Goal: Task Accomplishment & Management: Use online tool/utility

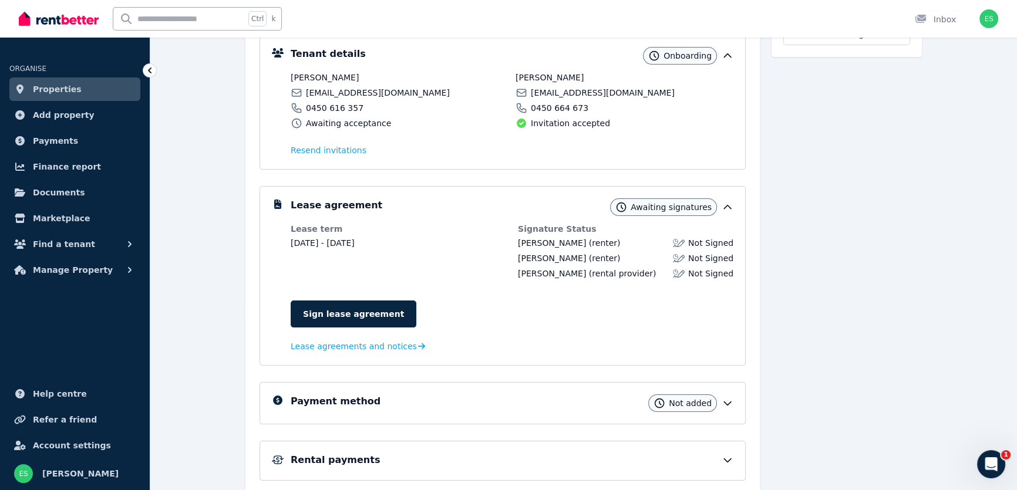
scroll to position [160, 0]
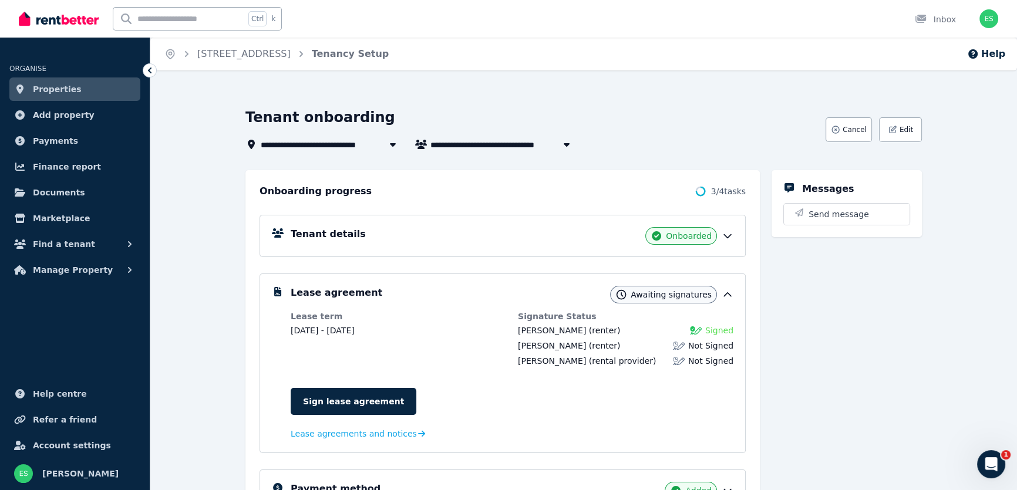
click at [730, 237] on icon at bounding box center [728, 236] width 12 height 12
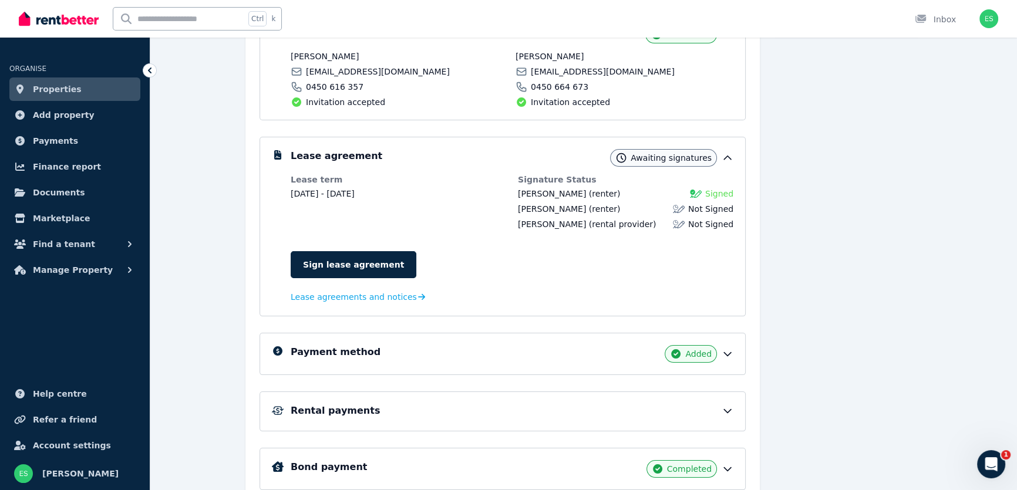
scroll to position [200, 0]
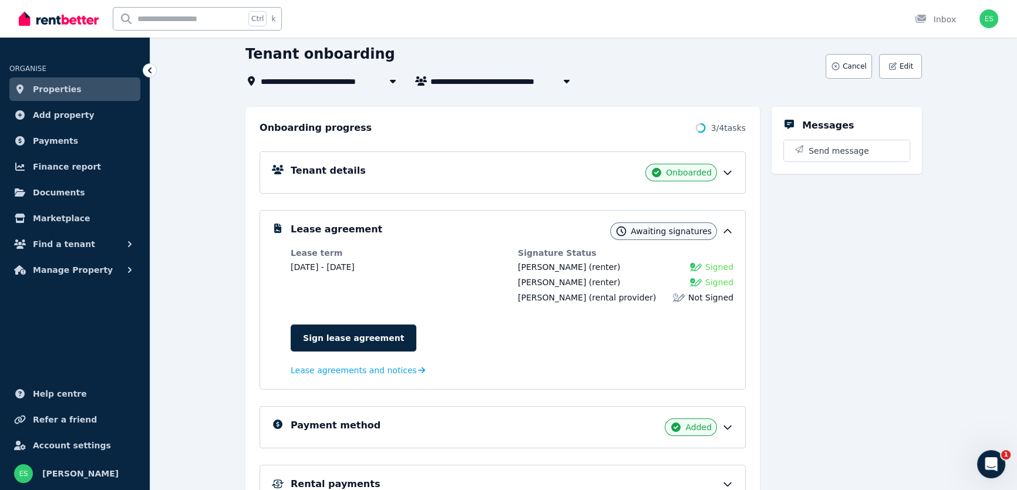
scroll to position [65, 0]
click at [358, 339] on link "Sign lease agreement" at bounding box center [354, 337] width 126 height 27
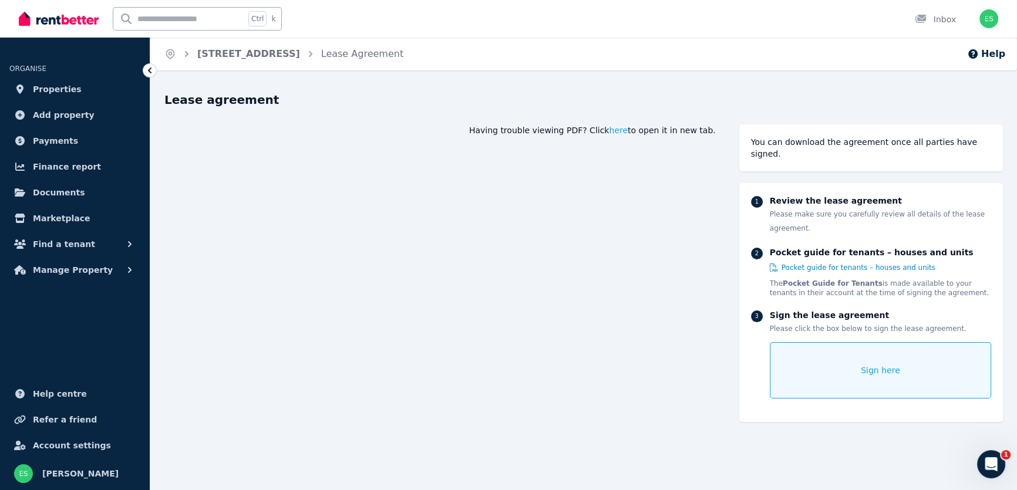
click at [822, 357] on div "Sign here" at bounding box center [880, 370] width 221 height 56
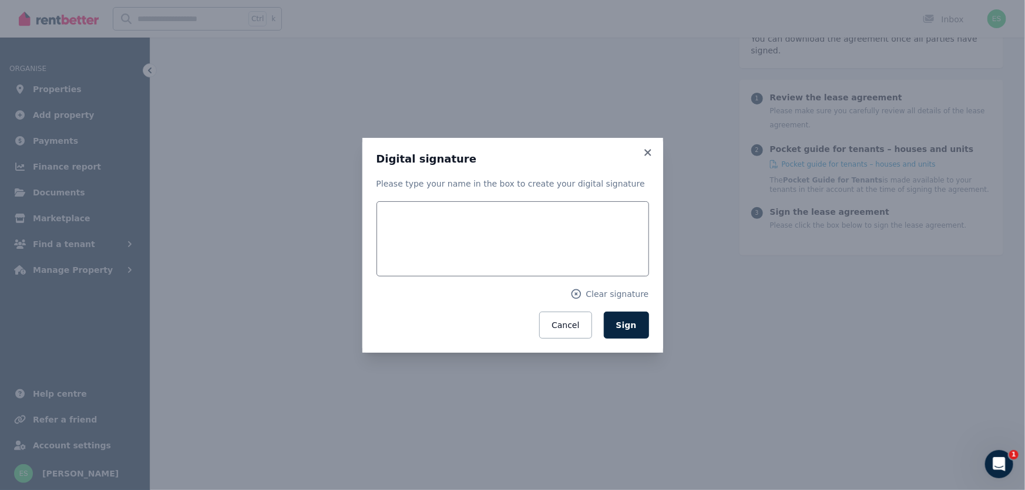
scroll to position [142, 0]
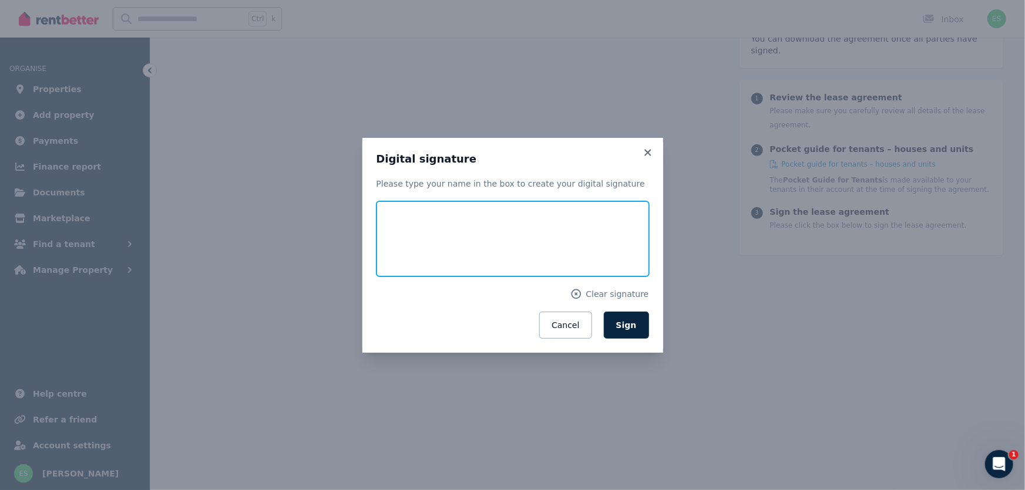
click at [424, 238] on input "text" at bounding box center [513, 238] width 273 height 75
type input "*********"
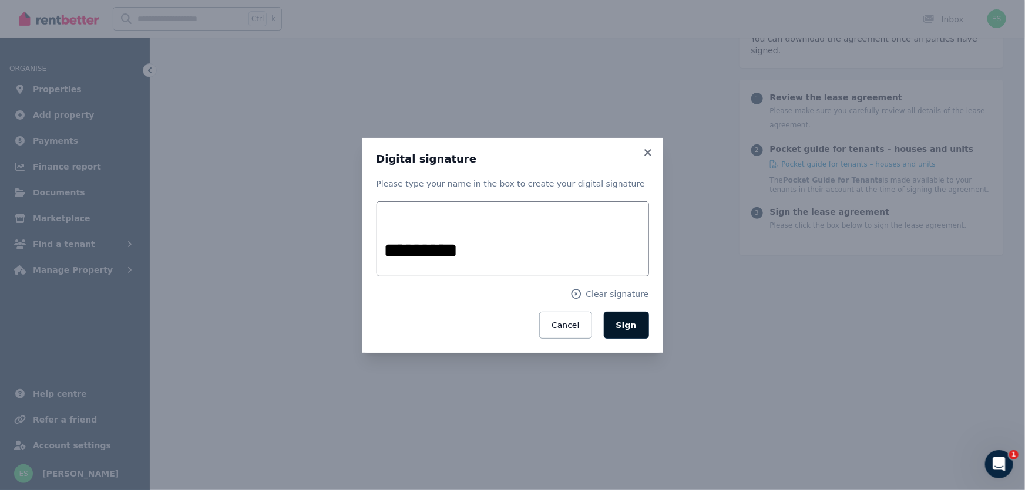
click at [625, 330] on span "Sign" at bounding box center [626, 325] width 21 height 9
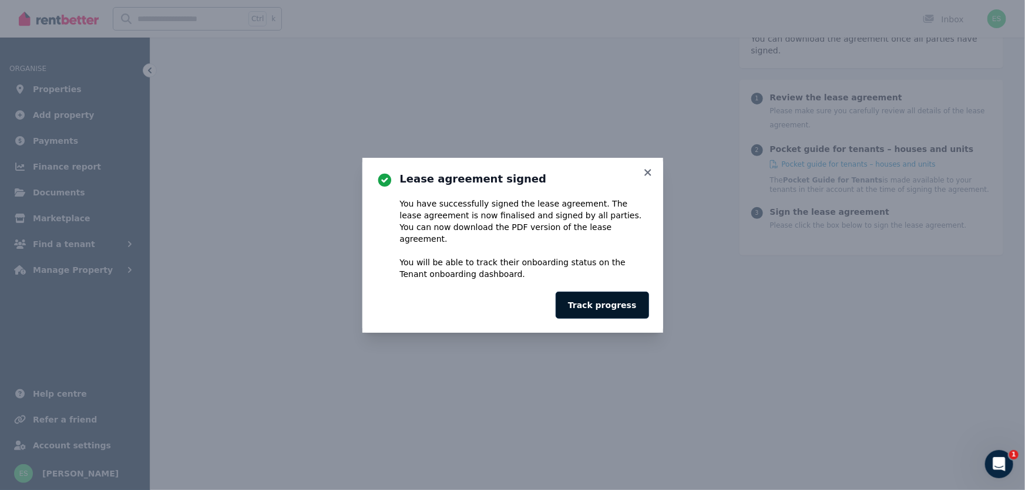
click at [610, 299] on button "Track progress" at bounding box center [602, 305] width 93 height 27
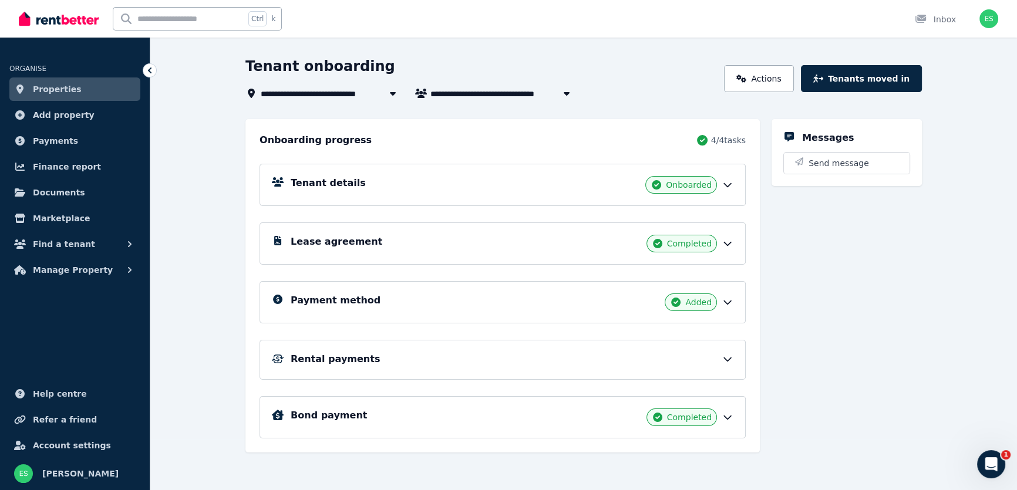
scroll to position [52, 0]
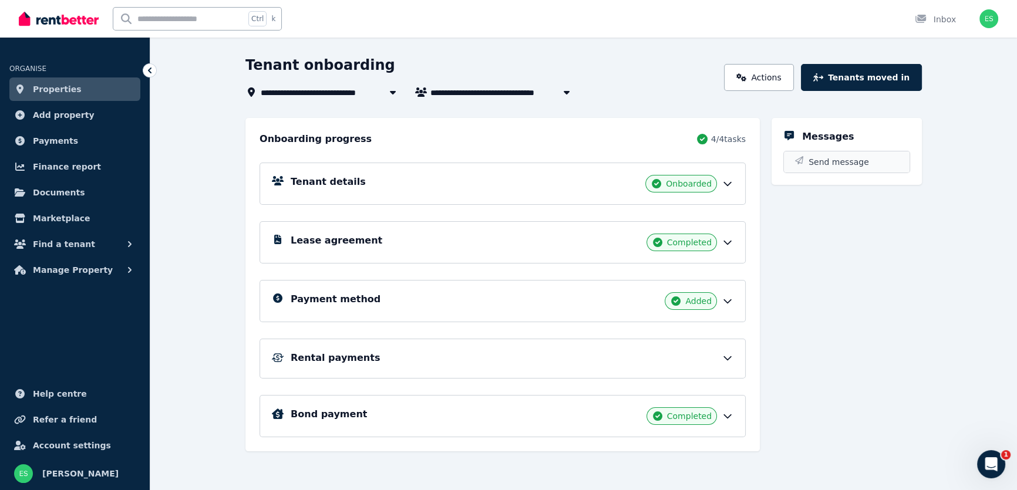
click at [826, 165] on span "Send message" at bounding box center [839, 162] width 60 height 12
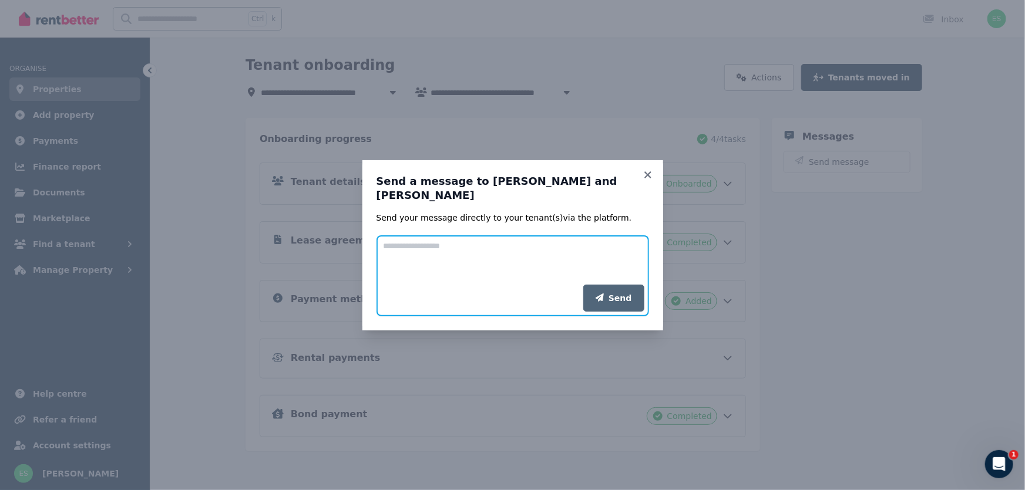
click at [501, 247] on textarea "Add your message" at bounding box center [513, 260] width 273 height 49
type textarea "********"
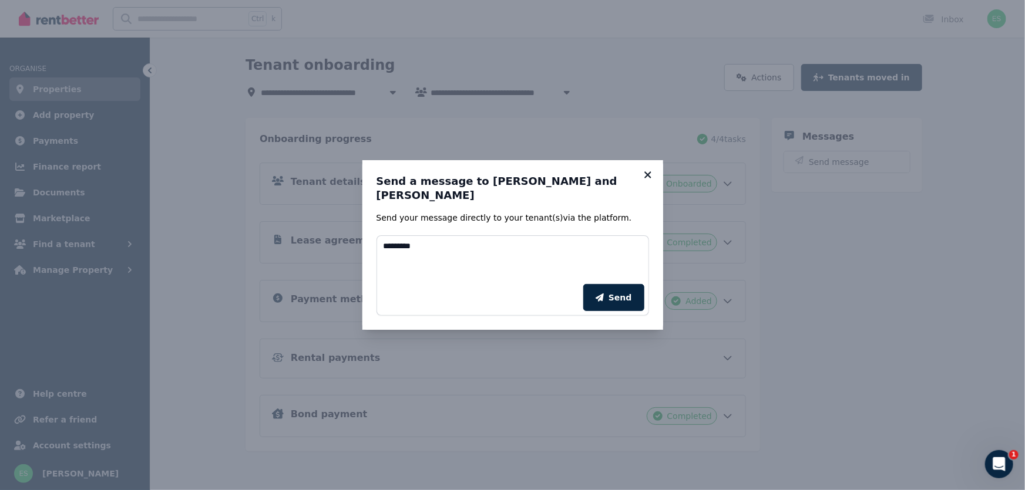
click at [650, 178] on icon at bounding box center [647, 175] width 6 height 6
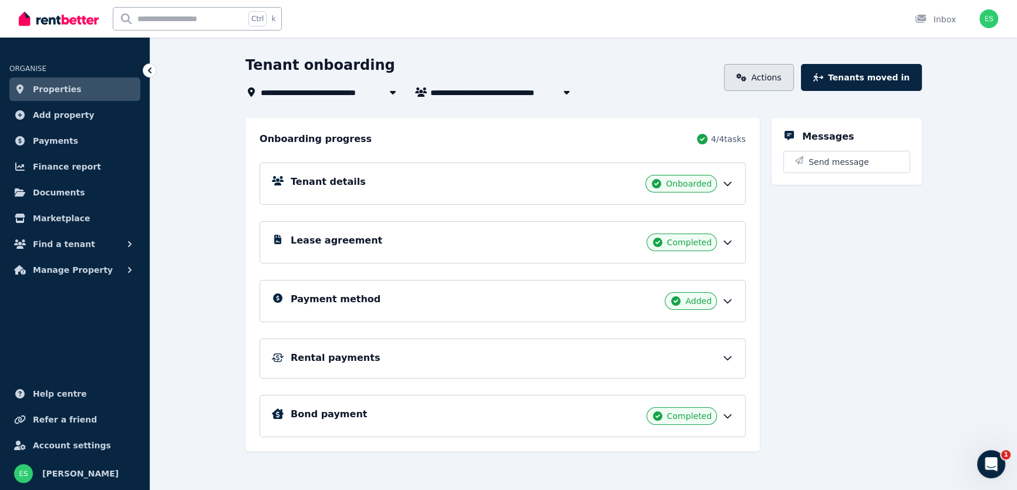
click at [774, 77] on link "Actions" at bounding box center [759, 77] width 70 height 27
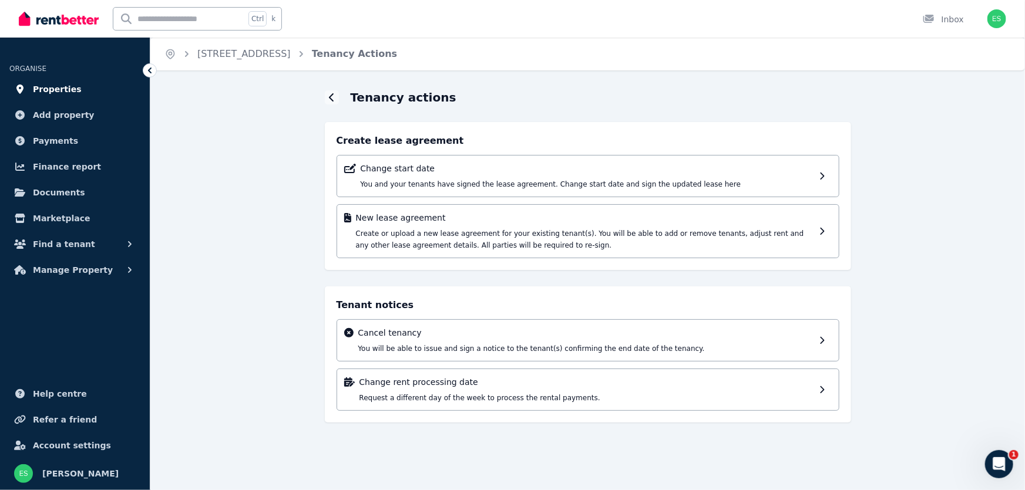
click at [58, 93] on span "Properties" at bounding box center [57, 89] width 49 height 14
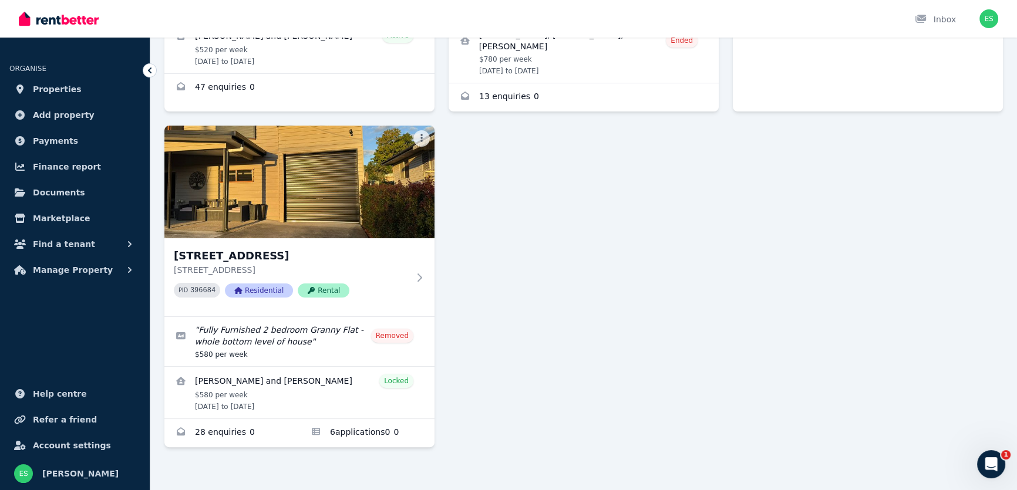
scroll to position [348, 0]
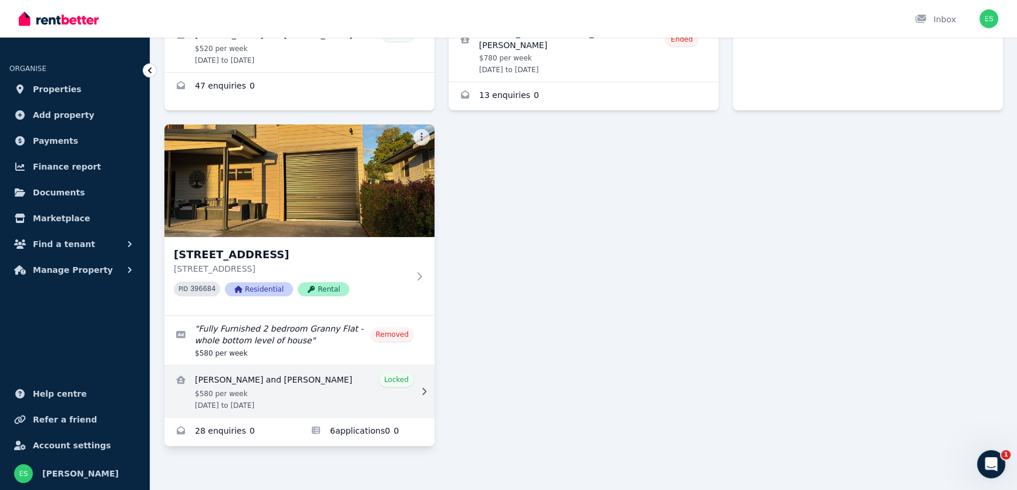
click at [250, 381] on link "View details for Junita Wopereis and Jonty Griffiths" at bounding box center [299, 392] width 270 height 52
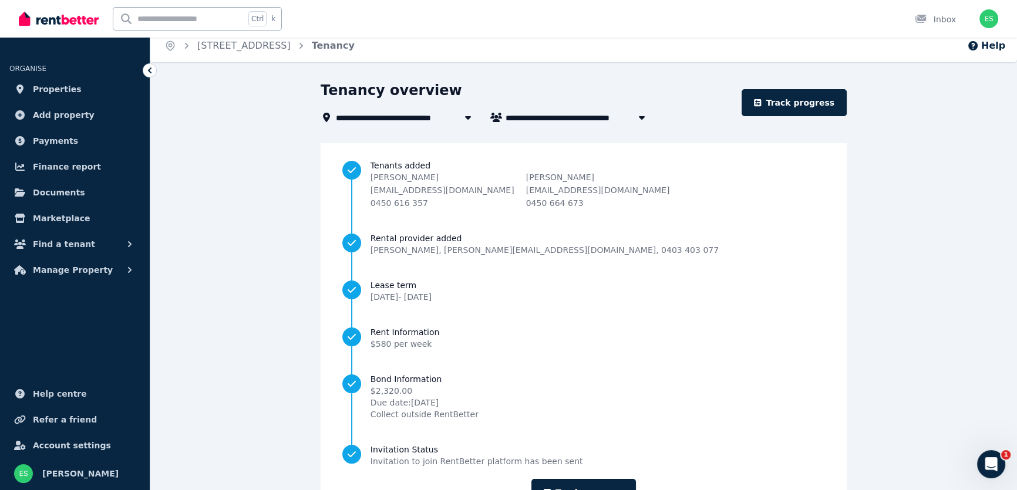
scroll to position [8, 0]
click at [261, 52] on span "[STREET_ADDRESS]" at bounding box center [243, 46] width 93 height 14
click at [260, 50] on link "[STREET_ADDRESS]" at bounding box center [243, 46] width 93 height 11
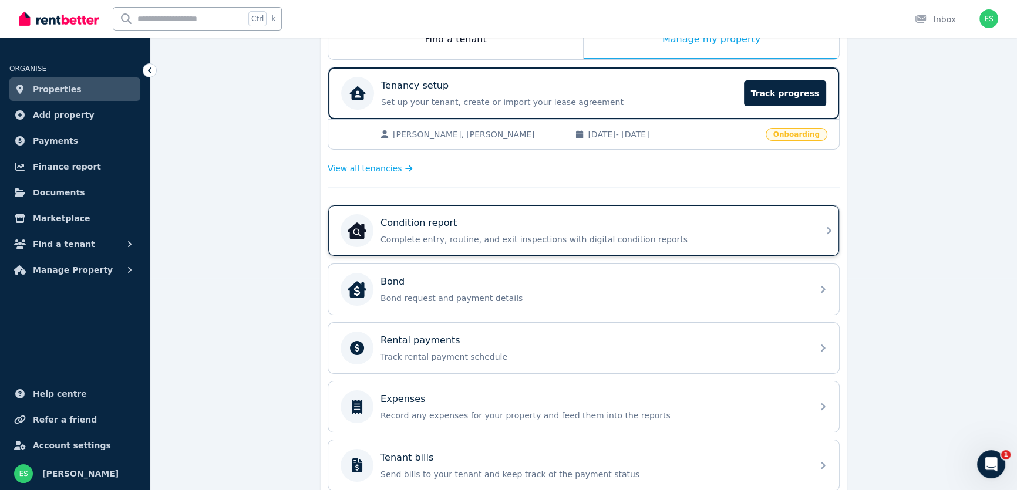
scroll to position [213, 0]
click at [496, 235] on p "Complete entry, routine, and exit inspections with digital condition reports" at bounding box center [593, 239] width 425 height 12
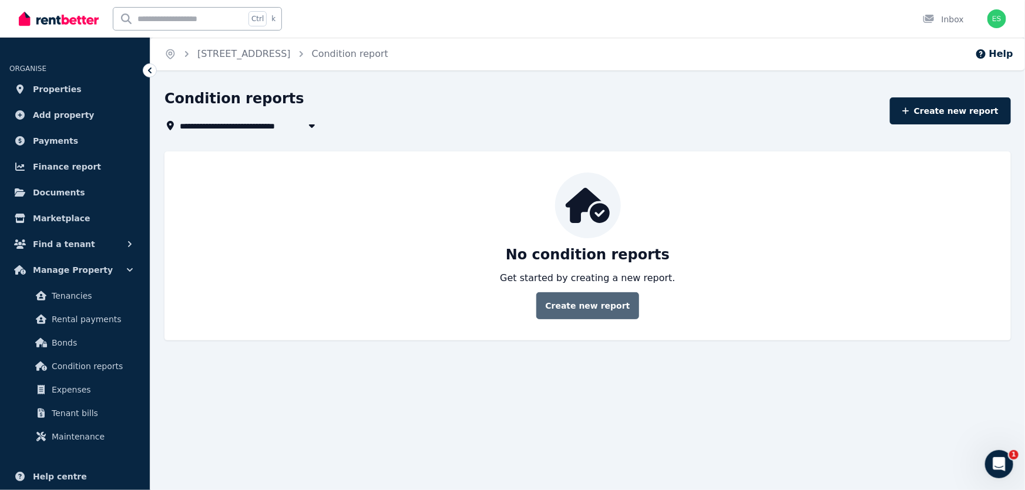
click at [563, 298] on link "Create new report" at bounding box center [587, 306] width 102 height 27
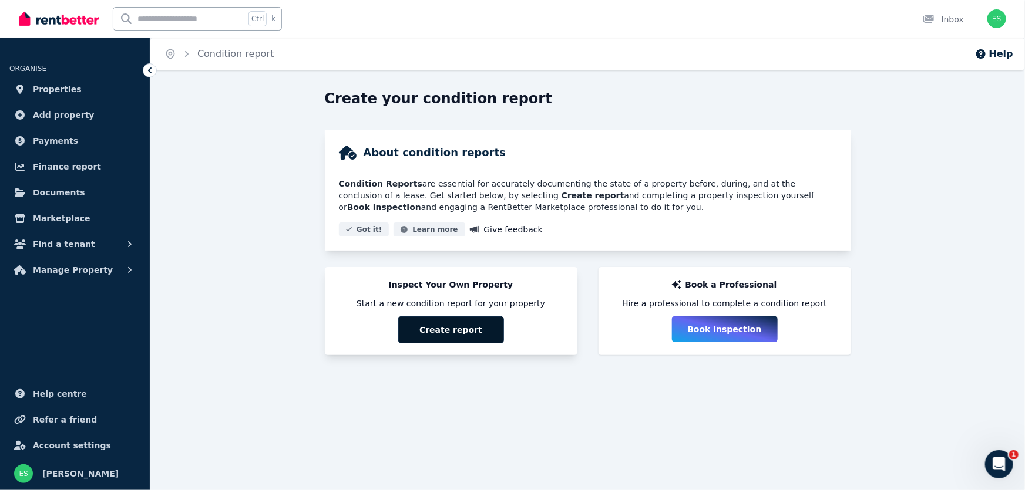
click at [452, 335] on button "Create report" at bounding box center [451, 330] width 106 height 27
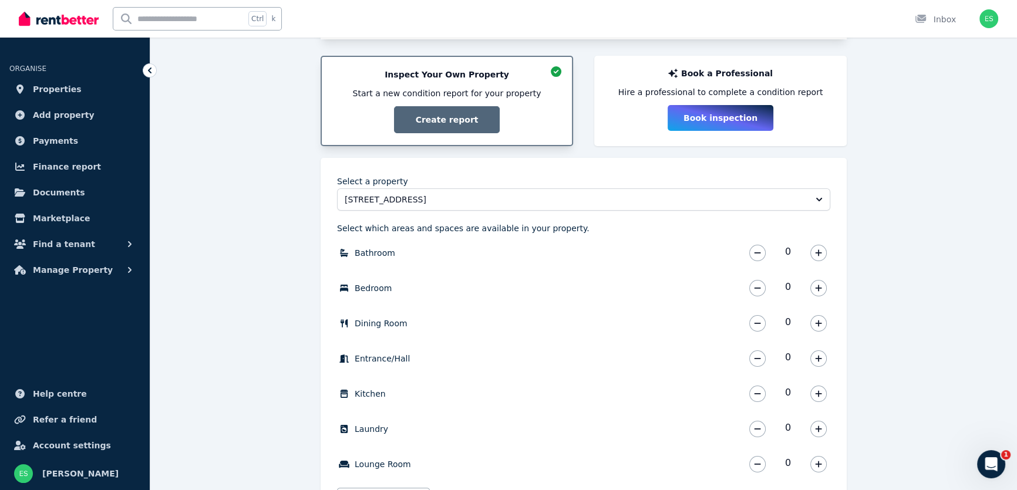
scroll to position [212, 0]
click at [820, 256] on button "button" at bounding box center [819, 252] width 16 height 16
click at [816, 287] on icon "button" at bounding box center [818, 288] width 7 height 8
click at [822, 284] on icon "button" at bounding box center [818, 288] width 7 height 8
click at [821, 323] on icon "button" at bounding box center [818, 323] width 7 height 8
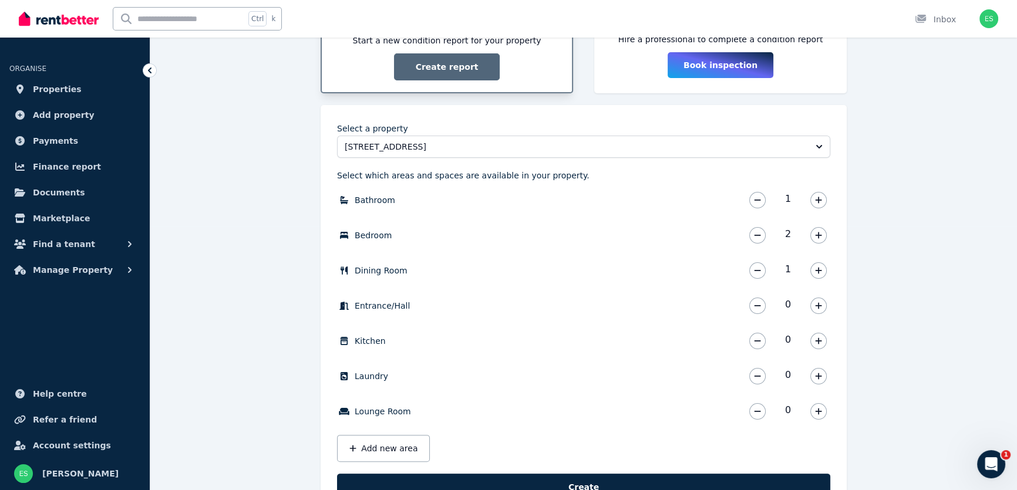
scroll to position [265, 0]
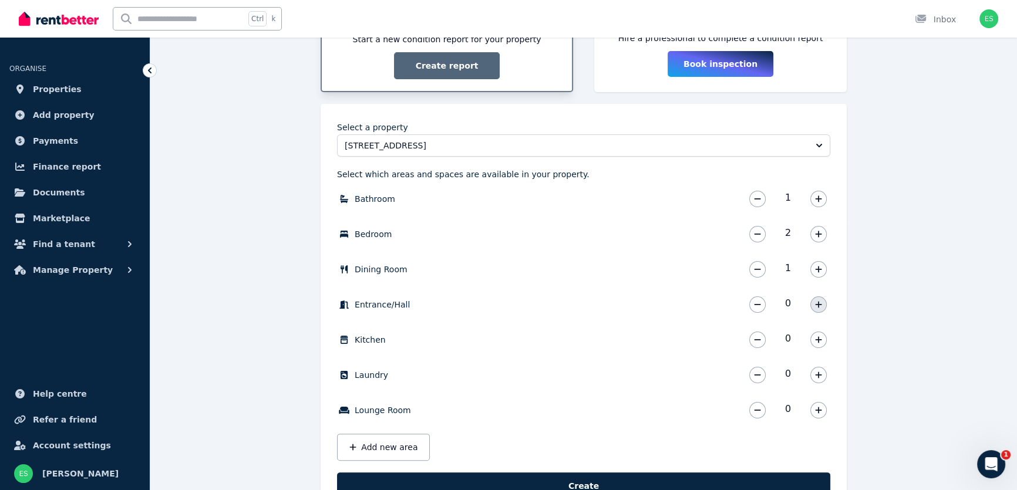
click at [818, 304] on icon "button" at bounding box center [818, 304] width 6 height 6
click at [758, 308] on button "button" at bounding box center [757, 305] width 16 height 16
click at [822, 341] on button "button" at bounding box center [819, 340] width 16 height 16
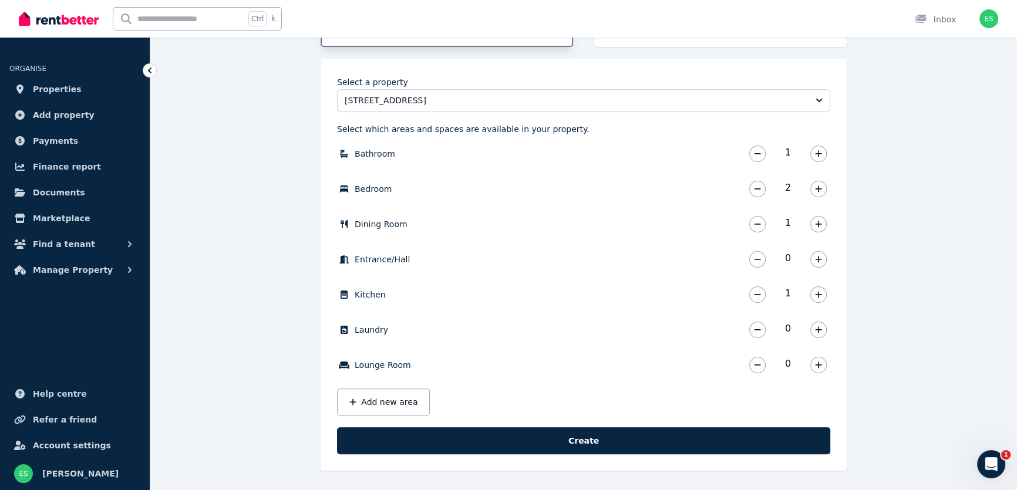
scroll to position [311, 0]
click at [818, 330] on icon "button" at bounding box center [818, 329] width 6 height 6
click at [816, 367] on icon "button" at bounding box center [818, 365] width 7 height 8
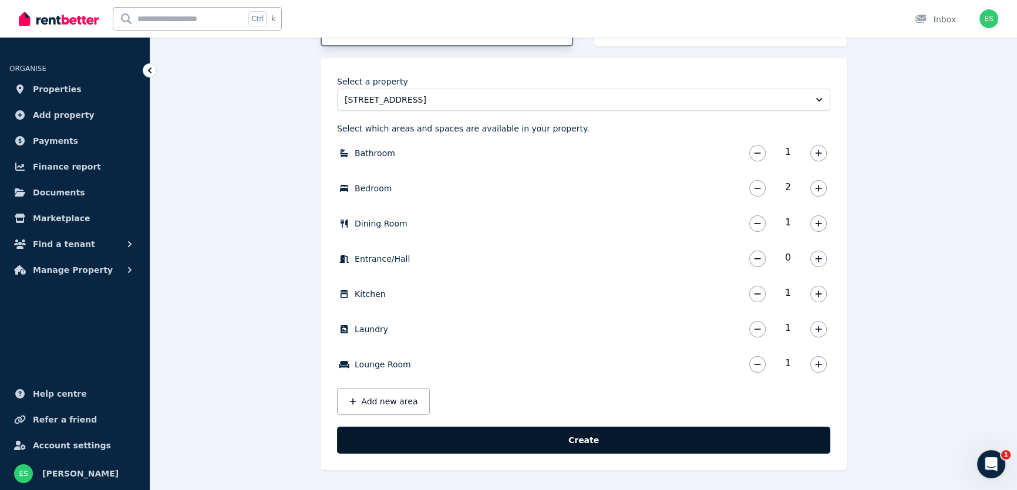
click at [522, 446] on button "Create" at bounding box center [583, 440] width 493 height 27
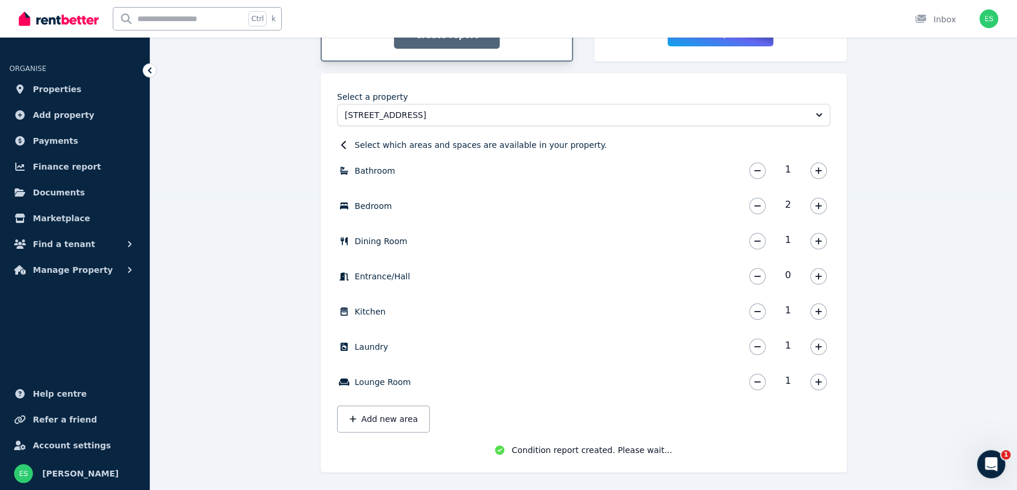
scroll to position [298, 0]
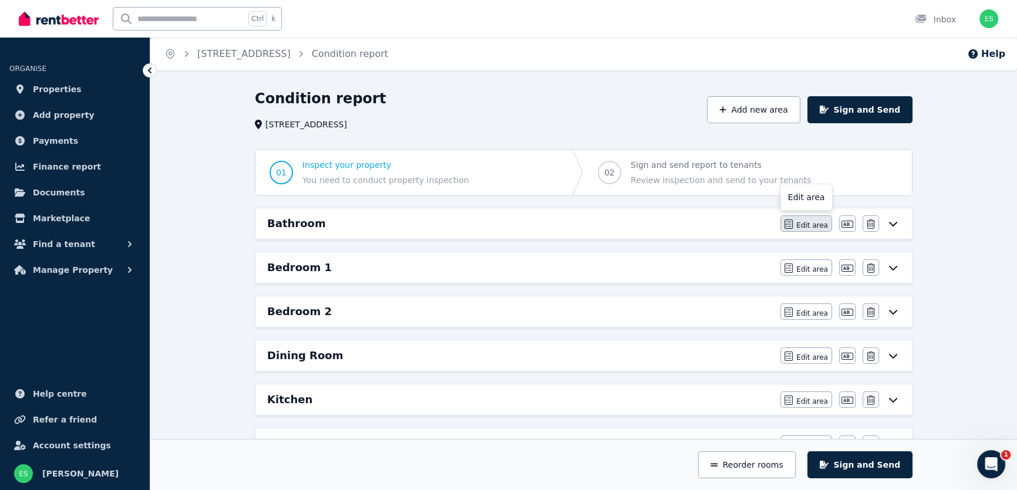
click at [808, 226] on span "Edit area" at bounding box center [812, 225] width 32 height 9
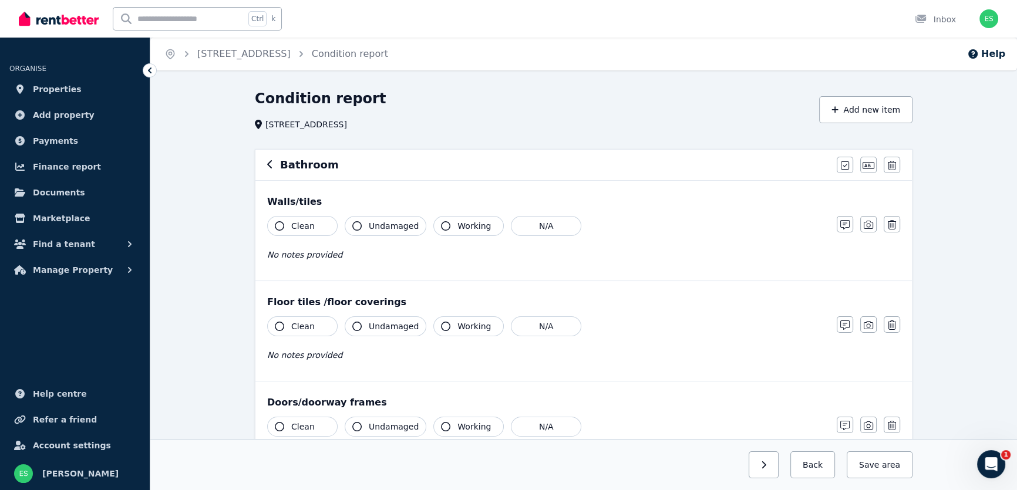
click at [293, 227] on span "Clean" at bounding box center [302, 226] width 23 height 12
click at [370, 230] on span "Undamaged" at bounding box center [394, 226] width 50 height 12
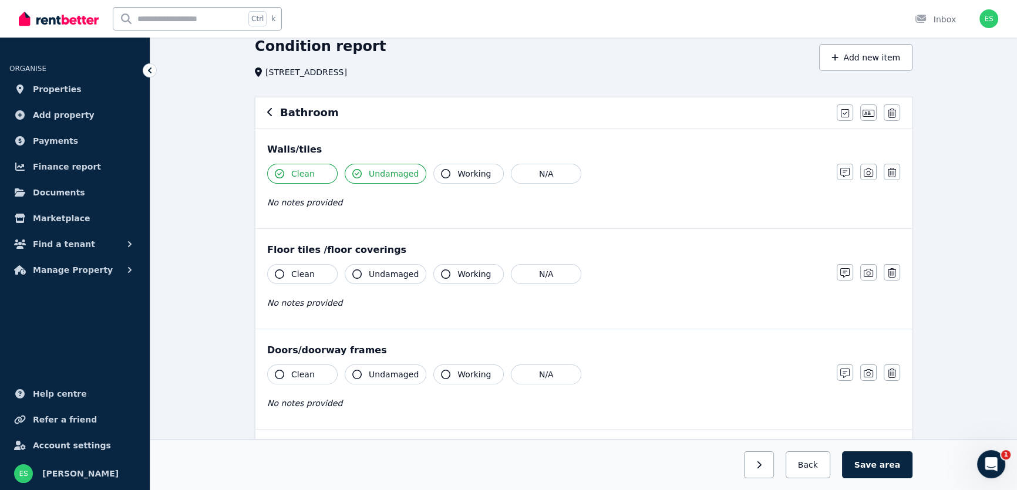
scroll to position [53, 0]
click at [293, 273] on span "Clean" at bounding box center [302, 274] width 23 height 12
click at [372, 275] on span "Undamaged" at bounding box center [394, 274] width 50 height 12
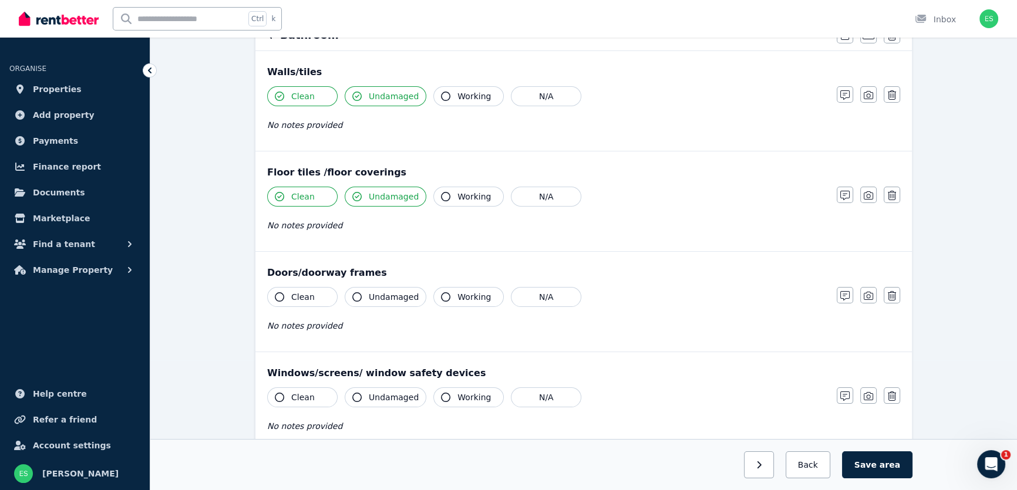
scroll to position [160, 0]
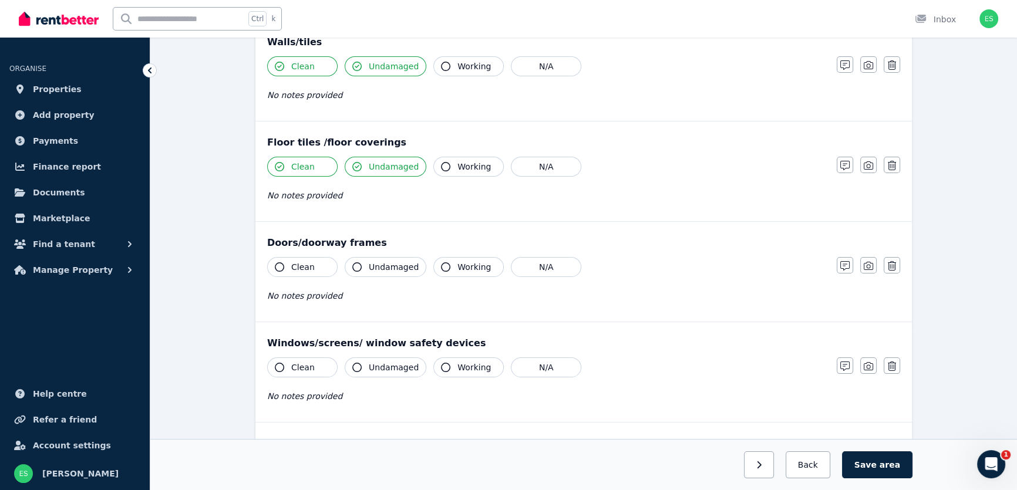
click at [286, 264] on button "Clean" at bounding box center [302, 267] width 70 height 20
click at [385, 268] on span "Undamaged" at bounding box center [394, 267] width 50 height 12
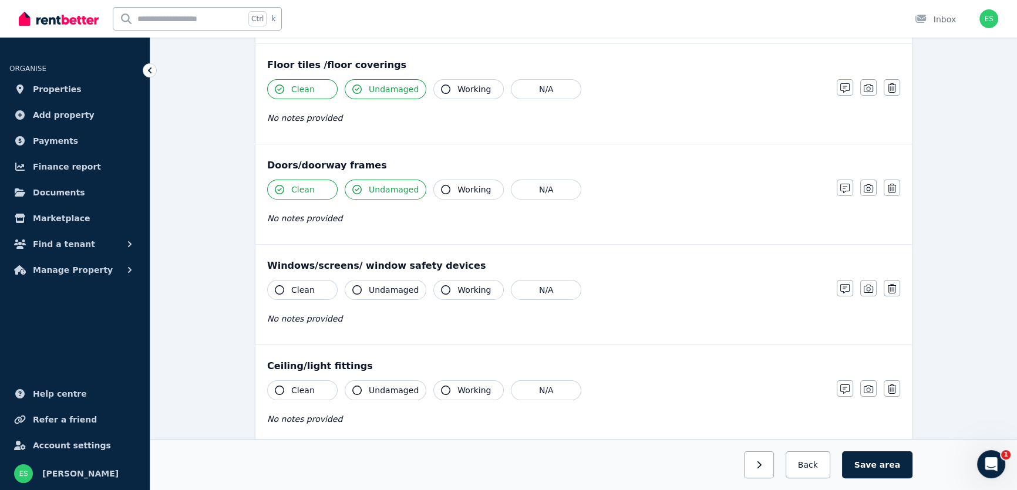
scroll to position [267, 0]
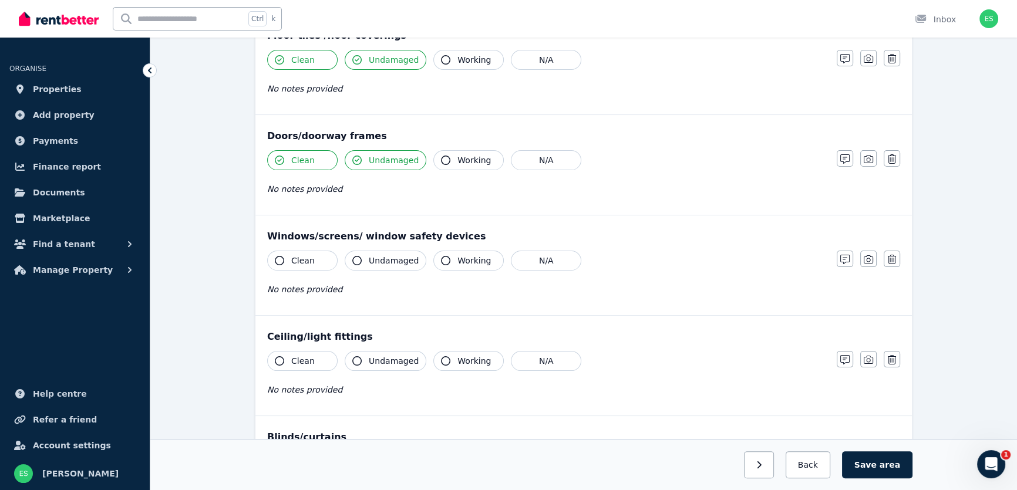
click at [299, 261] on span "Clean" at bounding box center [302, 261] width 23 height 12
click at [382, 262] on span "Undamaged" at bounding box center [394, 261] width 50 height 12
click at [451, 264] on button "Working" at bounding box center [468, 261] width 70 height 20
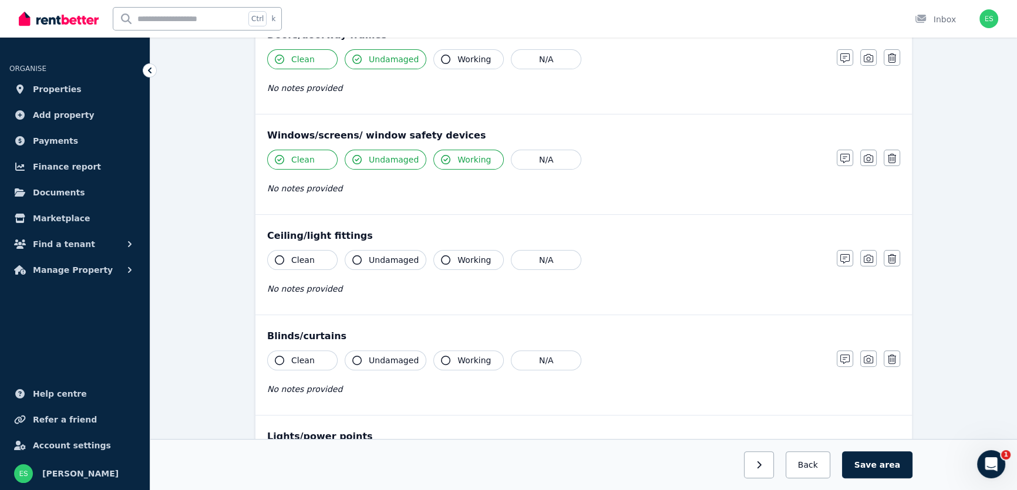
scroll to position [374, 0]
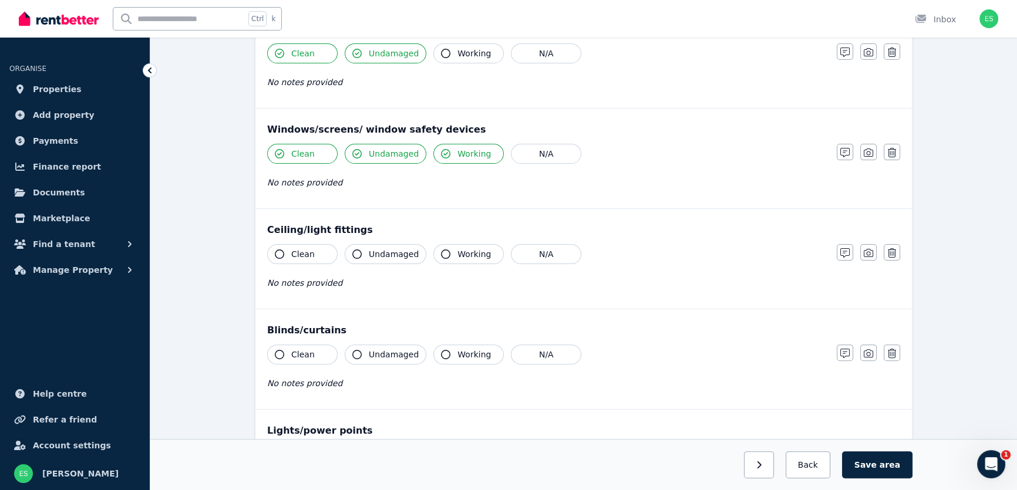
click at [305, 258] on span "Clean" at bounding box center [302, 254] width 23 height 12
click at [378, 260] on button "Undamaged" at bounding box center [386, 254] width 82 height 20
click at [458, 253] on span "Working" at bounding box center [474, 254] width 33 height 12
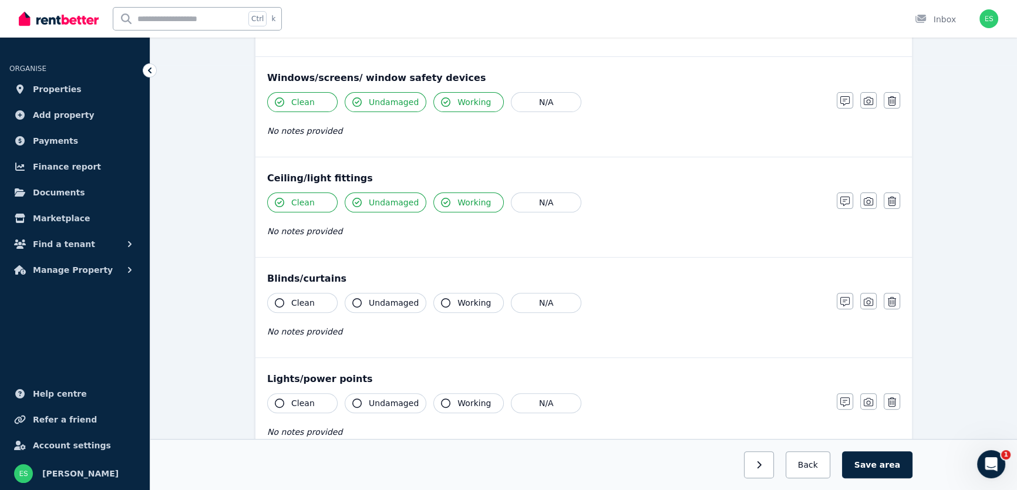
scroll to position [427, 0]
click at [526, 299] on button "N/A" at bounding box center [546, 301] width 70 height 20
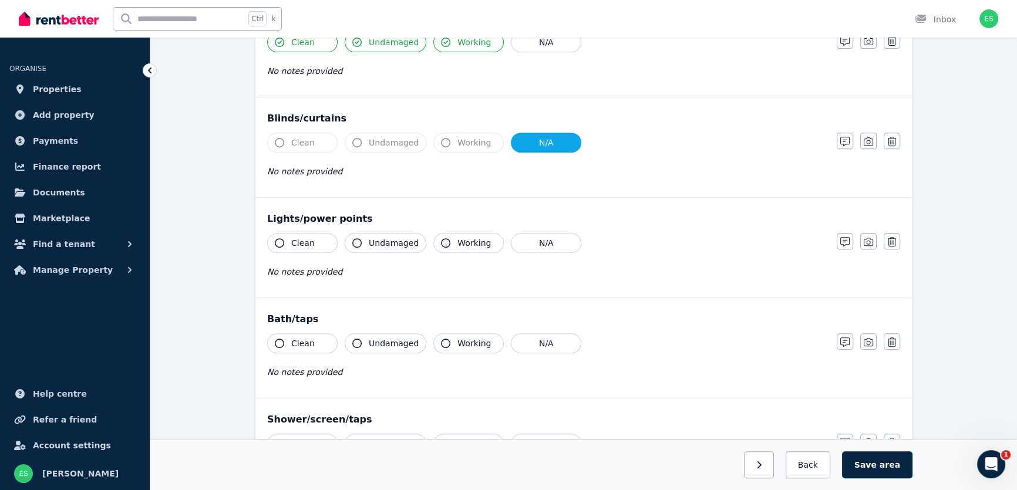
scroll to position [587, 0]
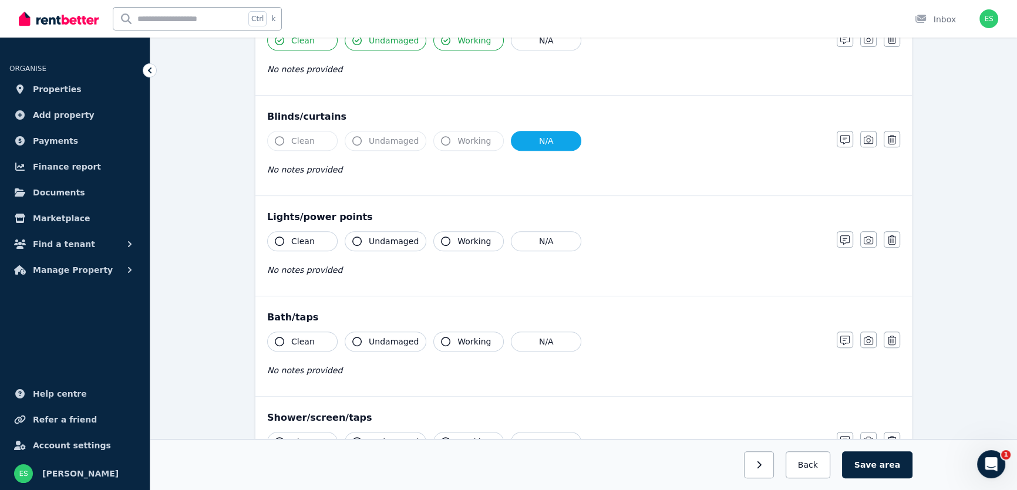
click at [305, 244] on span "Clean" at bounding box center [302, 242] width 23 height 12
click at [386, 245] on span "Undamaged" at bounding box center [394, 242] width 50 height 12
click at [446, 245] on button "Working" at bounding box center [468, 241] width 70 height 20
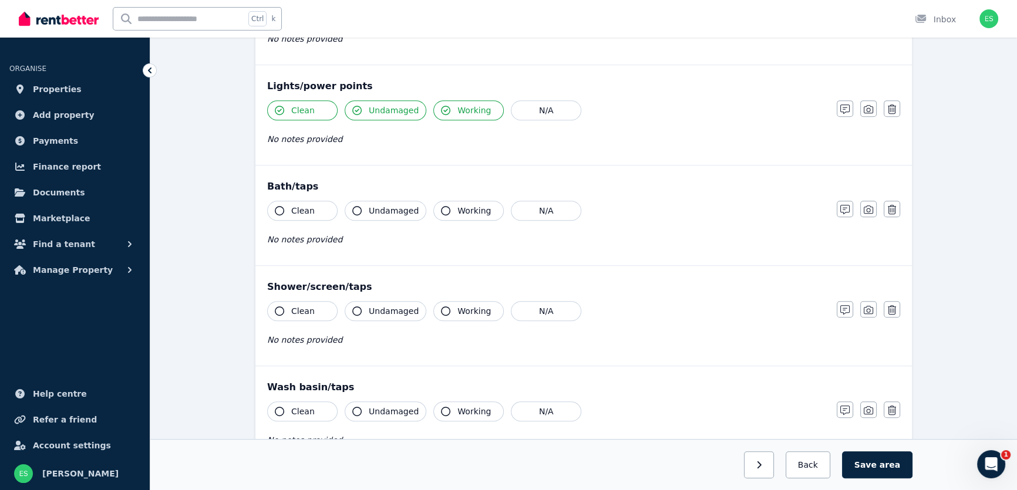
scroll to position [747, 0]
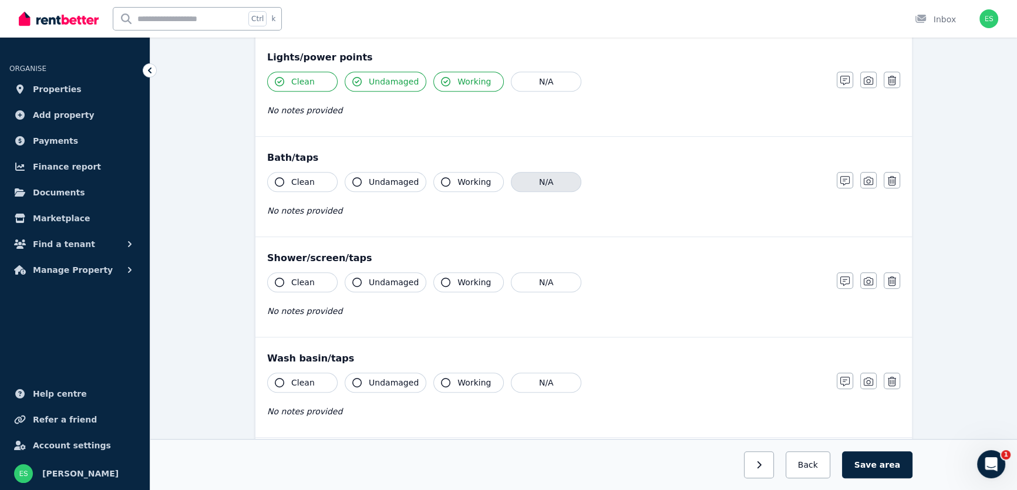
click at [525, 183] on button "N/A" at bounding box center [546, 182] width 70 height 20
click at [307, 284] on span "Clean" at bounding box center [302, 283] width 23 height 12
click at [386, 285] on span "Undamaged" at bounding box center [394, 283] width 50 height 12
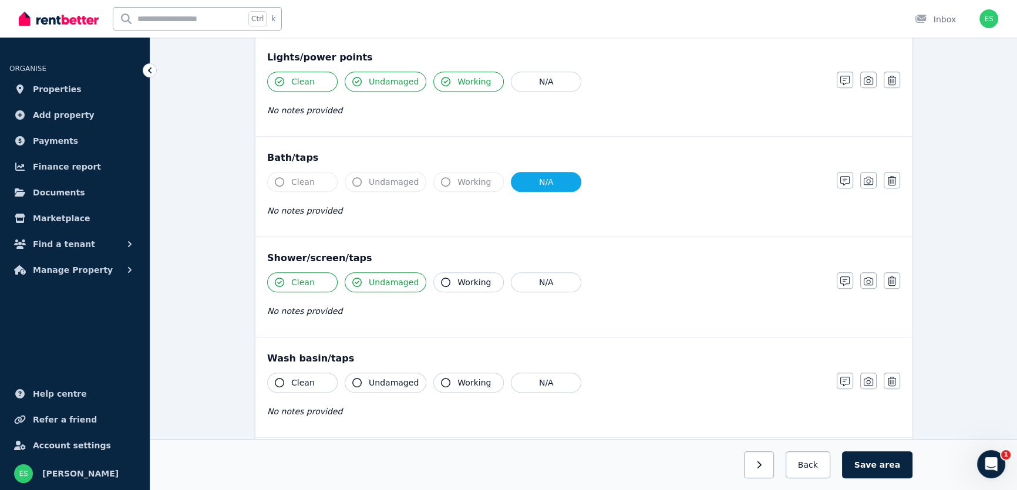
click at [458, 283] on span "Working" at bounding box center [474, 283] width 33 height 12
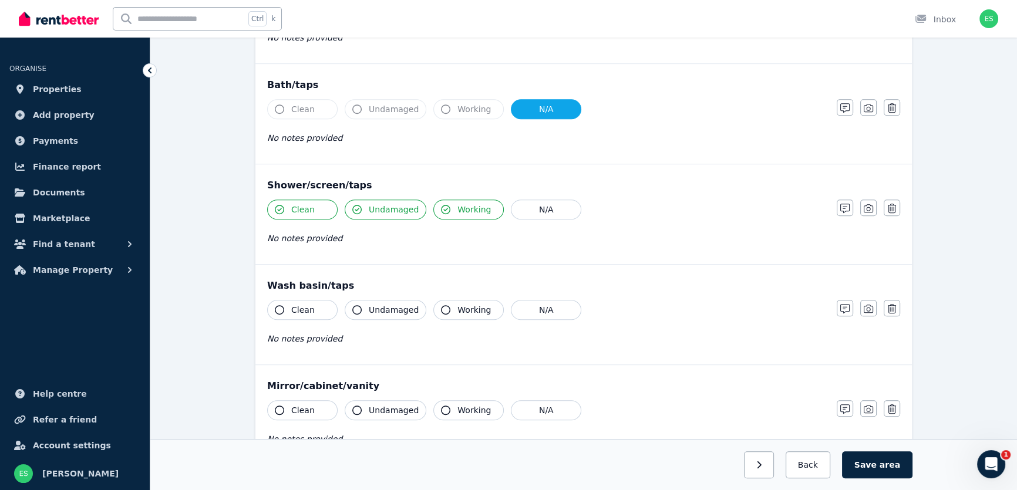
scroll to position [854, 0]
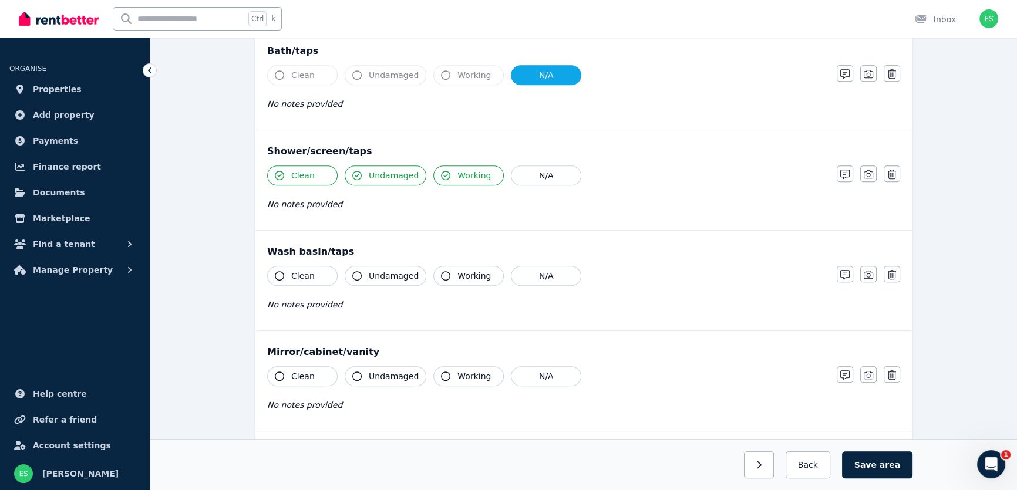
click at [305, 277] on span "Clean" at bounding box center [302, 276] width 23 height 12
click at [387, 274] on span "Undamaged" at bounding box center [394, 276] width 50 height 12
click at [458, 274] on span "Working" at bounding box center [474, 276] width 33 height 12
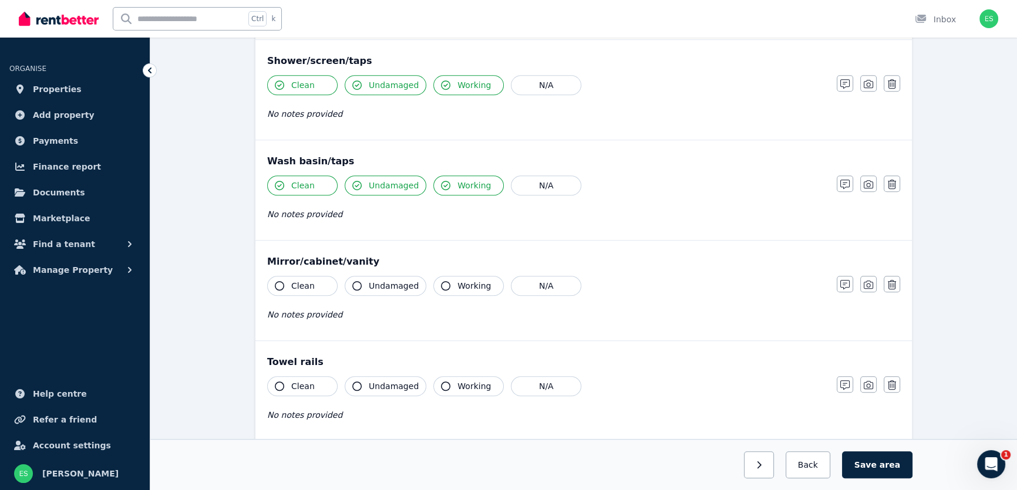
scroll to position [961, 0]
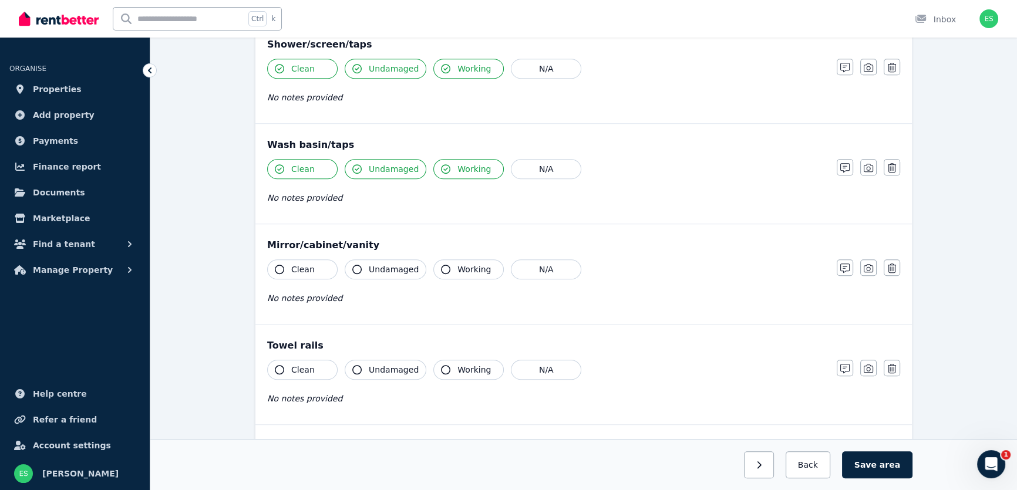
click at [304, 271] on span "Clean" at bounding box center [302, 270] width 23 height 12
click at [371, 273] on span "Undamaged" at bounding box center [394, 270] width 50 height 12
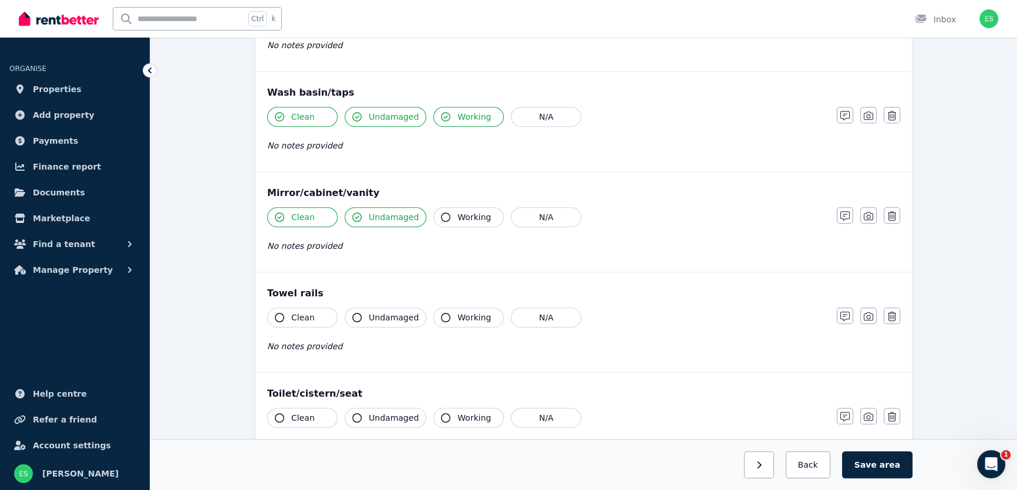
scroll to position [1014, 0]
click at [304, 318] on span "Clean" at bounding box center [302, 317] width 23 height 12
click at [393, 312] on span "Undamaged" at bounding box center [394, 317] width 50 height 12
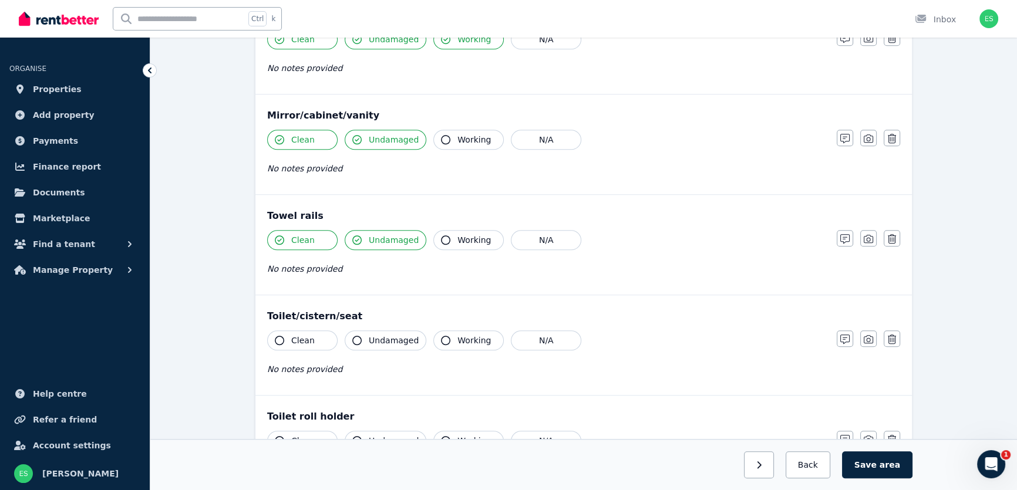
scroll to position [1121, 0]
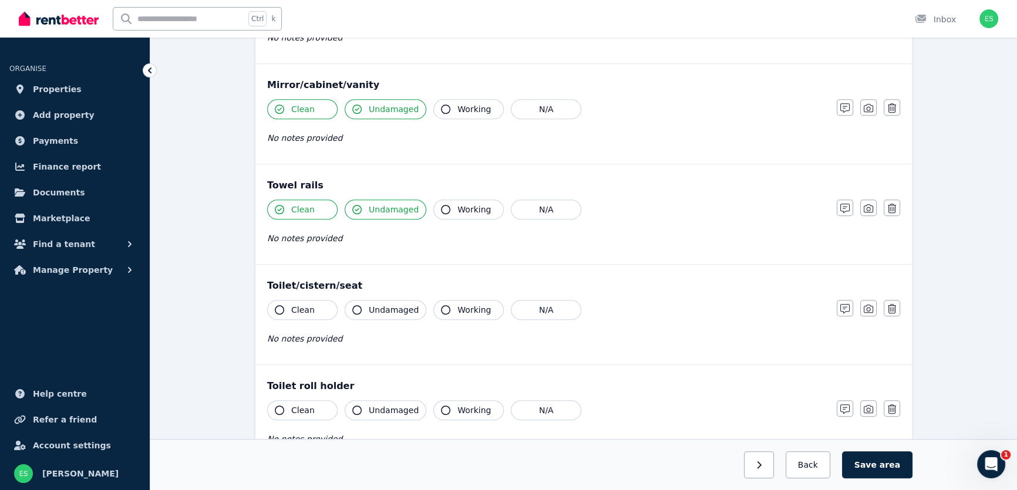
click at [311, 305] on span "Clean" at bounding box center [302, 310] width 23 height 12
click at [384, 311] on span "Undamaged" at bounding box center [394, 310] width 50 height 12
click at [458, 309] on span "Working" at bounding box center [474, 310] width 33 height 12
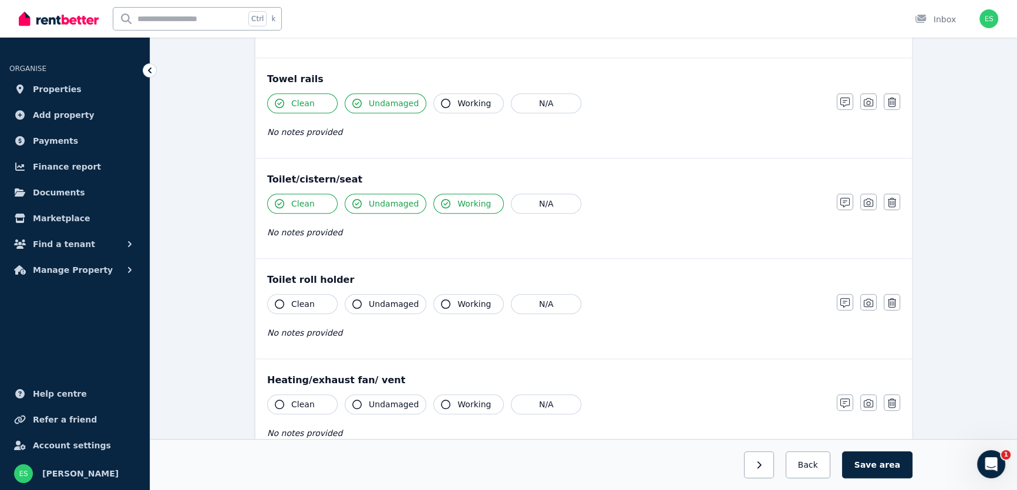
scroll to position [1228, 0]
click at [303, 304] on span "Clean" at bounding box center [302, 304] width 23 height 12
click at [382, 305] on span "Undamaged" at bounding box center [394, 304] width 50 height 12
click at [449, 305] on button "Working" at bounding box center [468, 304] width 70 height 20
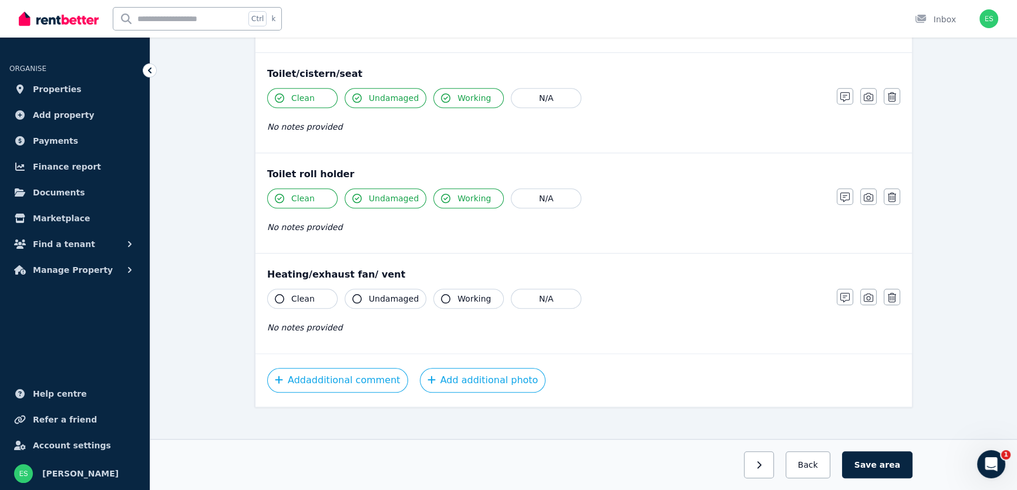
scroll to position [1335, 0]
click at [310, 298] on span "Clean" at bounding box center [302, 298] width 23 height 12
click at [388, 298] on span "Undamaged" at bounding box center [394, 298] width 50 height 12
click at [443, 299] on button "Working" at bounding box center [468, 298] width 70 height 20
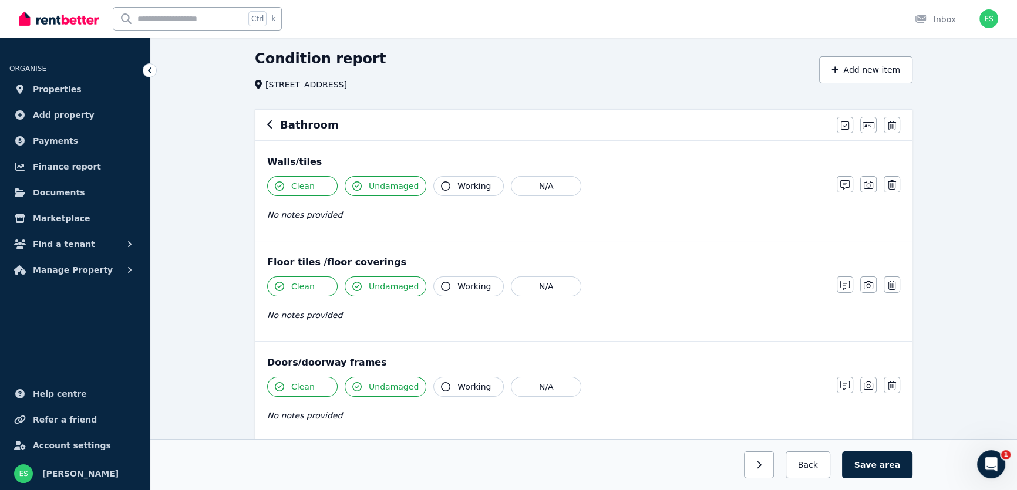
scroll to position [5, 0]
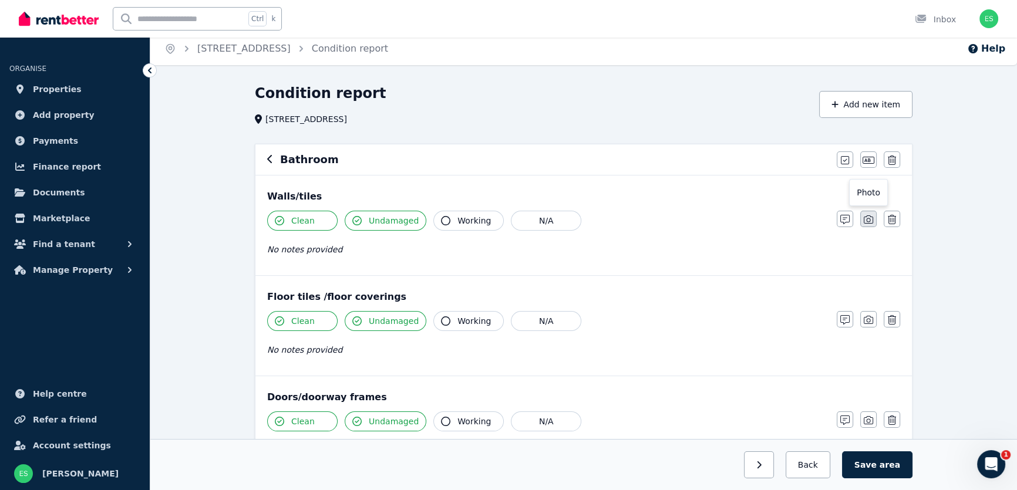
click at [866, 223] on icon "button" at bounding box center [868, 219] width 9 height 9
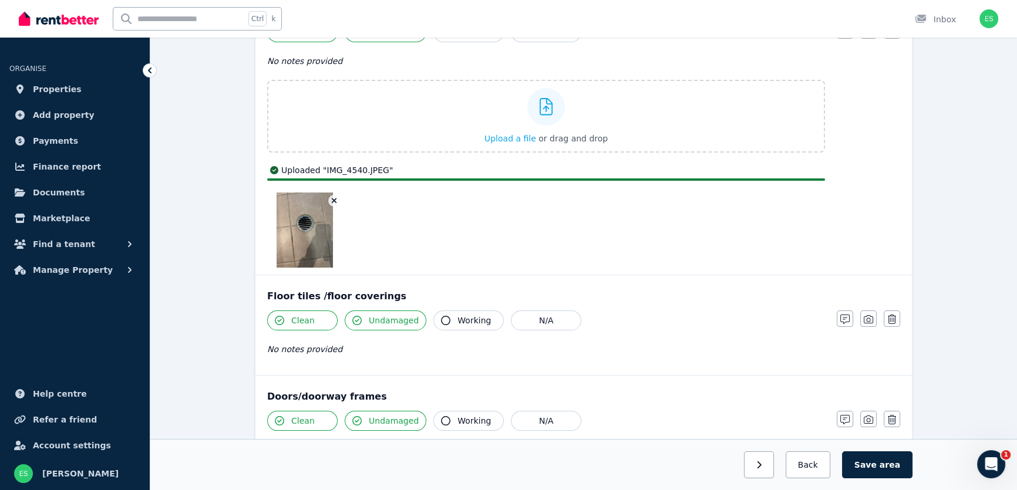
scroll to position [219, 0]
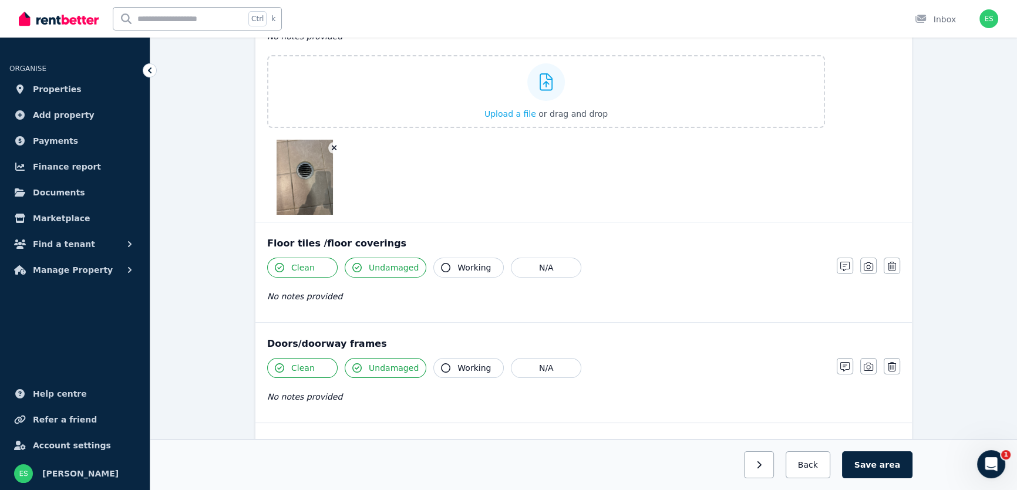
click at [337, 146] on button "button" at bounding box center [334, 148] width 12 height 12
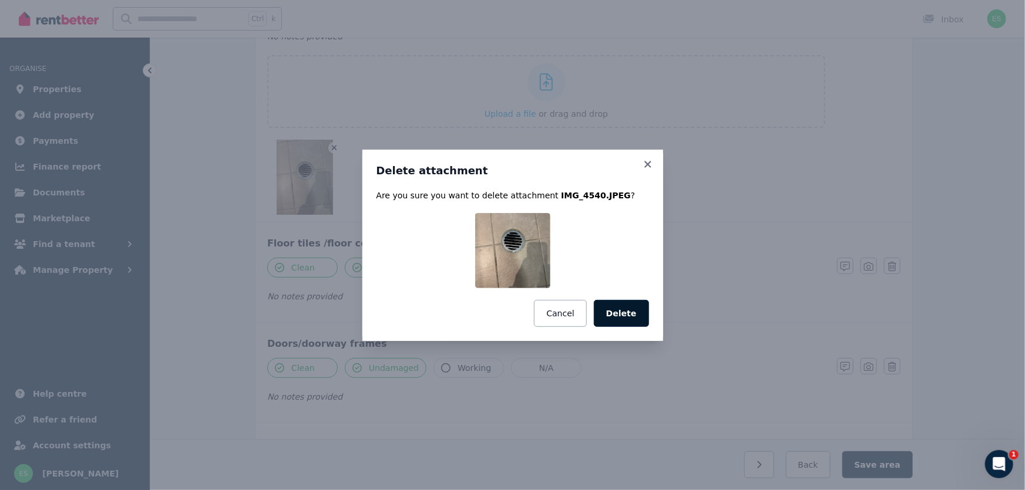
click at [620, 317] on button "Delete" at bounding box center [621, 313] width 55 height 27
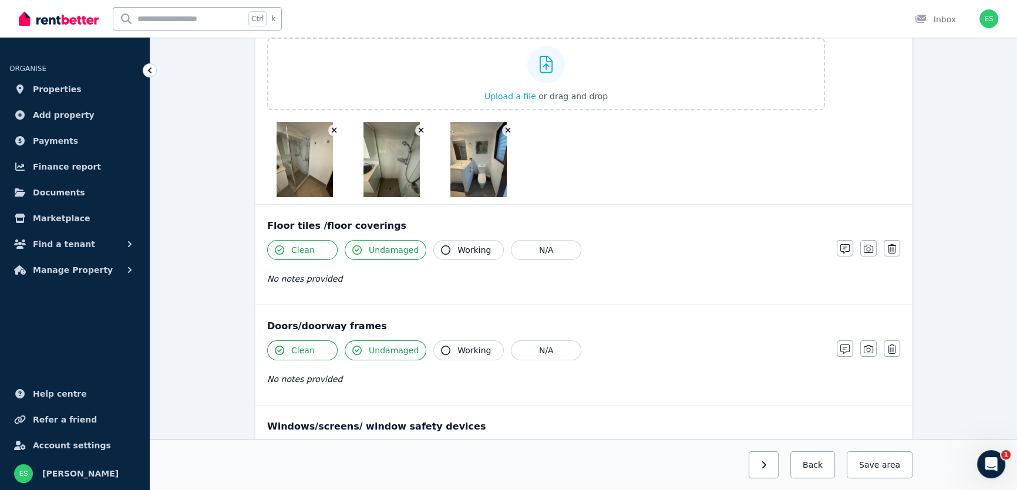
scroll to position [267, 0]
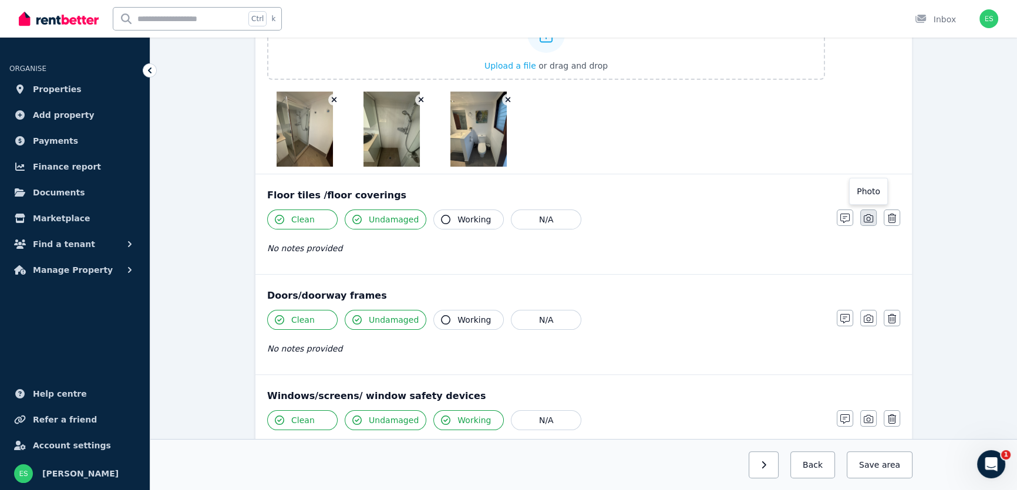
click at [867, 221] on icon "button" at bounding box center [868, 218] width 9 height 8
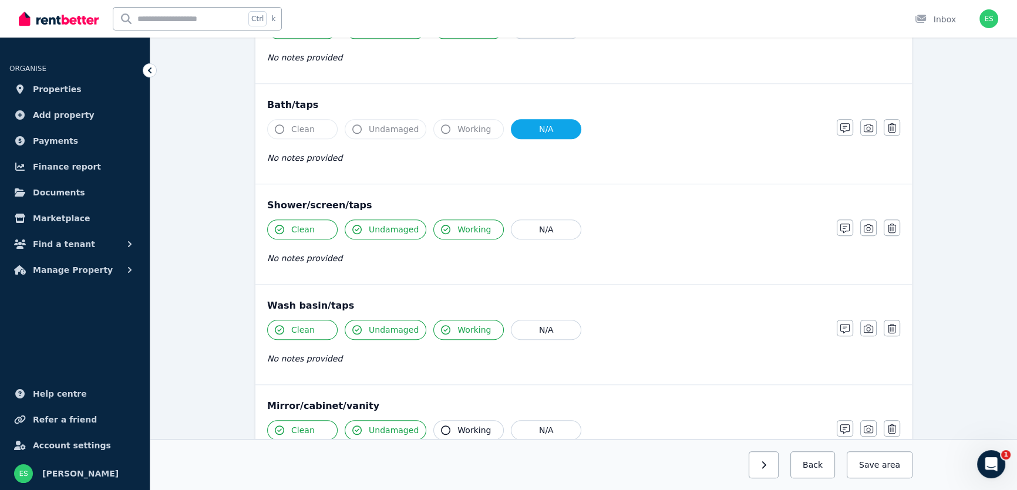
scroll to position [1121, 0]
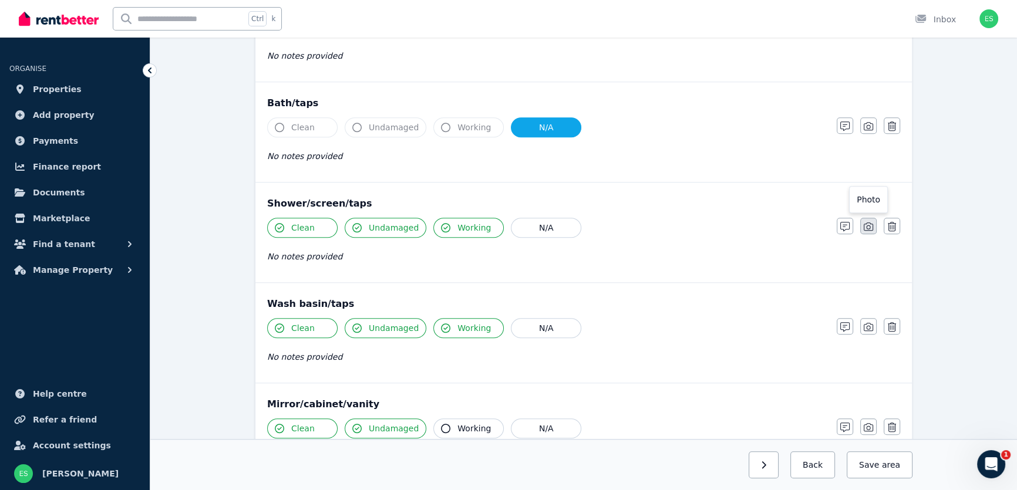
click at [869, 226] on icon "button" at bounding box center [868, 226] width 9 height 9
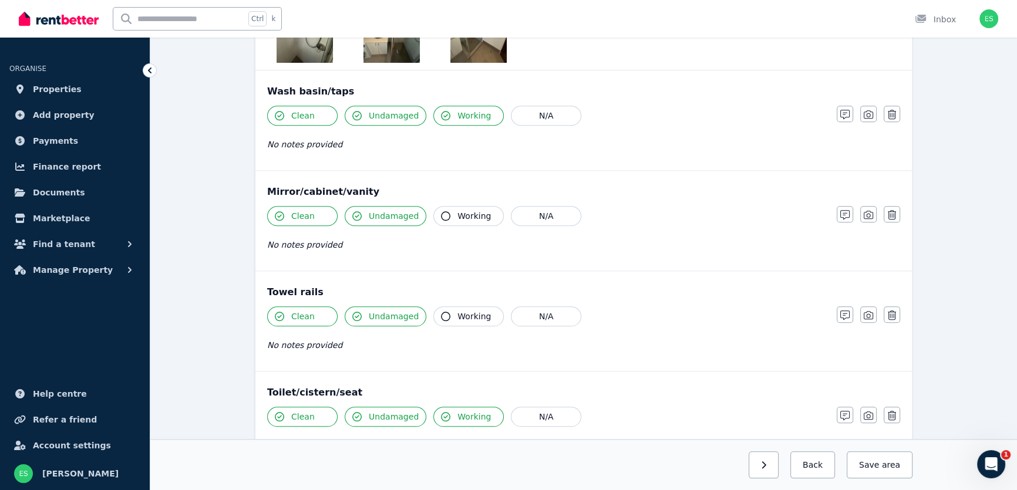
scroll to position [1495, 0]
click at [870, 210] on icon "button" at bounding box center [868, 213] width 9 height 9
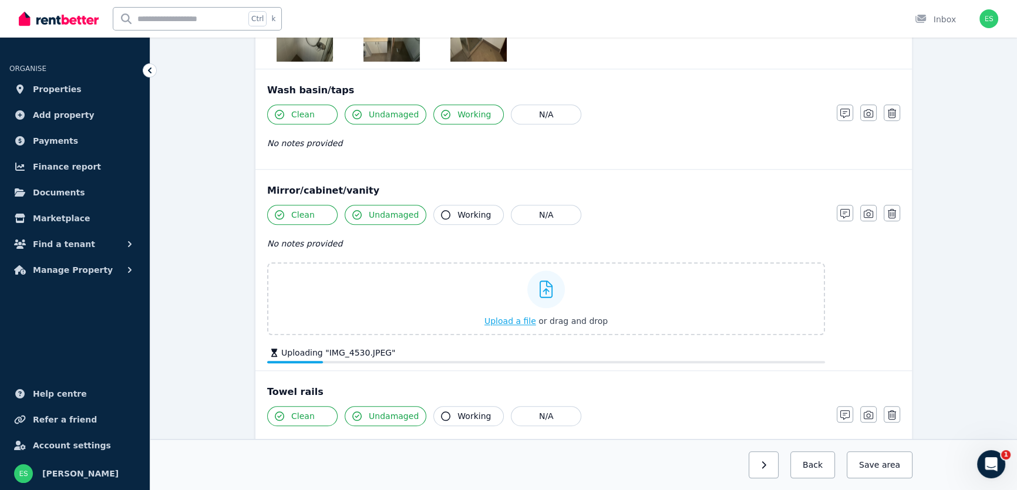
click at [599, 325] on div "Upload a file or drag and drop" at bounding box center [546, 299] width 123 height 70
click at [0, 0] on input "Upload a file or drag and drop" at bounding box center [0, 0] width 0 height 0
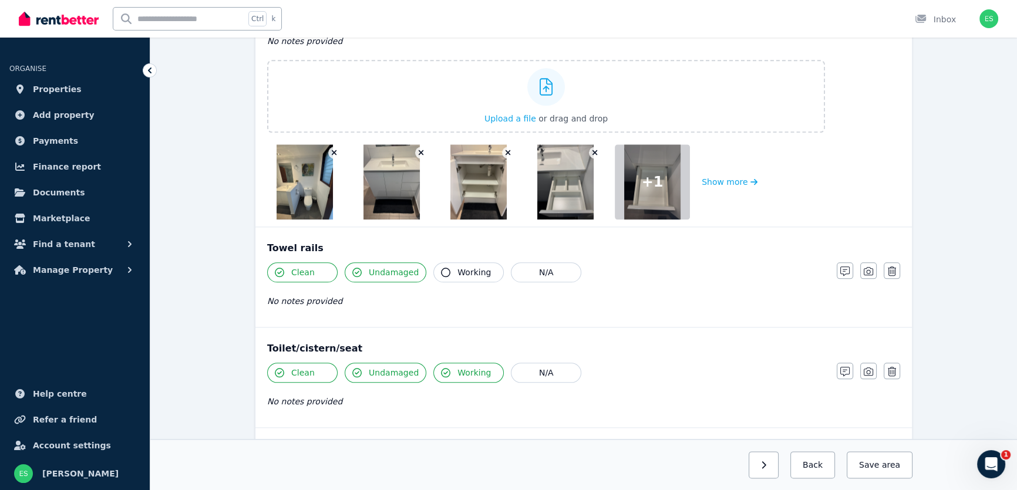
scroll to position [1709, 0]
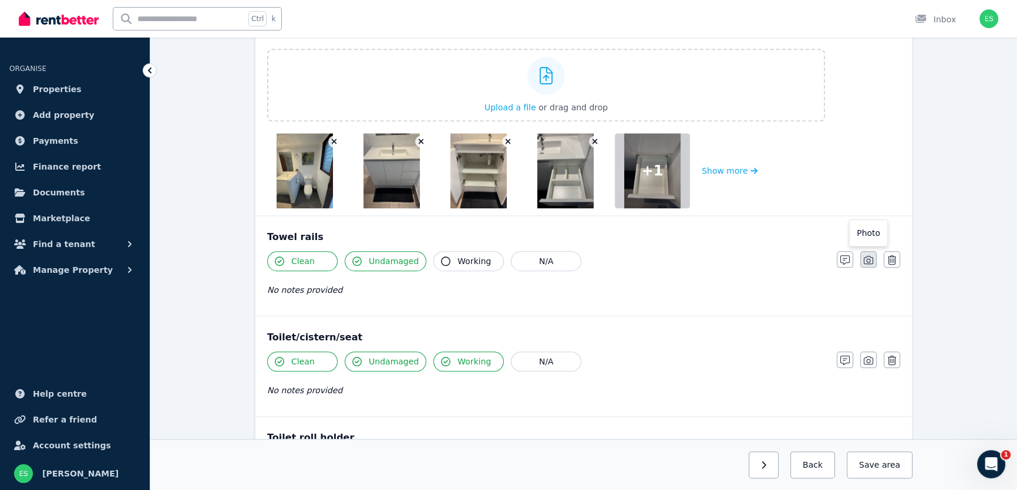
click at [867, 258] on icon "button" at bounding box center [868, 260] width 9 height 8
click at [867, 260] on icon "button" at bounding box center [868, 260] width 9 height 9
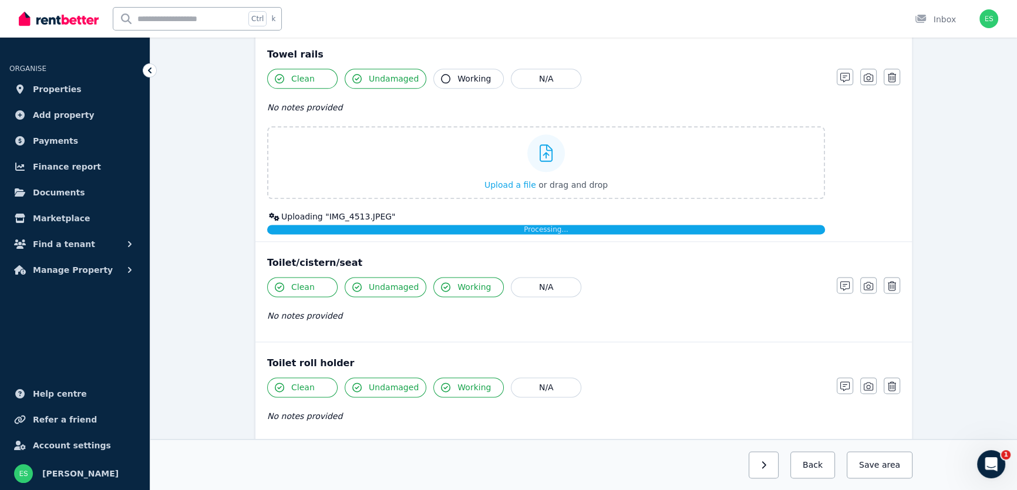
scroll to position [1975, 0]
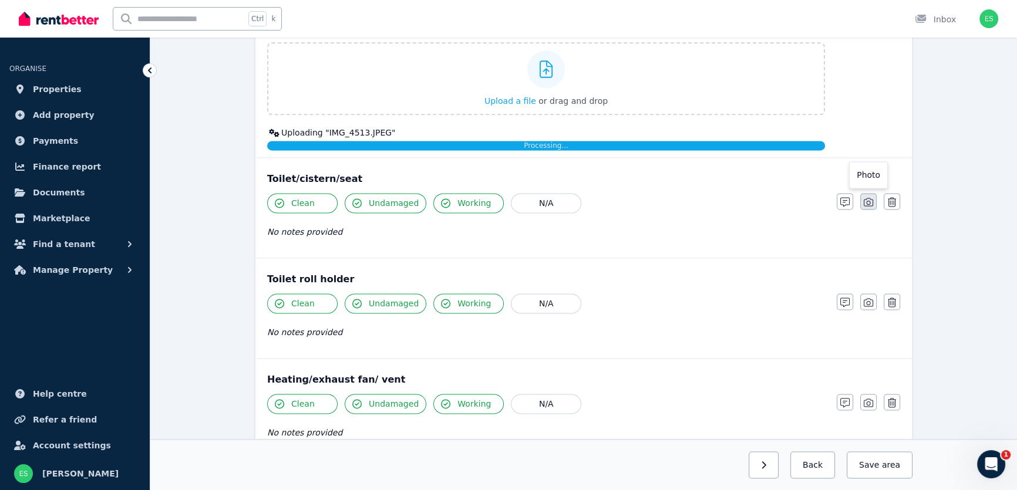
click at [865, 197] on icon "button" at bounding box center [868, 201] width 9 height 9
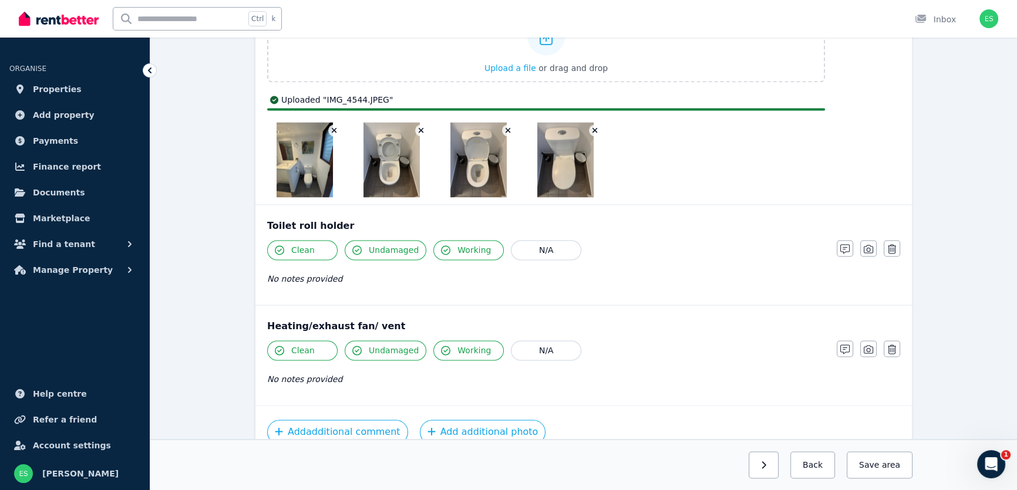
scroll to position [2240, 0]
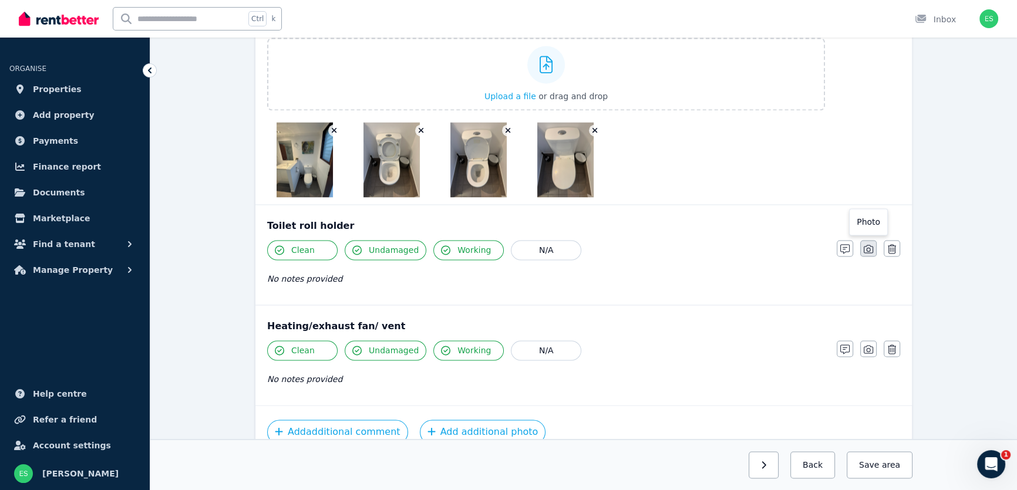
click at [870, 247] on icon "button" at bounding box center [868, 248] width 9 height 9
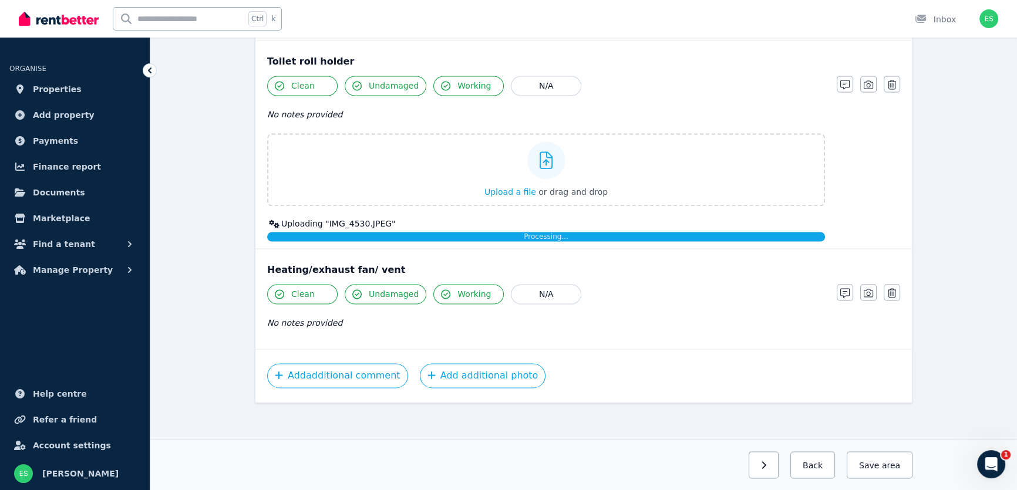
scroll to position [2485, 0]
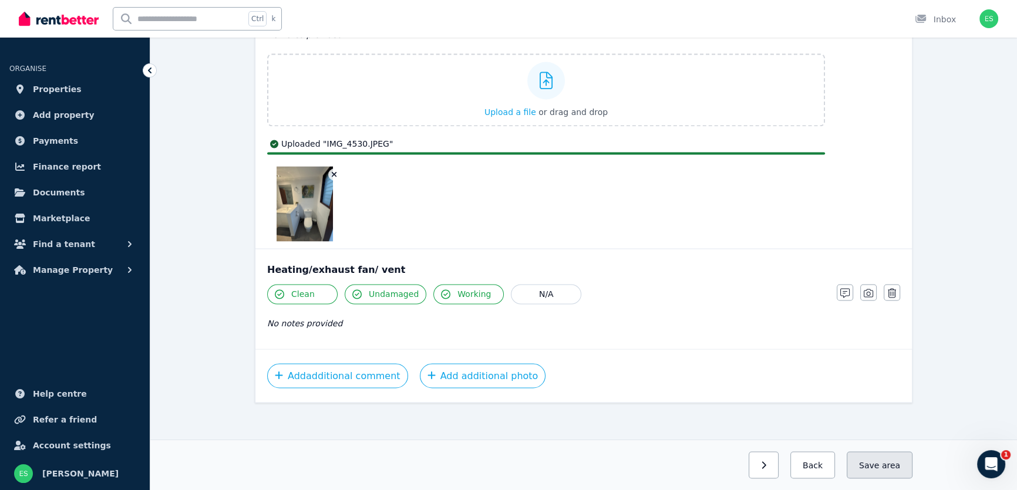
click at [876, 463] on button "Save area" at bounding box center [880, 465] width 66 height 27
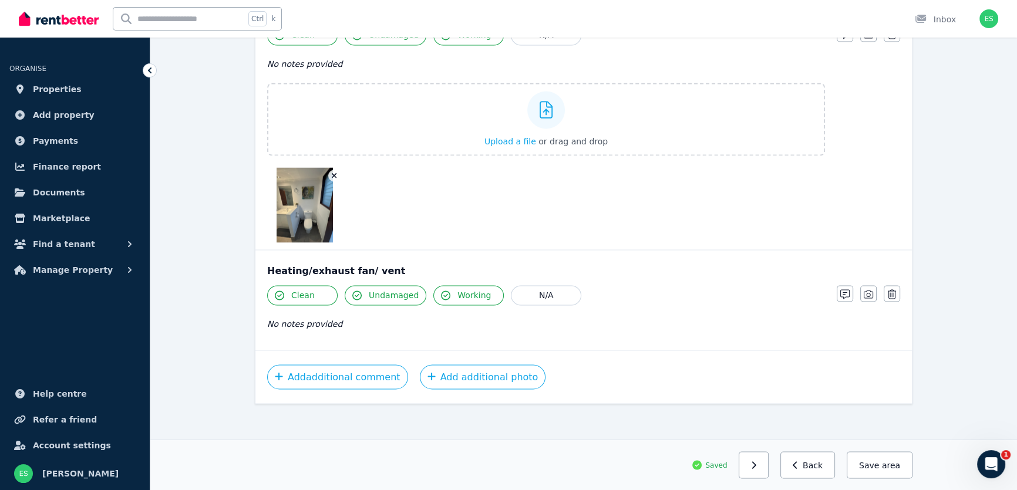
scroll to position [2456, 0]
click at [883, 470] on button "Save area" at bounding box center [880, 465] width 66 height 27
click at [452, 368] on button "Add additional photo" at bounding box center [483, 376] width 126 height 25
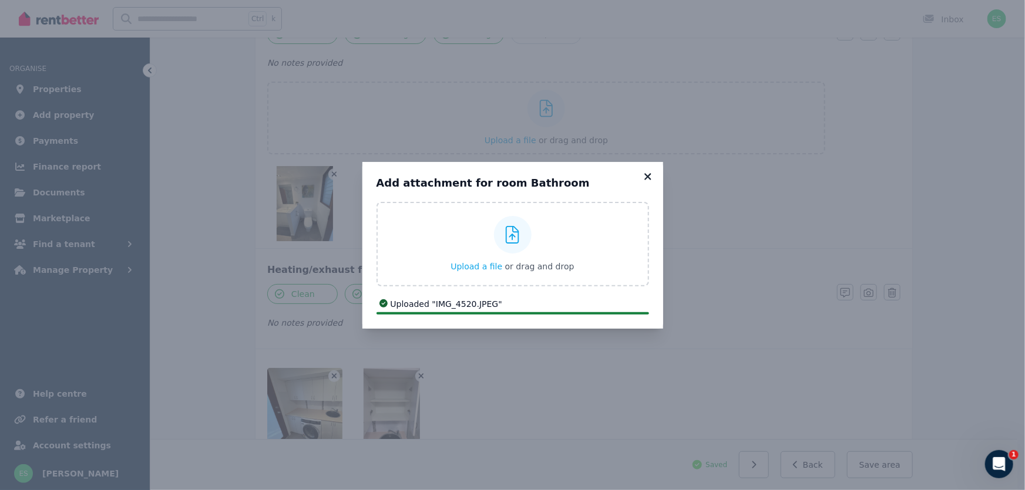
click at [650, 177] on icon at bounding box center [648, 177] width 12 height 11
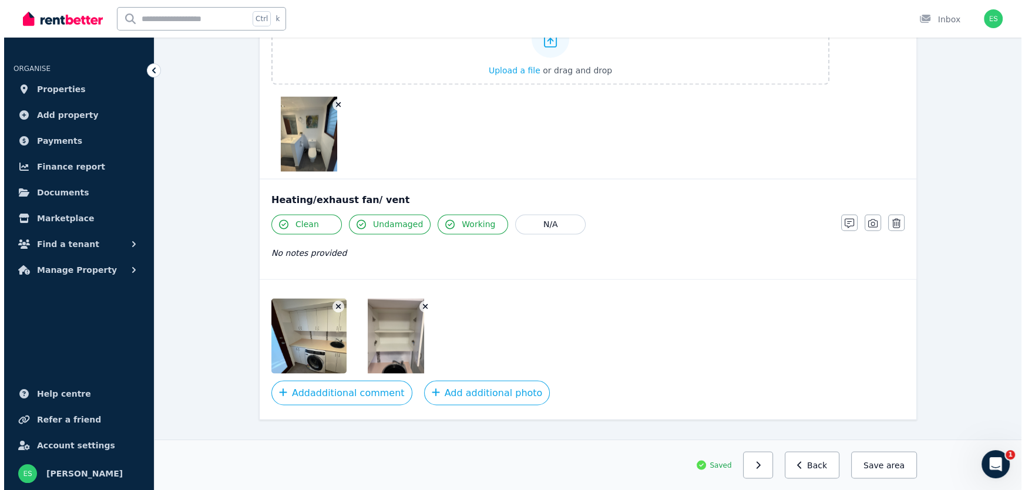
scroll to position [2543, 0]
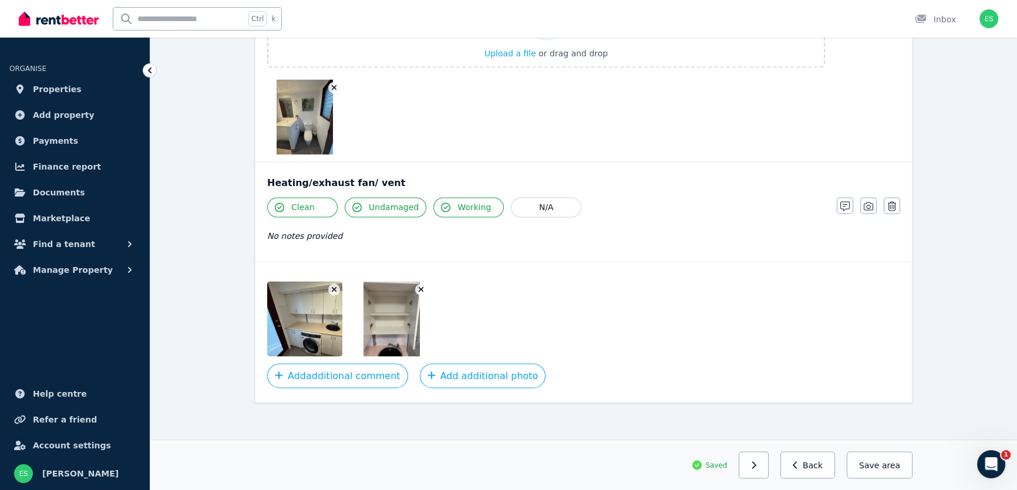
click at [422, 287] on icon "button" at bounding box center [421, 289] width 5 height 5
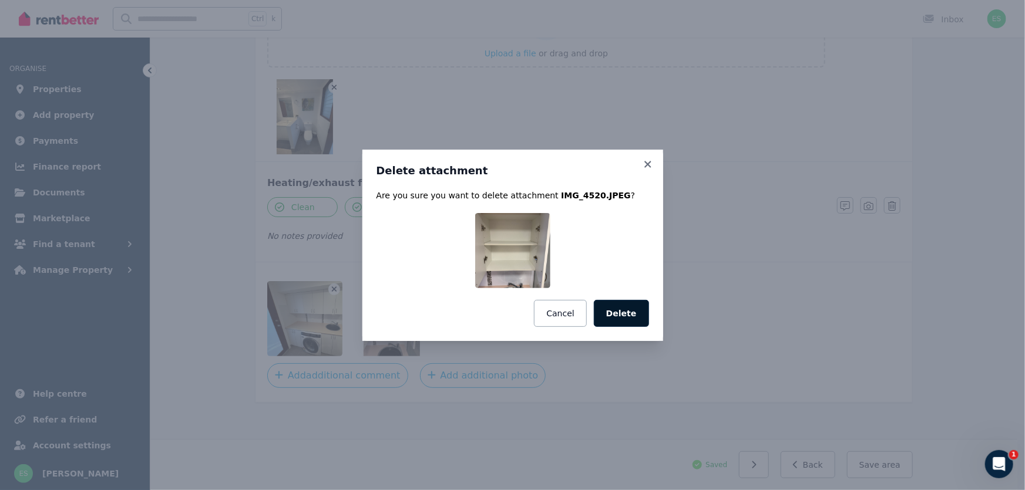
click at [630, 317] on button "Delete" at bounding box center [621, 313] width 55 height 27
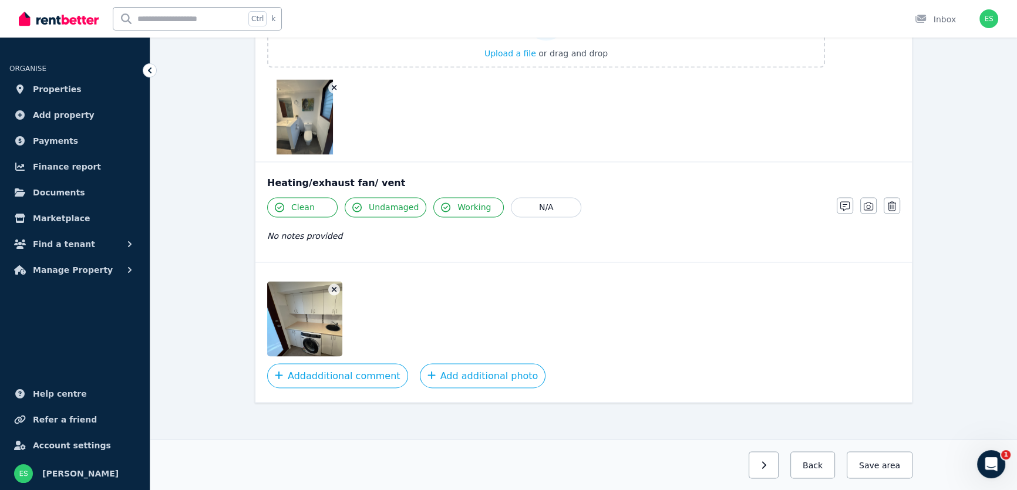
click at [334, 287] on icon "button" at bounding box center [334, 289] width 5 height 5
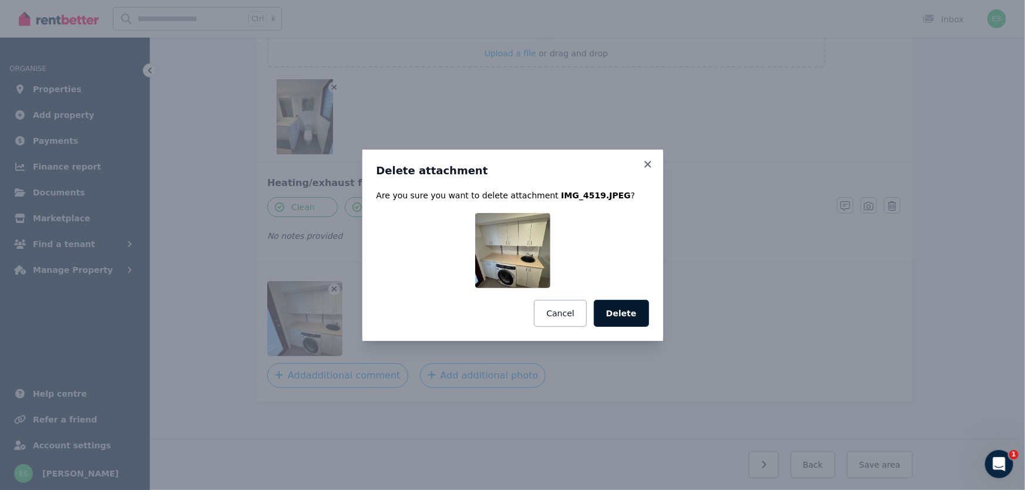
click at [631, 316] on button "Delete" at bounding box center [621, 313] width 55 height 27
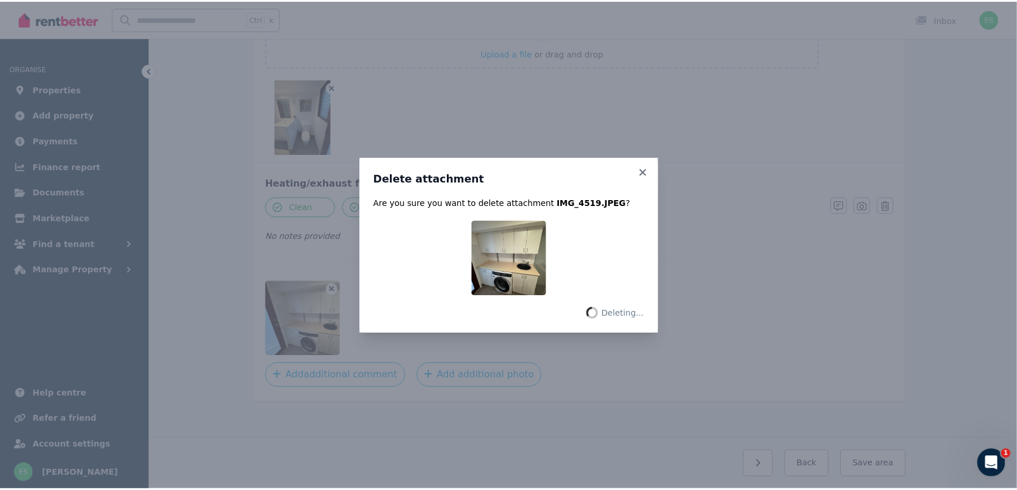
scroll to position [2456, 0]
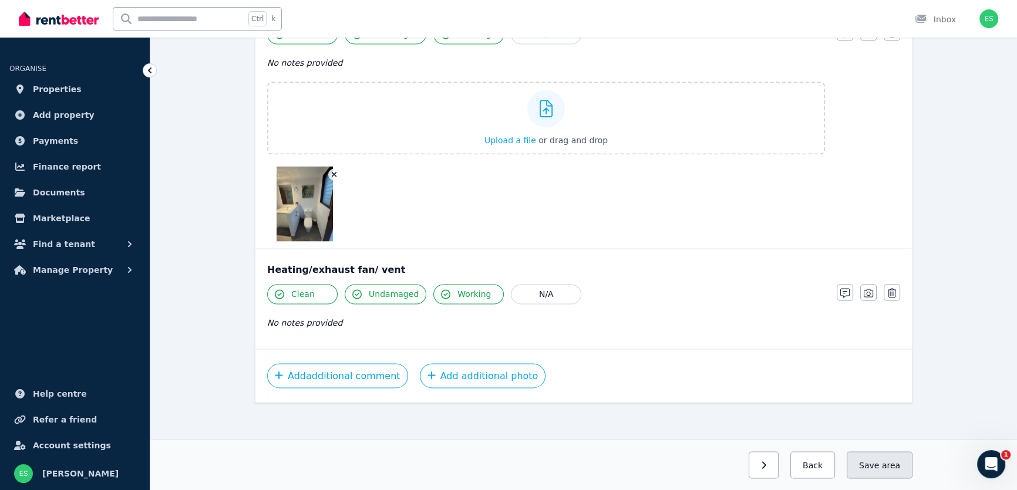
click at [875, 462] on button "Save area" at bounding box center [880, 465] width 66 height 27
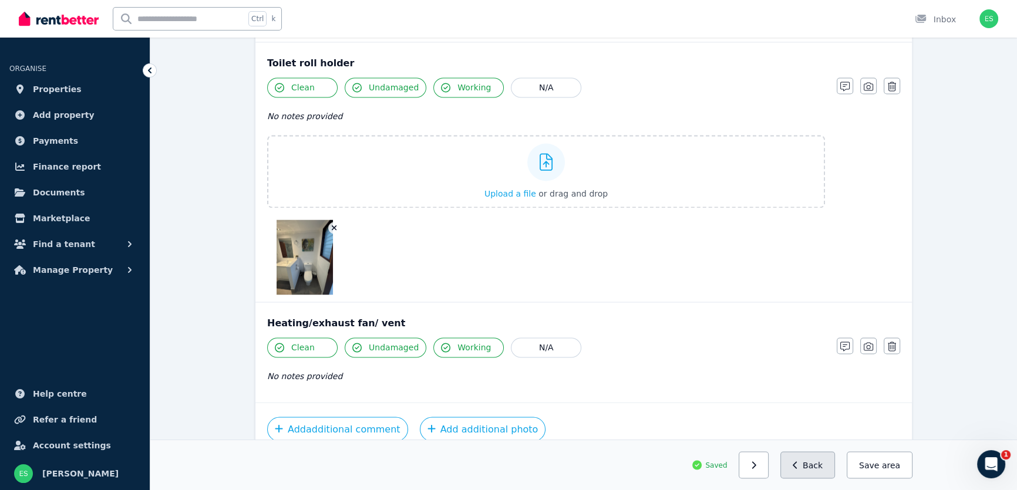
click at [799, 466] on button "Back" at bounding box center [808, 465] width 55 height 27
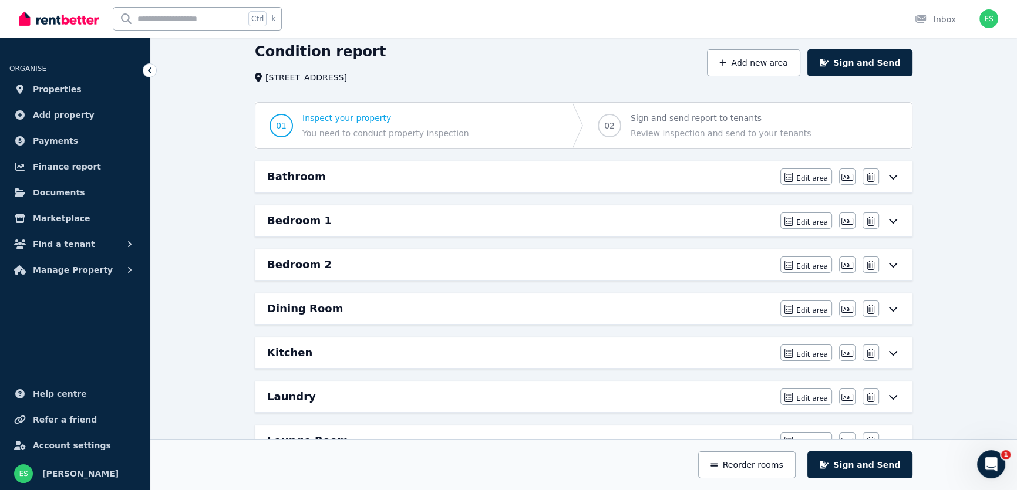
scroll to position [46, 0]
click at [705, 227] on div "Bedroom 1" at bounding box center [520, 221] width 506 height 16
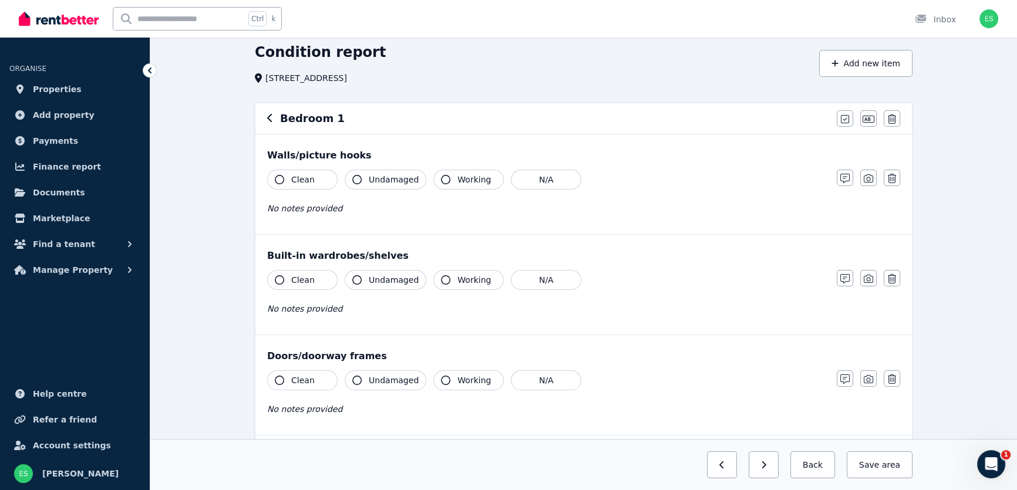
scroll to position [0, 0]
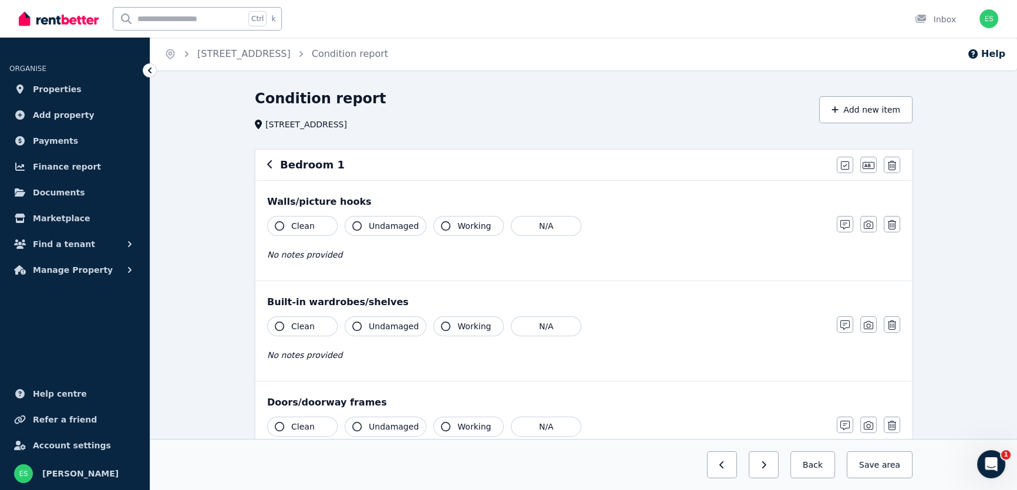
click at [301, 230] on span "Clean" at bounding box center [302, 226] width 23 height 12
click at [381, 228] on span "Undamaged" at bounding box center [394, 226] width 50 height 12
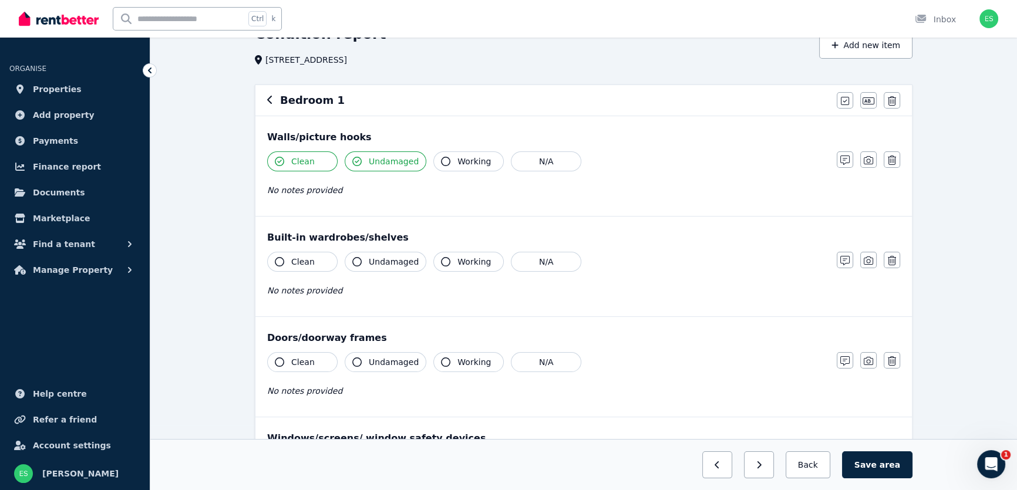
scroll to position [106, 0]
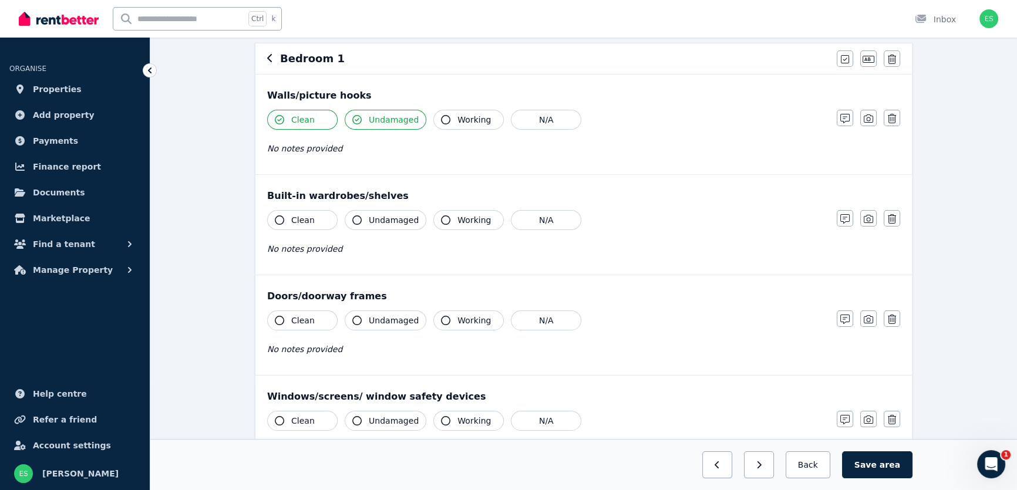
click at [305, 223] on span "Clean" at bounding box center [302, 220] width 23 height 12
click at [385, 221] on span "Undamaged" at bounding box center [394, 220] width 50 height 12
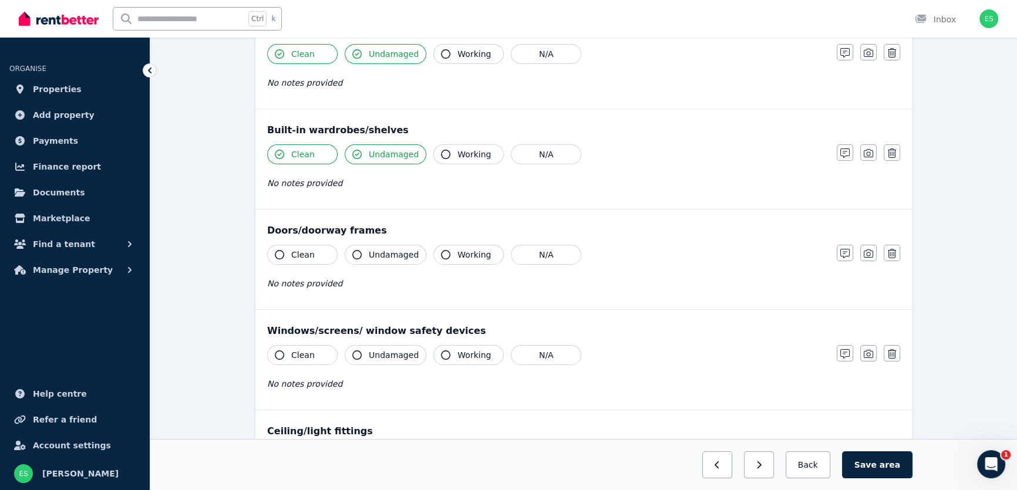
scroll to position [213, 0]
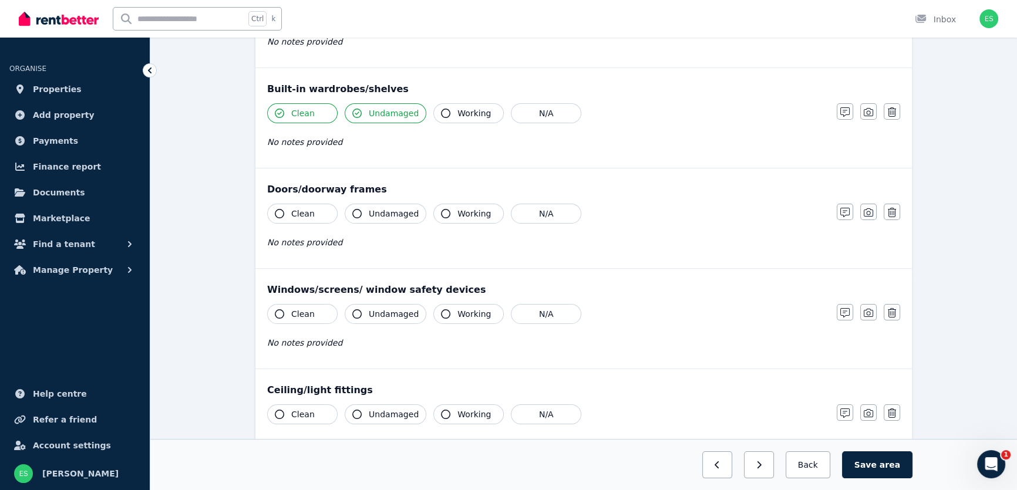
click at [300, 224] on div "Clean Undamaged Working N/A No notes provided" at bounding box center [546, 233] width 558 height 58
click at [307, 217] on span "Clean" at bounding box center [302, 214] width 23 height 12
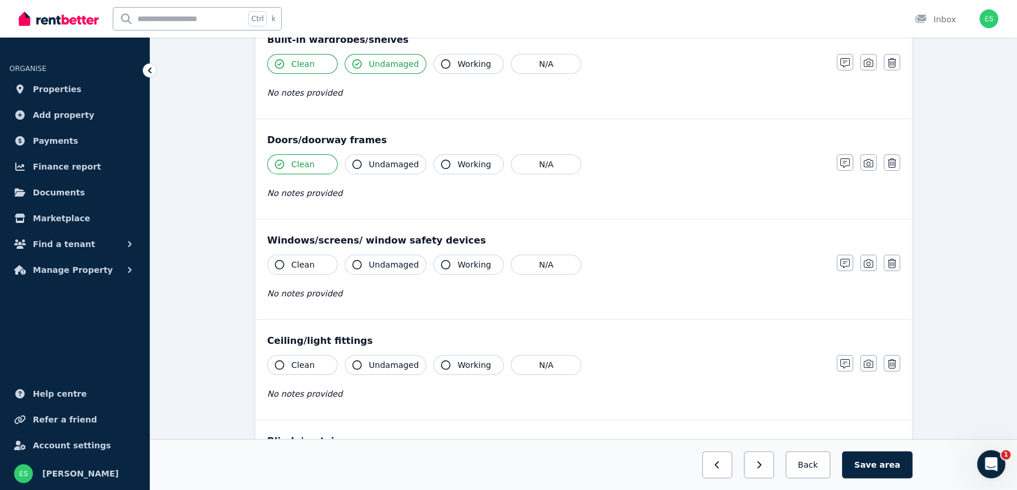
scroll to position [267, 0]
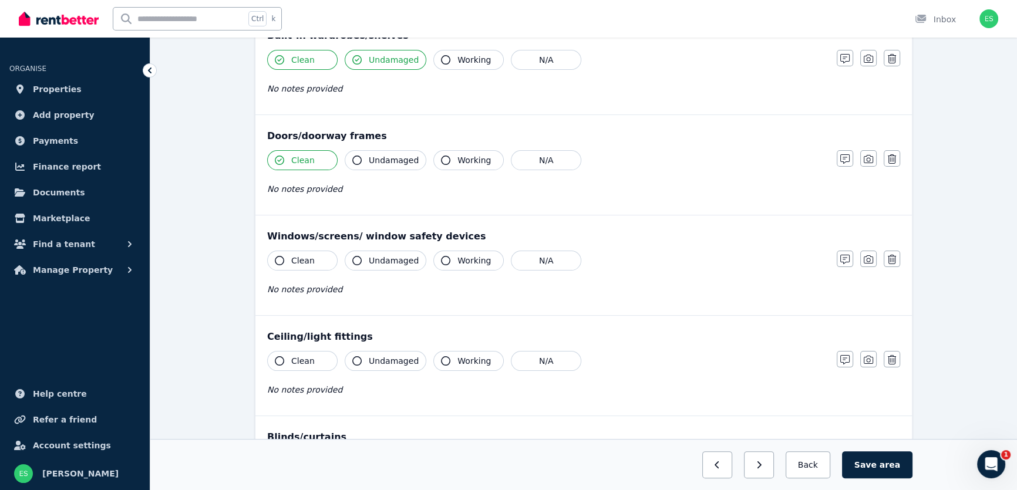
click at [301, 258] on span "Clean" at bounding box center [302, 261] width 23 height 12
click at [379, 261] on span "Undamaged" at bounding box center [394, 261] width 50 height 12
click at [459, 258] on span "Working" at bounding box center [474, 261] width 33 height 12
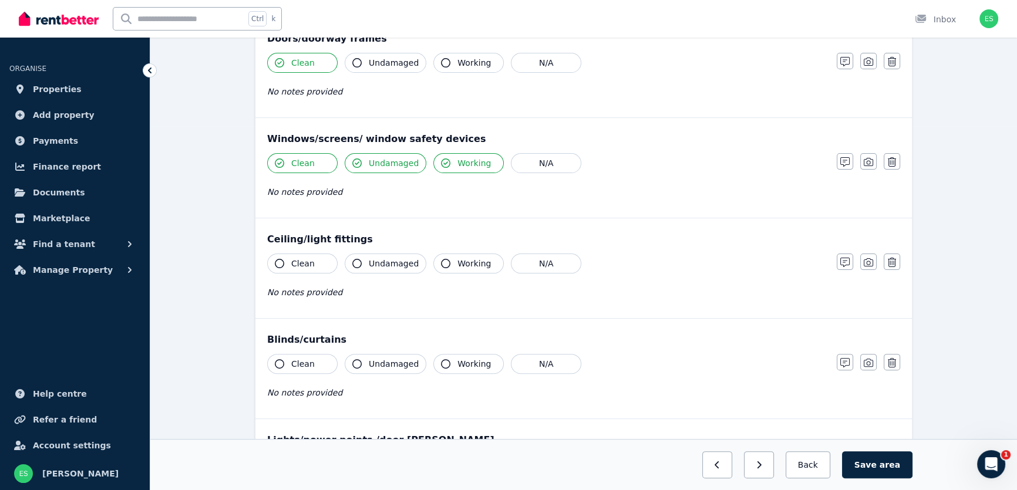
scroll to position [374, 0]
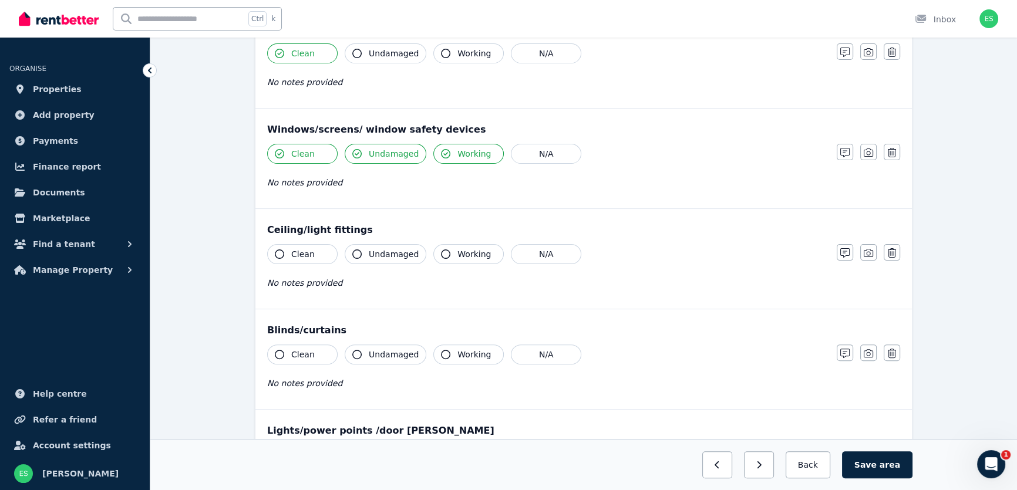
click at [302, 254] on span "Clean" at bounding box center [302, 254] width 23 height 12
click at [383, 256] on span "Undamaged" at bounding box center [394, 254] width 50 height 12
click at [468, 258] on span "Working" at bounding box center [474, 254] width 33 height 12
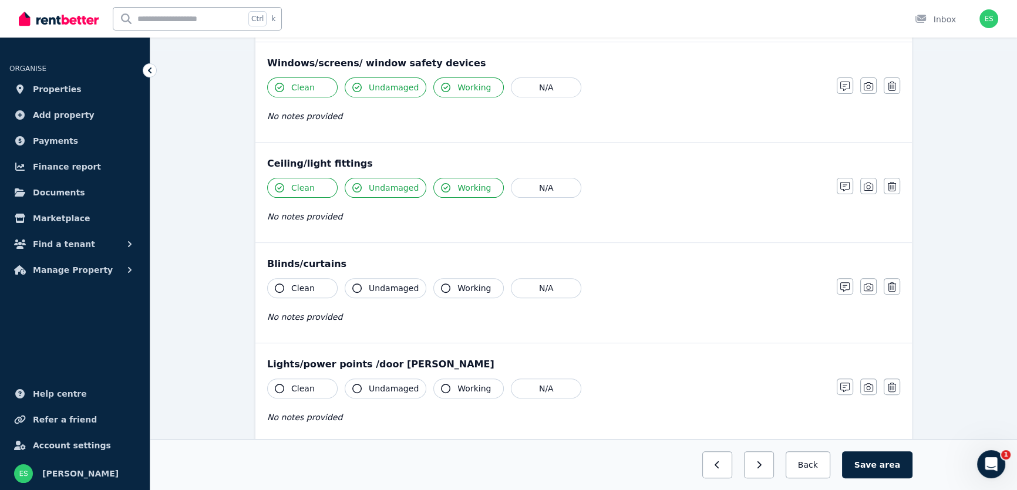
scroll to position [480, 0]
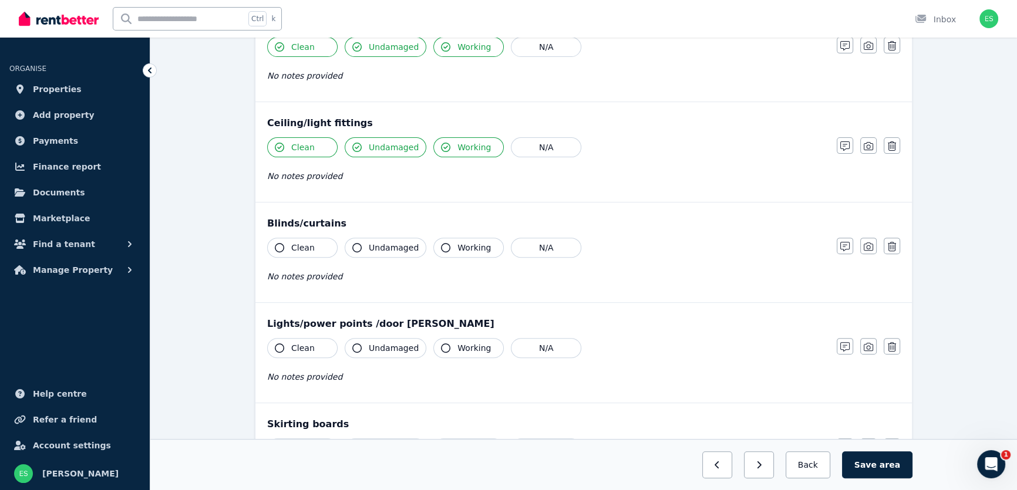
click at [295, 250] on span "Clean" at bounding box center [302, 248] width 23 height 12
click at [371, 250] on span "Undamaged" at bounding box center [394, 248] width 50 height 12
click at [470, 252] on button "Working" at bounding box center [468, 248] width 70 height 20
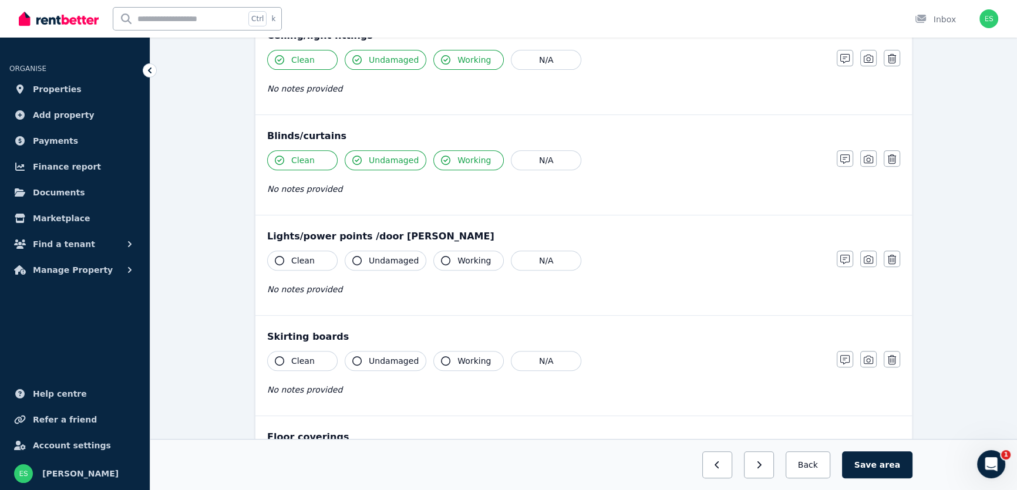
scroll to position [587, 0]
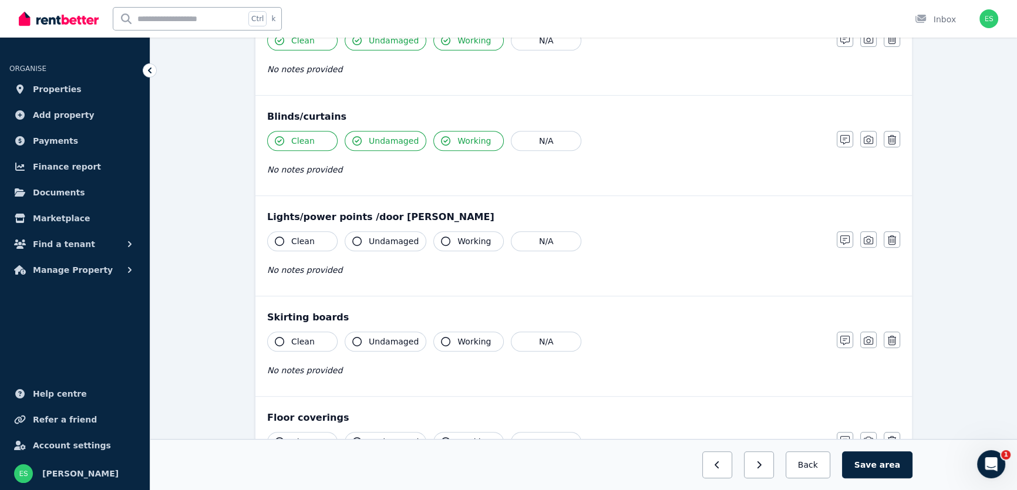
click at [302, 243] on span "Clean" at bounding box center [302, 242] width 23 height 12
click at [377, 247] on button "Undamaged" at bounding box center [386, 241] width 82 height 20
click at [458, 244] on span "Working" at bounding box center [474, 242] width 33 height 12
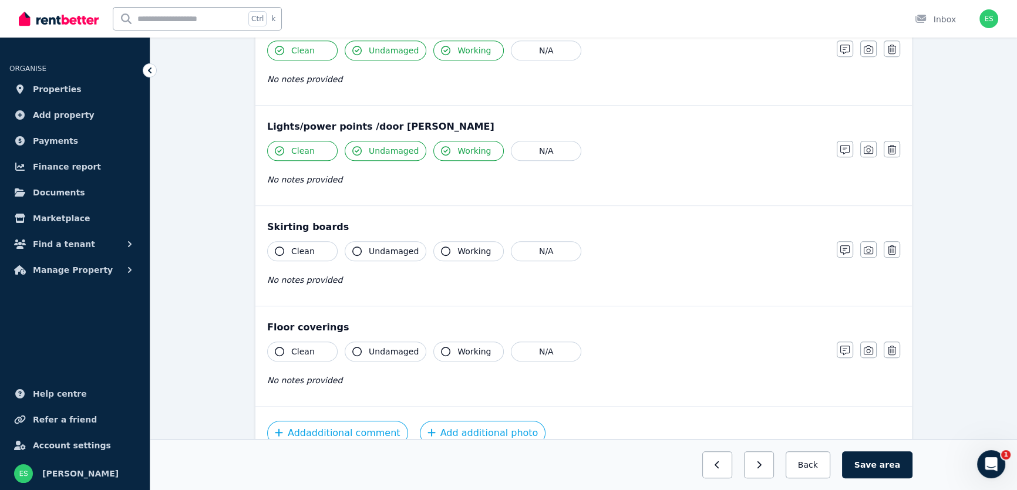
scroll to position [694, 0]
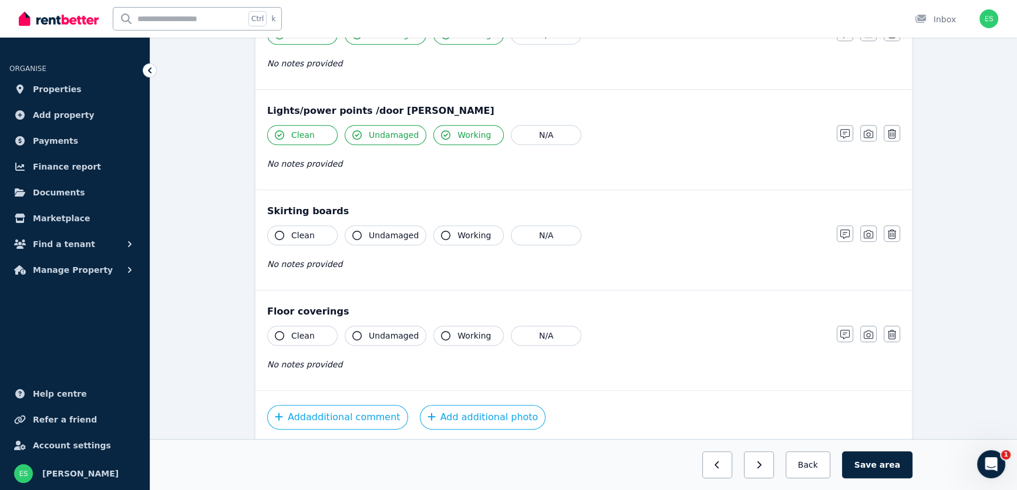
click at [301, 238] on span "Clean" at bounding box center [302, 236] width 23 height 12
click at [370, 236] on span "Undamaged" at bounding box center [394, 236] width 50 height 12
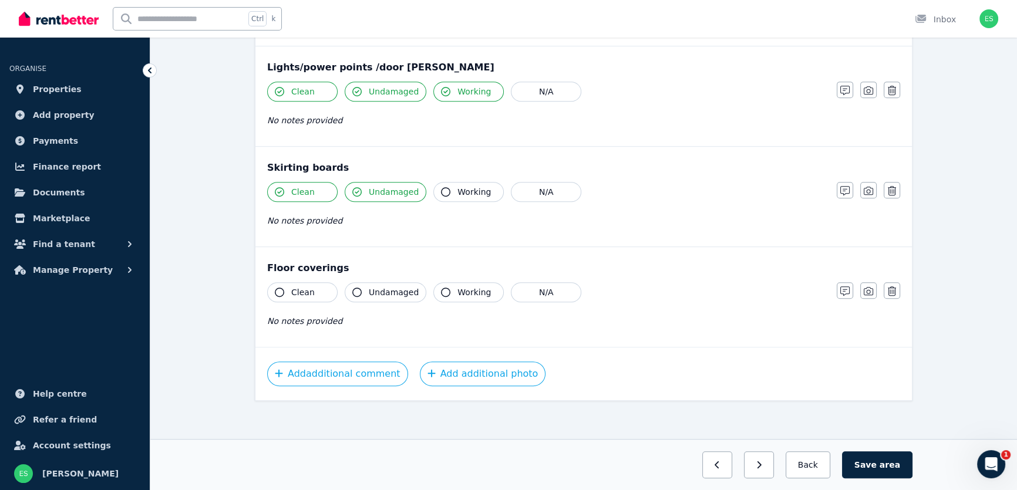
scroll to position [738, 0]
click at [305, 294] on span "Clean" at bounding box center [302, 291] width 23 height 12
click at [376, 294] on span "Undamaged" at bounding box center [394, 291] width 50 height 12
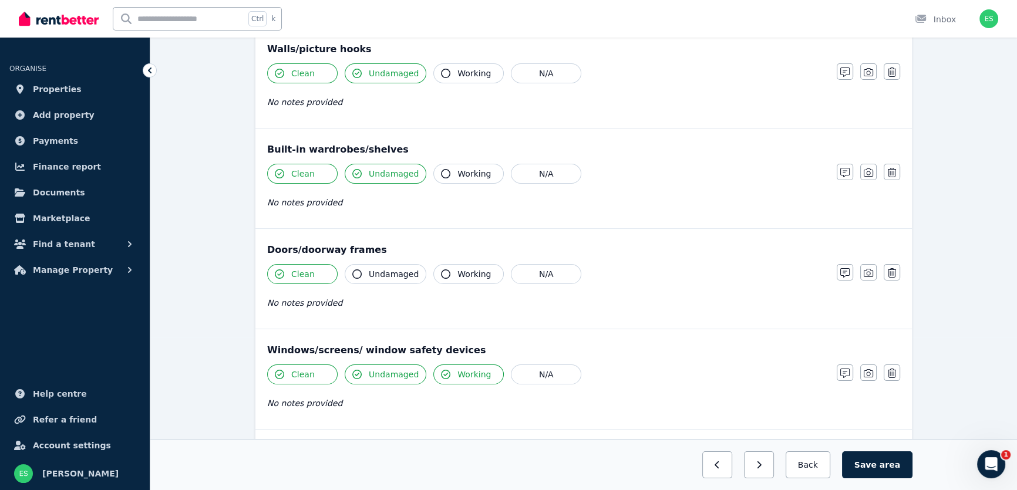
scroll to position [98, 0]
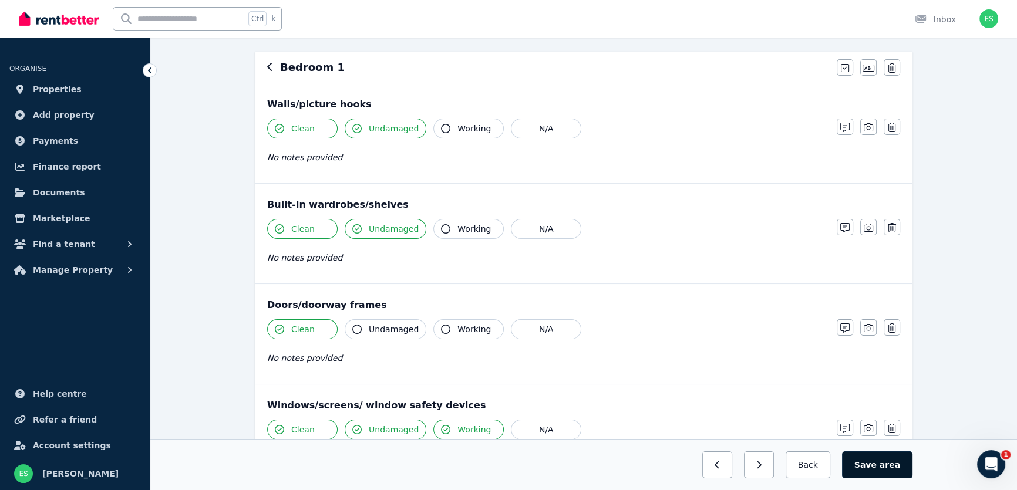
click at [890, 472] on button "Save area" at bounding box center [877, 465] width 70 height 27
click at [868, 130] on icon "button" at bounding box center [868, 127] width 9 height 9
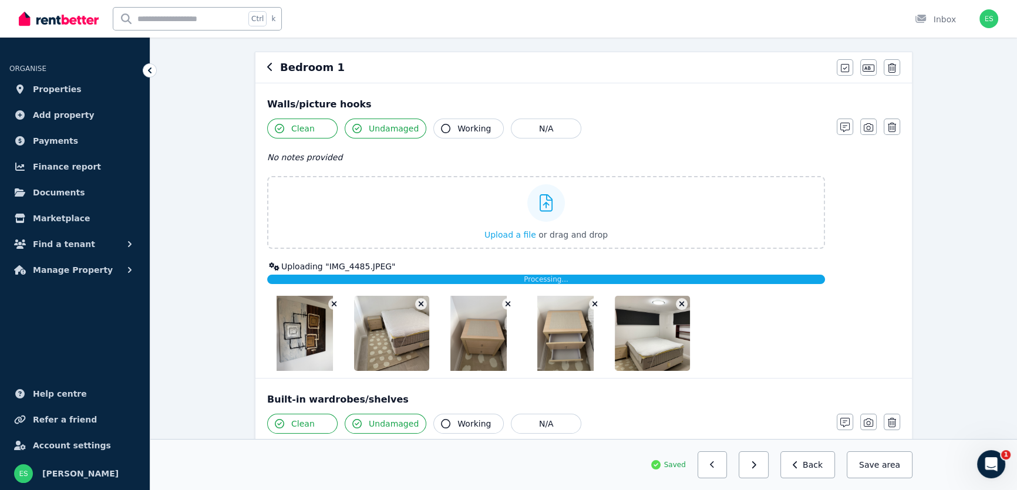
click at [593, 331] on div at bounding box center [565, 333] width 75 height 75
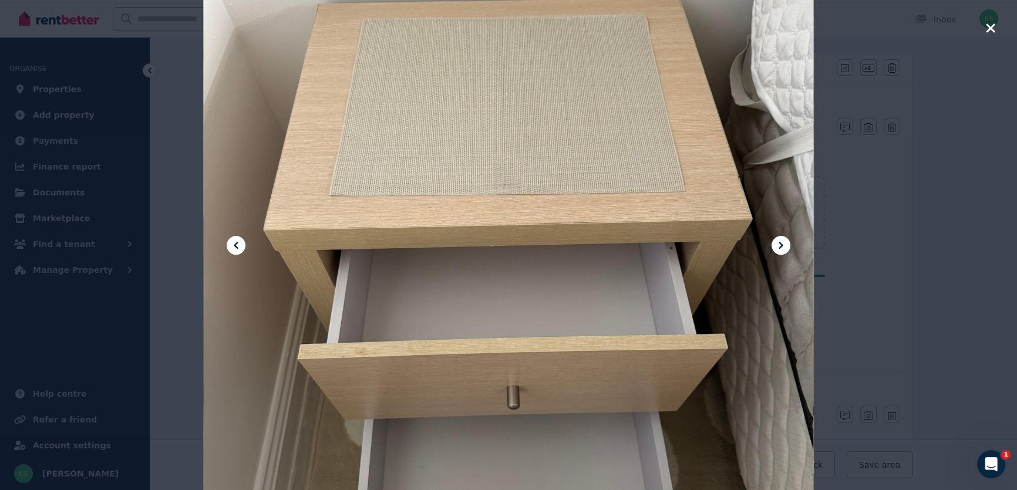
click at [991, 26] on icon "button" at bounding box center [990, 27] width 9 height 9
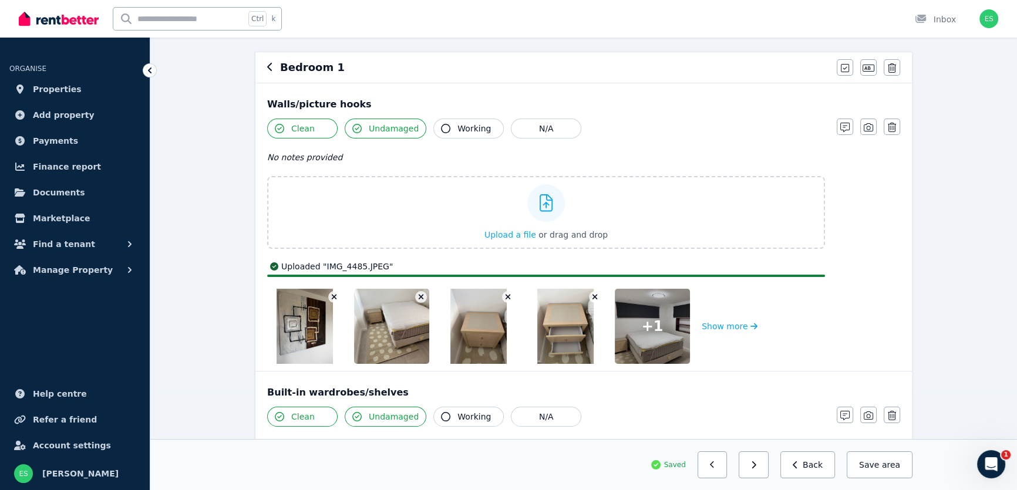
click at [592, 295] on icon "button" at bounding box center [595, 297] width 6 height 8
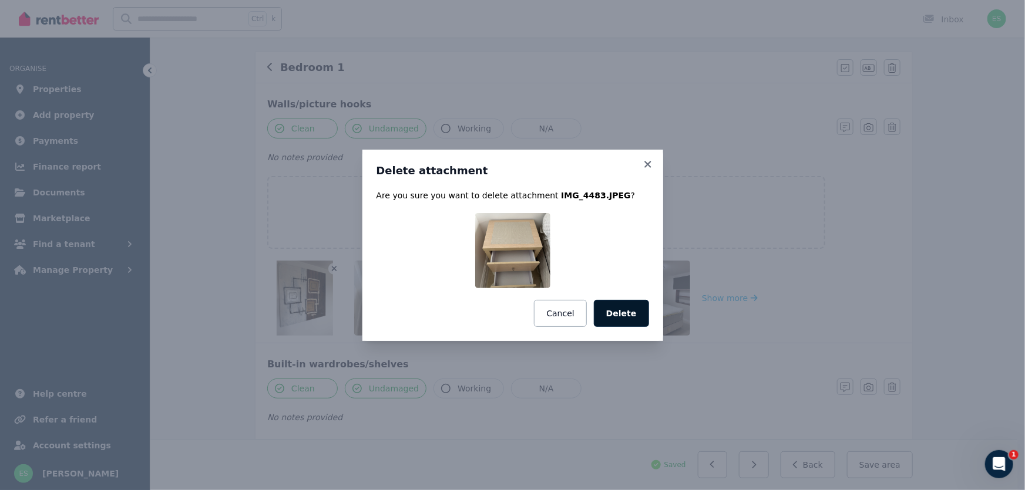
click at [623, 308] on button "Delete" at bounding box center [621, 313] width 55 height 27
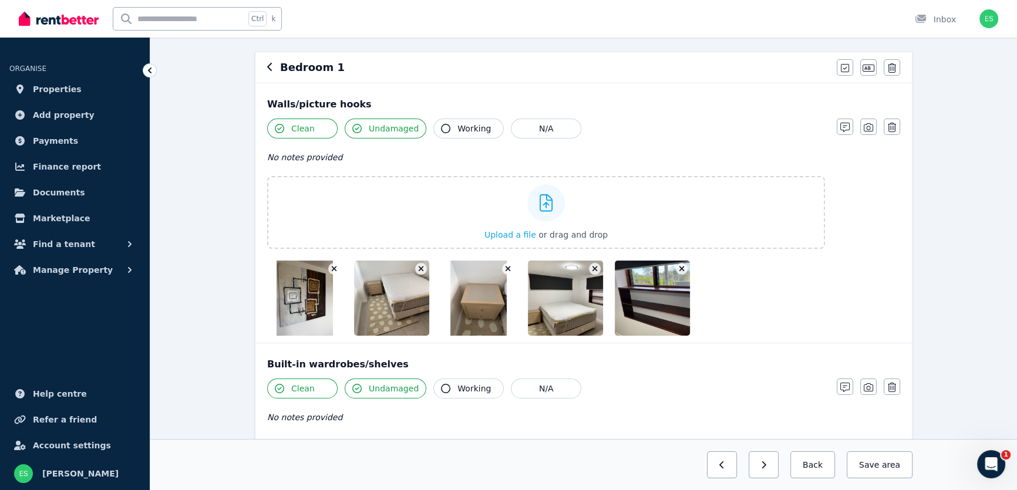
click at [506, 270] on icon "button" at bounding box center [508, 269] width 5 height 5
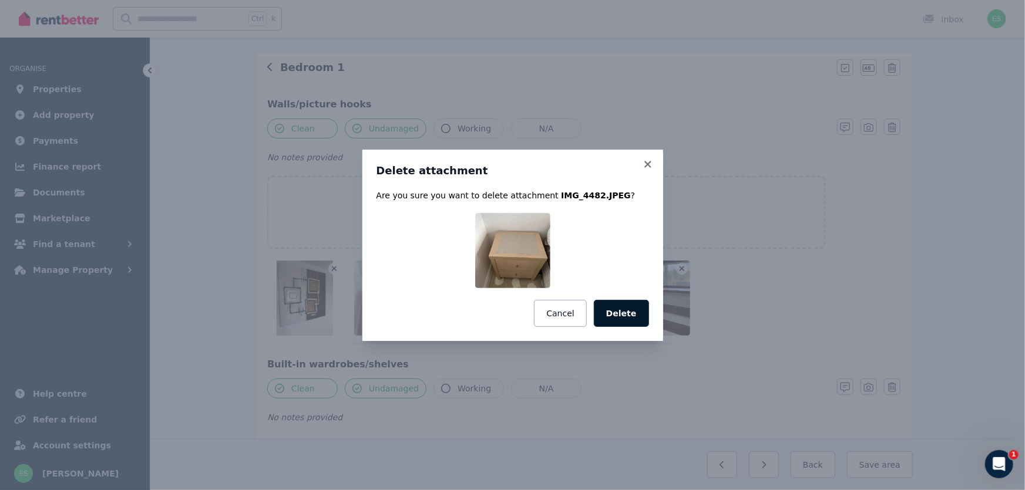
click at [636, 317] on button "Delete" at bounding box center [621, 313] width 55 height 27
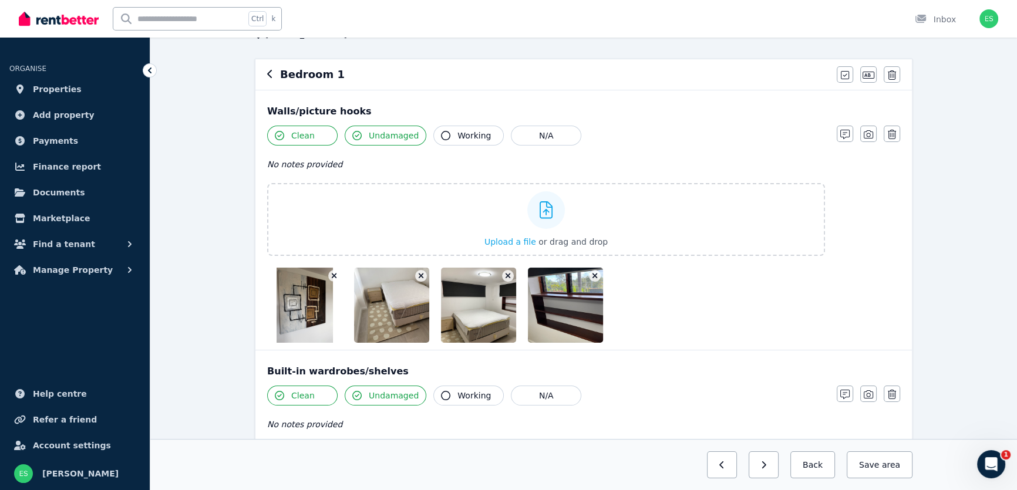
scroll to position [44, 0]
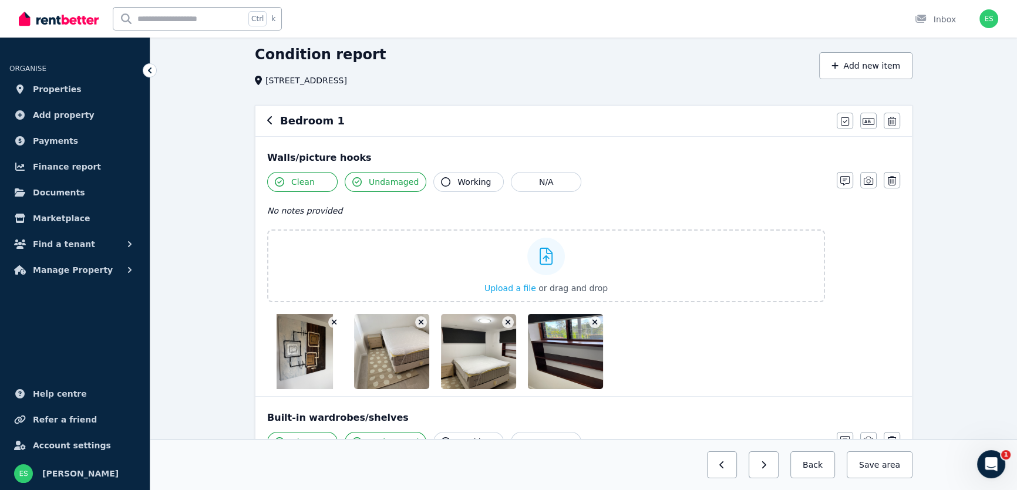
click at [314, 211] on span "No notes provided" at bounding box center [304, 210] width 75 height 9
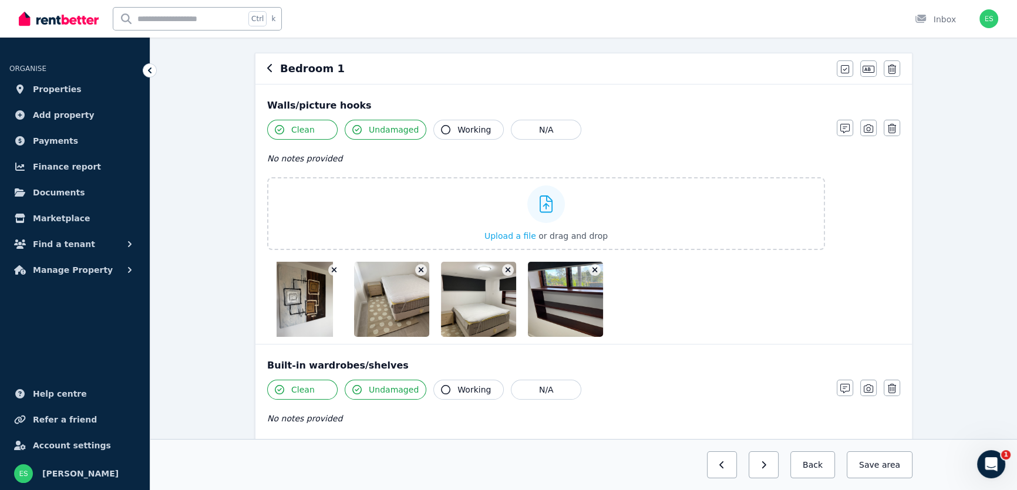
scroll to position [98, 0]
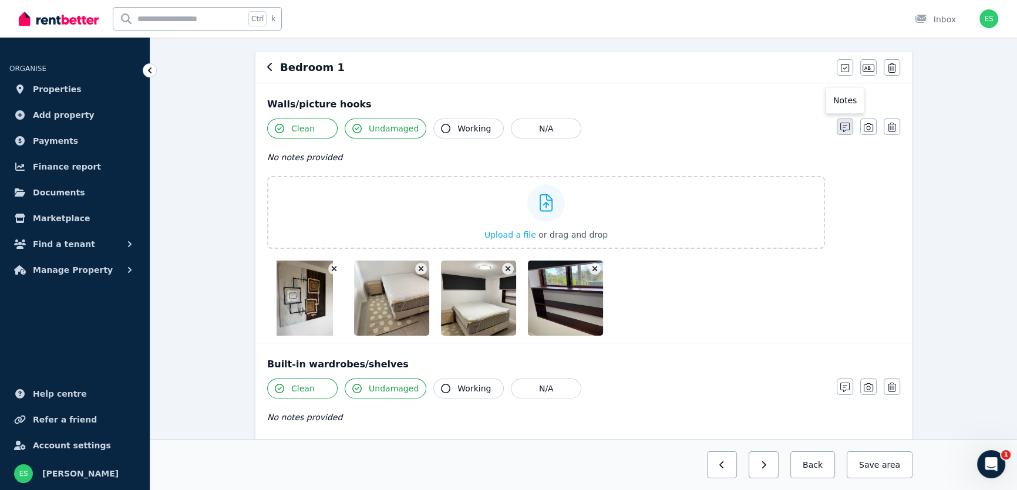
click at [846, 128] on icon "button" at bounding box center [845, 127] width 9 height 9
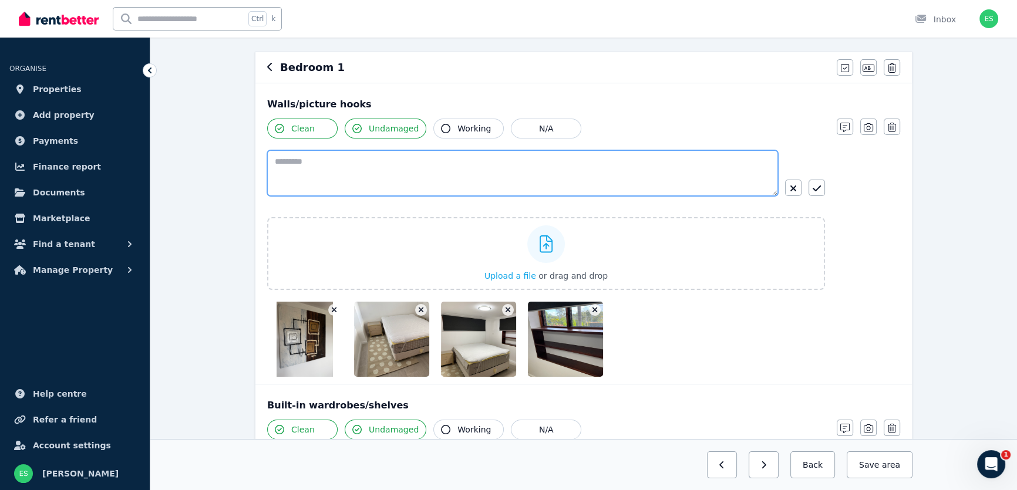
click at [441, 182] on textarea at bounding box center [522, 173] width 511 height 46
type textarea "**********"
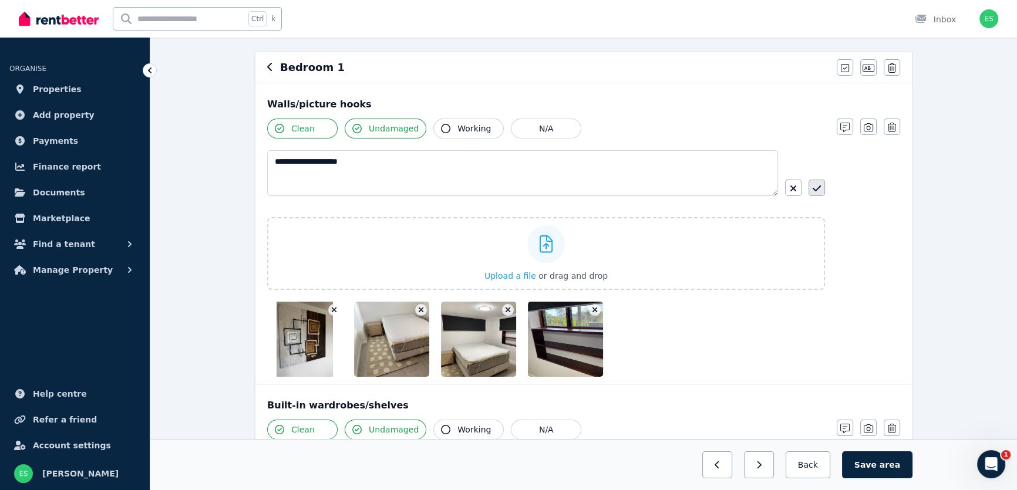
click at [818, 188] on icon "button" at bounding box center [817, 189] width 8 height 6
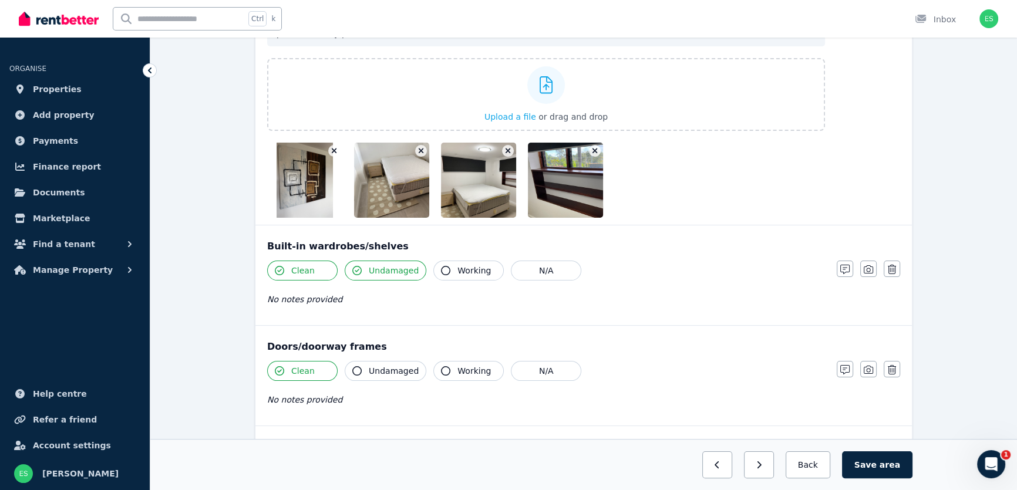
scroll to position [258, 0]
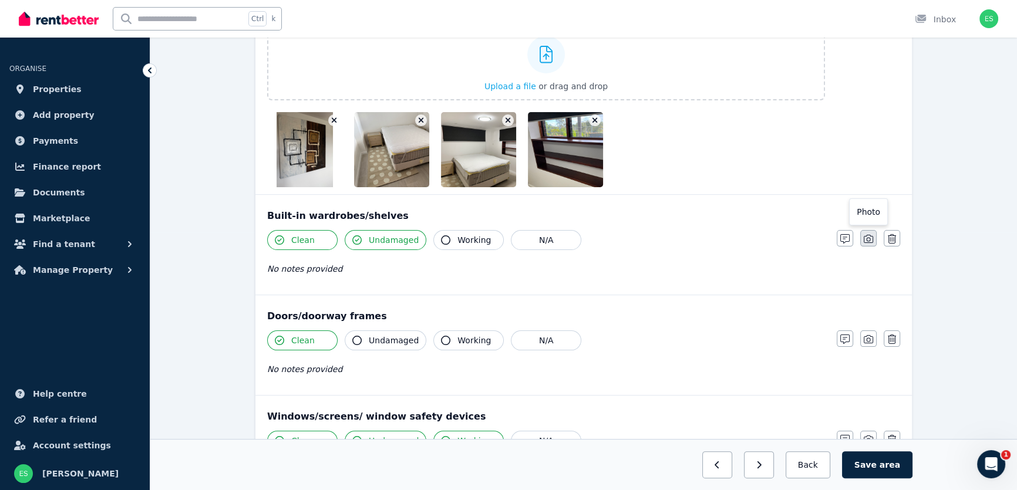
click at [866, 241] on icon "button" at bounding box center [868, 238] width 9 height 9
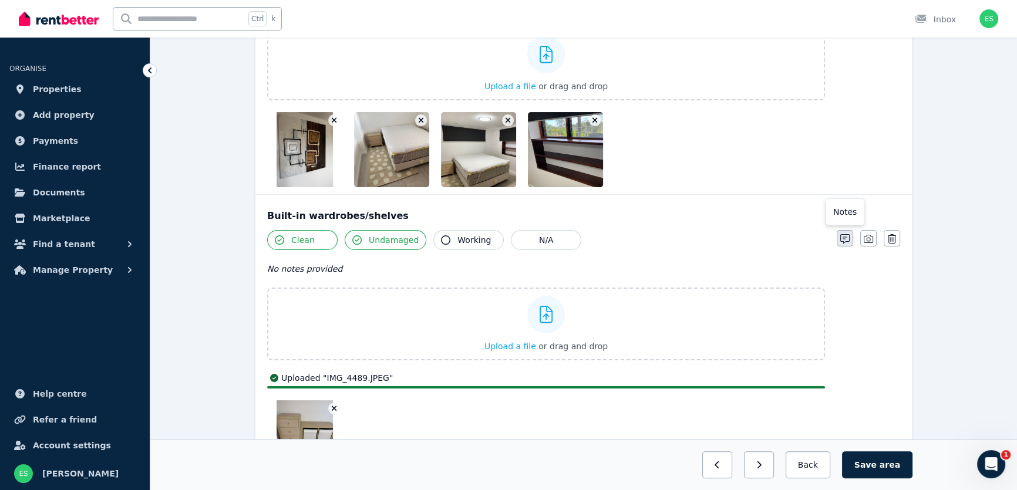
click at [842, 236] on icon "button" at bounding box center [845, 238] width 9 height 9
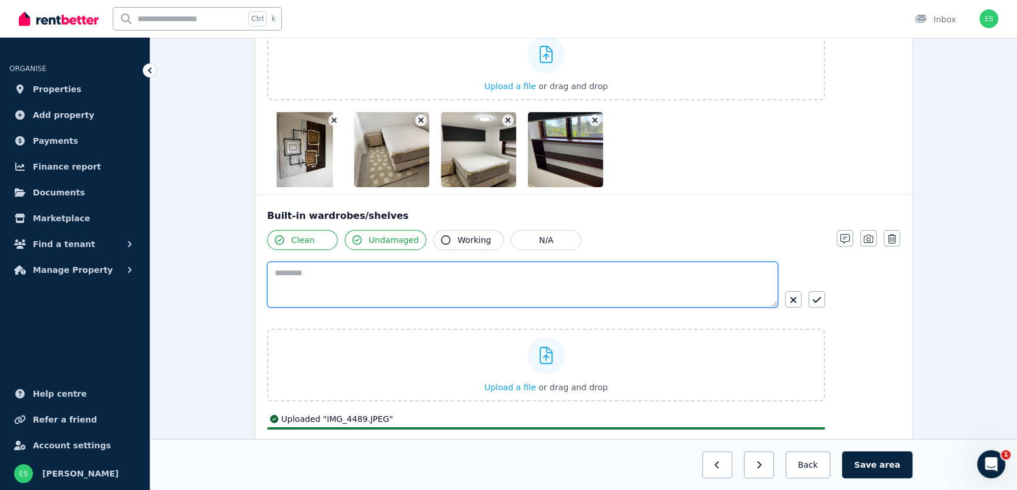
click at [470, 281] on textarea at bounding box center [522, 285] width 511 height 46
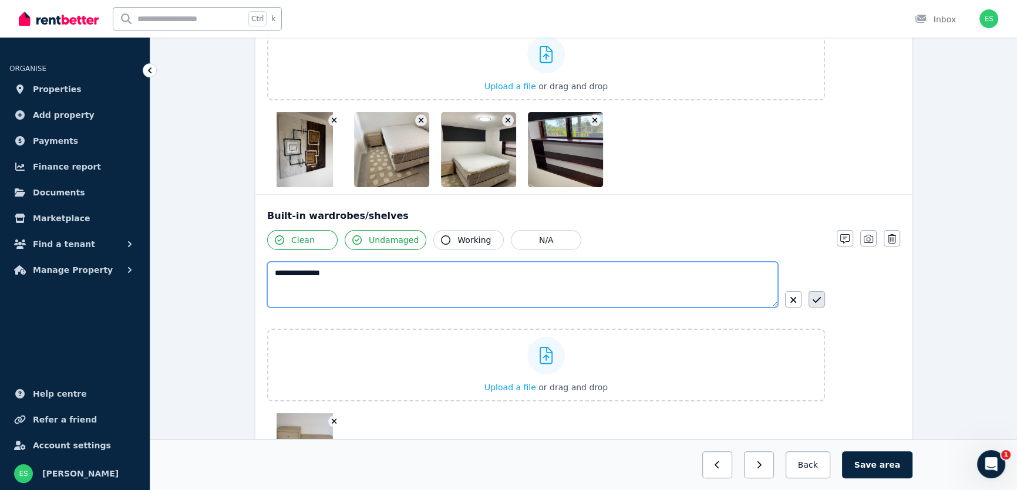
type textarea "**********"
click at [820, 298] on icon "button" at bounding box center [817, 300] width 8 height 6
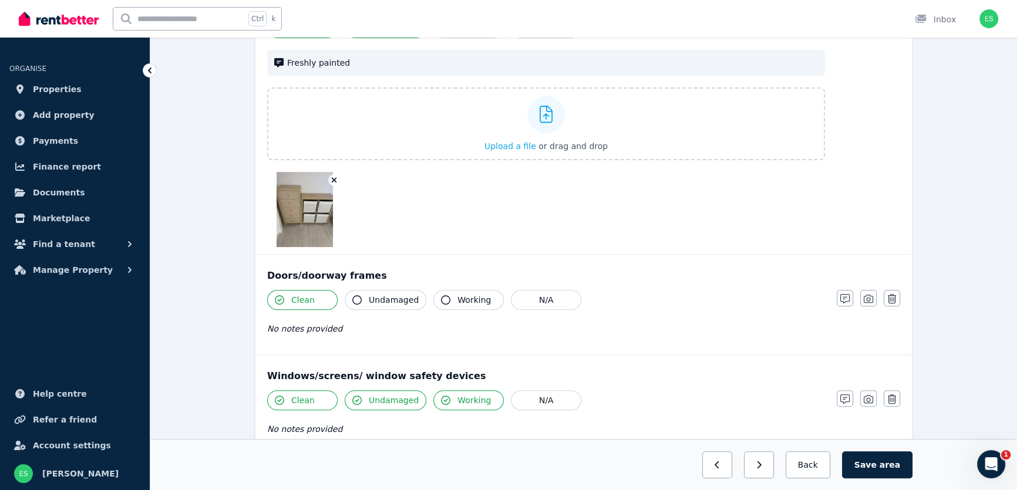
scroll to position [471, 0]
click at [445, 299] on button "Working" at bounding box center [468, 299] width 70 height 20
click at [846, 297] on icon "button" at bounding box center [845, 297] width 9 height 9
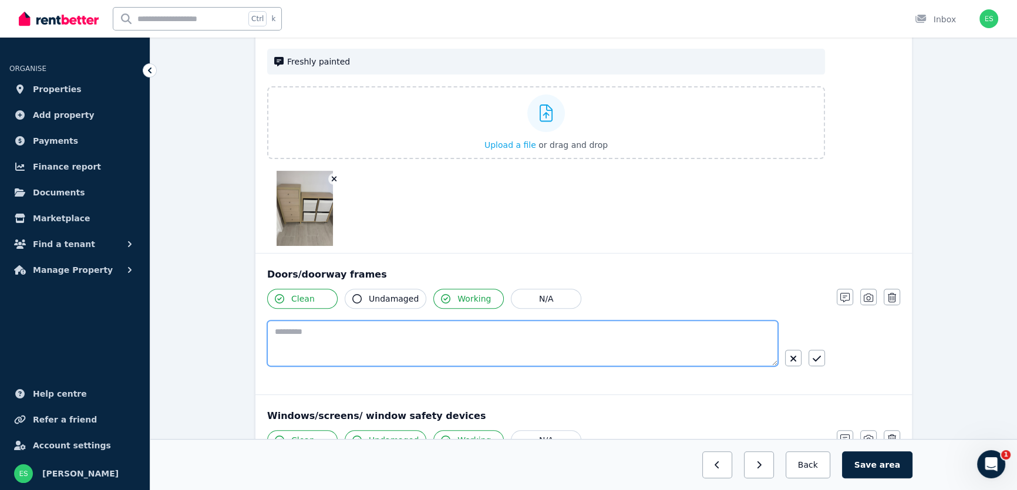
click at [515, 335] on textarea at bounding box center [522, 344] width 511 height 46
type textarea "**********"
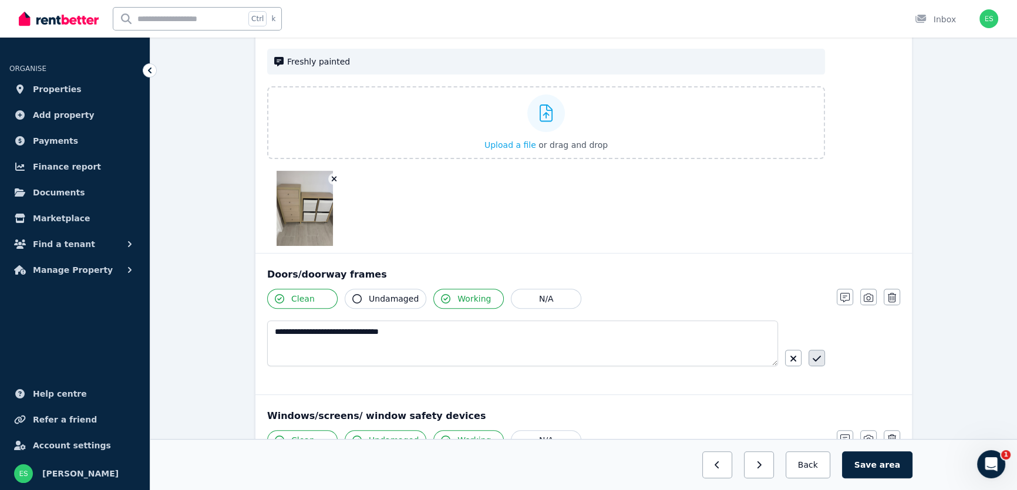
click at [812, 358] on button "button" at bounding box center [817, 358] width 16 height 16
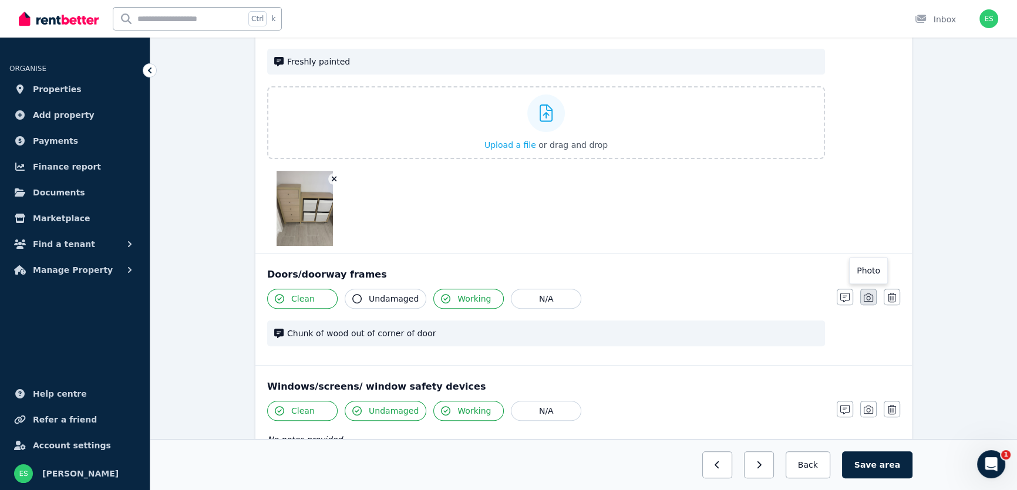
click at [865, 300] on icon "button" at bounding box center [868, 298] width 9 height 8
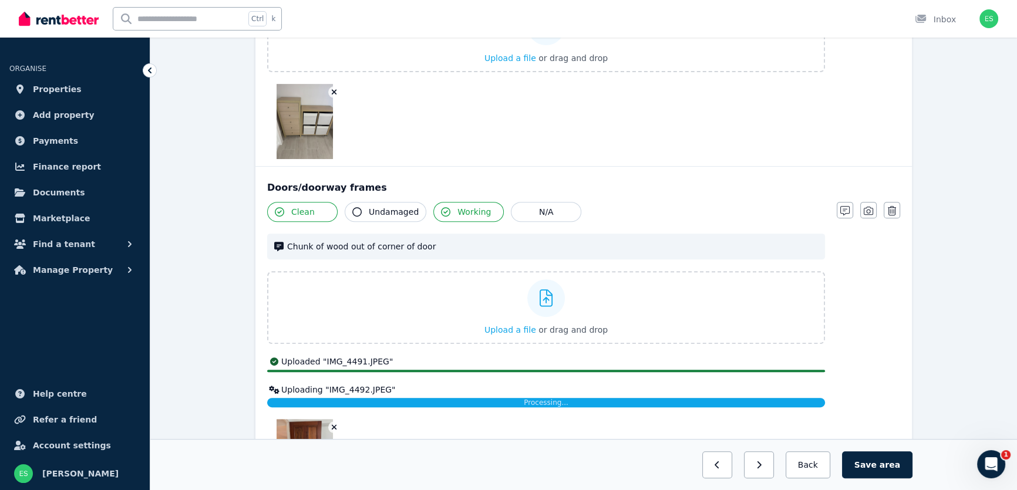
scroll to position [631, 0]
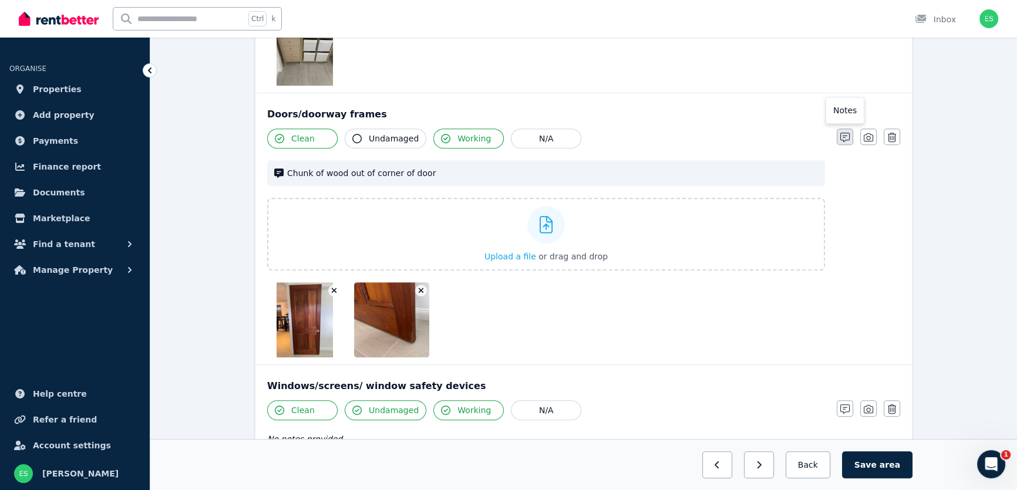
click at [847, 140] on icon "button" at bounding box center [845, 137] width 9 height 9
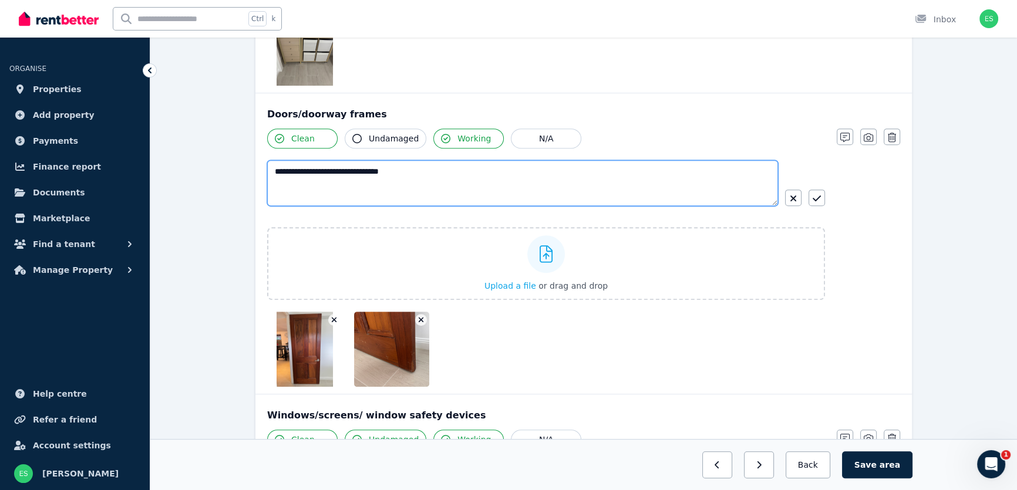
drag, startPoint x: 432, startPoint y: 176, endPoint x: 441, endPoint y: 175, distance: 8.9
click at [432, 176] on textarea "**********" at bounding box center [522, 183] width 511 height 46
type textarea "**********"
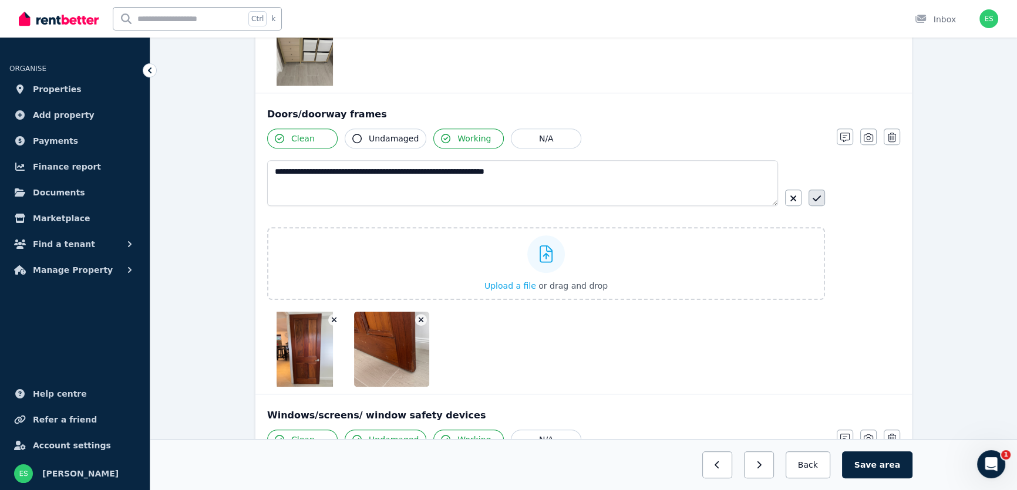
click at [816, 197] on icon "button" at bounding box center [817, 198] width 8 height 9
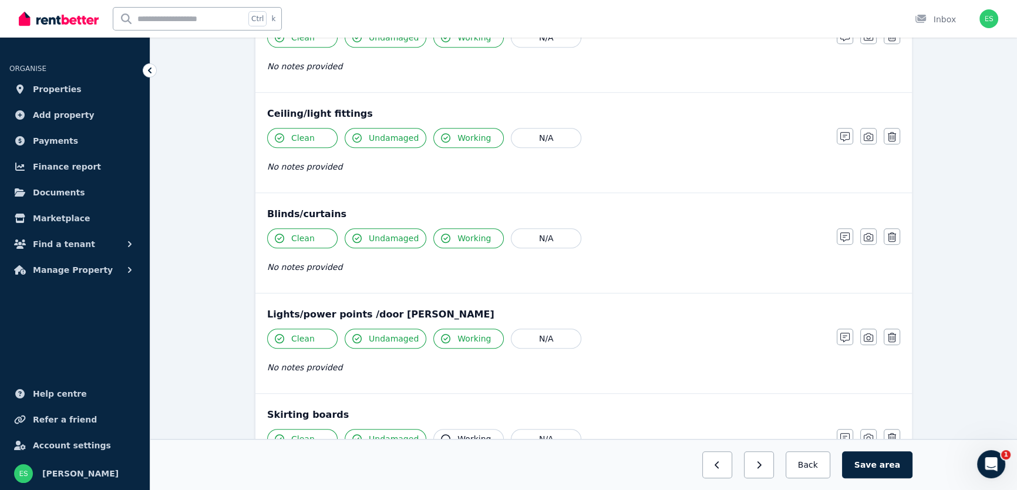
scroll to position [1005, 0]
click at [871, 235] on icon "button" at bounding box center [868, 236] width 9 height 9
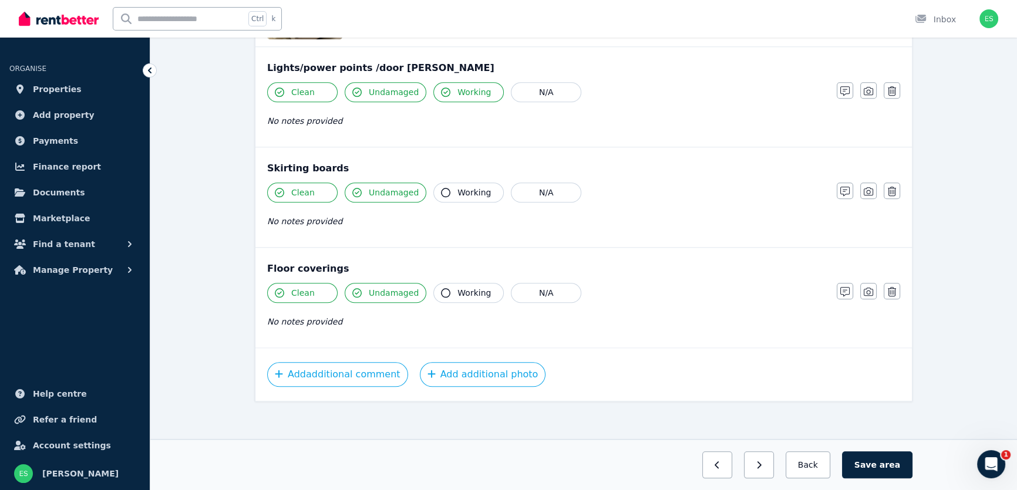
scroll to position [1440, 0]
click at [882, 460] on button "Save area" at bounding box center [877, 465] width 70 height 27
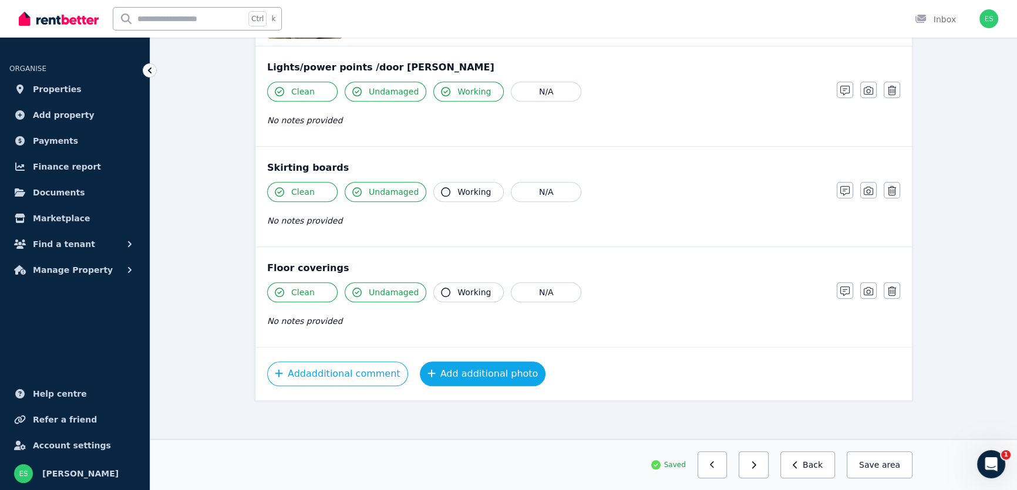
click at [452, 374] on button "Add additional photo" at bounding box center [483, 374] width 126 height 25
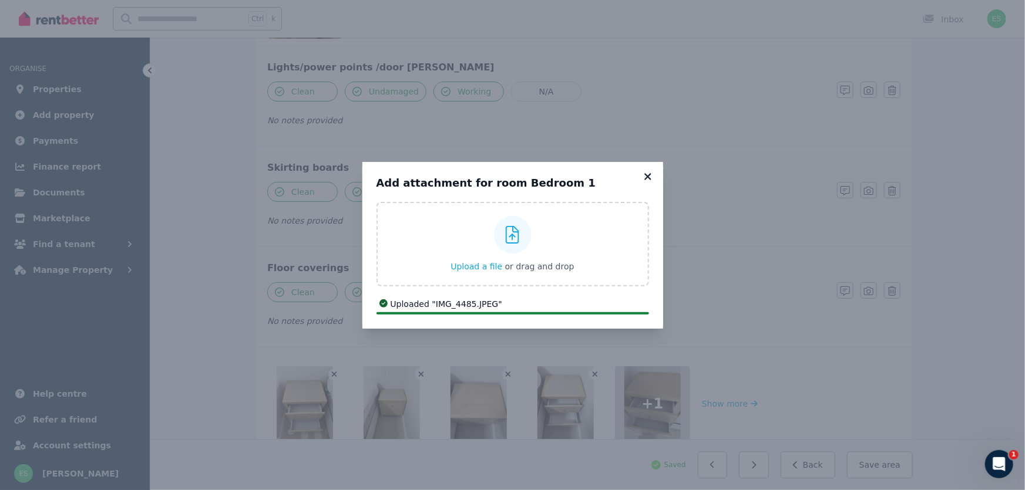
click at [646, 176] on icon at bounding box center [647, 176] width 6 height 6
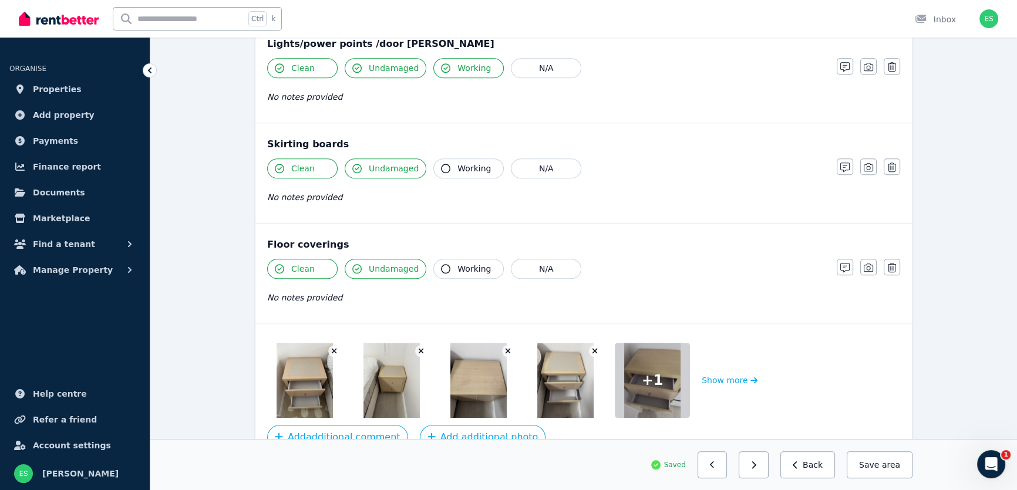
scroll to position [1498, 0]
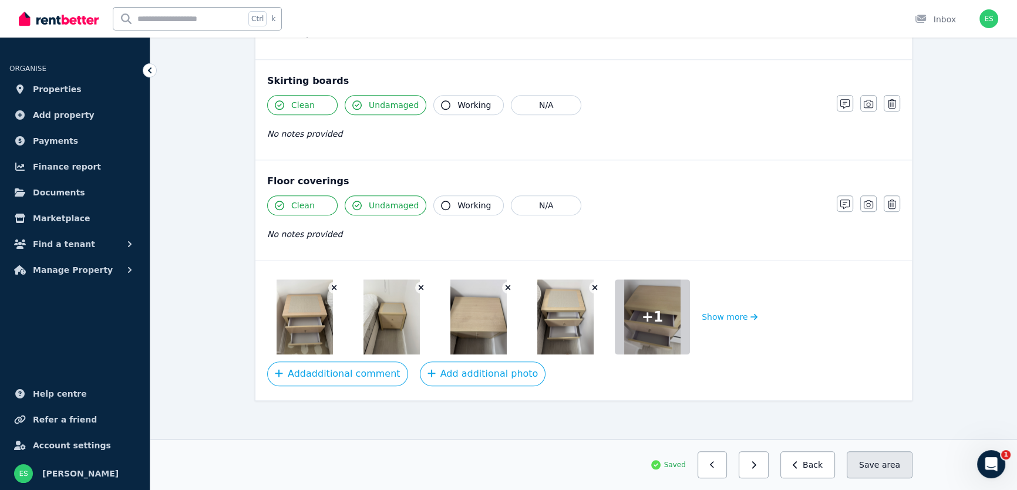
click at [880, 463] on button "Save area" at bounding box center [880, 465] width 66 height 27
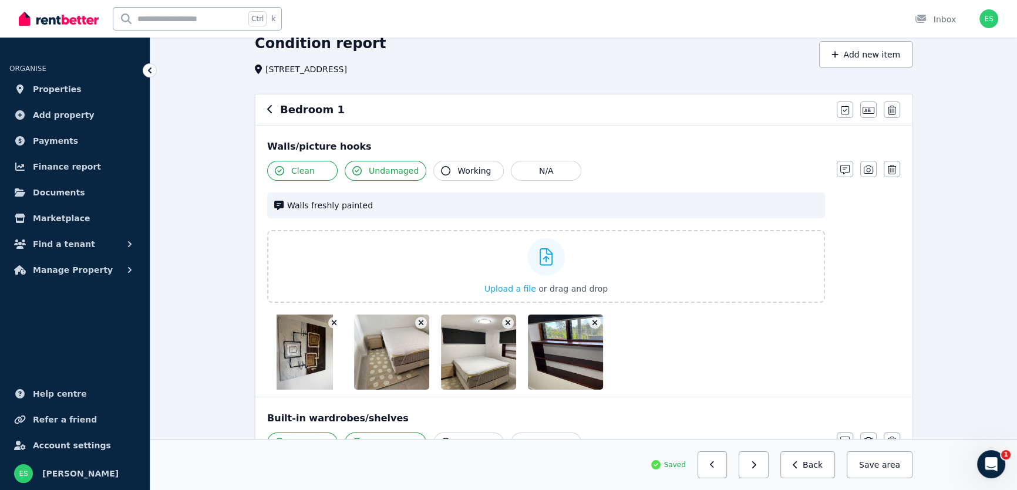
scroll to position [0, 0]
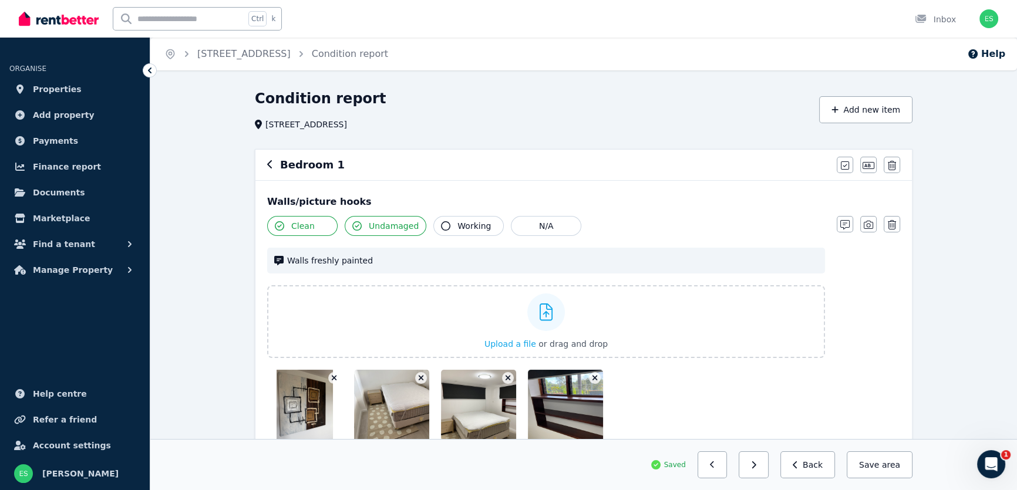
click at [269, 162] on icon "button" at bounding box center [270, 164] width 6 height 9
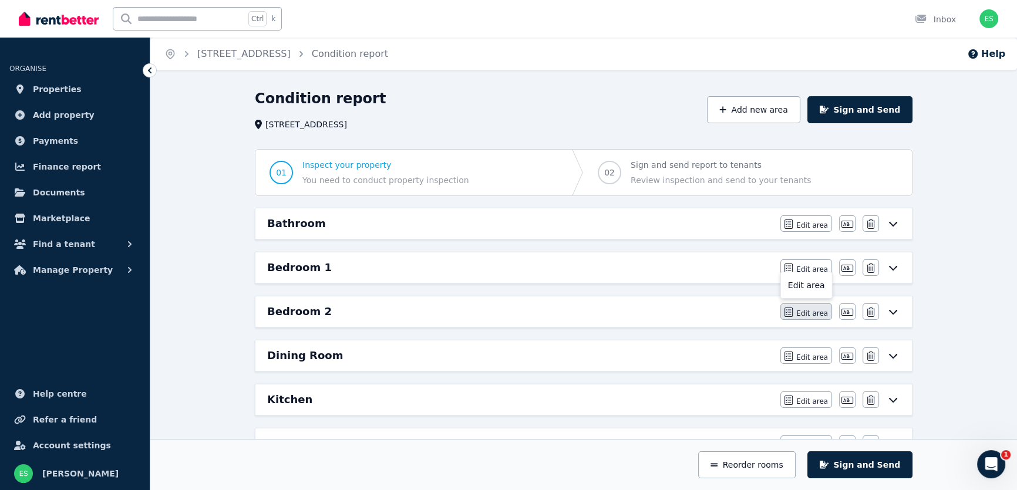
click at [805, 316] on span "Edit area" at bounding box center [812, 313] width 32 height 9
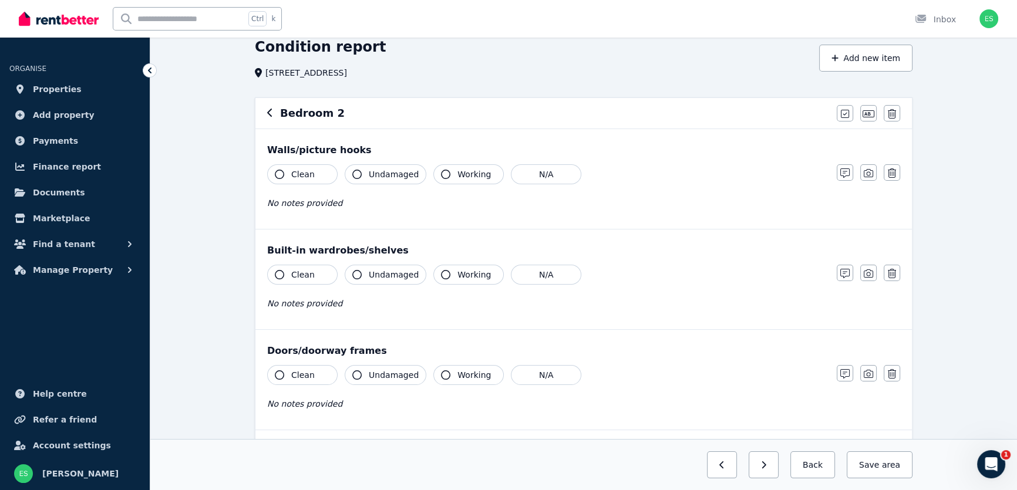
scroll to position [53, 0]
click at [293, 171] on span "Clean" at bounding box center [302, 173] width 23 height 12
click at [385, 174] on span "Undamaged" at bounding box center [394, 173] width 50 height 12
click at [305, 277] on span "Clean" at bounding box center [302, 274] width 23 height 12
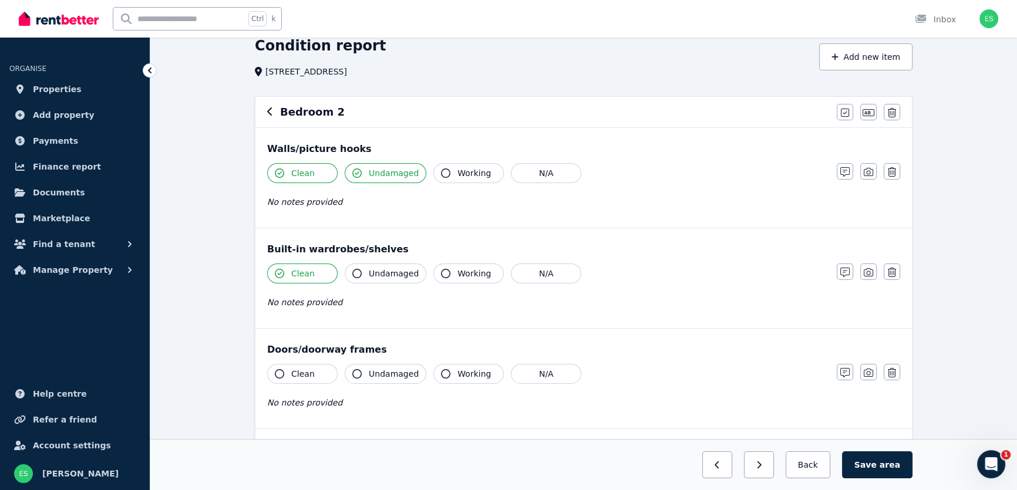
click at [381, 275] on span "Undamaged" at bounding box center [394, 274] width 50 height 12
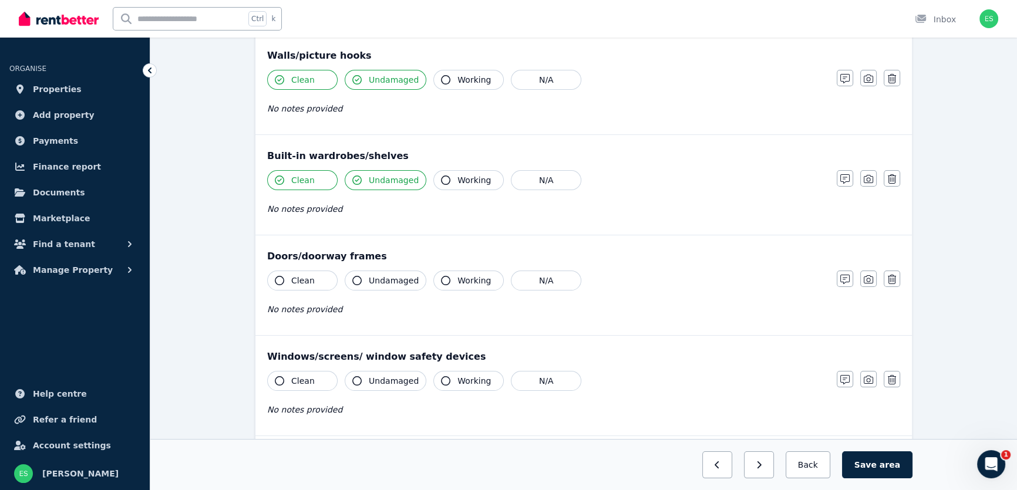
scroll to position [160, 0]
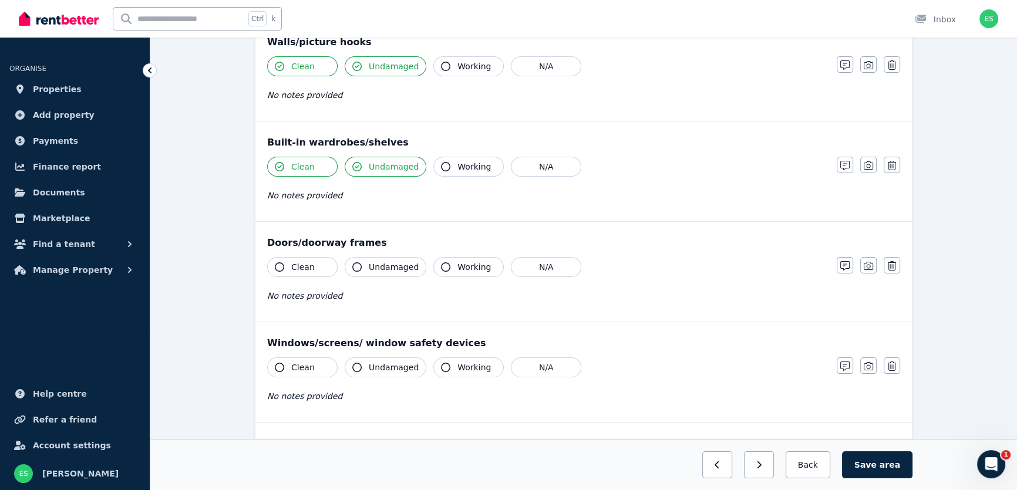
click at [304, 266] on span "Clean" at bounding box center [302, 267] width 23 height 12
click at [382, 266] on span "Undamaged" at bounding box center [394, 267] width 50 height 12
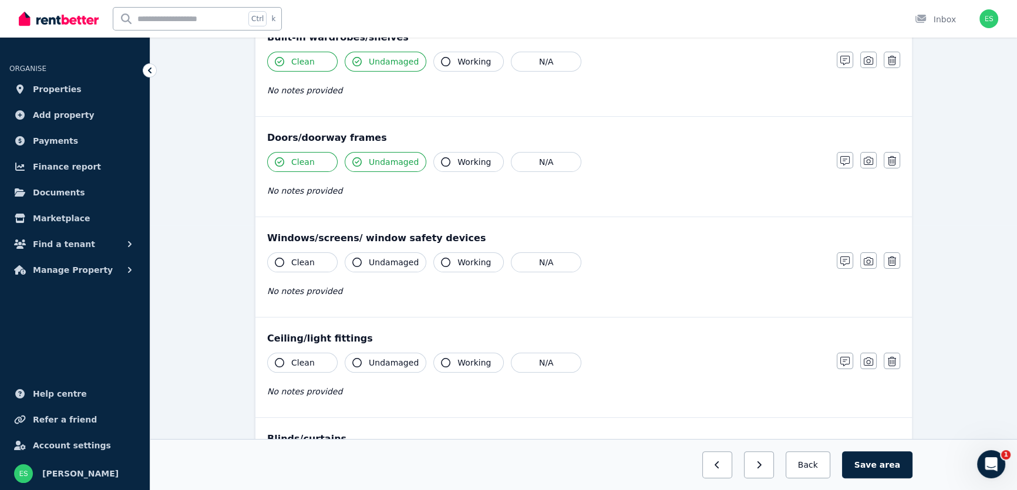
scroll to position [267, 0]
click at [299, 258] on span "Clean" at bounding box center [302, 261] width 23 height 12
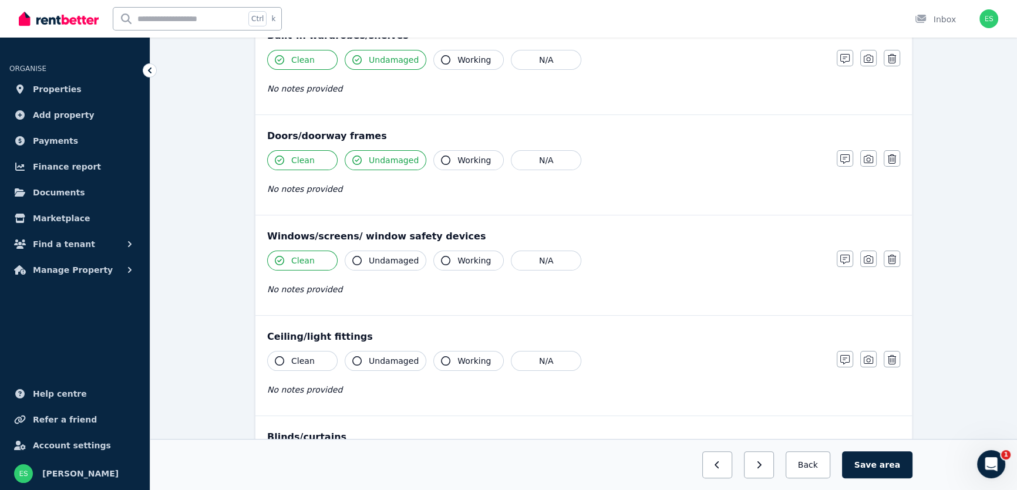
click at [381, 264] on span "Undamaged" at bounding box center [394, 261] width 50 height 12
click at [458, 261] on span "Working" at bounding box center [474, 261] width 33 height 12
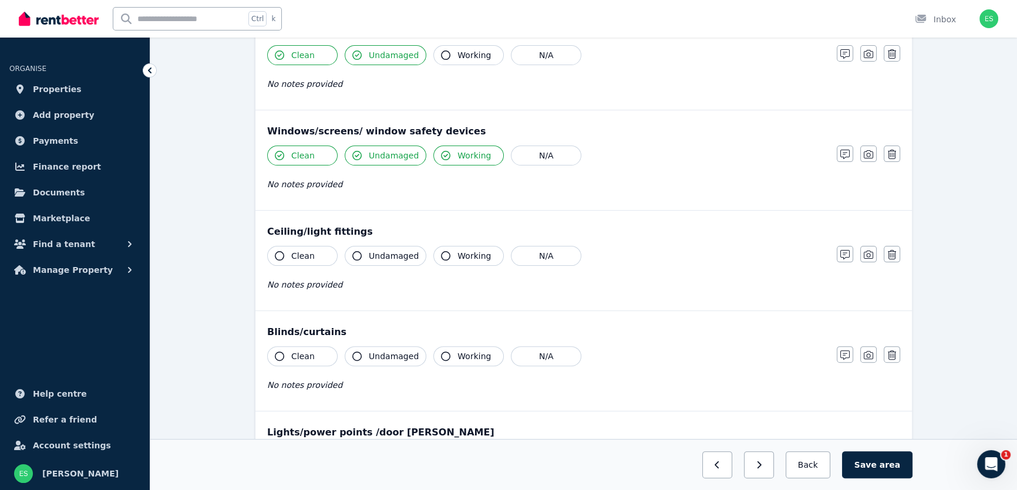
scroll to position [374, 0]
click at [289, 246] on button "Clean" at bounding box center [302, 254] width 70 height 20
click at [388, 257] on span "Undamaged" at bounding box center [394, 254] width 50 height 12
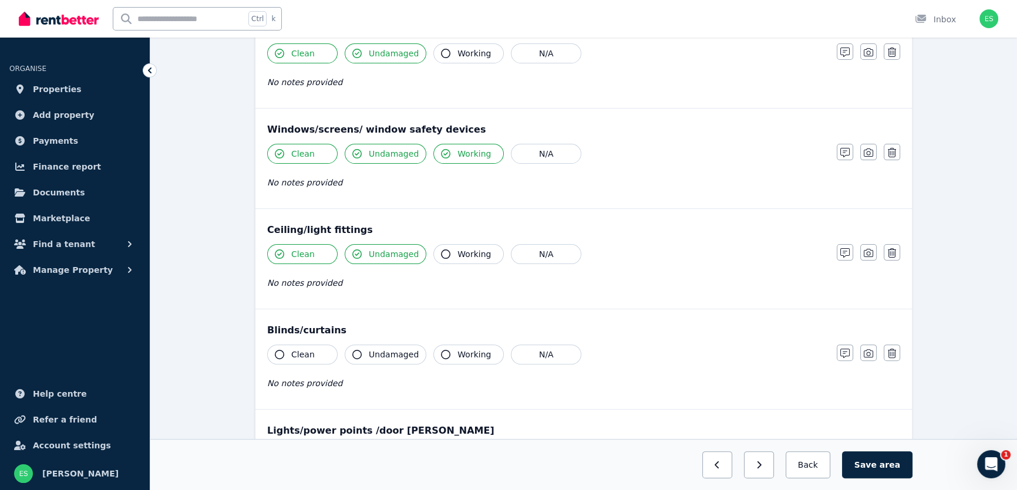
click at [444, 259] on button "Working" at bounding box center [468, 254] width 70 height 20
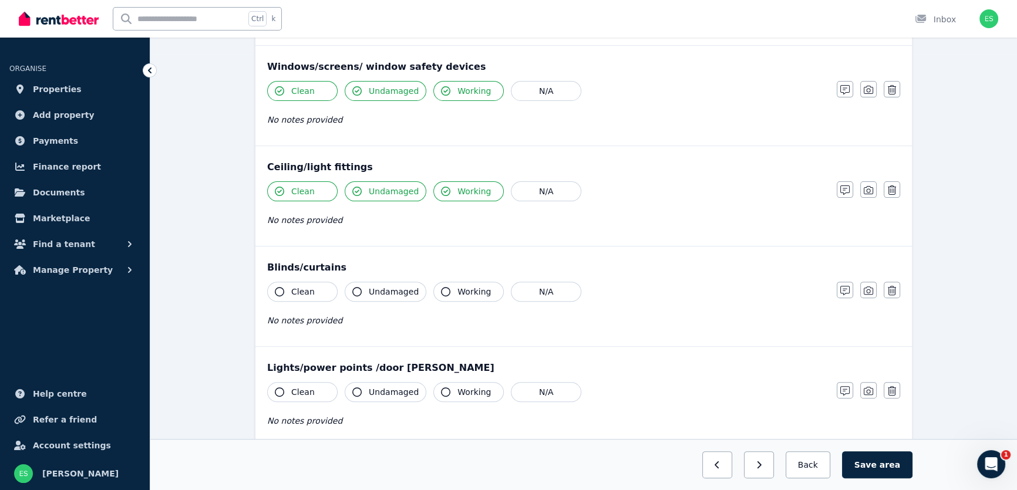
scroll to position [480, 0]
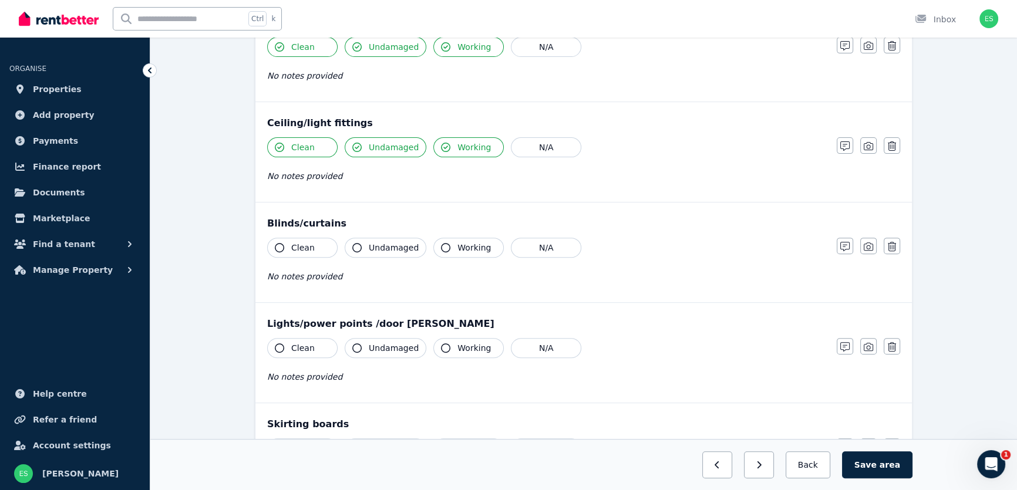
click at [302, 251] on span "Clean" at bounding box center [302, 248] width 23 height 12
click at [369, 251] on span "Undamaged" at bounding box center [394, 248] width 50 height 12
click at [458, 251] on span "Working" at bounding box center [474, 248] width 33 height 12
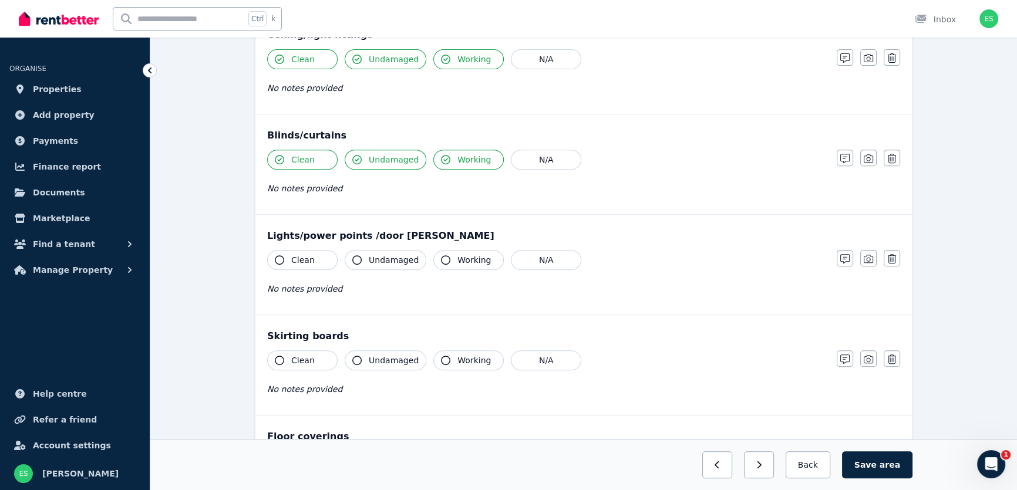
scroll to position [587, 0]
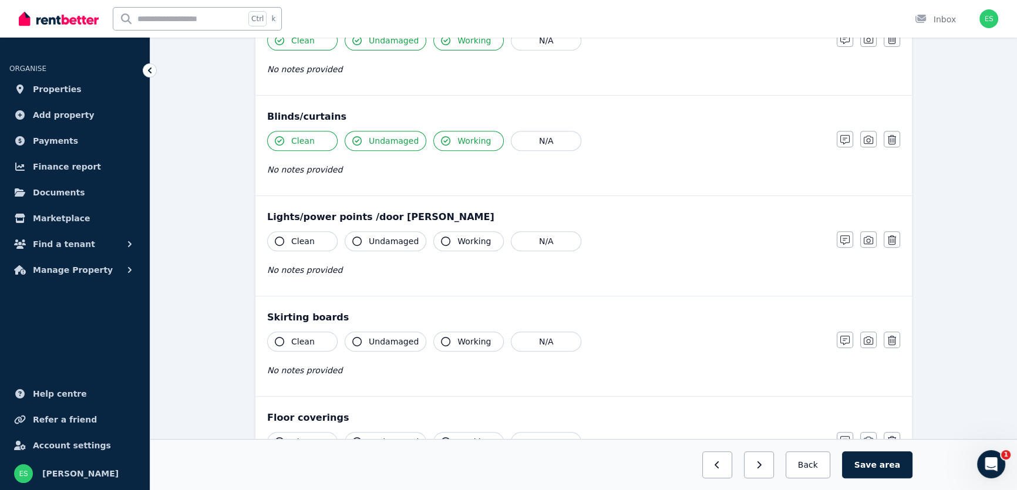
click at [303, 246] on span "Clean" at bounding box center [302, 242] width 23 height 12
click at [374, 248] on button "Undamaged" at bounding box center [386, 241] width 82 height 20
click at [466, 246] on button "Working" at bounding box center [468, 241] width 70 height 20
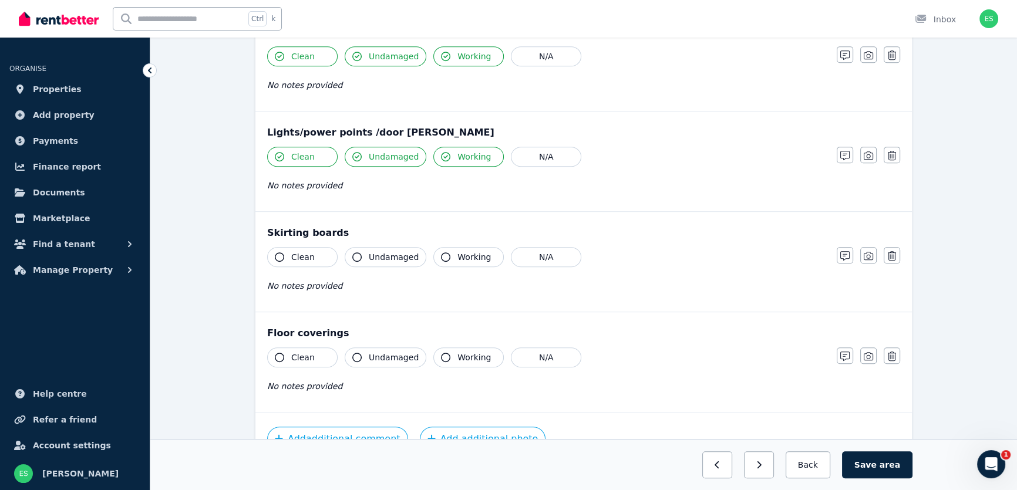
scroll to position [694, 0]
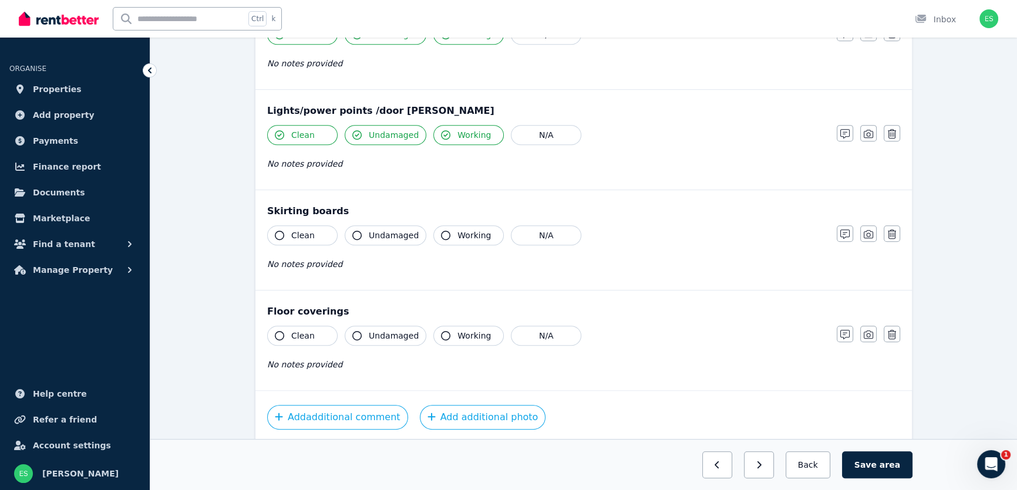
click at [312, 237] on button "Clean" at bounding box center [302, 236] width 70 height 20
click at [375, 238] on span "Undamaged" at bounding box center [394, 236] width 50 height 12
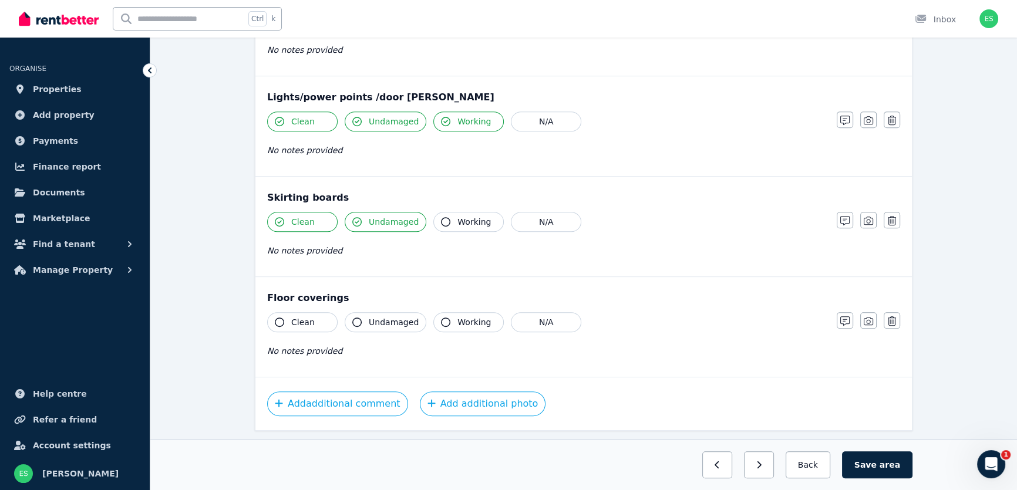
scroll to position [738, 0]
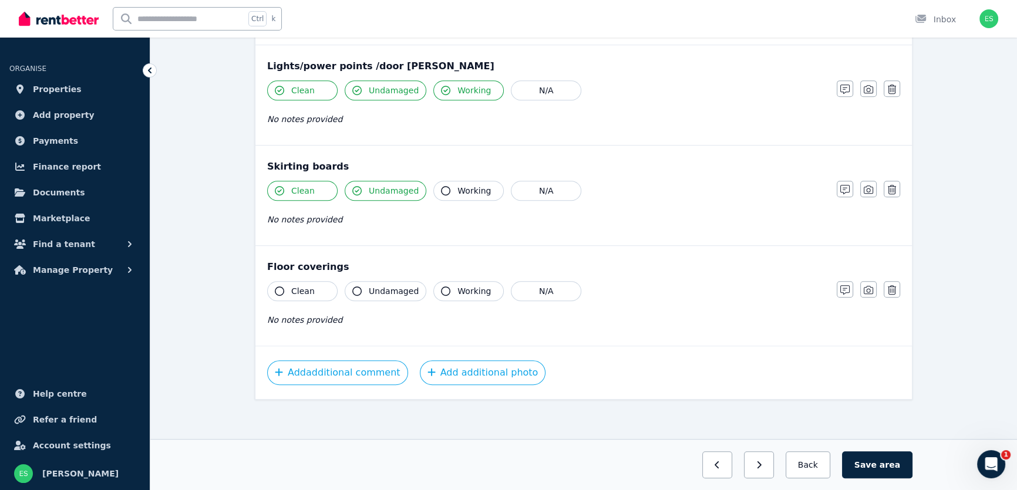
drag, startPoint x: 296, startPoint y: 293, endPoint x: 336, endPoint y: 288, distance: 40.3
click at [297, 293] on span "Clean" at bounding box center [302, 291] width 23 height 12
click at [369, 288] on span "Undamaged" at bounding box center [394, 291] width 50 height 12
click at [873, 461] on button "Save area" at bounding box center [877, 465] width 70 height 27
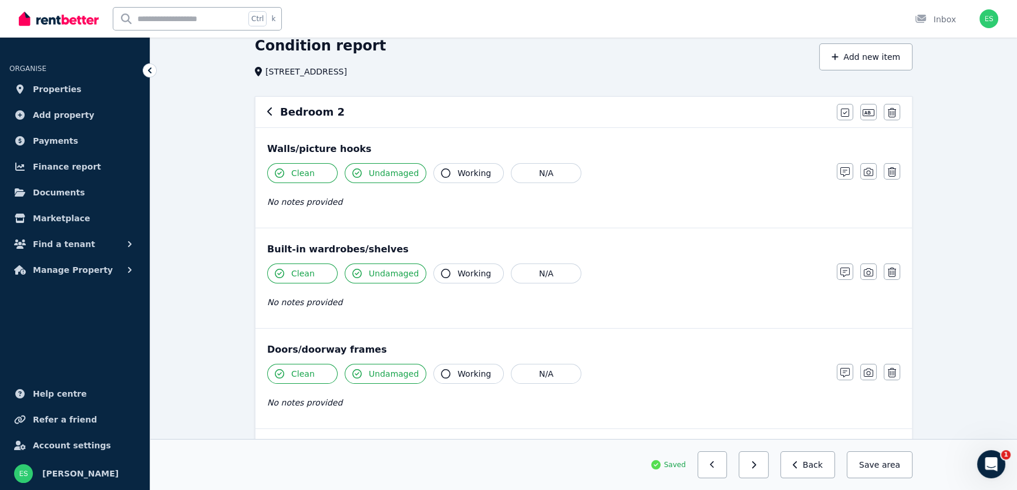
scroll to position [53, 0]
click at [869, 174] on icon "button" at bounding box center [868, 171] width 9 height 9
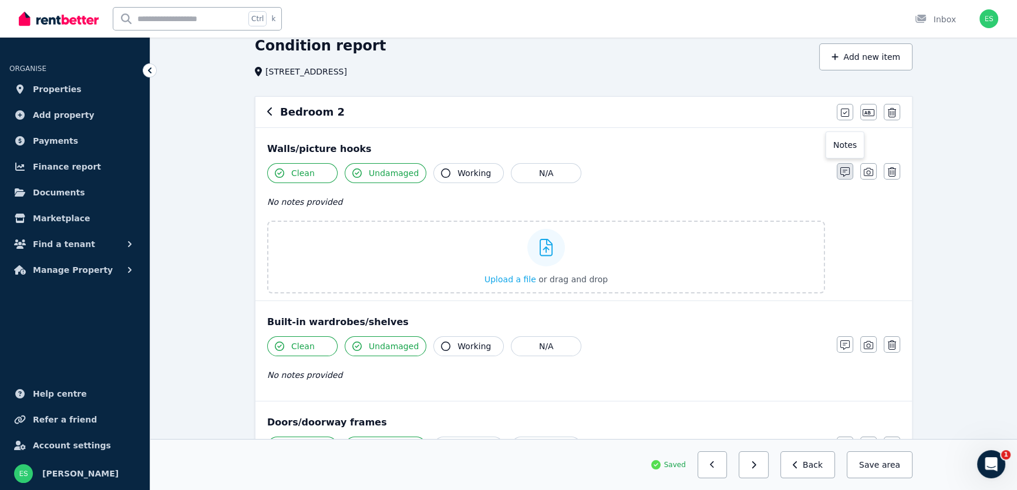
click at [846, 174] on icon "button" at bounding box center [845, 171] width 9 height 9
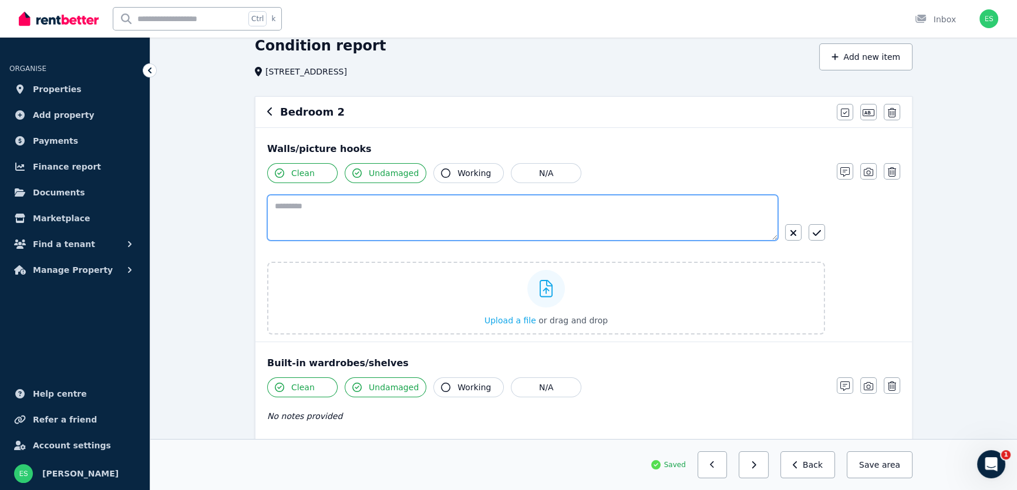
click at [342, 211] on textarea at bounding box center [522, 218] width 511 height 46
type textarea "**********"
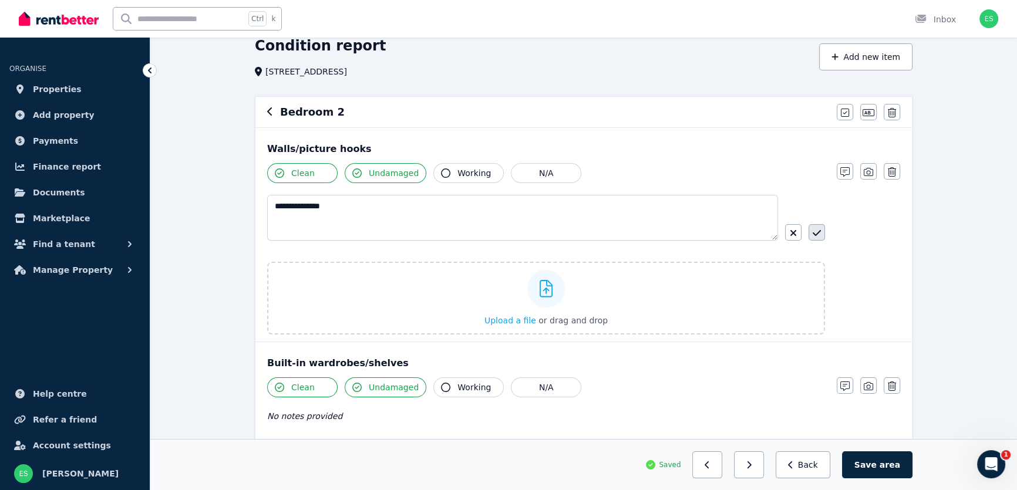
click at [814, 236] on icon "button" at bounding box center [817, 232] width 8 height 9
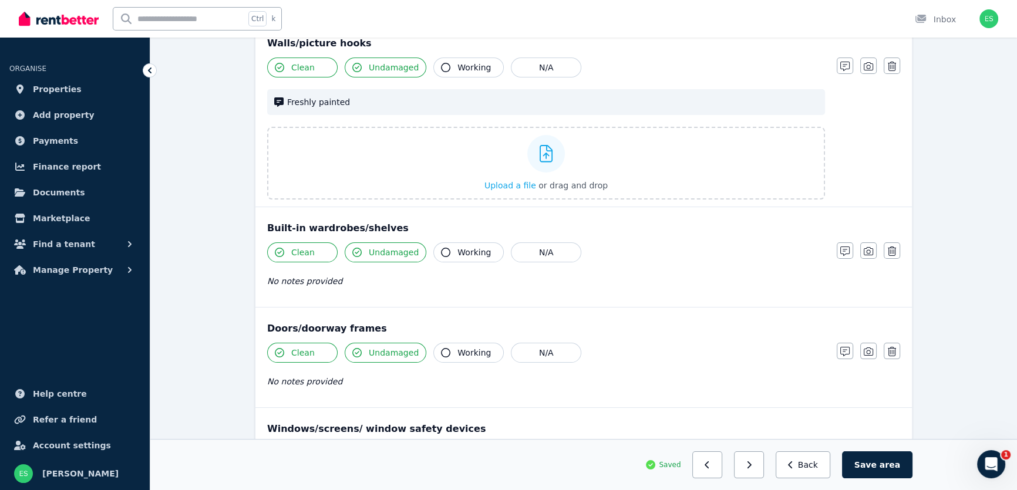
scroll to position [160, 0]
click at [845, 248] on icon "button" at bounding box center [845, 250] width 9 height 9
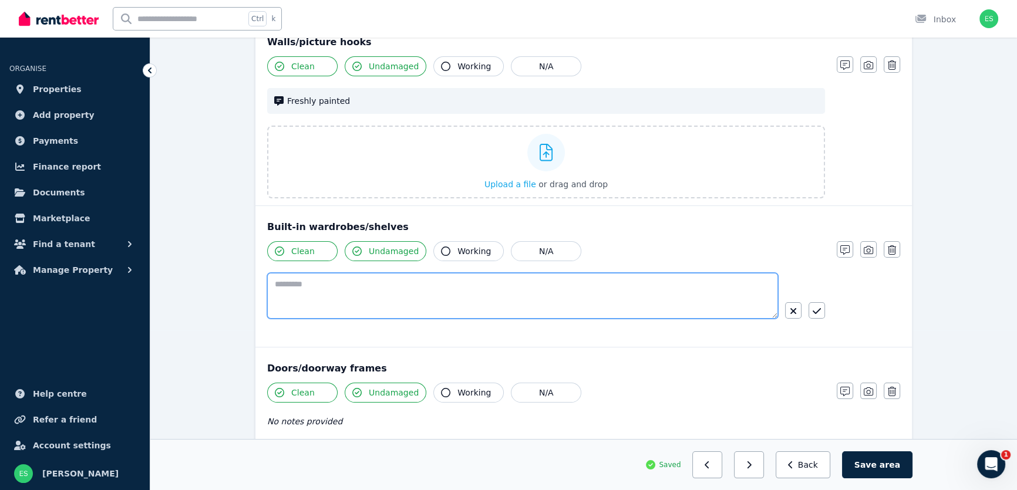
click at [500, 283] on textarea at bounding box center [522, 296] width 511 height 46
type textarea "**********"
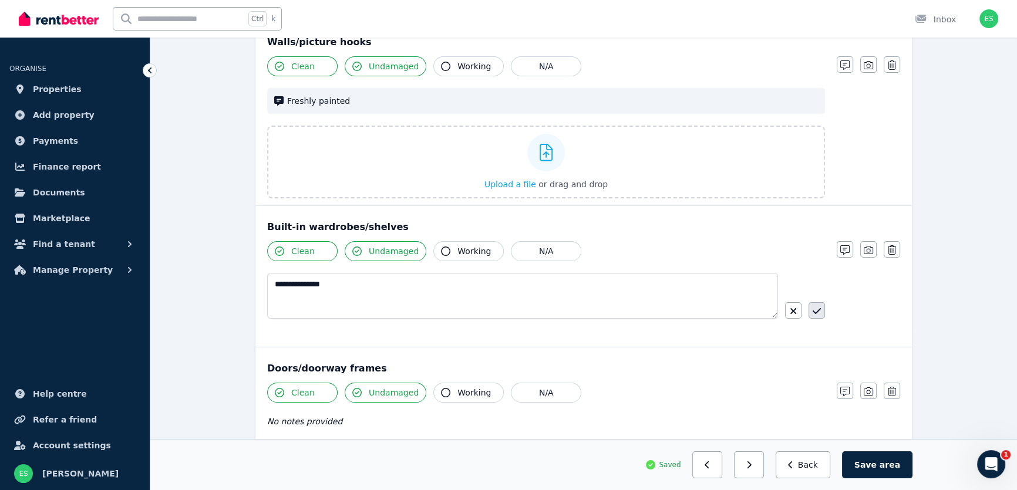
click at [816, 309] on icon "button" at bounding box center [817, 311] width 8 height 9
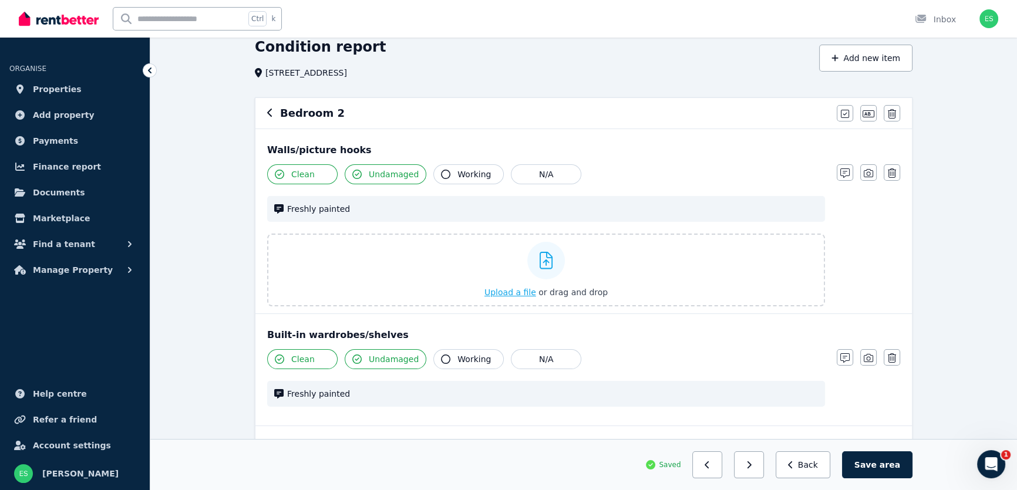
scroll to position [53, 0]
click at [871, 173] on icon "button" at bounding box center [868, 171] width 9 height 9
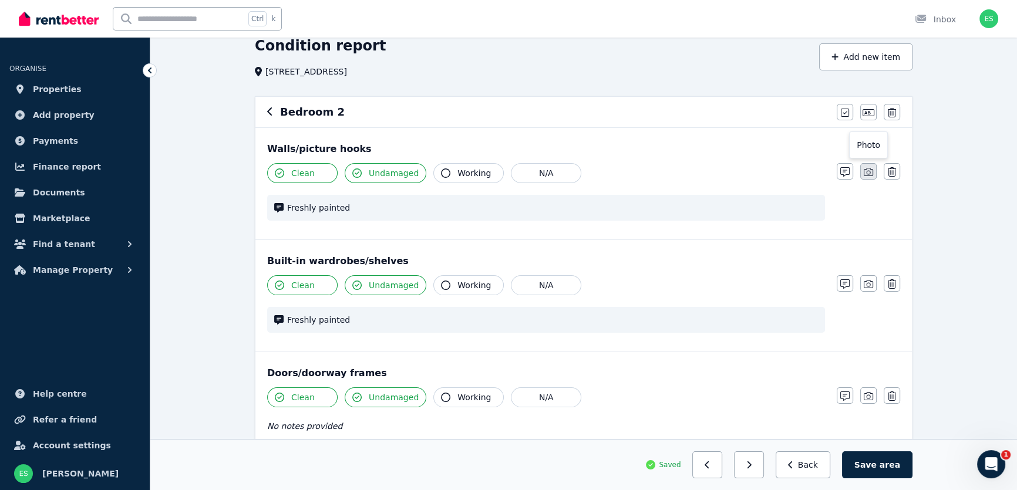
click at [870, 178] on button "button" at bounding box center [869, 171] width 16 height 16
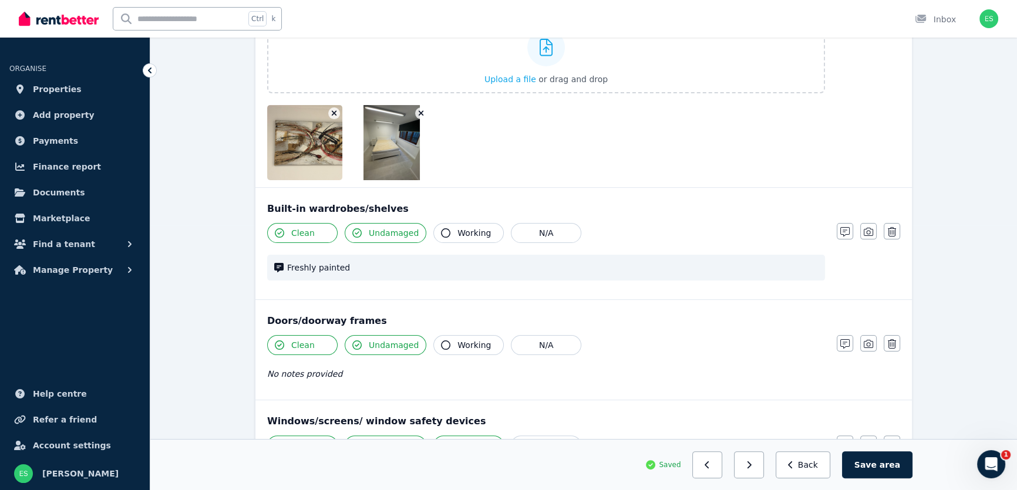
scroll to position [267, 0]
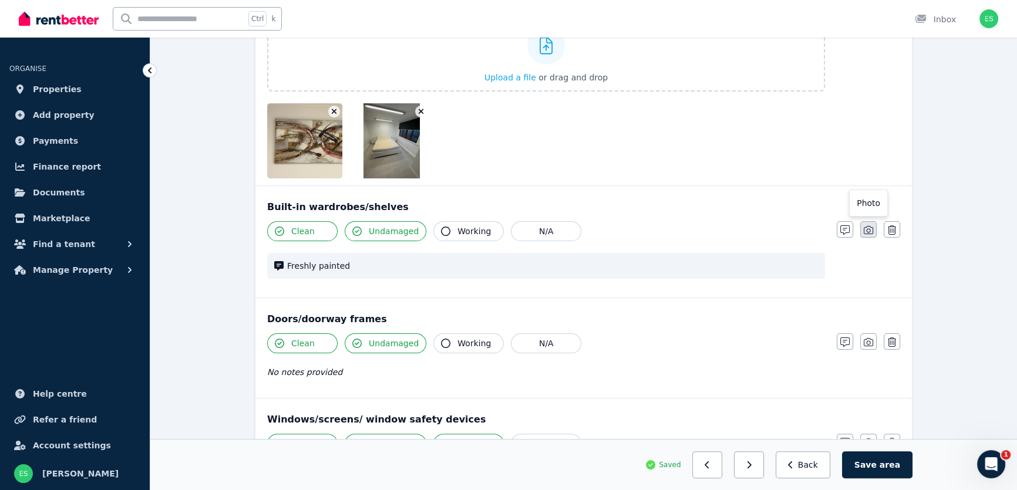
click at [869, 229] on icon "button" at bounding box center [868, 230] width 9 height 9
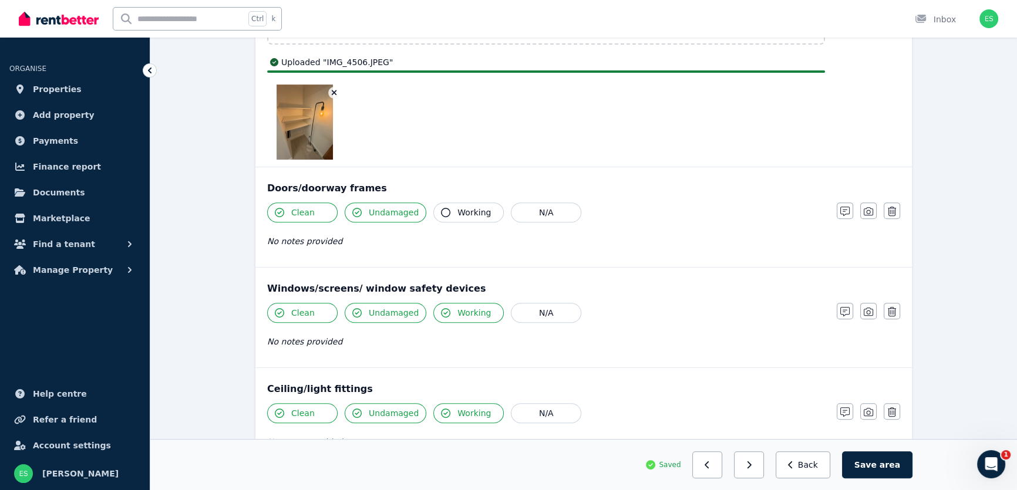
scroll to position [587, 0]
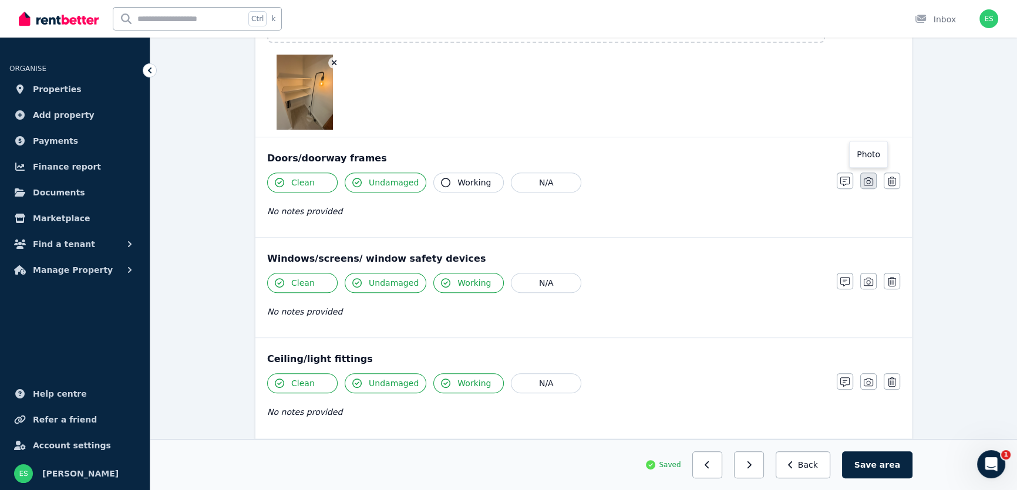
click at [865, 185] on icon "button" at bounding box center [868, 181] width 9 height 9
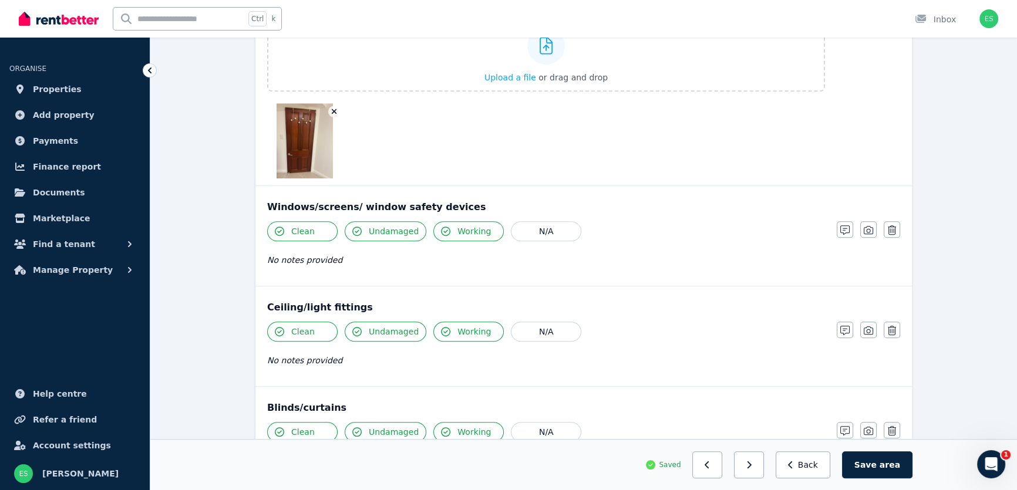
scroll to position [801, 0]
click at [866, 228] on icon "button" at bounding box center [868, 228] width 9 height 9
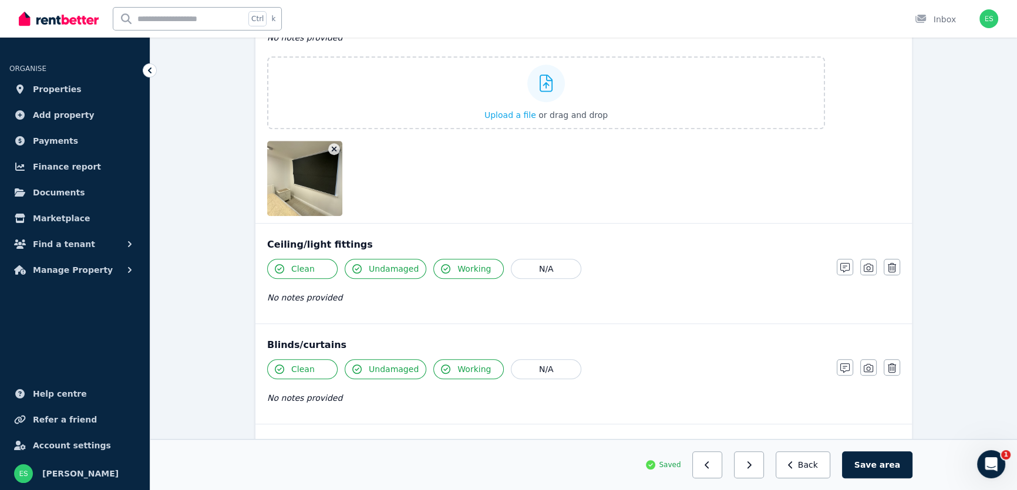
scroll to position [961, 0]
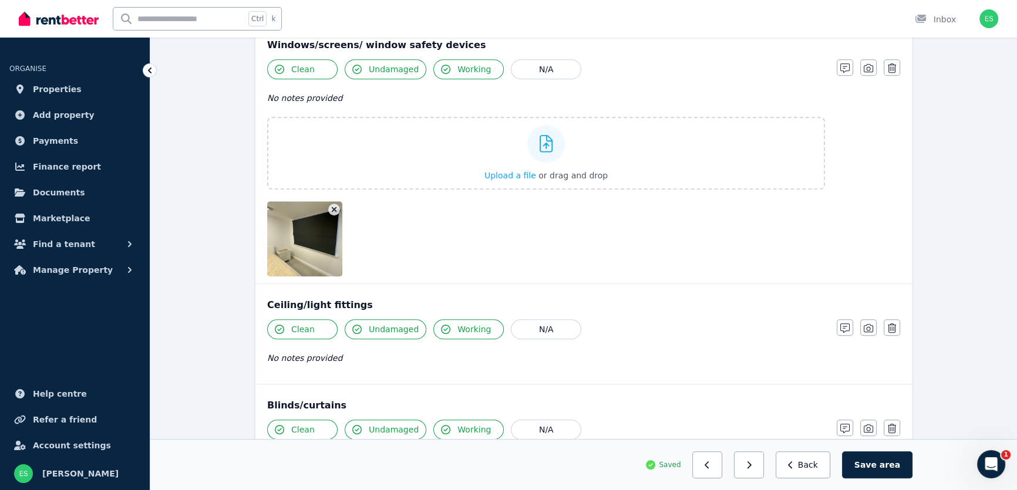
click at [332, 207] on icon "button" at bounding box center [334, 209] width 5 height 5
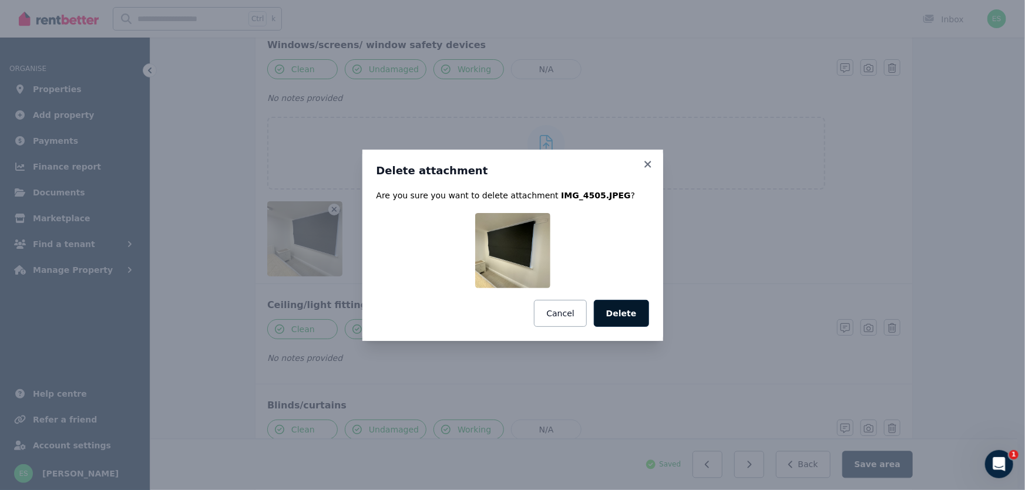
click at [627, 310] on button "Delete" at bounding box center [621, 313] width 55 height 27
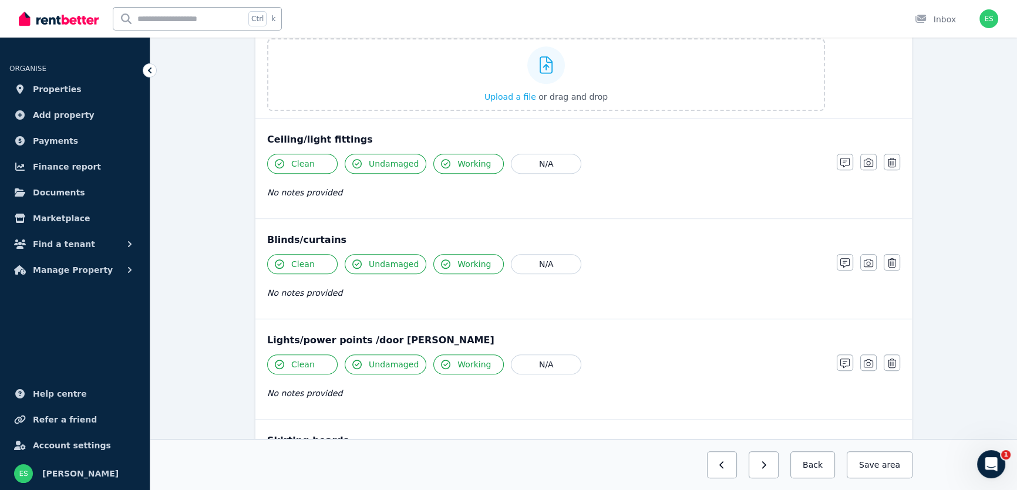
scroll to position [1068, 0]
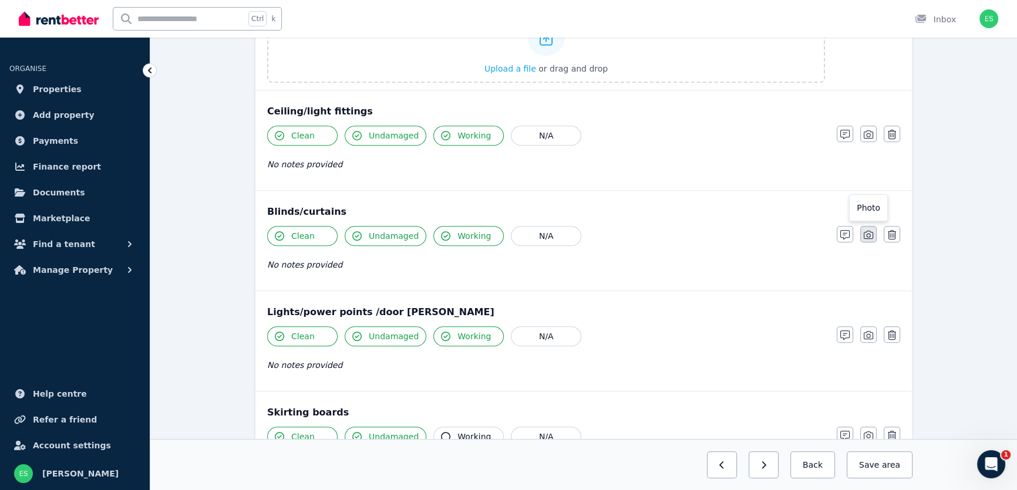
click at [868, 235] on icon "button" at bounding box center [868, 235] width 9 height 8
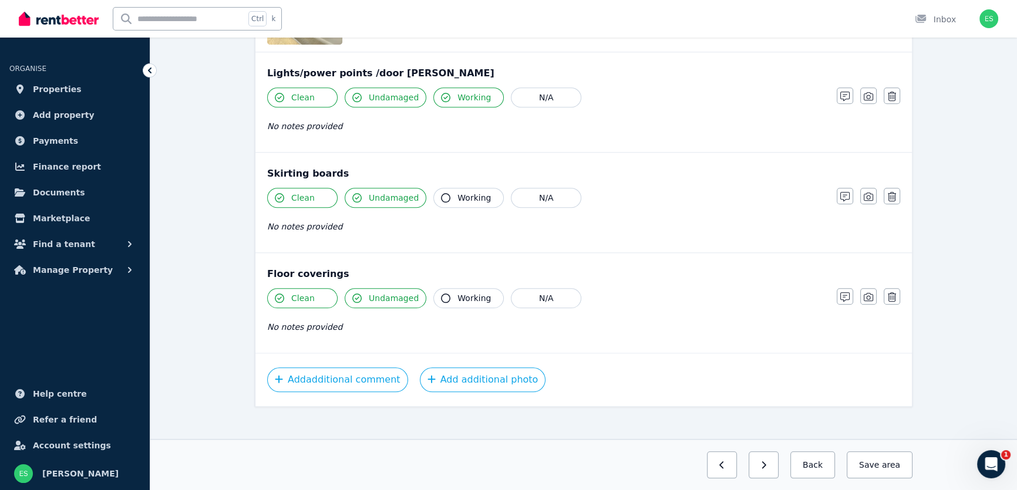
scroll to position [1473, 0]
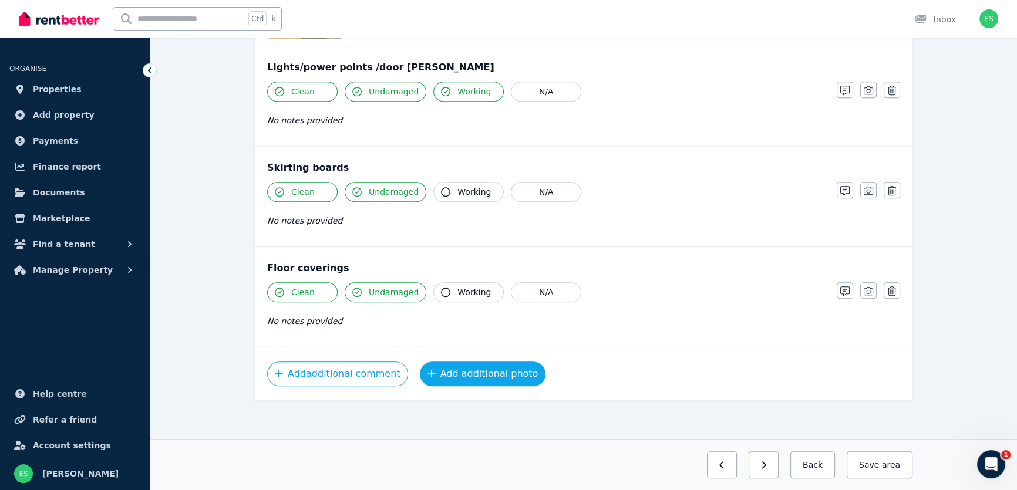
click at [484, 370] on button "Add additional photo" at bounding box center [483, 374] width 126 height 25
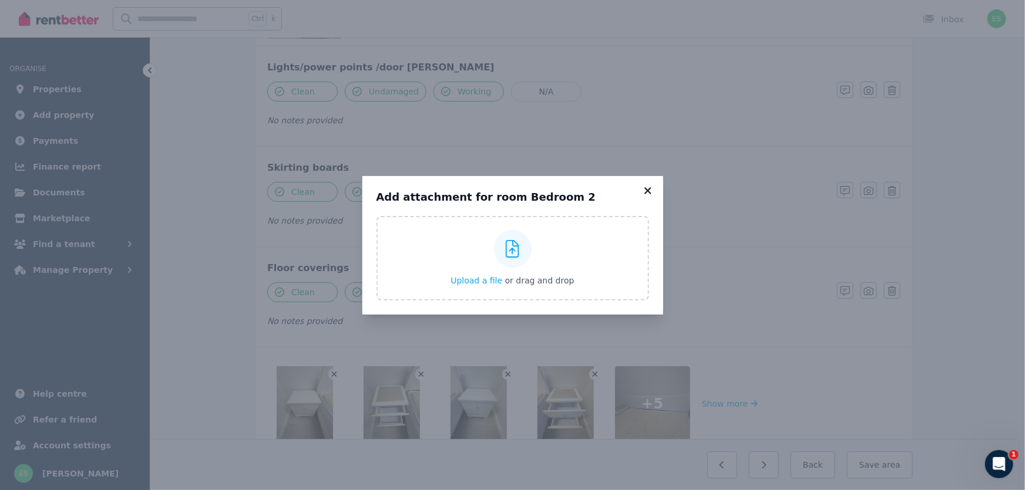
click at [647, 189] on icon at bounding box center [648, 191] width 12 height 11
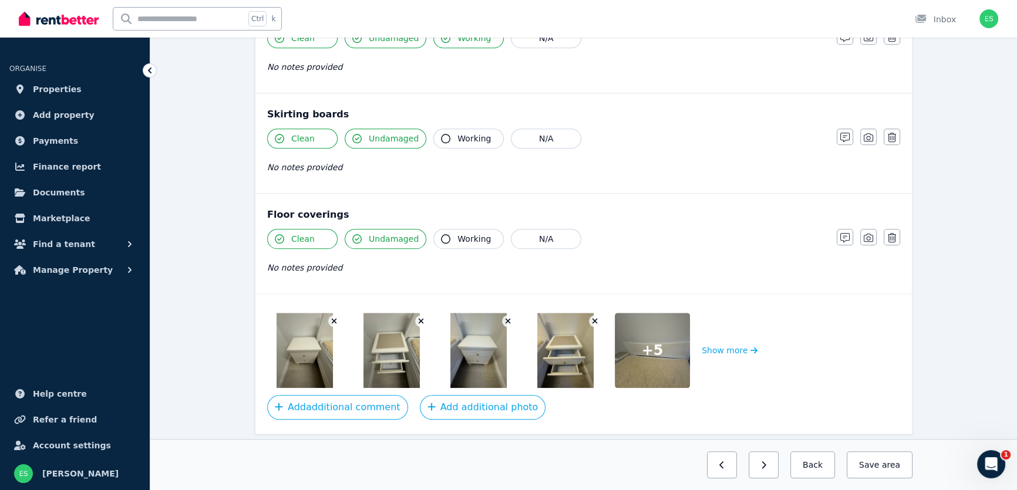
scroll to position [1559, 0]
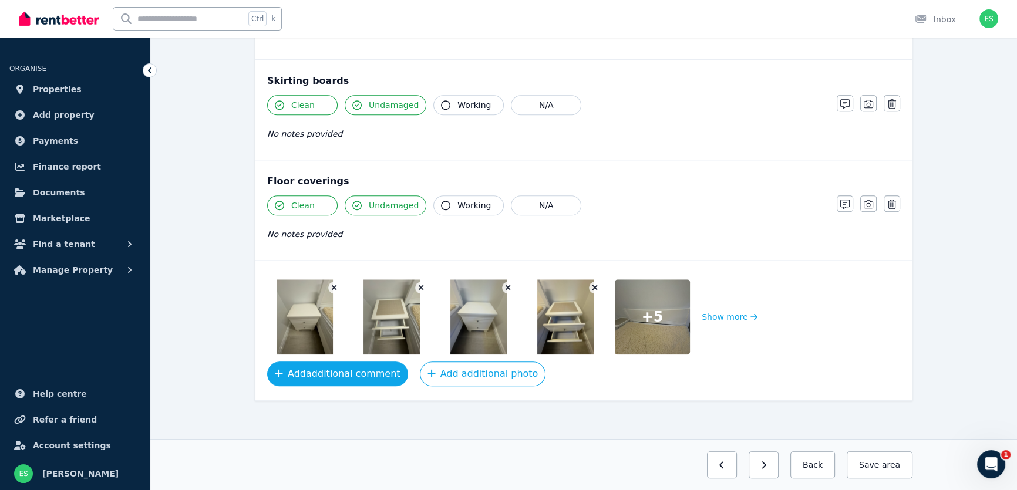
click at [336, 371] on button "Add additional comment" at bounding box center [337, 374] width 141 height 25
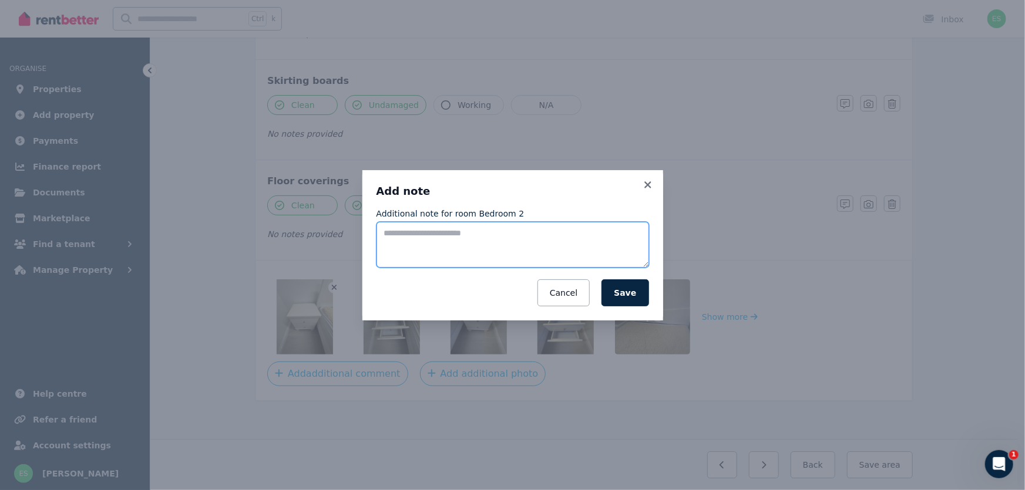
click at [485, 243] on textarea "Additional note for room Bedroom 2" at bounding box center [513, 245] width 273 height 46
type textarea "**********"
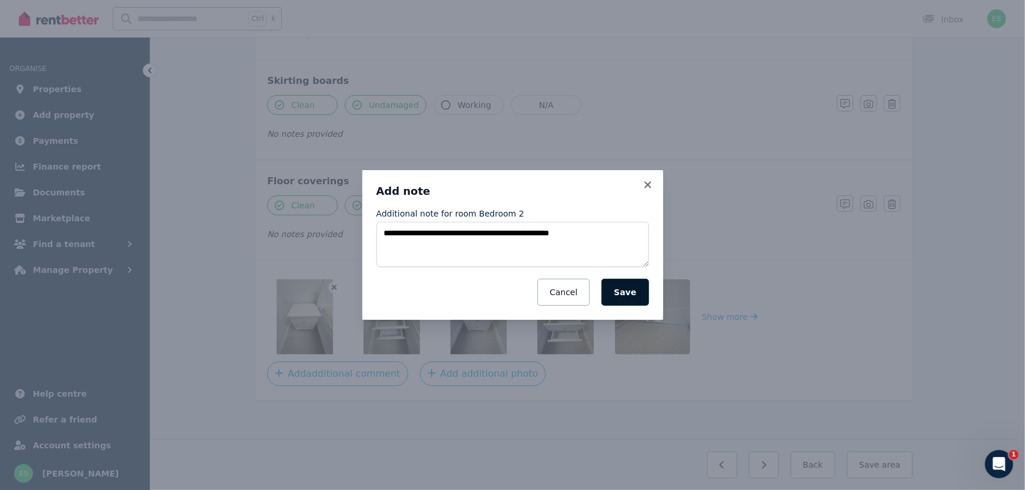
click at [621, 297] on button "Save" at bounding box center [624, 292] width 47 height 27
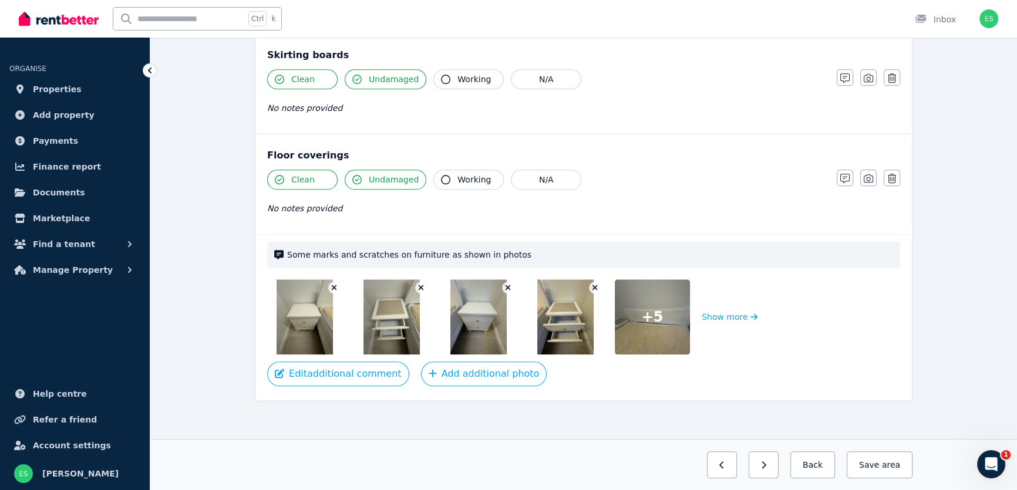
scroll to position [1586, 0]
click at [859, 476] on button "Save area" at bounding box center [880, 465] width 66 height 27
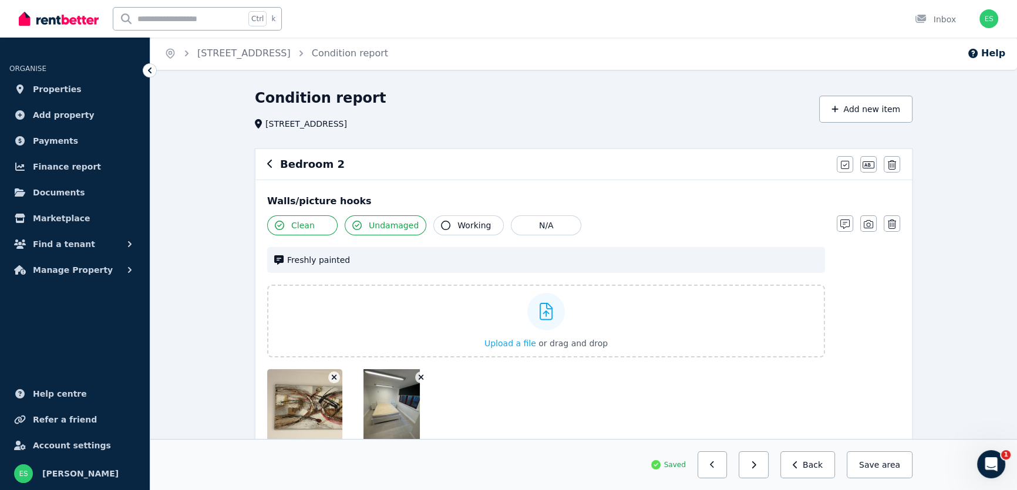
scroll to position [0, 0]
click at [270, 166] on icon "button" at bounding box center [270, 164] width 6 height 9
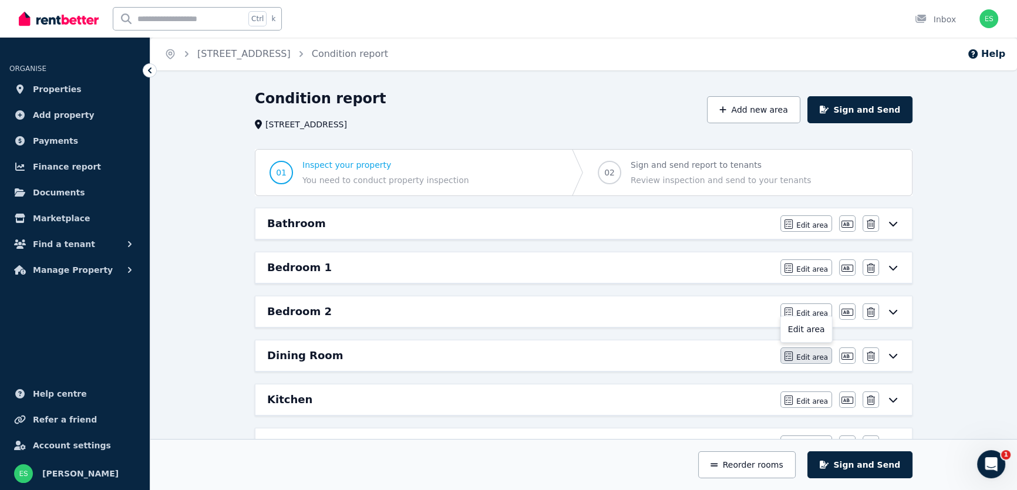
click at [804, 356] on span "Edit area" at bounding box center [812, 357] width 32 height 9
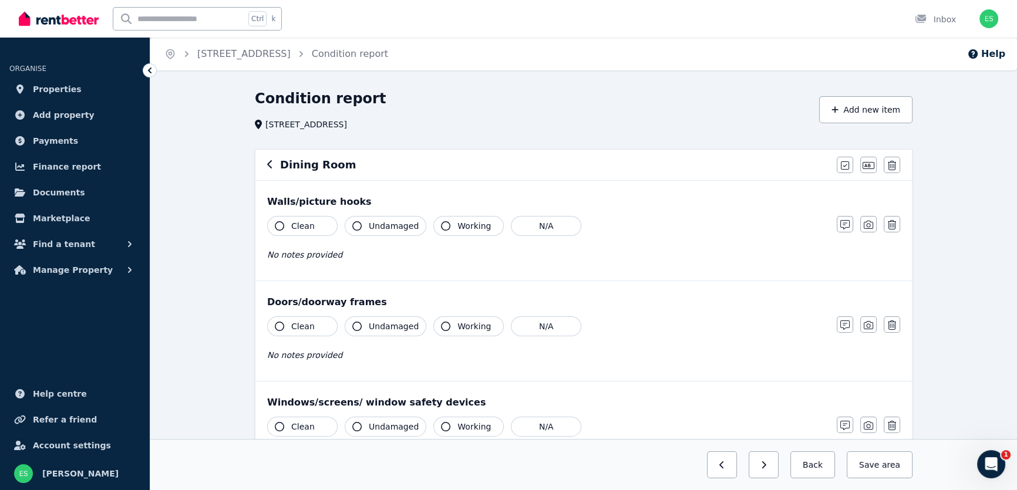
click at [297, 229] on span "Clean" at bounding box center [302, 226] width 23 height 12
click at [358, 227] on icon "button" at bounding box center [356, 225] width 9 height 9
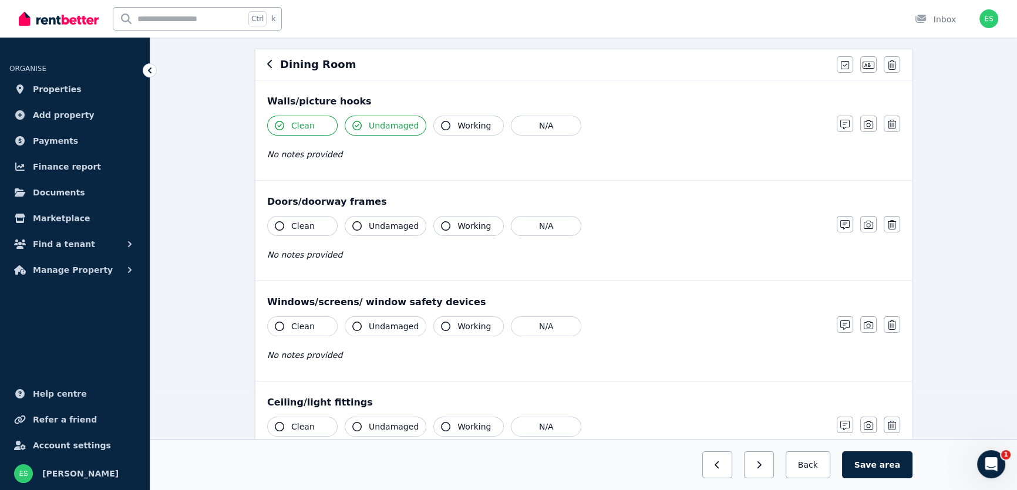
scroll to position [106, 0]
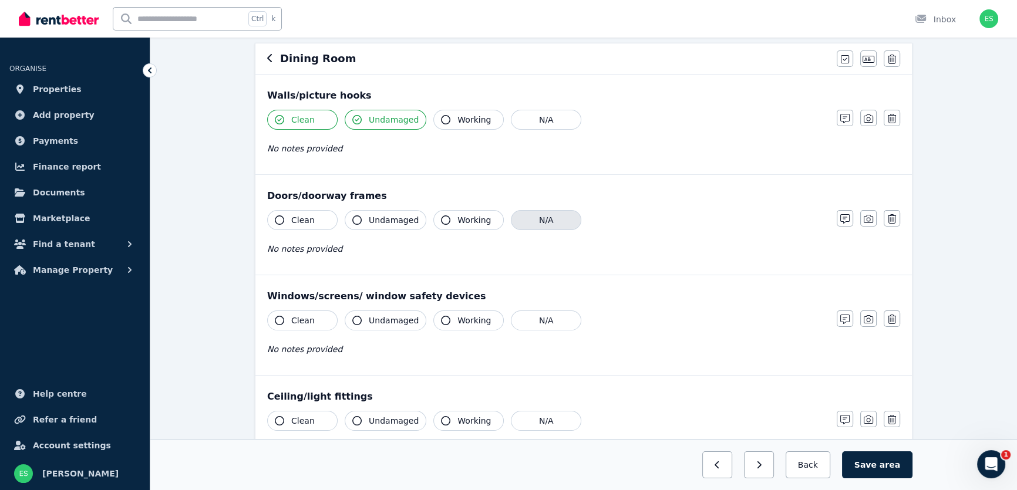
click at [528, 224] on button "N/A" at bounding box center [546, 220] width 70 height 20
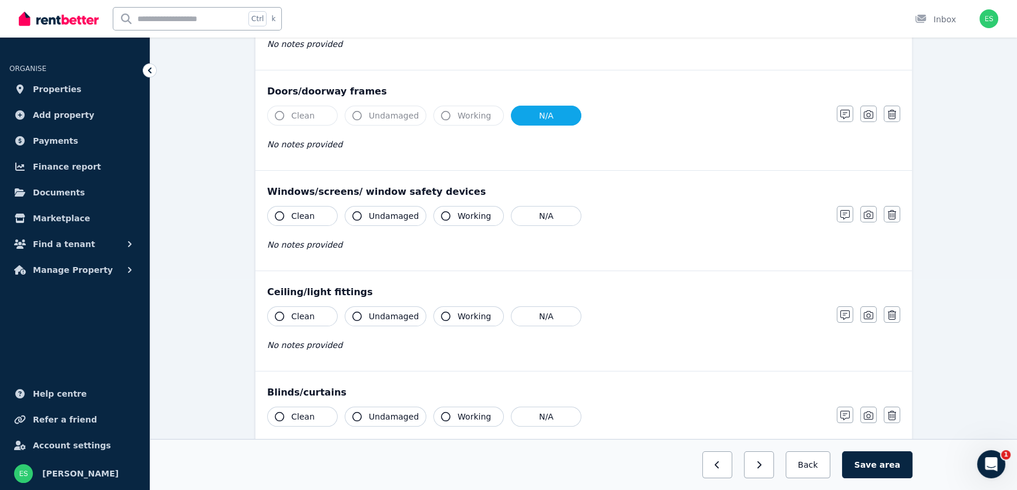
scroll to position [213, 0]
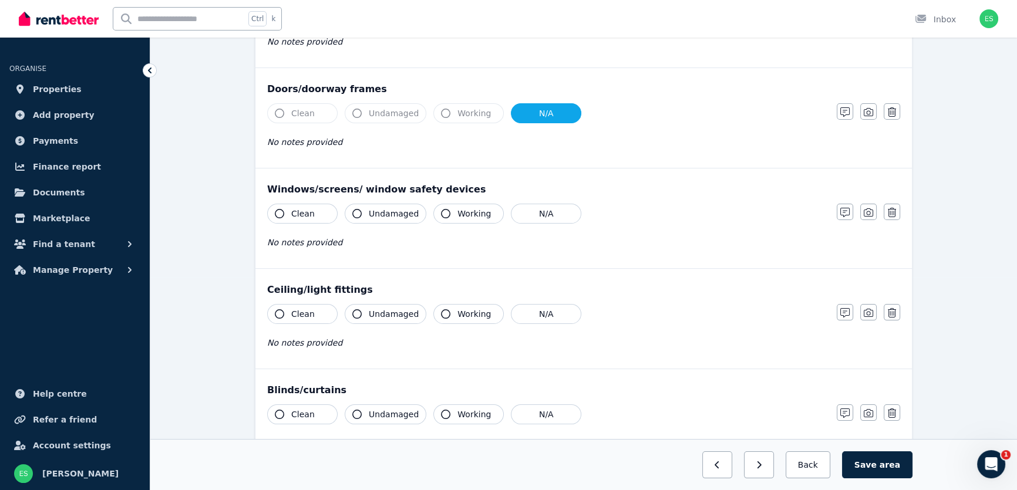
click at [315, 217] on button "Clean" at bounding box center [302, 214] width 70 height 20
click at [843, 214] on icon "button" at bounding box center [845, 212] width 9 height 9
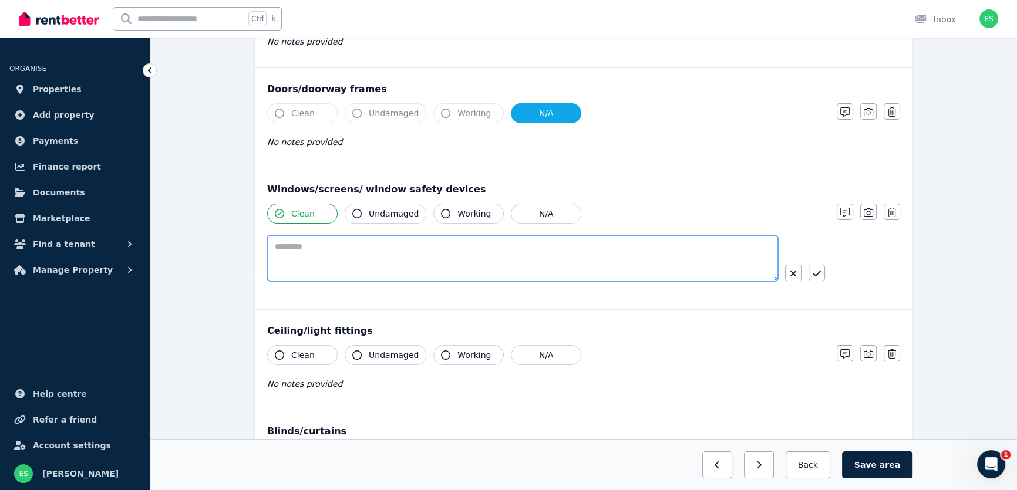
click at [467, 252] on textarea at bounding box center [522, 259] width 511 height 46
type textarea "**********"
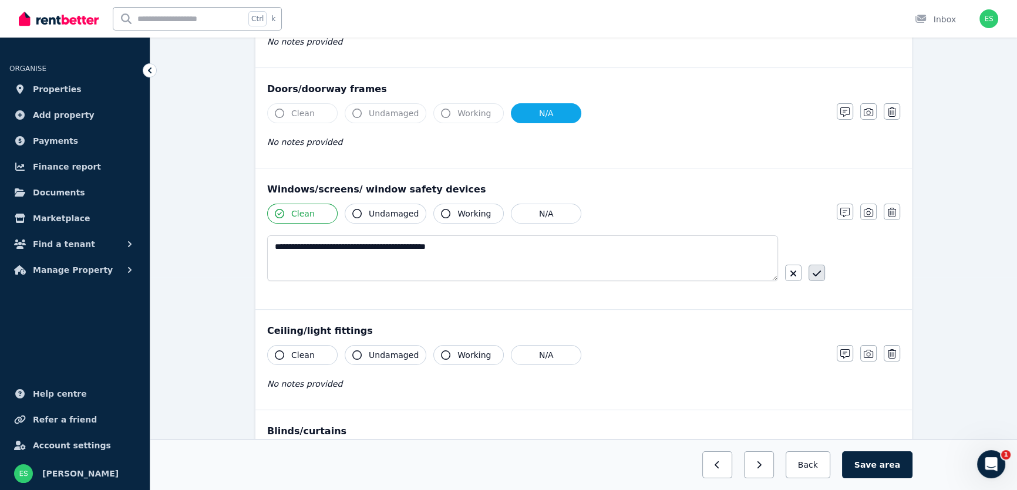
click at [816, 274] on icon "button" at bounding box center [817, 273] width 8 height 9
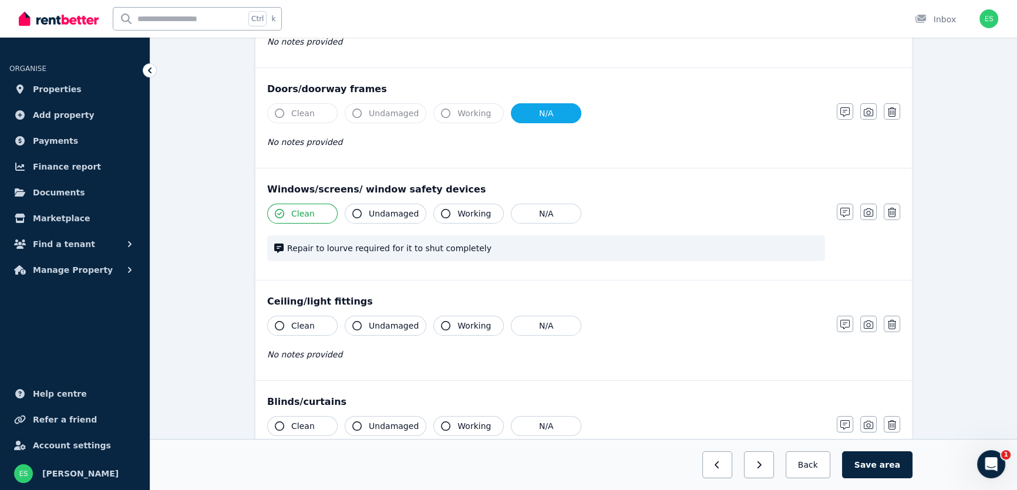
click at [309, 325] on span "Clean" at bounding box center [302, 326] width 23 height 12
click at [458, 323] on span "Working" at bounding box center [474, 326] width 33 height 12
click at [379, 329] on span "Undamaged" at bounding box center [394, 326] width 50 height 12
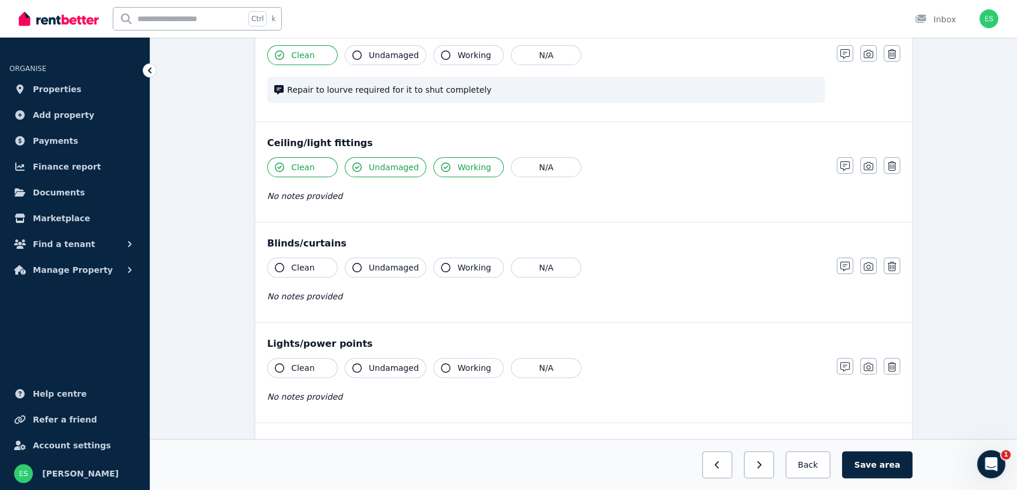
scroll to position [374, 0]
click at [301, 265] on span "Clean" at bounding box center [302, 266] width 23 height 12
click at [394, 264] on span "Undamaged" at bounding box center [394, 266] width 50 height 12
click at [458, 264] on span "Working" at bounding box center [474, 266] width 33 height 12
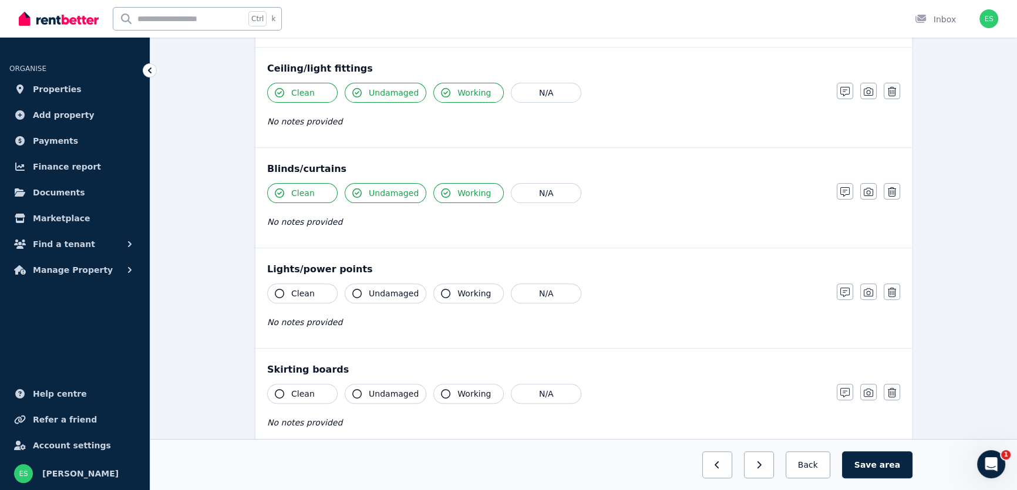
scroll to position [480, 0]
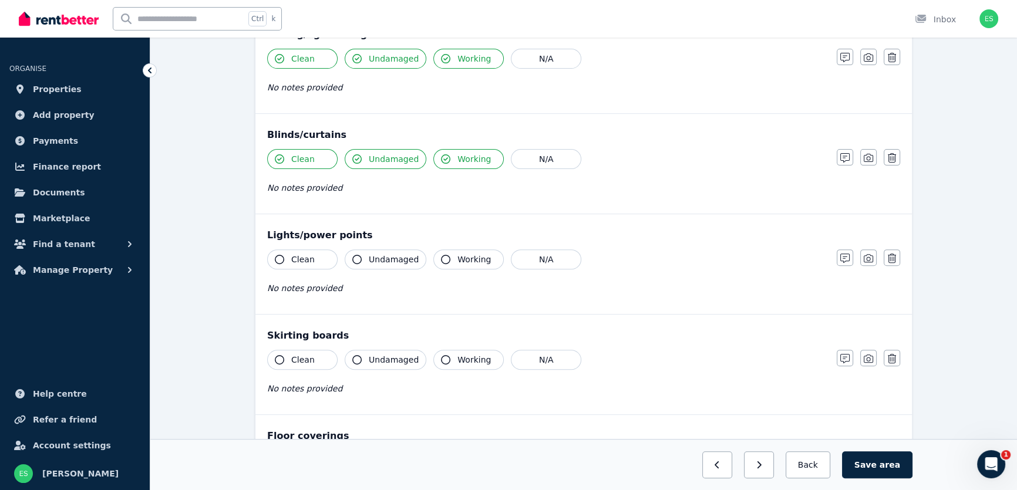
click at [309, 258] on span "Clean" at bounding box center [302, 260] width 23 height 12
click at [362, 261] on button "Undamaged" at bounding box center [386, 260] width 82 height 20
click at [439, 264] on button "Working" at bounding box center [468, 260] width 70 height 20
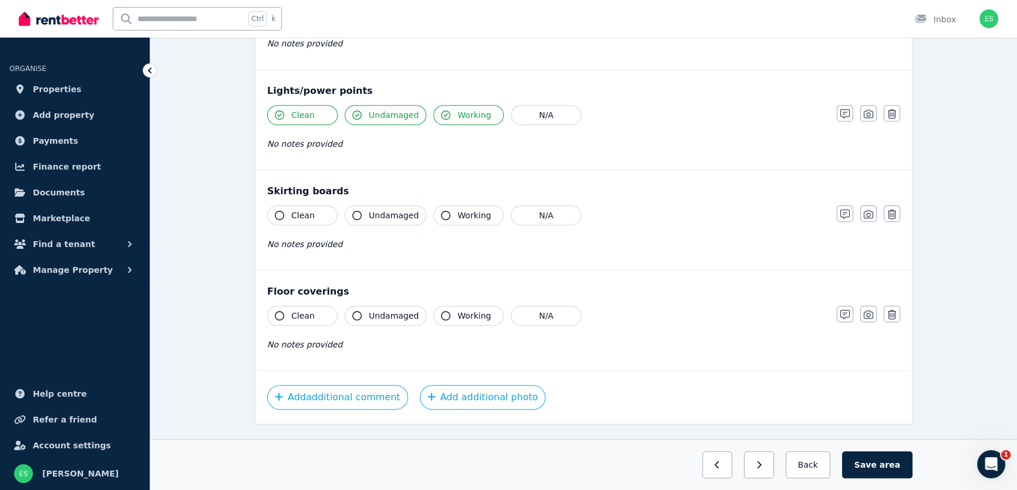
scroll to position [640, 0]
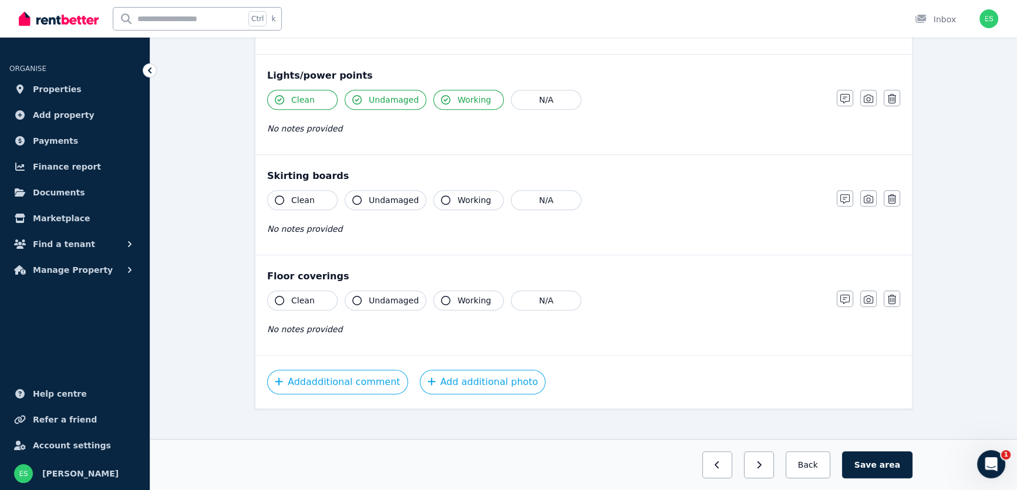
click at [314, 205] on button "Clean" at bounding box center [302, 200] width 70 height 20
click at [378, 207] on button "Undamaged" at bounding box center [386, 200] width 82 height 20
click at [452, 205] on button "Working" at bounding box center [468, 200] width 70 height 20
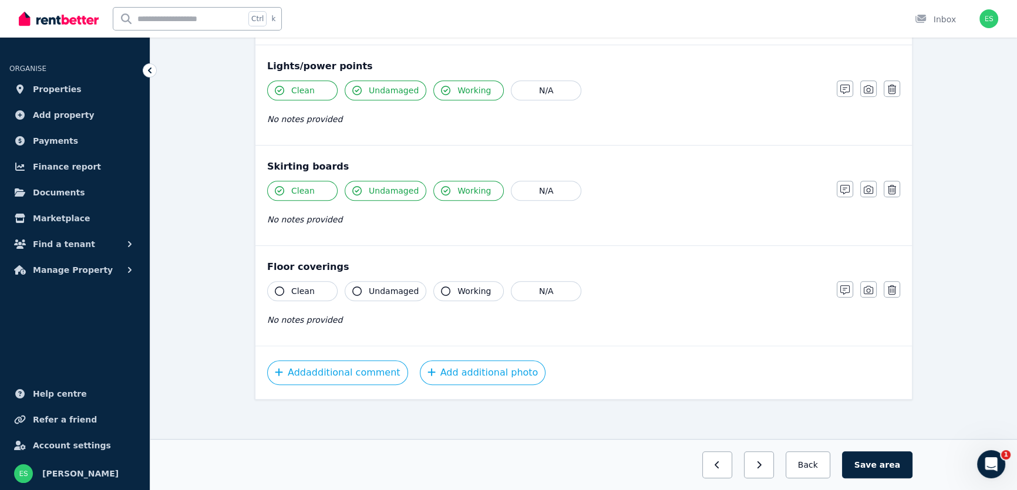
scroll to position [650, 0]
click at [312, 289] on button "Clean" at bounding box center [302, 291] width 70 height 20
click at [376, 288] on span "Undamaged" at bounding box center [394, 291] width 50 height 12
click at [403, 285] on span "Undamaged" at bounding box center [394, 291] width 50 height 12
click at [441, 287] on icon "button" at bounding box center [445, 290] width 9 height 9
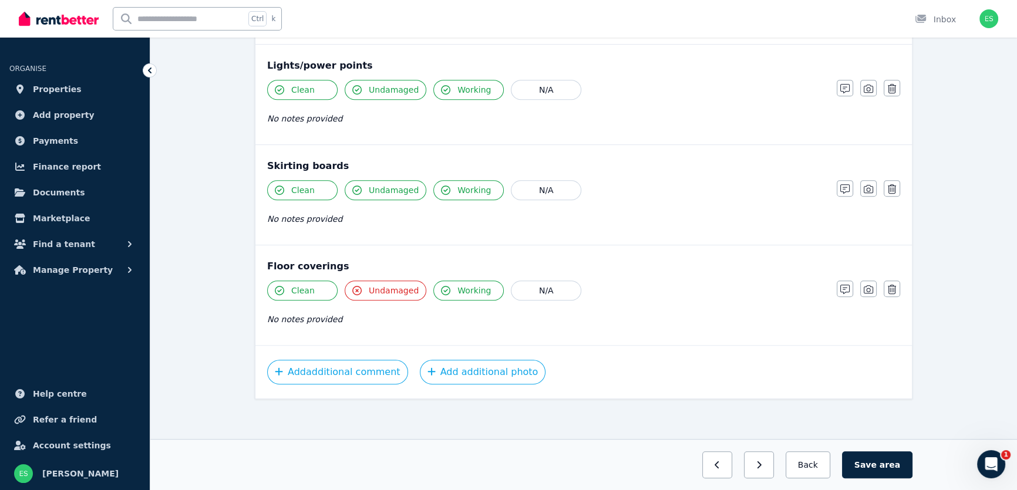
click at [405, 285] on span "Undamaged" at bounding box center [394, 291] width 50 height 12
click at [358, 289] on icon "button" at bounding box center [356, 290] width 9 height 9
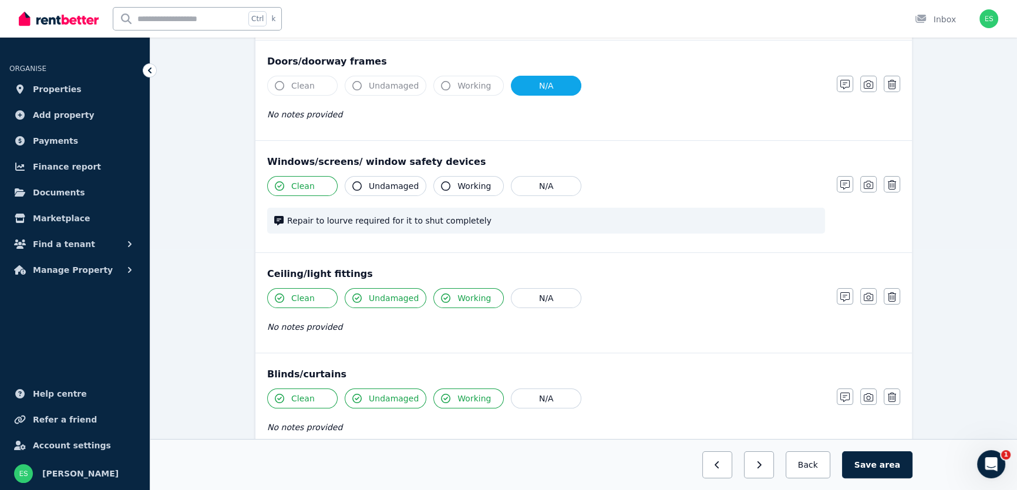
scroll to position [223, 0]
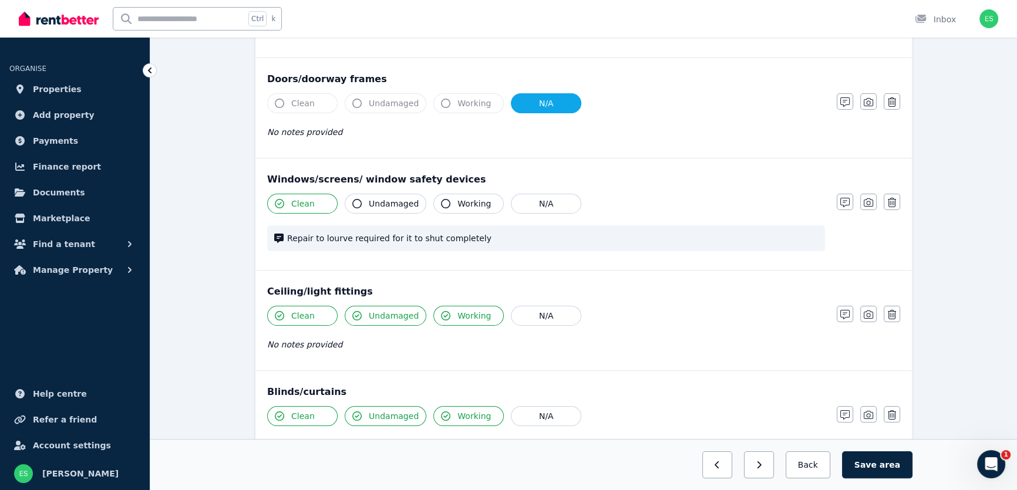
click at [367, 206] on button "Undamaged" at bounding box center [386, 204] width 82 height 20
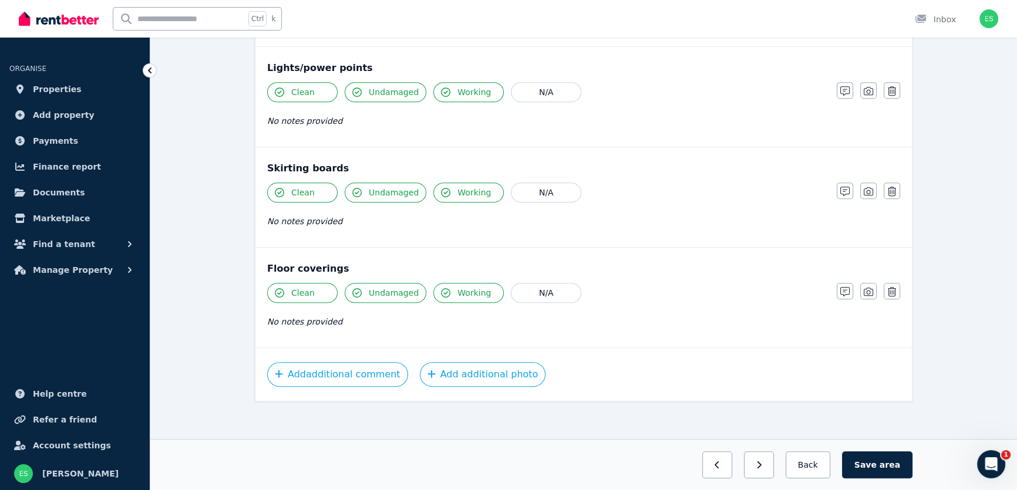
scroll to position [650, 0]
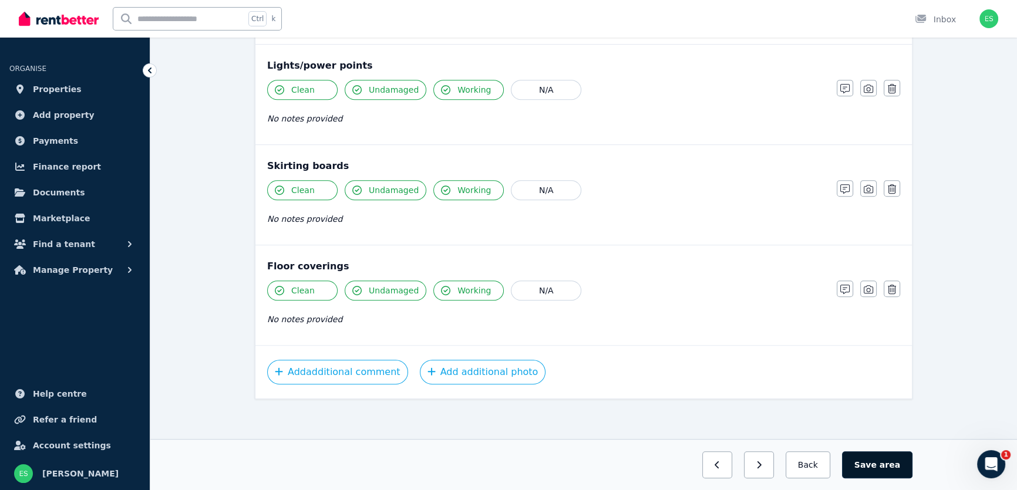
click at [876, 459] on button "Save area" at bounding box center [877, 465] width 70 height 27
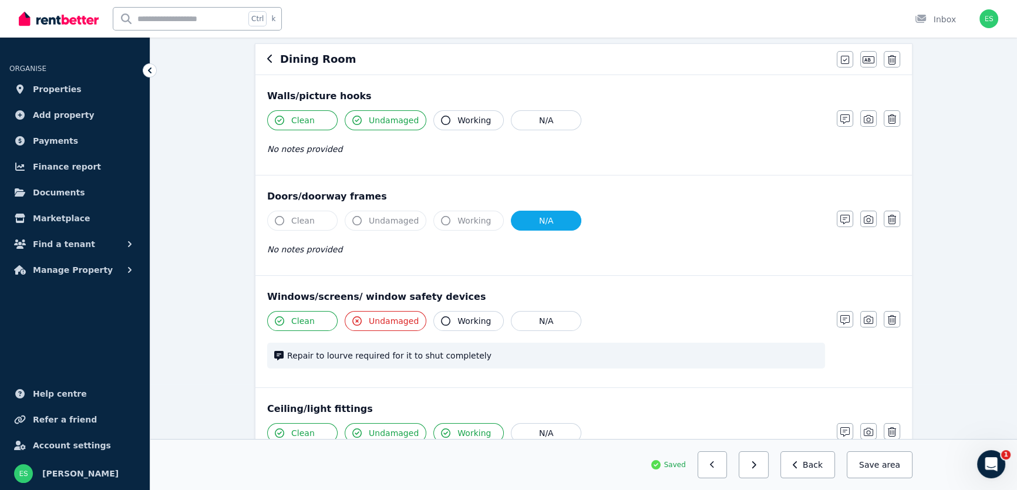
scroll to position [63, 0]
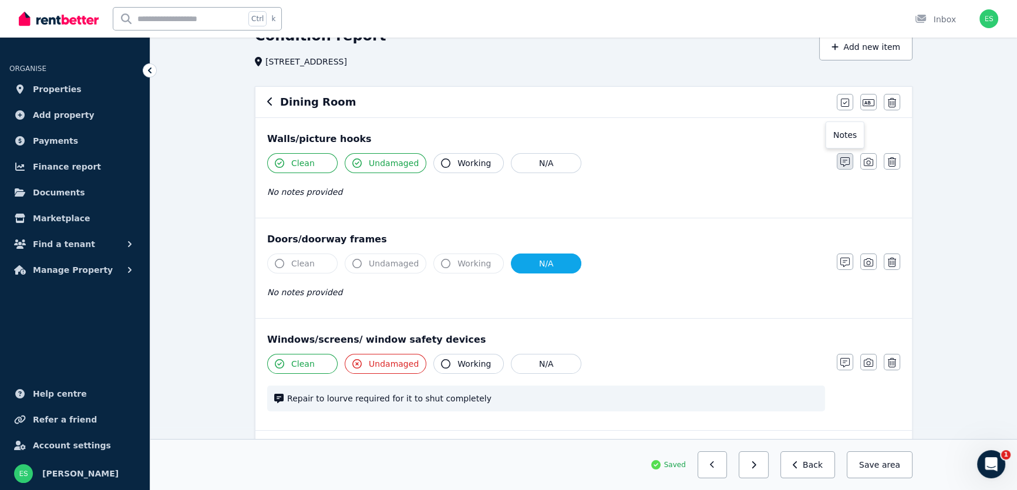
click at [843, 164] on icon "button" at bounding box center [845, 161] width 9 height 9
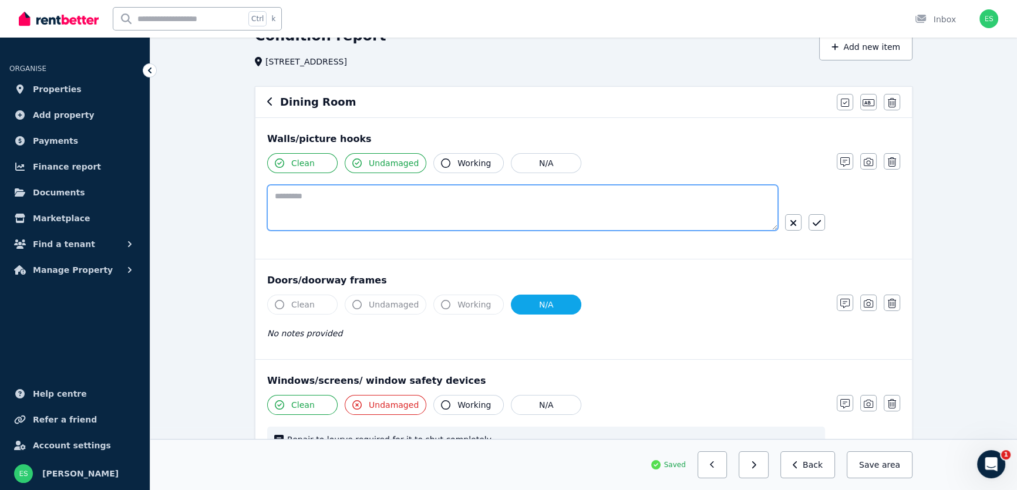
click at [665, 194] on textarea at bounding box center [522, 208] width 511 height 46
type textarea "**********"
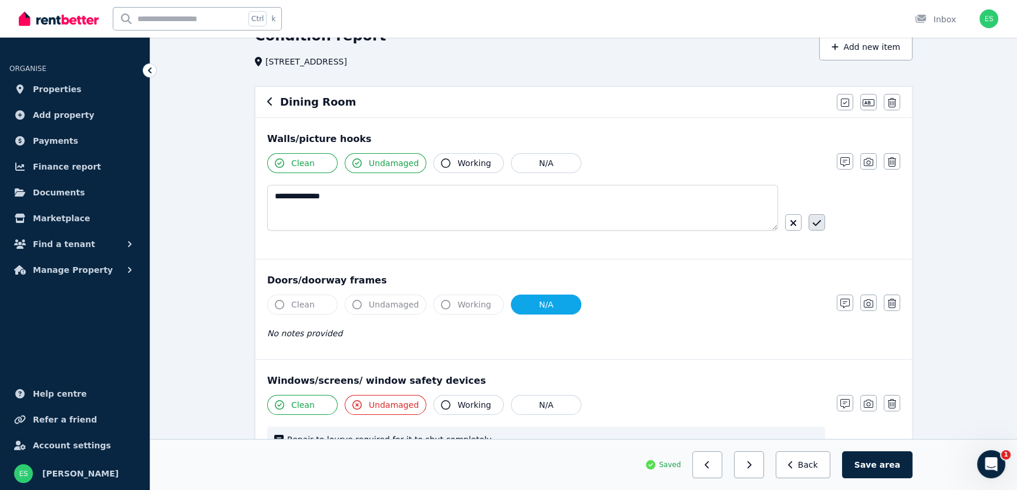
click at [819, 220] on icon "button" at bounding box center [817, 223] width 8 height 9
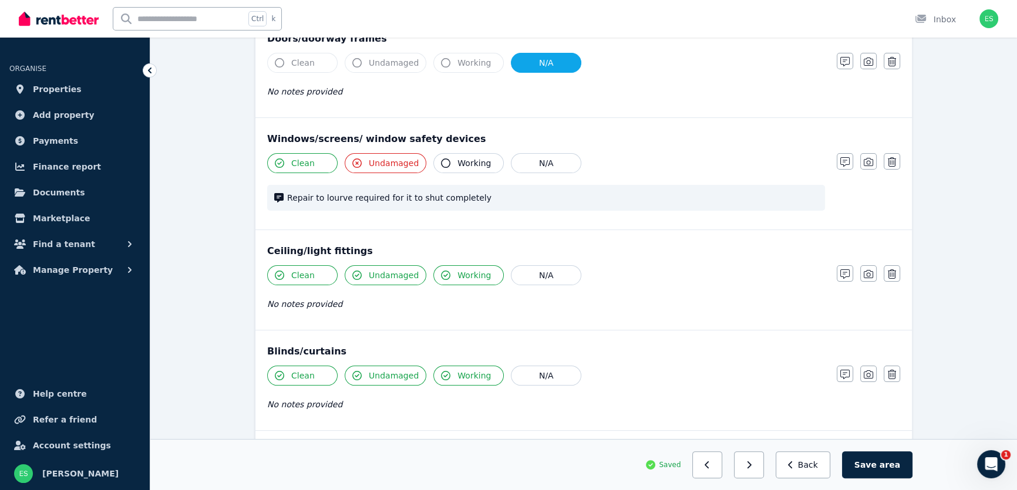
scroll to position [276, 0]
click at [868, 162] on icon "button" at bounding box center [868, 161] width 9 height 9
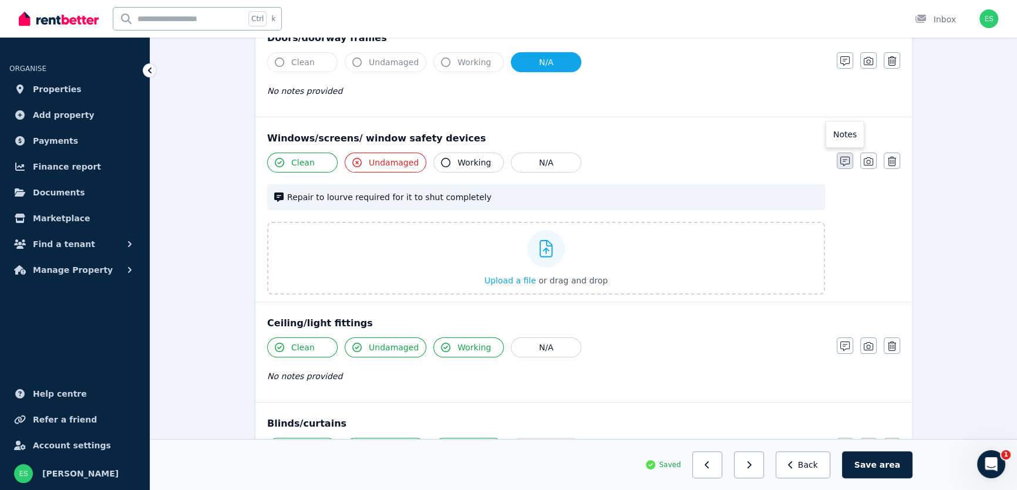
click at [844, 162] on icon "button" at bounding box center [845, 161] width 9 height 9
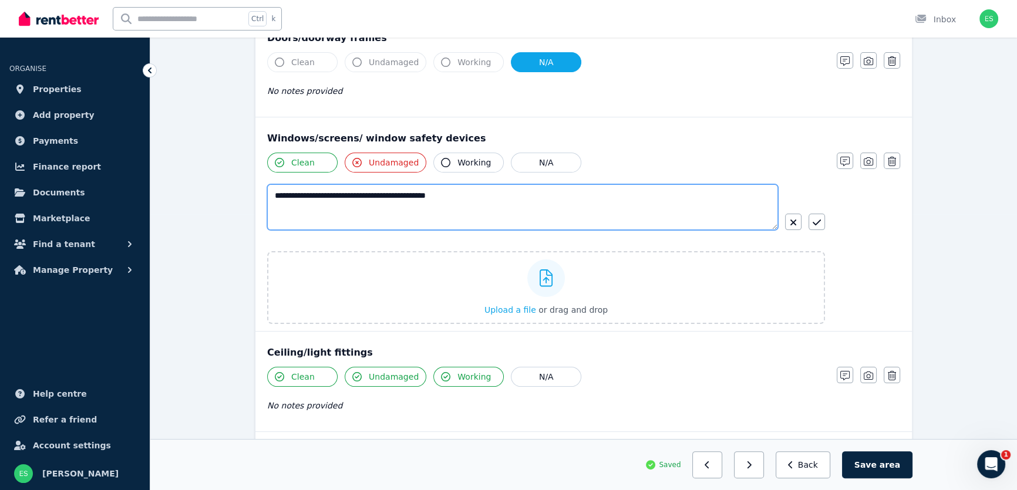
click at [535, 196] on textarea "**********" at bounding box center [522, 207] width 511 height 46
type textarea "**********"
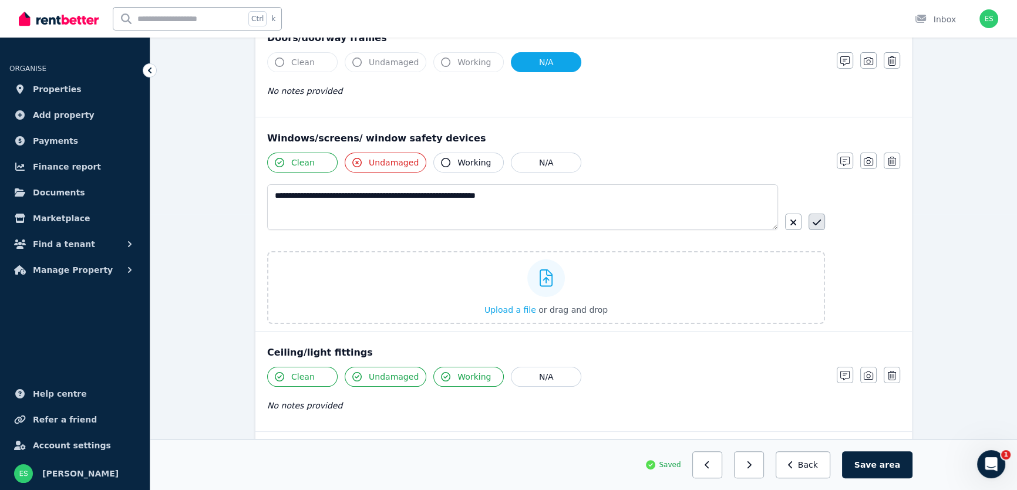
click at [811, 219] on button "button" at bounding box center [817, 222] width 16 height 16
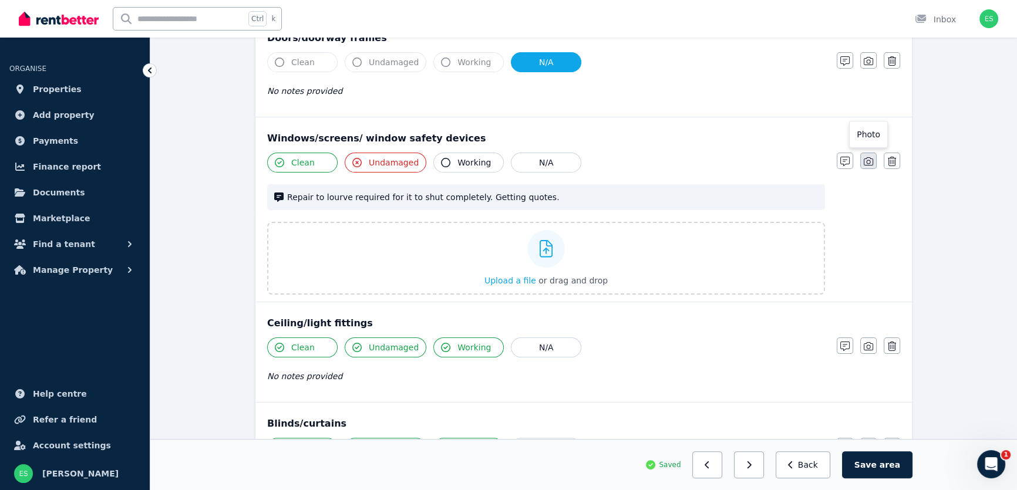
click at [868, 158] on icon "button" at bounding box center [868, 161] width 9 height 9
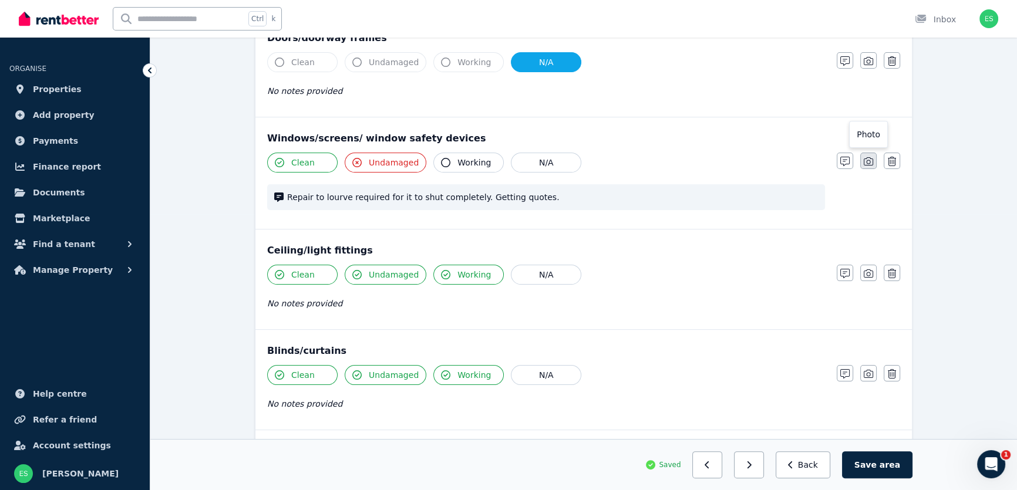
click at [864, 164] on icon "button" at bounding box center [868, 161] width 9 height 9
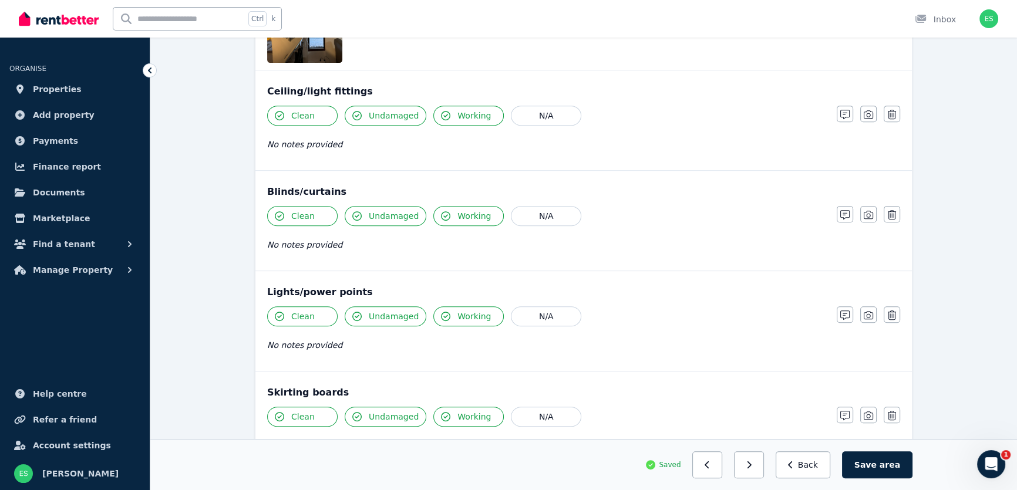
scroll to position [597, 0]
click at [842, 213] on icon "button" at bounding box center [845, 213] width 9 height 9
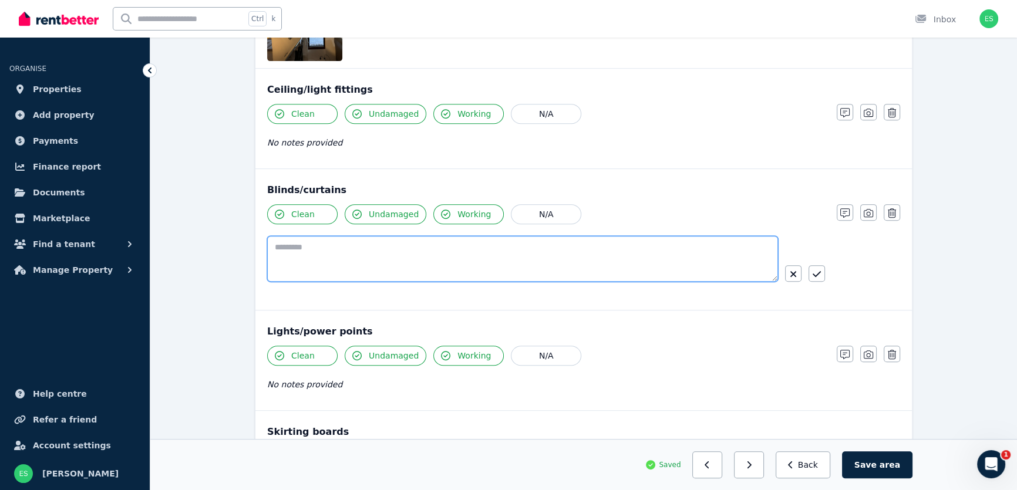
click at [661, 252] on textarea at bounding box center [522, 259] width 511 height 46
type textarea "*********"
click at [822, 271] on button "button" at bounding box center [817, 273] width 16 height 16
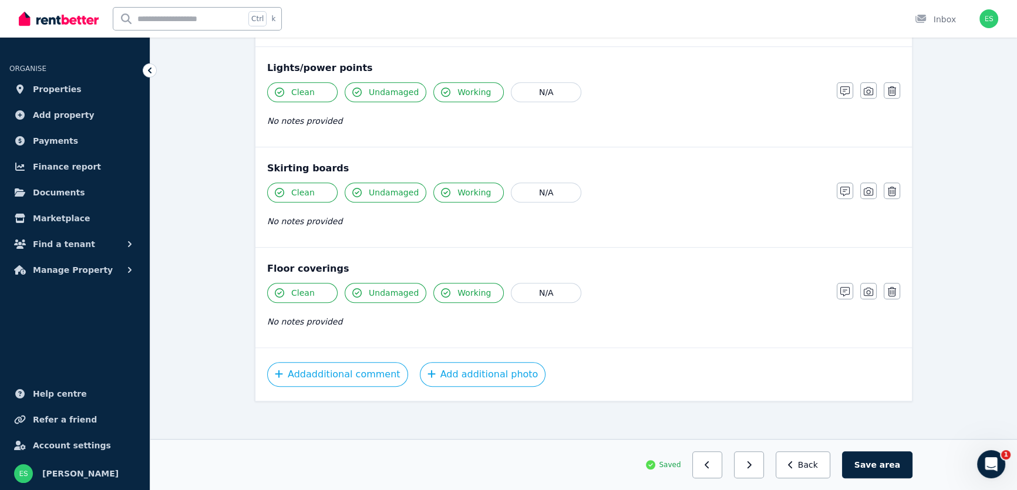
scroll to position [833, 0]
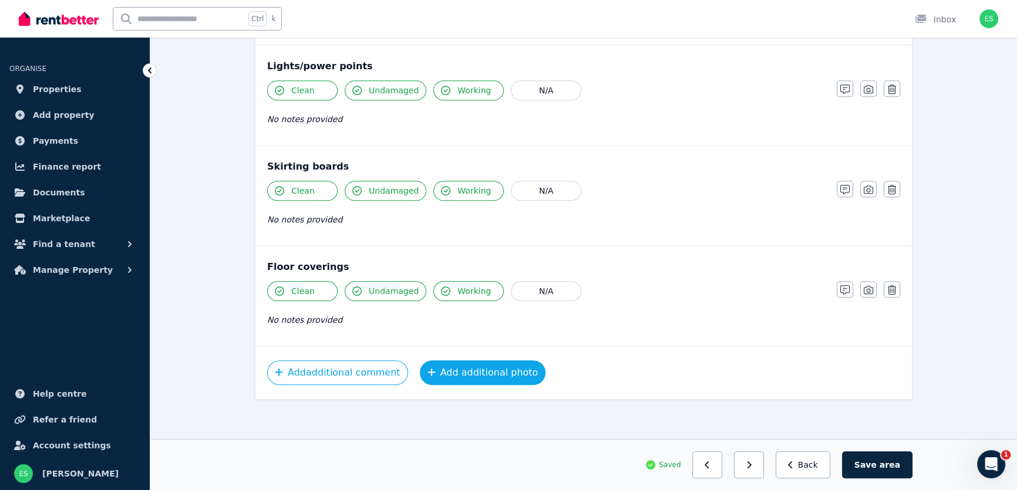
click at [468, 375] on button "Add additional photo" at bounding box center [483, 373] width 126 height 25
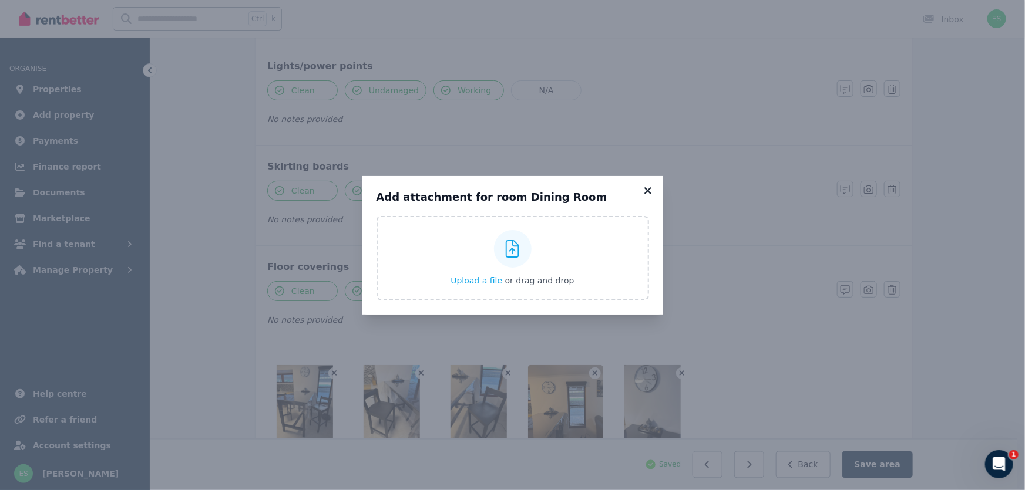
click at [645, 189] on icon at bounding box center [648, 191] width 12 height 11
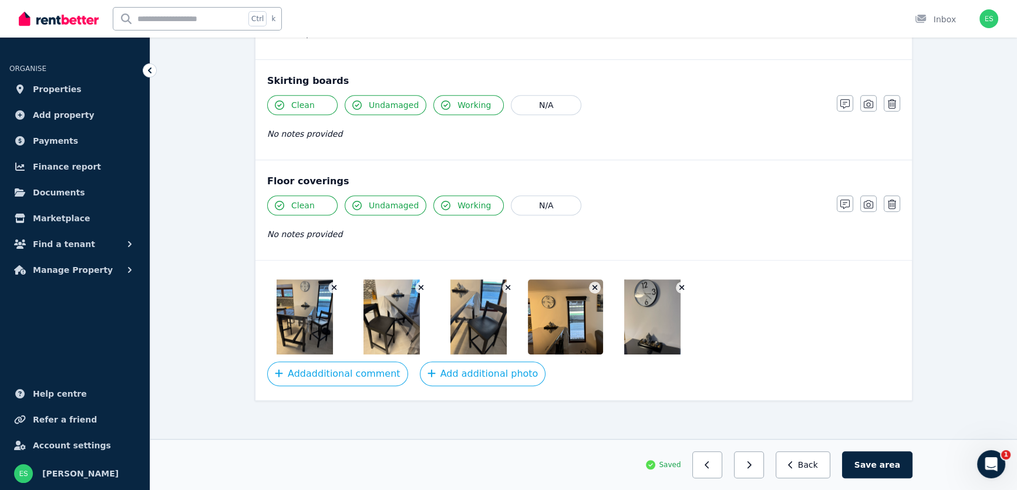
scroll to position [920, 0]
click at [876, 473] on button "Save area" at bounding box center [877, 465] width 70 height 27
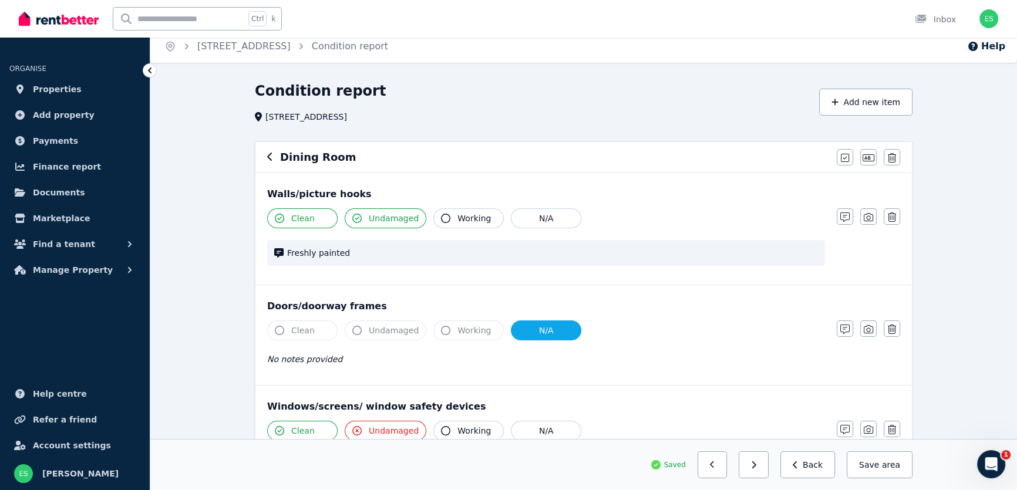
scroll to position [0, 0]
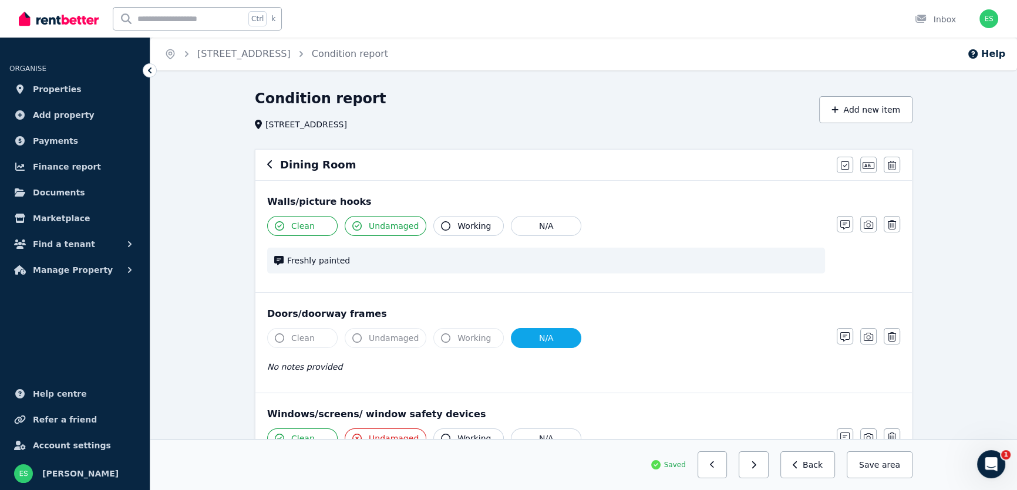
click at [270, 166] on icon "button" at bounding box center [270, 164] width 6 height 9
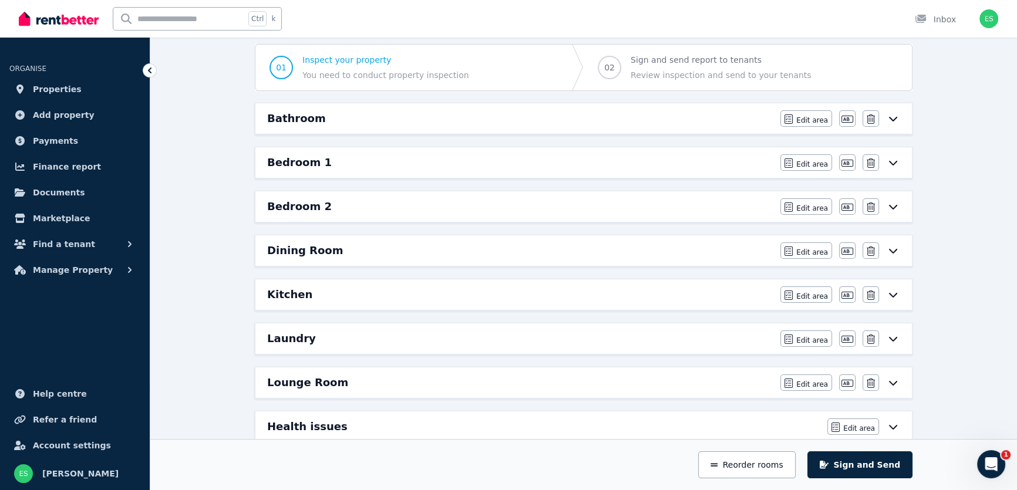
scroll to position [106, 0]
click at [808, 295] on span "Edit area" at bounding box center [812, 295] width 32 height 9
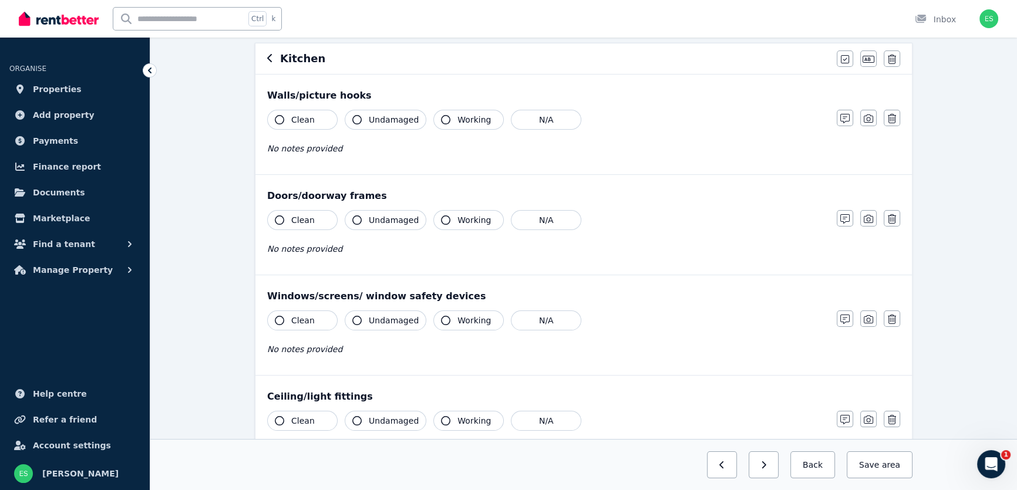
scroll to position [0, 0]
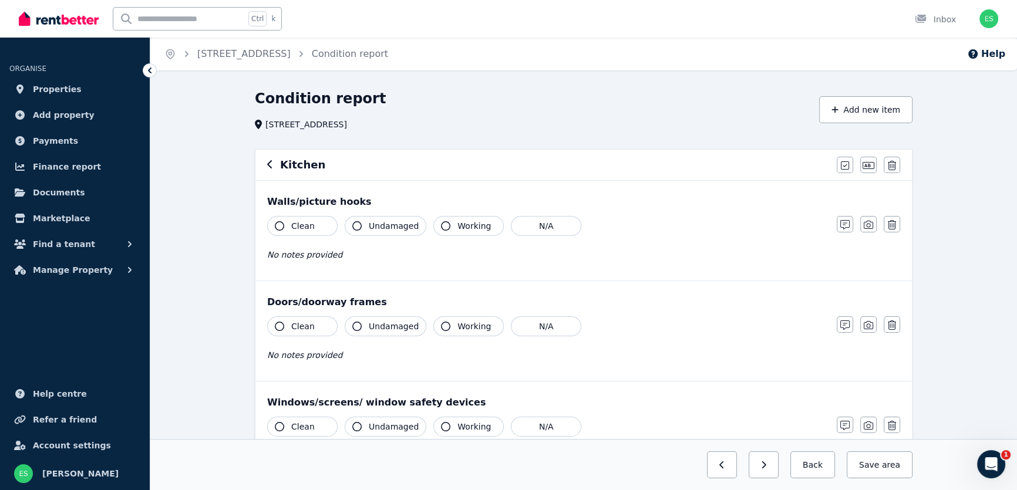
click at [300, 223] on span "Clean" at bounding box center [302, 226] width 23 height 12
click at [385, 225] on span "Undamaged" at bounding box center [394, 226] width 50 height 12
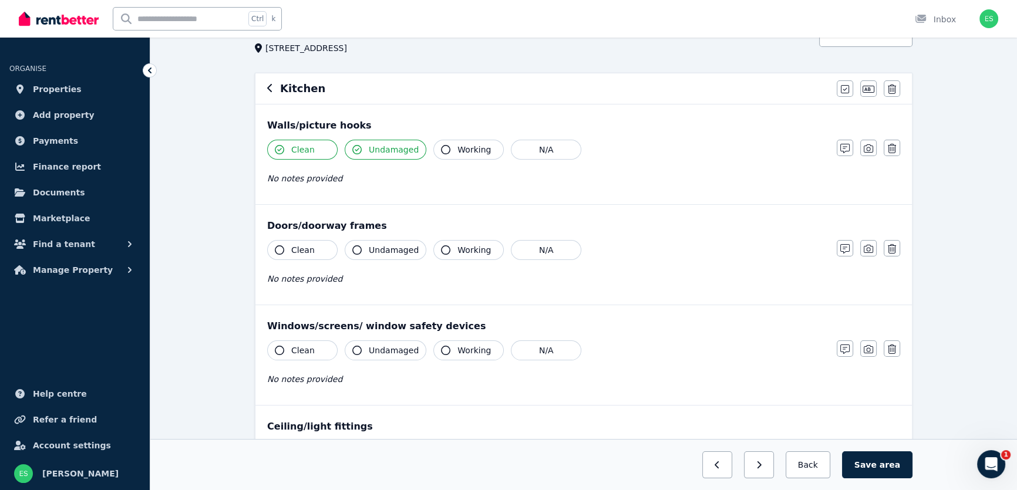
scroll to position [106, 0]
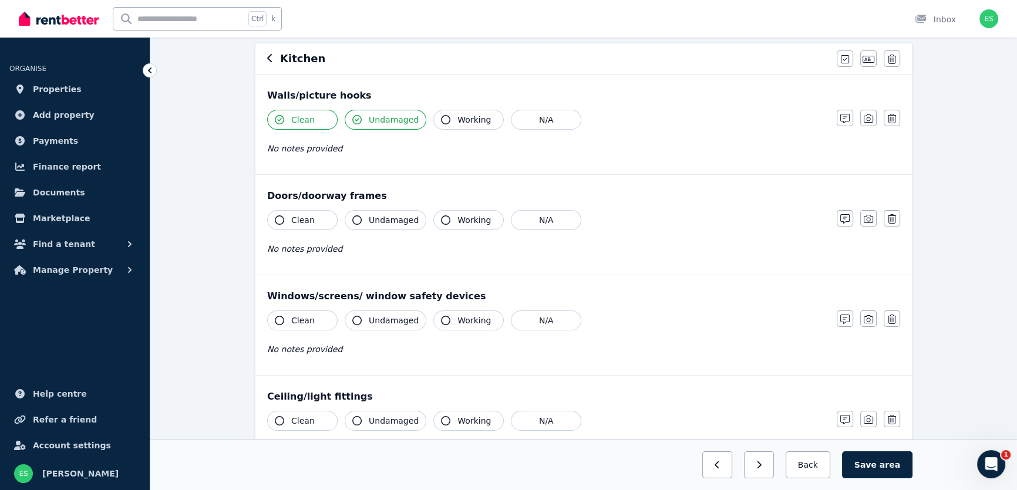
click at [293, 222] on span "Clean" at bounding box center [302, 220] width 23 height 12
click at [291, 221] on span "Clean" at bounding box center [302, 220] width 23 height 12
click at [302, 220] on span "Clean" at bounding box center [302, 220] width 23 height 12
click at [538, 221] on button "N/A" at bounding box center [546, 220] width 70 height 20
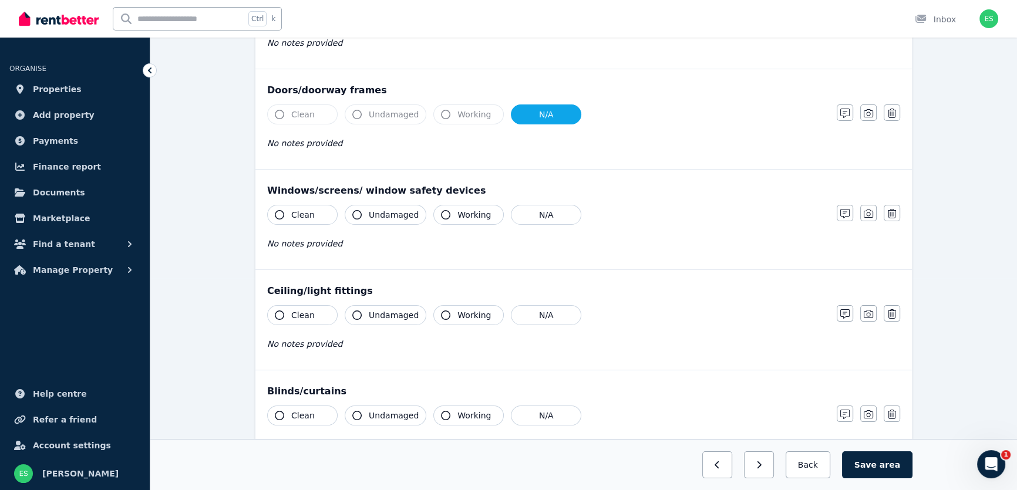
scroll to position [213, 0]
click at [300, 216] on span "Clean" at bounding box center [302, 214] width 23 height 12
click at [379, 217] on span "Undamaged" at bounding box center [394, 214] width 50 height 12
click at [461, 214] on span "Working" at bounding box center [474, 214] width 33 height 12
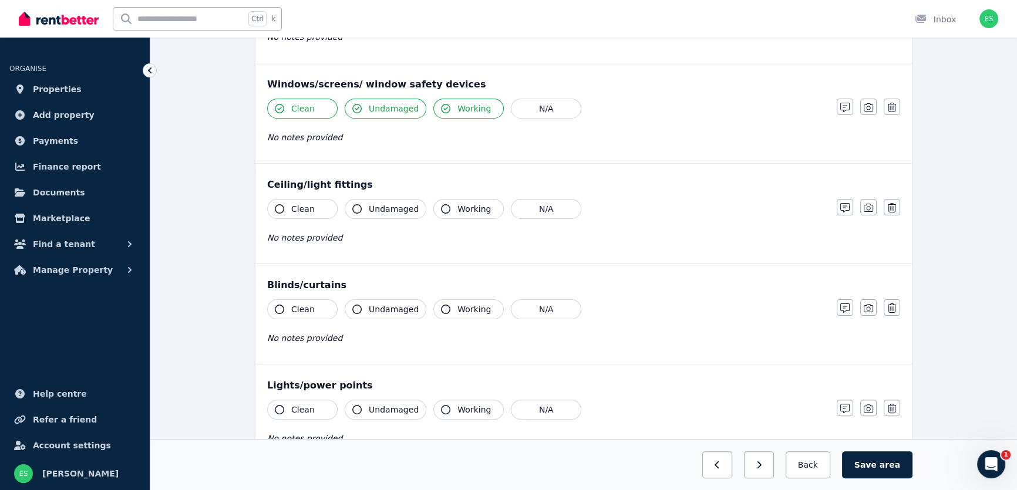
scroll to position [320, 0]
click at [295, 205] on span "Clean" at bounding box center [302, 207] width 23 height 12
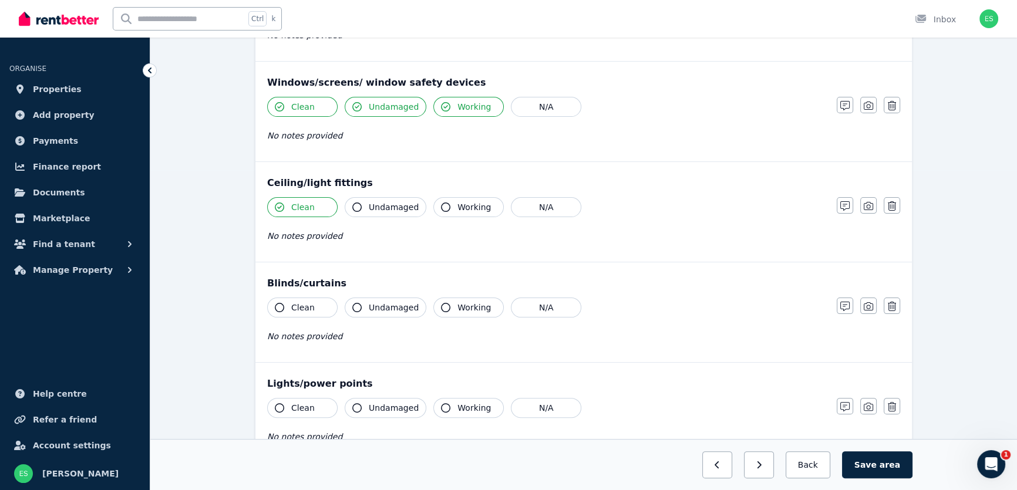
click at [370, 207] on span "Undamaged" at bounding box center [394, 207] width 50 height 12
click at [466, 201] on span "Working" at bounding box center [474, 207] width 33 height 12
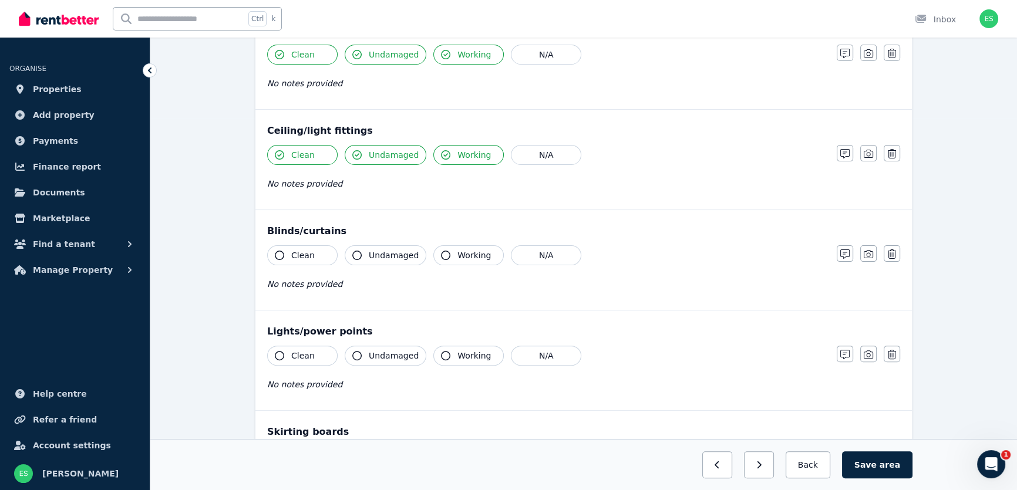
scroll to position [374, 0]
click at [527, 256] on button "N/A" at bounding box center [546, 254] width 70 height 20
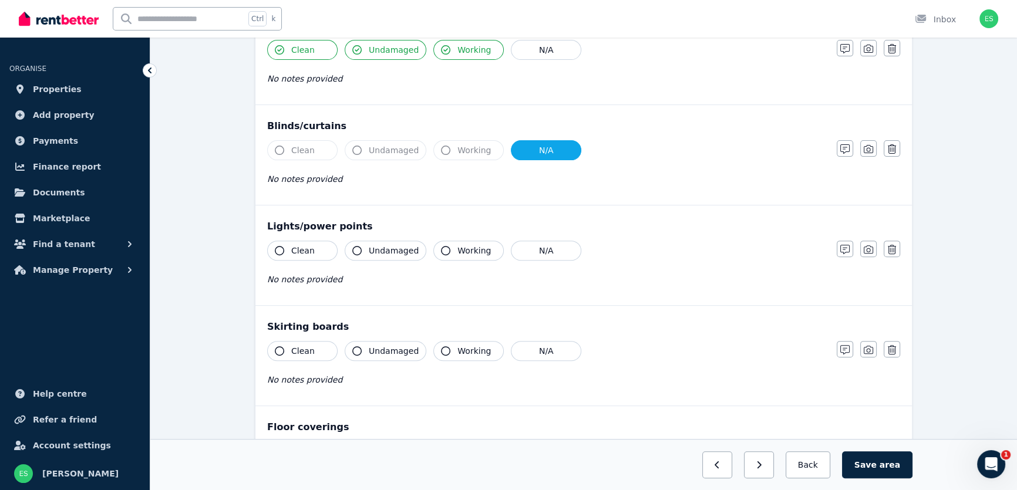
scroll to position [480, 0]
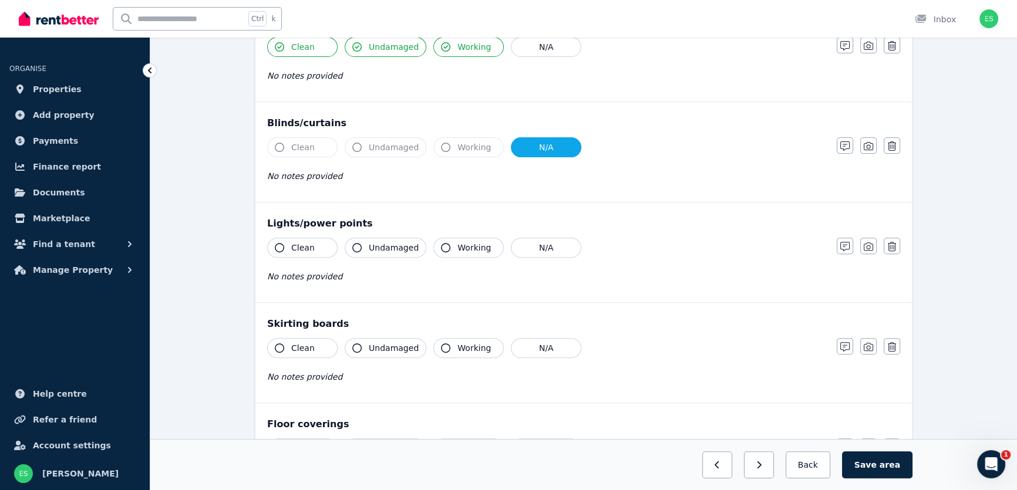
click at [297, 247] on span "Clean" at bounding box center [302, 248] width 23 height 12
click at [363, 244] on button "Undamaged" at bounding box center [386, 248] width 82 height 20
click at [458, 246] on span "Working" at bounding box center [474, 248] width 33 height 12
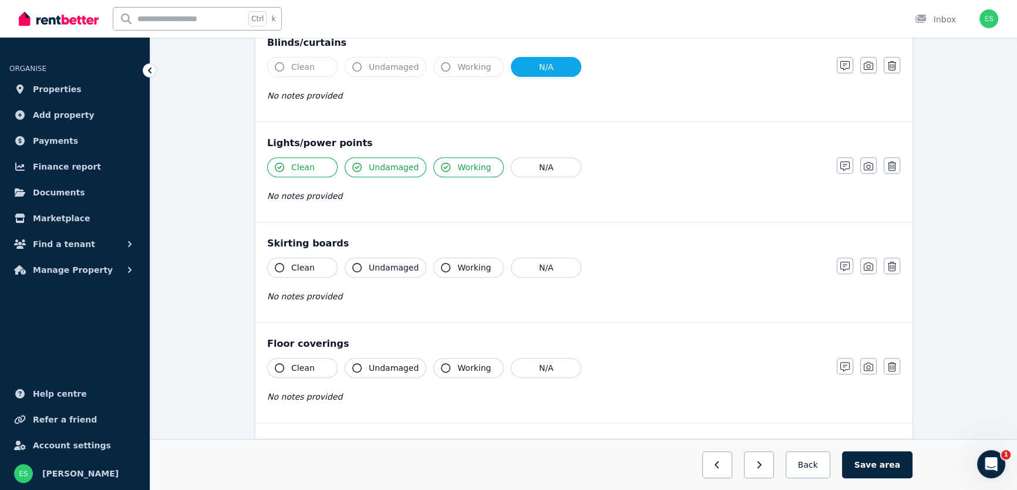
scroll to position [587, 0]
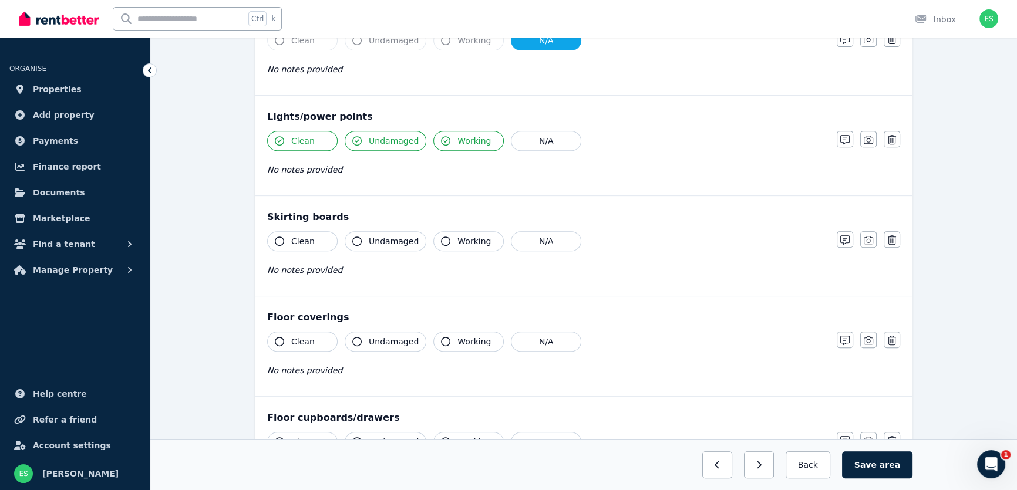
click at [299, 245] on span "Clean" at bounding box center [302, 242] width 23 height 12
click at [386, 246] on span "Undamaged" at bounding box center [394, 242] width 50 height 12
click at [469, 244] on span "Working" at bounding box center [474, 242] width 33 height 12
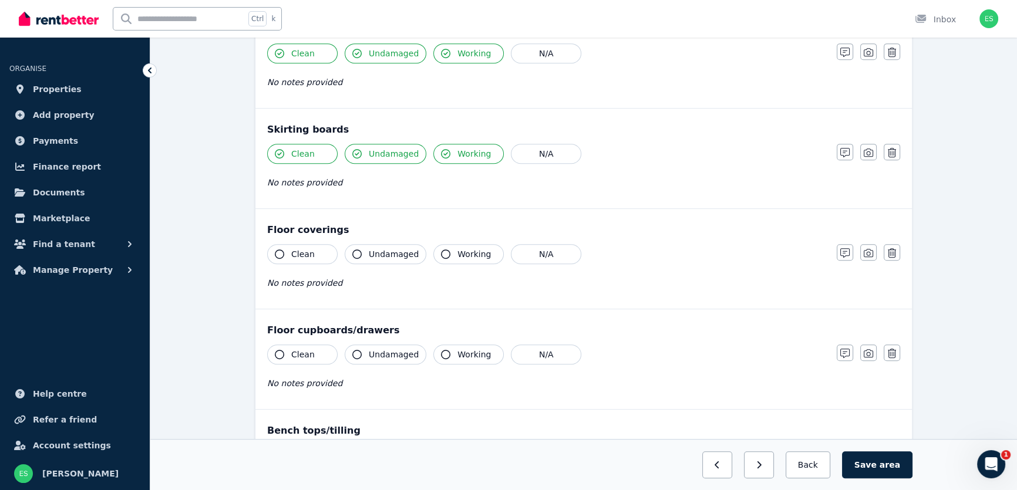
scroll to position [694, 0]
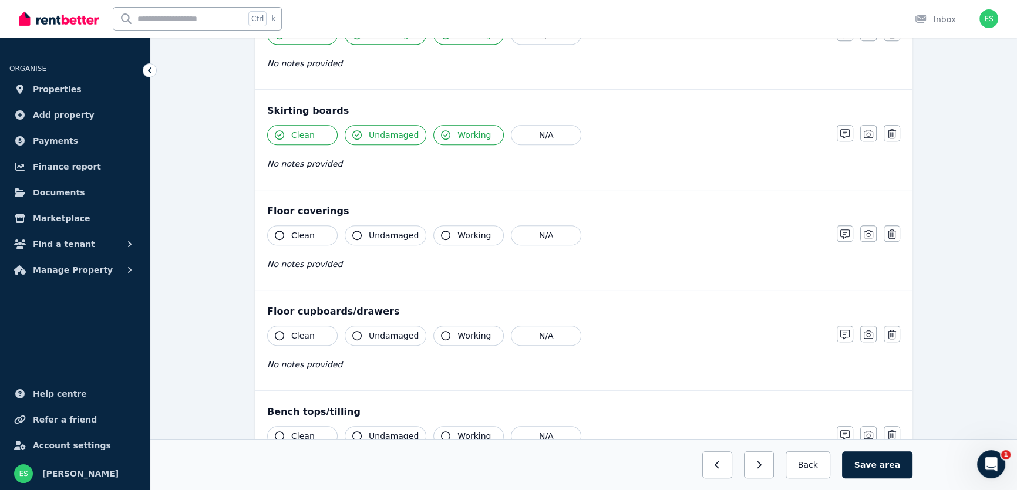
click at [299, 235] on span "Clean" at bounding box center [302, 236] width 23 height 12
click at [382, 235] on span "Undamaged" at bounding box center [394, 236] width 50 height 12
click at [455, 242] on button "Working" at bounding box center [468, 236] width 70 height 20
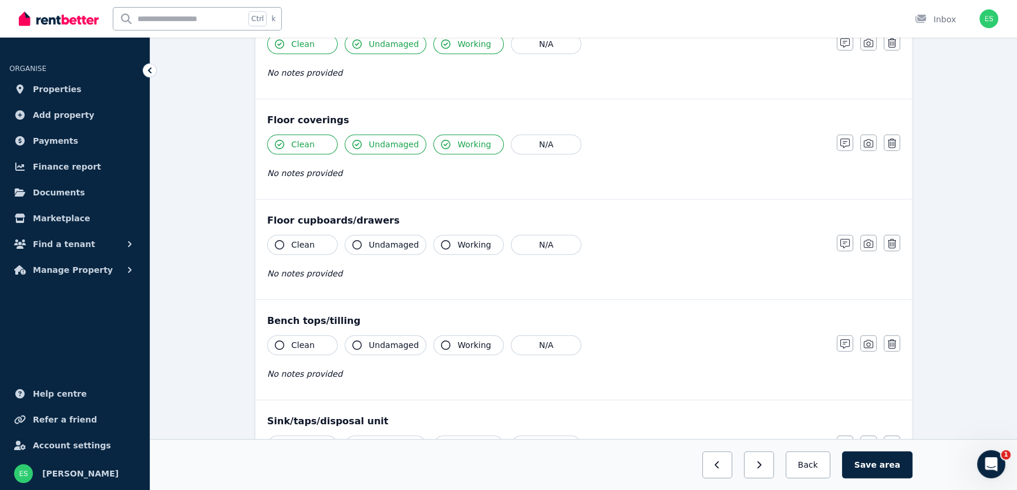
scroll to position [801, 0]
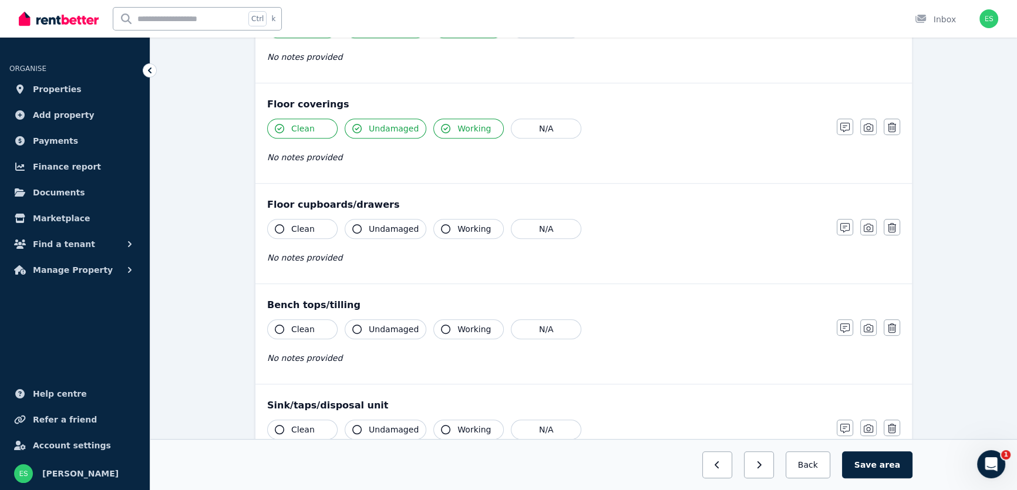
click at [310, 229] on span "Clean" at bounding box center [302, 229] width 23 height 12
click at [381, 231] on span "Undamaged" at bounding box center [394, 229] width 50 height 12
click at [451, 229] on button "Working" at bounding box center [468, 229] width 70 height 20
click at [846, 230] on icon "button" at bounding box center [845, 227] width 9 height 9
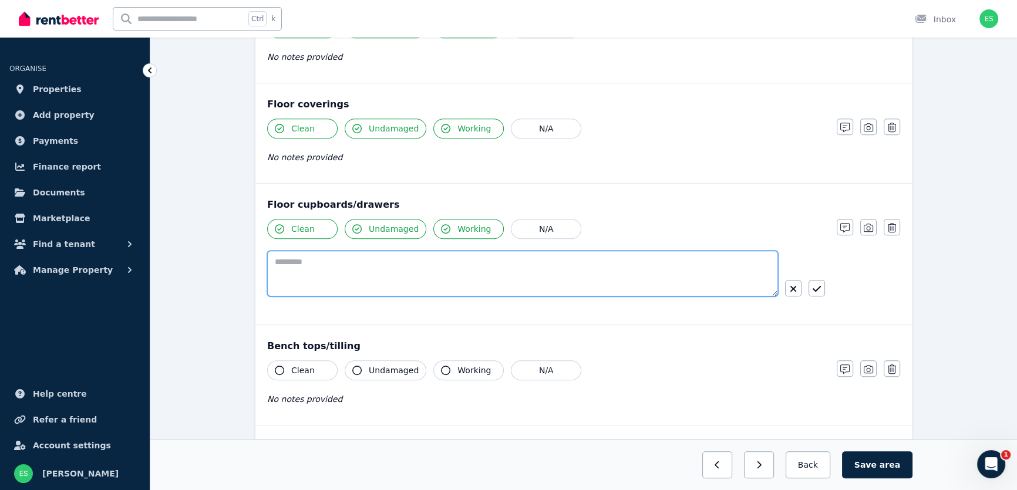
click at [466, 271] on textarea at bounding box center [522, 274] width 511 height 46
click at [332, 258] on textarea "**********" at bounding box center [522, 274] width 511 height 46
type textarea "**********"
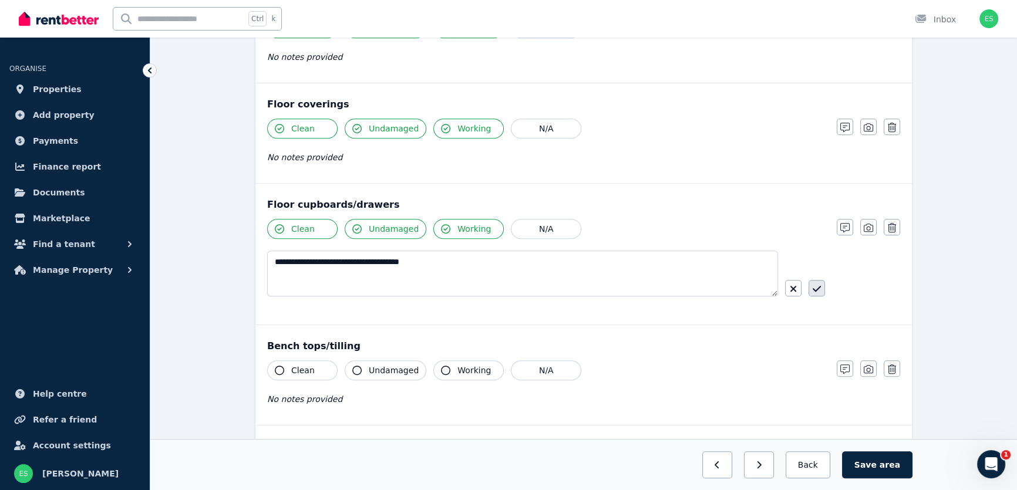
click at [814, 289] on icon "button" at bounding box center [817, 288] width 8 height 9
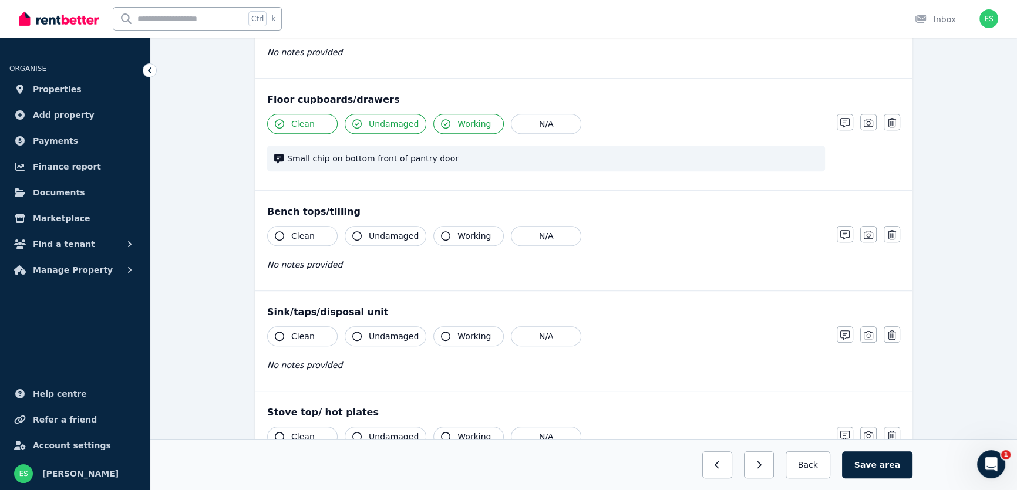
scroll to position [907, 0]
click at [302, 229] on span "Clean" at bounding box center [302, 234] width 23 height 12
click at [389, 233] on span "Undamaged" at bounding box center [394, 234] width 50 height 12
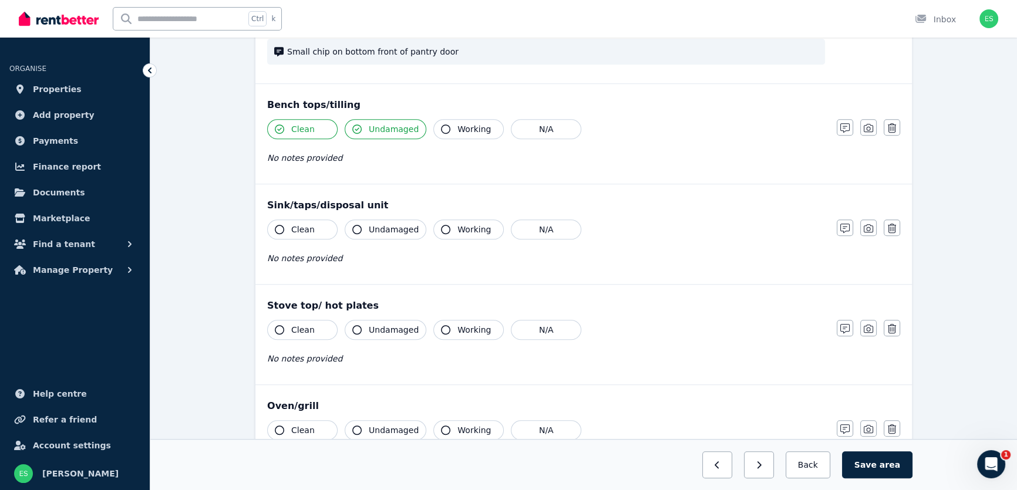
scroll to position [1014, 0]
click at [294, 227] on span "Clean" at bounding box center [302, 228] width 23 height 12
click at [371, 223] on span "Undamaged" at bounding box center [394, 228] width 50 height 12
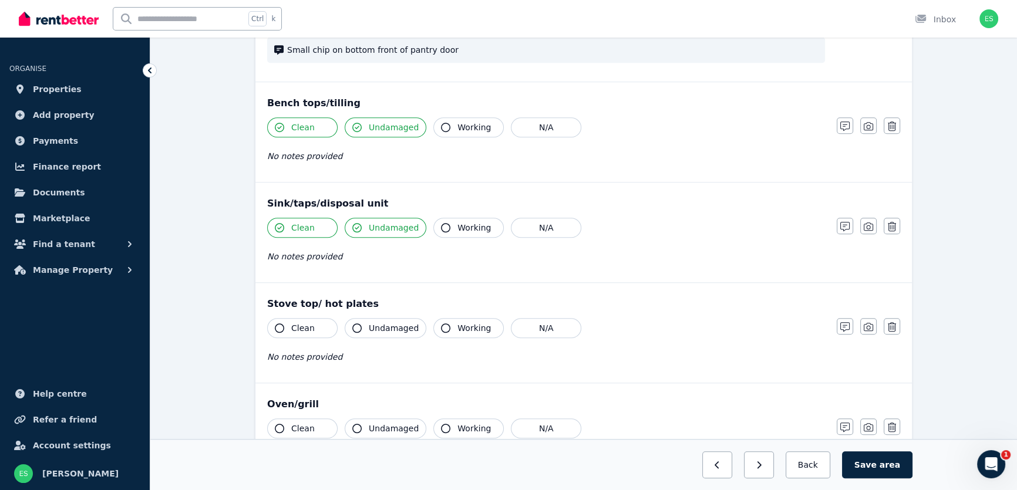
click at [448, 224] on button "Working" at bounding box center [468, 228] width 70 height 20
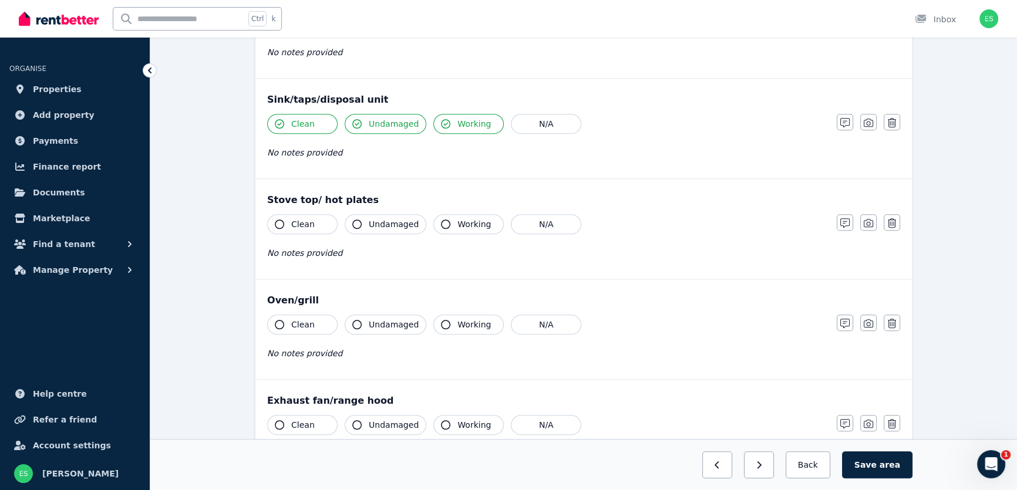
scroll to position [1121, 0]
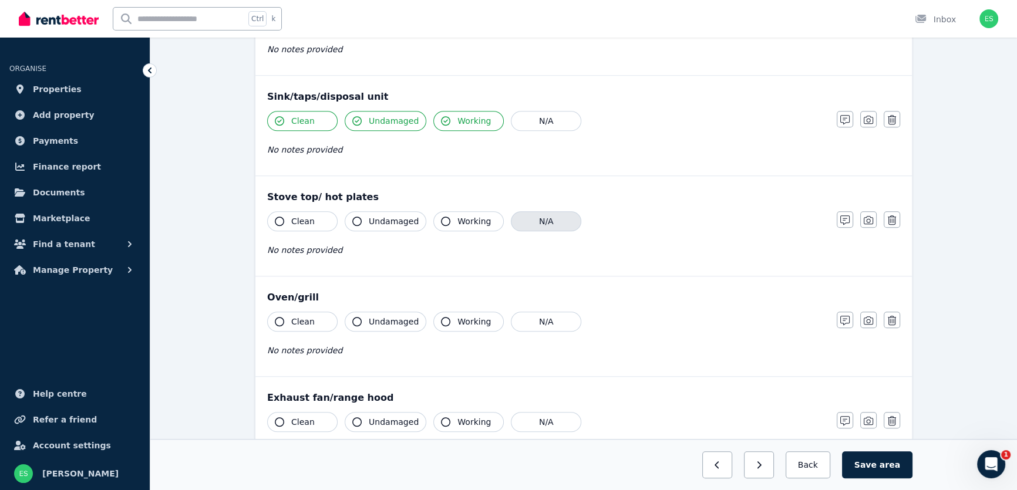
click at [541, 223] on button "N/A" at bounding box center [546, 221] width 70 height 20
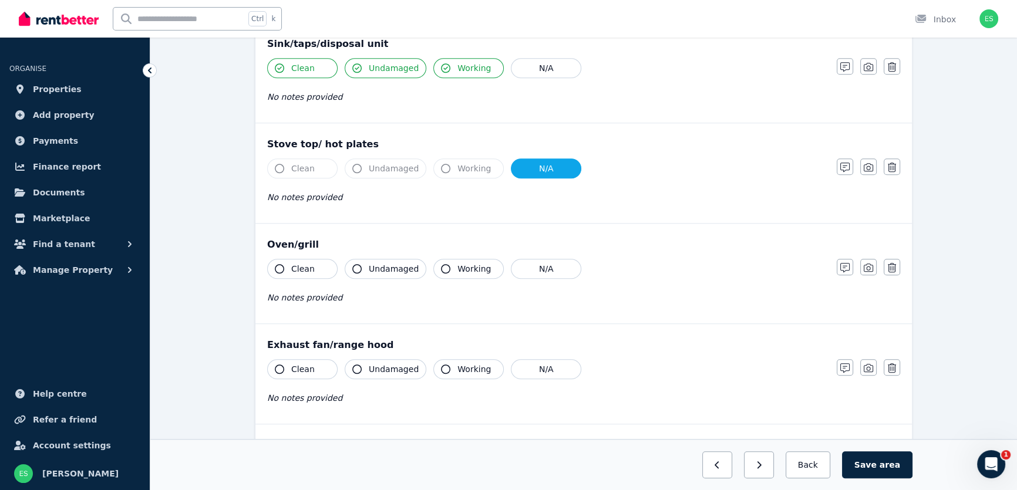
scroll to position [1175, 0]
click at [539, 268] on button "N/A" at bounding box center [546, 268] width 70 height 20
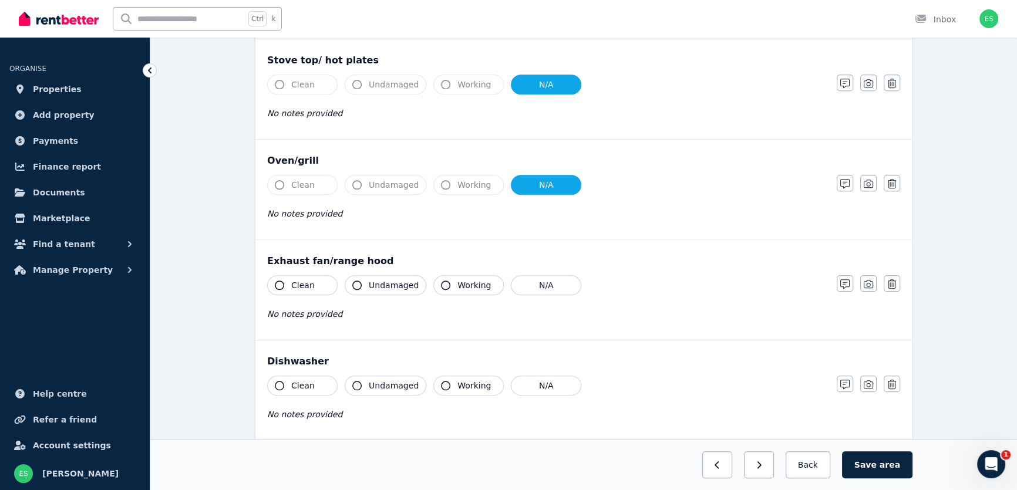
scroll to position [1281, 0]
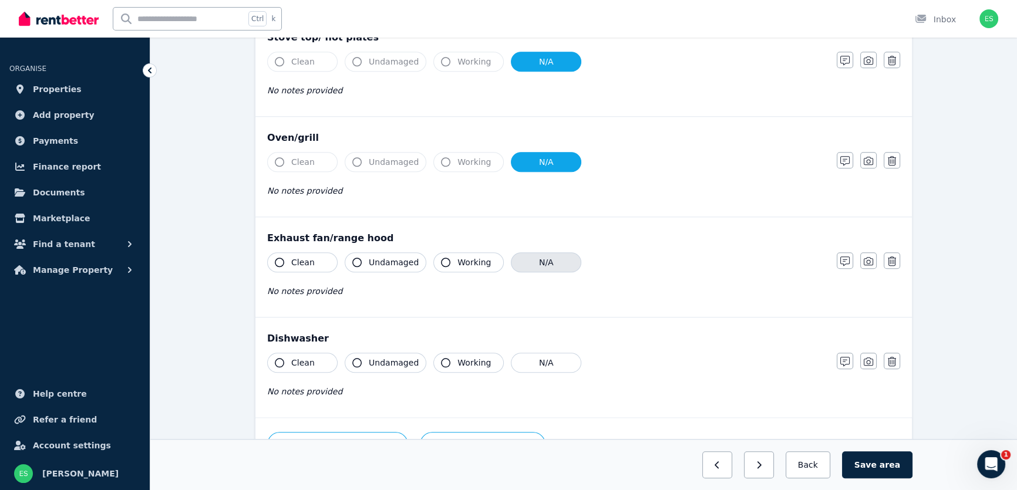
click at [526, 262] on button "N/A" at bounding box center [546, 263] width 70 height 20
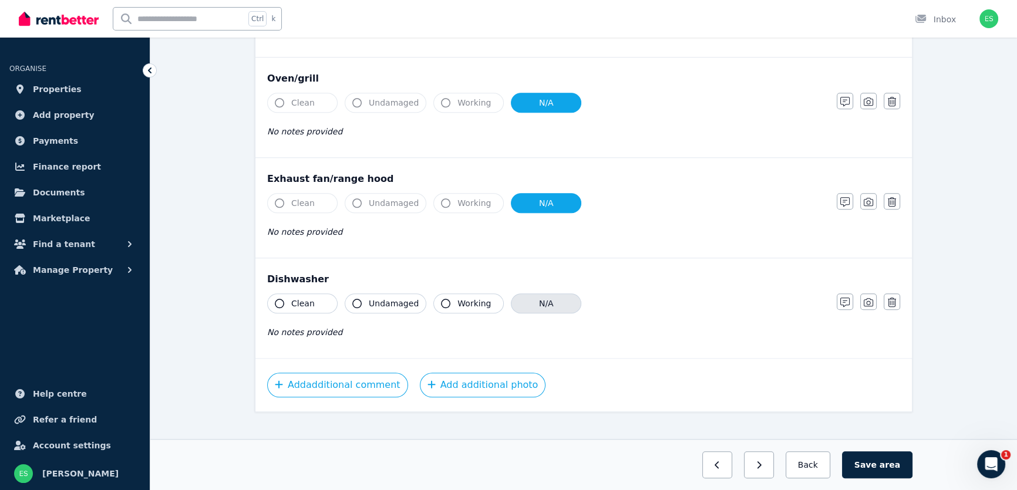
scroll to position [1352, 0]
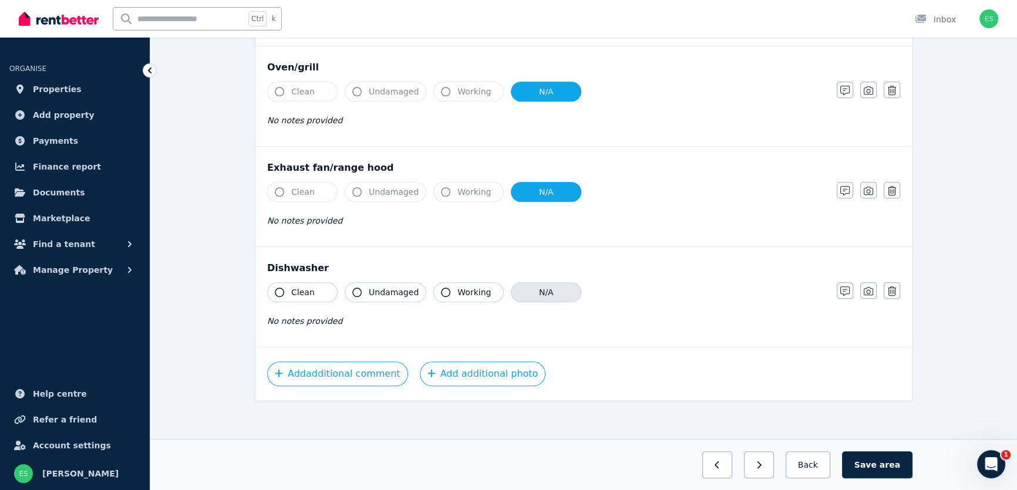
click at [551, 293] on button "N/A" at bounding box center [546, 293] width 70 height 20
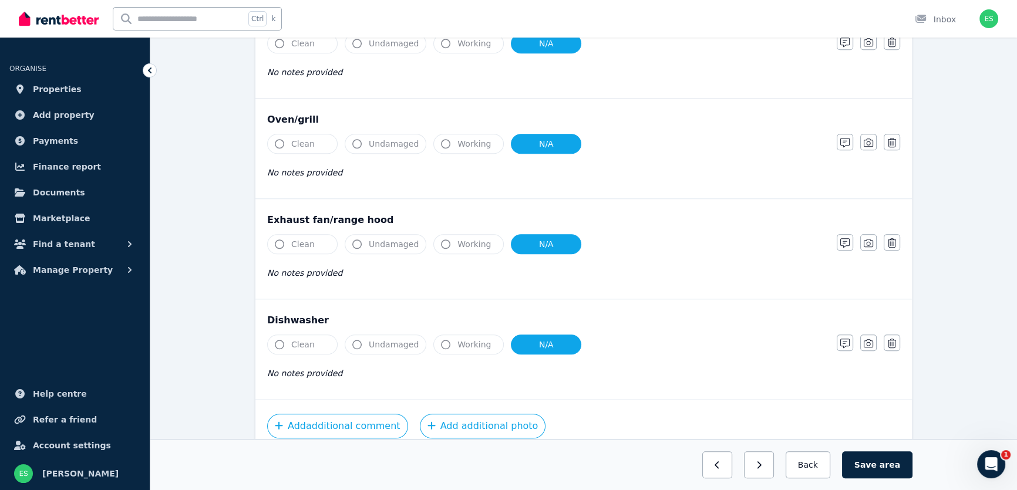
scroll to position [1298, 0]
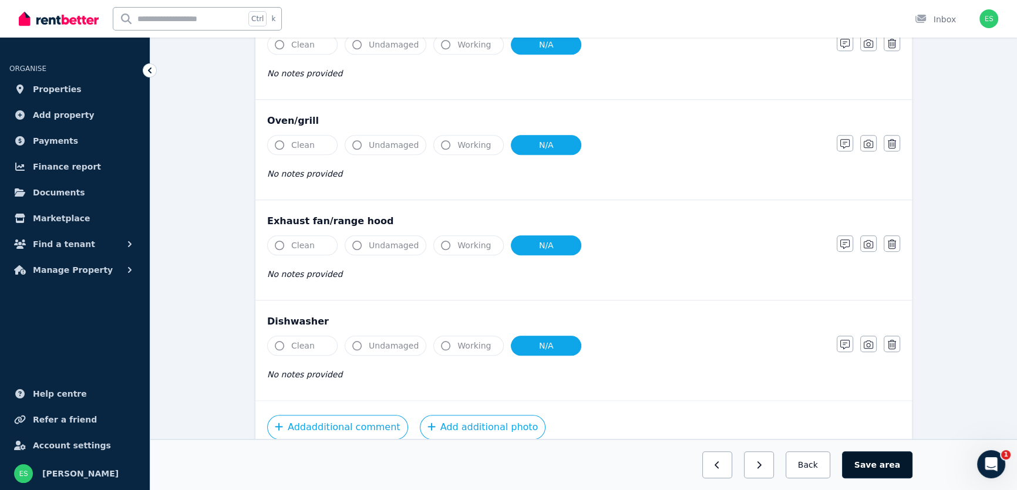
click at [870, 461] on button "Save area" at bounding box center [877, 465] width 70 height 27
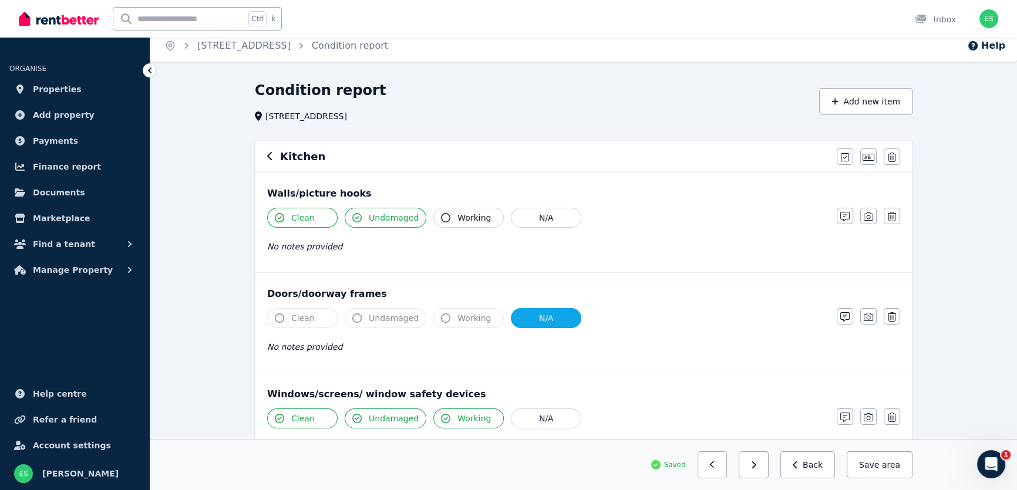
scroll to position [0, 0]
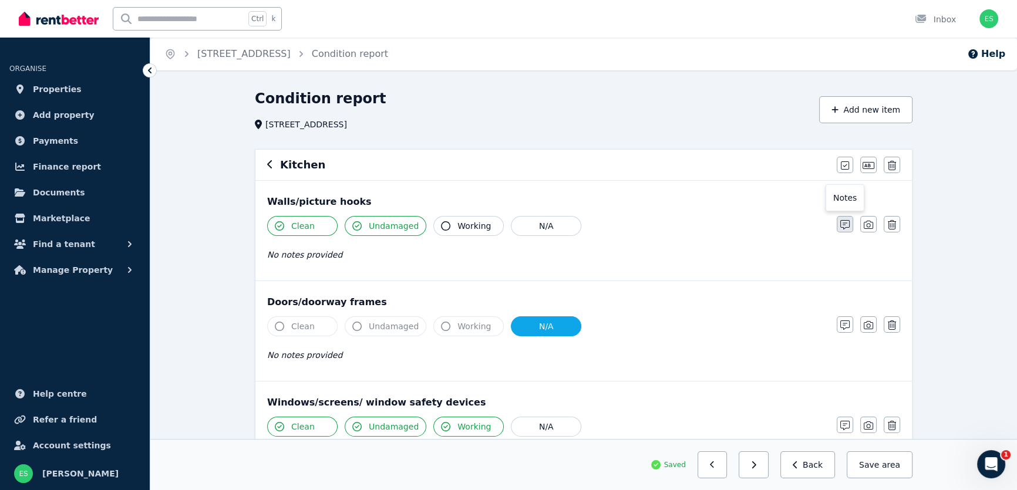
click at [844, 225] on icon "button" at bounding box center [845, 224] width 9 height 9
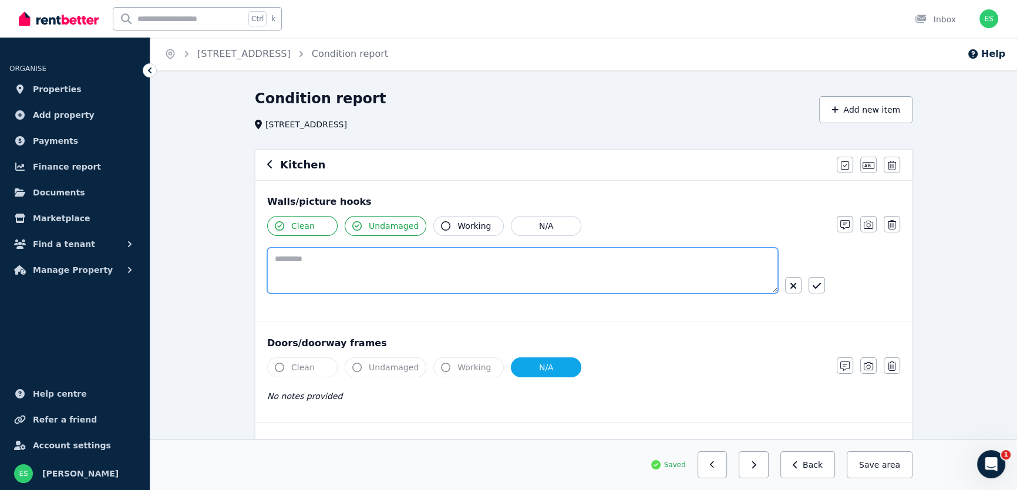
click at [605, 267] on textarea at bounding box center [522, 271] width 511 height 46
type textarea "**********"
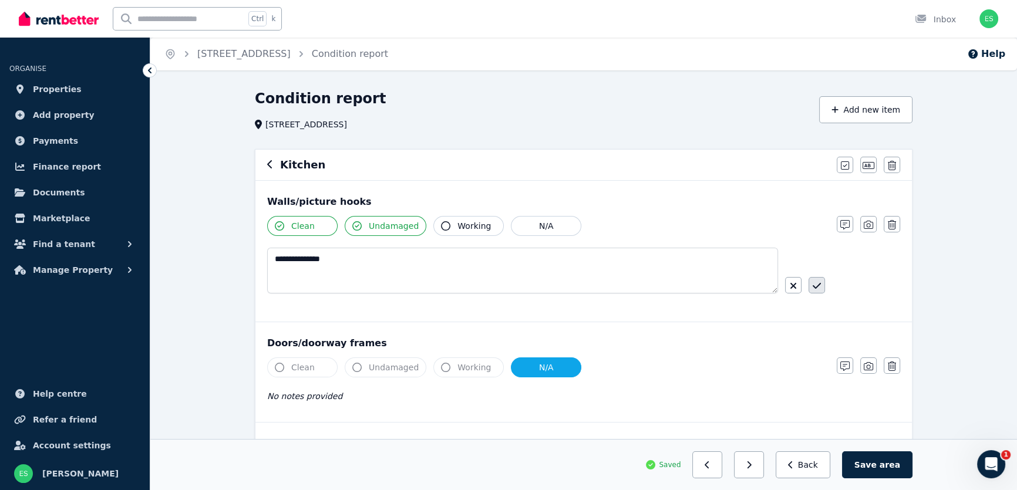
click at [817, 283] on icon "button" at bounding box center [817, 285] width 8 height 9
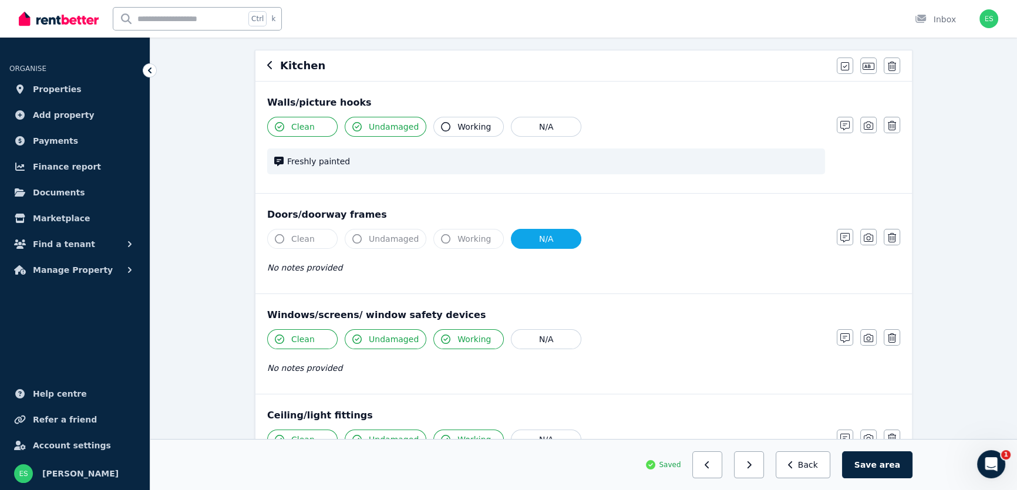
scroll to position [53, 0]
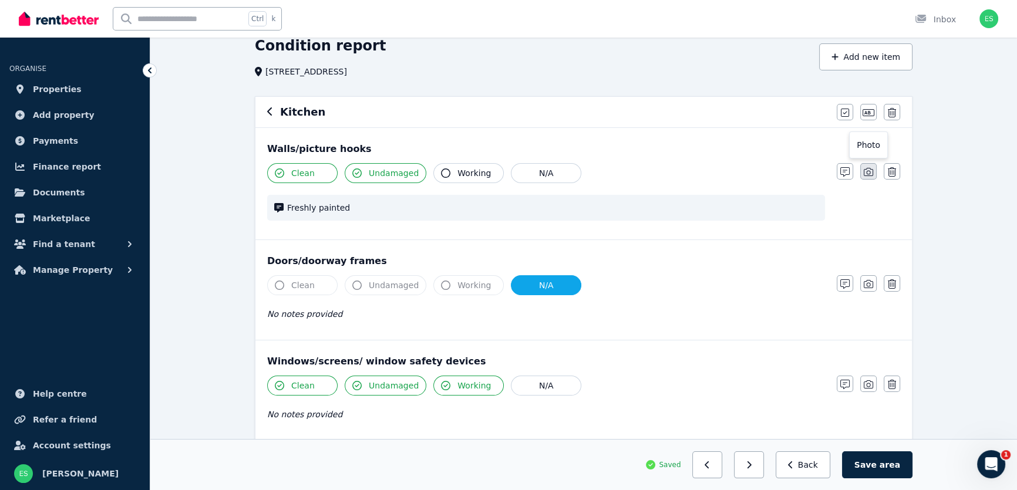
click at [866, 170] on icon "button" at bounding box center [868, 171] width 9 height 9
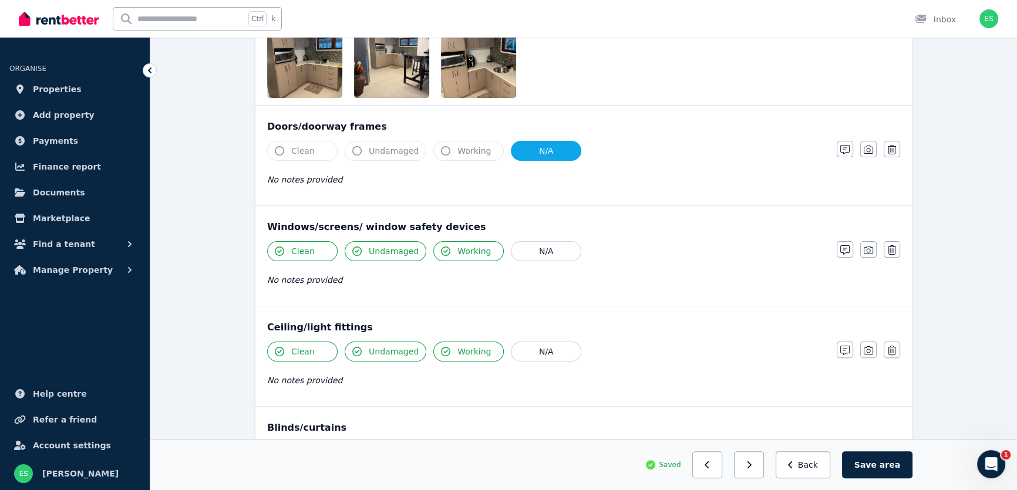
scroll to position [374, 0]
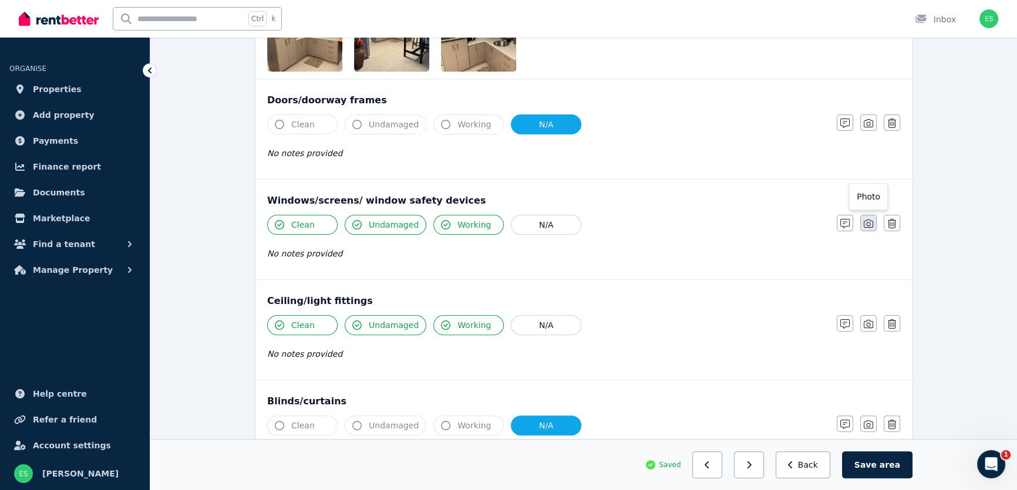
click at [868, 222] on icon "button" at bounding box center [868, 224] width 9 height 8
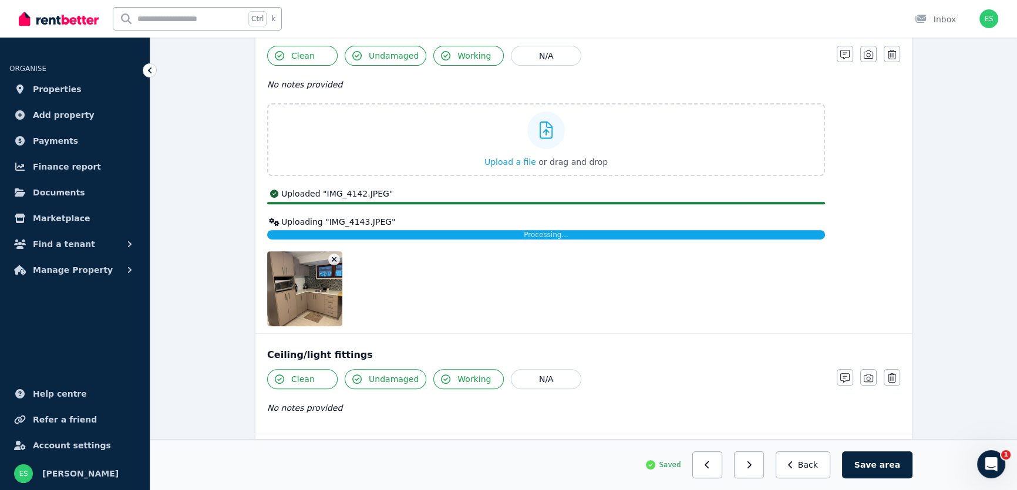
scroll to position [587, 0]
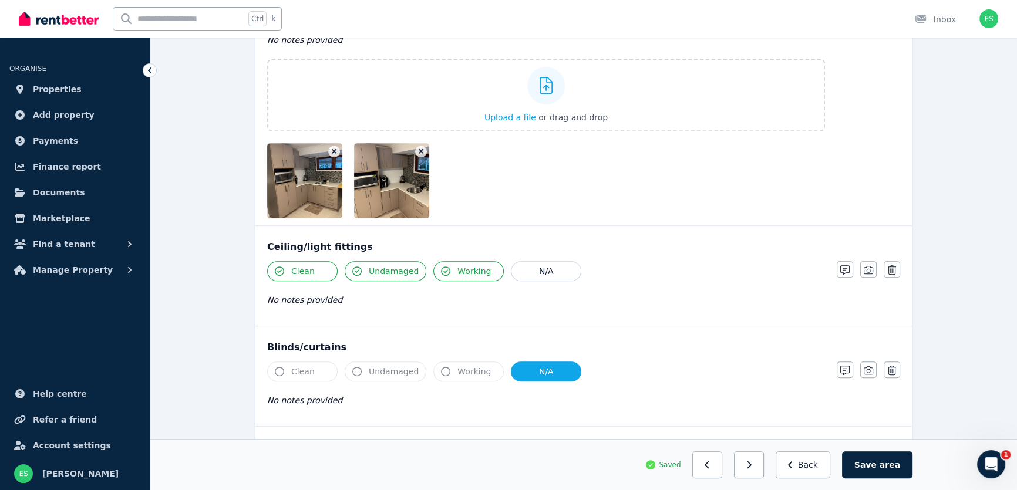
click at [320, 186] on img at bounding box center [317, 180] width 100 height 75
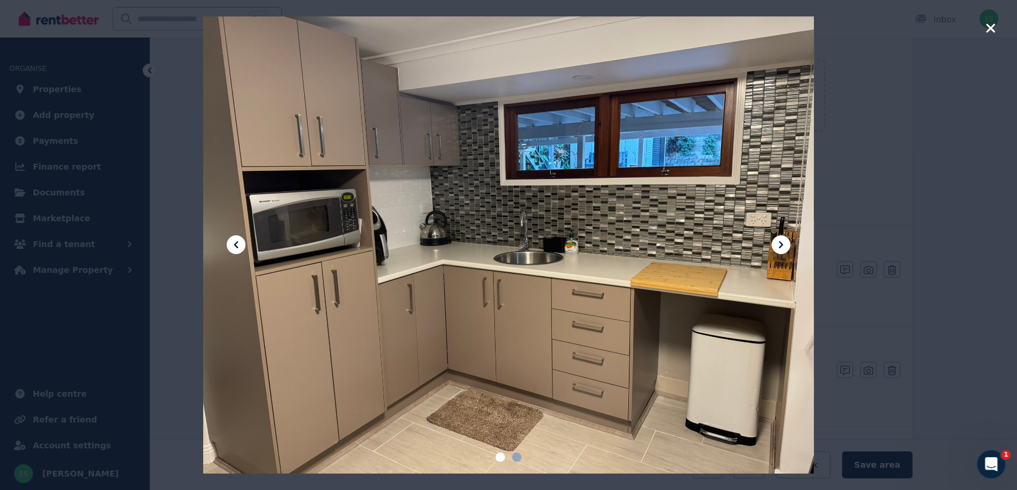
click at [500, 459] on span at bounding box center [500, 457] width 9 height 9
click at [991, 29] on icon "button" at bounding box center [991, 28] width 11 height 14
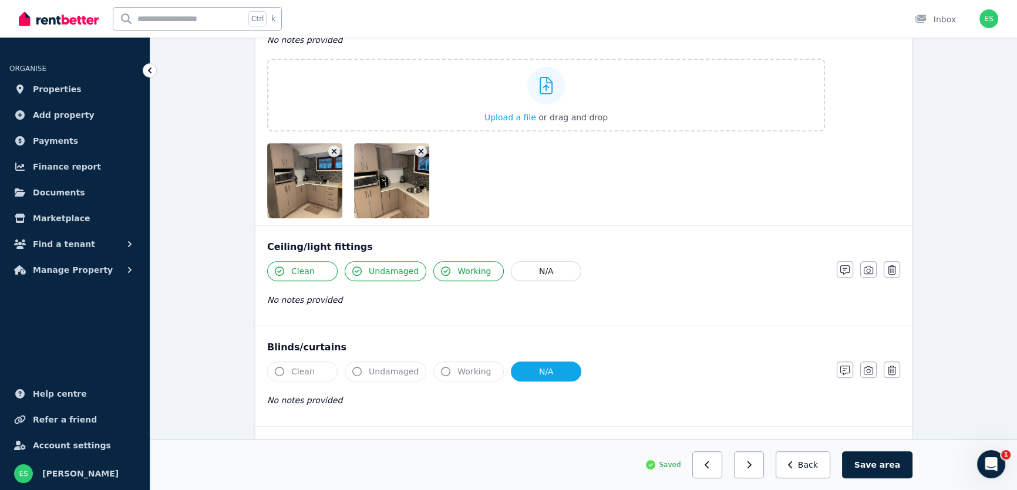
click at [405, 189] on img at bounding box center [404, 180] width 100 height 75
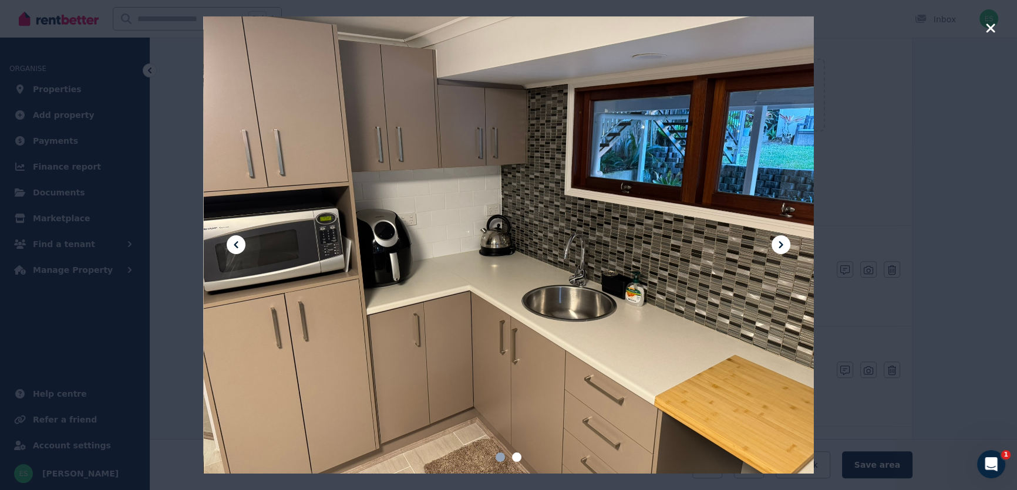
click at [988, 29] on icon "button" at bounding box center [990, 27] width 9 height 9
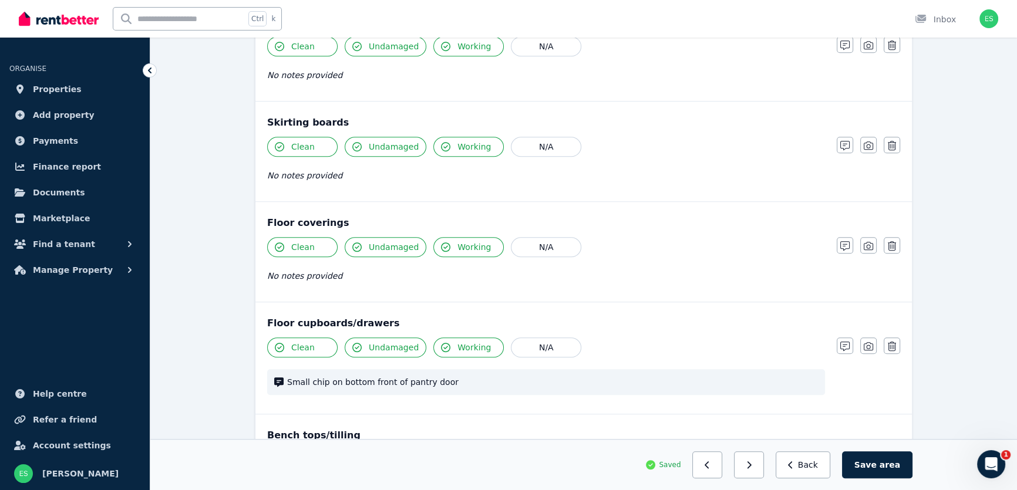
scroll to position [1014, 0]
click at [865, 344] on icon "button" at bounding box center [868, 345] width 9 height 9
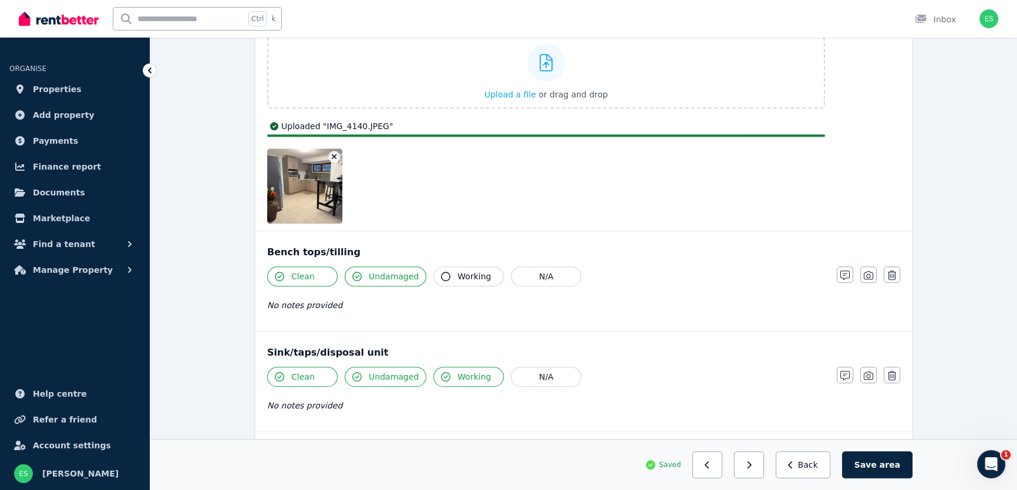
scroll to position [1388, 0]
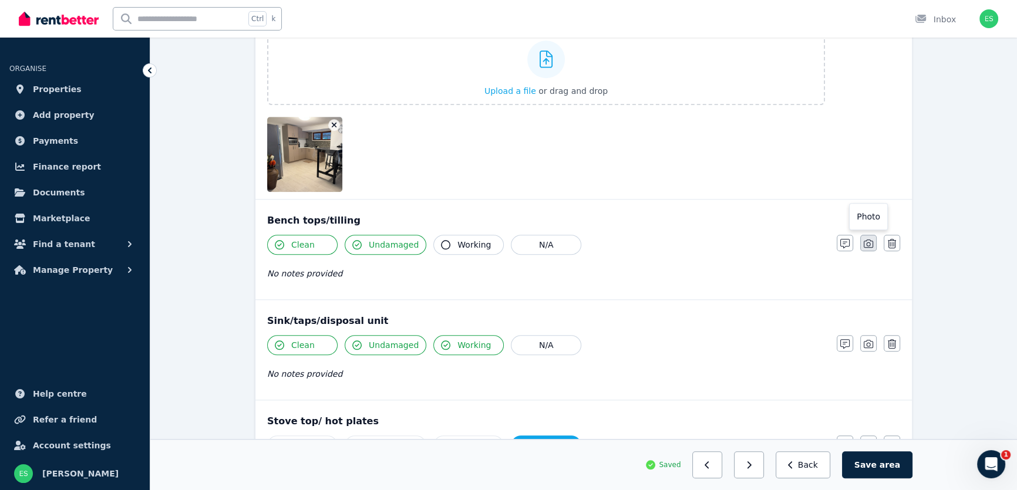
click at [869, 242] on icon "button" at bounding box center [868, 243] width 9 height 9
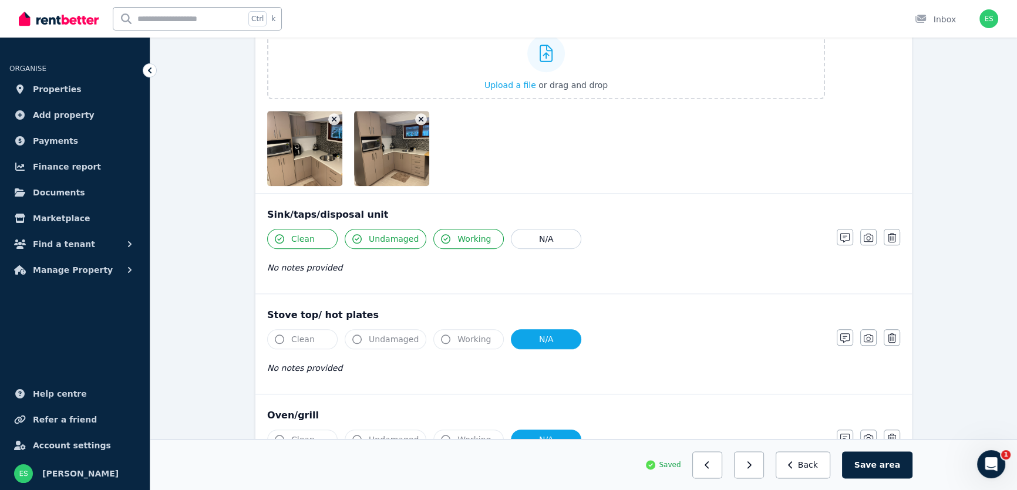
scroll to position [1655, 0]
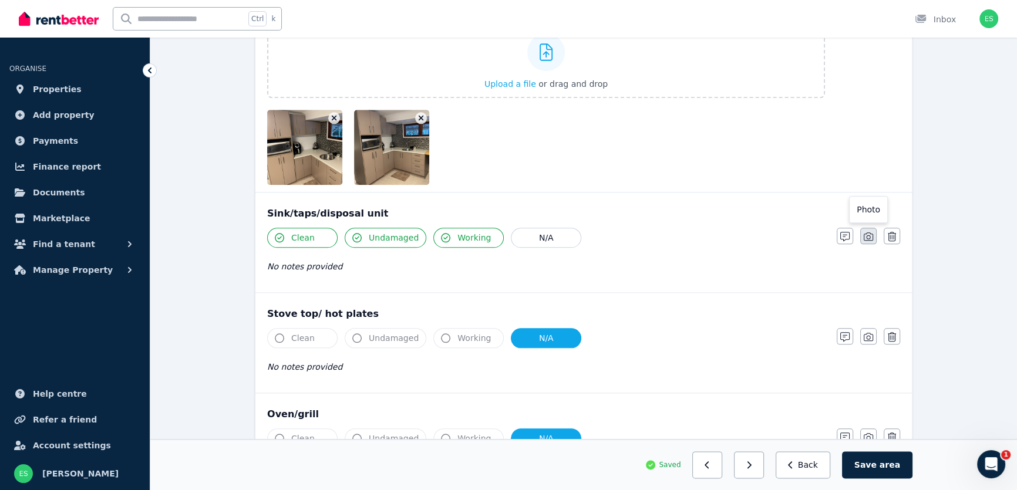
click at [865, 240] on button "button" at bounding box center [869, 236] width 16 height 16
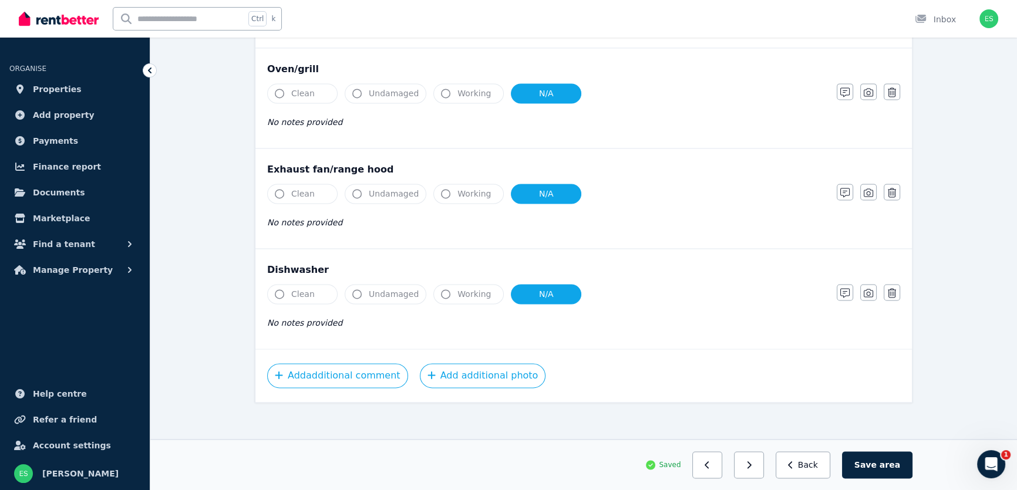
scroll to position [2162, 0]
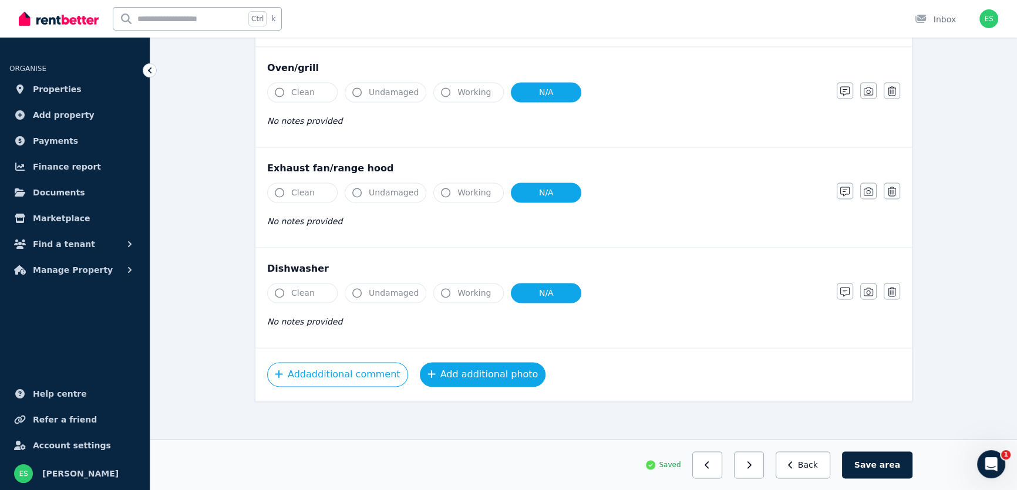
click at [476, 371] on button "Add additional photo" at bounding box center [483, 374] width 126 height 25
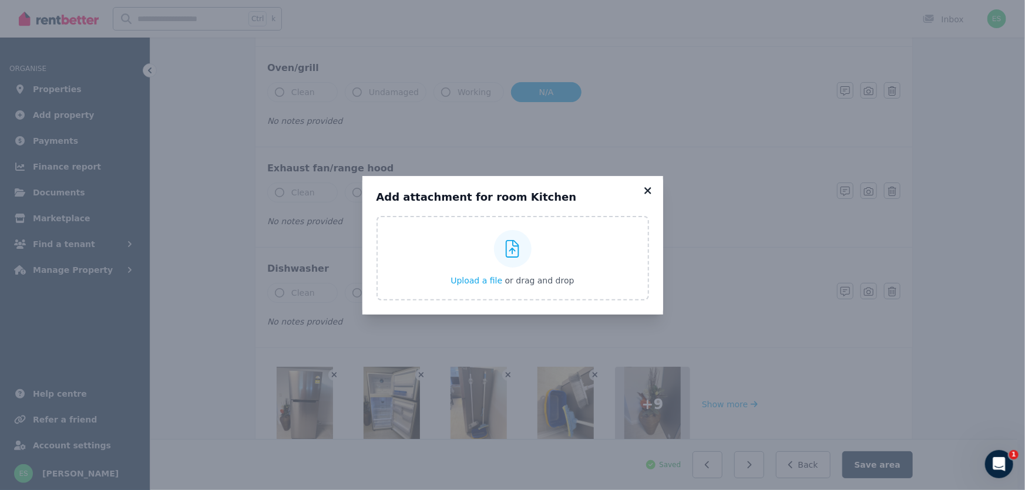
click at [648, 193] on icon at bounding box center [648, 191] width 12 height 11
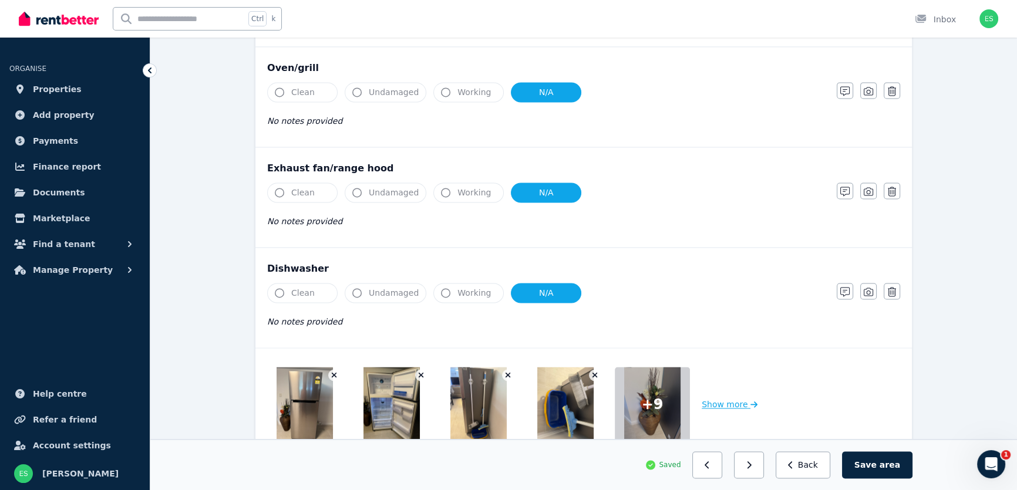
click at [722, 399] on button "Show more" at bounding box center [730, 404] width 56 height 75
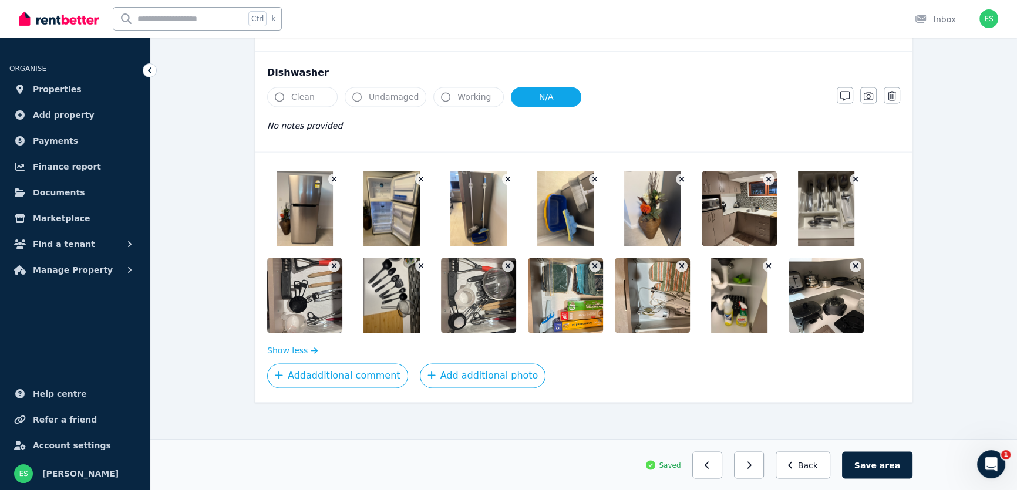
scroll to position [2358, 0]
click at [470, 375] on button "Add additional photo" at bounding box center [483, 375] width 126 height 25
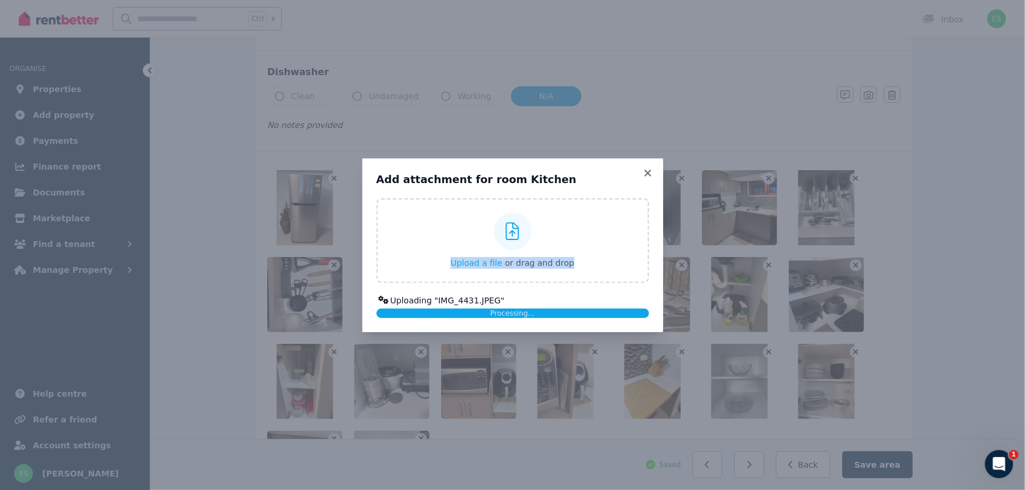
drag, startPoint x: 549, startPoint y: 167, endPoint x: 665, endPoint y: 247, distance: 141.6
click at [665, 247] on div "Add attachment for room Kitchen Upload a file or drag and drop Uploaded " IMG_4…" at bounding box center [512, 245] width 1025 height 490
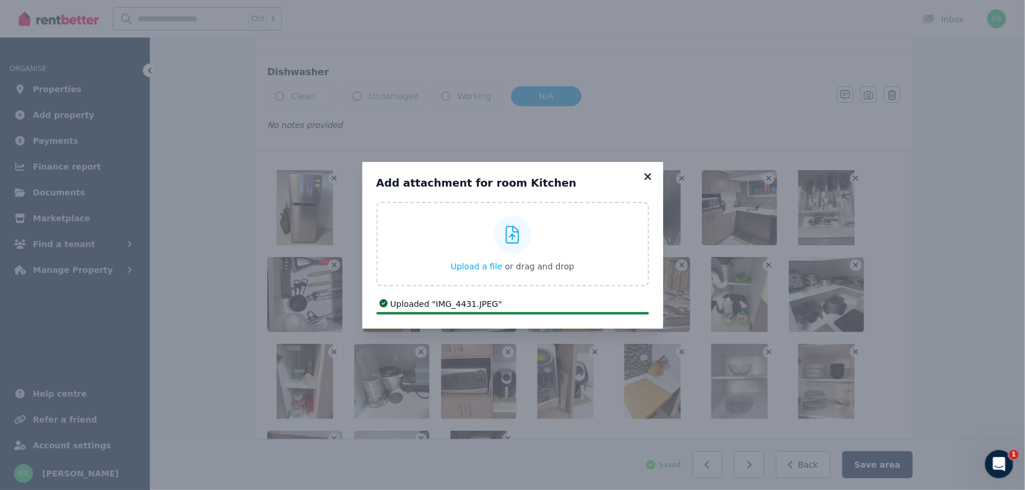
click at [648, 174] on icon at bounding box center [648, 177] width 12 height 11
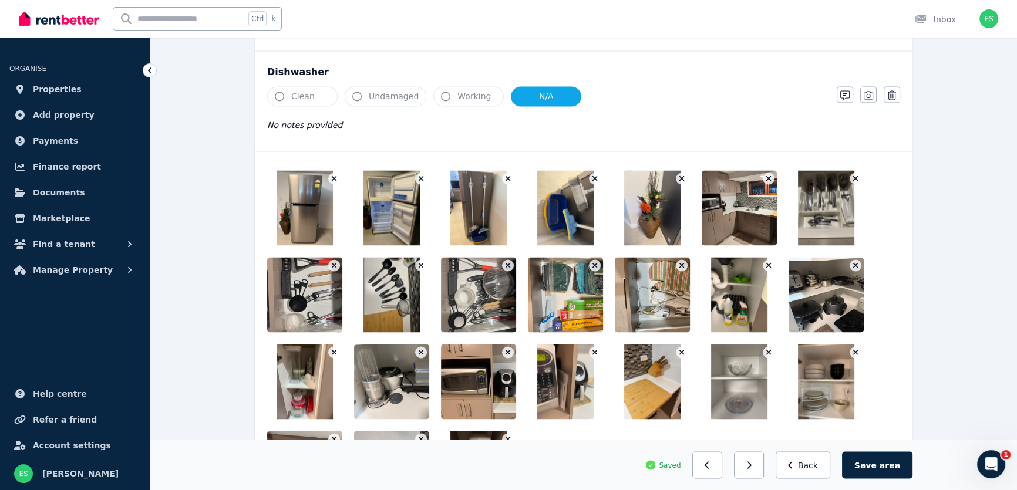
click at [752, 223] on img at bounding box center [752, 207] width 100 height 75
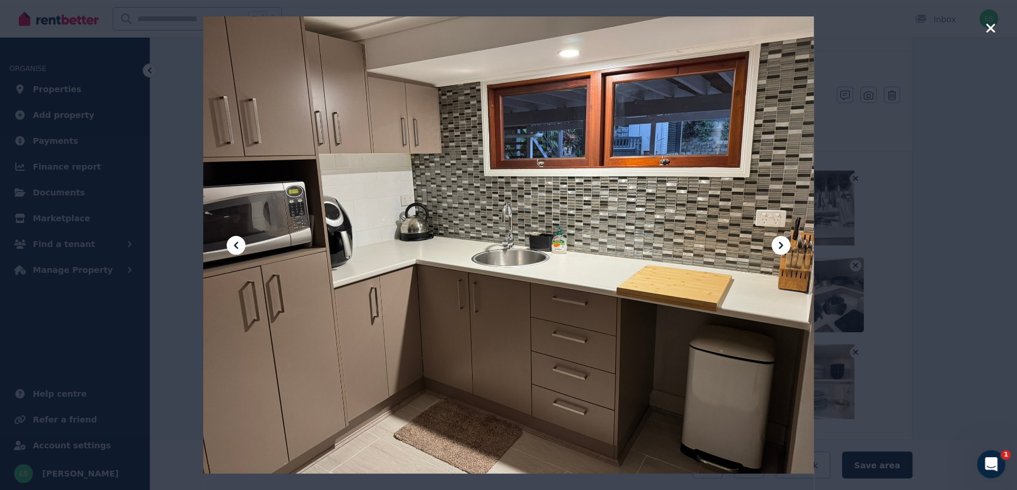
click at [993, 28] on icon "button" at bounding box center [991, 28] width 11 height 14
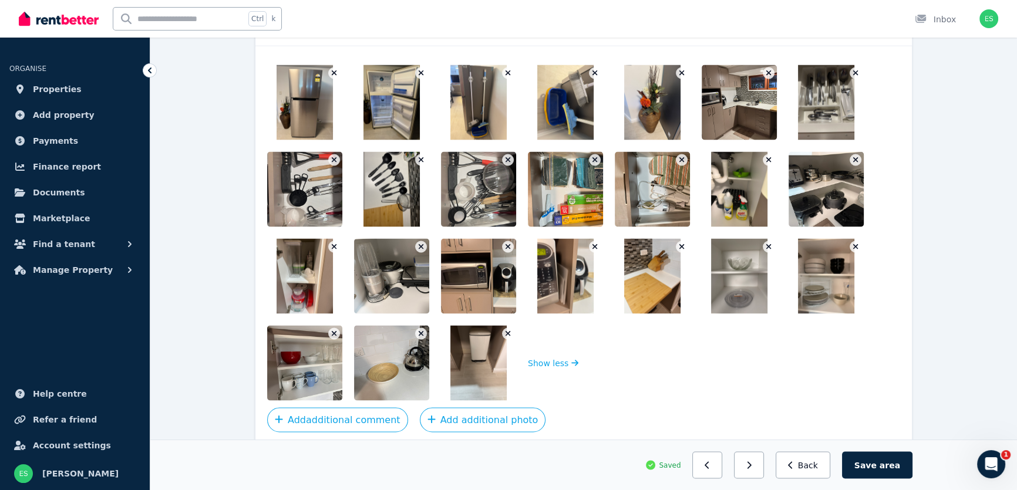
scroll to position [2465, 0]
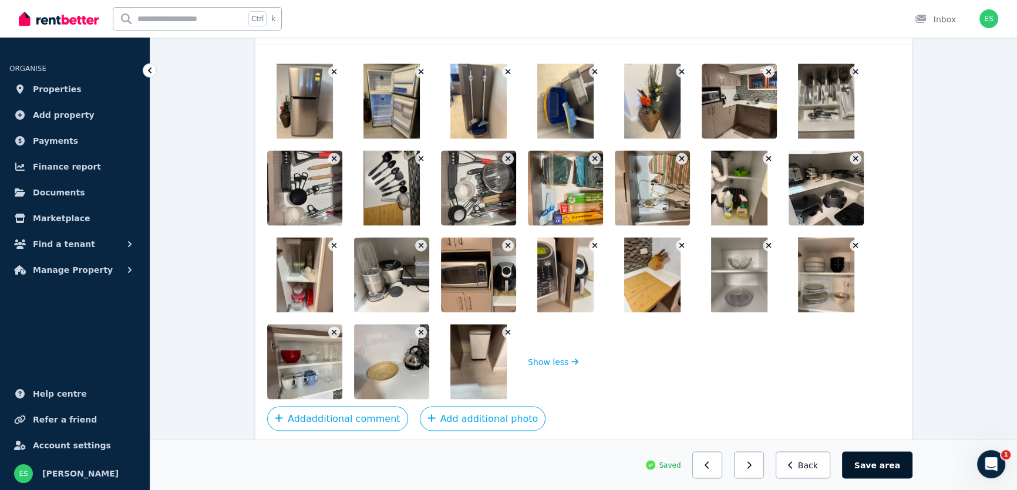
click at [876, 474] on button "Save area" at bounding box center [877, 465] width 70 height 27
click at [887, 469] on span "area" at bounding box center [891, 465] width 18 height 12
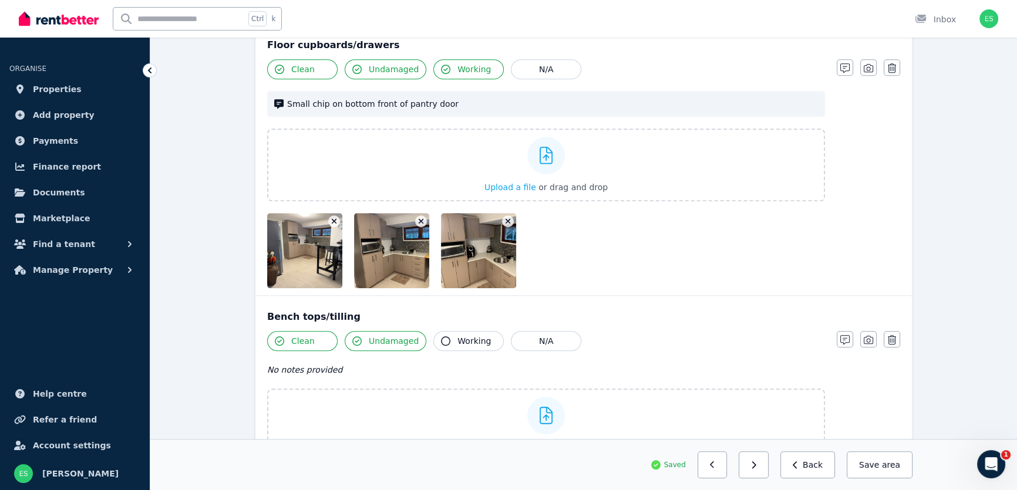
scroll to position [1290, 0]
click at [841, 68] on icon "button" at bounding box center [845, 69] width 9 height 9
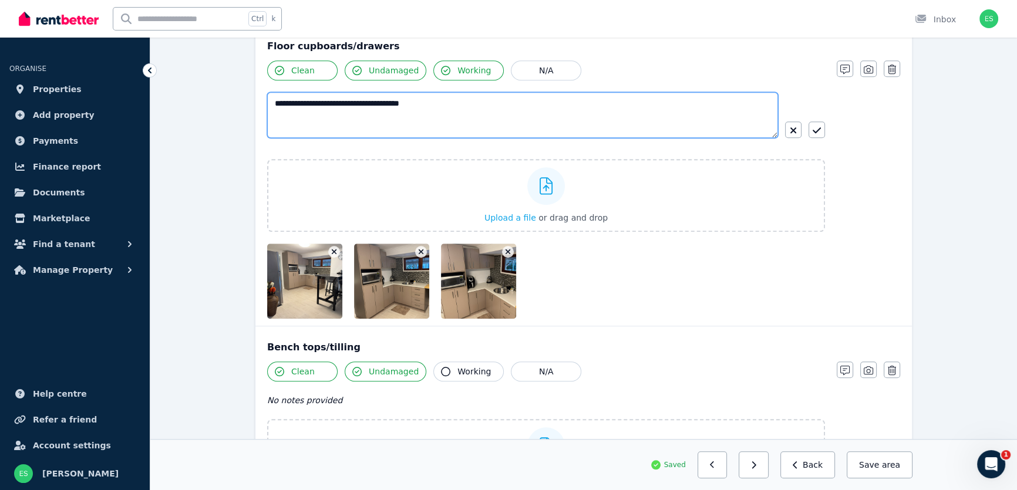
click at [324, 100] on textarea "**********" at bounding box center [522, 115] width 511 height 46
type textarea "**********"
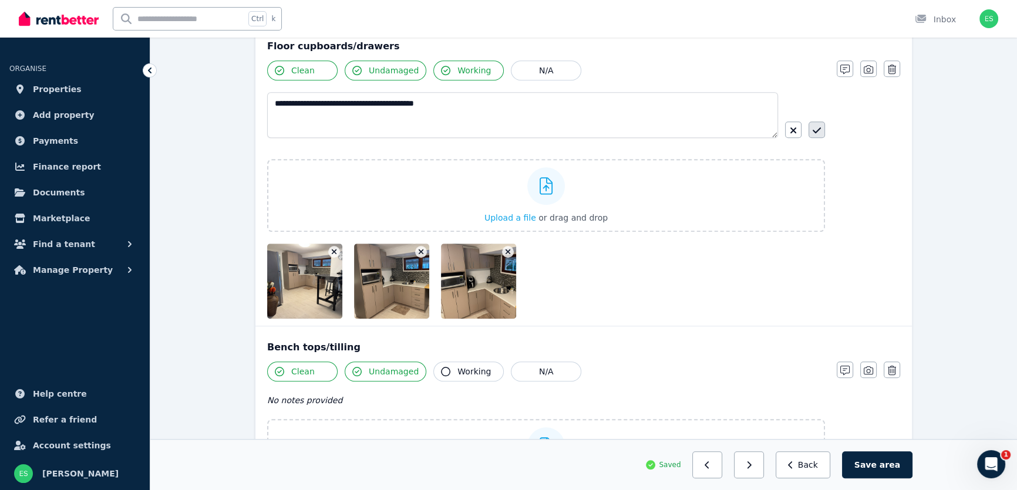
click at [815, 126] on icon "button" at bounding box center [817, 130] width 8 height 9
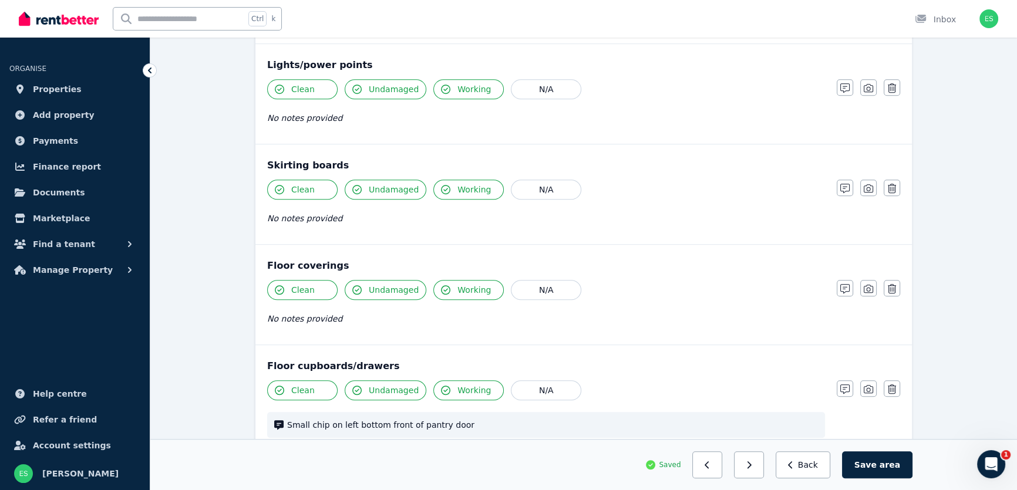
scroll to position [970, 0]
click at [874, 289] on button "button" at bounding box center [869, 289] width 16 height 16
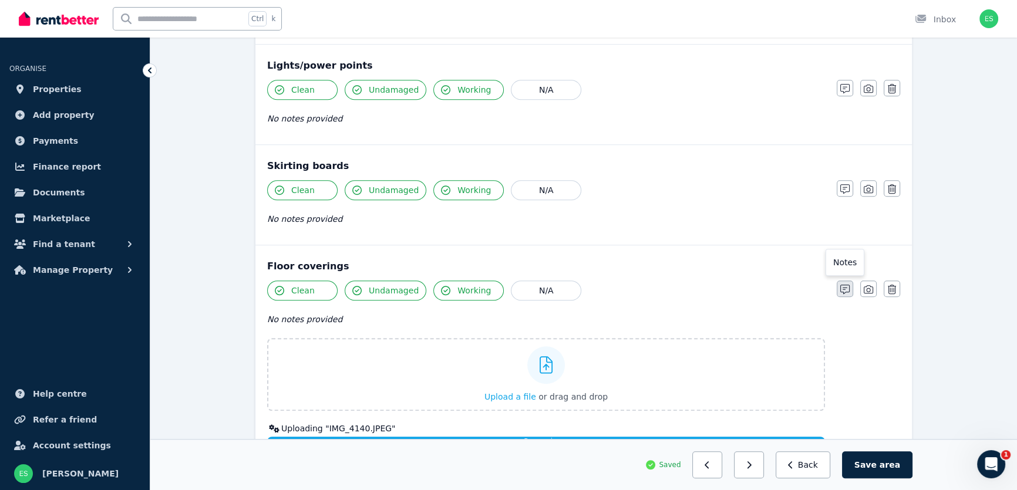
click at [844, 287] on icon "button" at bounding box center [845, 289] width 9 height 9
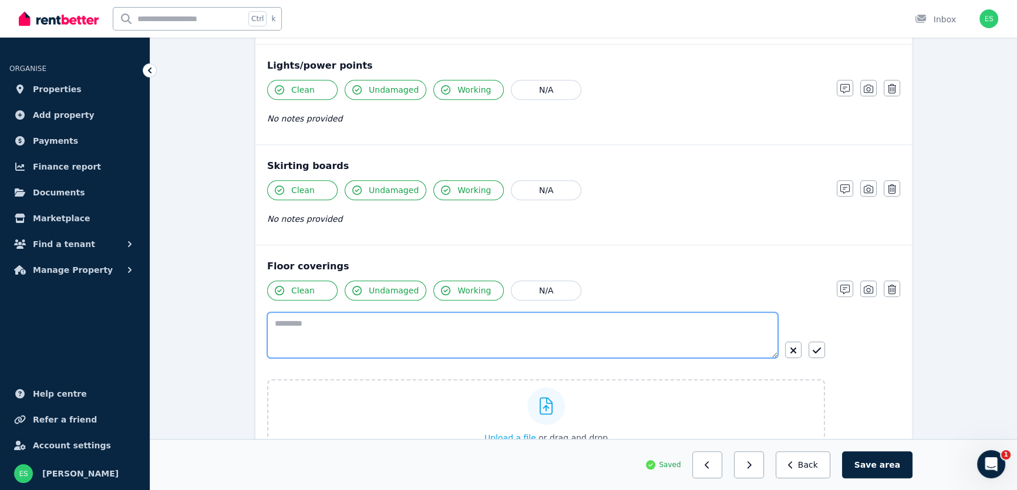
click at [584, 333] on textarea at bounding box center [522, 335] width 511 height 46
type textarea "*********"
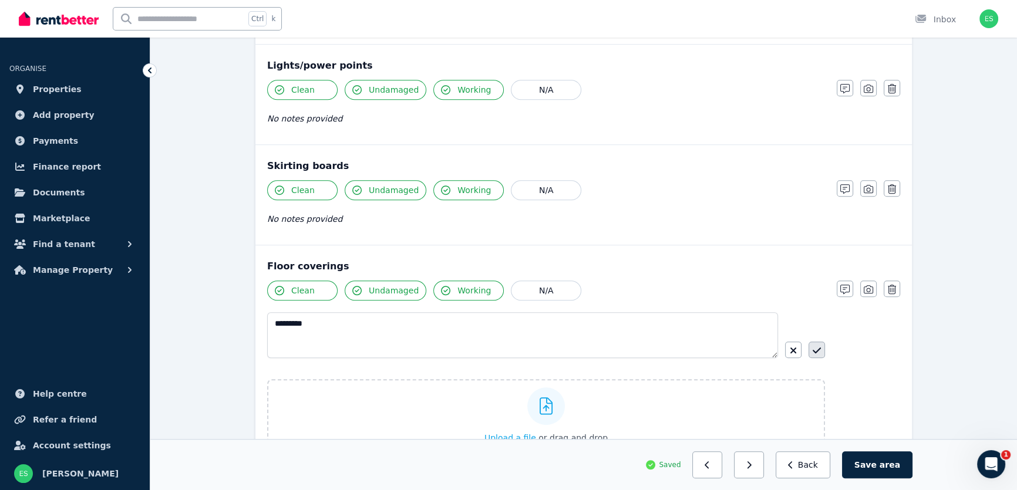
click at [816, 347] on icon "button" at bounding box center [817, 350] width 8 height 9
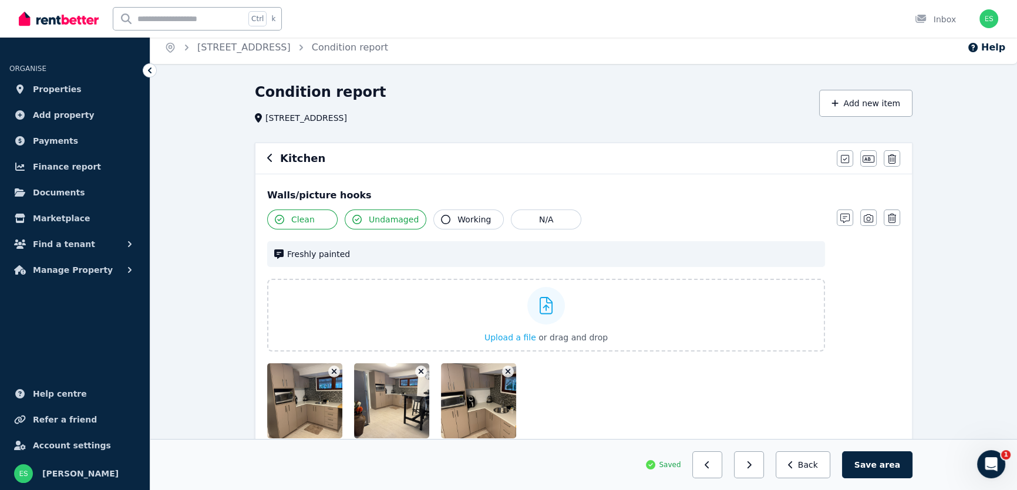
scroll to position [0, 0]
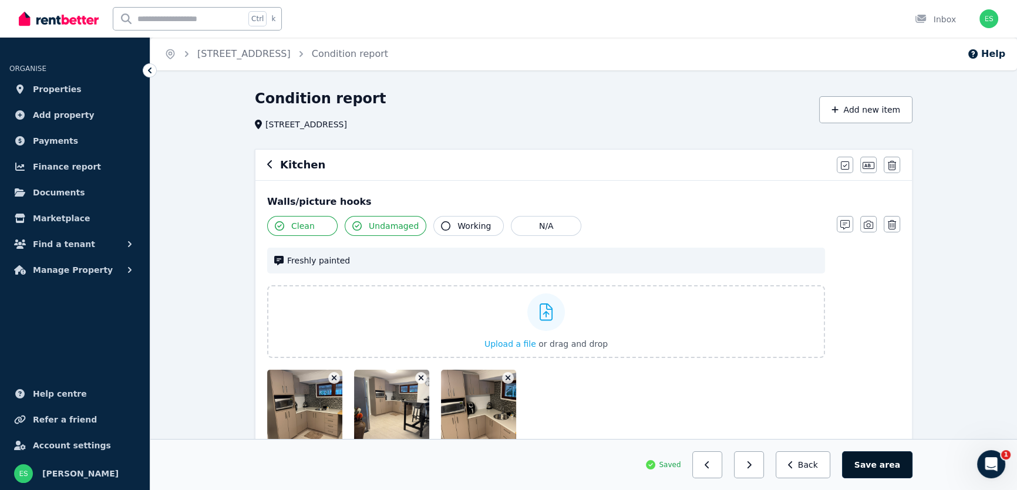
click at [873, 465] on button "Save area" at bounding box center [877, 465] width 70 height 27
click at [270, 168] on icon "button" at bounding box center [270, 164] width 6 height 9
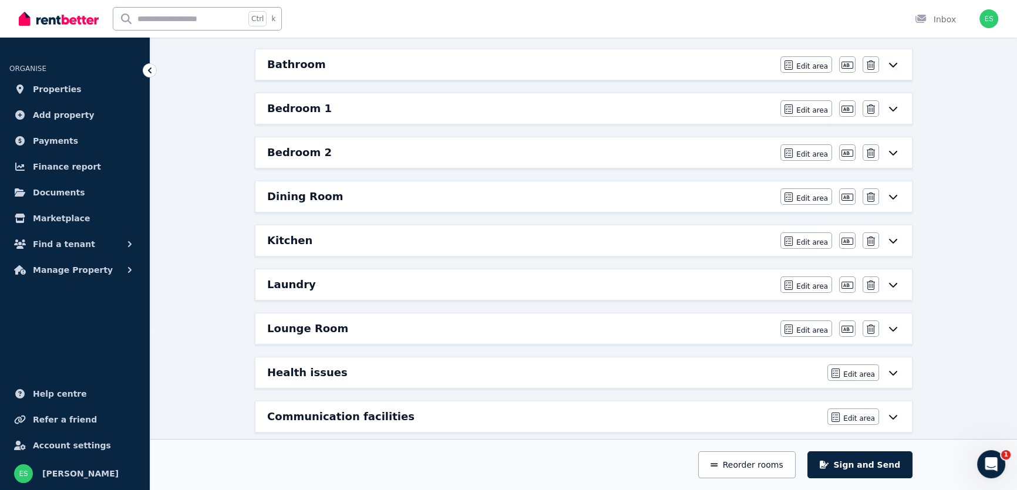
scroll to position [160, 0]
click at [799, 284] on button "Edit area" at bounding box center [807, 284] width 52 height 16
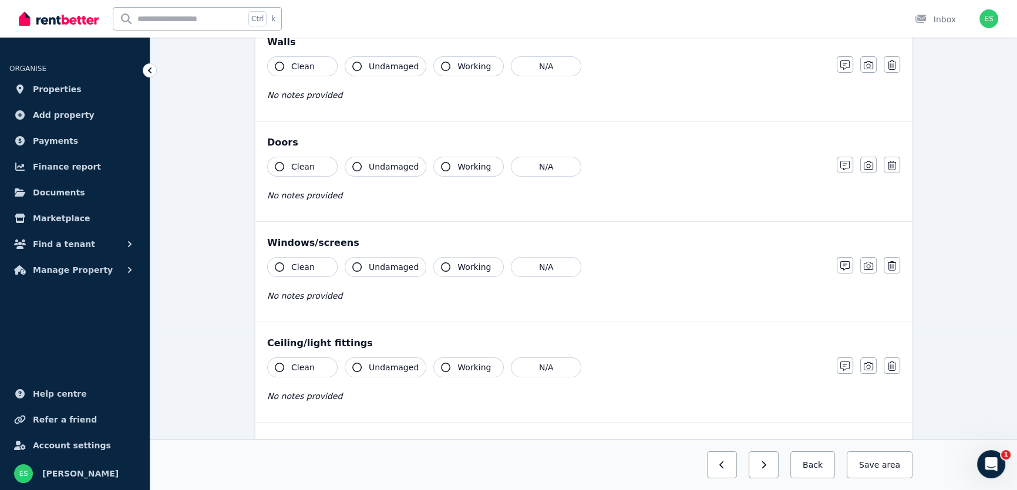
scroll to position [0, 0]
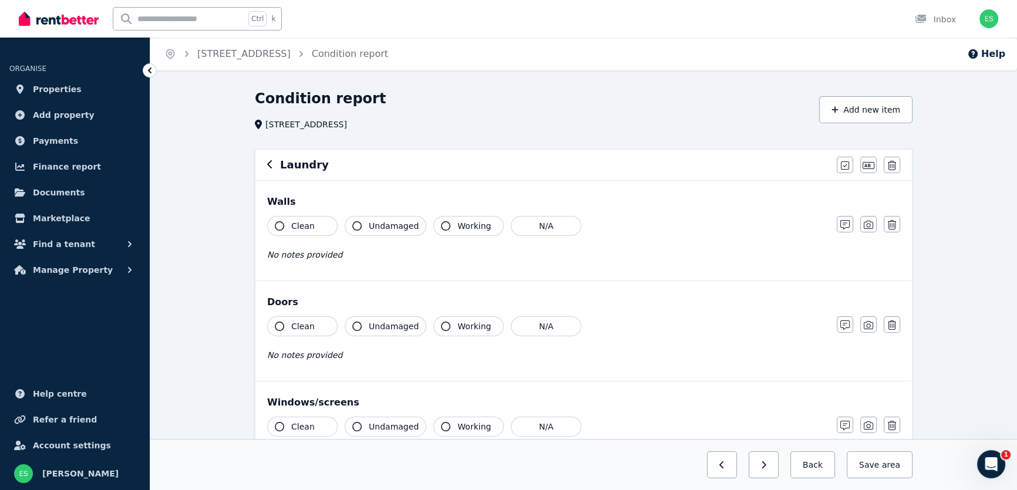
click at [297, 225] on span "Clean" at bounding box center [302, 226] width 23 height 12
click at [363, 225] on button "Undamaged" at bounding box center [386, 226] width 82 height 20
click at [458, 229] on span "Working" at bounding box center [474, 226] width 33 height 12
click at [475, 228] on span "Working" at bounding box center [474, 226] width 33 height 12
click at [466, 220] on span "Working" at bounding box center [474, 226] width 33 height 12
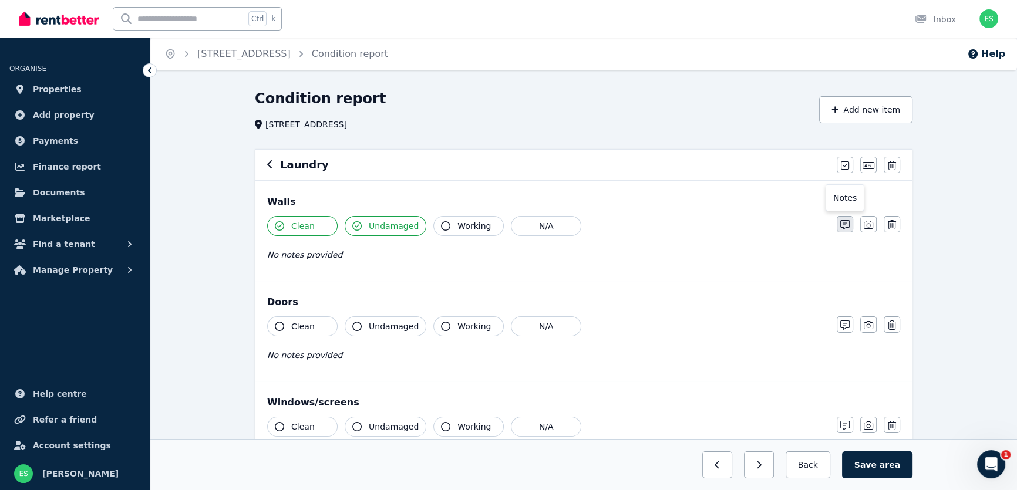
click at [844, 225] on icon "button" at bounding box center [845, 224] width 9 height 9
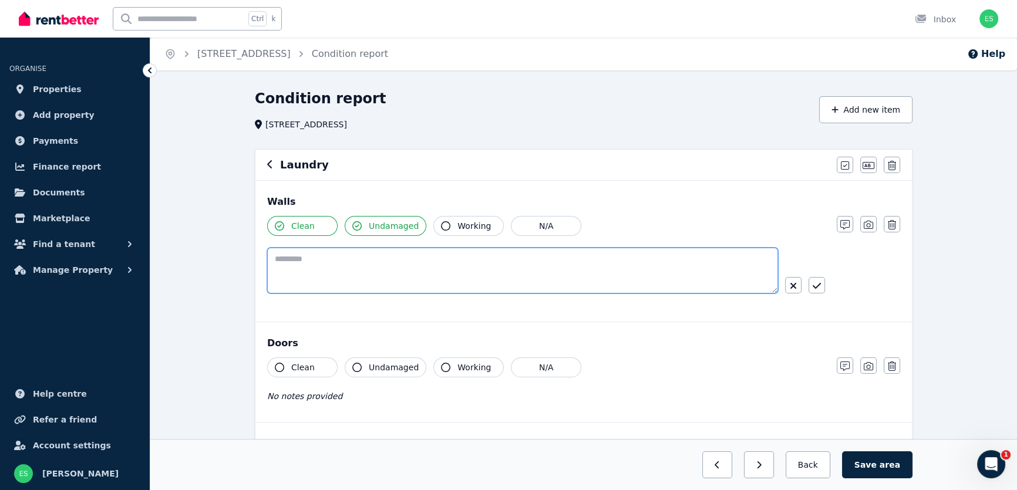
click at [556, 275] on textarea at bounding box center [522, 271] width 511 height 46
type textarea "**********"
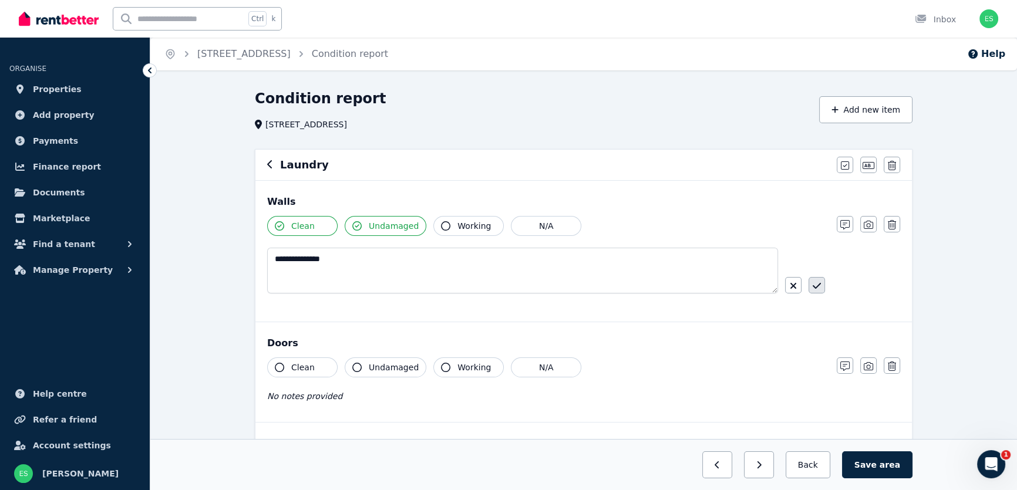
click at [821, 287] on icon "button" at bounding box center [817, 285] width 8 height 9
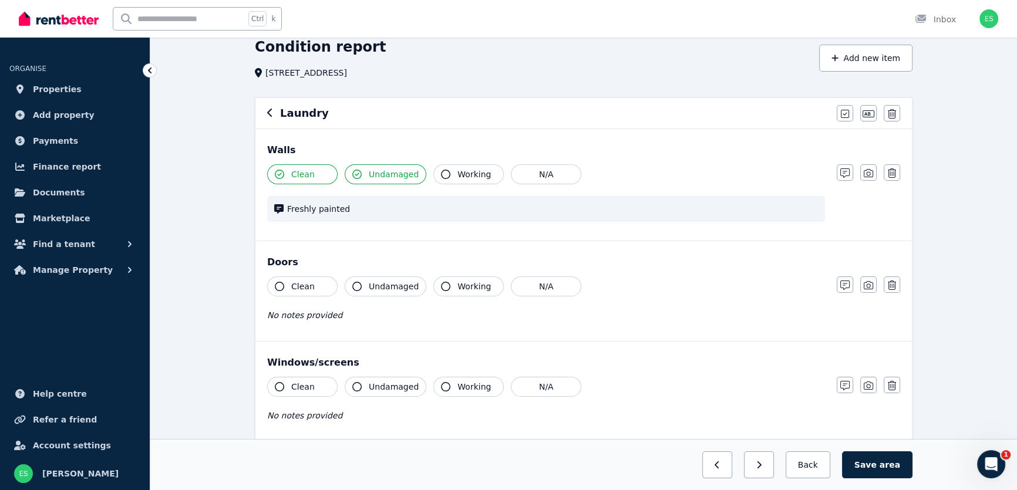
scroll to position [53, 0]
click at [308, 280] on span "Clean" at bounding box center [302, 286] width 23 height 12
click at [370, 287] on span "Undamaged" at bounding box center [394, 286] width 50 height 12
click at [451, 283] on button "Working" at bounding box center [468, 285] width 70 height 20
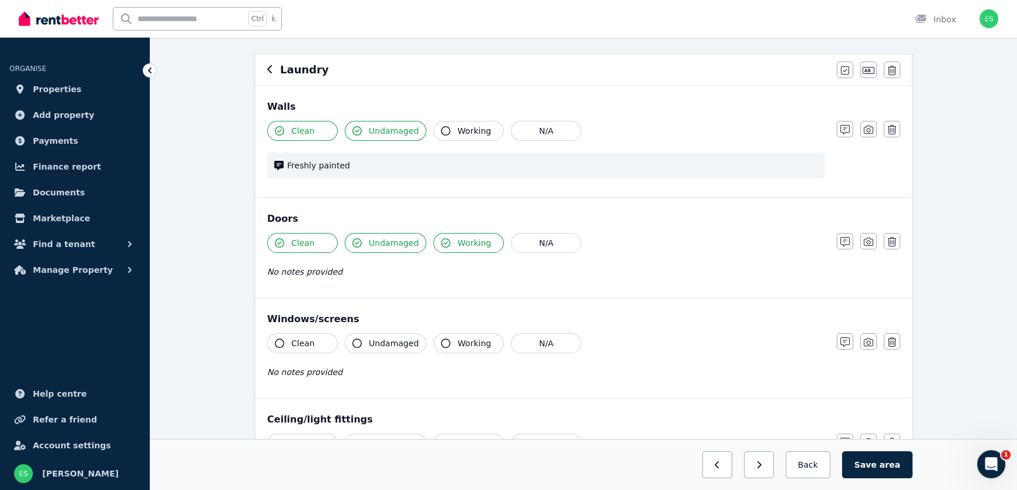
scroll to position [106, 0]
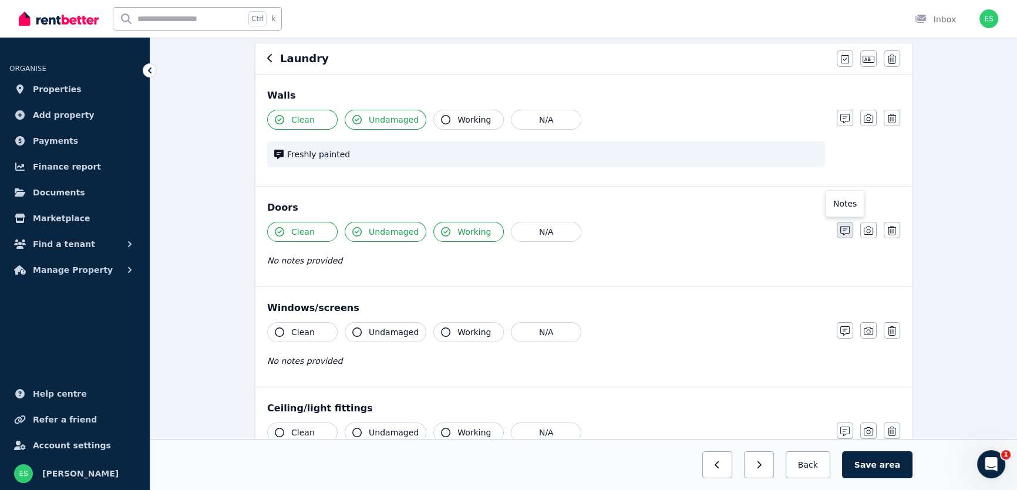
click at [843, 228] on icon "button" at bounding box center [845, 230] width 9 height 9
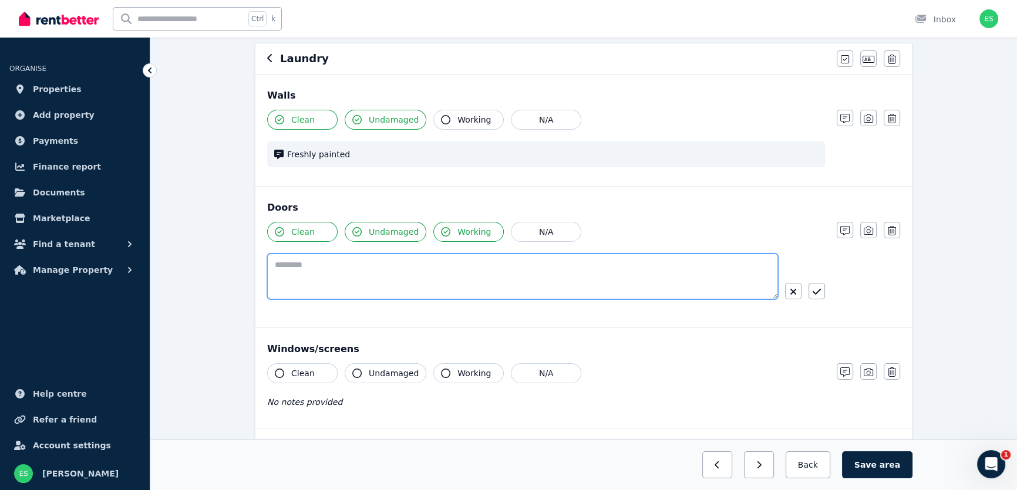
click at [476, 261] on textarea at bounding box center [522, 277] width 511 height 46
type textarea "*"
click at [793, 290] on icon "button" at bounding box center [794, 292] width 6 height 6
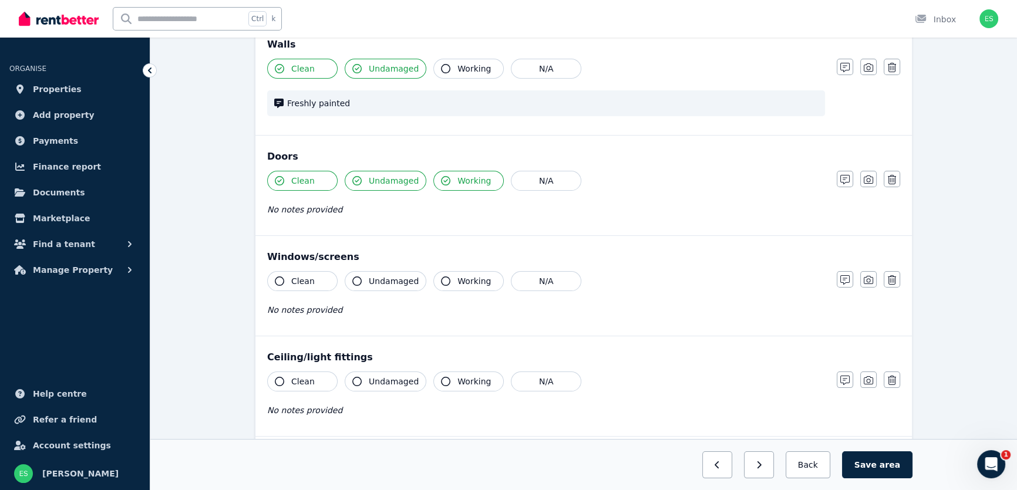
scroll to position [160, 0]
click at [302, 278] on span "Clean" at bounding box center [302, 279] width 23 height 12
drag, startPoint x: 369, startPoint y: 280, endPoint x: 415, endPoint y: 277, distance: 46.5
click at [369, 279] on span "Undamaged" at bounding box center [394, 279] width 50 height 12
click at [458, 278] on span "Working" at bounding box center [474, 279] width 33 height 12
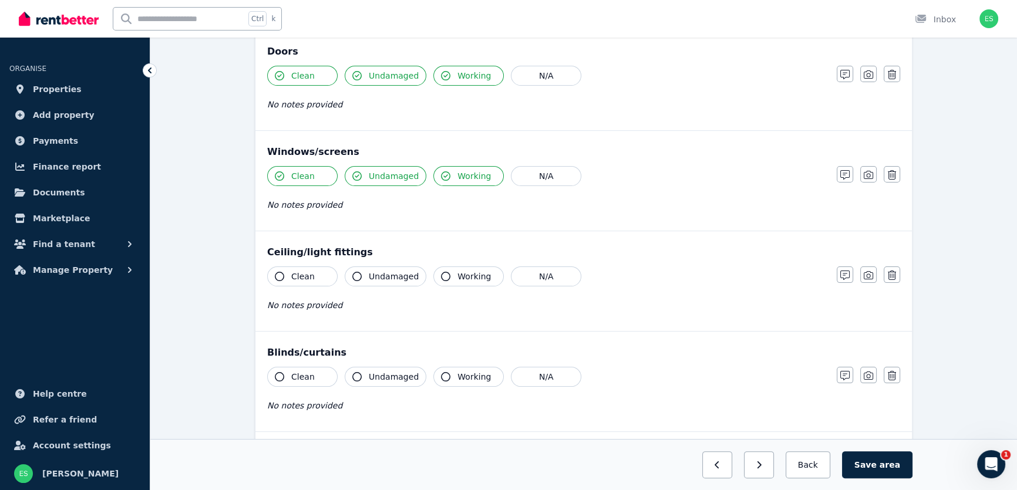
scroll to position [267, 0]
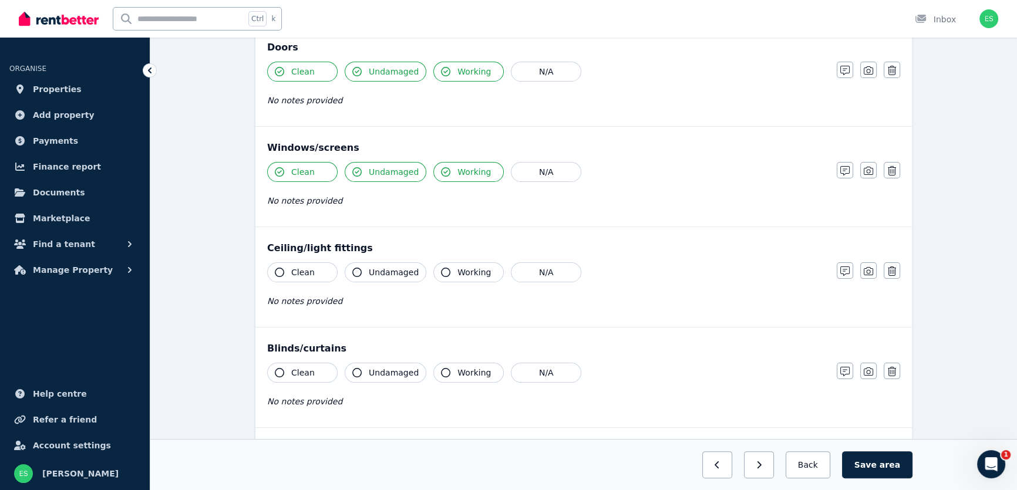
drag, startPoint x: 297, startPoint y: 266, endPoint x: 351, endPoint y: 271, distance: 54.9
click at [298, 267] on span "Clean" at bounding box center [302, 273] width 23 height 12
click at [371, 272] on span "Undamaged" at bounding box center [394, 273] width 50 height 12
click at [462, 274] on span "Working" at bounding box center [474, 273] width 33 height 12
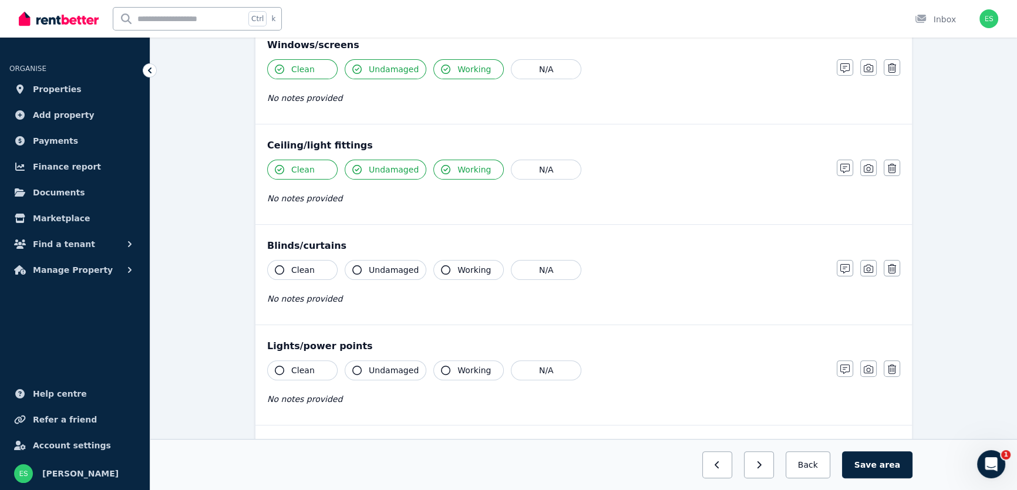
scroll to position [374, 0]
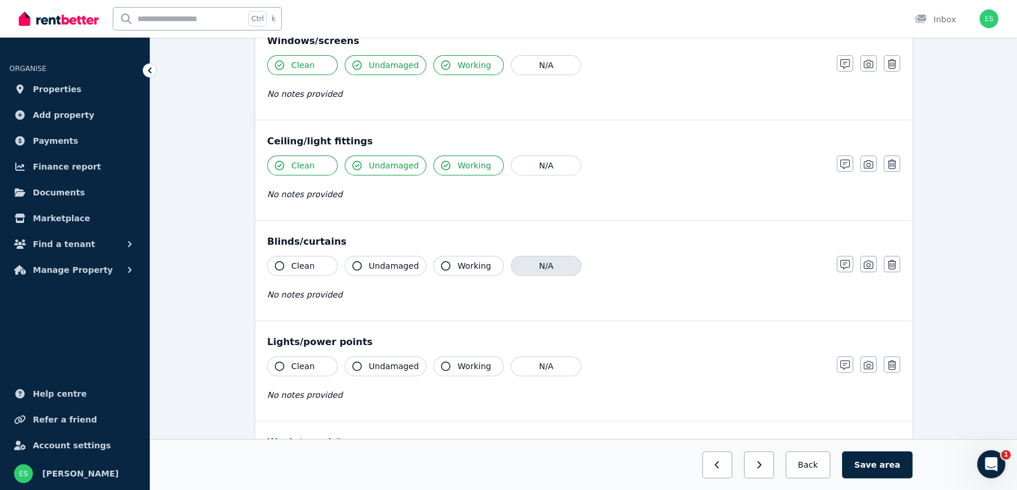
click at [537, 269] on button "N/A" at bounding box center [546, 266] width 70 height 20
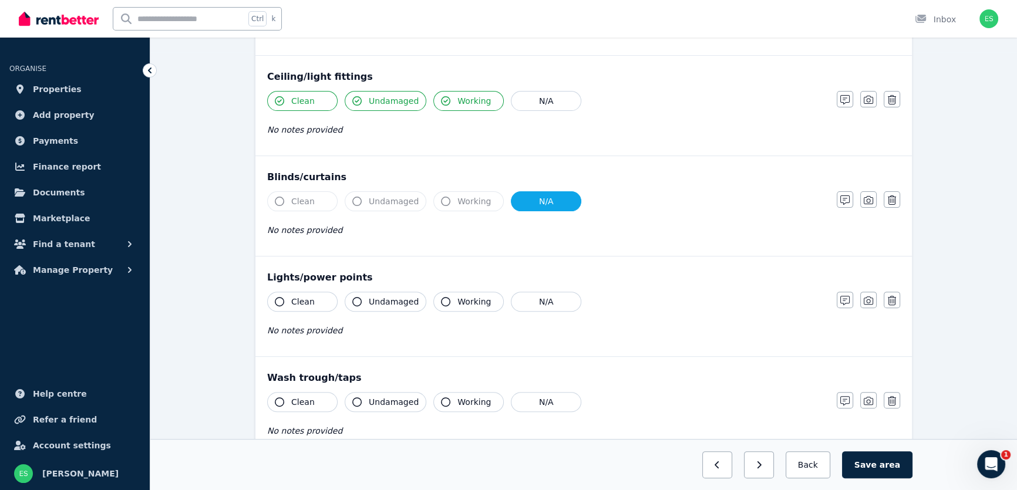
scroll to position [480, 0]
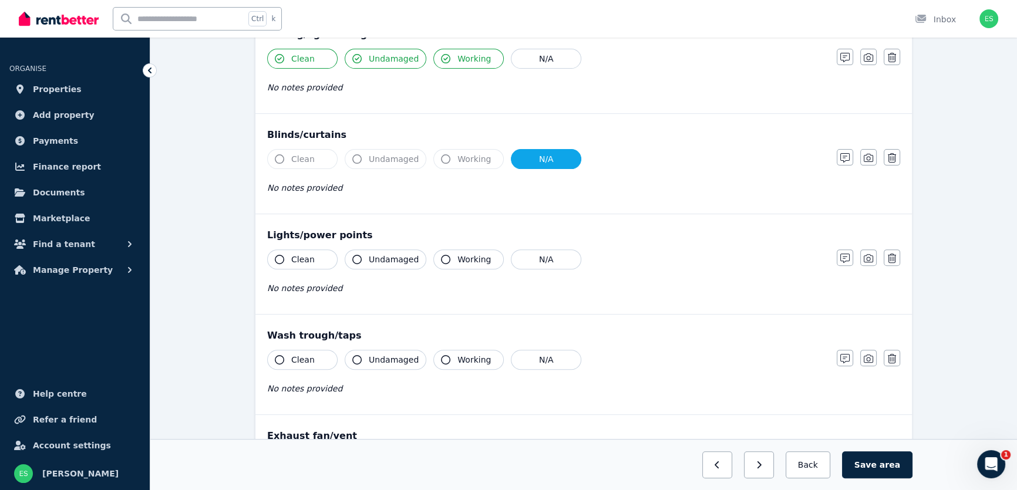
click at [298, 258] on span "Clean" at bounding box center [302, 260] width 23 height 12
click at [384, 258] on span "Undamaged" at bounding box center [394, 260] width 50 height 12
click at [458, 254] on span "Working" at bounding box center [474, 260] width 33 height 12
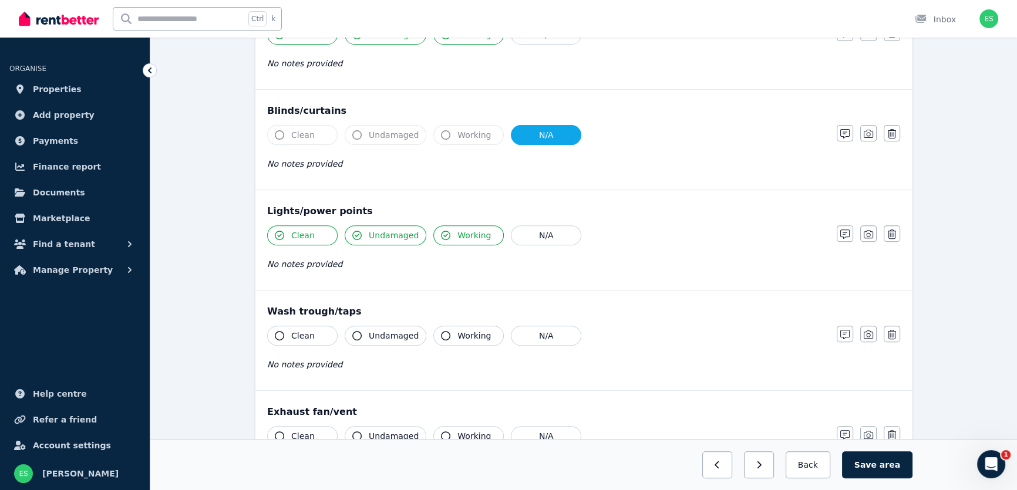
scroll to position [587, 0]
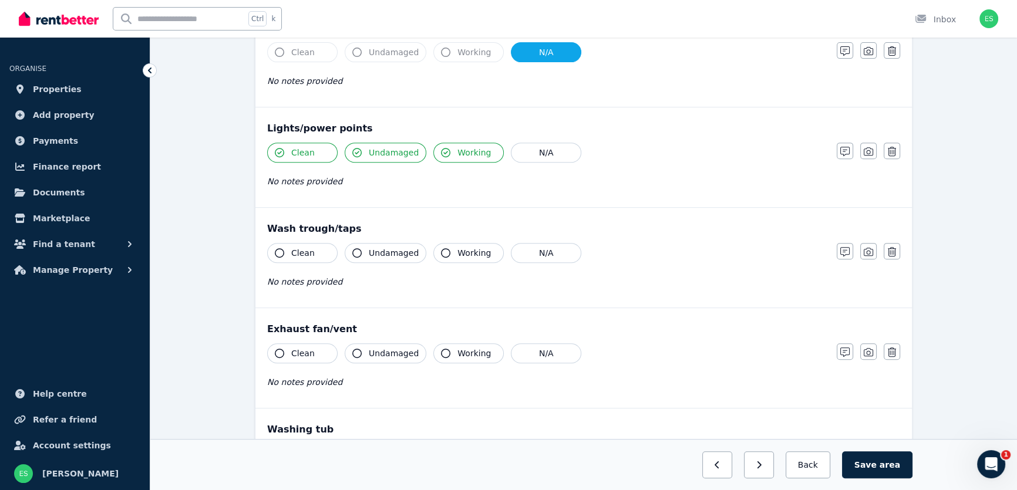
click at [310, 257] on span "Clean" at bounding box center [302, 253] width 23 height 12
click at [373, 256] on span "Undamaged" at bounding box center [394, 253] width 50 height 12
click at [473, 260] on button "Working" at bounding box center [468, 253] width 70 height 20
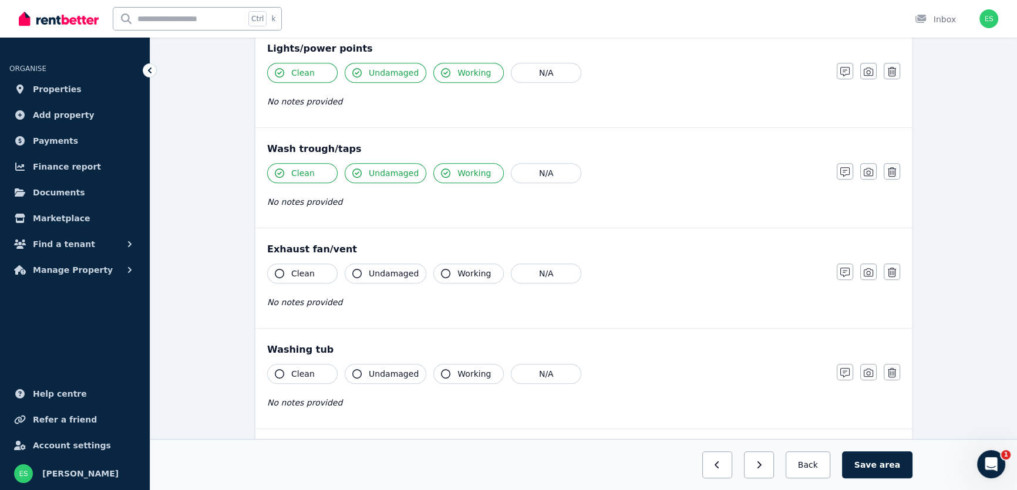
scroll to position [694, 0]
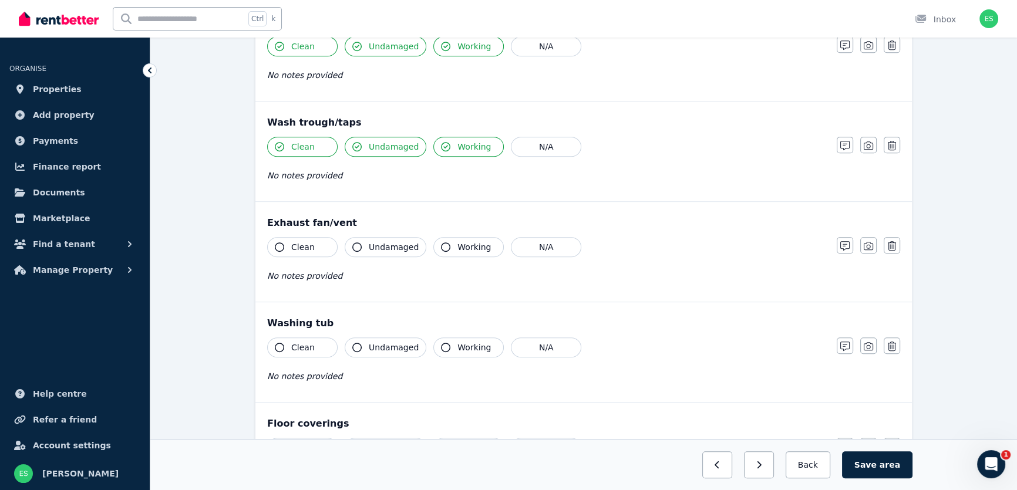
click at [297, 249] on span "Clean" at bounding box center [302, 247] width 23 height 12
click at [377, 250] on span "Undamaged" at bounding box center [394, 247] width 50 height 12
click at [453, 251] on button "Working" at bounding box center [468, 247] width 70 height 20
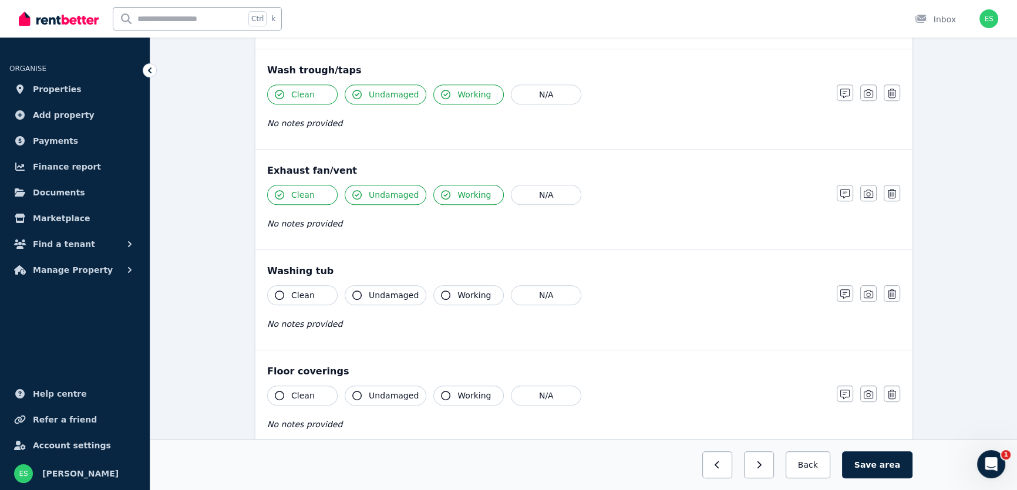
scroll to position [797, 0]
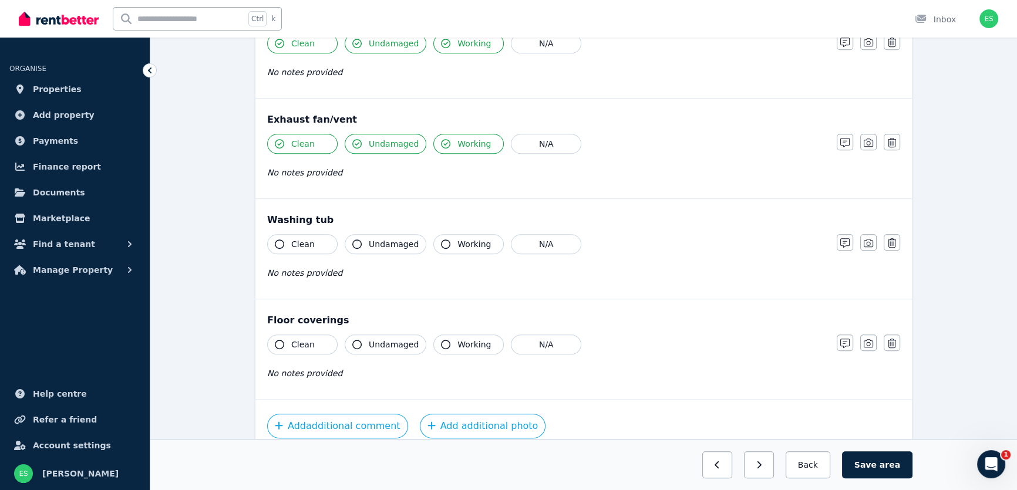
click at [307, 247] on span "Clean" at bounding box center [302, 244] width 23 height 12
drag, startPoint x: 368, startPoint y: 246, endPoint x: 392, endPoint y: 246, distance: 24.1
click at [368, 245] on button "Undamaged" at bounding box center [386, 244] width 82 height 20
click at [433, 247] on button "Working" at bounding box center [468, 244] width 70 height 20
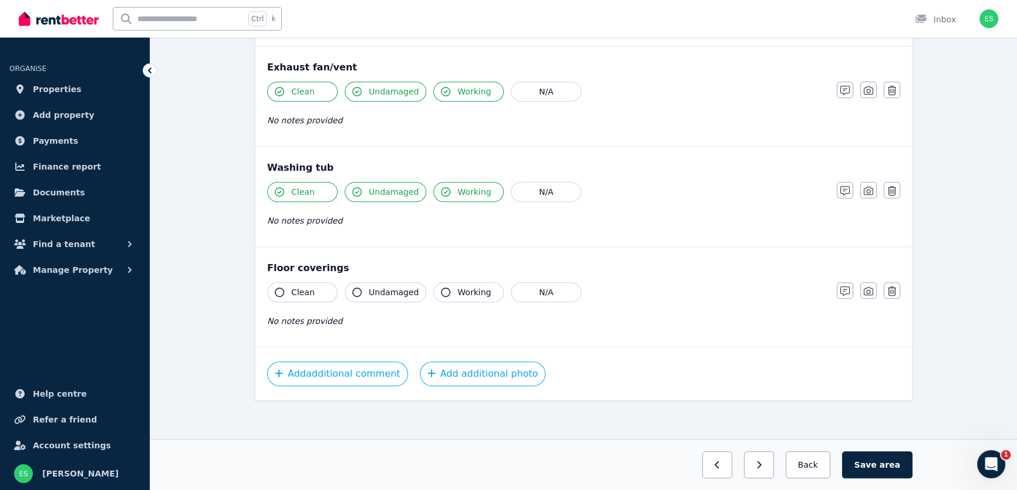
scroll to position [851, 0]
click at [299, 288] on span "Clean" at bounding box center [302, 291] width 23 height 12
click at [391, 292] on span "Undamaged" at bounding box center [394, 291] width 50 height 12
click at [472, 287] on span "Working" at bounding box center [474, 291] width 33 height 12
click at [458, 285] on span "Working" at bounding box center [474, 291] width 33 height 12
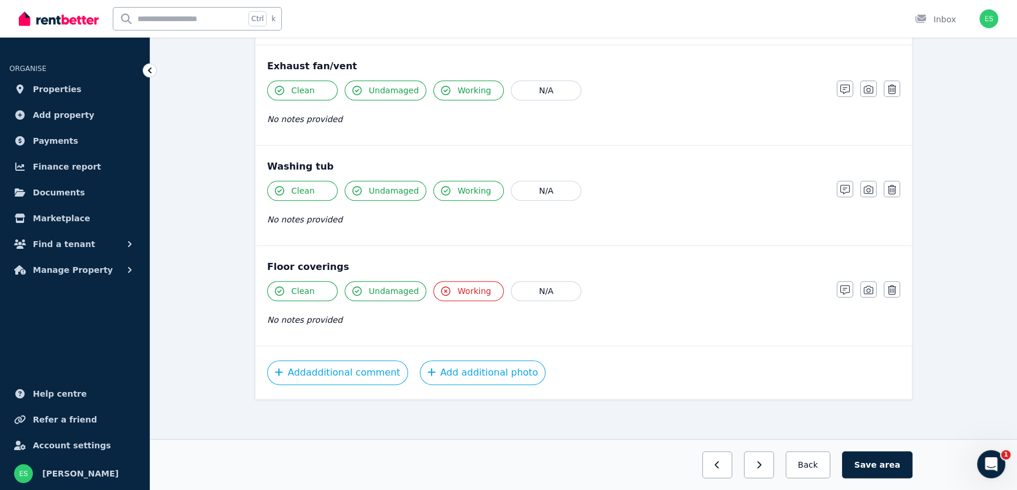
click at [458, 285] on span "Working" at bounding box center [474, 291] width 33 height 12
click at [898, 472] on button "Save area" at bounding box center [877, 465] width 70 height 27
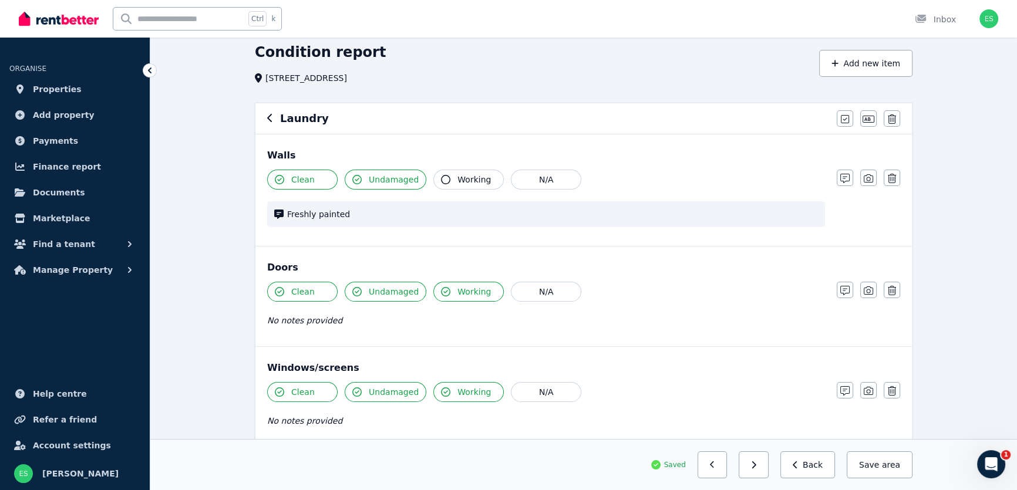
scroll to position [0, 0]
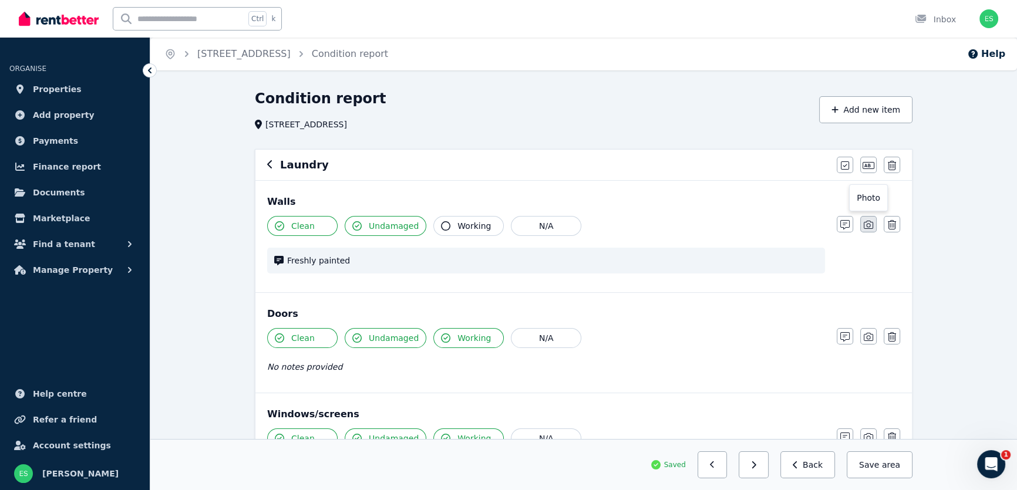
click at [866, 224] on icon "button" at bounding box center [868, 224] width 9 height 9
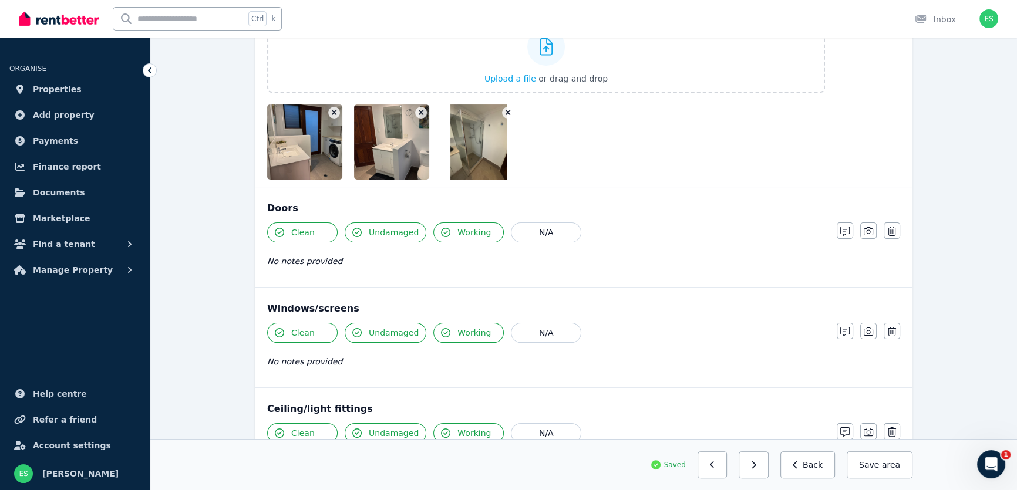
scroll to position [267, 0]
click at [866, 226] on icon "button" at bounding box center [868, 230] width 9 height 9
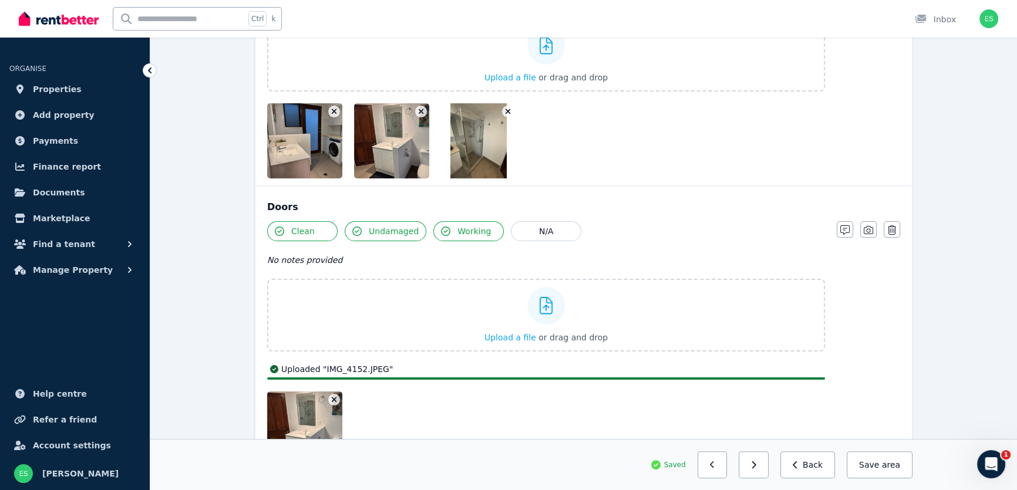
click at [287, 410] on img at bounding box center [317, 429] width 100 height 75
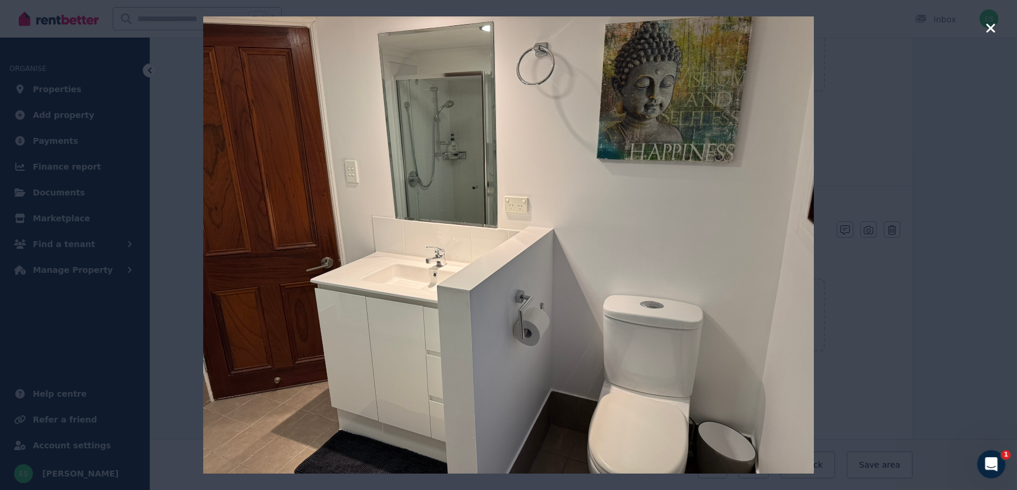
click at [988, 28] on icon "button" at bounding box center [991, 28] width 11 height 14
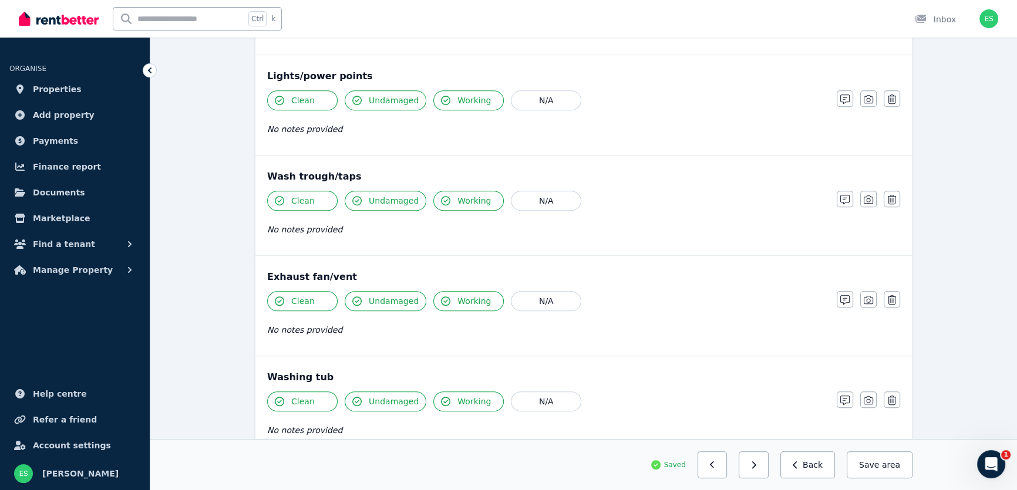
scroll to position [961, 0]
click at [868, 198] on icon "button" at bounding box center [868, 197] width 9 height 9
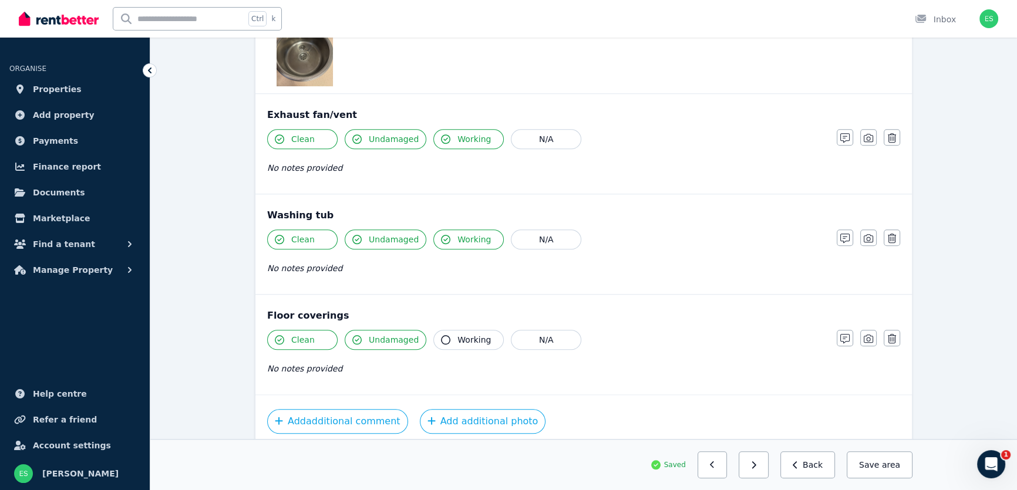
scroll to position [1253, 0]
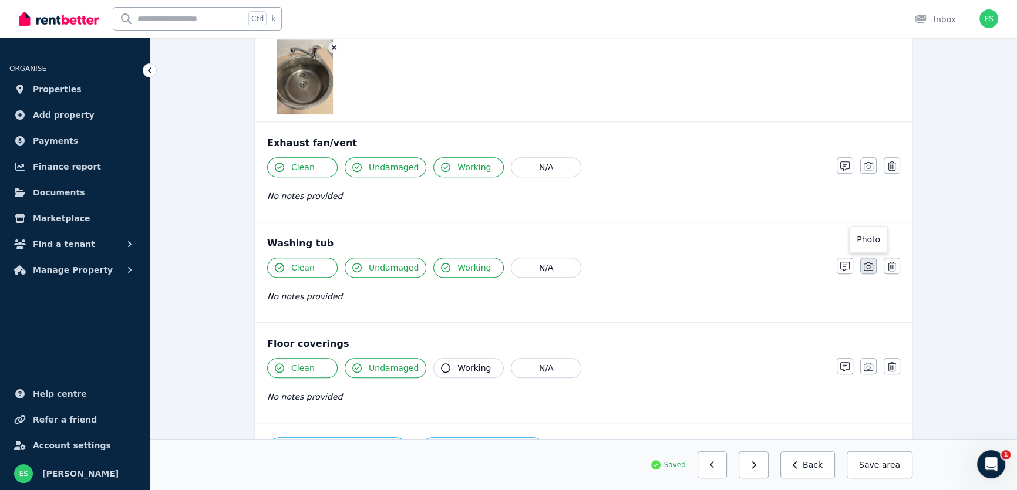
click at [873, 267] on button "button" at bounding box center [869, 266] width 16 height 16
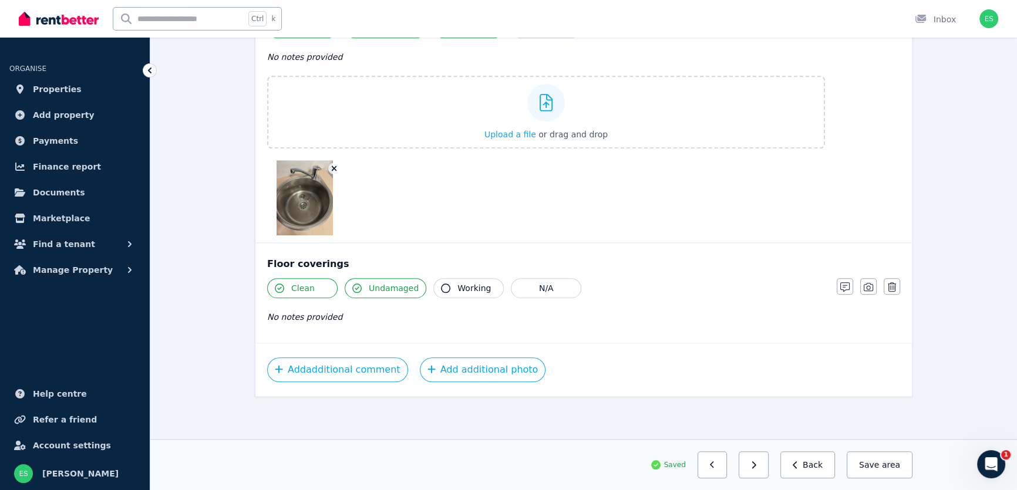
scroll to position [1488, 0]
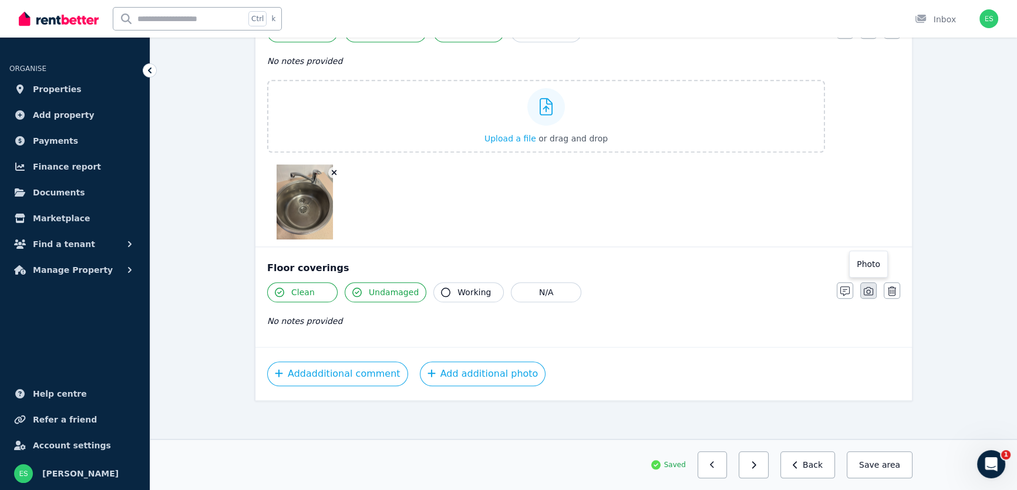
click at [869, 291] on icon "button" at bounding box center [868, 291] width 9 height 9
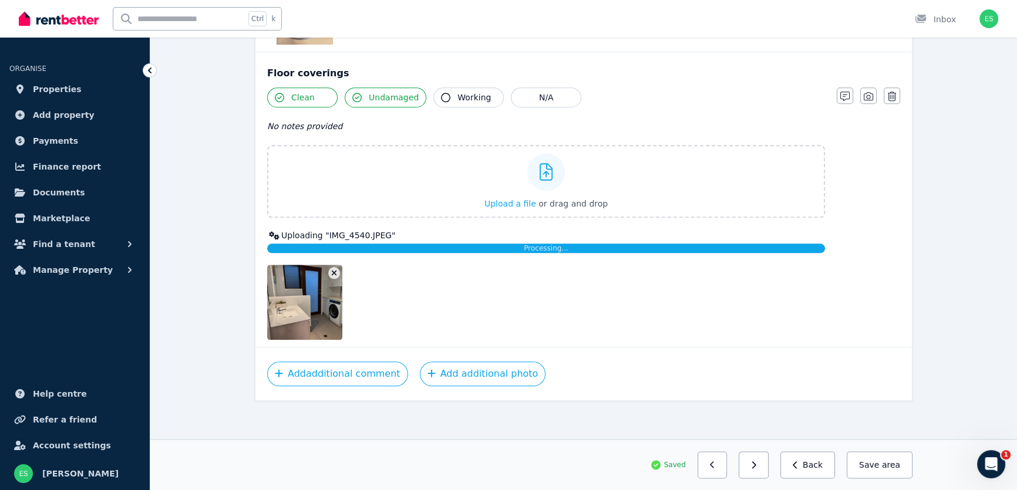
scroll to position [1676, 0]
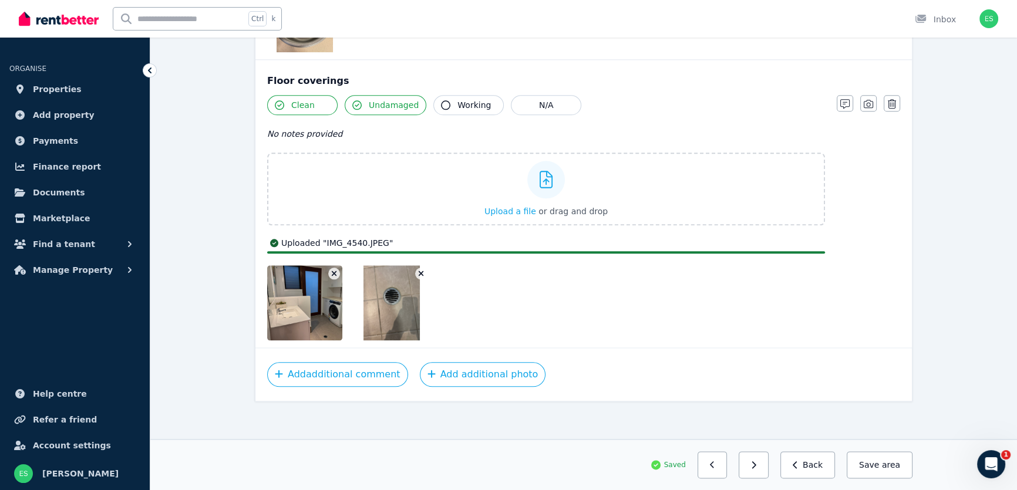
click at [305, 308] on img at bounding box center [317, 302] width 100 height 75
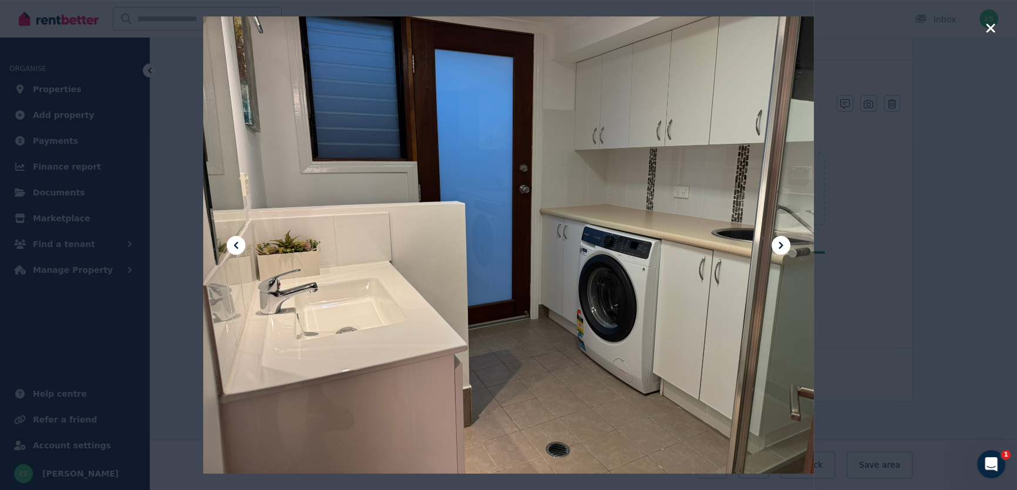
scroll to position [1648, 0]
click at [993, 28] on icon "button" at bounding box center [991, 28] width 11 height 14
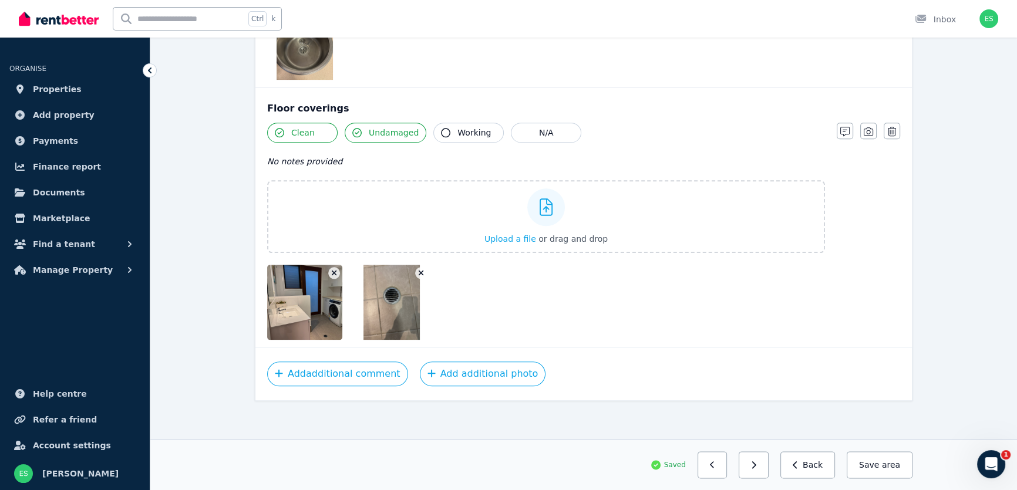
click at [384, 314] on img at bounding box center [392, 302] width 56 height 75
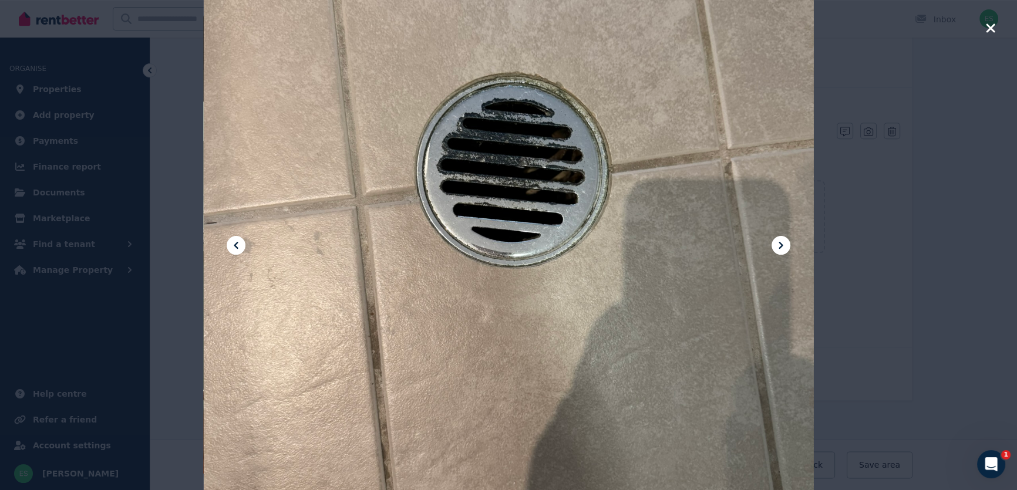
click at [993, 29] on icon "button" at bounding box center [990, 27] width 9 height 9
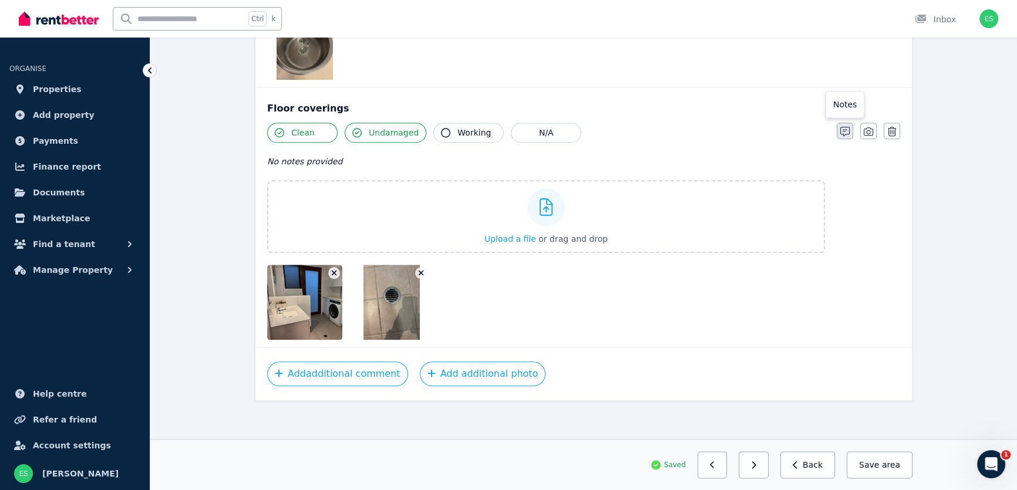
click at [842, 127] on icon "button" at bounding box center [845, 131] width 9 height 9
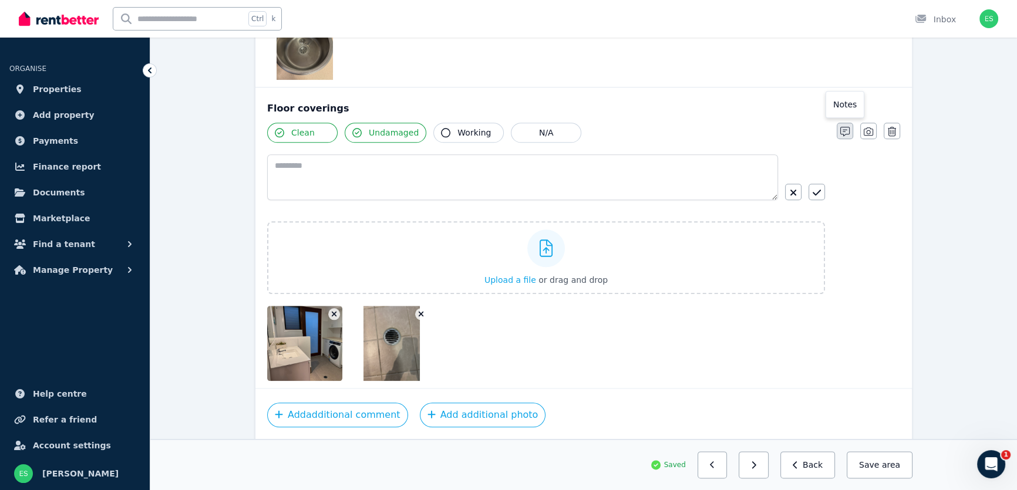
scroll to position [1689, 0]
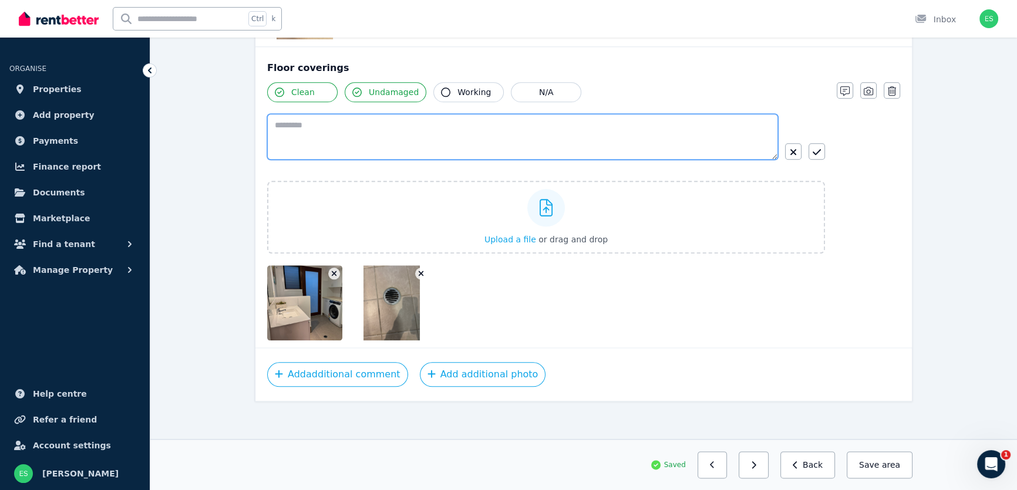
click at [502, 123] on textarea at bounding box center [522, 137] width 511 height 46
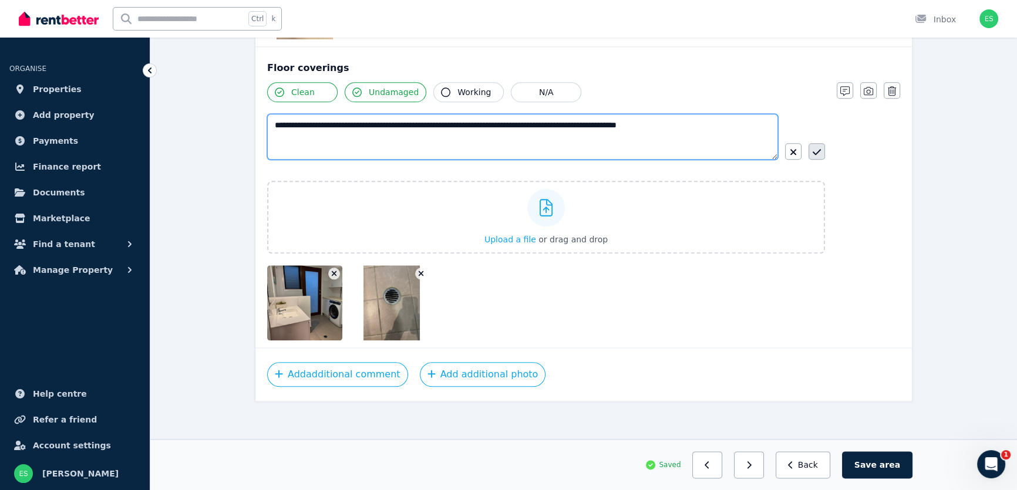
type textarea "**********"
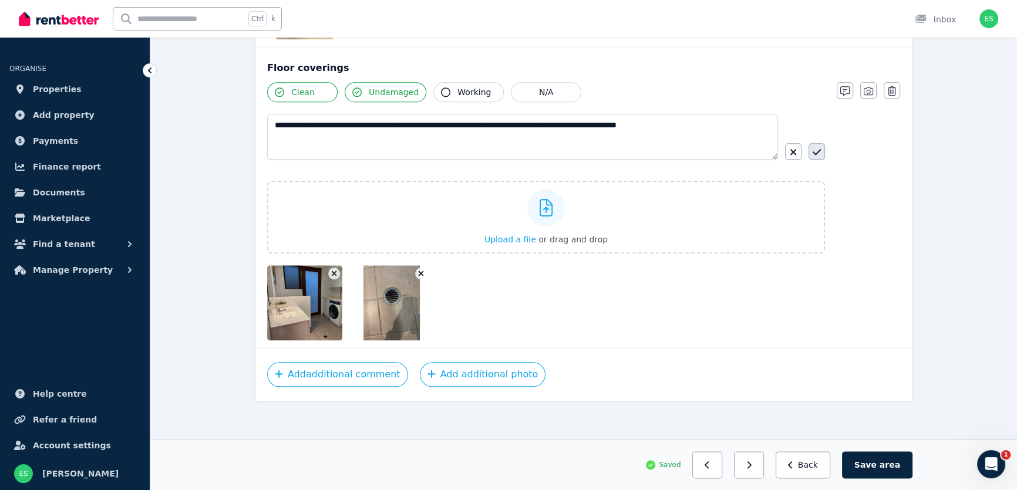
click at [820, 149] on icon "button" at bounding box center [817, 151] width 8 height 9
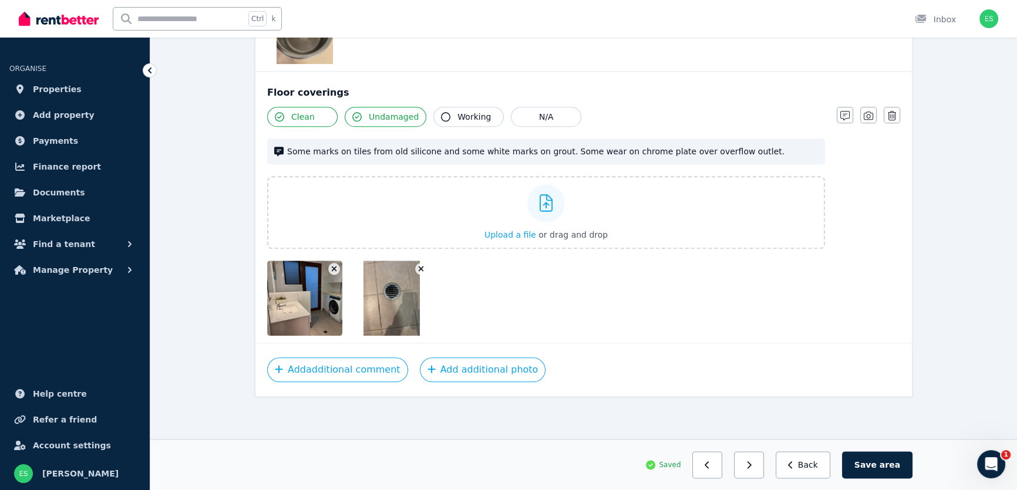
scroll to position [1660, 0]
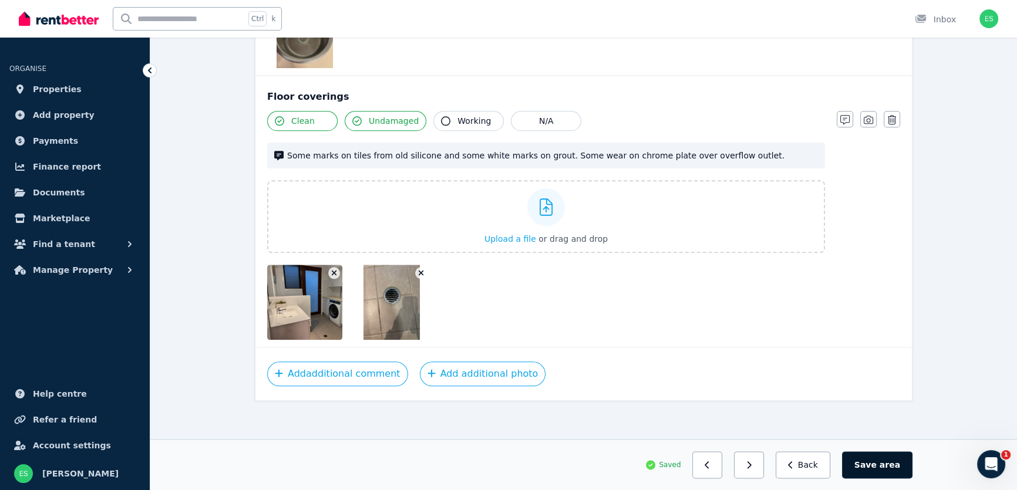
click at [892, 468] on span "area" at bounding box center [890, 465] width 21 height 12
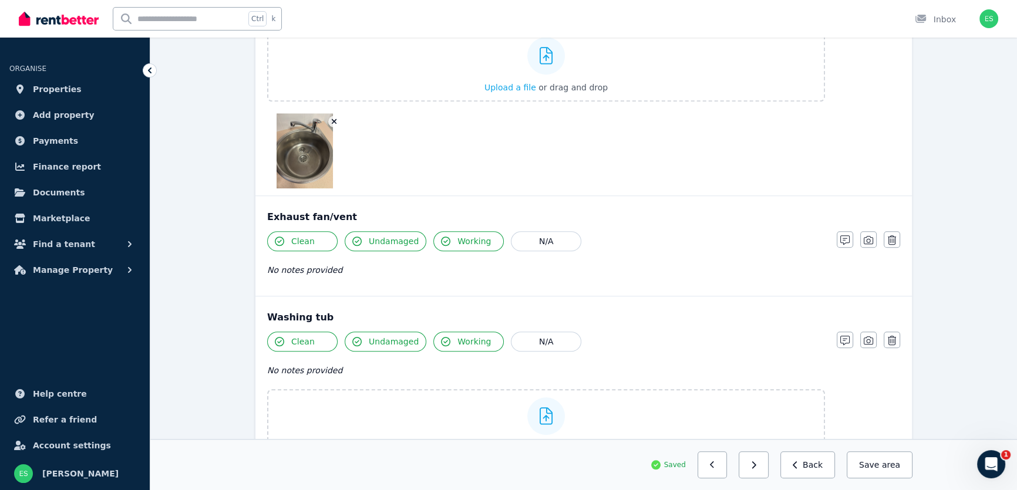
scroll to position [1179, 0]
click at [288, 158] on img at bounding box center [305, 150] width 56 height 75
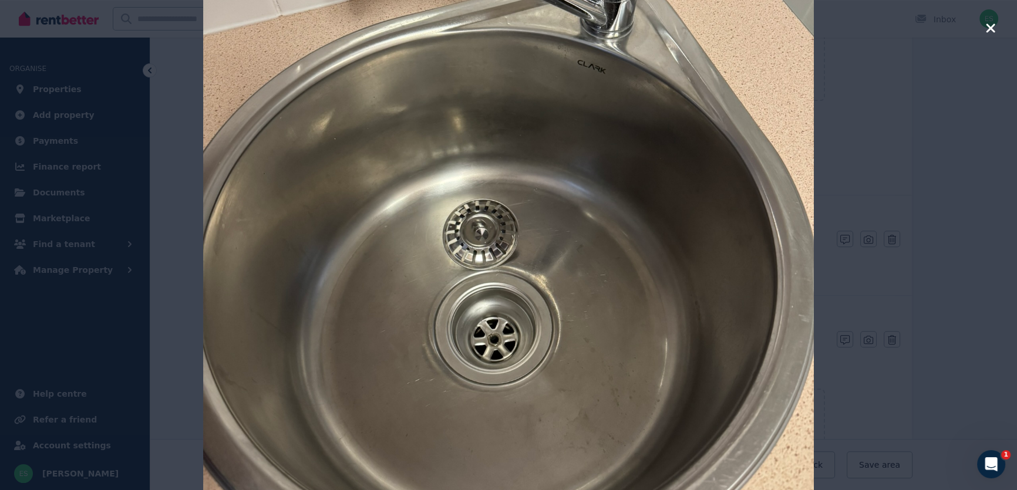
click at [992, 31] on icon "button" at bounding box center [991, 28] width 11 height 14
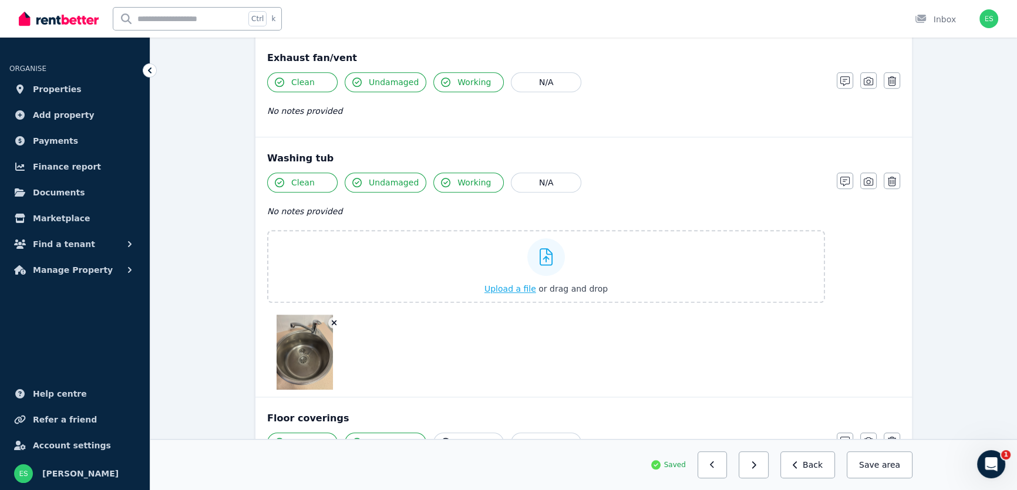
scroll to position [1339, 0]
click at [308, 347] on img at bounding box center [305, 351] width 56 height 75
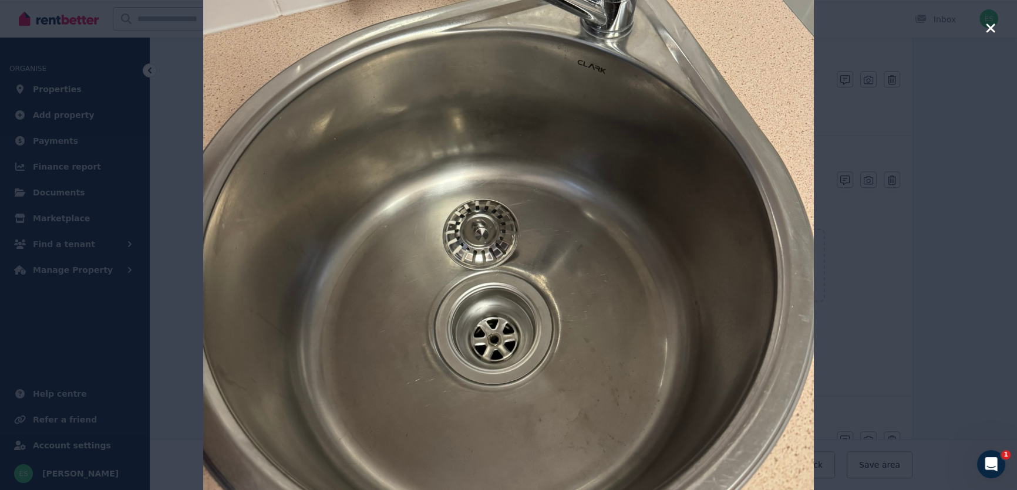
click at [990, 29] on icon "button" at bounding box center [991, 28] width 11 height 14
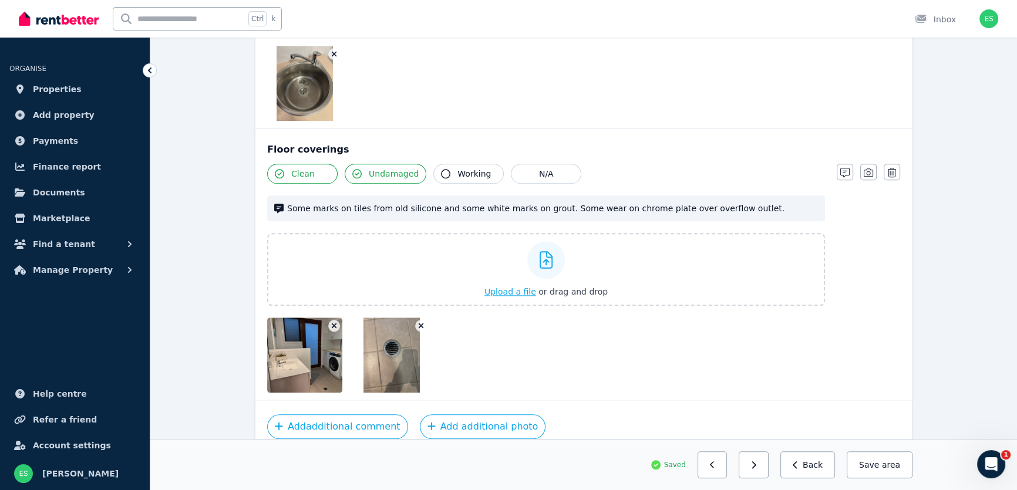
scroll to position [1660, 0]
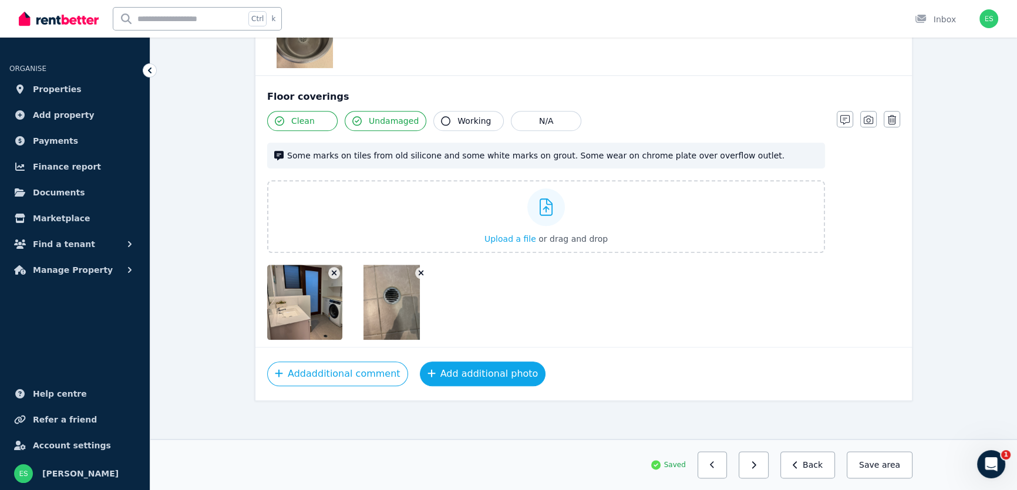
click at [497, 372] on button "Add additional photo" at bounding box center [483, 374] width 126 height 25
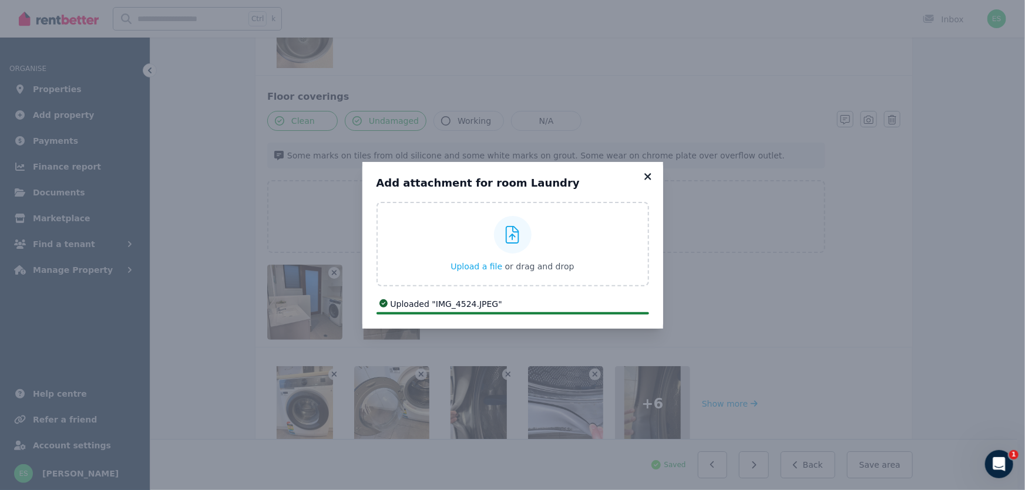
click at [647, 176] on icon at bounding box center [647, 176] width 6 height 6
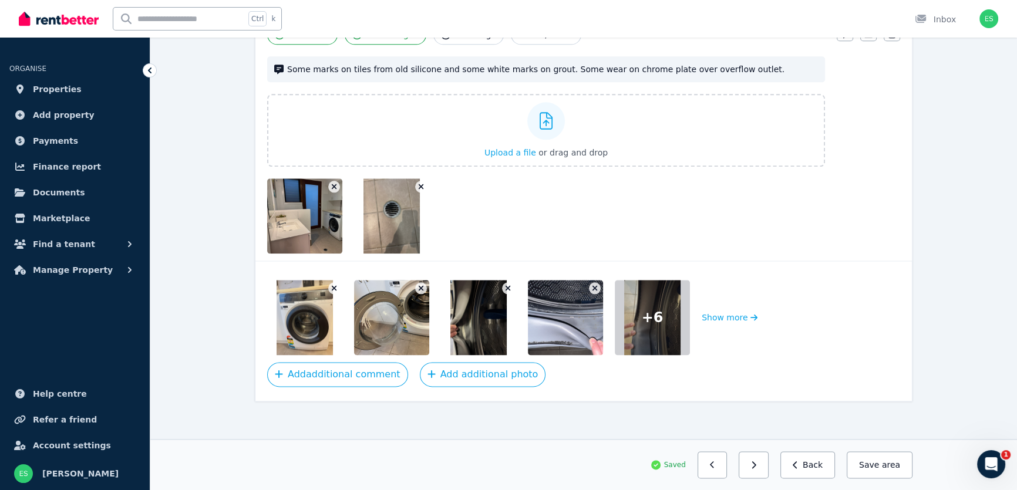
scroll to position [1747, 0]
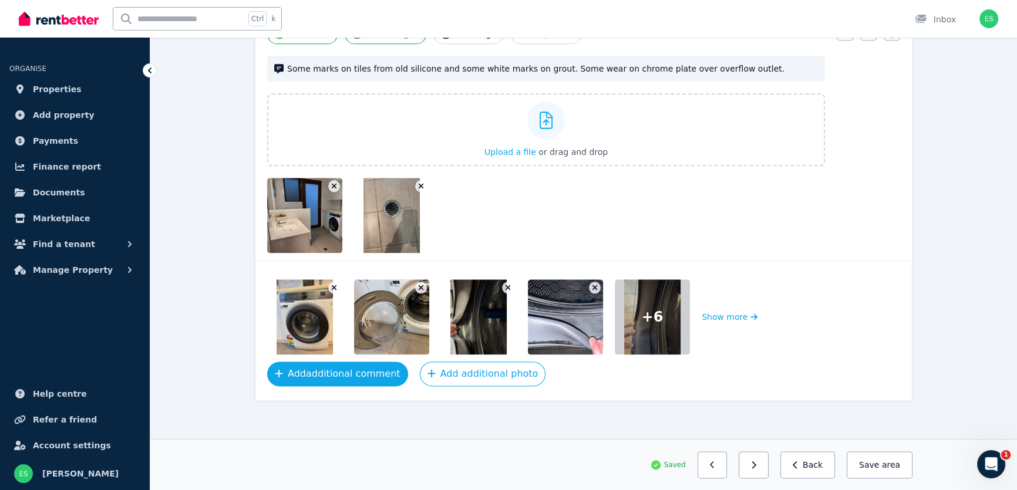
click at [349, 376] on button "Add additional comment" at bounding box center [337, 374] width 141 height 25
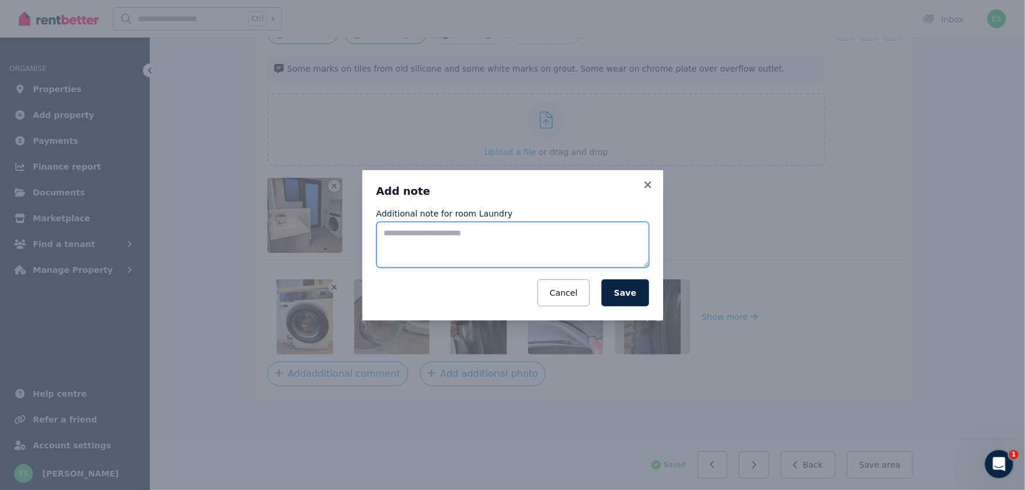
click at [493, 242] on textarea "Additional note for room Laundry" at bounding box center [513, 245] width 273 height 46
click at [395, 228] on textarea "**********" at bounding box center [513, 245] width 273 height 46
click at [533, 235] on textarea "**********" at bounding box center [513, 245] width 273 height 46
click at [480, 247] on textarea "**********" at bounding box center [513, 245] width 273 height 46
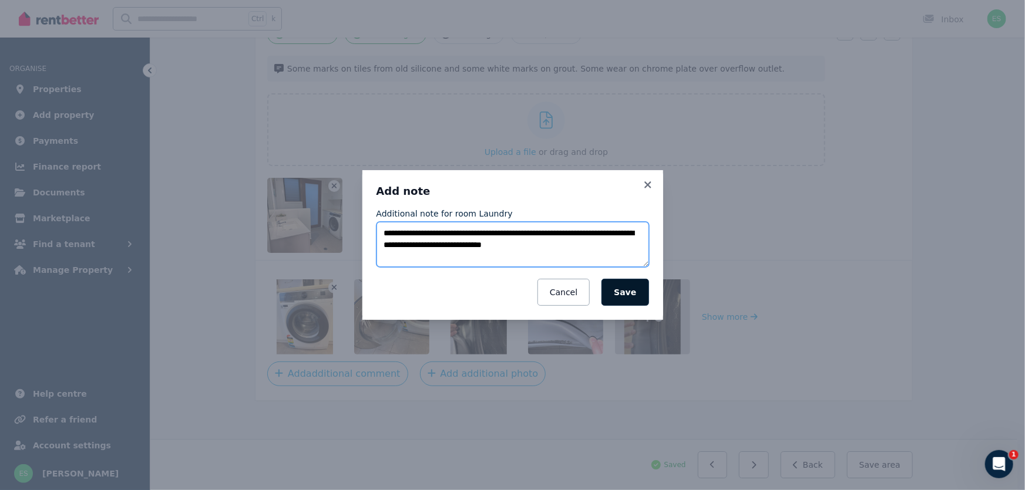
type textarea "**********"
click at [624, 294] on button "Save" at bounding box center [624, 292] width 47 height 27
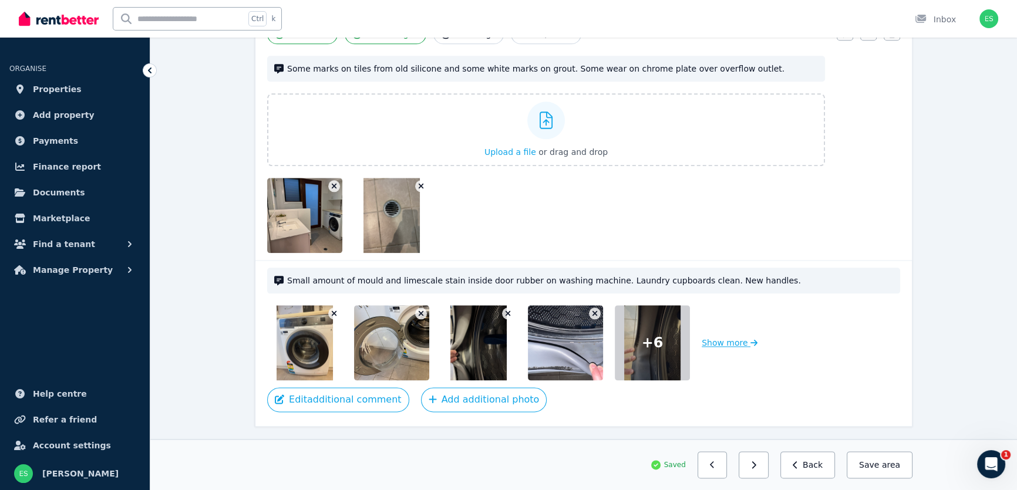
click at [726, 337] on button "Show more" at bounding box center [730, 342] width 56 height 75
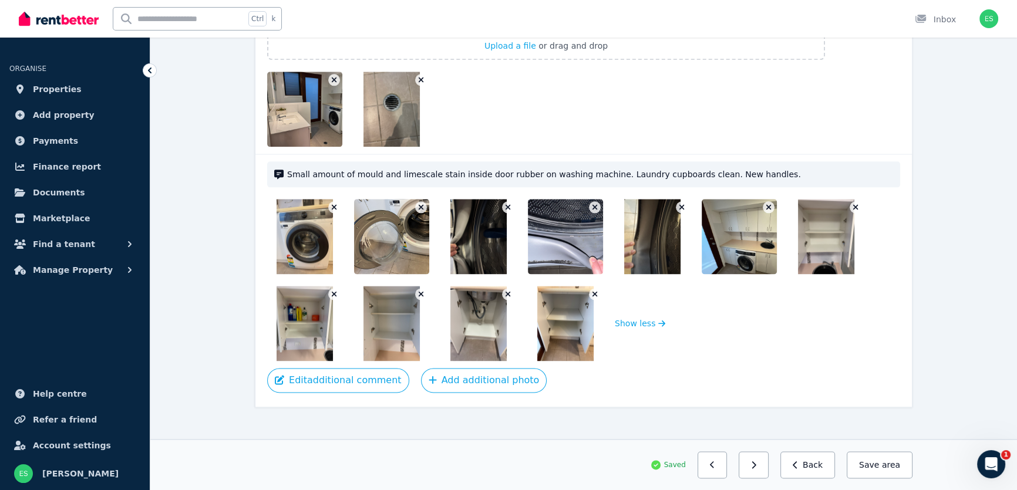
scroll to position [1854, 0]
click at [864, 458] on button "Save area" at bounding box center [880, 465] width 66 height 27
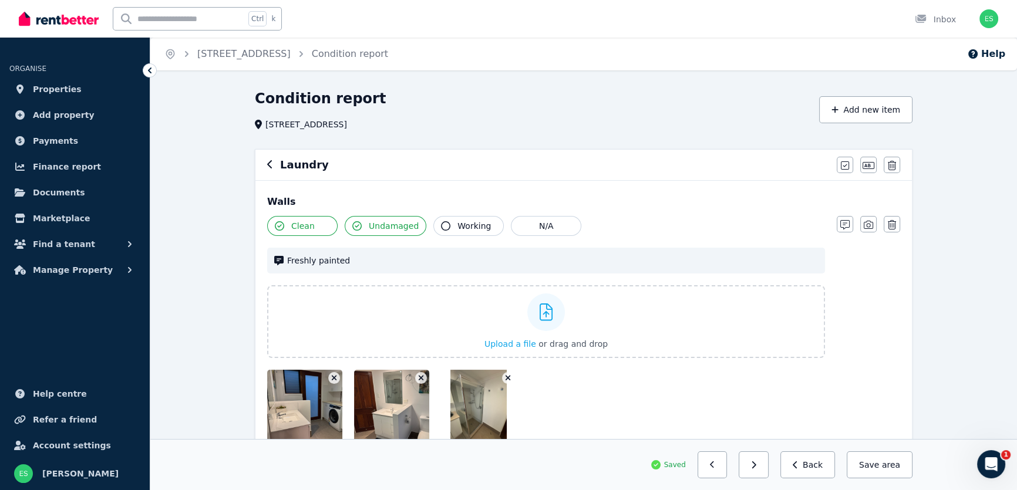
scroll to position [0, 0]
click at [267, 164] on icon "button" at bounding box center [270, 164] width 6 height 9
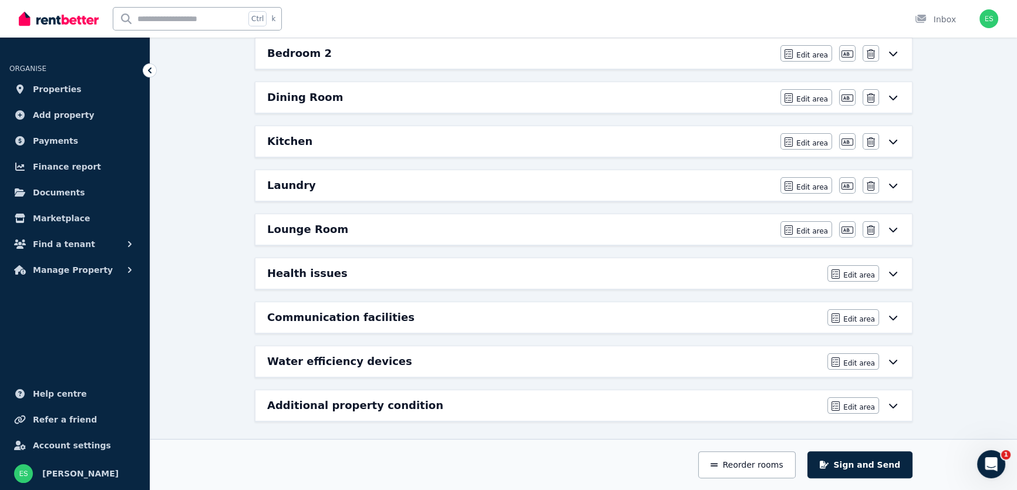
scroll to position [260, 0]
click at [793, 228] on icon "button" at bounding box center [789, 228] width 8 height 9
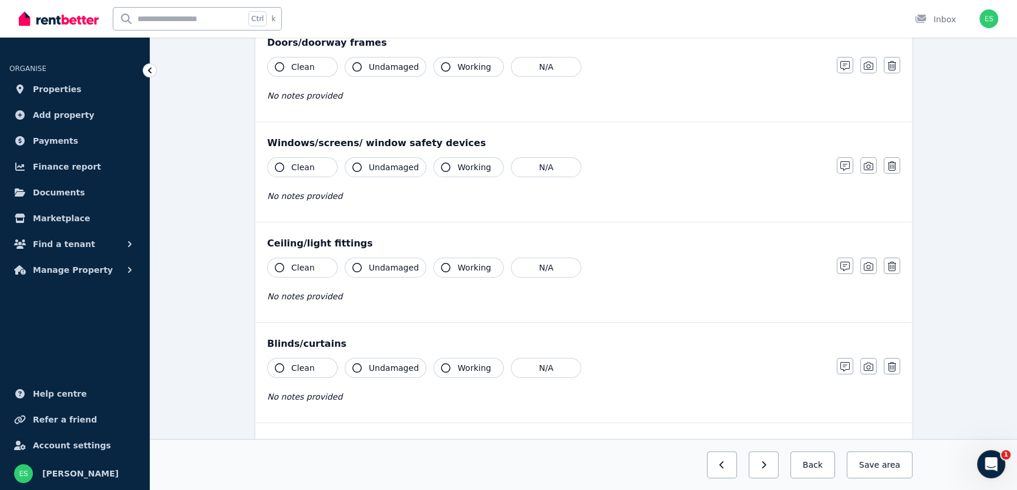
scroll to position [0, 0]
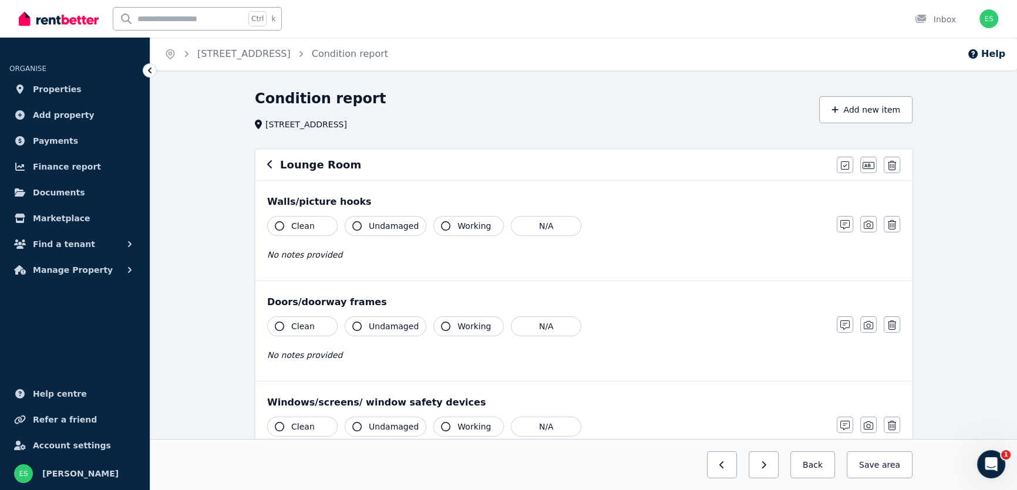
click at [295, 227] on span "Clean" at bounding box center [302, 226] width 23 height 12
click at [378, 228] on span "Undamaged" at bounding box center [394, 226] width 50 height 12
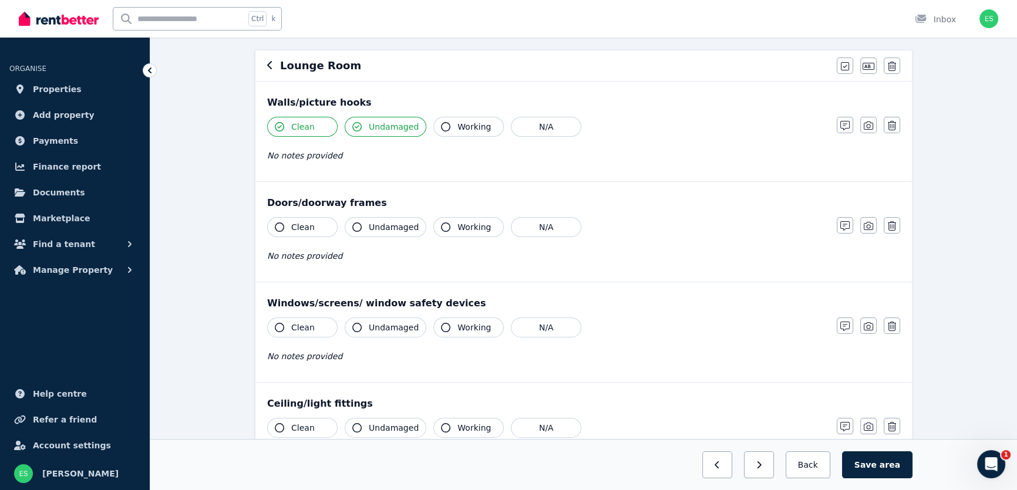
scroll to position [106, 0]
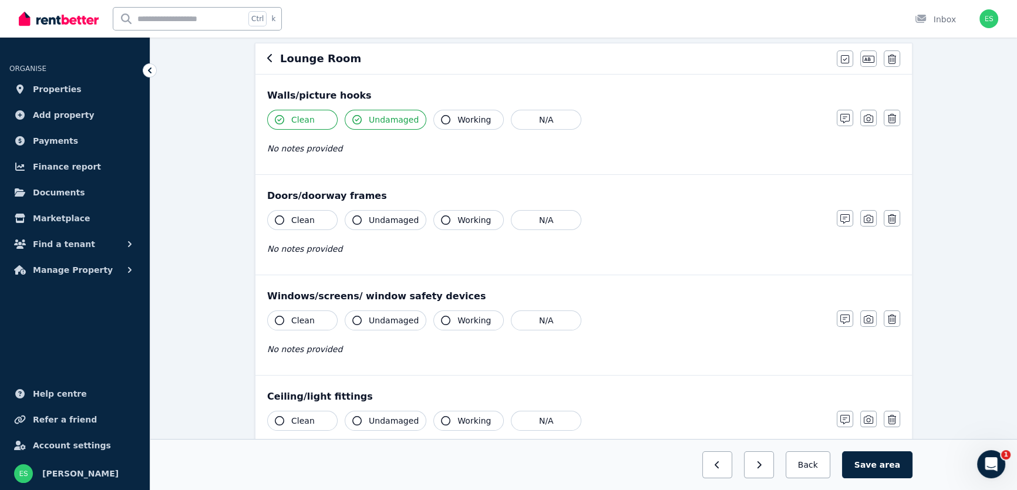
click at [304, 222] on span "Clean" at bounding box center [302, 220] width 23 height 12
click at [367, 222] on button "Undamaged" at bounding box center [386, 220] width 82 height 20
click at [464, 227] on button "Working" at bounding box center [468, 220] width 70 height 20
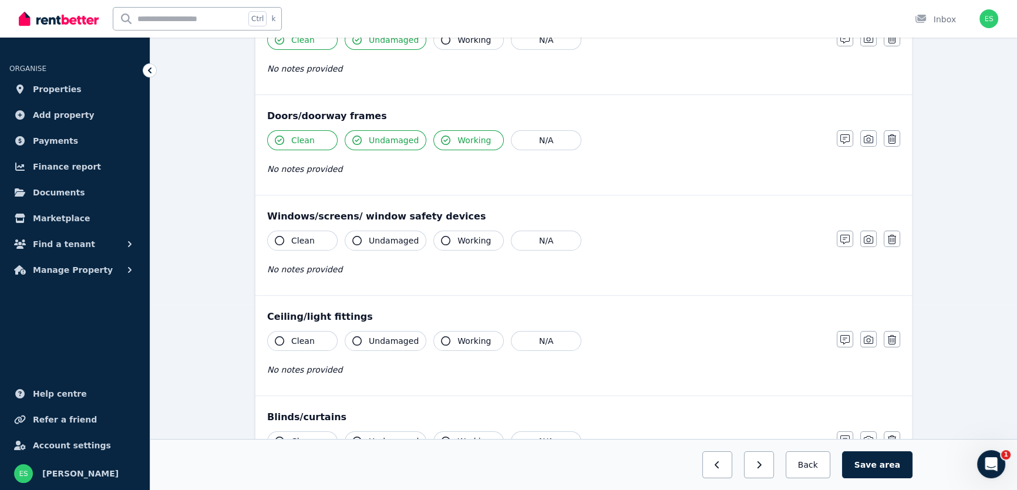
scroll to position [213, 0]
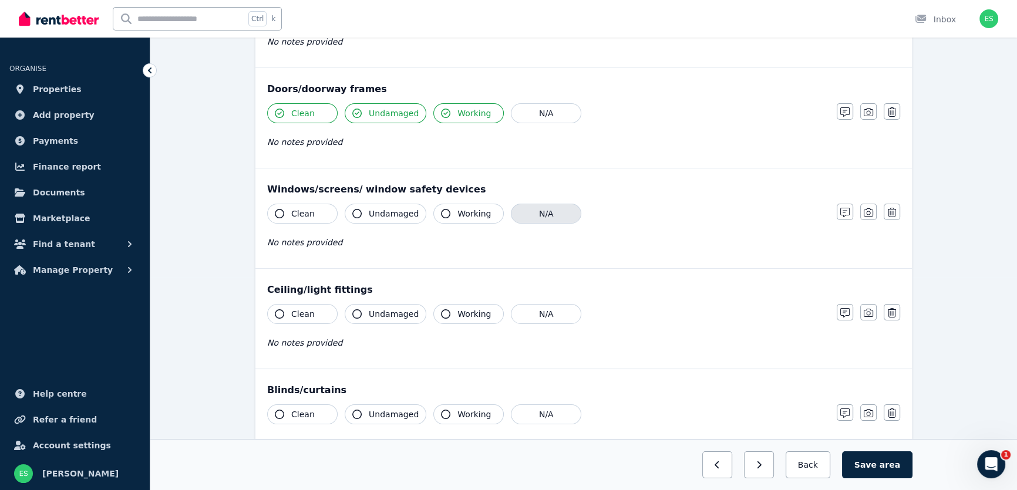
click at [533, 219] on button "N/A" at bounding box center [546, 214] width 70 height 20
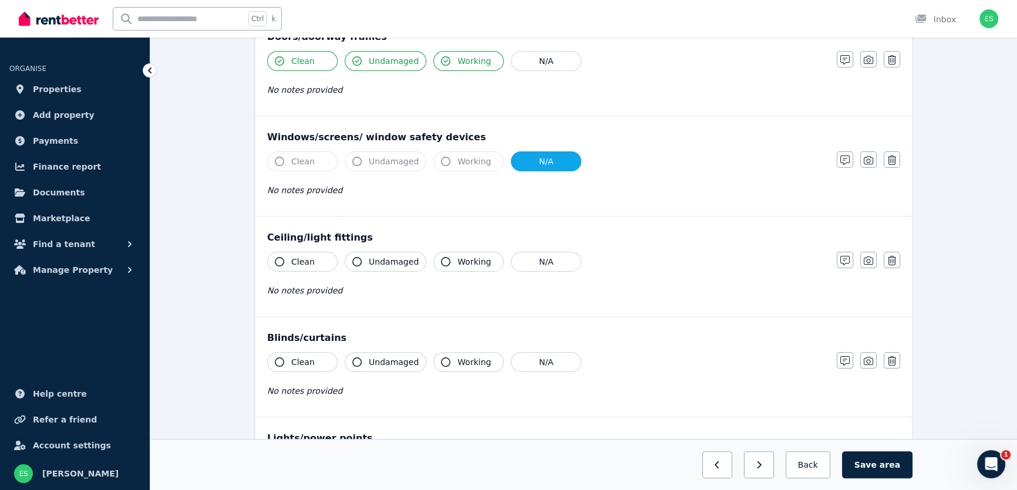
scroll to position [267, 0]
click at [303, 258] on span "Clean" at bounding box center [302, 261] width 23 height 12
click at [380, 258] on span "Undamaged" at bounding box center [394, 261] width 50 height 12
click at [458, 258] on span "Working" at bounding box center [474, 261] width 33 height 12
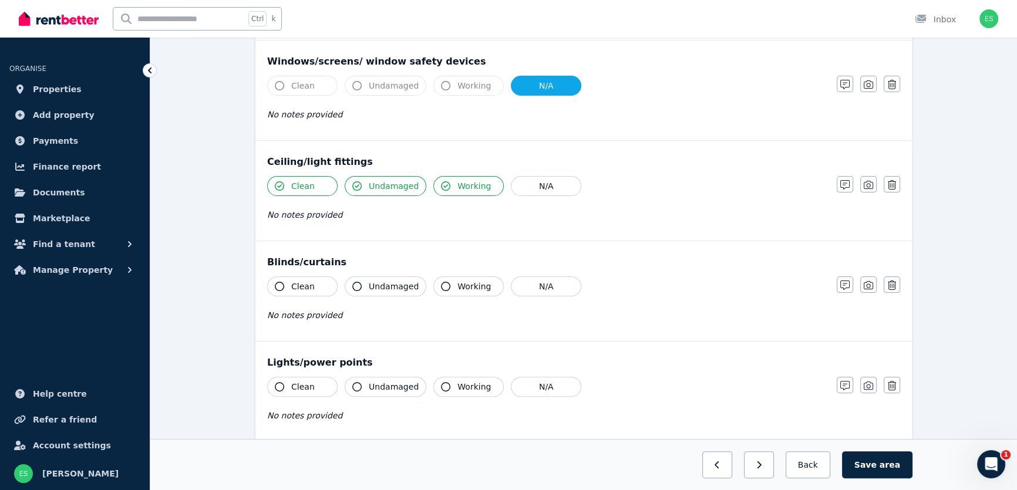
scroll to position [374, 0]
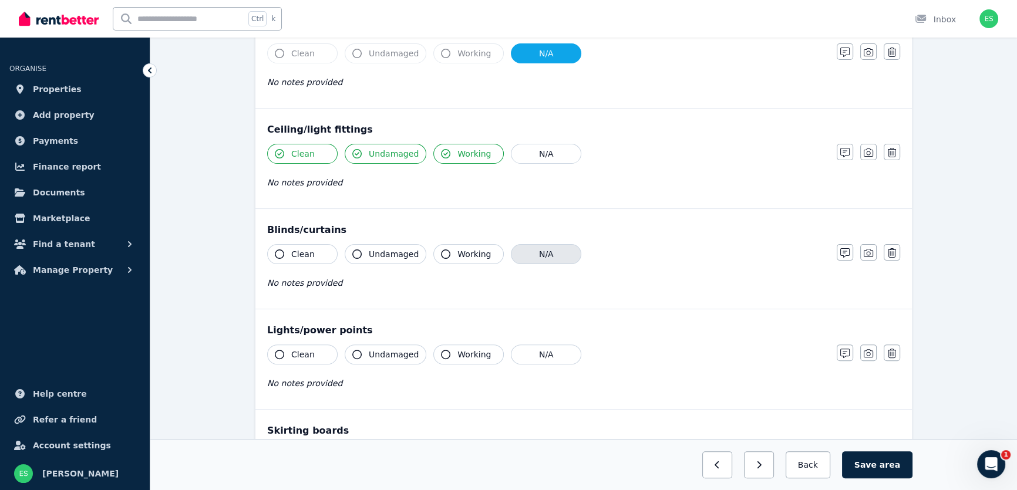
click at [542, 251] on button "N/A" at bounding box center [546, 254] width 70 height 20
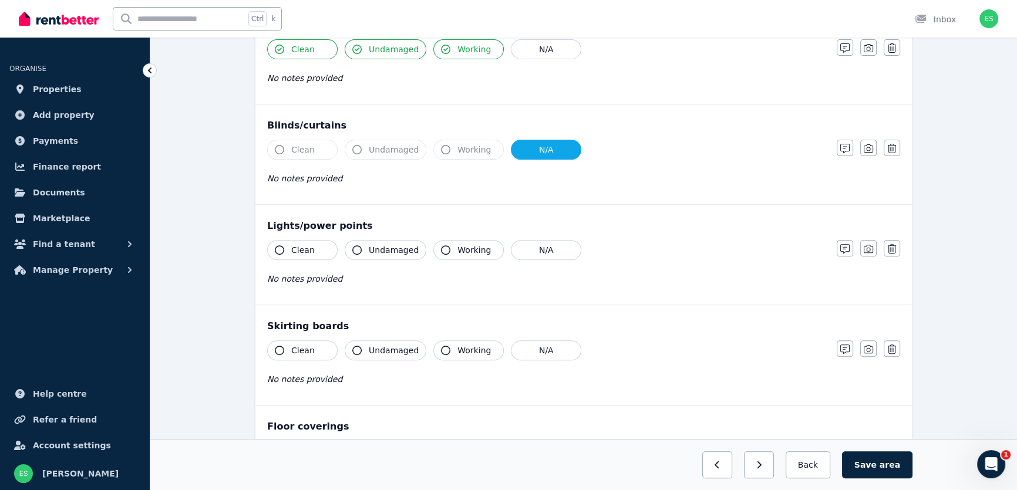
scroll to position [480, 0]
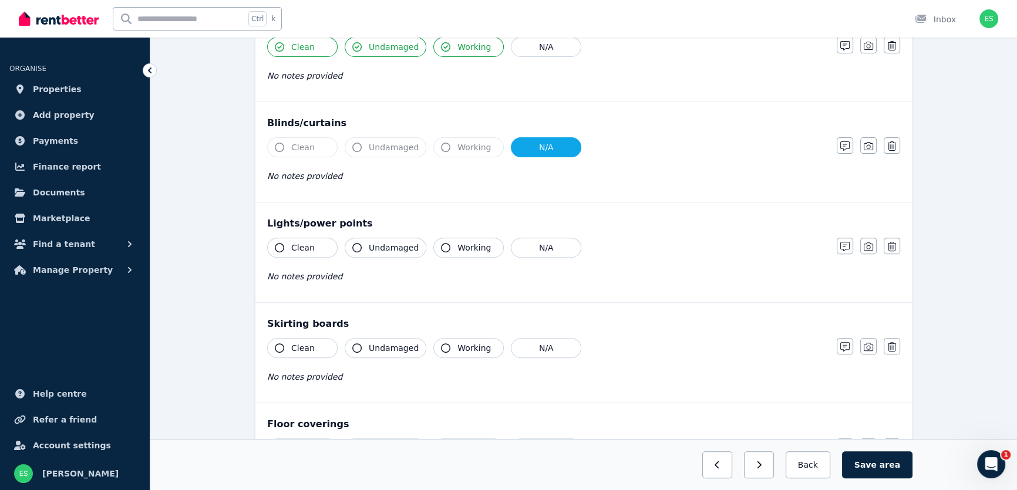
click at [309, 248] on span "Clean" at bounding box center [302, 248] width 23 height 12
click at [370, 249] on span "Undamaged" at bounding box center [394, 248] width 50 height 12
click at [445, 250] on button "Working" at bounding box center [468, 248] width 70 height 20
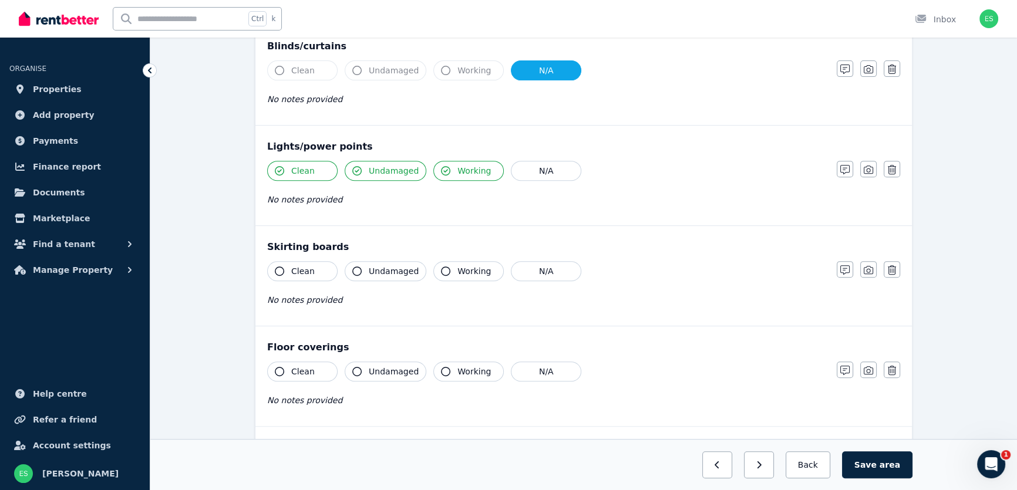
scroll to position [587, 0]
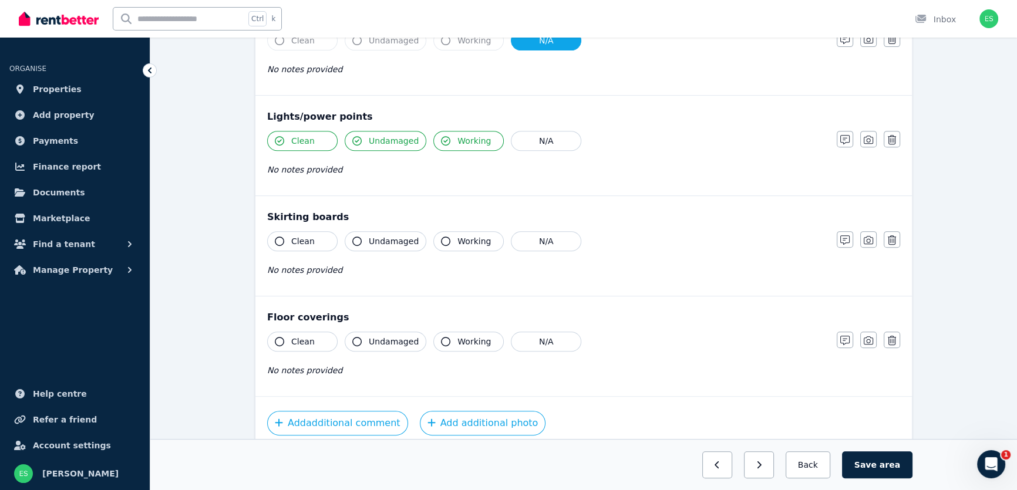
click at [311, 243] on button "Clean" at bounding box center [302, 241] width 70 height 20
click at [370, 241] on span "Undamaged" at bounding box center [394, 242] width 50 height 12
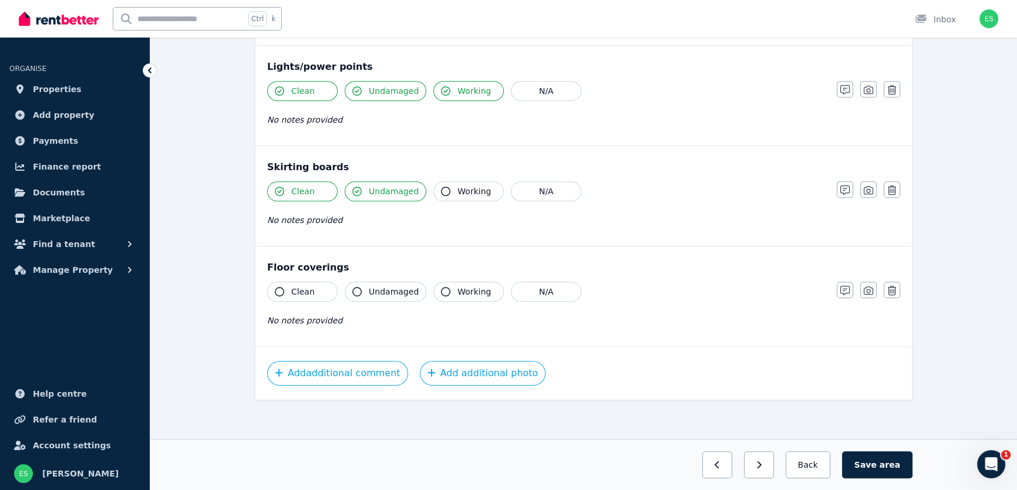
scroll to position [638, 0]
click at [295, 288] on span "Clean" at bounding box center [302, 291] width 23 height 12
click at [378, 290] on span "Undamaged" at bounding box center [394, 291] width 50 height 12
click at [879, 470] on button "Save area" at bounding box center [877, 465] width 70 height 27
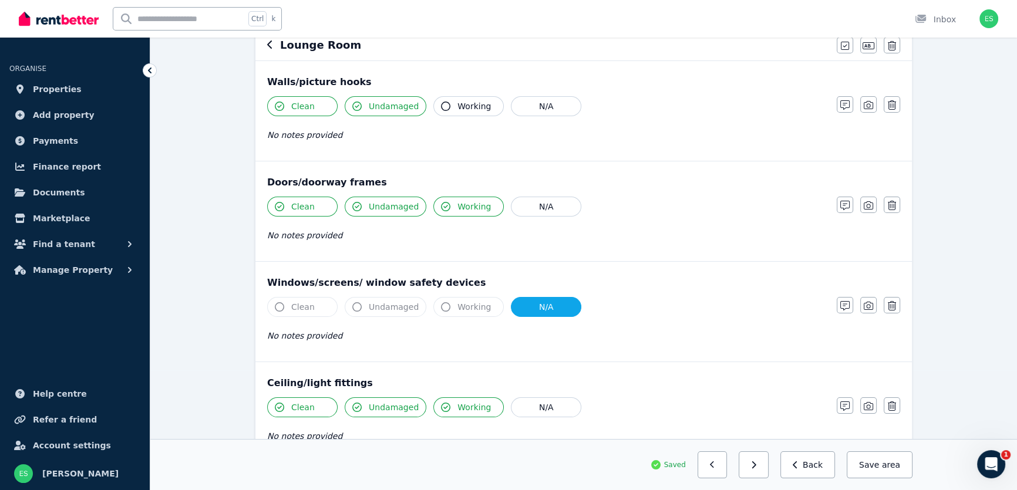
scroll to position [105, 0]
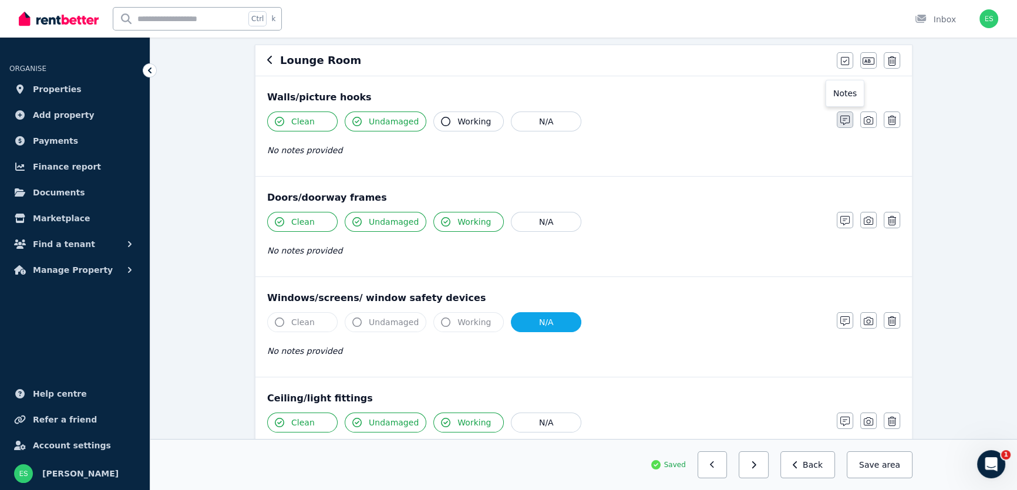
click at [839, 120] on button "button" at bounding box center [845, 120] width 16 height 16
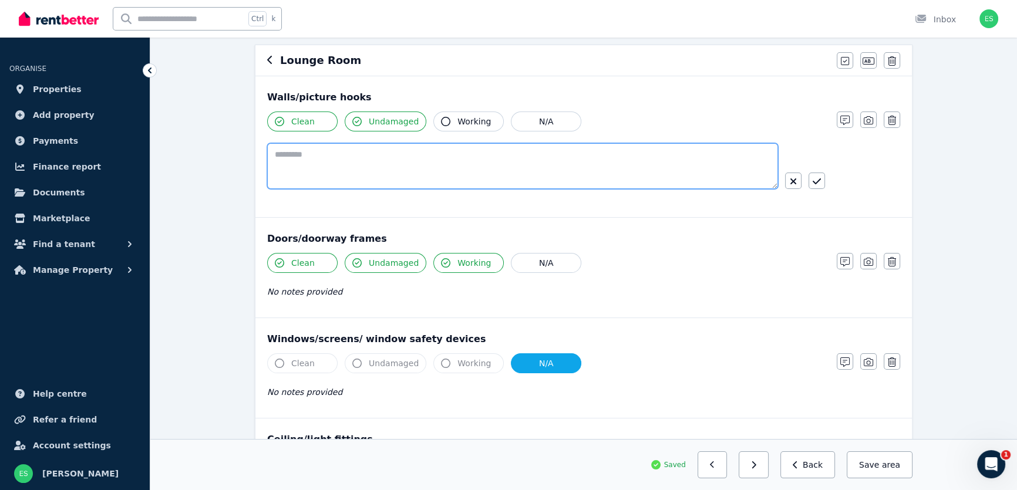
click at [544, 160] on textarea at bounding box center [522, 166] width 511 height 46
type textarea "**********"
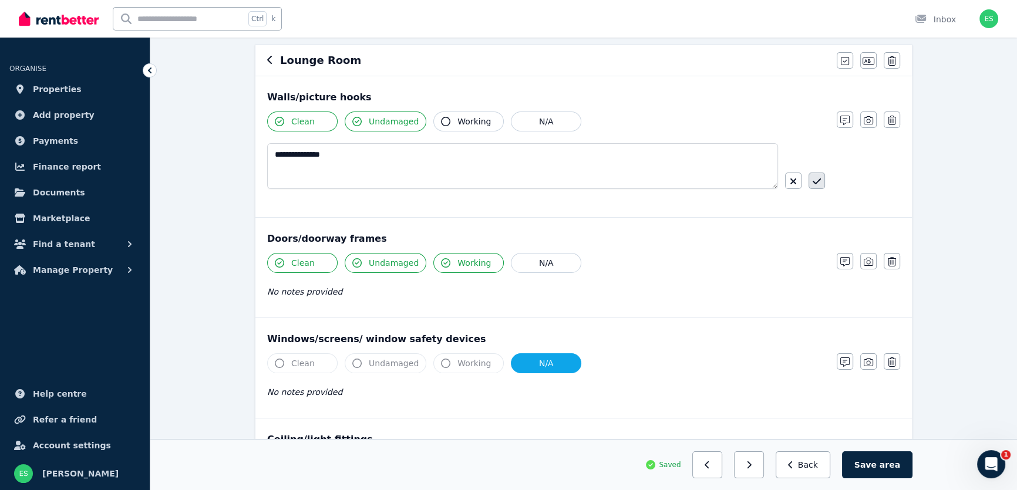
click at [814, 182] on icon "button" at bounding box center [817, 182] width 8 height 6
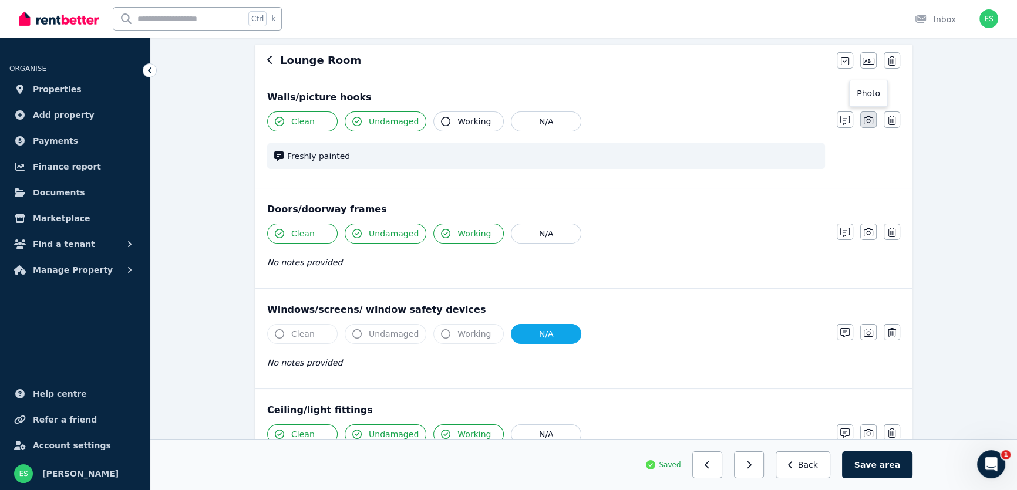
click at [866, 118] on icon "button" at bounding box center [868, 120] width 9 height 9
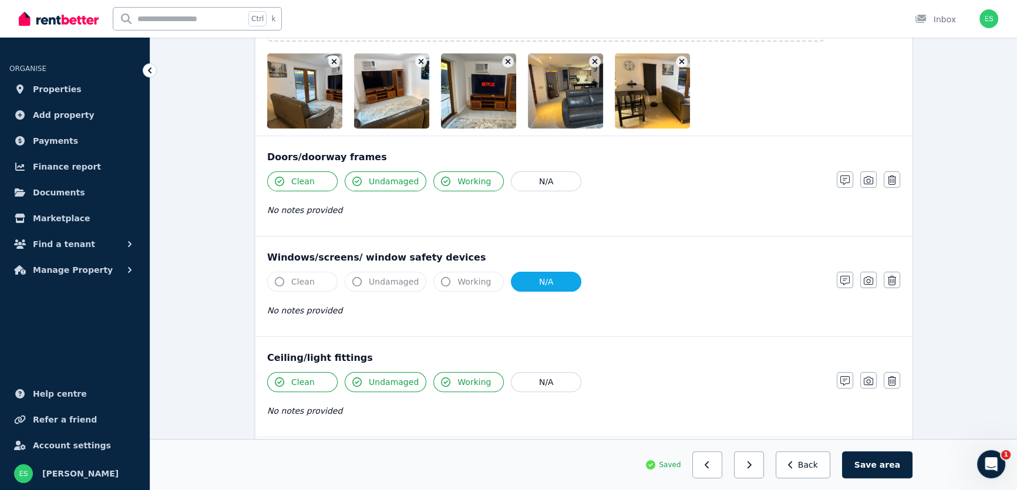
scroll to position [318, 0]
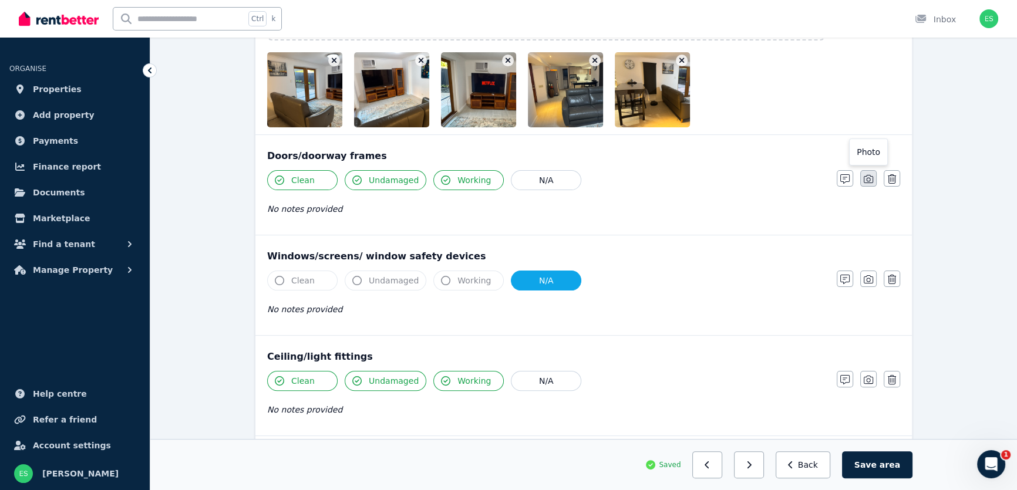
click at [869, 179] on icon "button" at bounding box center [868, 178] width 9 height 9
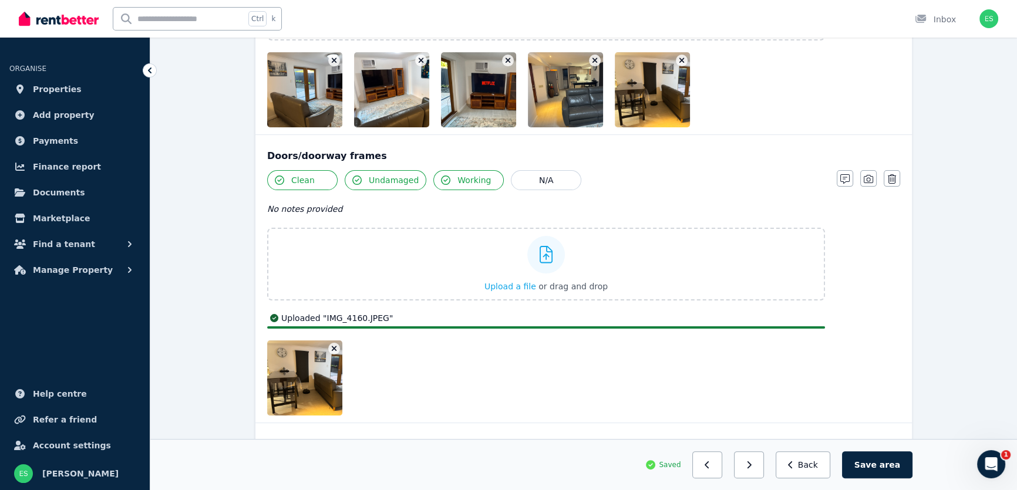
click at [317, 390] on img at bounding box center [317, 378] width 100 height 75
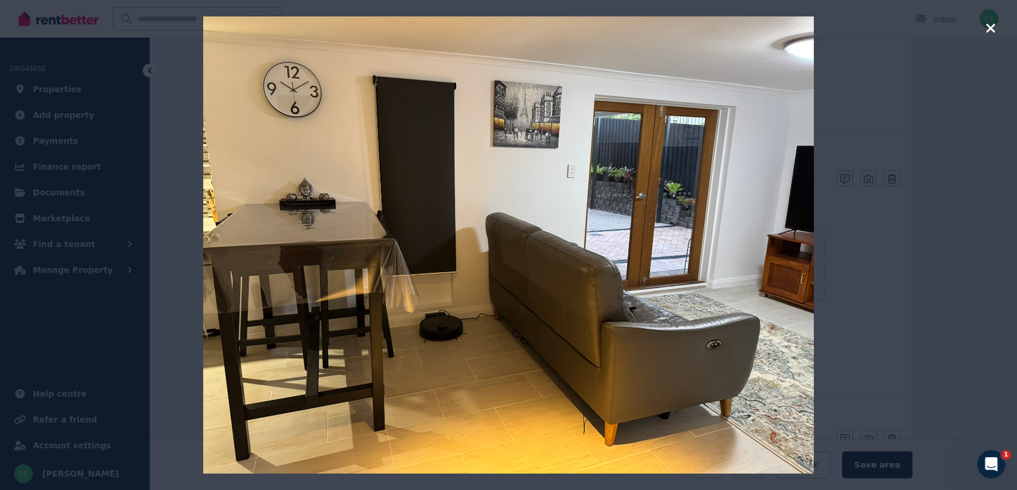
click at [987, 29] on icon "button" at bounding box center [991, 28] width 11 height 14
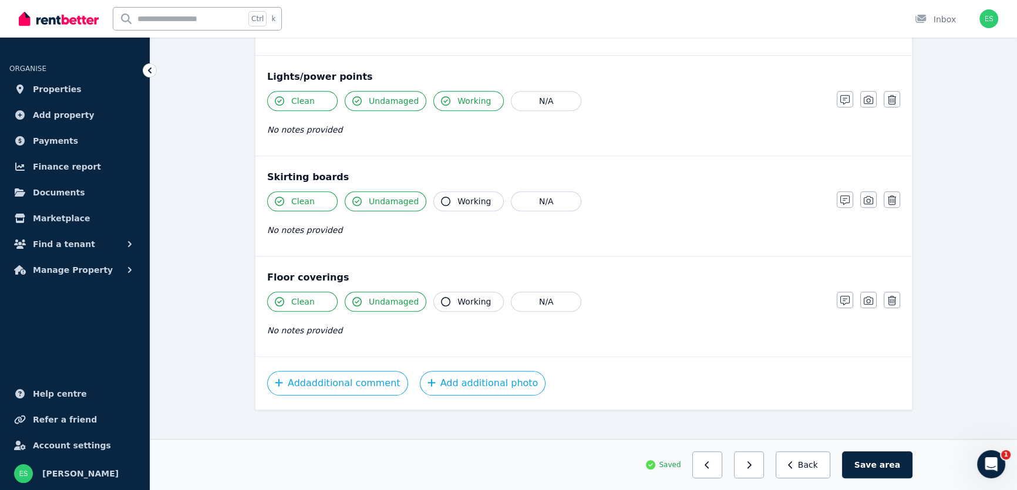
scroll to position [969, 0]
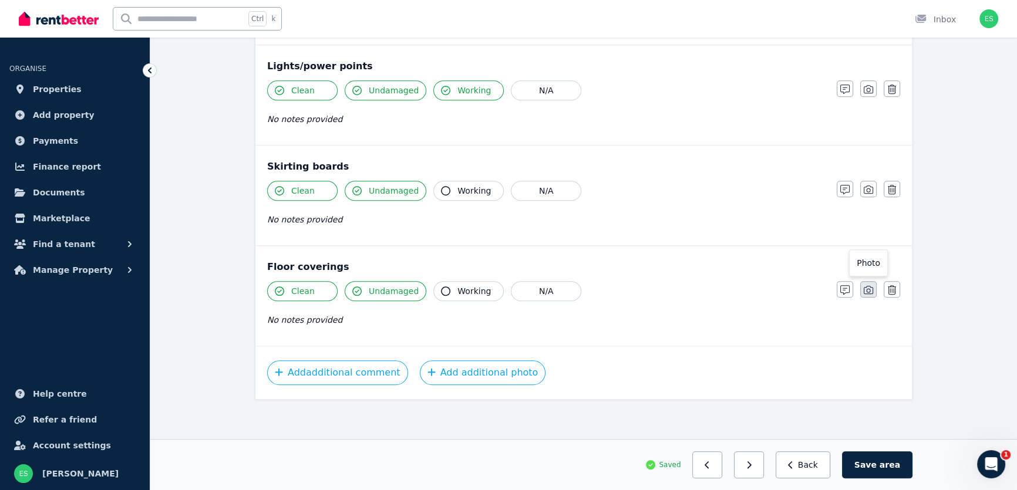
click at [868, 293] on icon "button" at bounding box center [868, 290] width 9 height 8
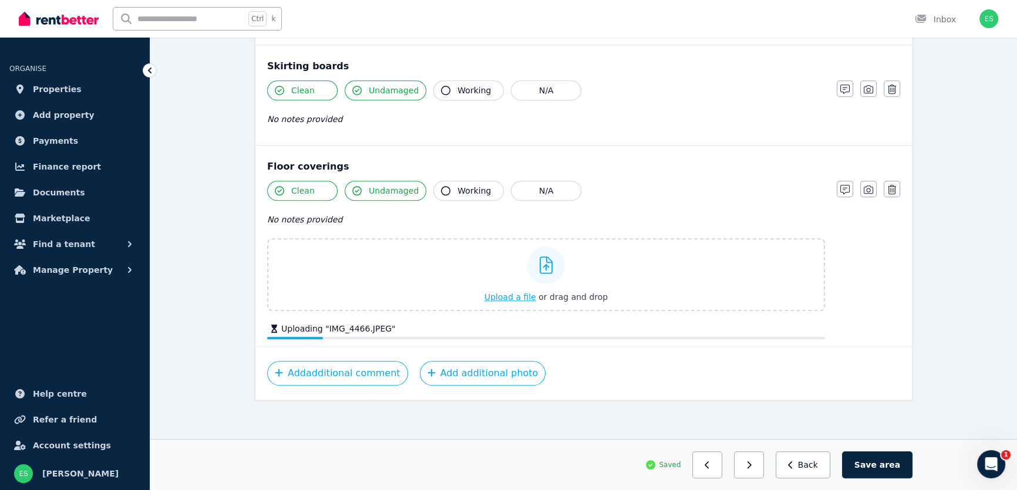
scroll to position [1077, 0]
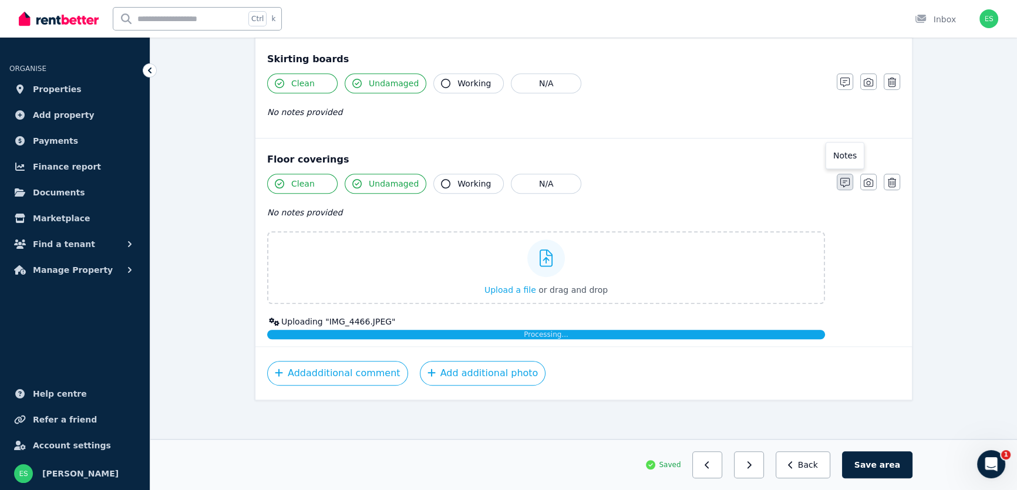
click at [846, 182] on icon "button" at bounding box center [845, 182] width 9 height 9
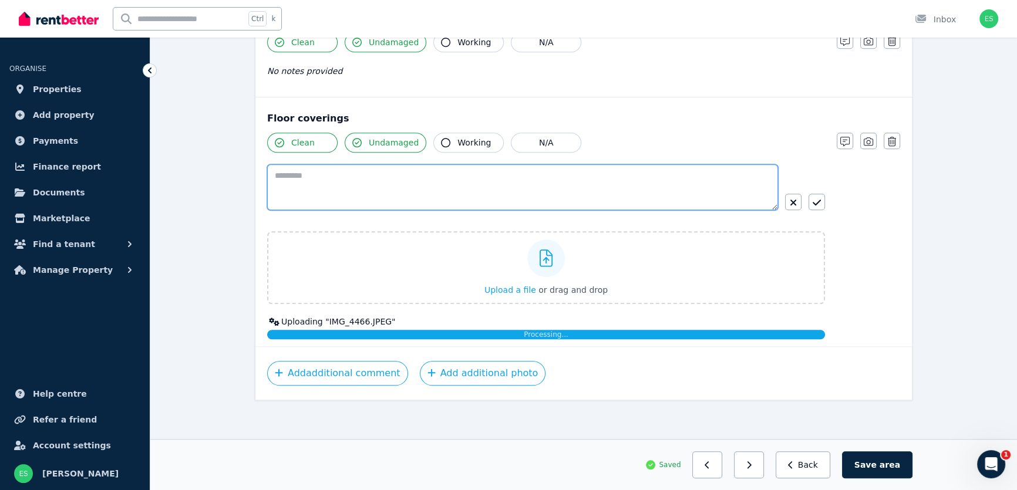
click at [592, 191] on textarea at bounding box center [522, 187] width 511 height 46
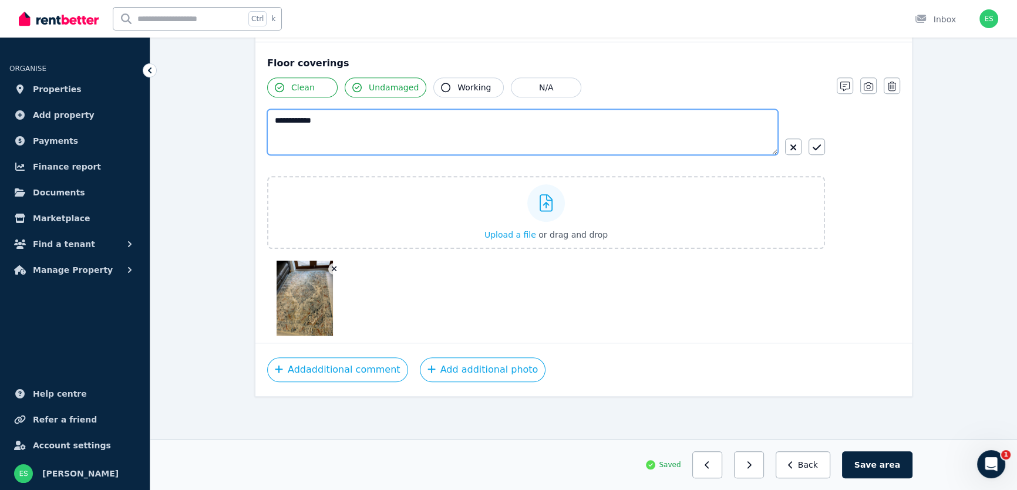
scroll to position [1169, 0]
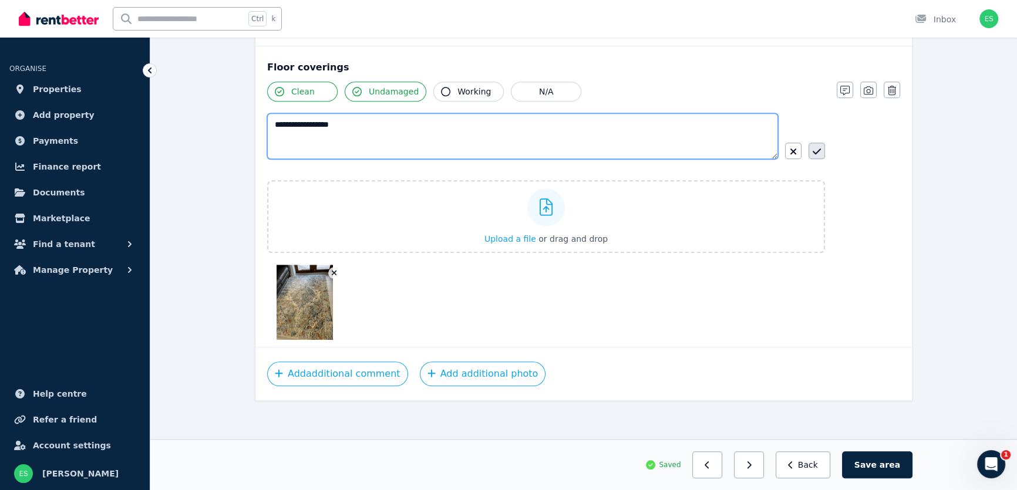
type textarea "**********"
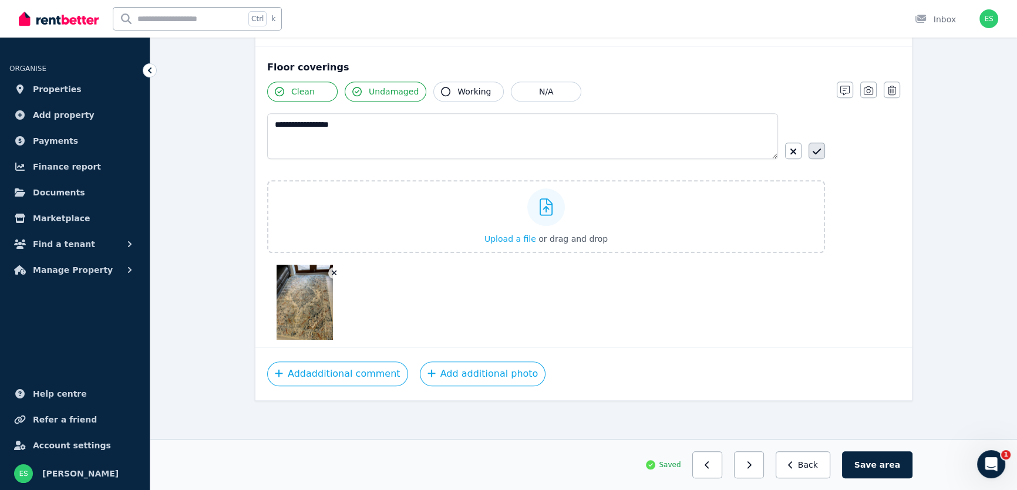
click at [822, 152] on button "button" at bounding box center [817, 151] width 16 height 16
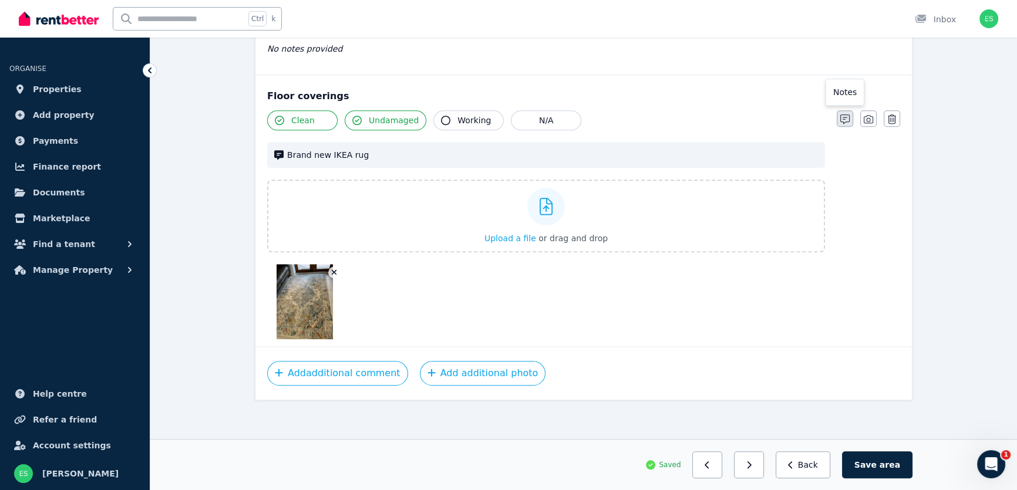
click at [840, 119] on button "button" at bounding box center [845, 118] width 16 height 16
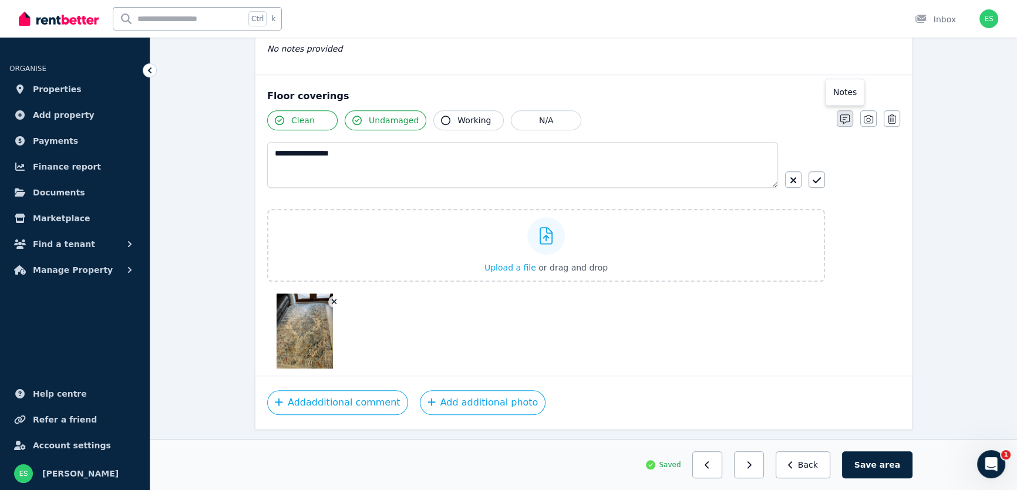
scroll to position [1169, 0]
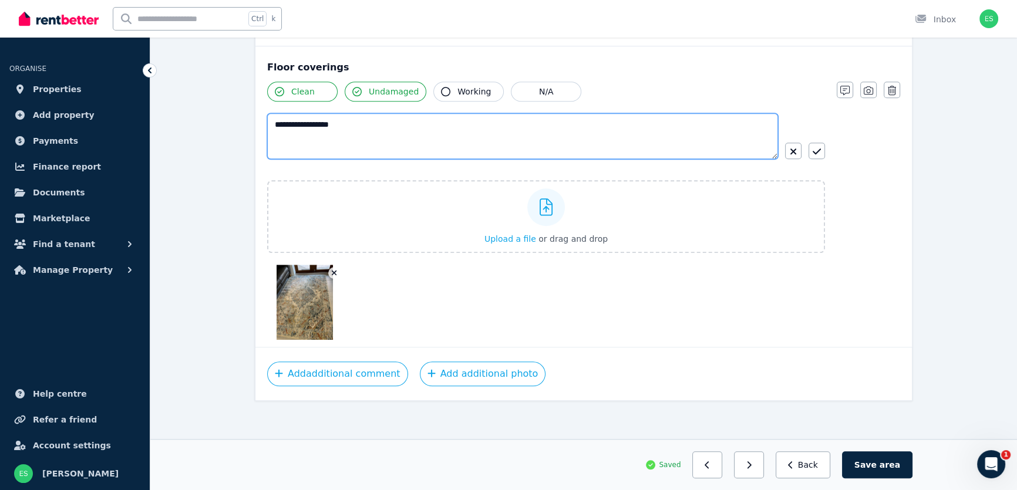
click at [275, 120] on textarea "**********" at bounding box center [522, 136] width 511 height 46
type textarea "**********"
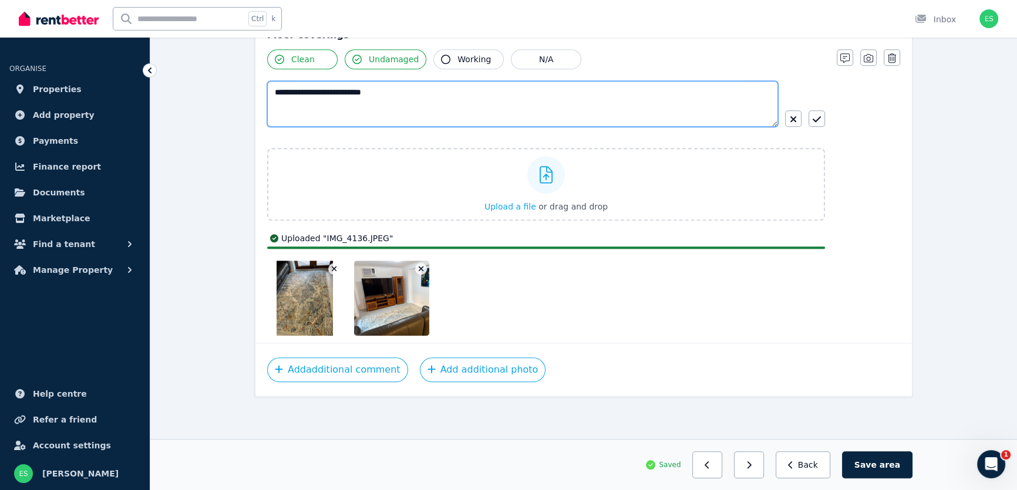
scroll to position [1198, 0]
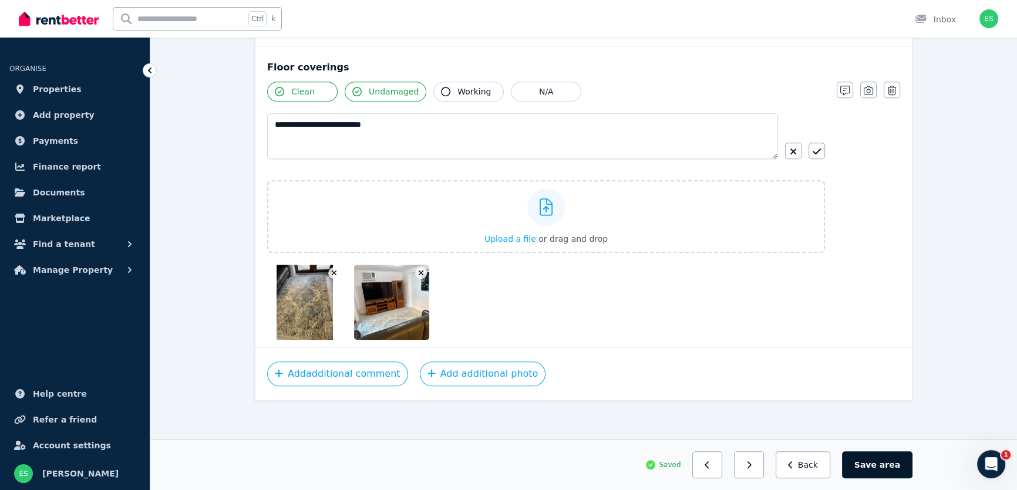
click at [881, 463] on button "Save area" at bounding box center [877, 465] width 70 height 27
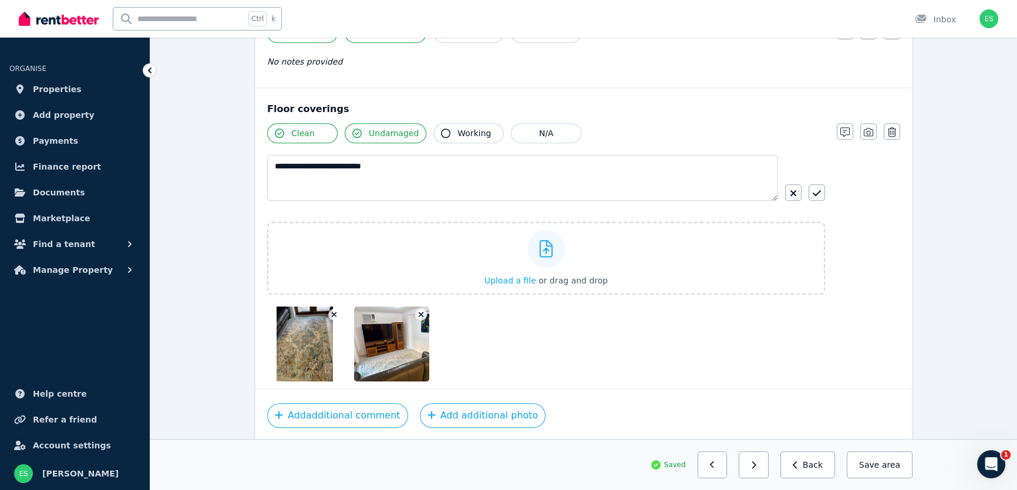
scroll to position [1169, 0]
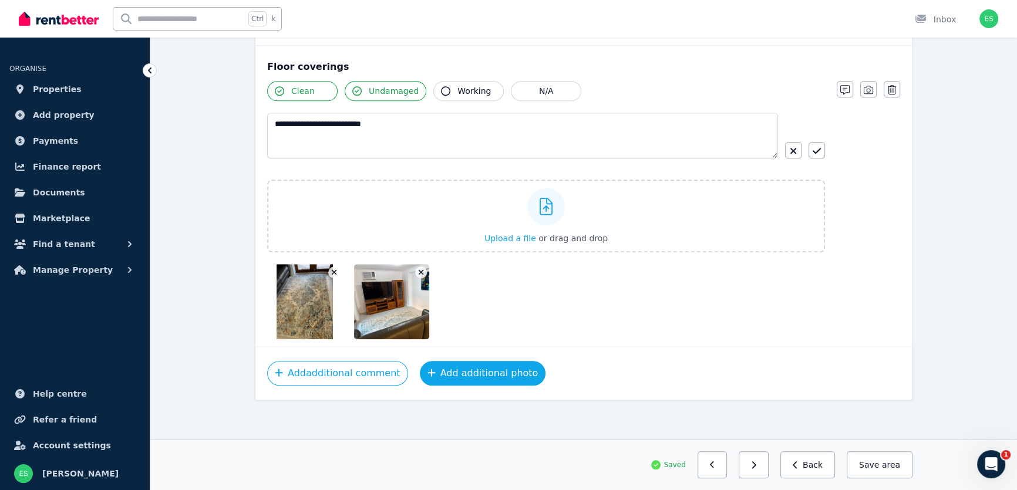
click at [461, 375] on button "Add additional photo" at bounding box center [483, 373] width 126 height 25
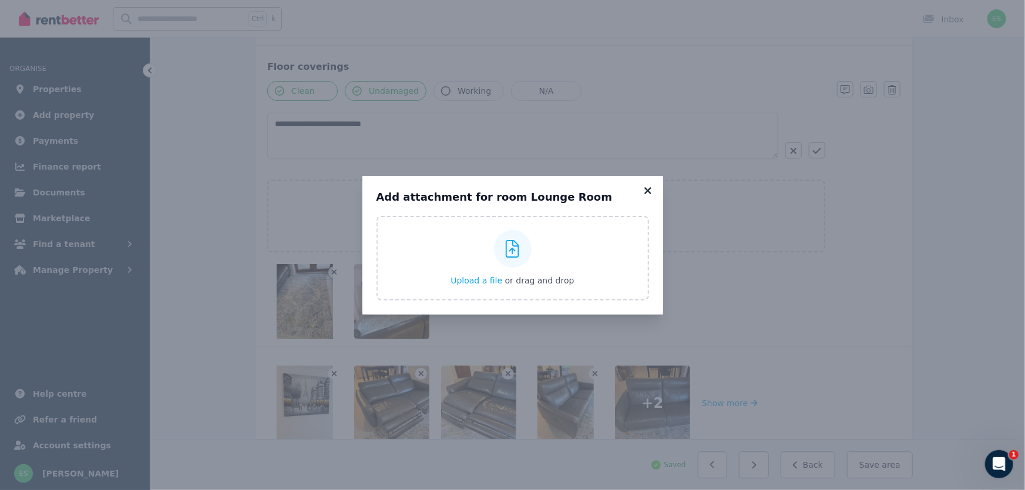
click at [648, 191] on icon at bounding box center [647, 190] width 6 height 6
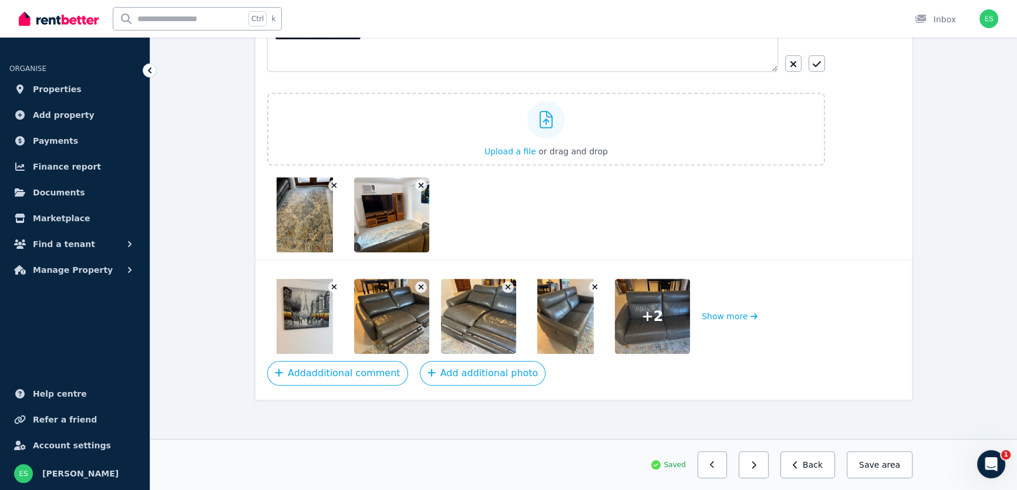
scroll to position [1257, 0]
click at [725, 310] on button "Show more" at bounding box center [730, 315] width 56 height 75
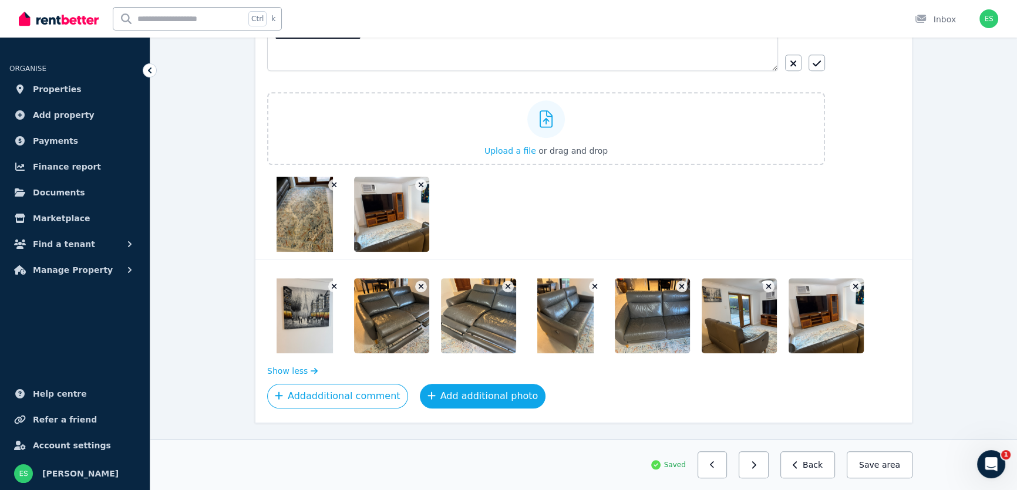
click at [441, 396] on button "Add additional photo" at bounding box center [483, 396] width 126 height 25
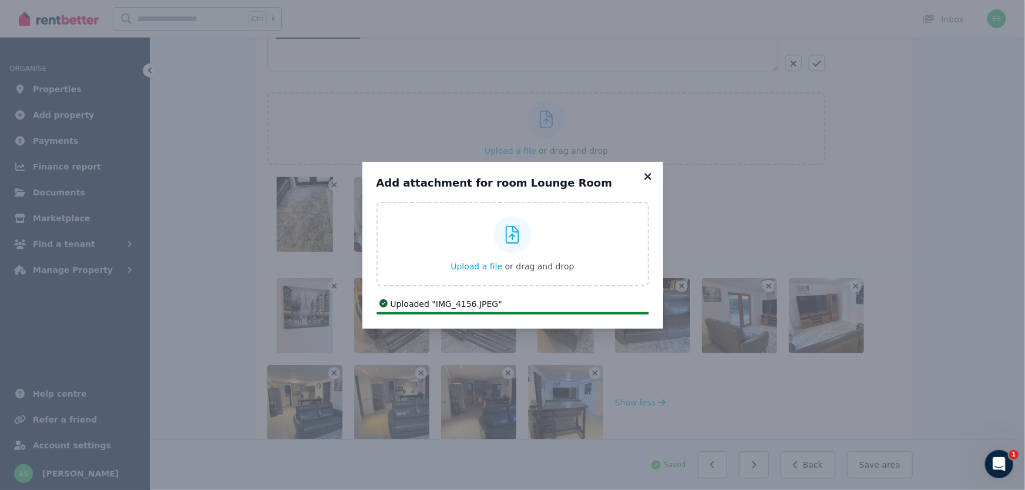
click at [647, 176] on icon at bounding box center [648, 177] width 12 height 11
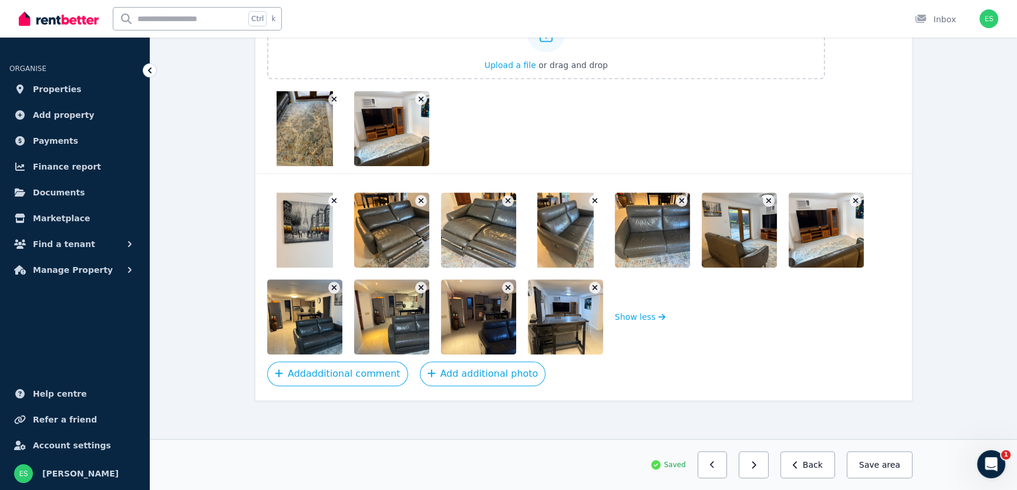
scroll to position [1343, 0]
click at [423, 284] on icon "button" at bounding box center [421, 287] width 6 height 8
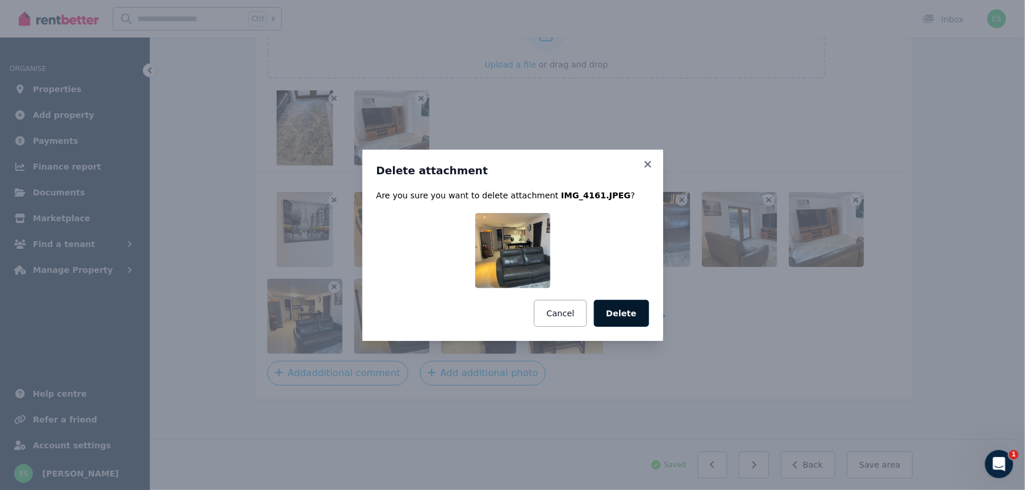
click at [624, 311] on button "Delete" at bounding box center [621, 313] width 55 height 27
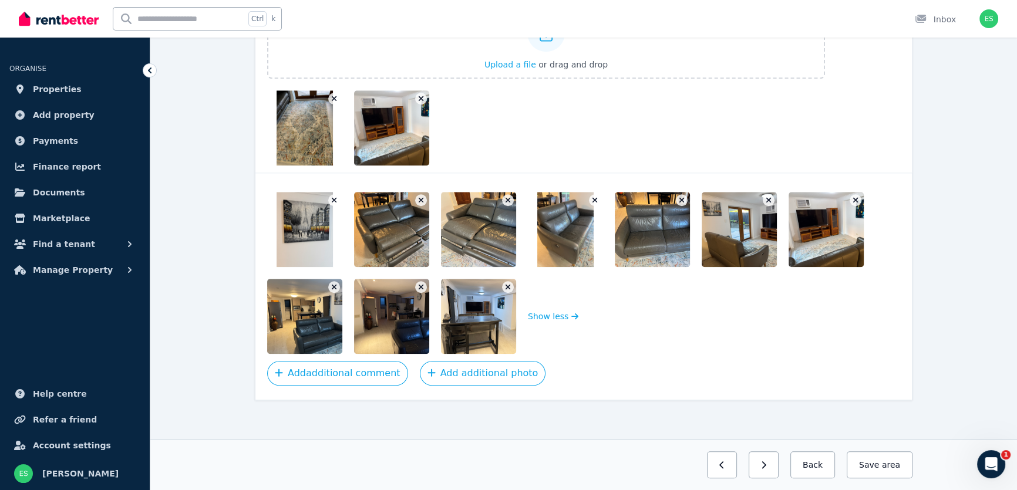
click at [421, 286] on icon "button" at bounding box center [421, 287] width 6 height 8
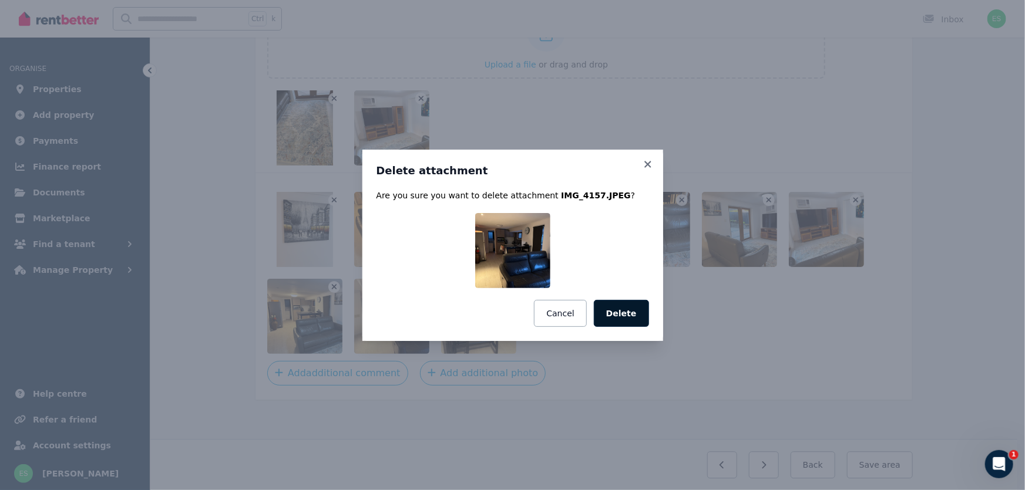
click at [620, 310] on button "Delete" at bounding box center [621, 313] width 55 height 27
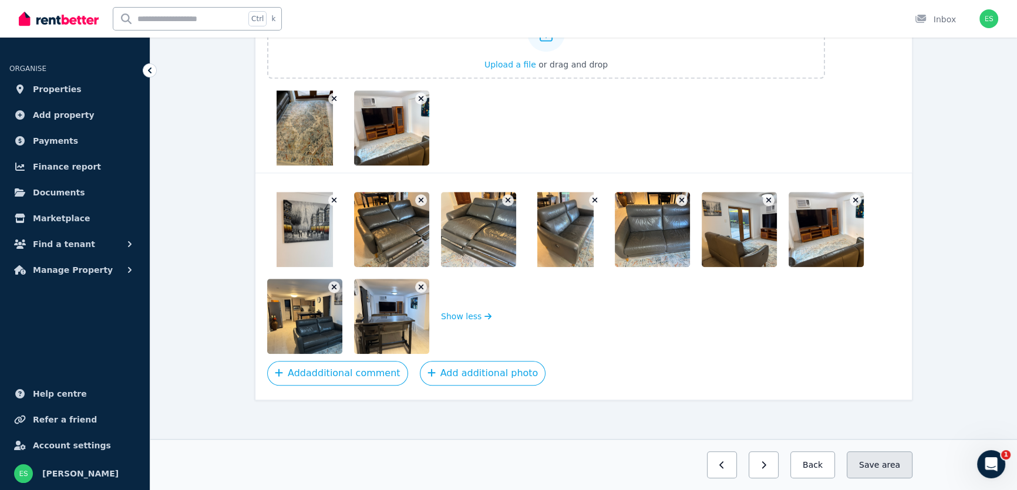
click at [879, 469] on button "Save area" at bounding box center [880, 465] width 66 height 27
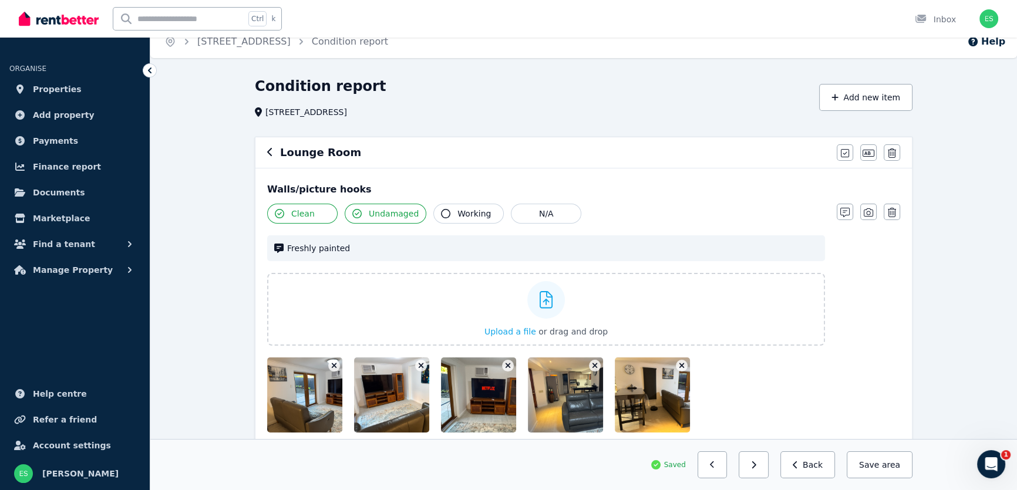
scroll to position [8, 0]
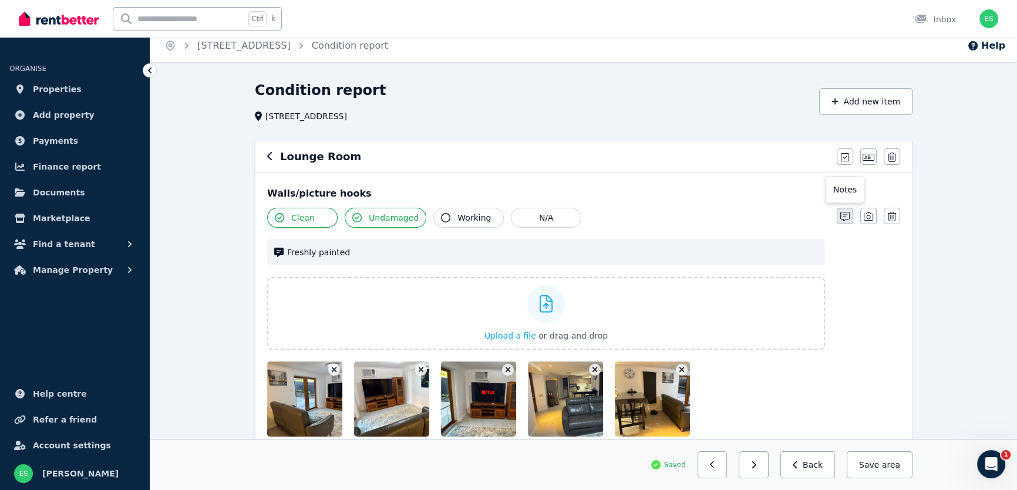
click at [842, 214] on icon "button" at bounding box center [845, 216] width 9 height 9
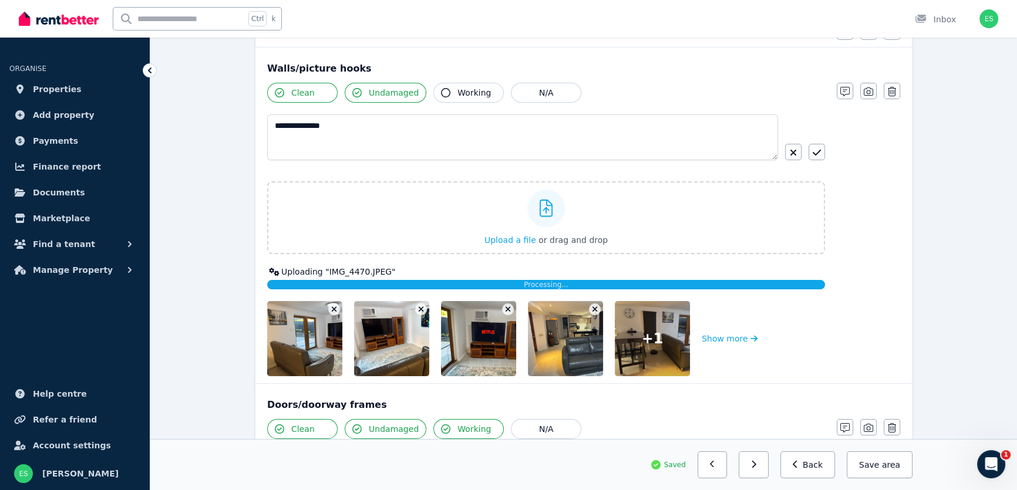
scroll to position [169, 0]
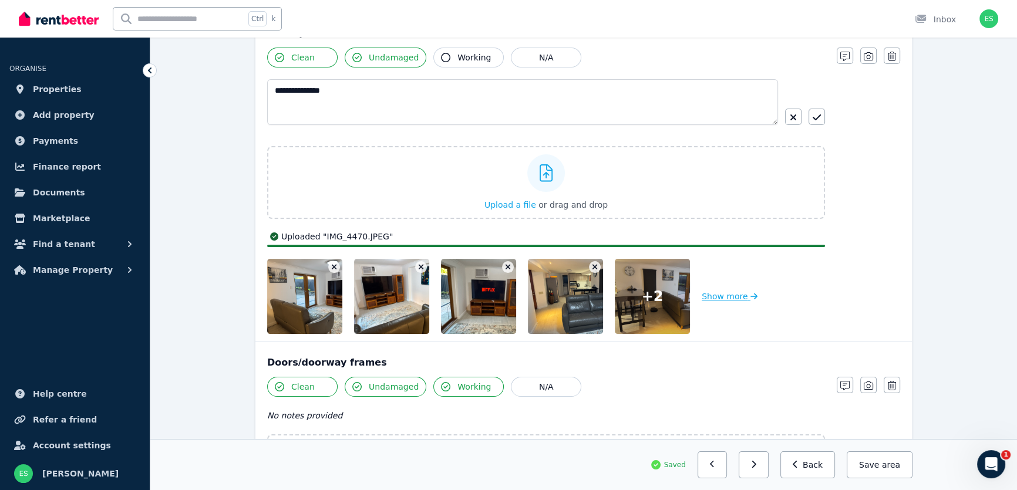
click at [730, 300] on button "Show more" at bounding box center [730, 296] width 56 height 75
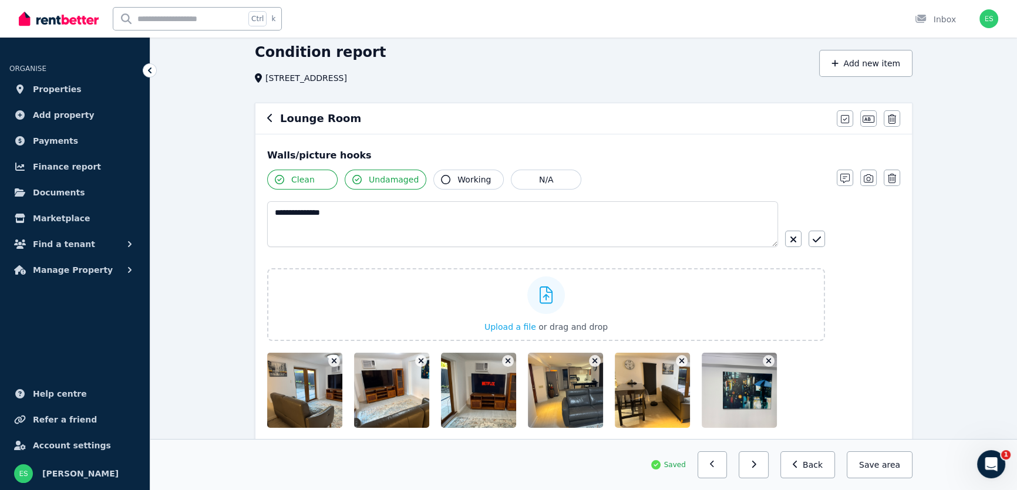
scroll to position [8, 0]
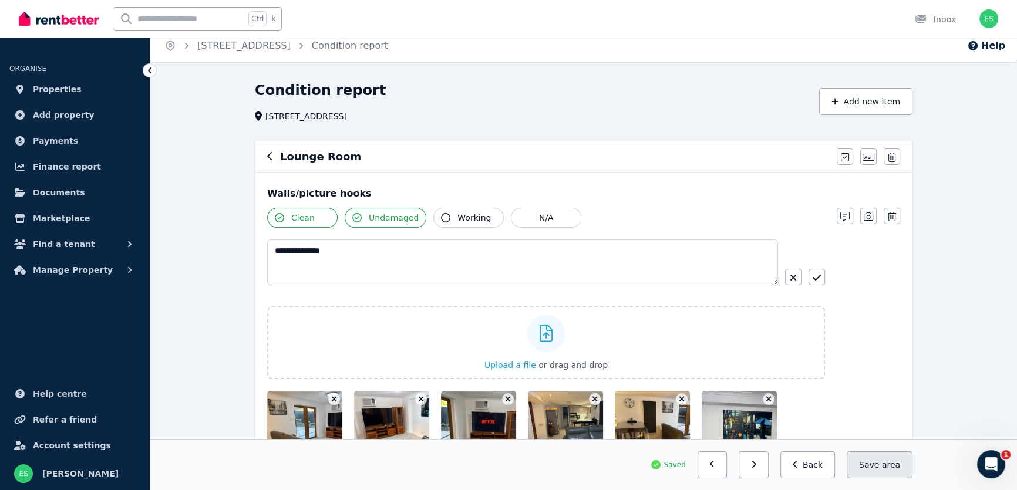
click at [877, 471] on button "Save area" at bounding box center [880, 465] width 66 height 27
click at [270, 159] on icon "button" at bounding box center [269, 156] width 5 height 8
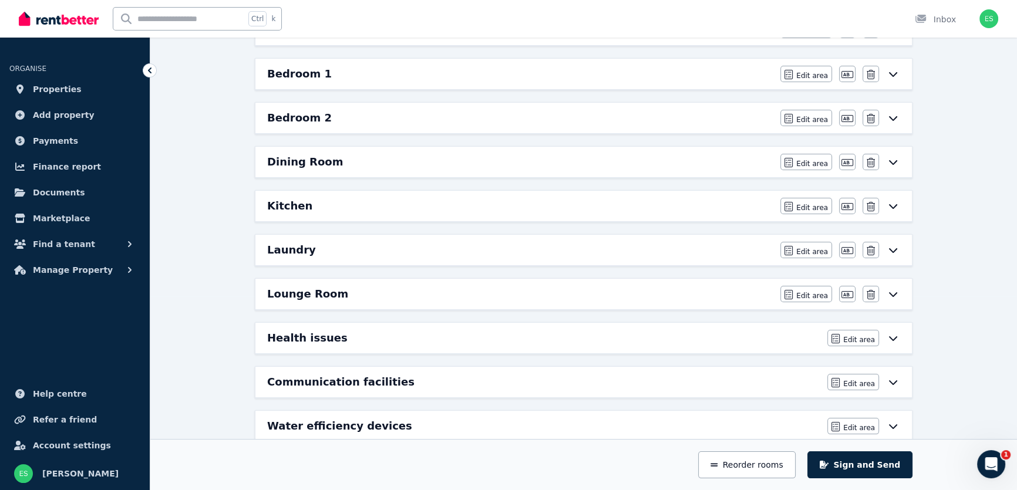
scroll to position [222, 0]
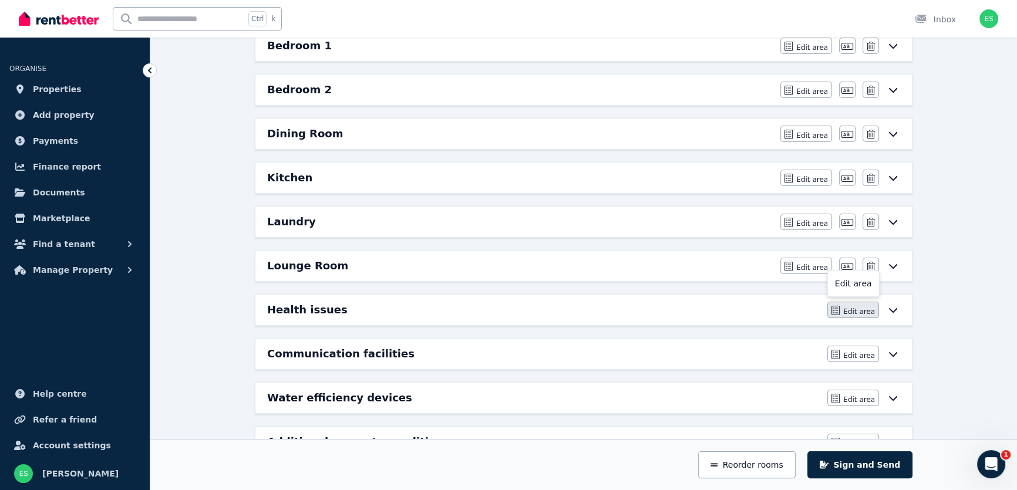
click at [834, 304] on button "Edit area" at bounding box center [854, 310] width 52 height 16
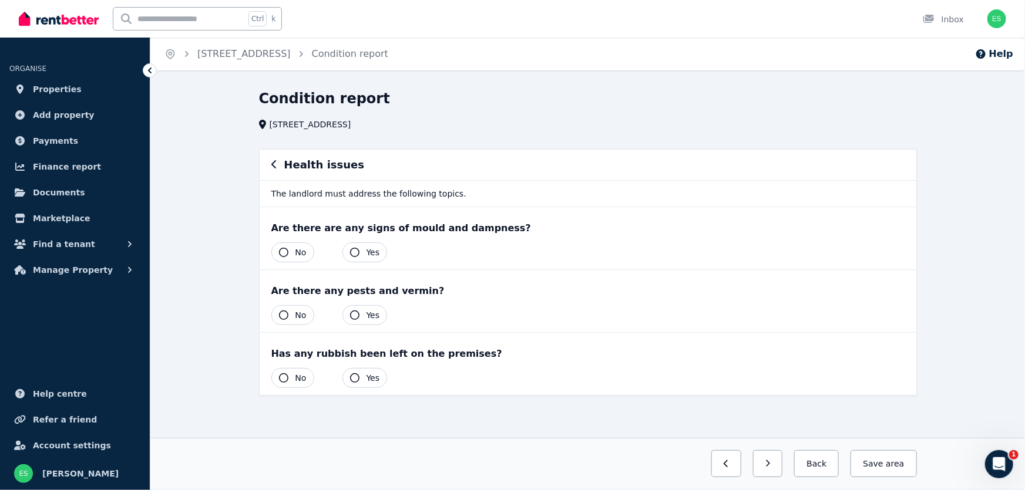
click at [294, 253] on button "No" at bounding box center [292, 253] width 43 height 20
click at [291, 315] on button "No" at bounding box center [292, 315] width 43 height 20
click at [290, 378] on button "No" at bounding box center [292, 378] width 43 height 20
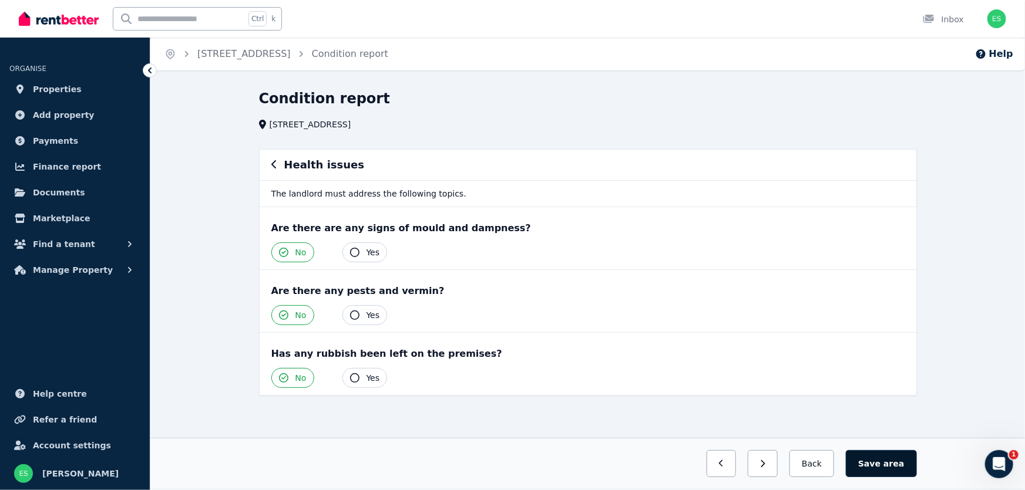
click at [876, 469] on button "Save area" at bounding box center [881, 464] width 70 height 27
click at [271, 160] on icon "button" at bounding box center [274, 164] width 6 height 9
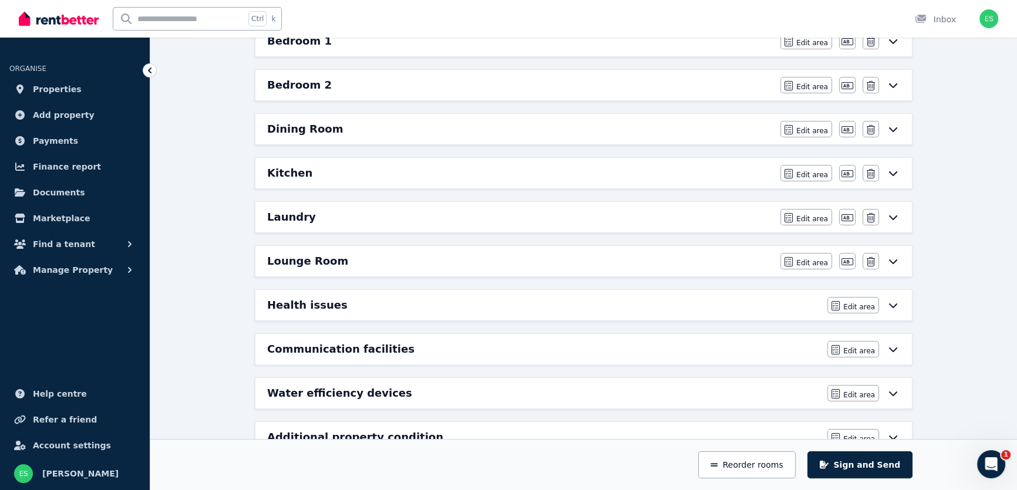
scroll to position [260, 0]
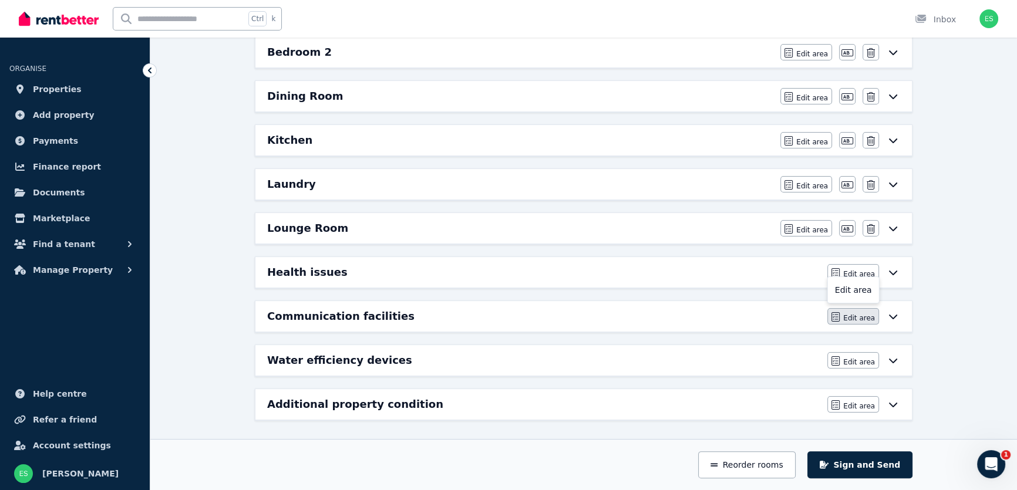
click at [856, 317] on span "Edit area" at bounding box center [859, 318] width 32 height 9
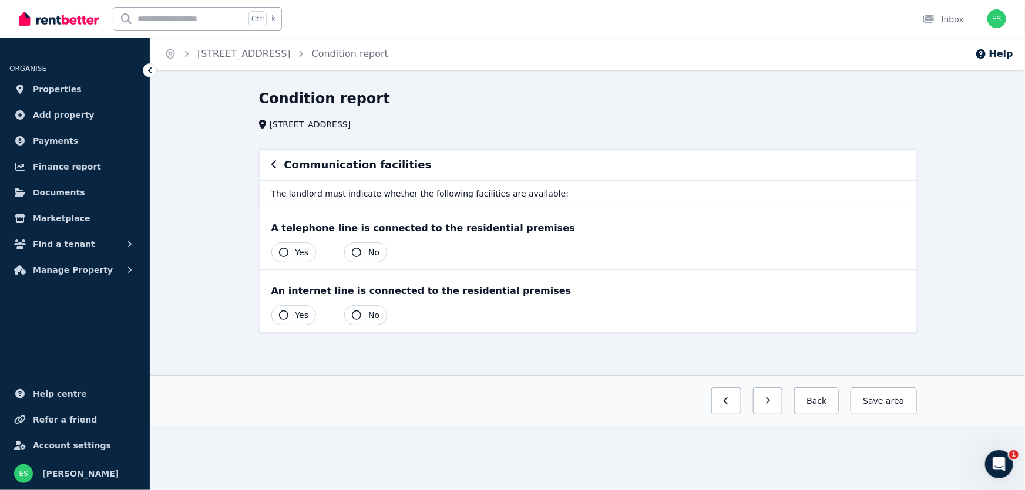
click at [355, 253] on icon "button" at bounding box center [356, 252] width 9 height 9
click at [291, 314] on button "Yes" at bounding box center [293, 315] width 45 height 20
click at [876, 402] on button "Save area" at bounding box center [881, 401] width 70 height 27
click at [870, 399] on button "Save area" at bounding box center [884, 401] width 66 height 27
click at [275, 167] on icon "button" at bounding box center [274, 164] width 6 height 9
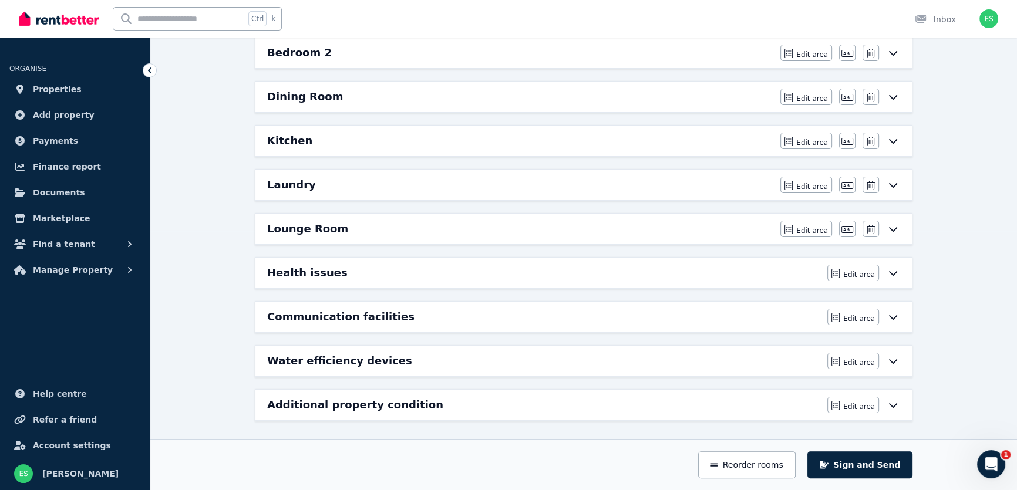
scroll to position [260, 0]
click at [893, 357] on icon at bounding box center [893, 360] width 14 height 9
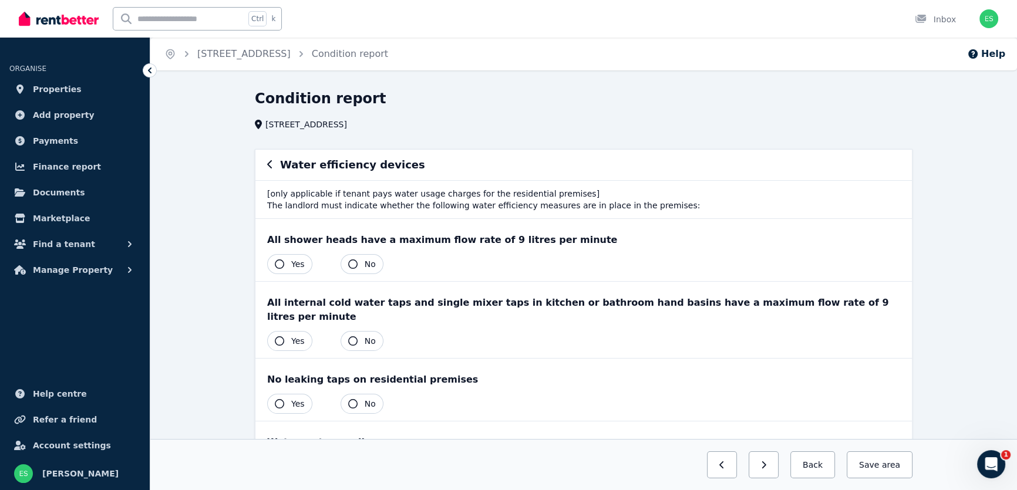
click at [287, 265] on button "Yes" at bounding box center [289, 264] width 45 height 20
click at [281, 337] on icon "button" at bounding box center [279, 341] width 9 height 9
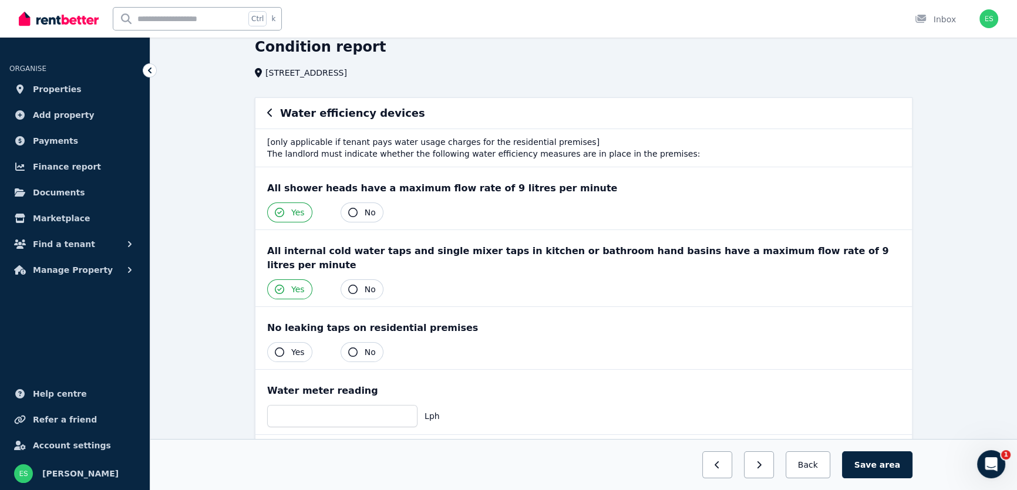
scroll to position [53, 0]
click at [290, 341] on button "Yes" at bounding box center [289, 351] width 45 height 20
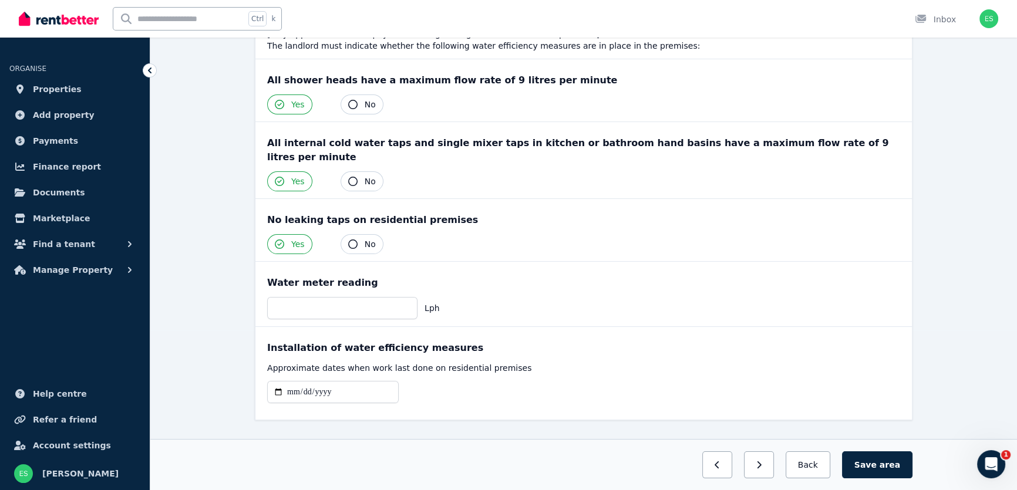
scroll to position [167, 0]
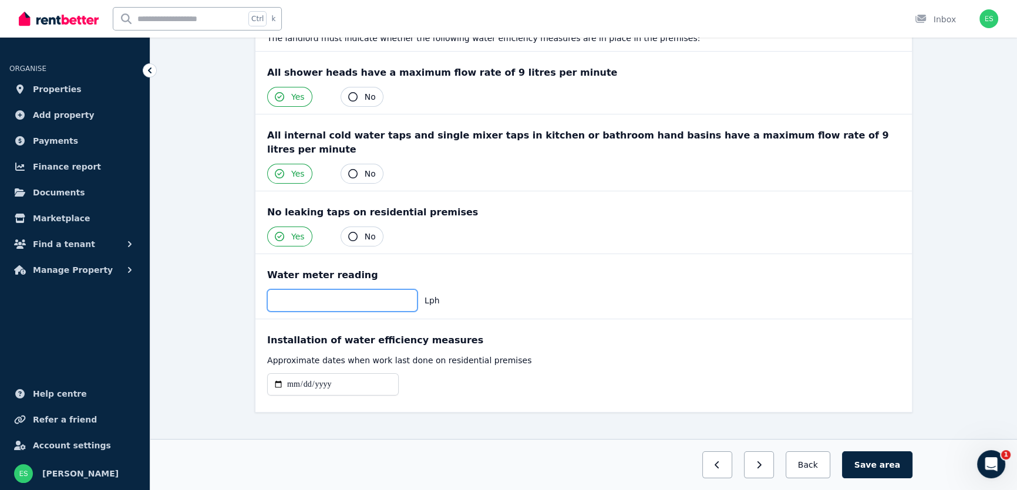
click at [342, 290] on input "number" at bounding box center [342, 301] width 150 height 22
click at [343, 290] on input "number" at bounding box center [342, 301] width 150 height 22
click at [881, 466] on button "Save area" at bounding box center [877, 465] width 70 height 27
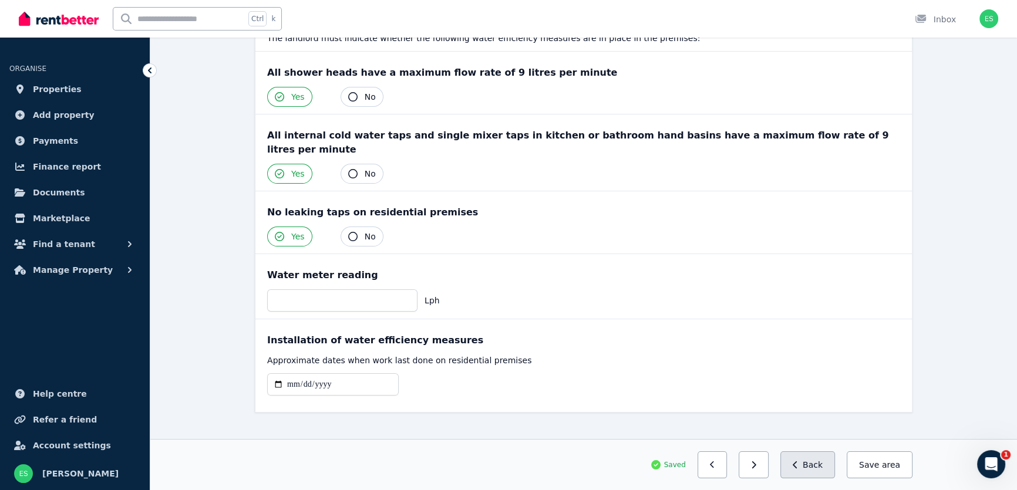
click at [811, 470] on button "Back" at bounding box center [808, 465] width 55 height 27
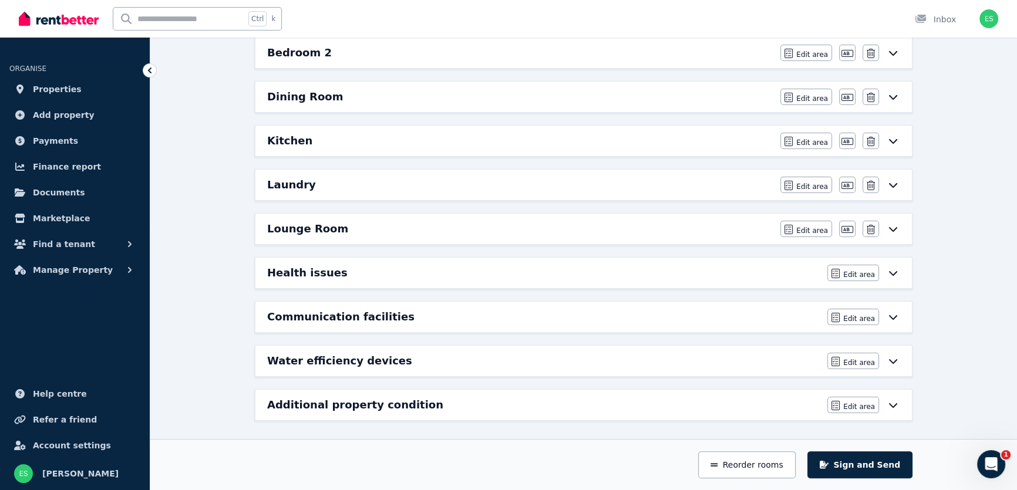
scroll to position [260, 0]
click at [851, 402] on span "Edit area" at bounding box center [859, 406] width 32 height 9
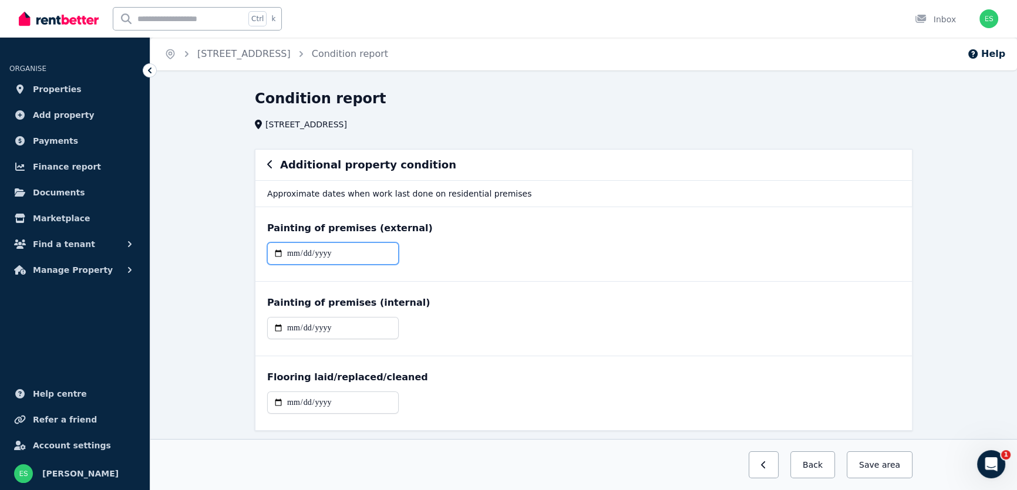
click at [290, 252] on input "date" at bounding box center [333, 254] width 132 height 22
click at [288, 328] on input "date" at bounding box center [333, 328] width 132 height 22
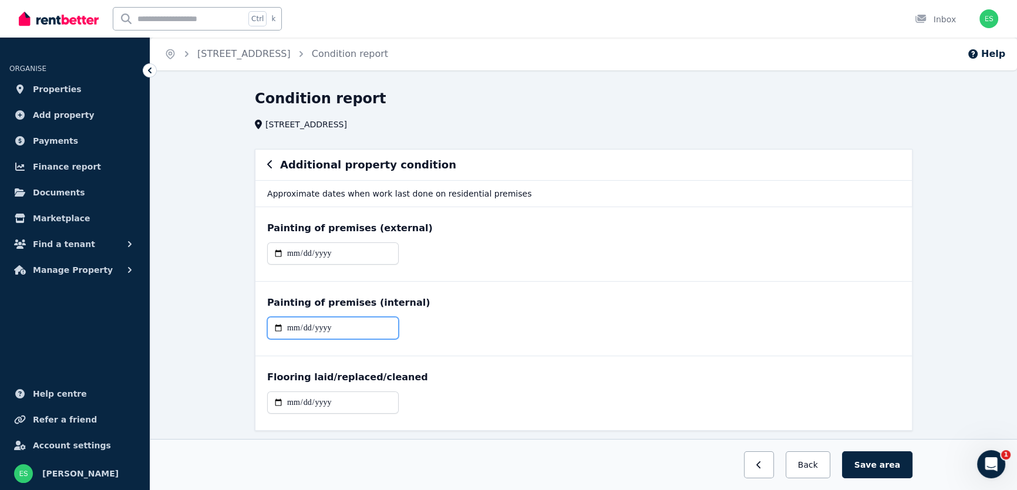
type input "**********"
click at [292, 405] on input "date" at bounding box center [333, 403] width 132 height 22
type input "**********"
click at [293, 250] on input "date" at bounding box center [333, 254] width 132 height 22
type input "**********"
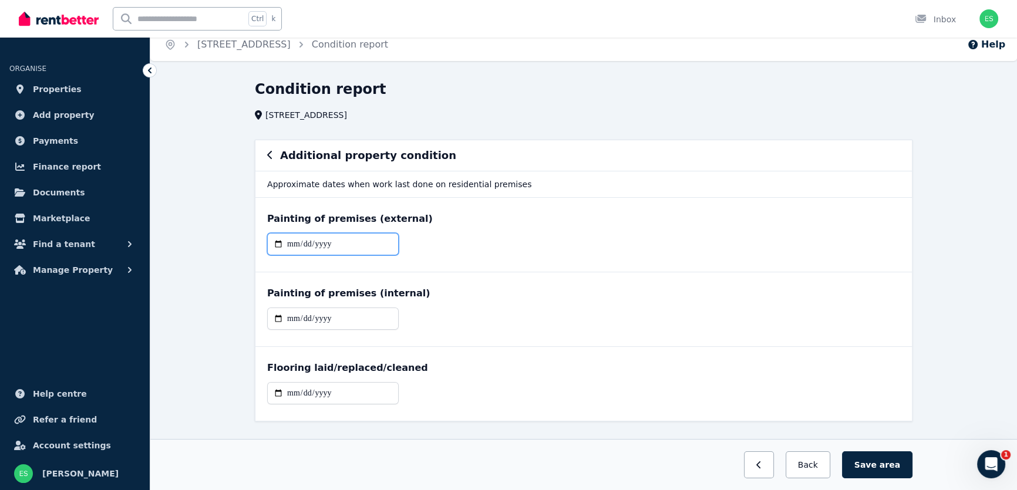
scroll to position [32, 0]
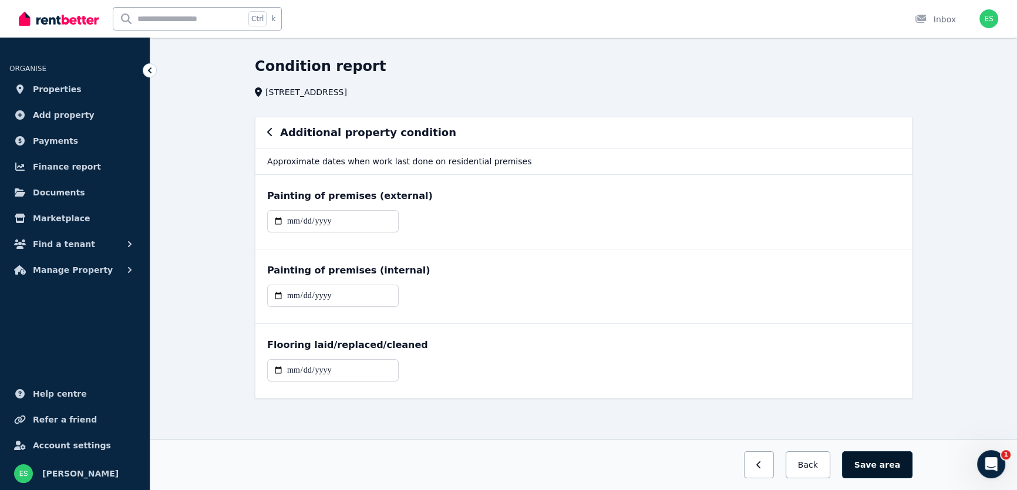
click at [864, 463] on button "Save area" at bounding box center [877, 465] width 70 height 27
click at [270, 133] on icon "button" at bounding box center [270, 131] width 6 height 9
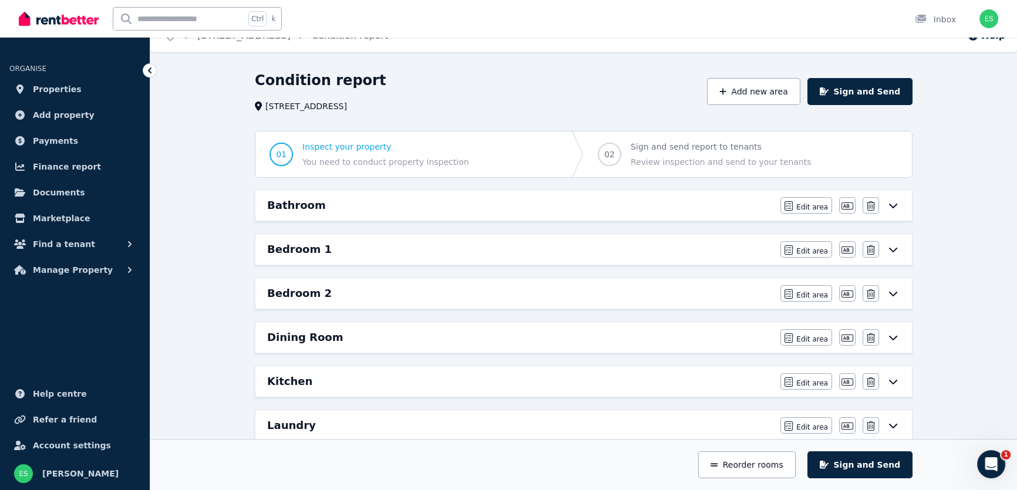
scroll to position [0, 0]
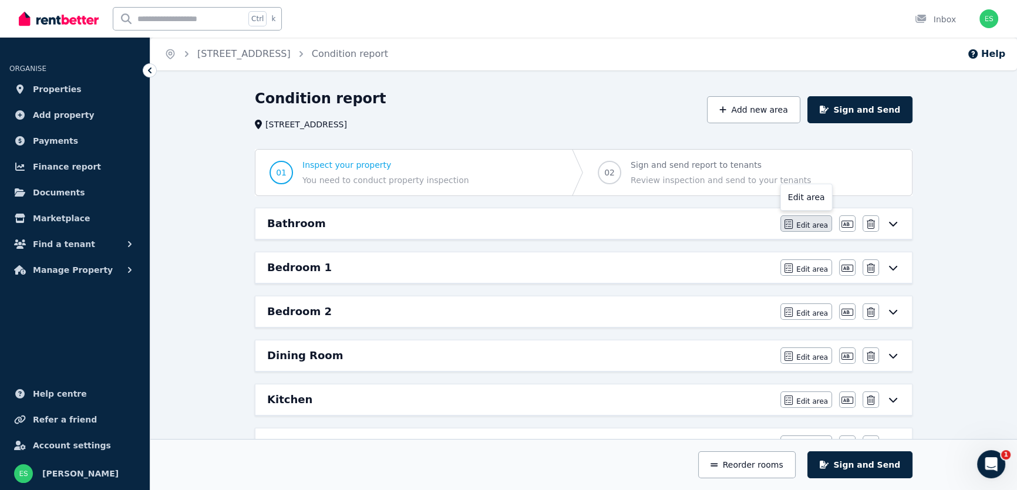
click at [809, 226] on span "Edit area" at bounding box center [812, 225] width 32 height 9
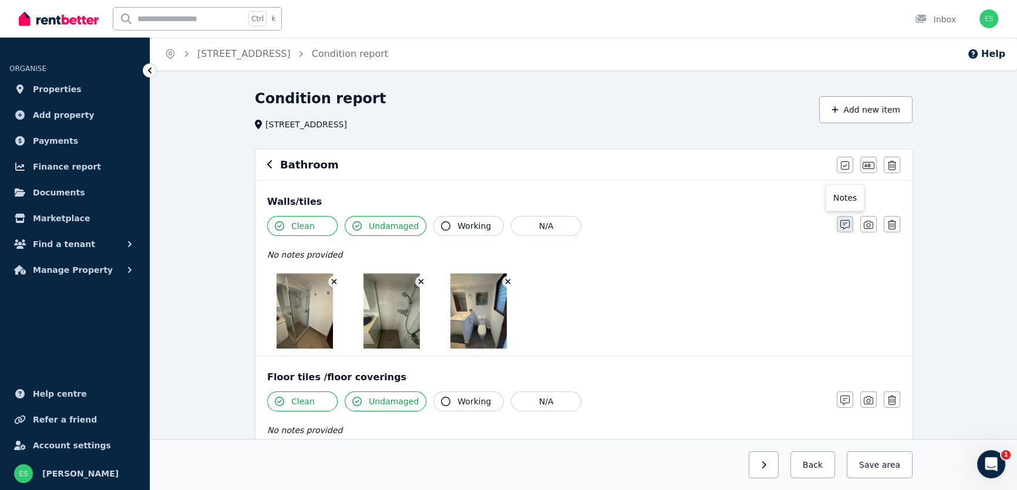
click at [847, 224] on icon "button" at bounding box center [845, 224] width 9 height 9
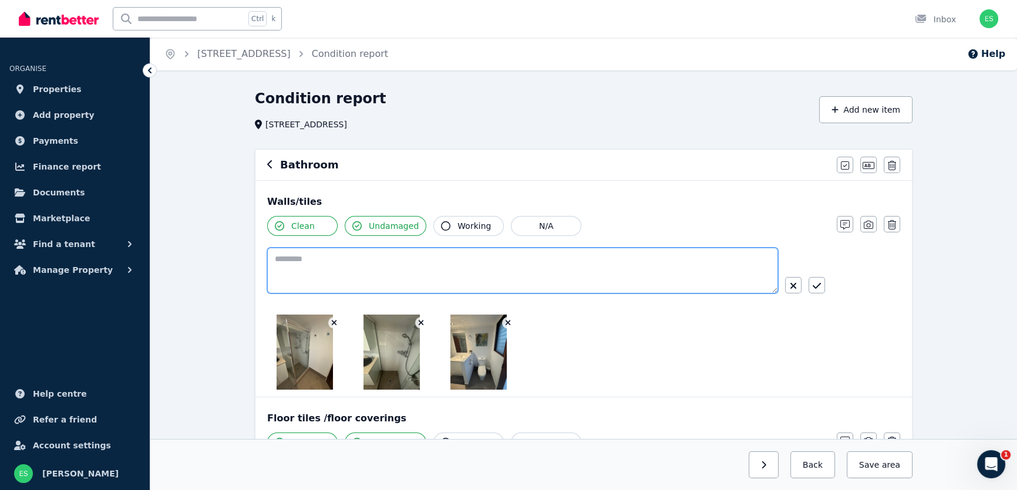
click at [627, 267] on textarea at bounding box center [522, 271] width 511 height 46
type textarea "**********"
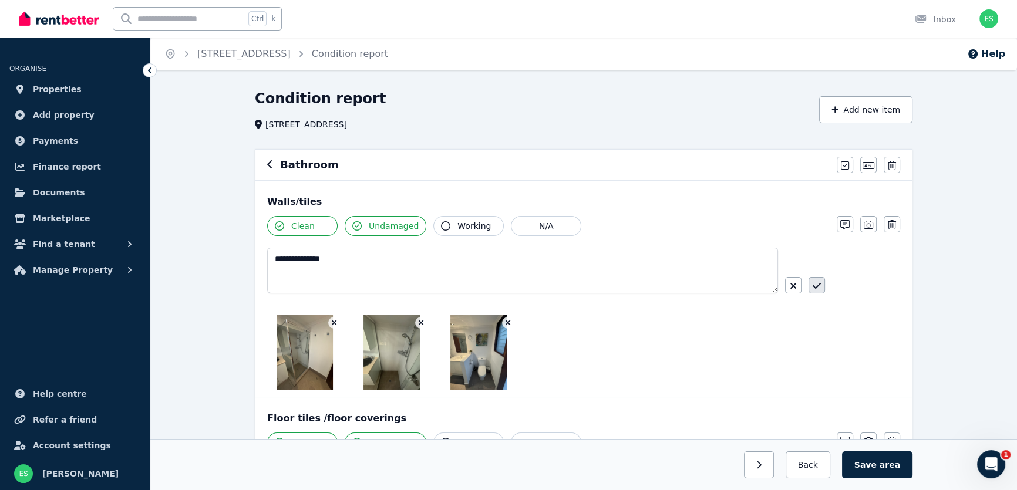
click at [811, 289] on button "button" at bounding box center [817, 285] width 16 height 16
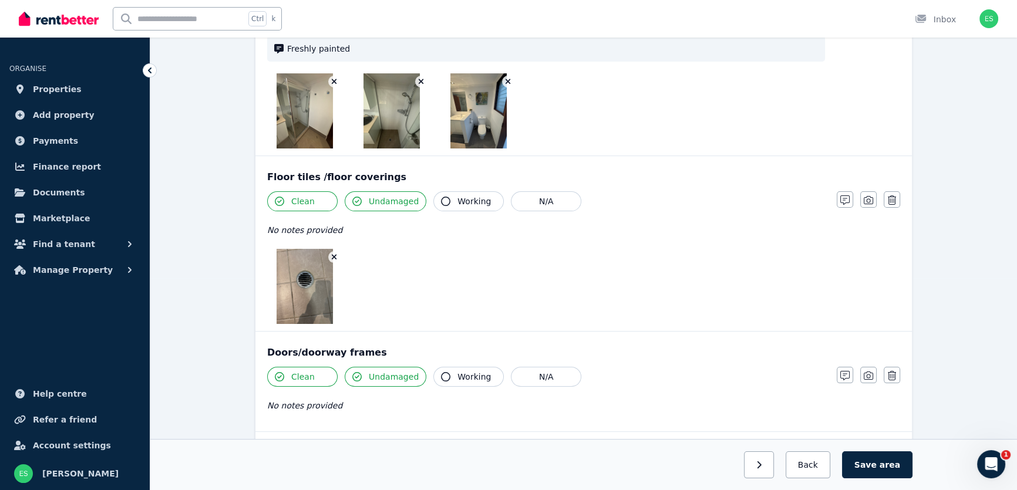
scroll to position [213, 0]
click at [866, 199] on icon "button" at bounding box center [868, 198] width 9 height 9
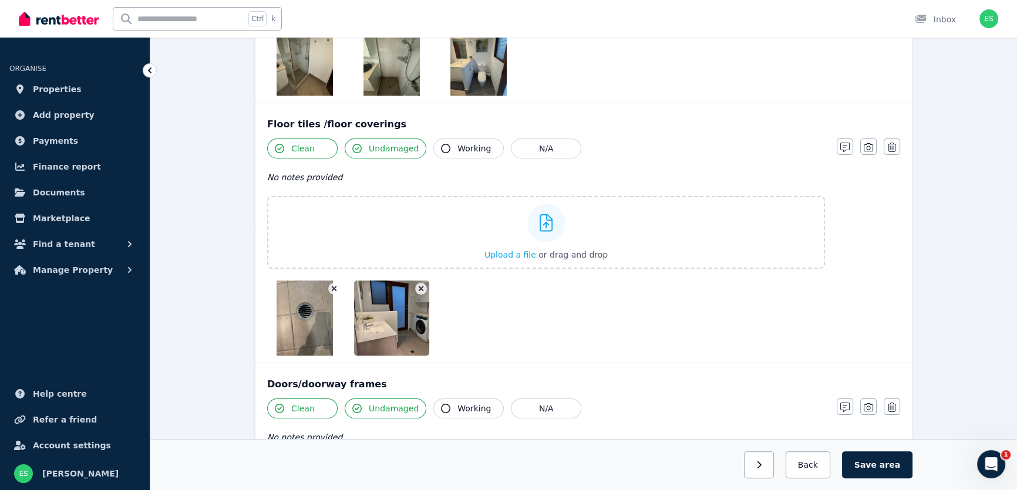
scroll to position [267, 0]
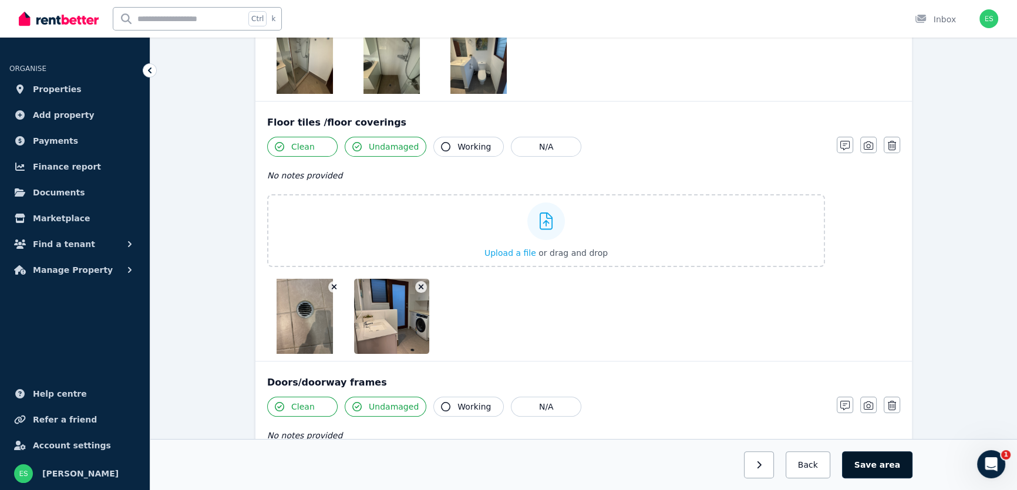
click at [882, 468] on button "Save area" at bounding box center [877, 465] width 70 height 27
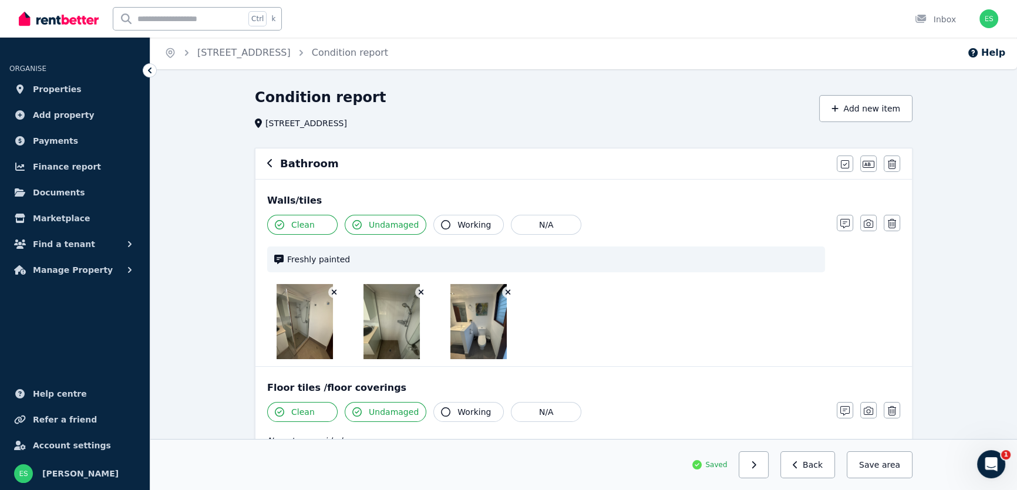
scroll to position [0, 0]
click at [271, 167] on icon "button" at bounding box center [270, 164] width 6 height 9
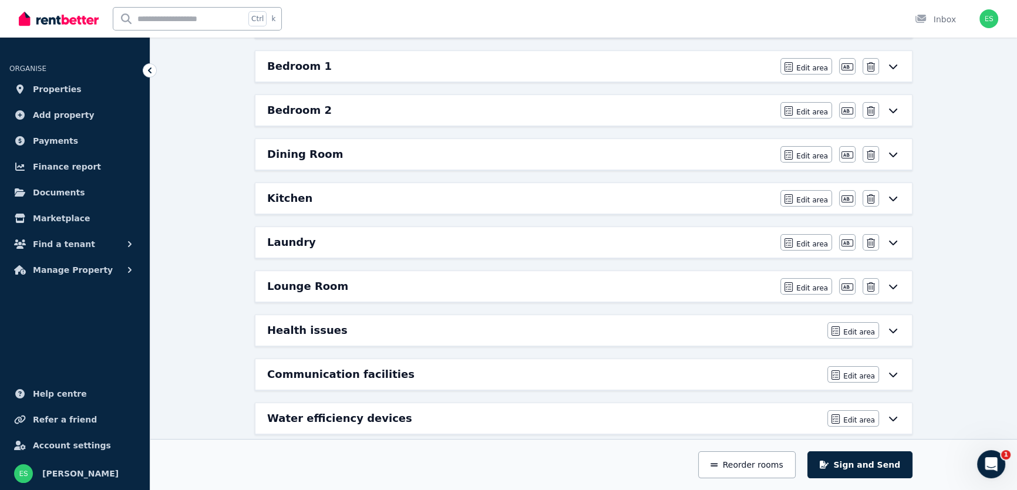
scroll to position [260, 0]
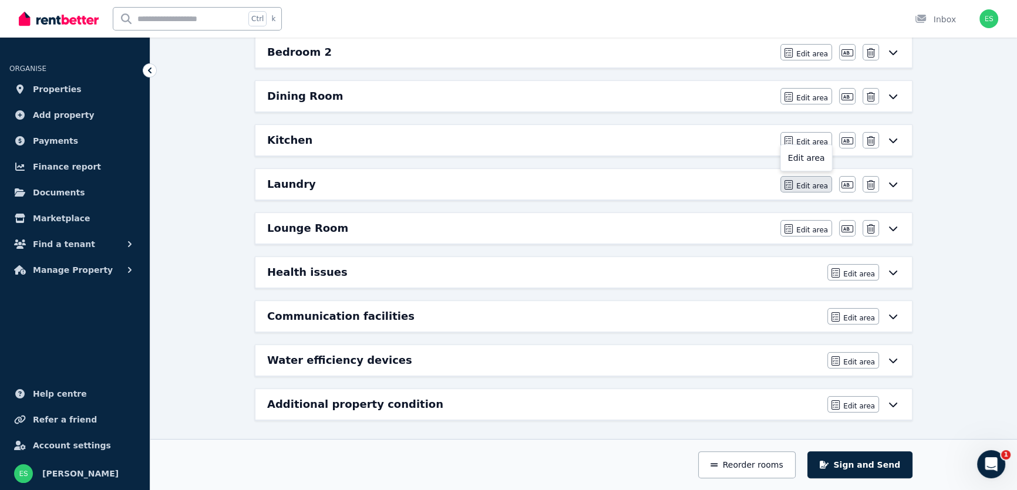
click at [799, 187] on button "Edit area" at bounding box center [807, 184] width 52 height 16
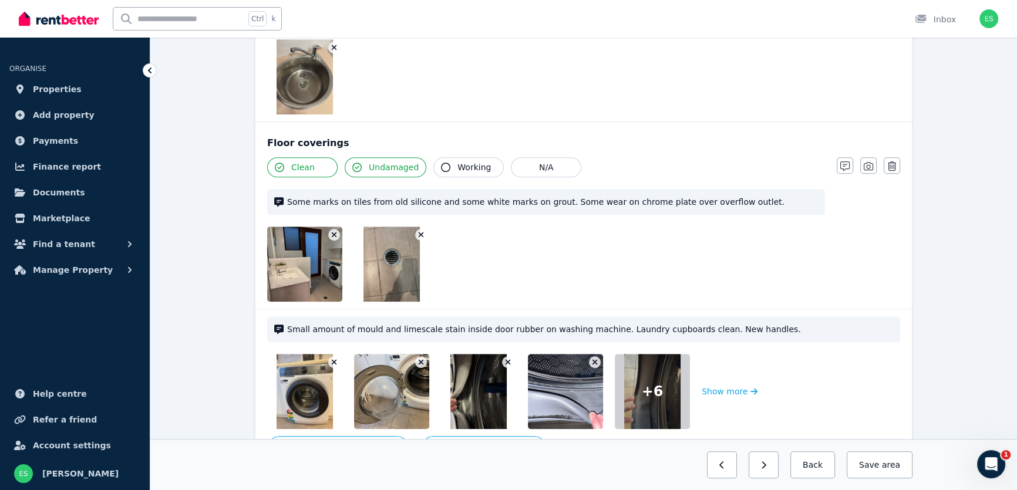
scroll to position [1281, 0]
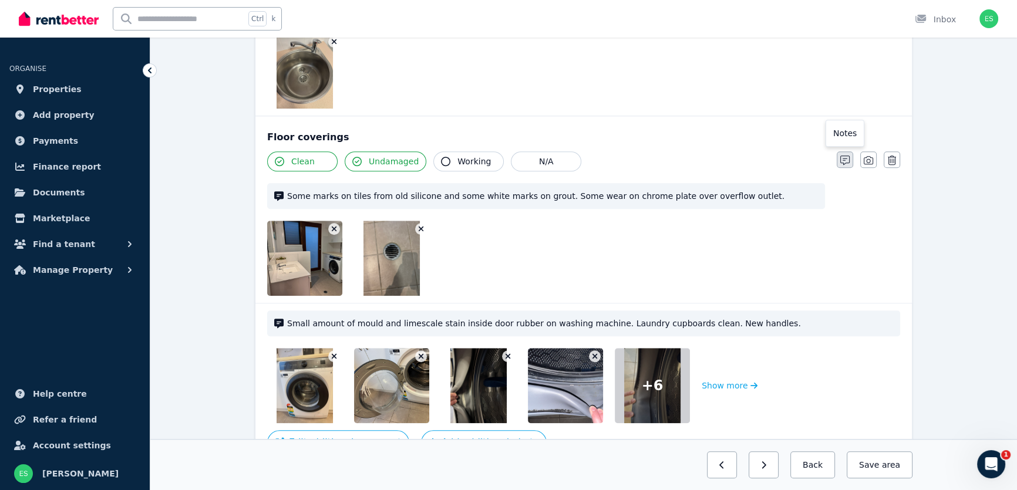
click at [841, 156] on icon "button" at bounding box center [845, 160] width 9 height 9
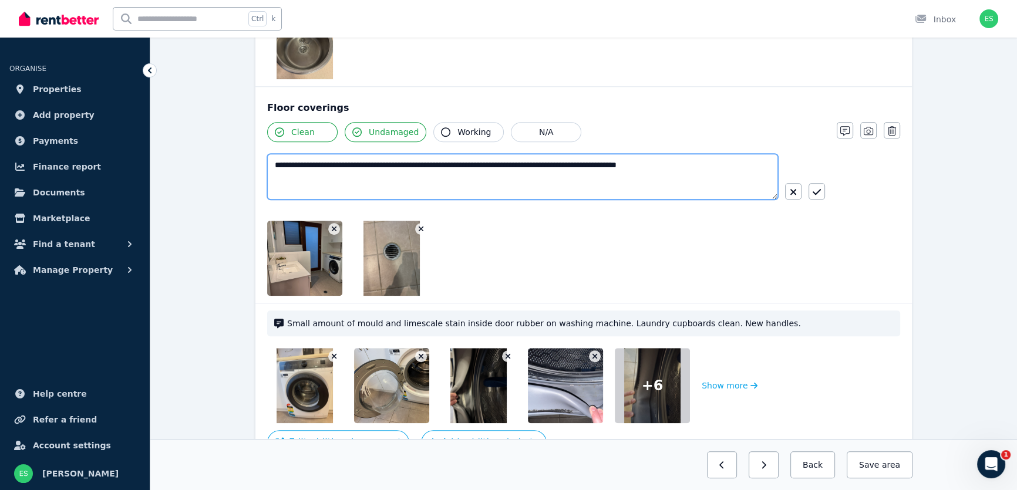
drag, startPoint x: 718, startPoint y: 162, endPoint x: 193, endPoint y: 142, distance: 526.1
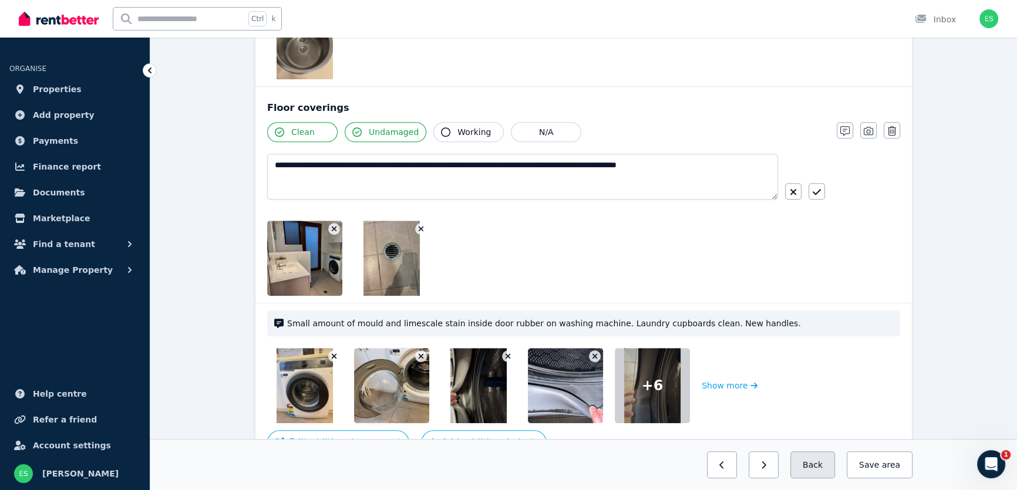
click at [816, 464] on button "Back" at bounding box center [813, 465] width 45 height 27
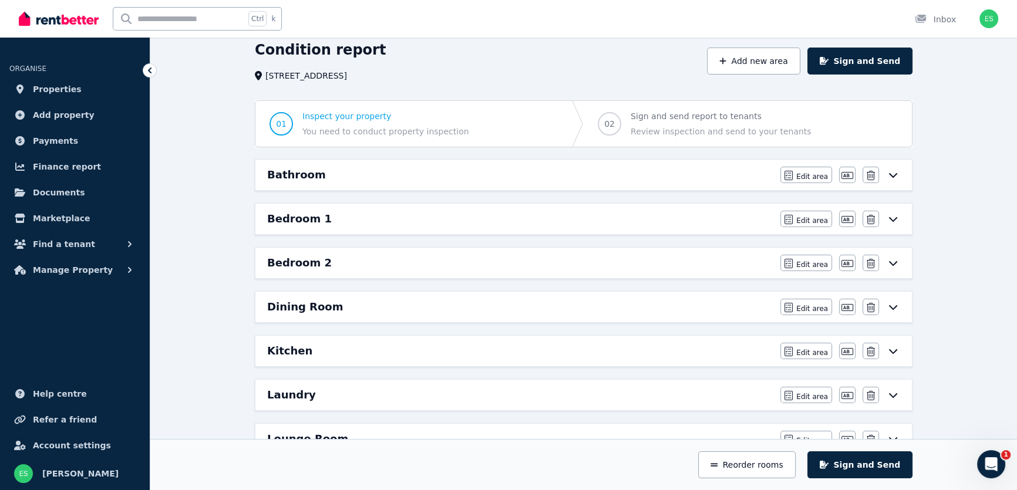
scroll to position [46, 0]
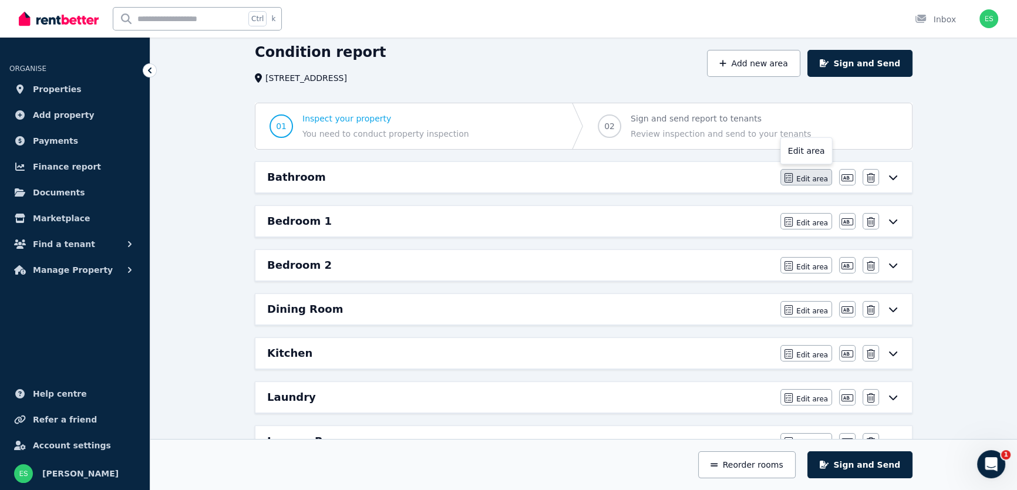
click at [811, 177] on span "Edit area" at bounding box center [812, 178] width 32 height 9
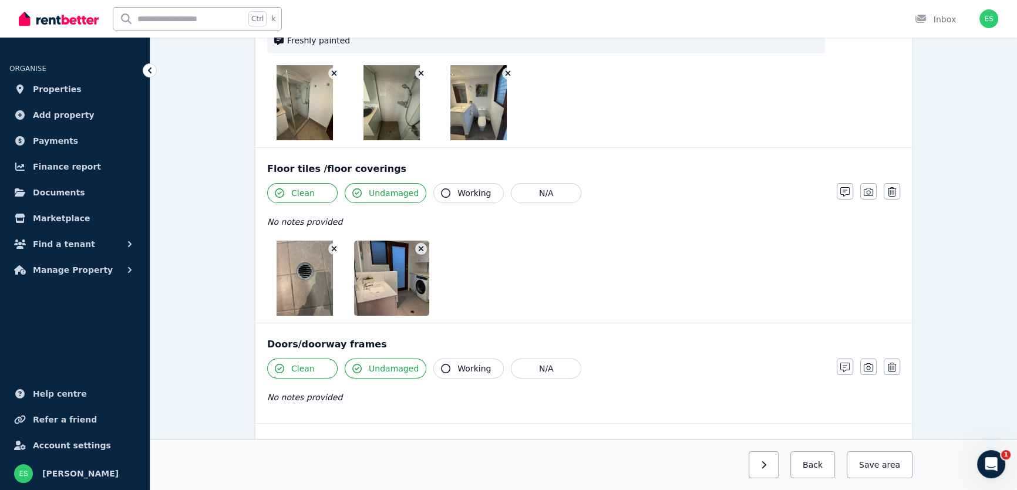
scroll to position [267, 0]
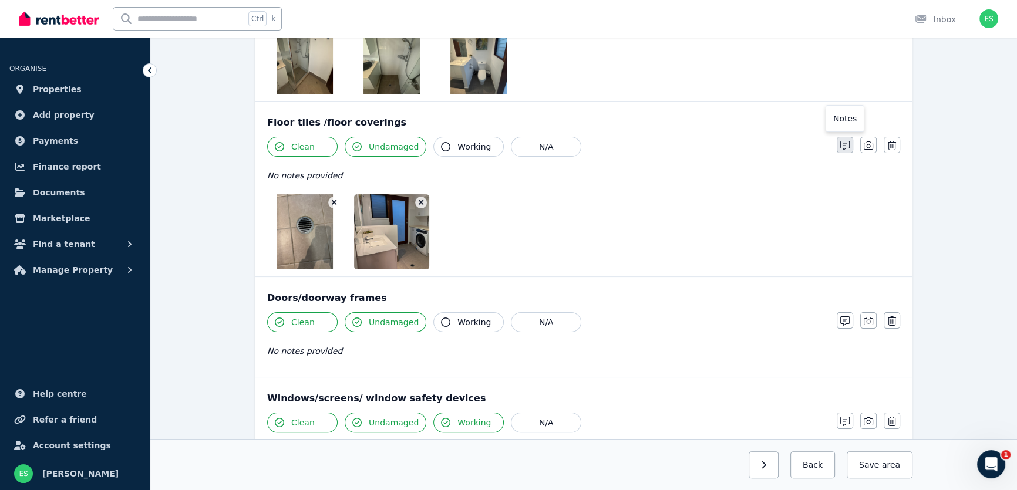
click at [845, 147] on icon "button" at bounding box center [845, 145] width 9 height 9
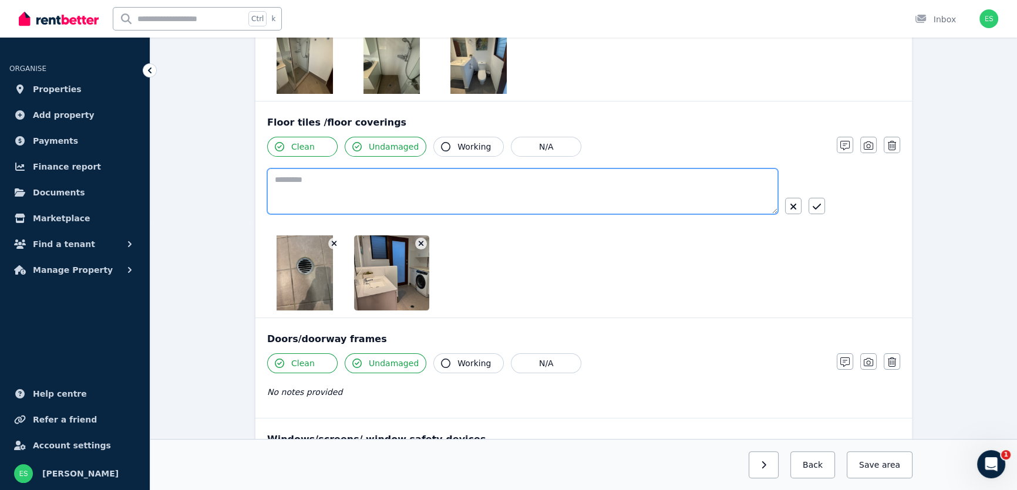
click at [650, 196] on textarea at bounding box center [522, 192] width 511 height 46
paste textarea "**********"
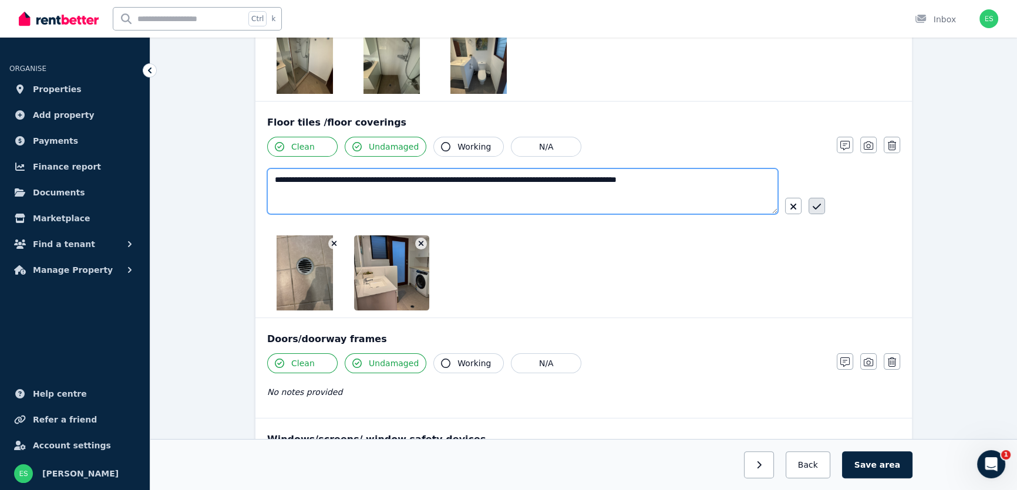
type textarea "**********"
click at [816, 204] on icon "button" at bounding box center [817, 206] width 8 height 9
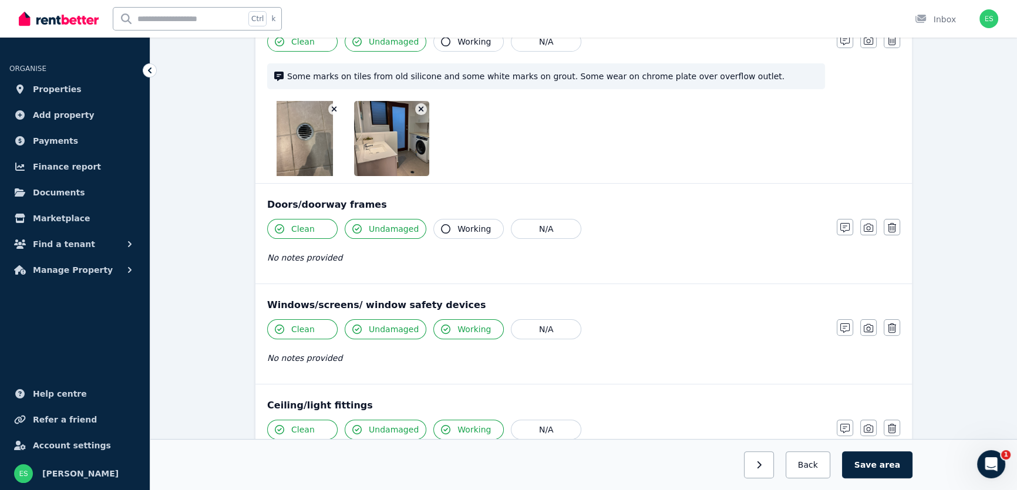
scroll to position [374, 0]
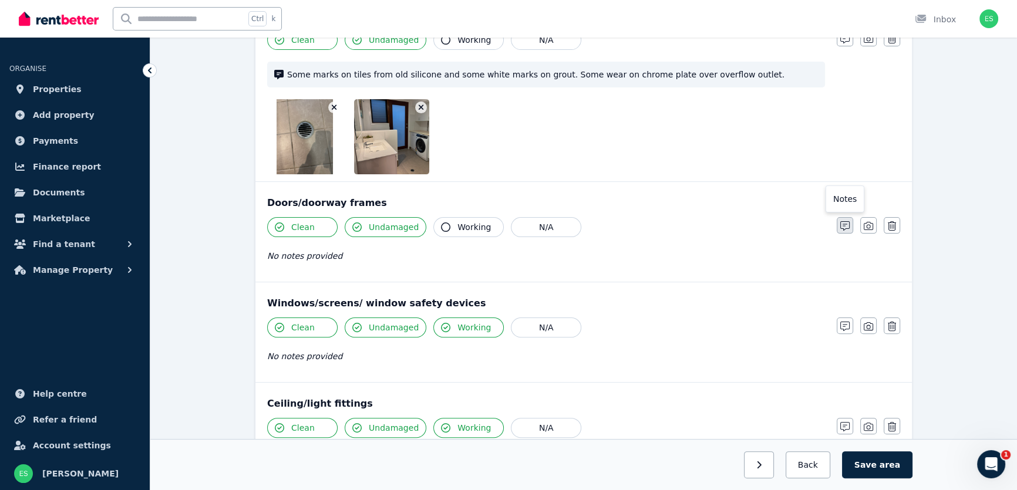
click at [841, 226] on icon "button" at bounding box center [845, 225] width 9 height 9
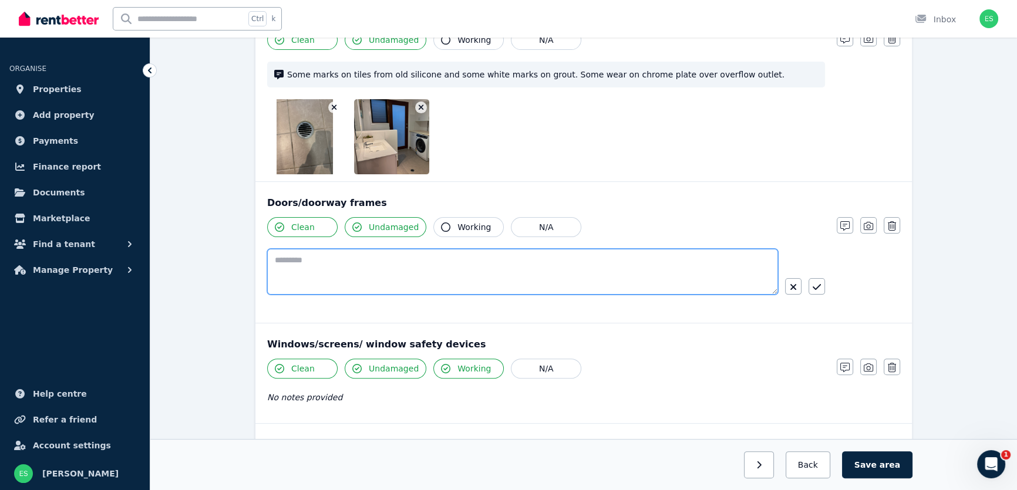
click at [521, 267] on textarea at bounding box center [522, 272] width 511 height 46
drag, startPoint x: 476, startPoint y: 251, endPoint x: 241, endPoint y: 244, distance: 235.1
type textarea "**********"
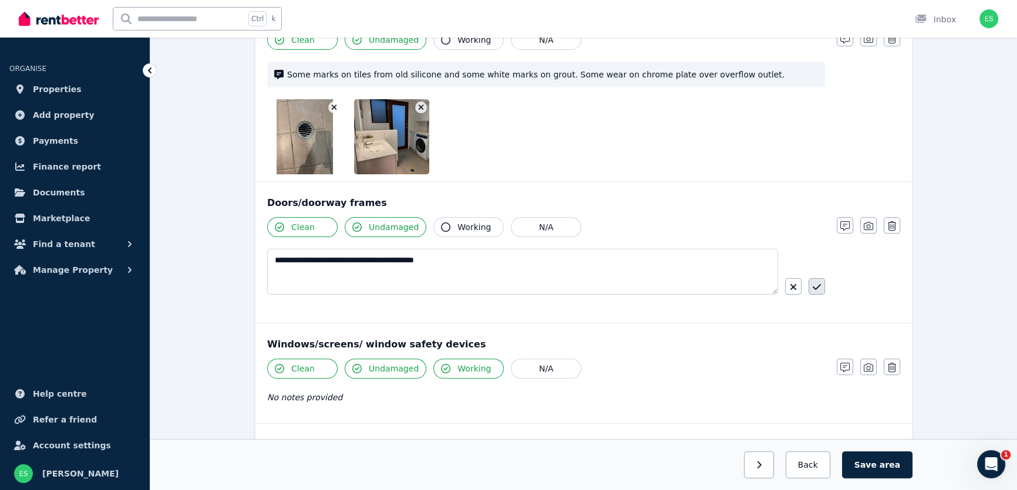
click at [815, 283] on icon "button" at bounding box center [817, 287] width 8 height 9
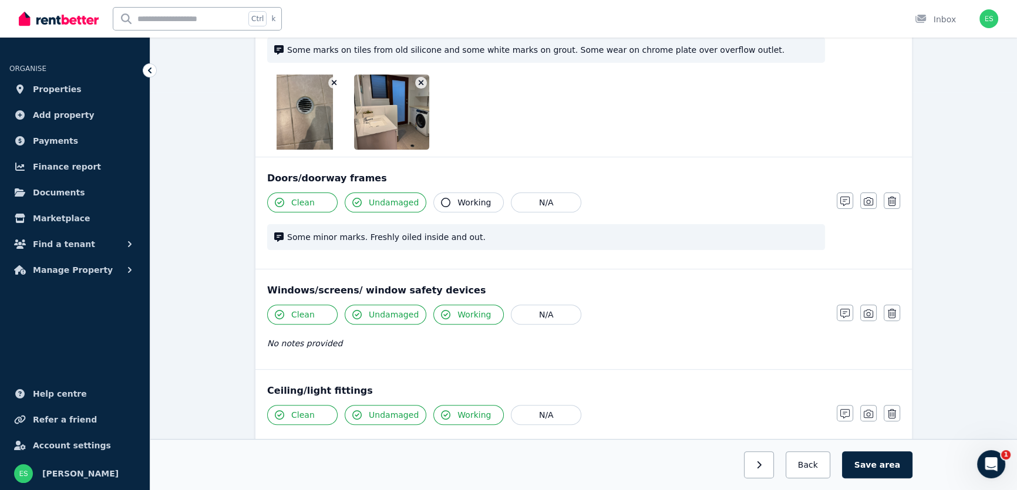
scroll to position [427, 0]
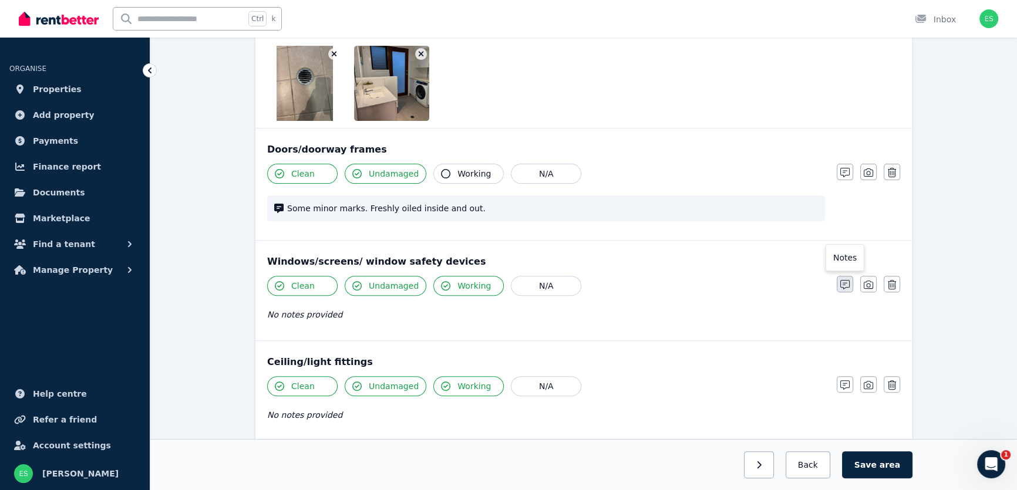
click at [843, 280] on icon "button" at bounding box center [845, 284] width 9 height 9
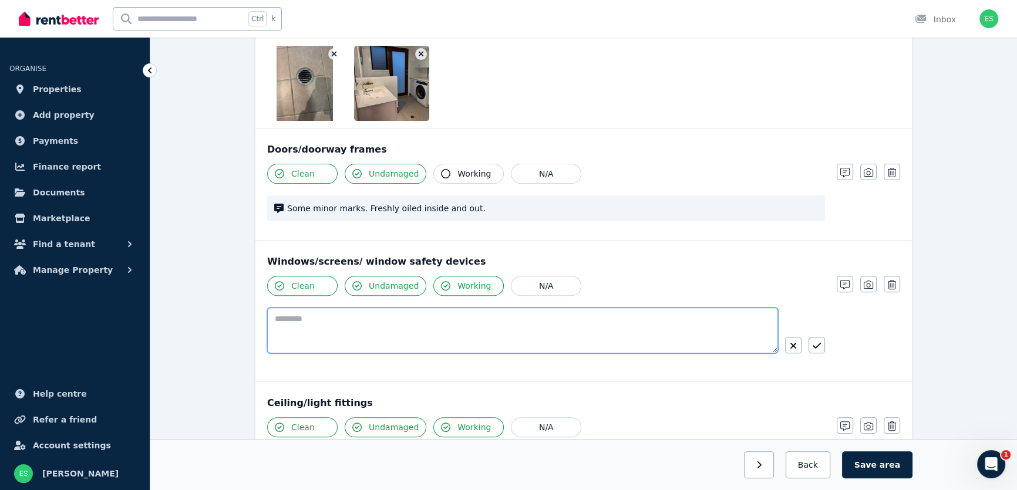
click at [502, 310] on textarea at bounding box center [522, 331] width 511 height 46
paste textarea "**********"
type textarea "**********"
click at [814, 339] on button "button" at bounding box center [817, 345] width 16 height 16
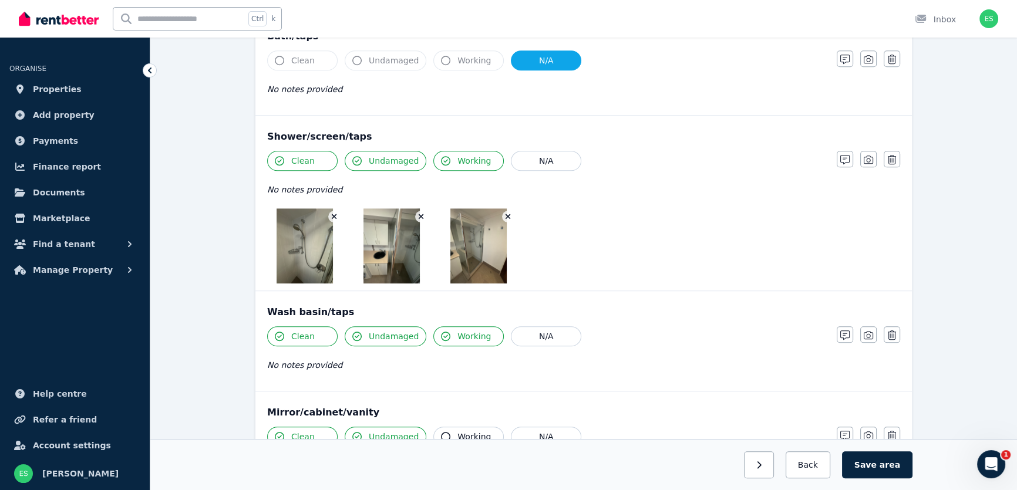
scroll to position [1068, 0]
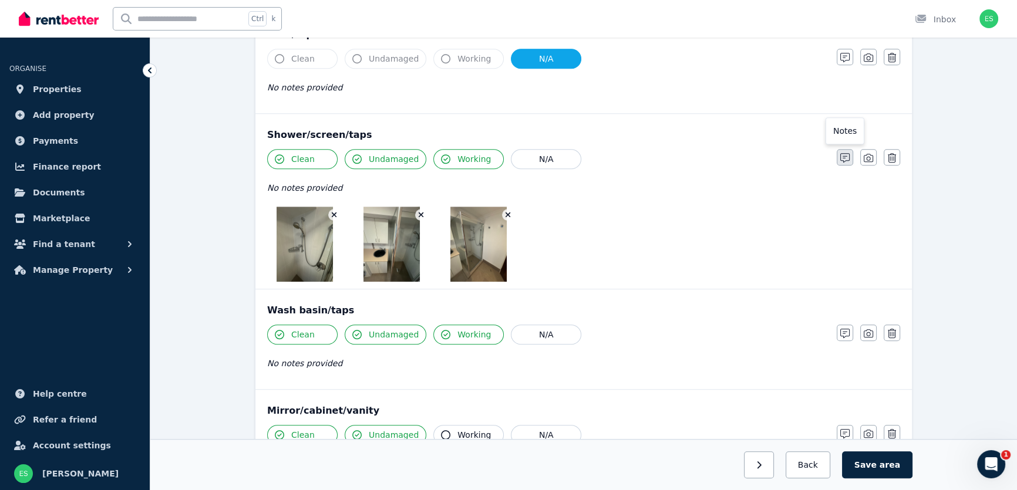
click at [845, 155] on icon "button" at bounding box center [845, 157] width 9 height 9
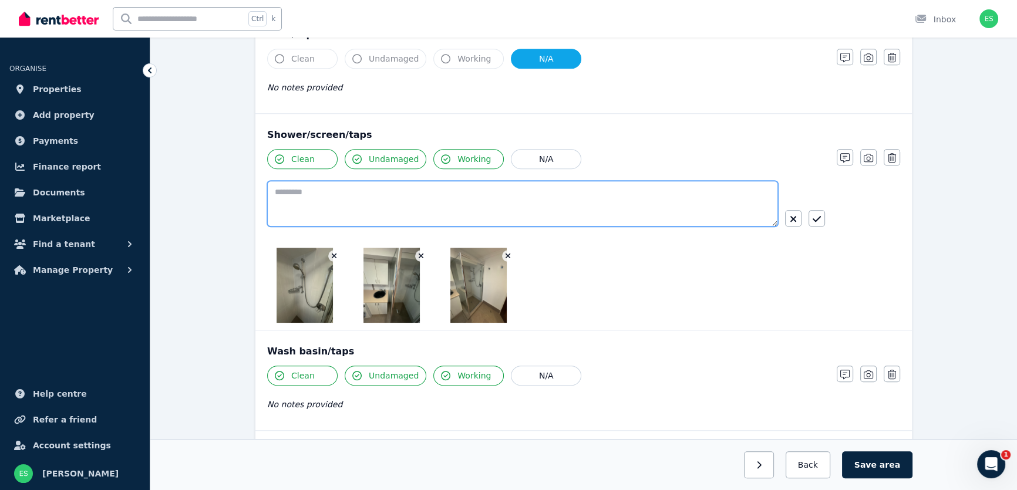
click at [468, 201] on textarea at bounding box center [522, 204] width 511 height 46
type textarea "*******"
type textarea "**********"
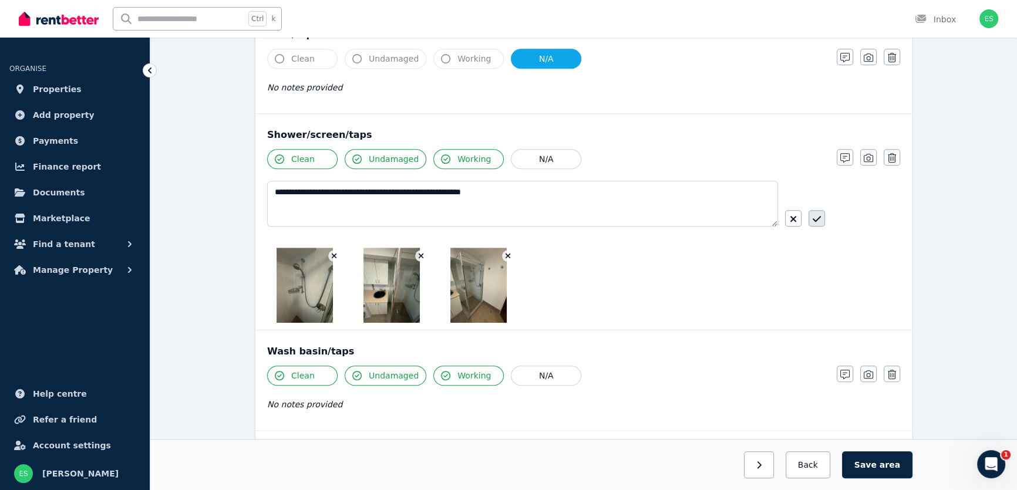
click at [817, 214] on icon "button" at bounding box center [817, 218] width 8 height 9
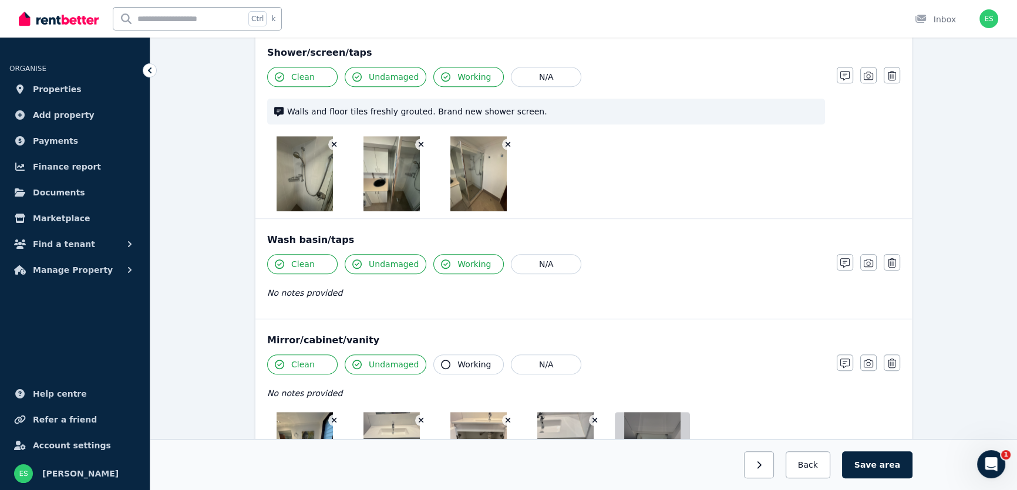
scroll to position [1228, 0]
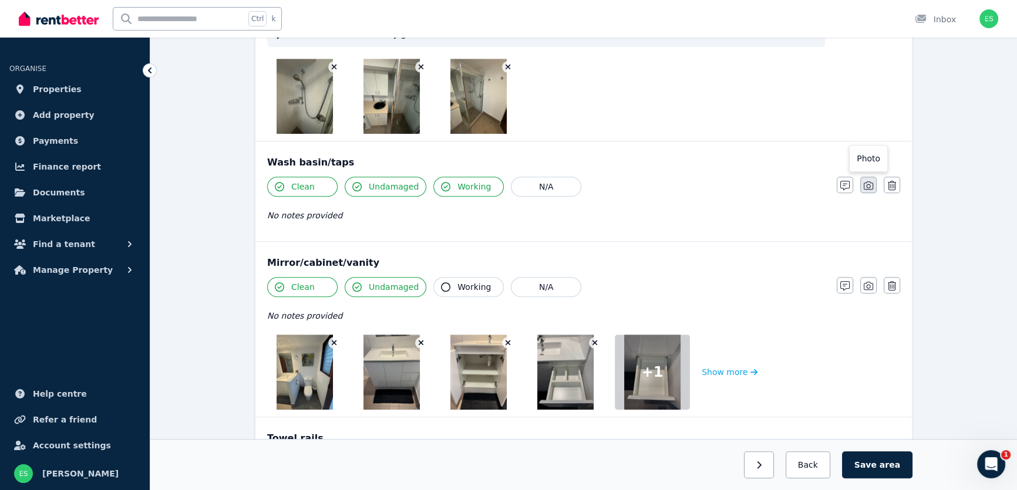
click at [869, 185] on icon "button" at bounding box center [868, 185] width 9 height 9
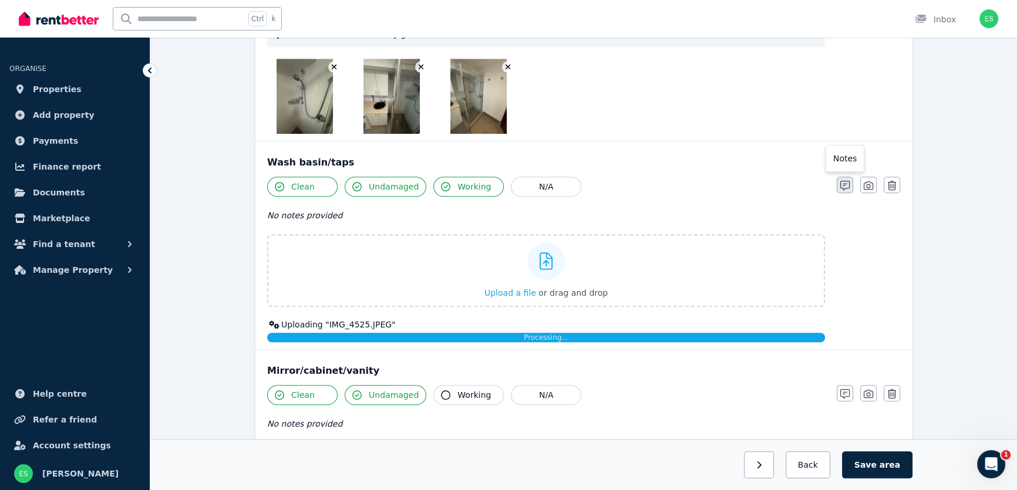
click at [841, 183] on icon "button" at bounding box center [845, 185] width 9 height 9
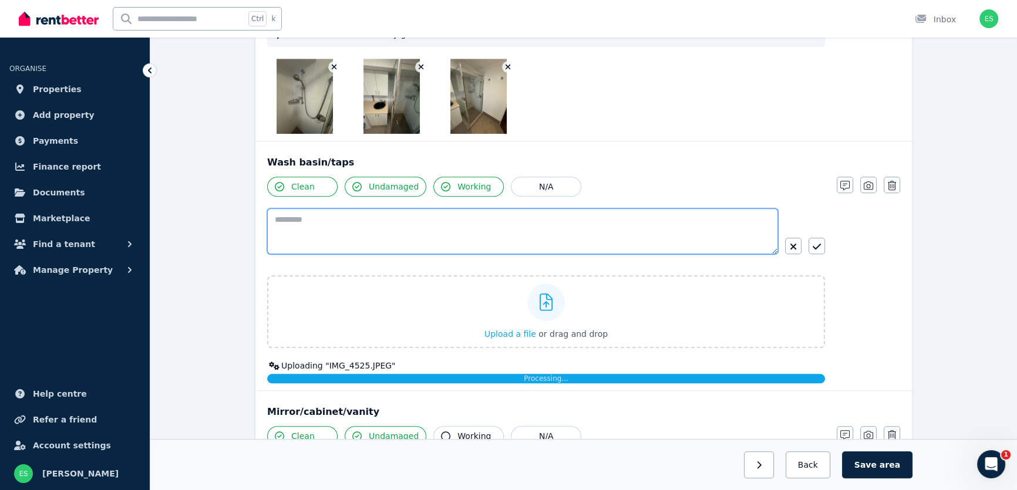
click at [516, 237] on textarea at bounding box center [522, 232] width 511 height 46
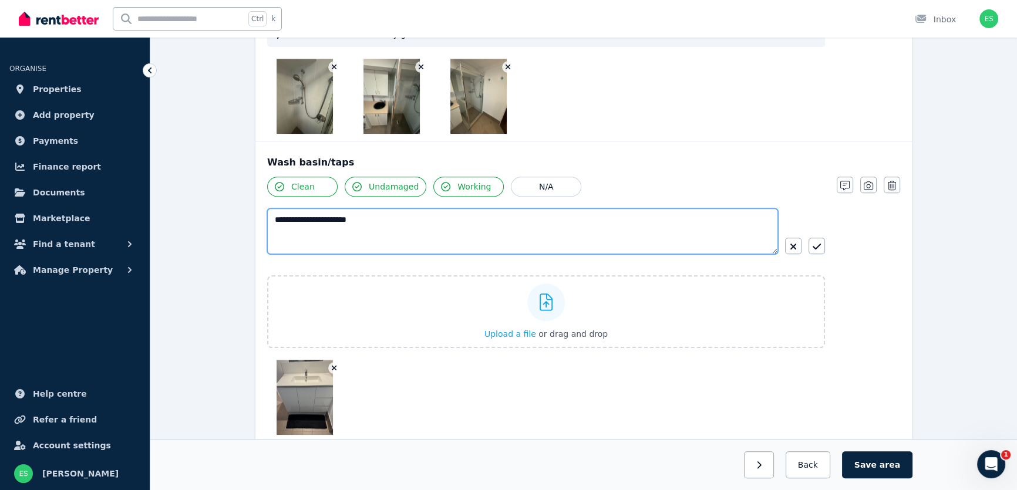
click at [336, 220] on textarea "**********" at bounding box center [522, 232] width 511 height 46
click at [528, 220] on textarea "**********" at bounding box center [522, 232] width 511 height 46
type textarea "**********"
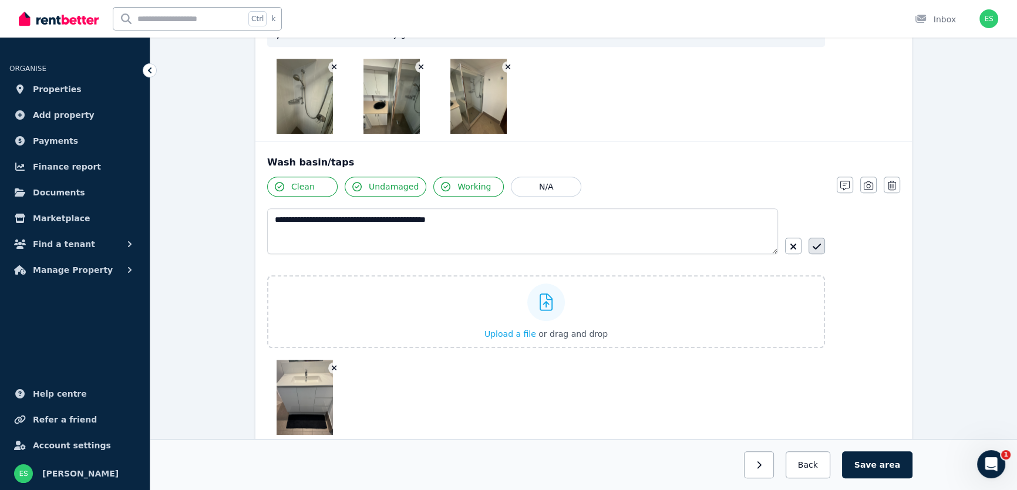
click at [811, 244] on button "button" at bounding box center [817, 246] width 16 height 16
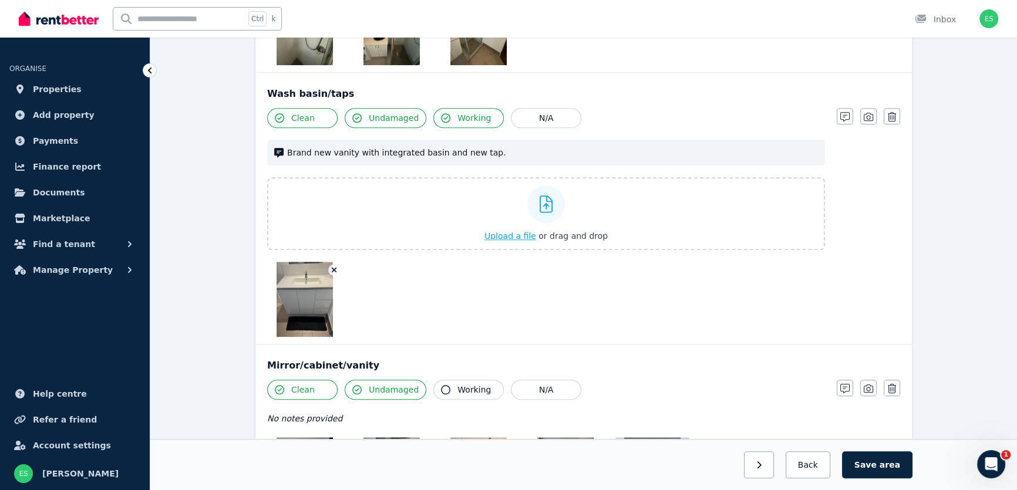
scroll to position [1281, 0]
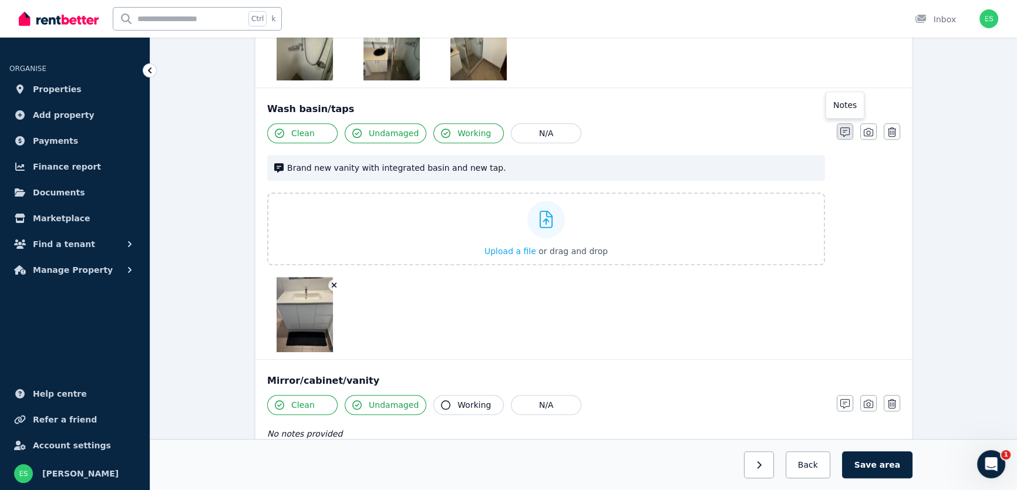
click at [846, 130] on icon "button" at bounding box center [845, 131] width 9 height 9
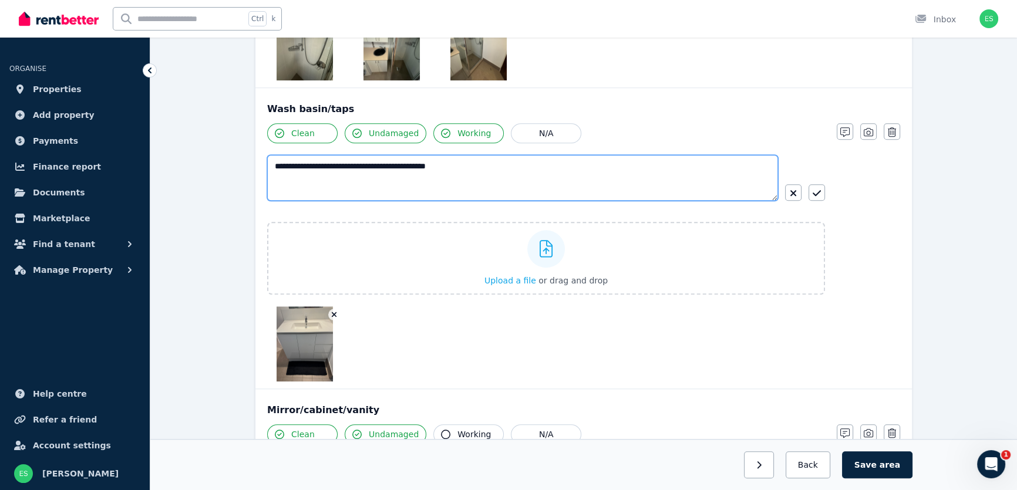
drag, startPoint x: 500, startPoint y: 164, endPoint x: 264, endPoint y: 157, distance: 236.2
click at [264, 157] on div "**********" at bounding box center [584, 238] width 657 height 301
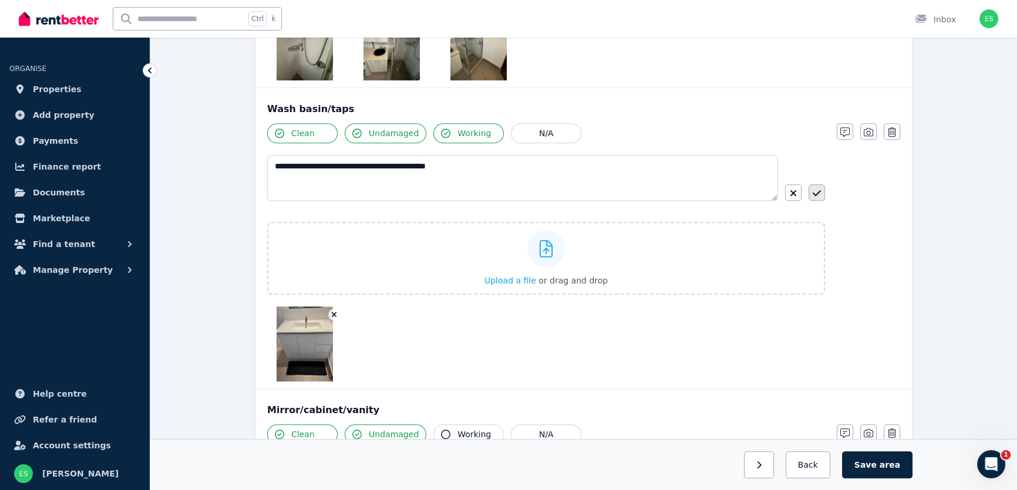
click at [819, 192] on icon "button" at bounding box center [817, 193] width 8 height 9
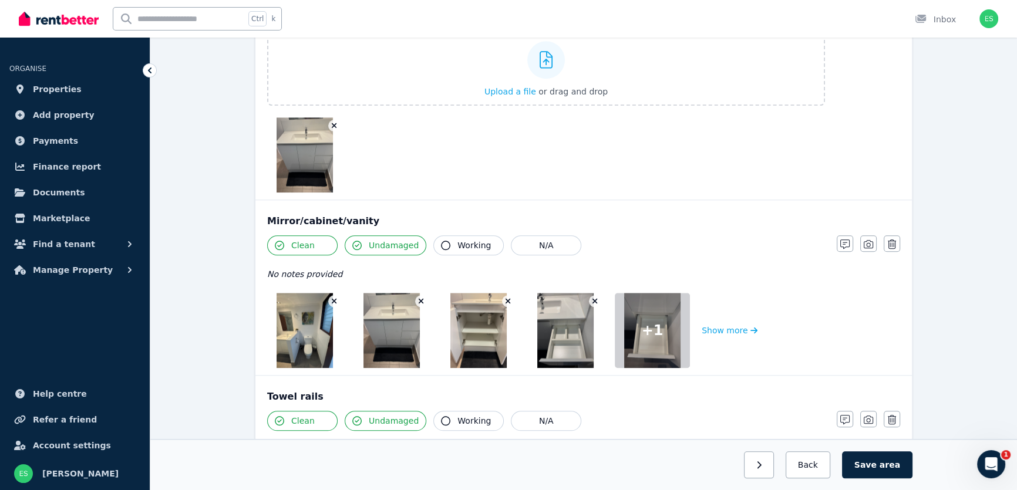
scroll to position [1441, 0]
click at [842, 241] on icon "button" at bounding box center [845, 243] width 9 height 9
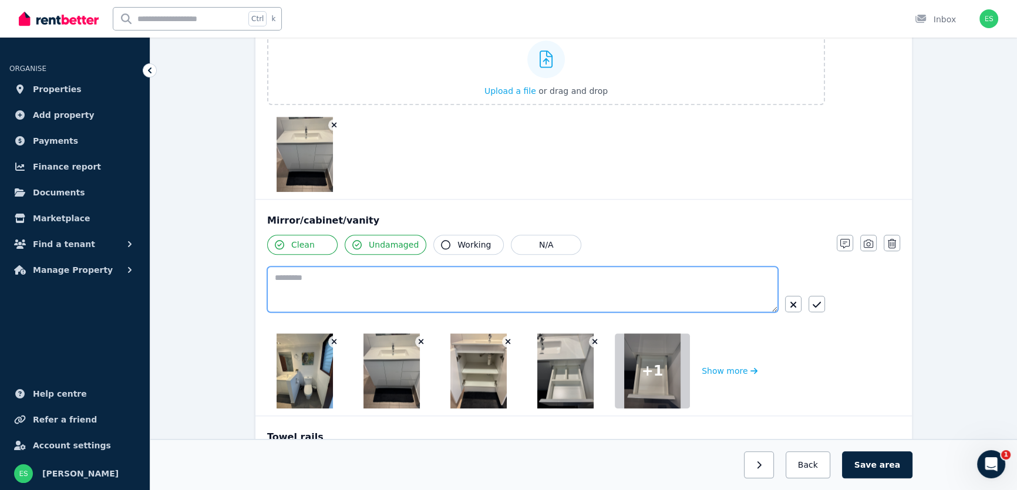
click at [561, 280] on textarea at bounding box center [522, 290] width 511 height 46
paste textarea "**********"
type textarea "**********"
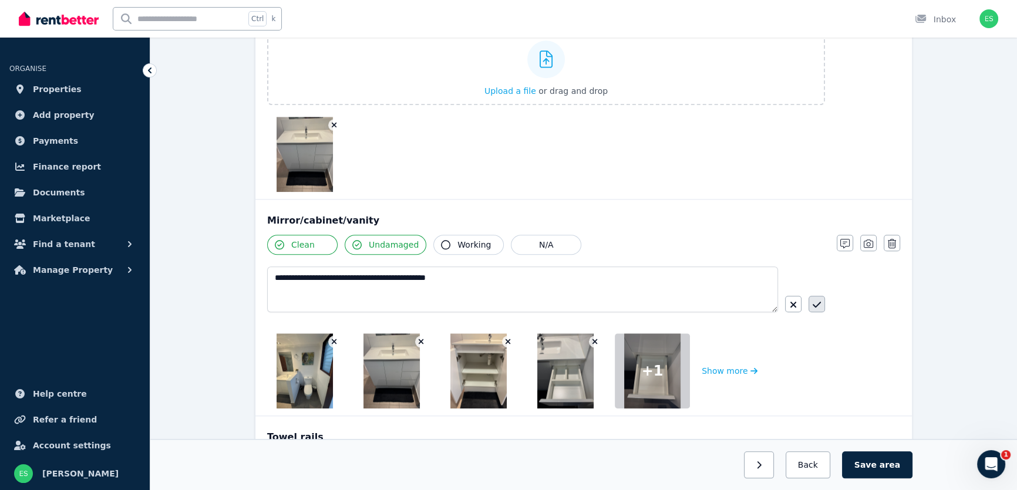
click at [815, 300] on icon "button" at bounding box center [817, 304] width 8 height 9
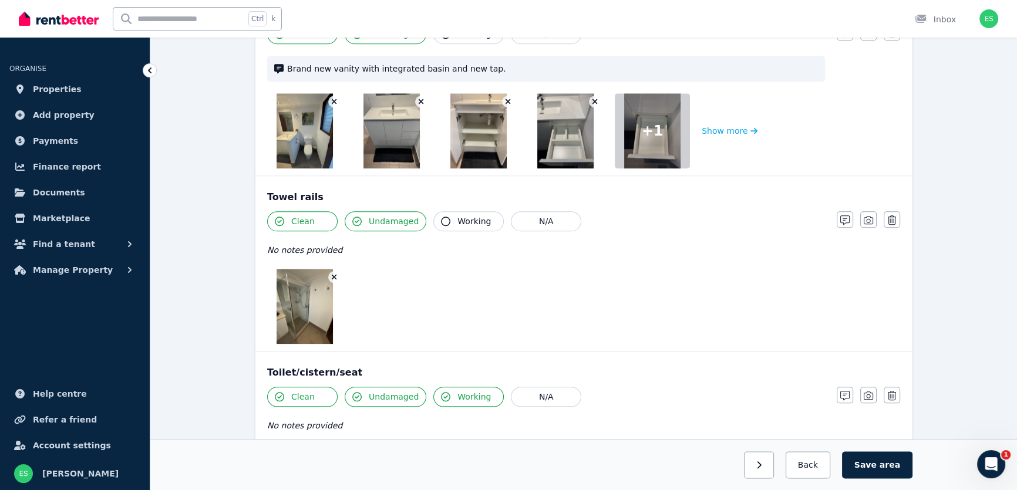
scroll to position [1655, 0]
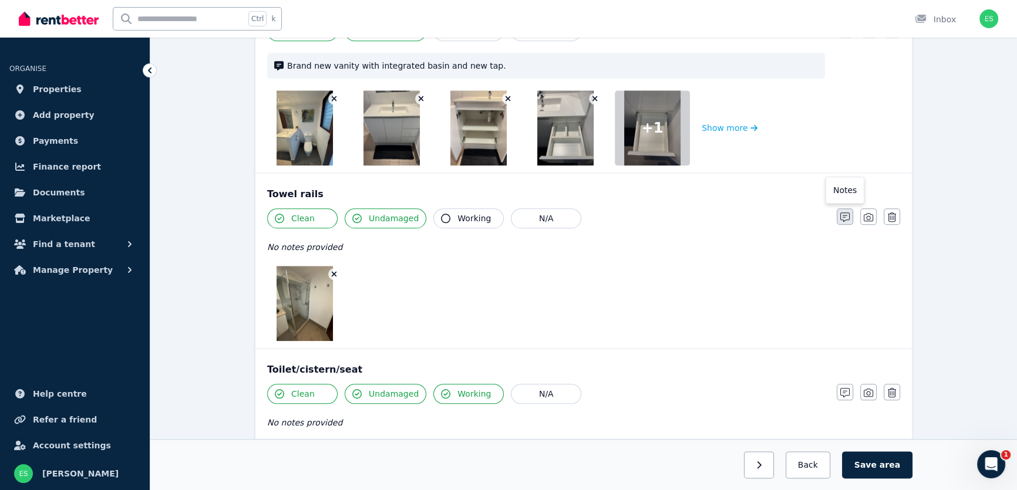
click at [843, 217] on icon "button" at bounding box center [845, 217] width 9 height 9
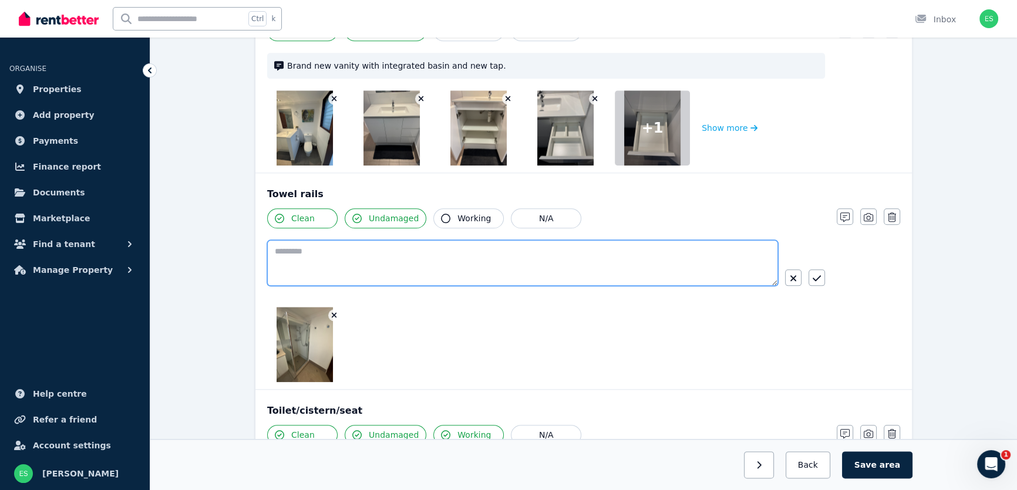
click at [516, 265] on textarea at bounding box center [522, 263] width 511 height 46
click at [328, 251] on textarea "**********" at bounding box center [522, 263] width 511 height 46
type textarea "**********"
click at [818, 277] on icon "button" at bounding box center [817, 278] width 8 height 9
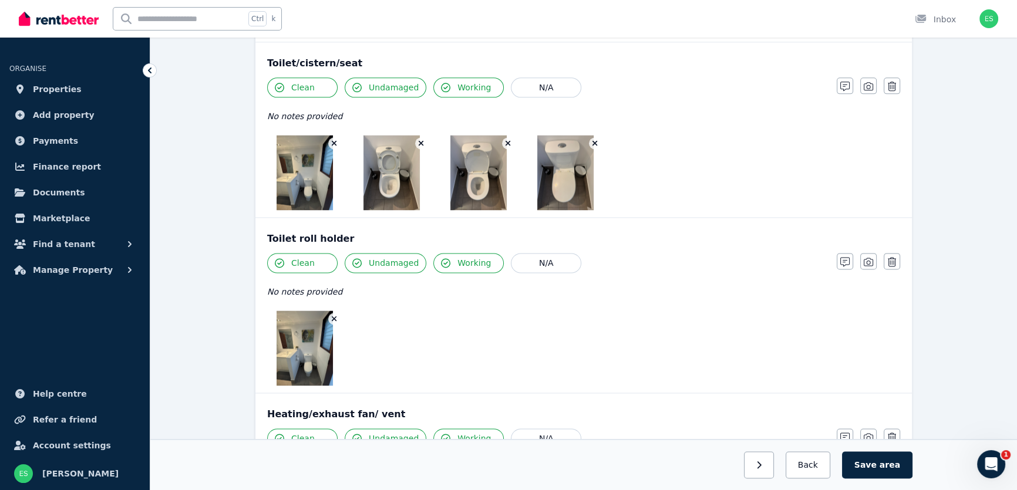
scroll to position [1975, 0]
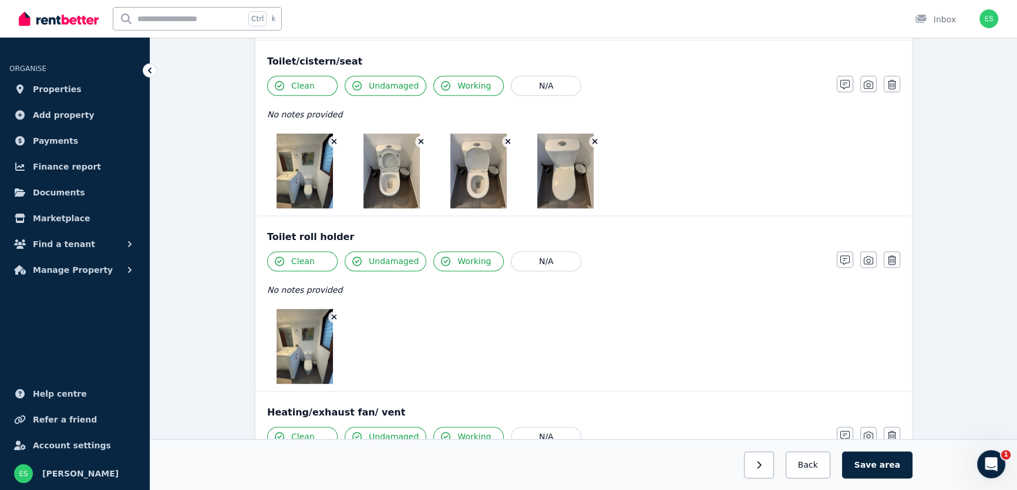
click at [845, 260] on icon "button" at bounding box center [845, 260] width 9 height 9
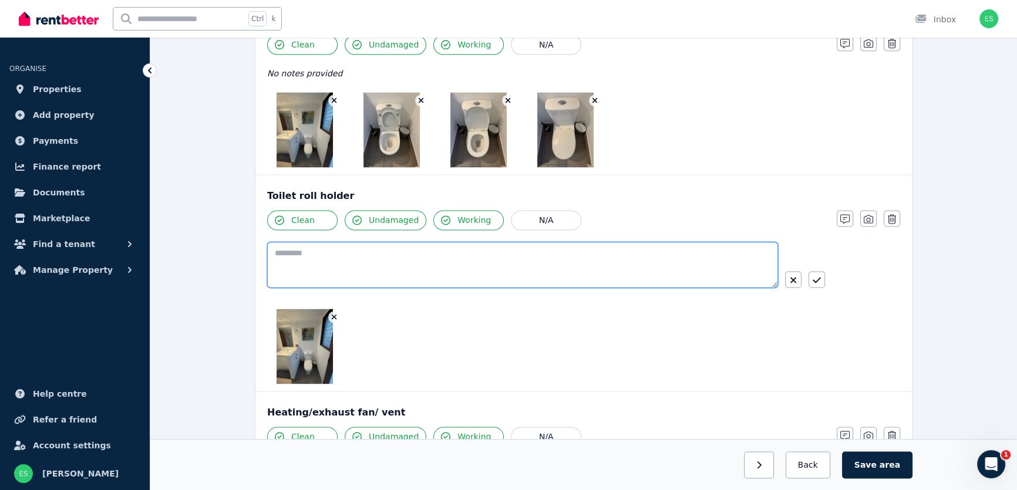
click at [456, 254] on textarea at bounding box center [522, 265] width 511 height 46
click at [356, 249] on textarea "**********" at bounding box center [522, 265] width 511 height 46
click at [357, 249] on textarea "**********" at bounding box center [522, 265] width 511 height 46
type textarea "**********"
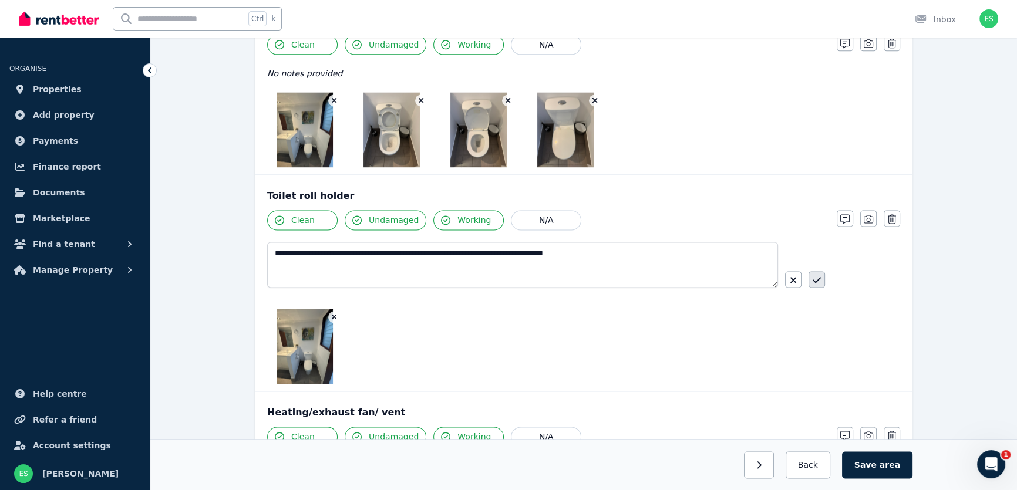
click at [819, 277] on icon "button" at bounding box center [817, 279] width 8 height 9
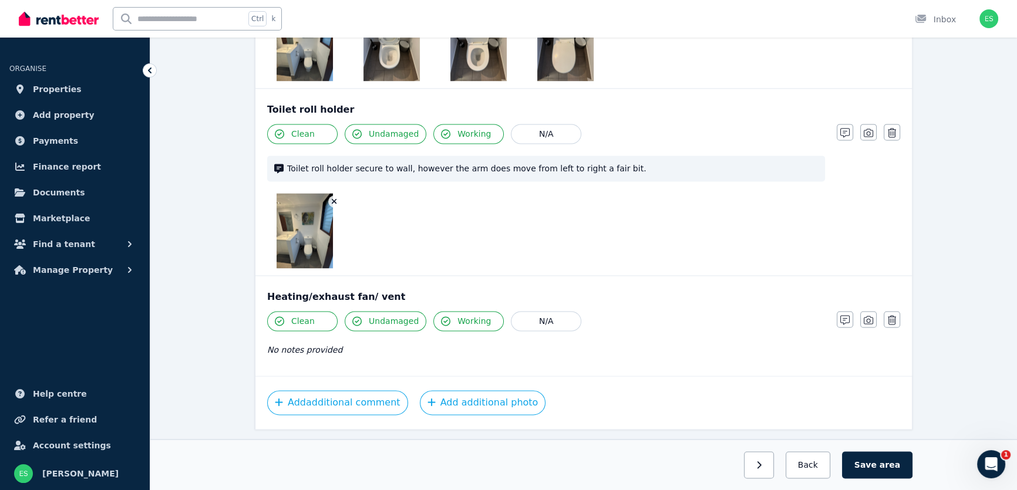
scroll to position [2132, 0]
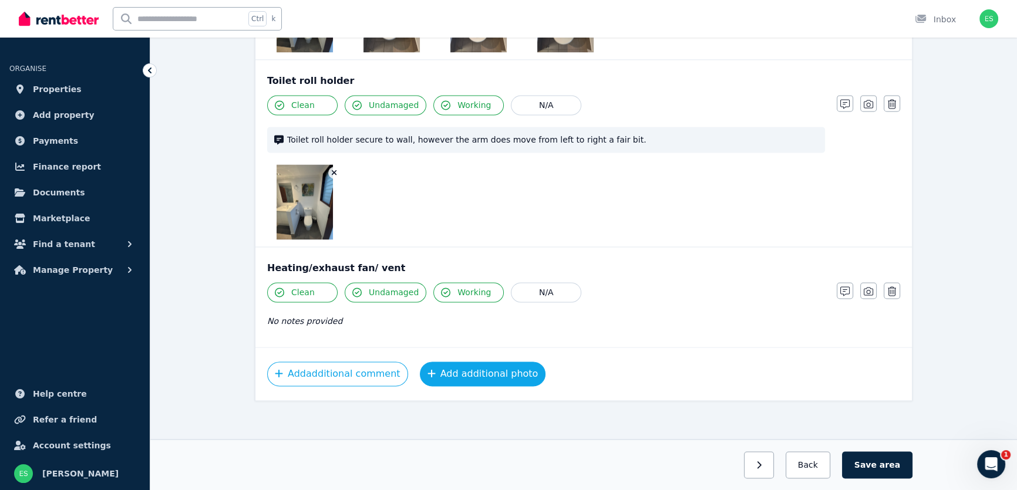
click at [490, 366] on button "Add additional photo" at bounding box center [483, 374] width 126 height 25
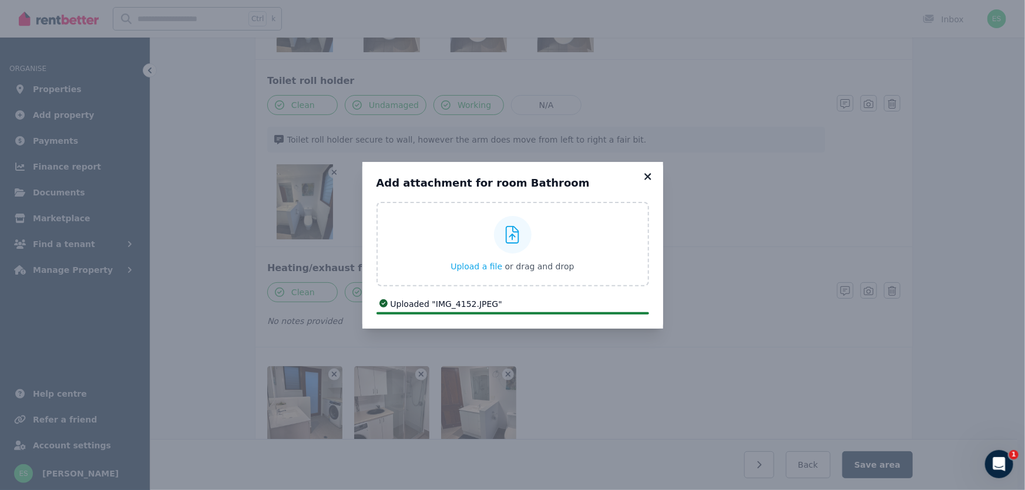
click at [648, 178] on icon at bounding box center [647, 176] width 6 height 6
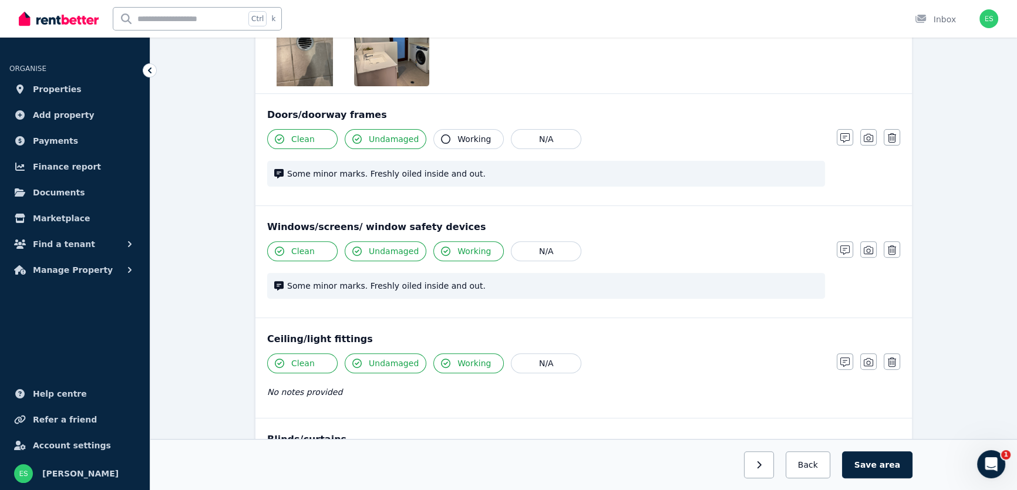
scroll to position [480, 0]
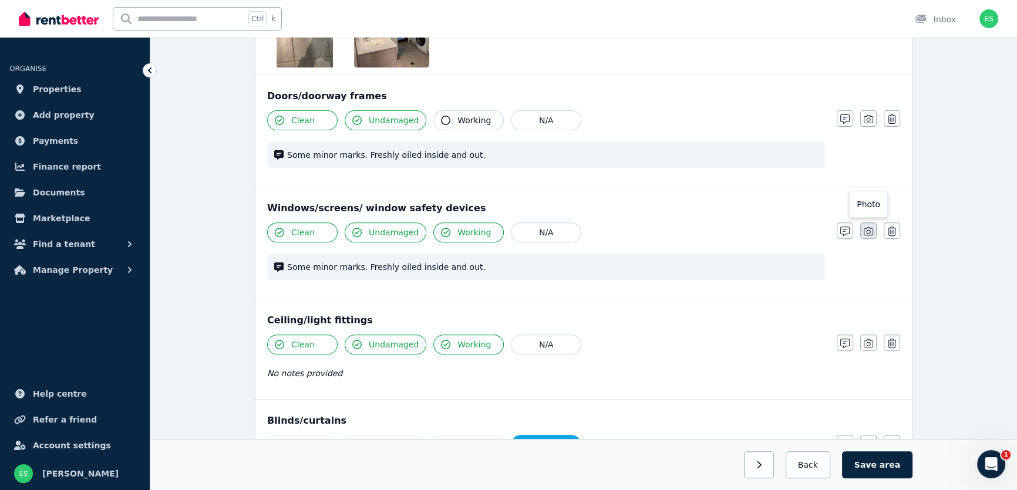
click at [866, 229] on icon "button" at bounding box center [868, 231] width 9 height 9
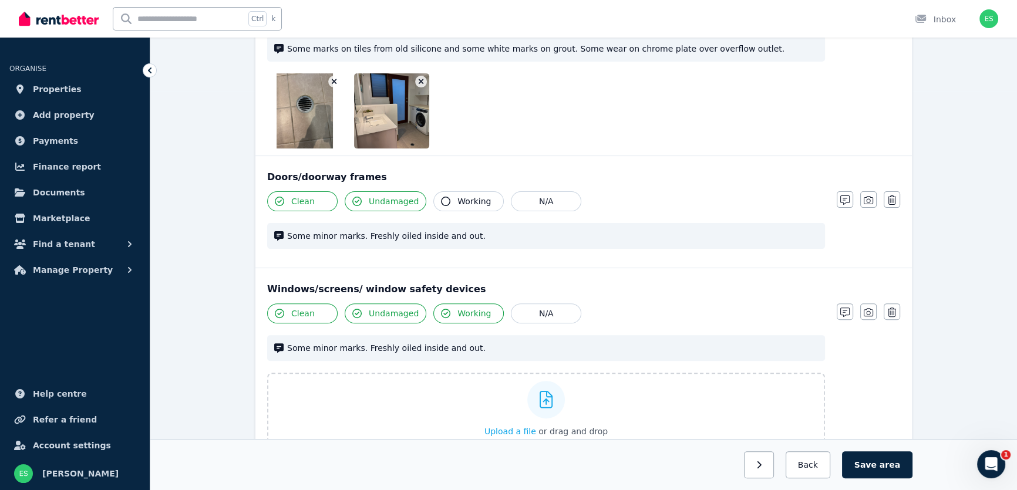
scroll to position [374, 0]
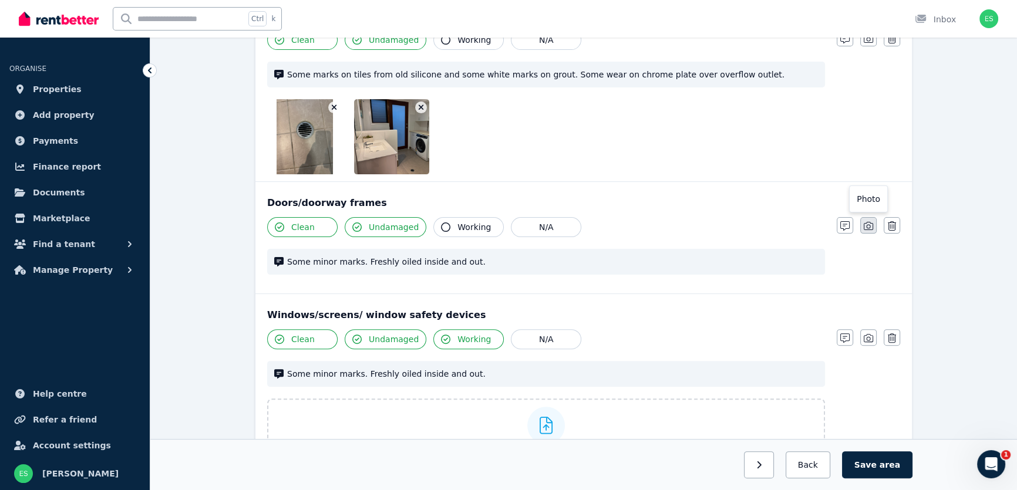
click at [865, 223] on icon "button" at bounding box center [868, 225] width 9 height 9
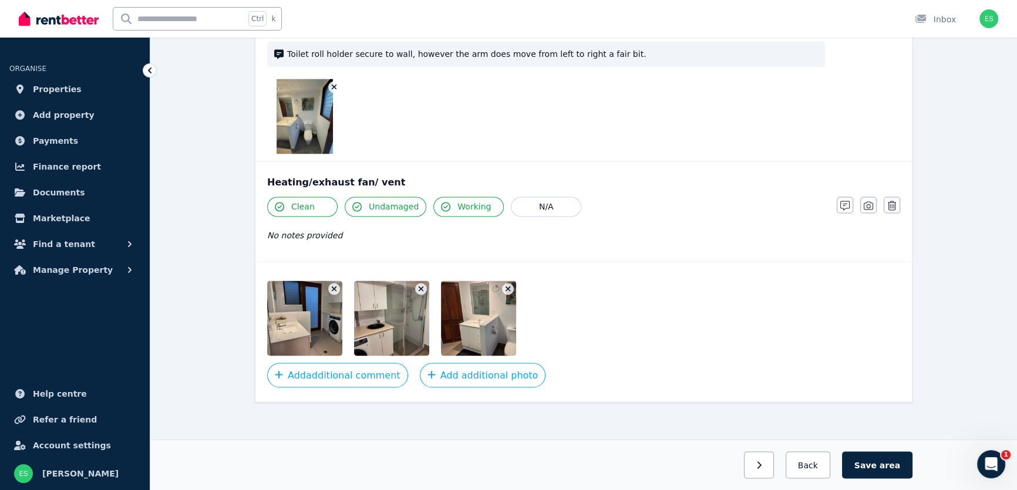
scroll to position [2537, 0]
click at [875, 459] on button "Save area" at bounding box center [877, 465] width 70 height 27
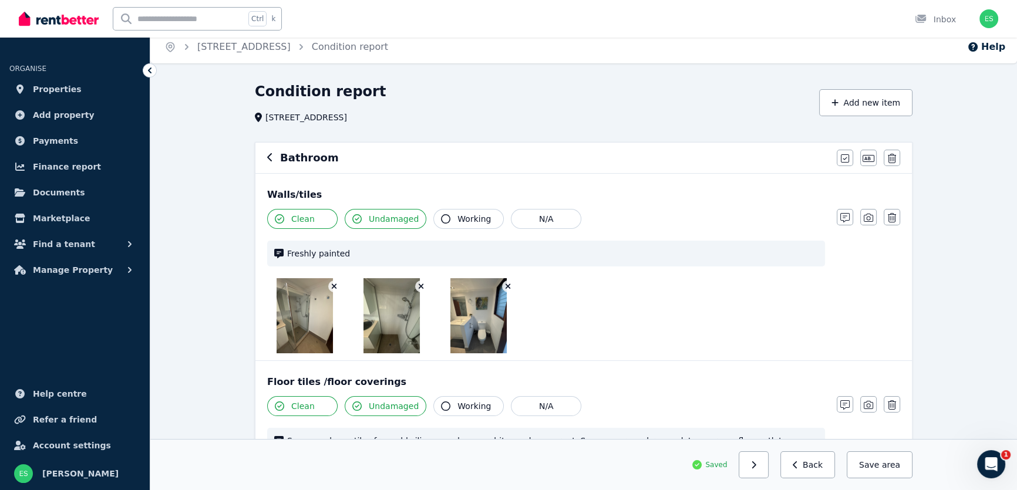
scroll to position [0, 0]
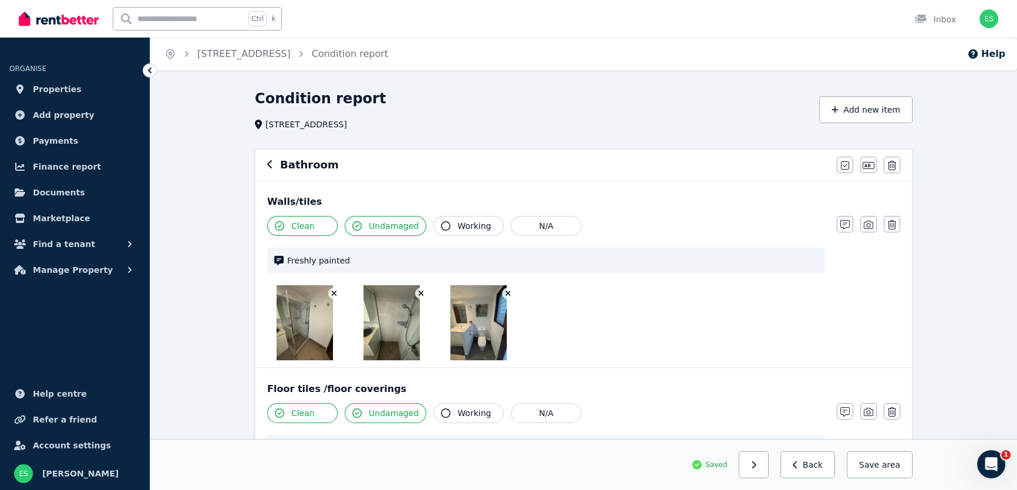
click at [271, 166] on icon "button" at bounding box center [270, 164] width 6 height 9
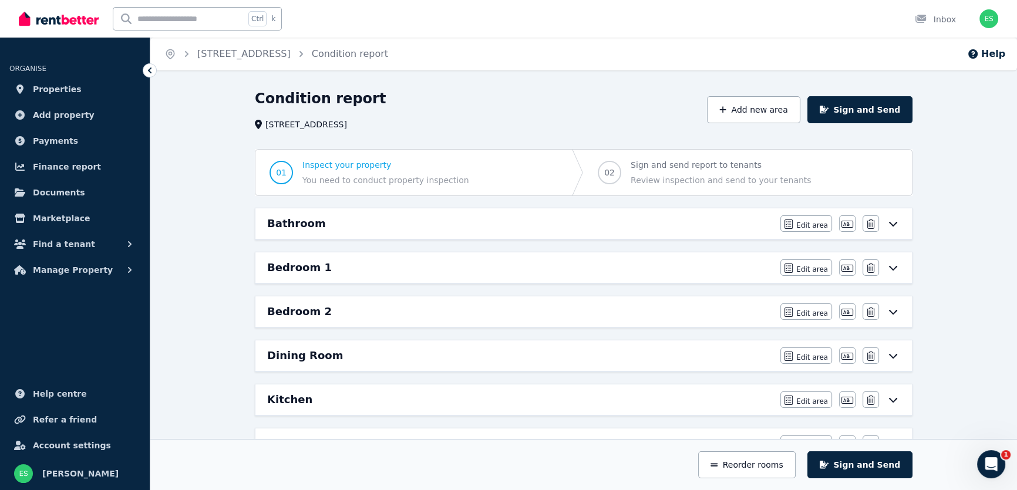
click at [367, 266] on div "Bedroom 1" at bounding box center [520, 268] width 506 height 16
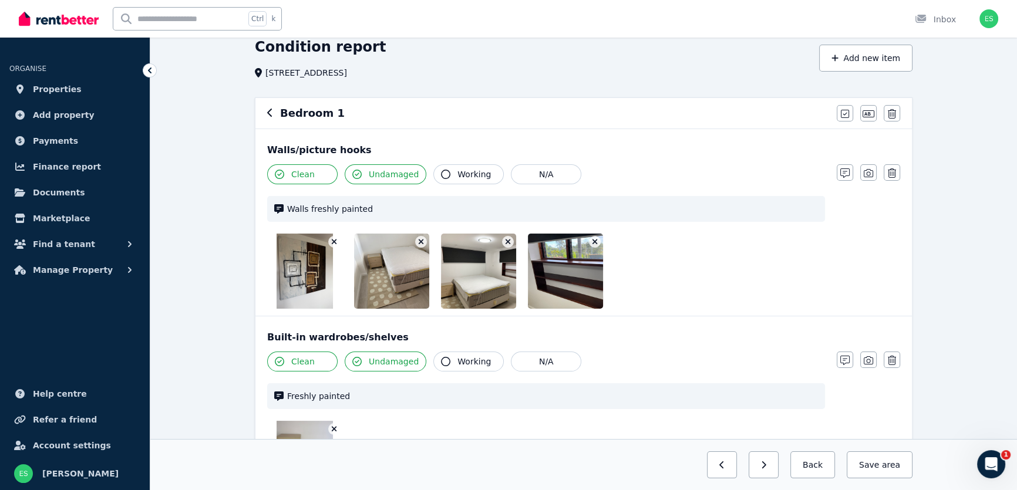
scroll to position [53, 0]
click at [866, 172] on icon "button" at bounding box center [868, 171] width 9 height 9
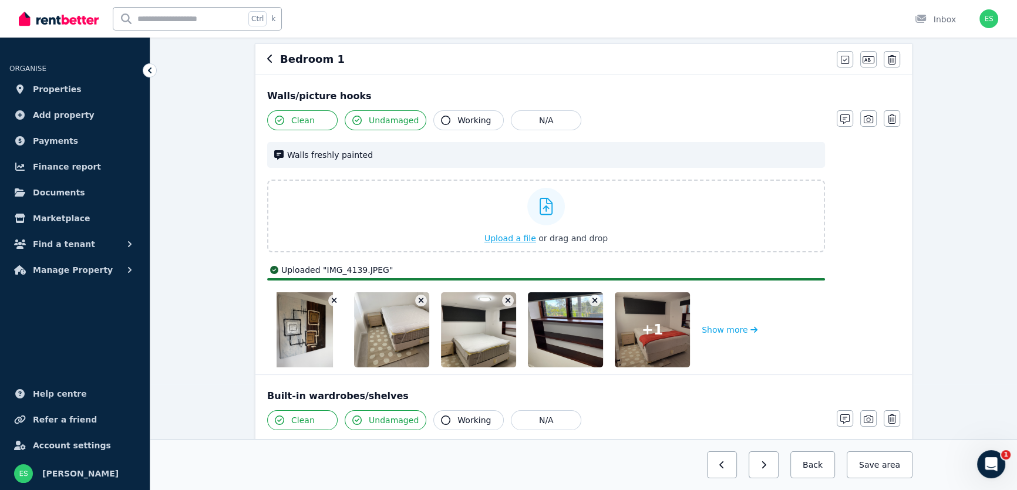
scroll to position [106, 0]
click at [728, 327] on button "Show more" at bounding box center [730, 329] width 56 height 75
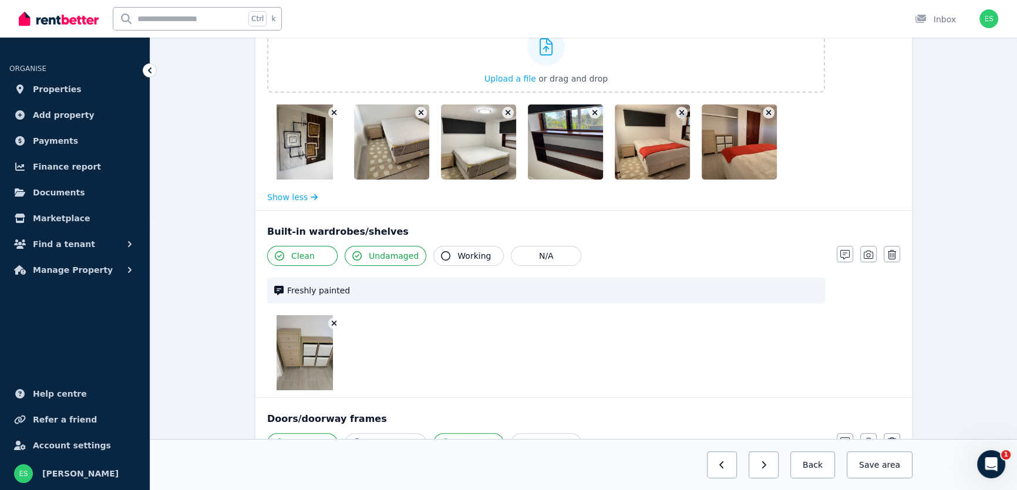
scroll to position [267, 0]
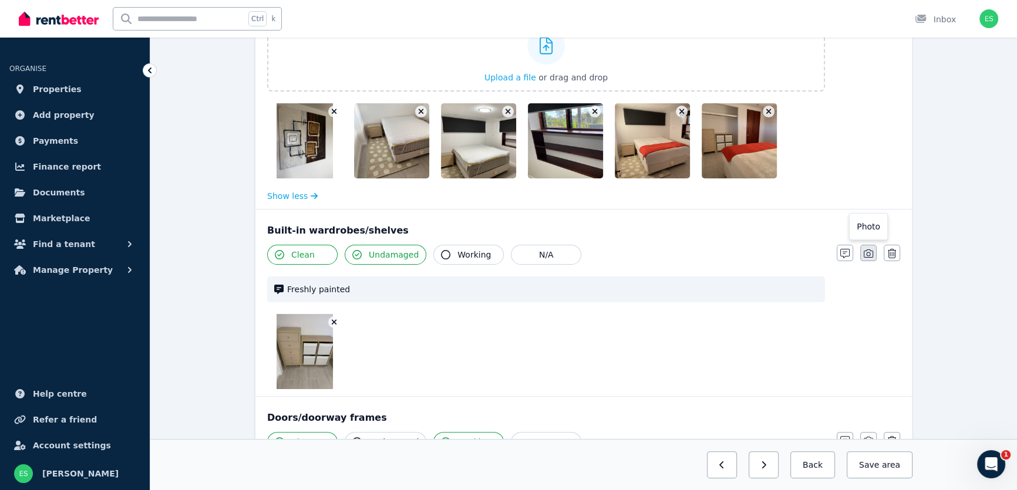
click at [866, 251] on icon "button" at bounding box center [868, 253] width 9 height 9
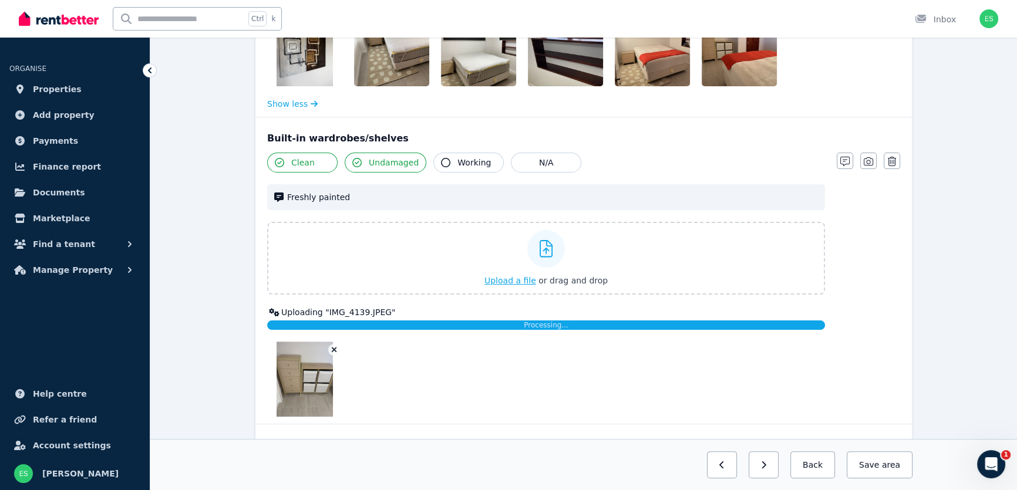
scroll to position [374, 0]
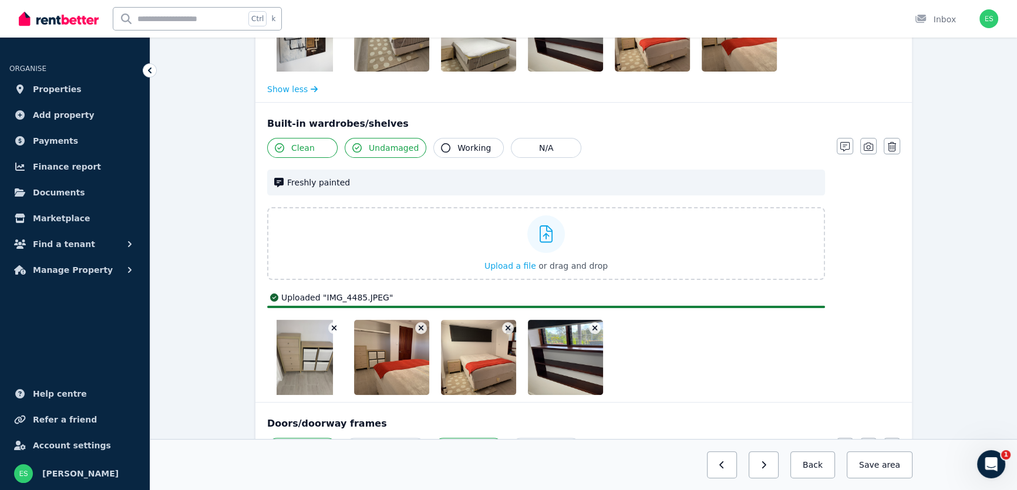
click at [508, 332] on button "button" at bounding box center [508, 328] width 12 height 12
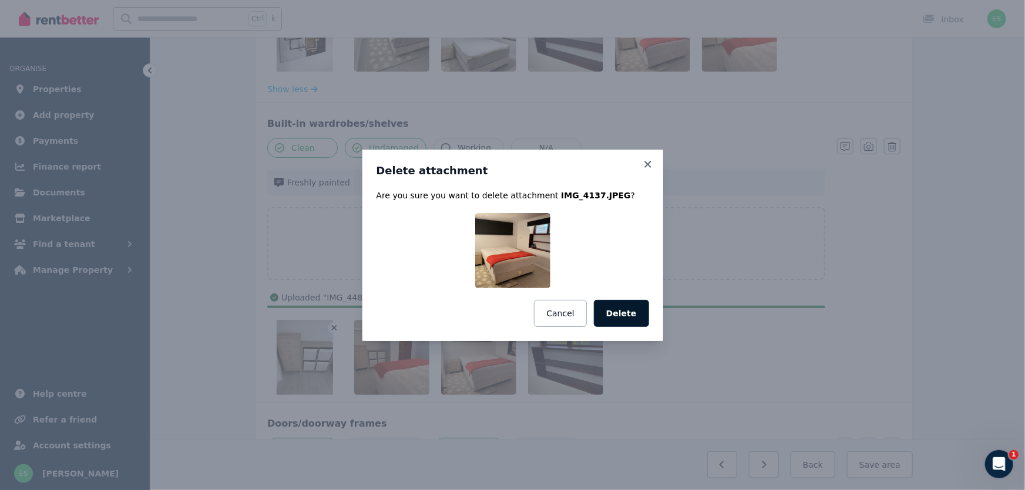
click at [620, 314] on button "Delete" at bounding box center [621, 313] width 55 height 27
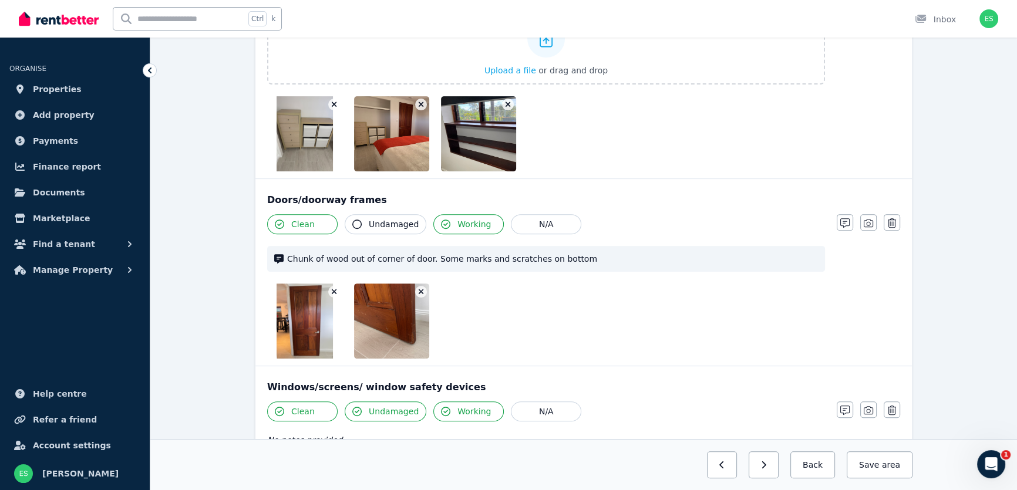
scroll to position [587, 0]
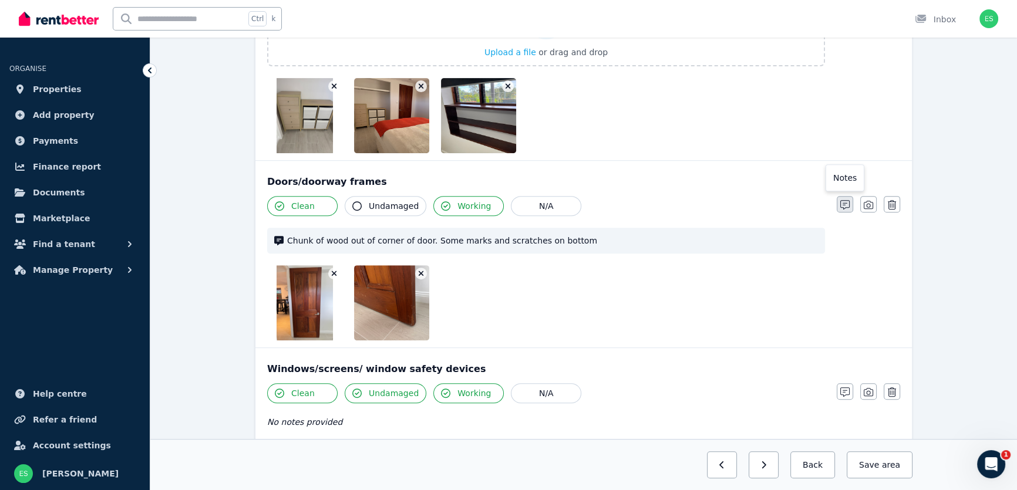
click at [846, 207] on icon "button" at bounding box center [845, 204] width 9 height 9
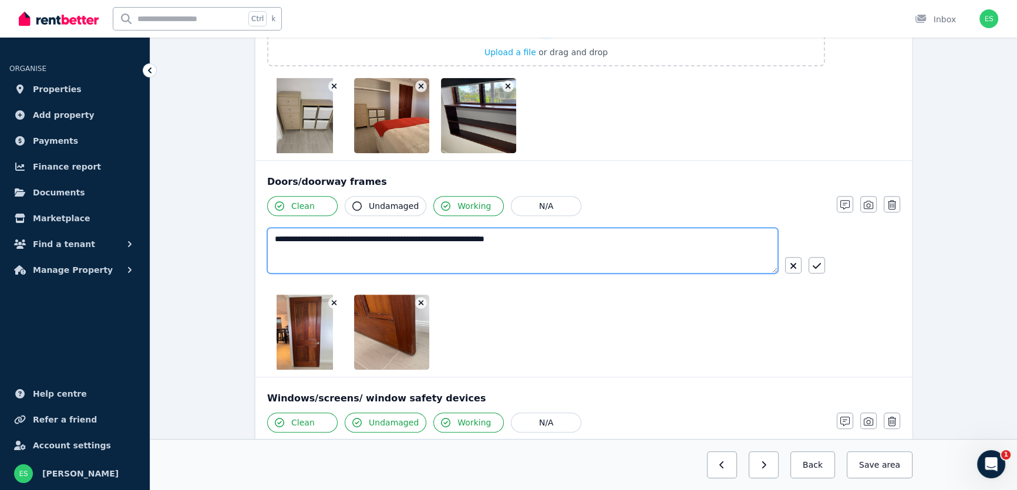
click at [414, 237] on textarea "**********" at bounding box center [522, 251] width 511 height 46
type textarea "**********"
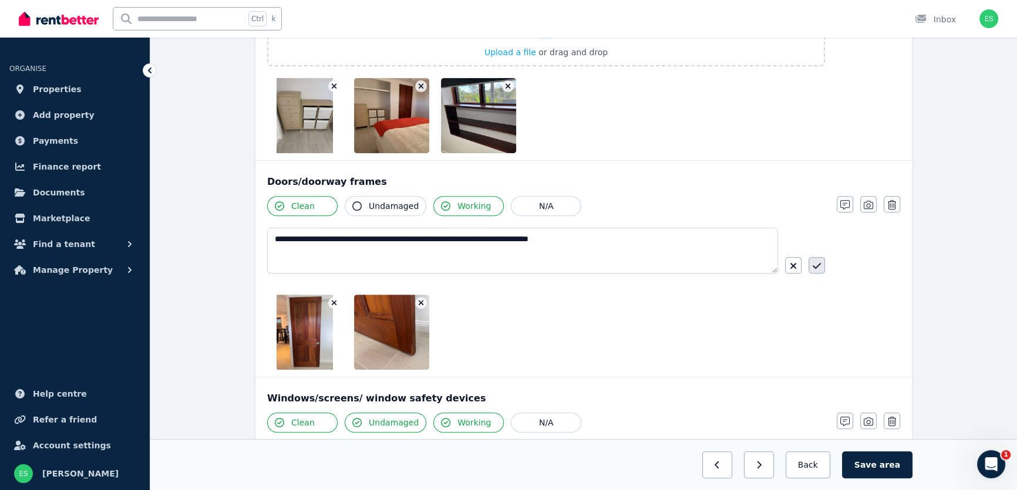
click at [813, 266] on icon "button" at bounding box center [817, 265] width 8 height 9
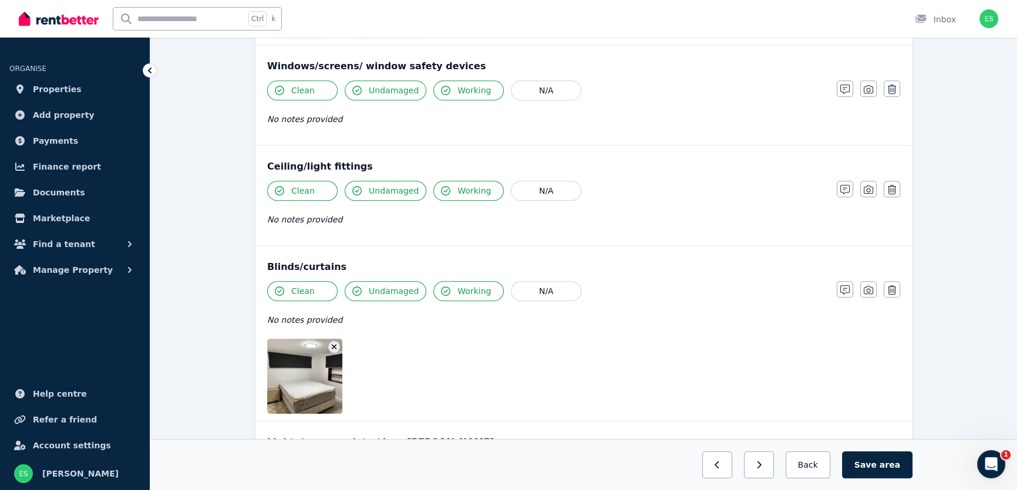
scroll to position [961, 0]
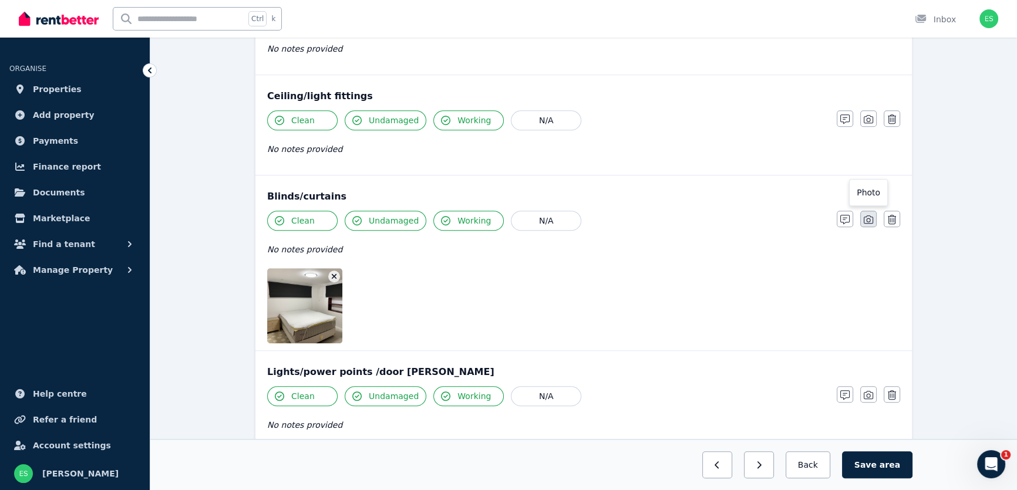
click at [872, 219] on icon "button" at bounding box center [868, 219] width 9 height 9
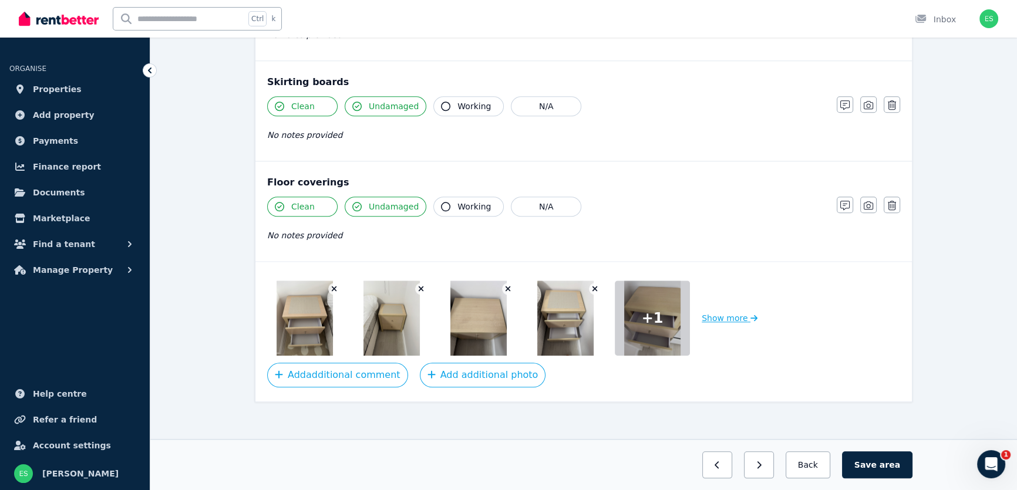
scroll to position [1438, 0]
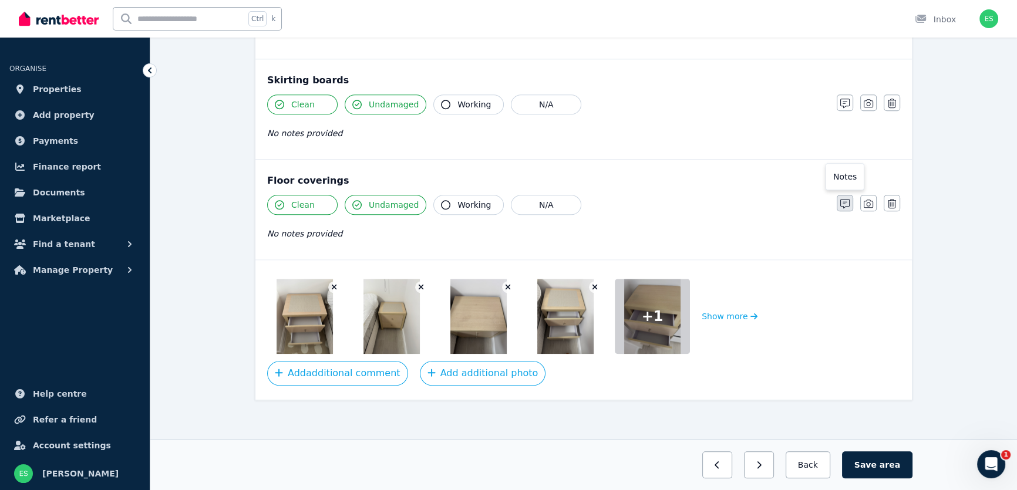
click at [841, 200] on icon "button" at bounding box center [845, 203] width 9 height 9
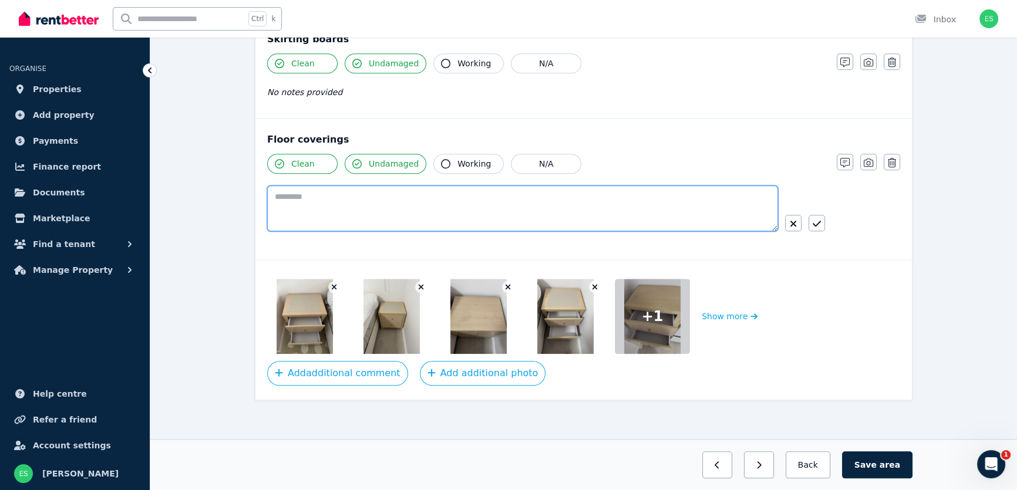
click at [618, 206] on textarea at bounding box center [522, 209] width 511 height 46
type textarea "**********"
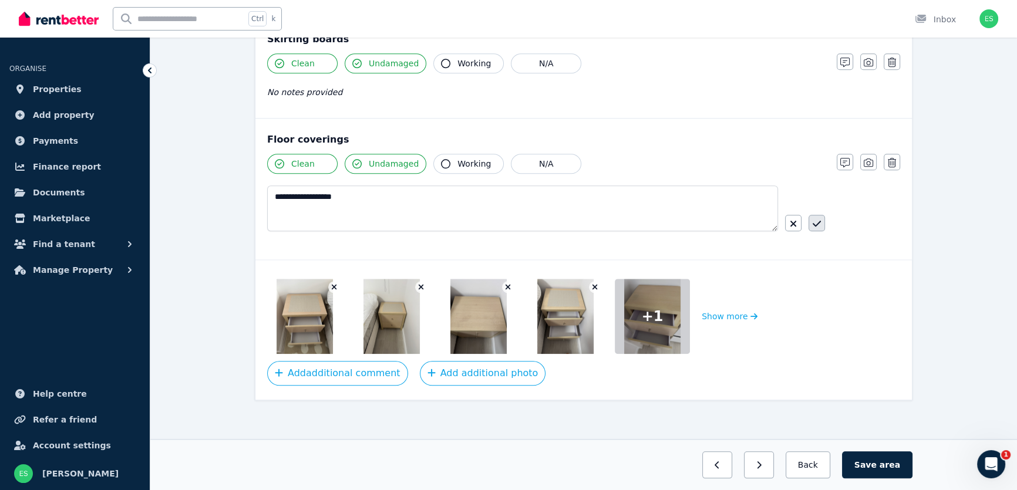
click at [816, 221] on icon "button" at bounding box center [817, 223] width 8 height 9
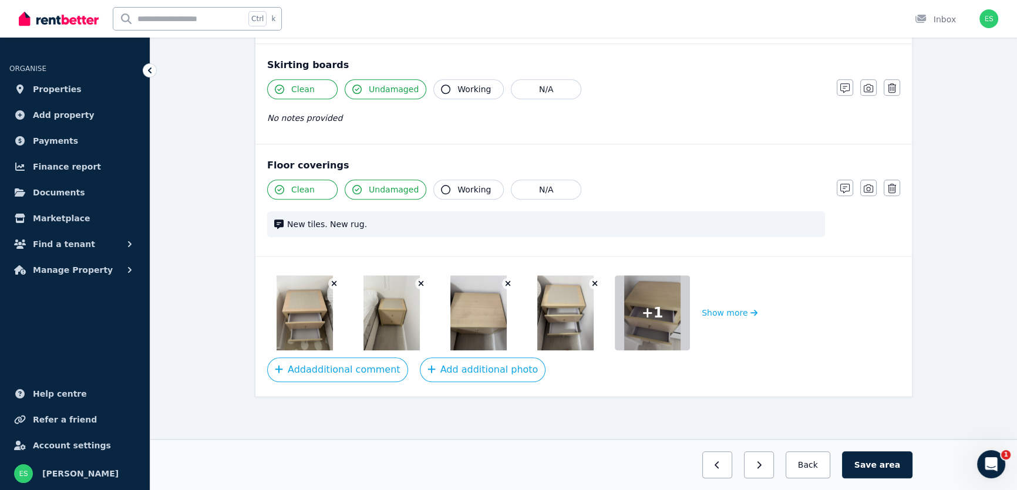
scroll to position [1450, 0]
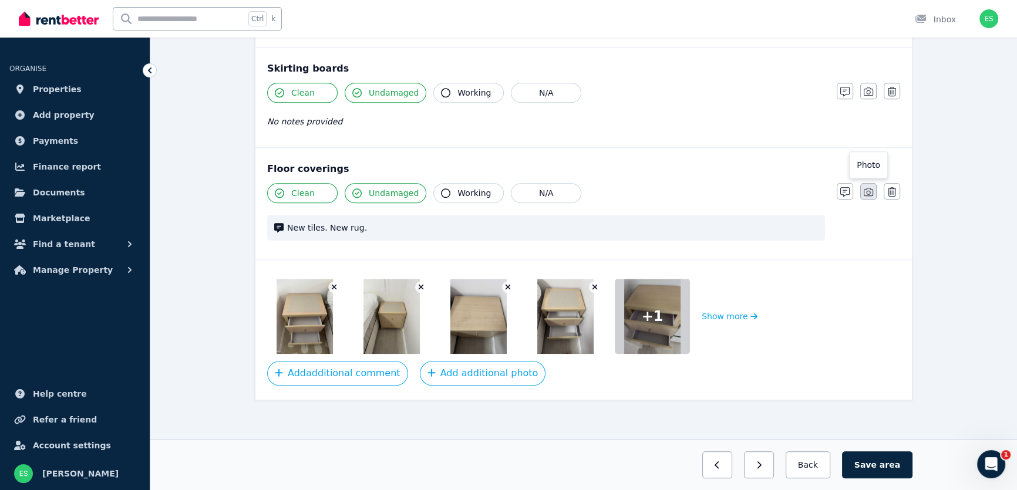
click at [871, 191] on icon "button" at bounding box center [868, 191] width 9 height 9
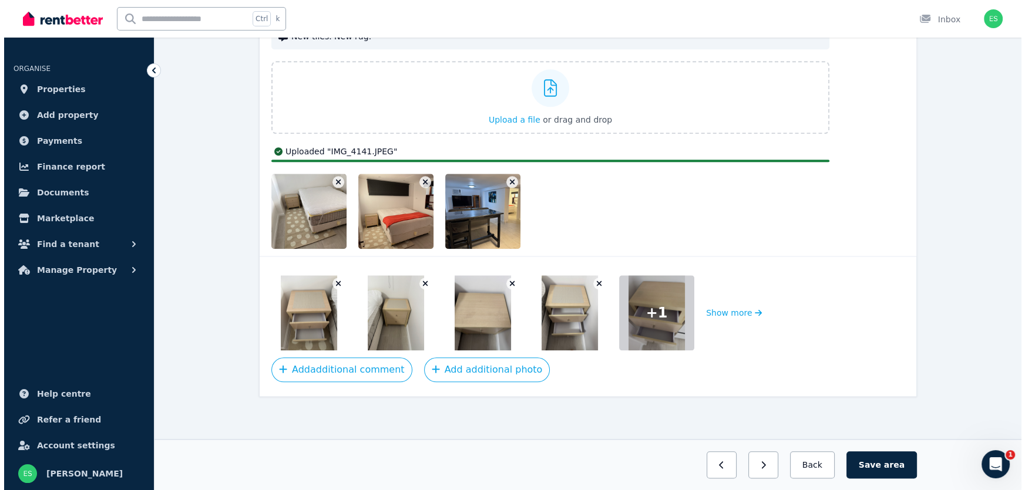
scroll to position [1638, 0]
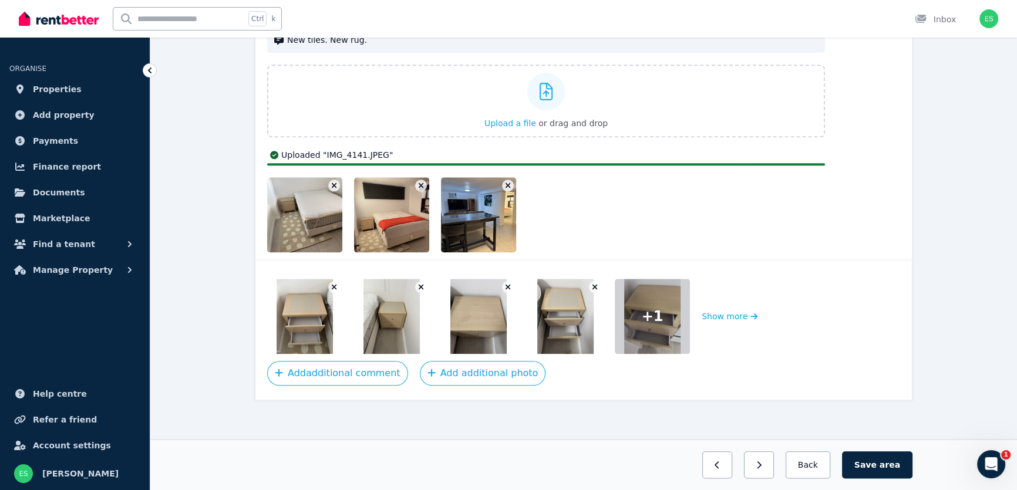
click at [508, 185] on icon "button" at bounding box center [508, 185] width 6 height 8
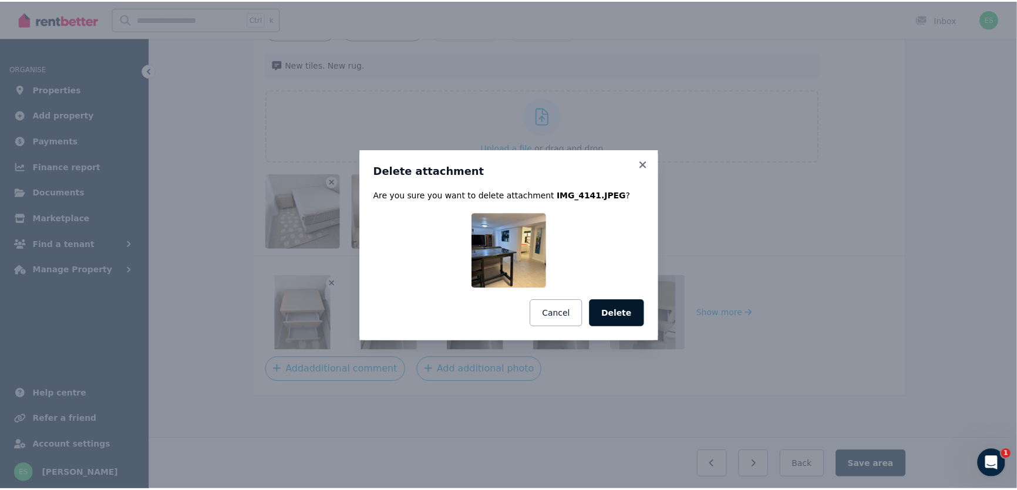
scroll to position [1609, 0]
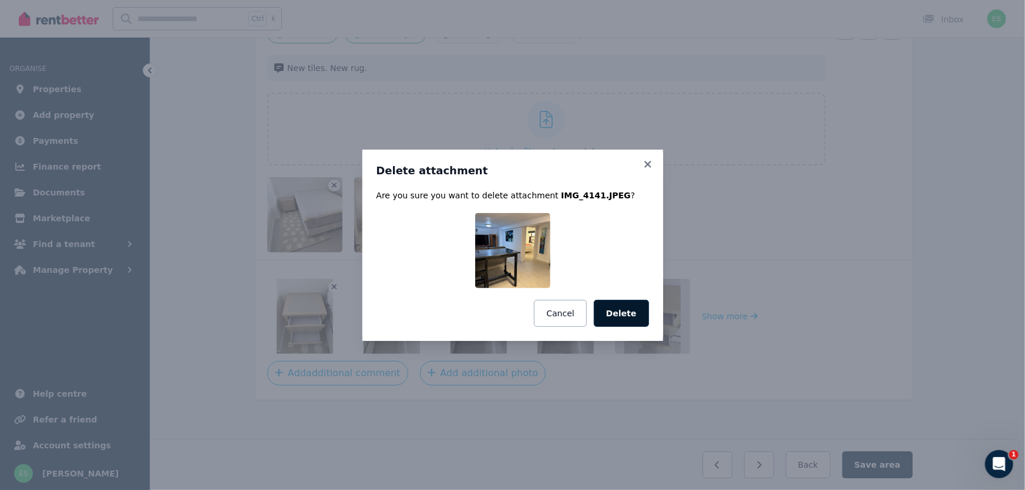
click at [631, 317] on button "Delete" at bounding box center [621, 313] width 55 height 27
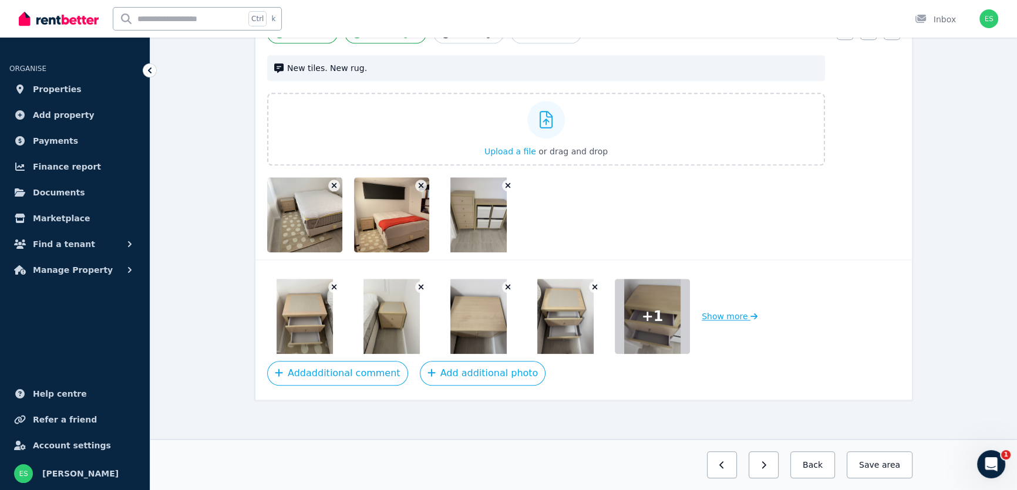
click at [727, 311] on button "Show more" at bounding box center [730, 316] width 56 height 75
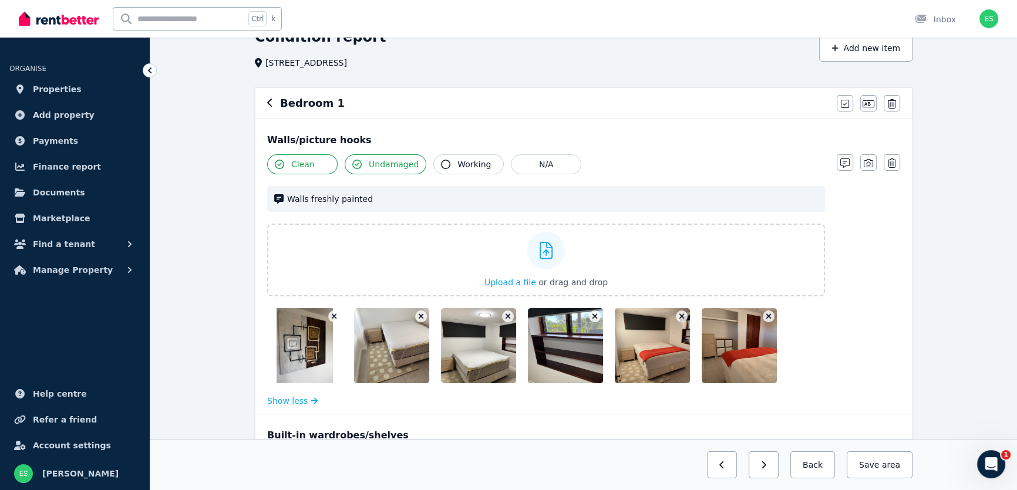
scroll to position [60, 0]
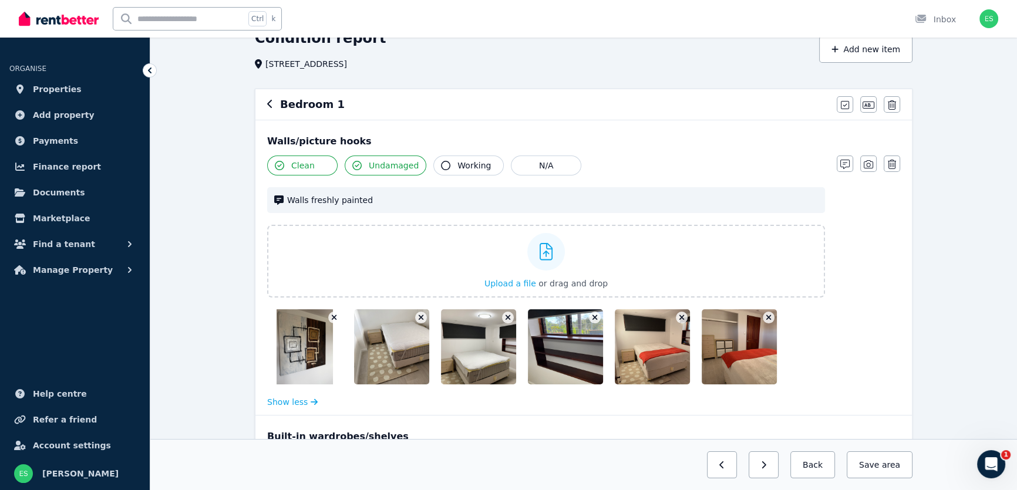
click at [593, 317] on icon "button" at bounding box center [595, 318] width 6 height 8
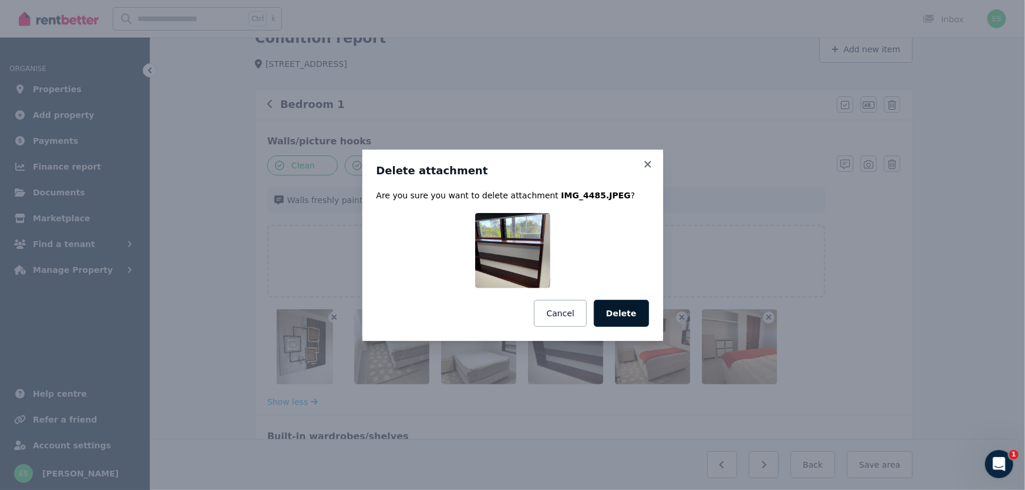
click at [617, 315] on button "Delete" at bounding box center [621, 313] width 55 height 27
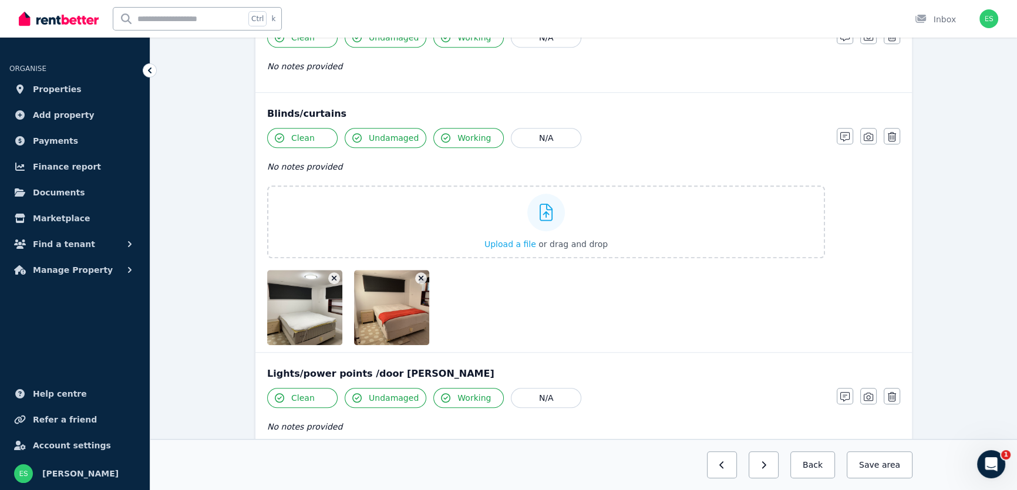
scroll to position [1022, 0]
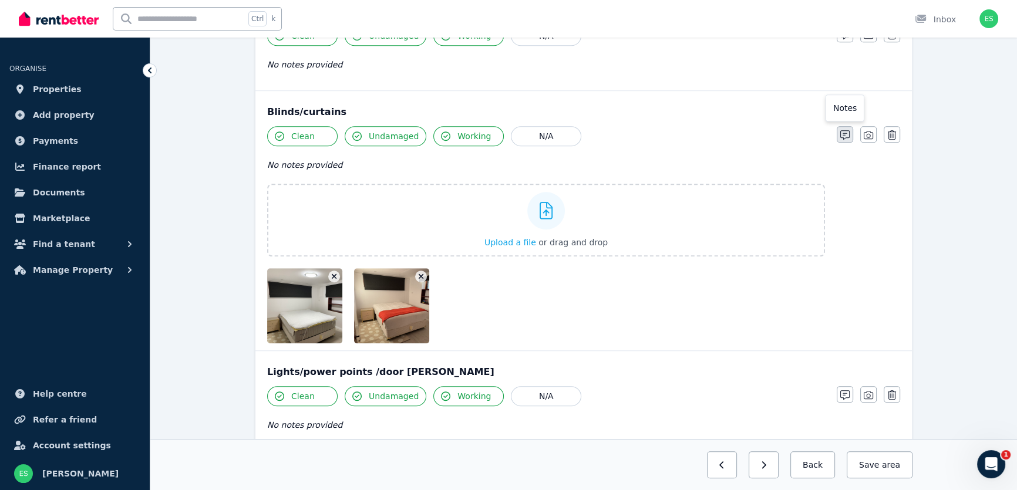
click at [846, 133] on icon "button" at bounding box center [845, 134] width 9 height 9
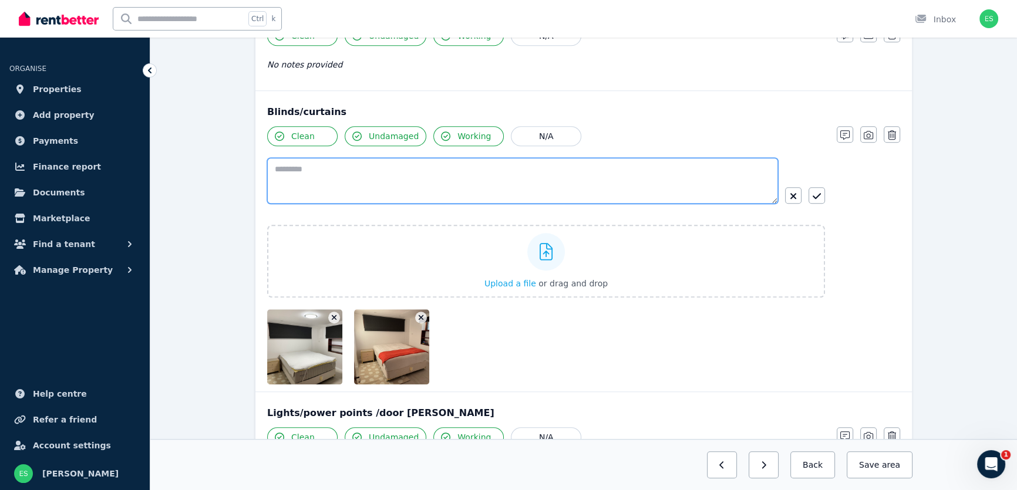
click at [532, 173] on textarea at bounding box center [522, 181] width 511 height 46
type textarea "**********"
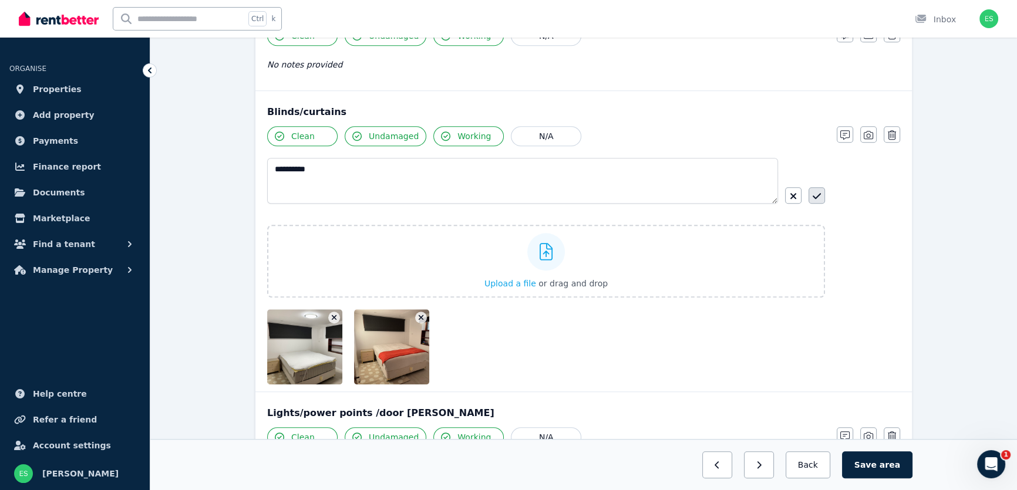
click at [822, 195] on button "button" at bounding box center [817, 195] width 16 height 16
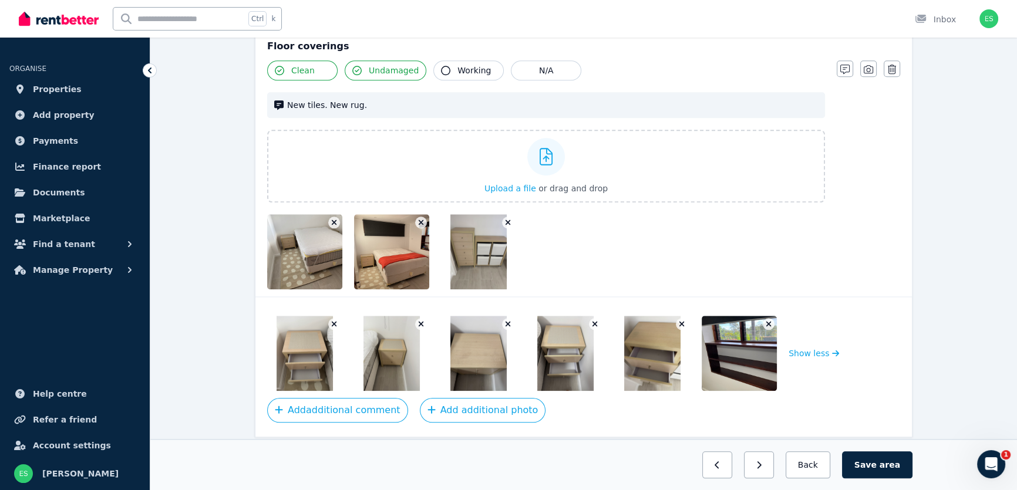
scroll to position [1598, 0]
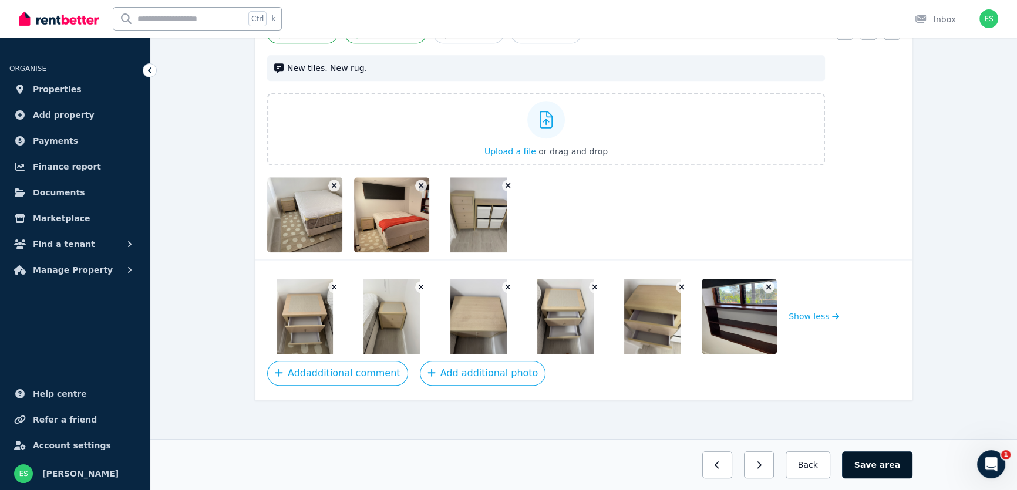
click at [870, 471] on button "Save area" at bounding box center [877, 465] width 70 height 27
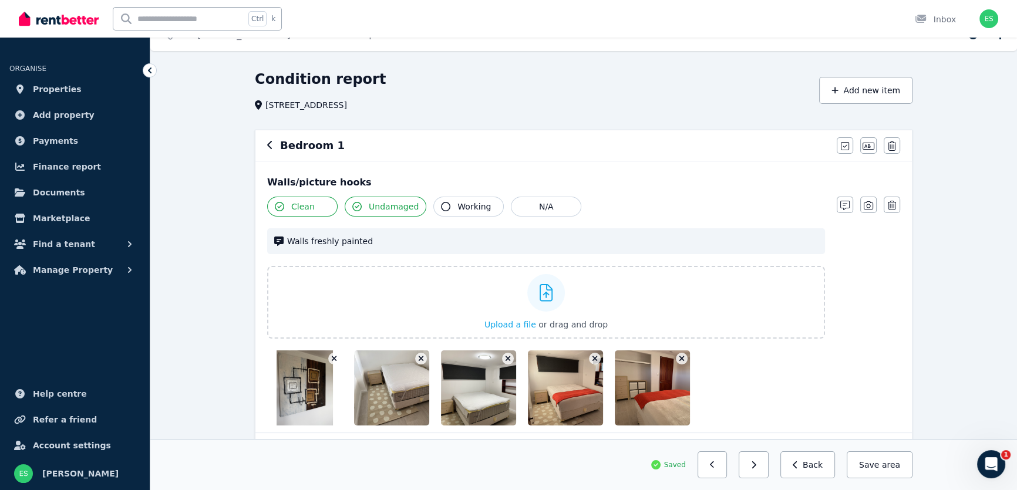
scroll to position [0, 0]
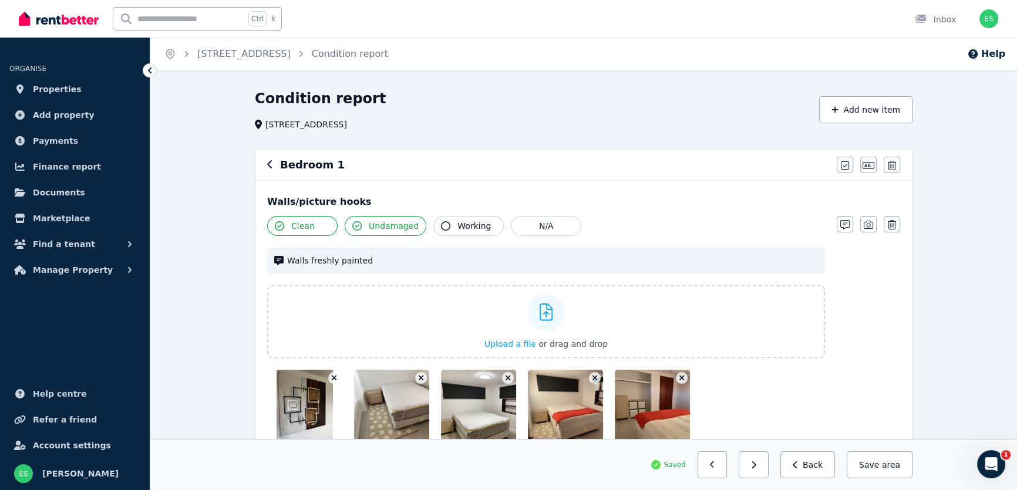
click at [269, 169] on icon "button" at bounding box center [270, 164] width 6 height 9
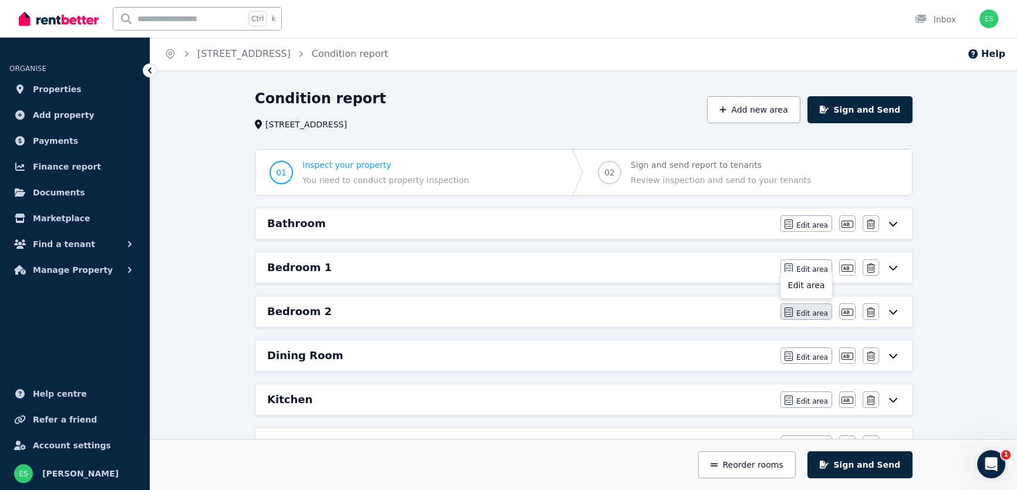
click at [790, 314] on icon "button" at bounding box center [789, 312] width 8 height 9
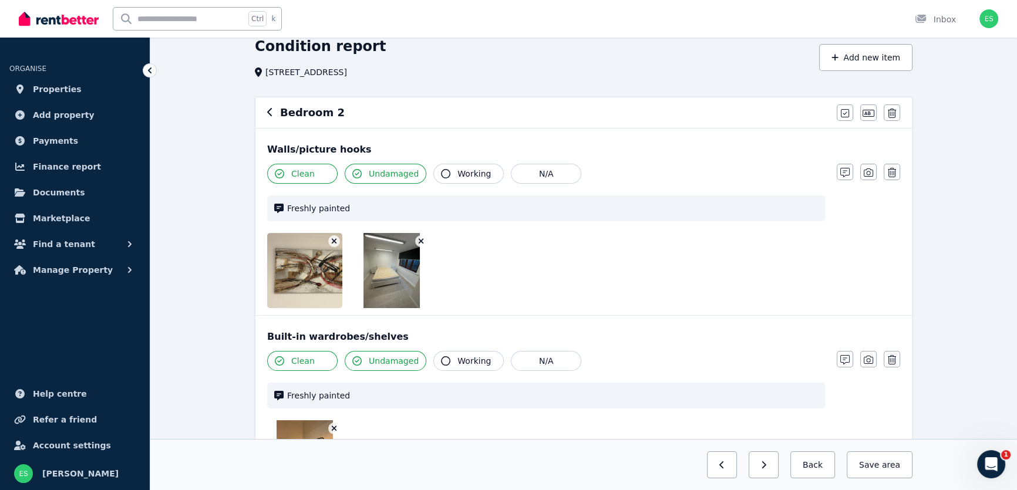
scroll to position [53, 0]
click at [846, 170] on icon "button" at bounding box center [845, 171] width 9 height 9
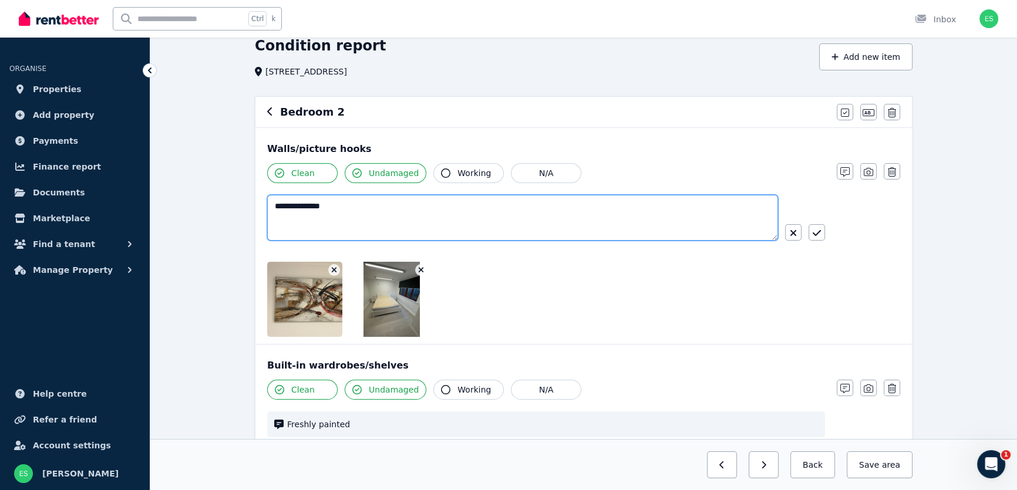
click at [274, 207] on textarea "**********" at bounding box center [522, 218] width 511 height 46
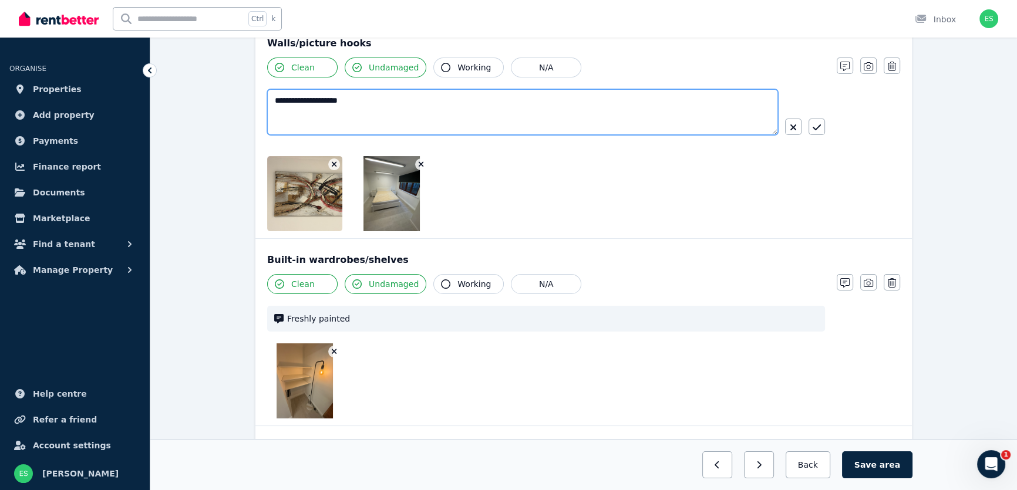
scroll to position [160, 0]
type textarea "**********"
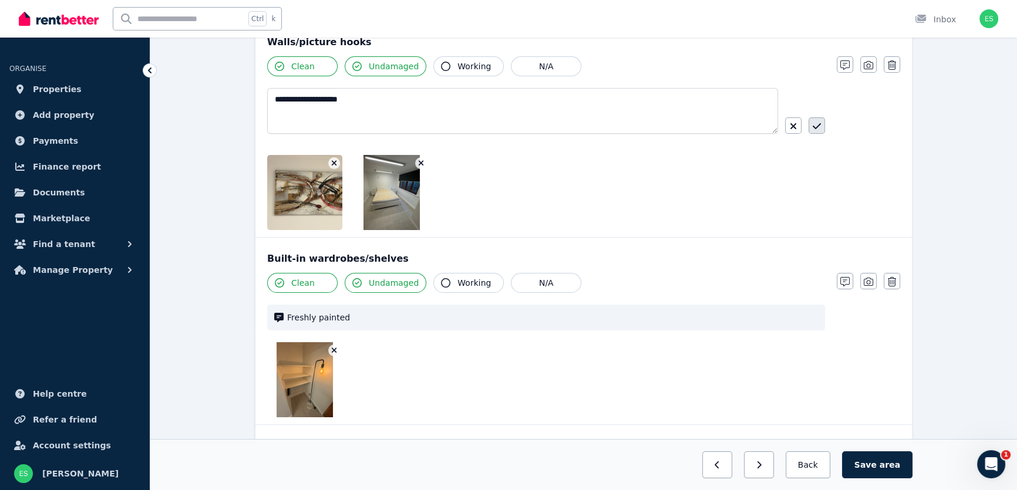
click at [816, 122] on icon "button" at bounding box center [817, 126] width 8 height 9
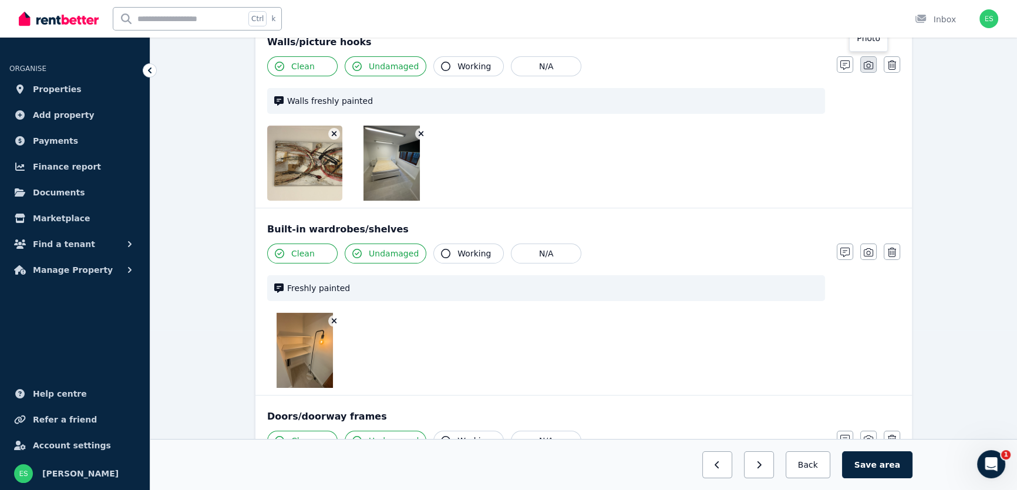
click at [865, 62] on icon "button" at bounding box center [868, 65] width 9 height 8
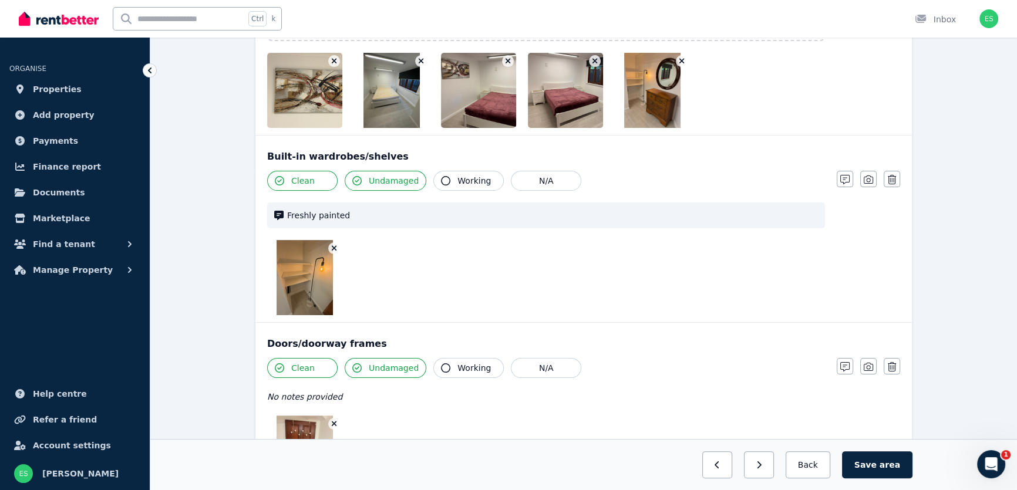
scroll to position [320, 0]
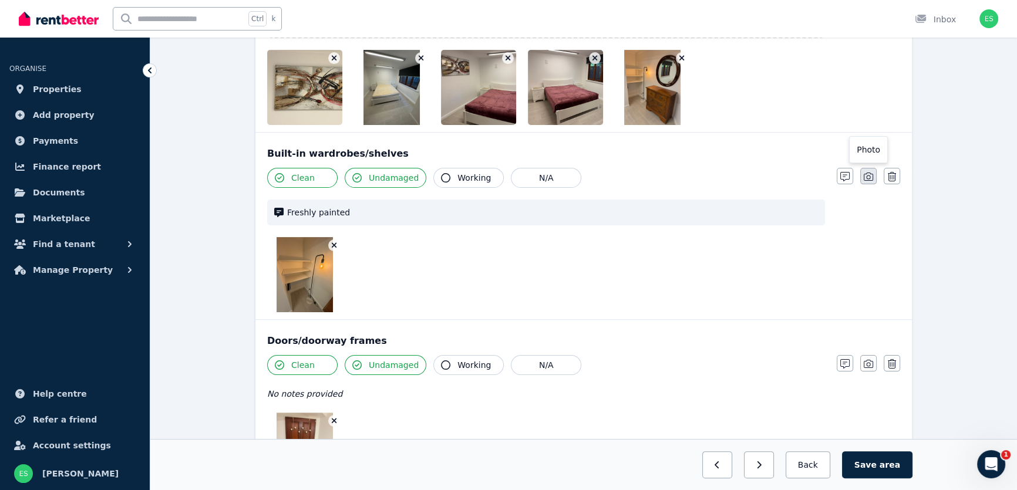
click at [870, 177] on icon "button" at bounding box center [868, 176] width 9 height 9
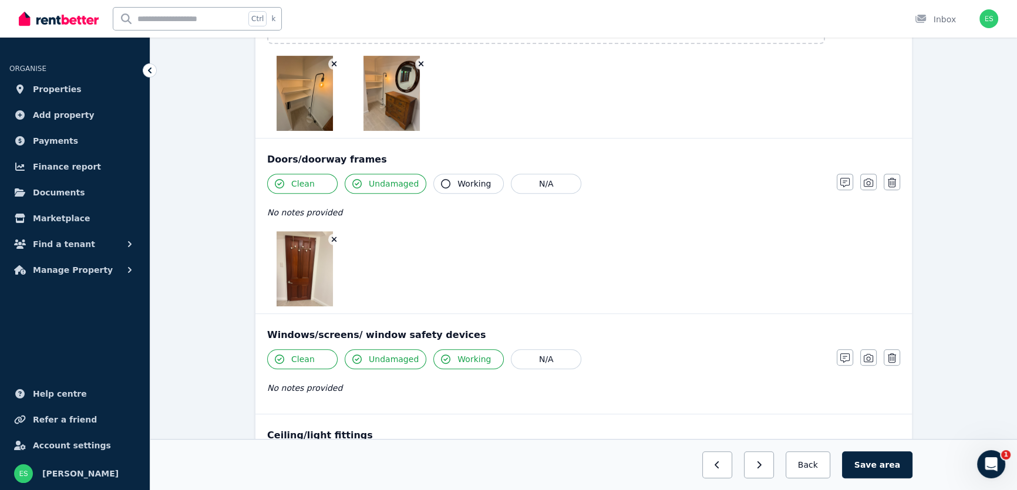
scroll to position [587, 0]
click at [841, 182] on icon "button" at bounding box center [845, 181] width 9 height 9
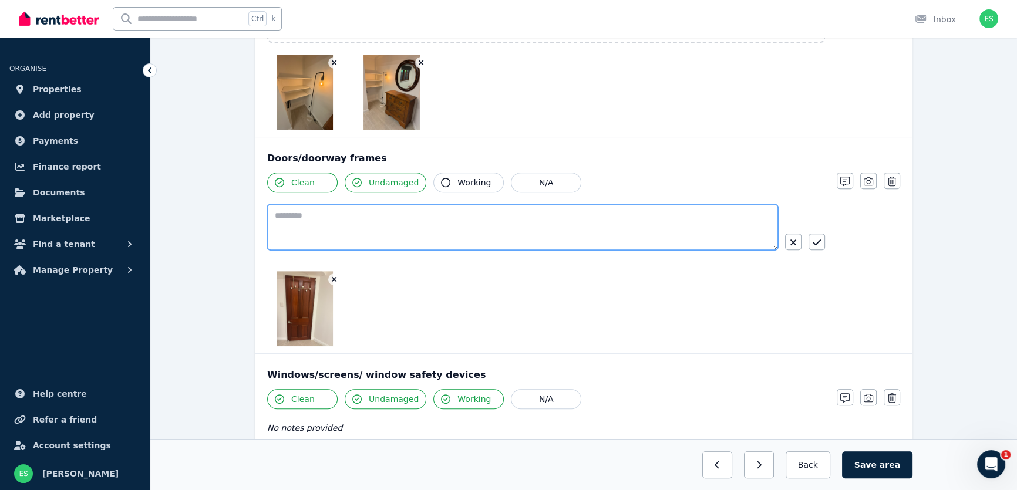
click at [511, 233] on textarea at bounding box center [522, 227] width 511 height 46
type textarea "**********"
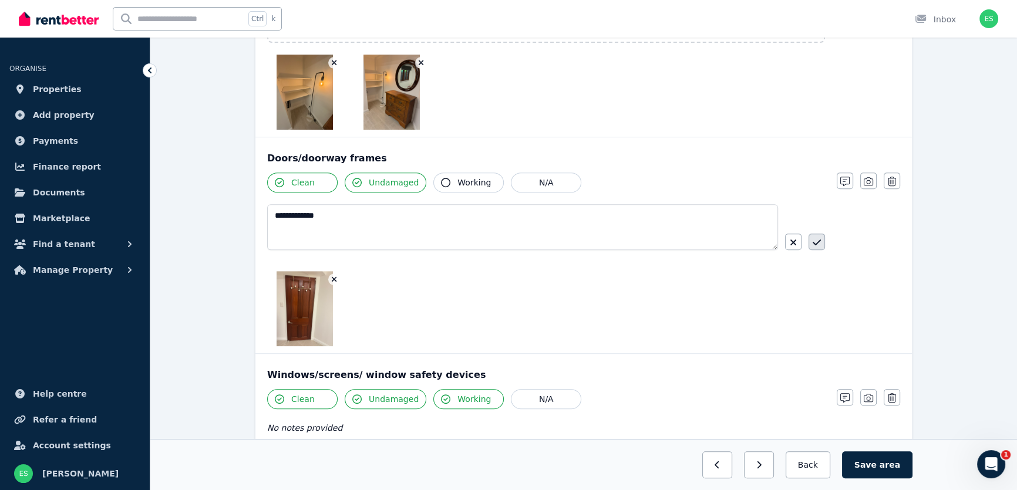
click at [815, 243] on icon "button" at bounding box center [817, 243] width 8 height 6
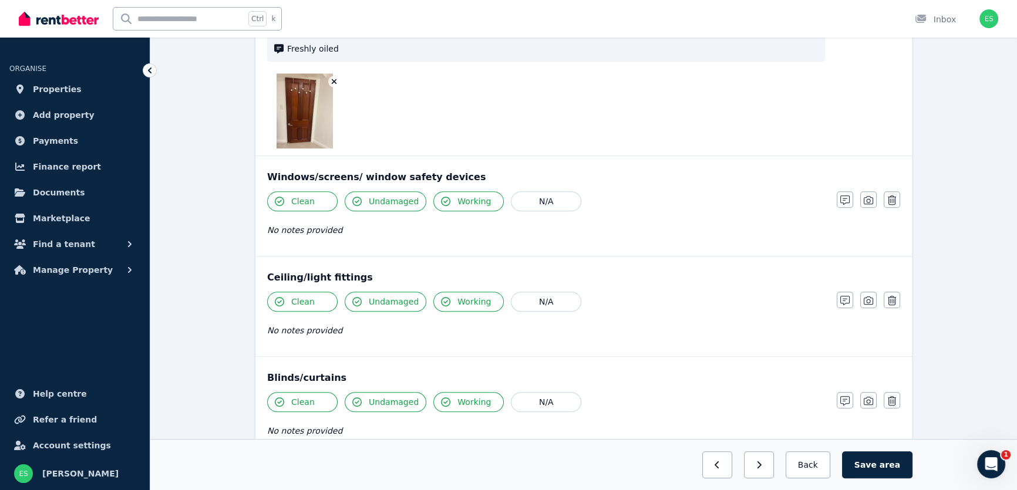
scroll to position [747, 0]
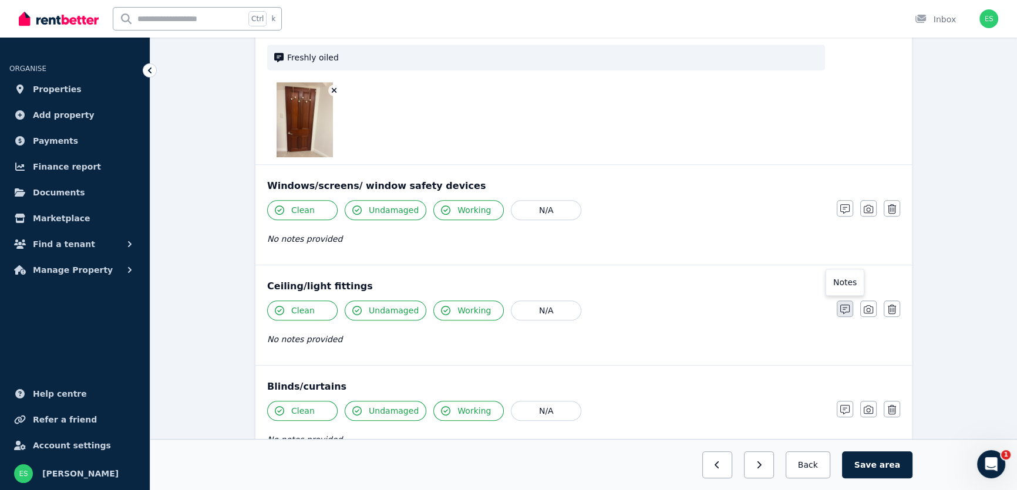
click at [843, 305] on icon "button" at bounding box center [845, 309] width 9 height 9
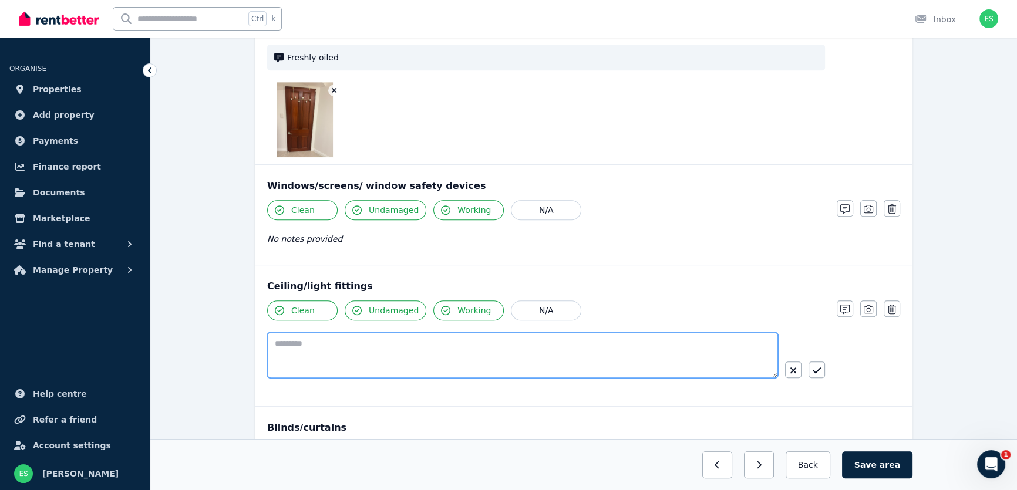
click at [563, 341] on textarea at bounding box center [522, 355] width 511 height 46
type textarea "**********"
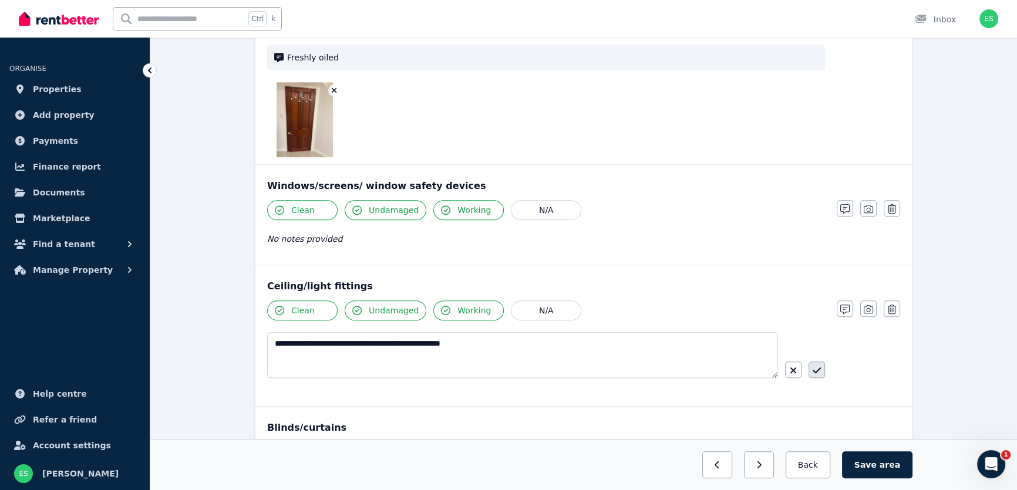
click at [818, 370] on icon "button" at bounding box center [817, 370] width 8 height 9
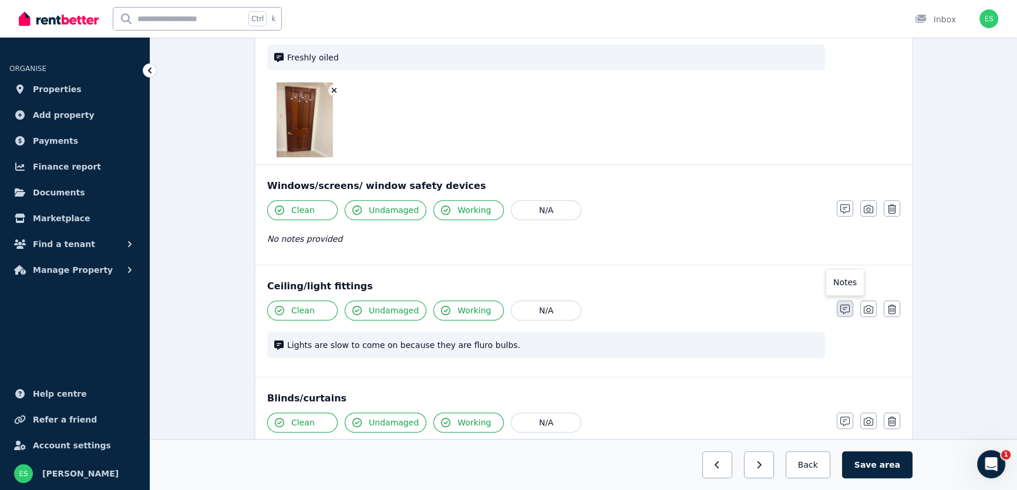
click at [843, 311] on icon "button" at bounding box center [845, 309] width 9 height 9
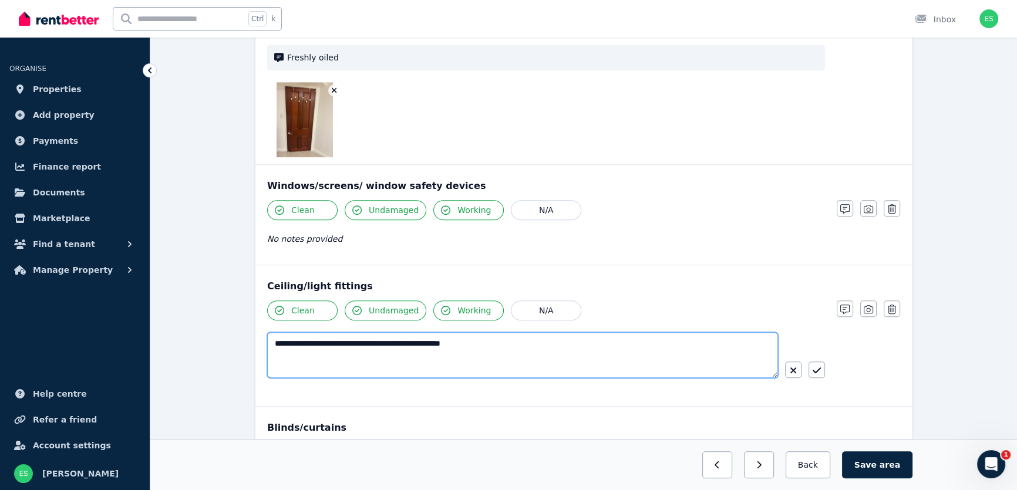
click at [506, 346] on textarea "**********" at bounding box center [522, 355] width 511 height 46
type textarea "**********"
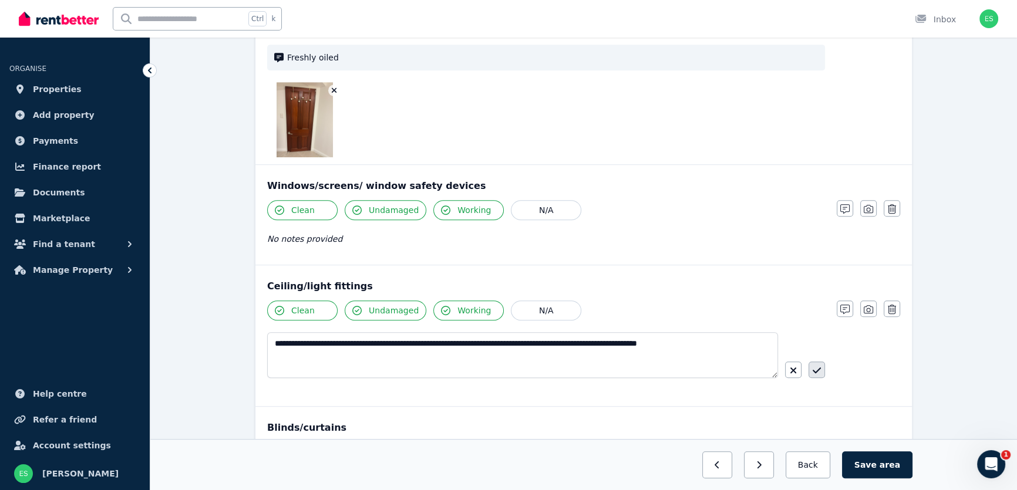
click at [822, 367] on button "button" at bounding box center [817, 370] width 16 height 16
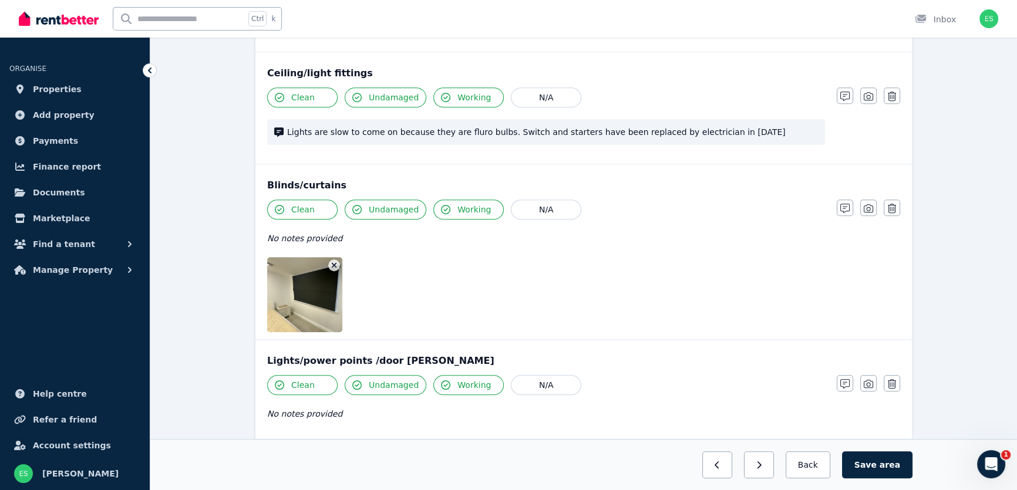
scroll to position [961, 0]
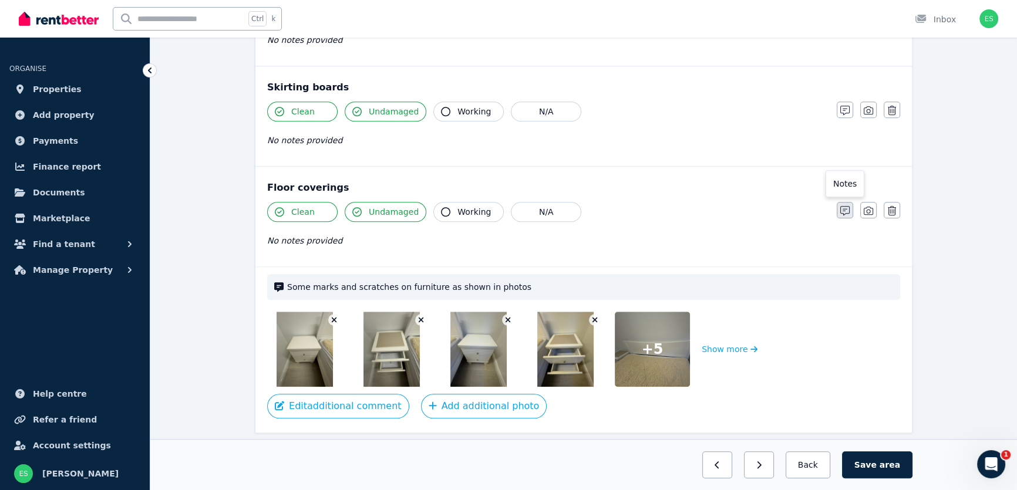
click at [841, 208] on icon "button" at bounding box center [845, 210] width 9 height 9
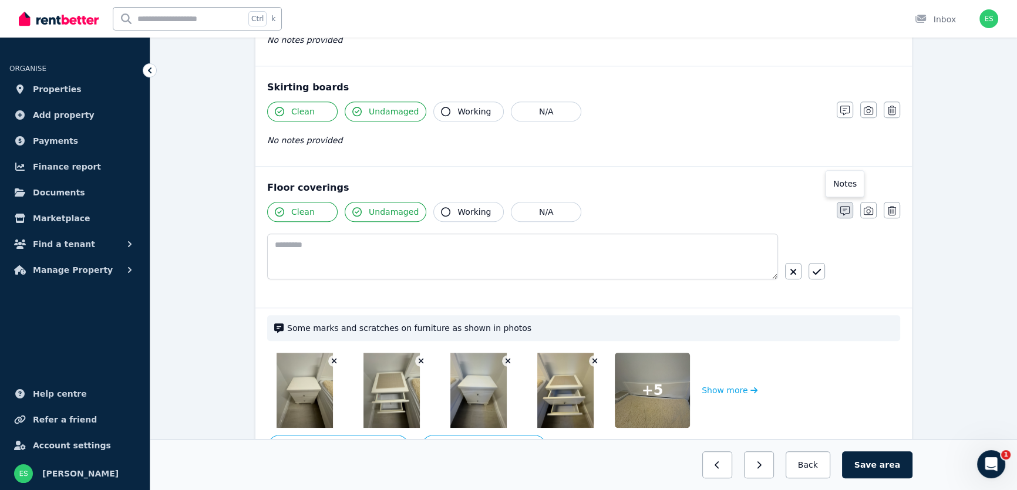
scroll to position [1376, 0]
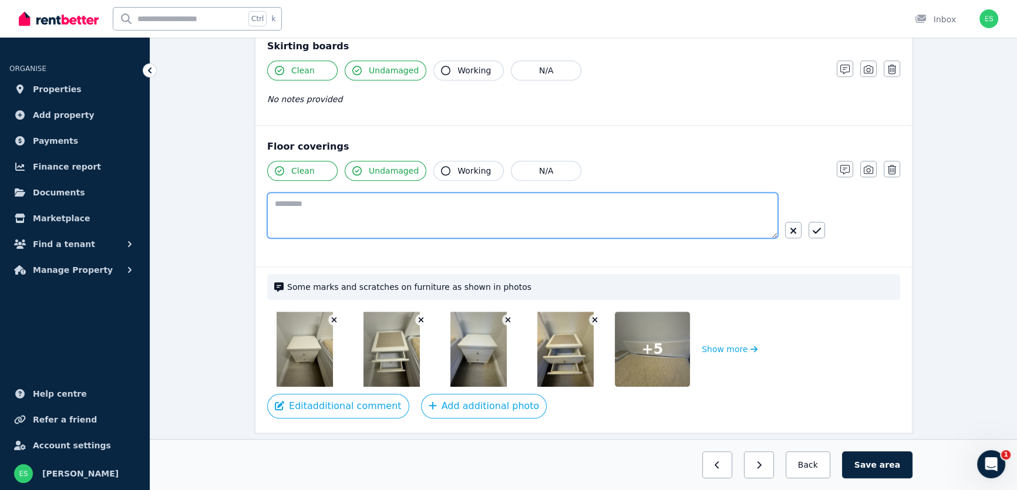
click at [547, 209] on textarea at bounding box center [522, 216] width 511 height 46
type textarea "*********"
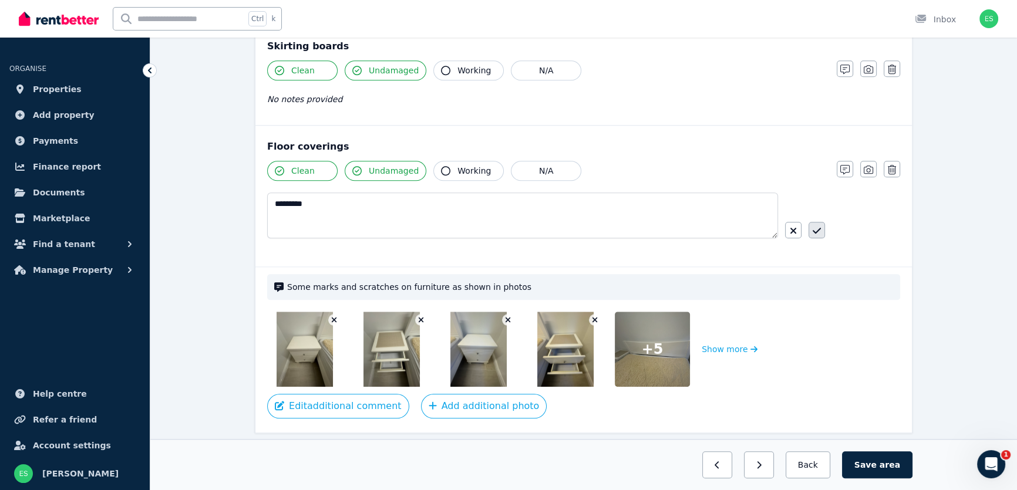
click at [822, 230] on button "button" at bounding box center [817, 230] width 16 height 16
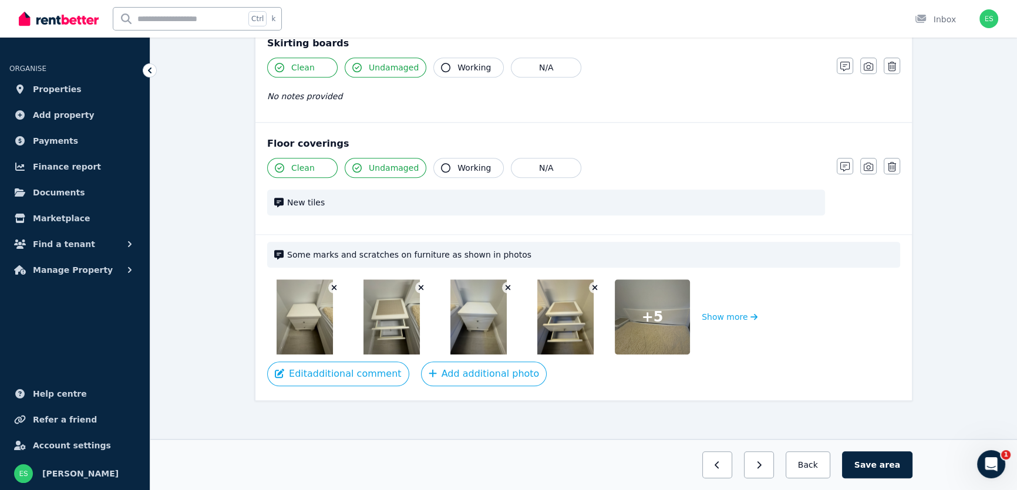
scroll to position [1380, 0]
click at [868, 164] on icon "button" at bounding box center [868, 165] width 9 height 9
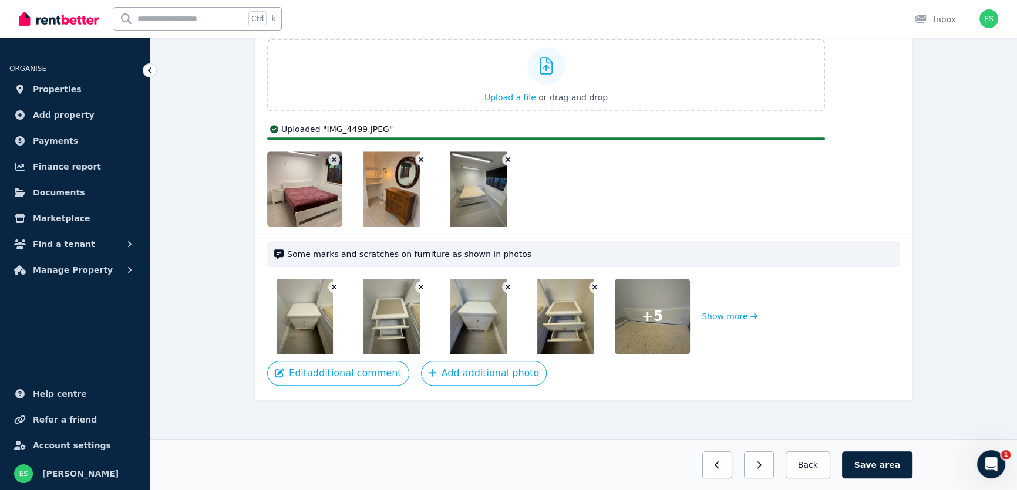
scroll to position [1539, 0]
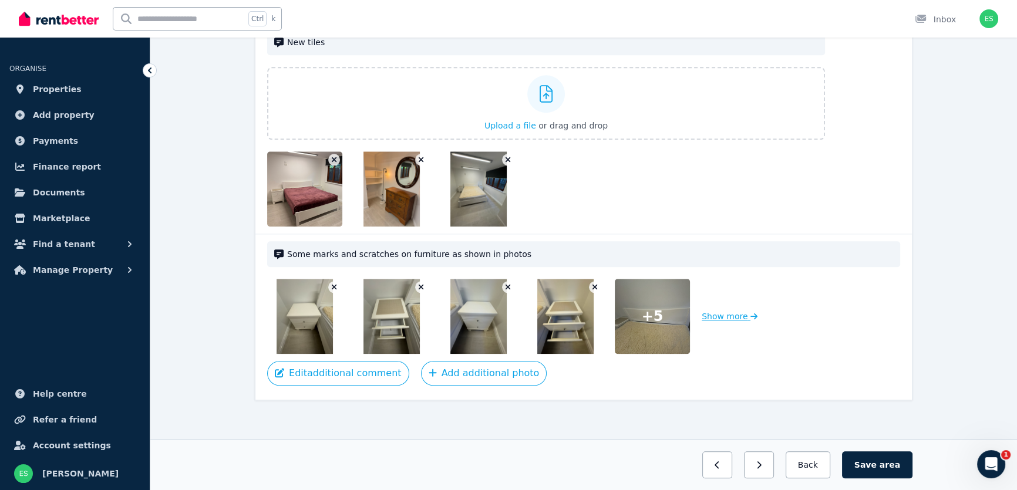
click at [718, 315] on button "Show more" at bounding box center [730, 316] width 56 height 75
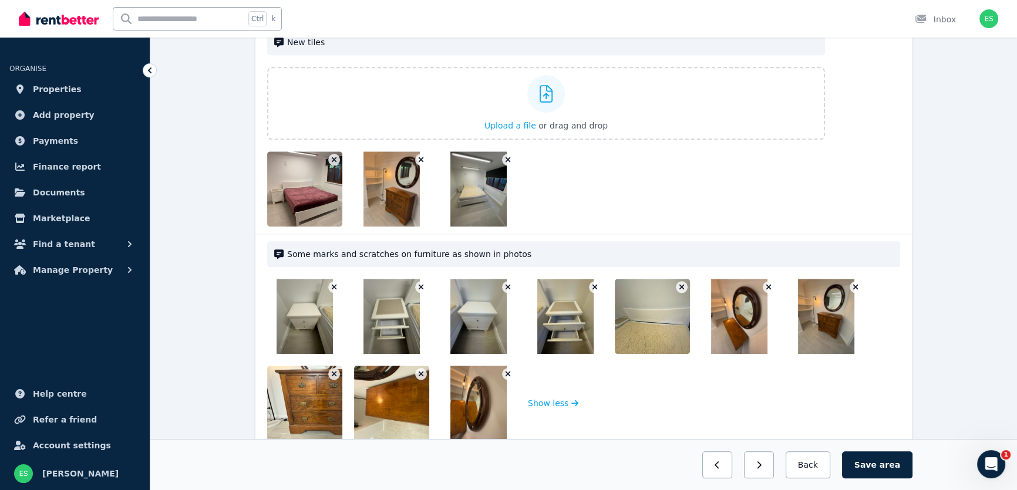
click at [678, 245] on div "Some marks and scratches on furniture as shown in photos" at bounding box center [583, 254] width 633 height 26
click at [663, 253] on span "Some marks and scratches on furniture as shown in photos" at bounding box center [590, 254] width 606 height 12
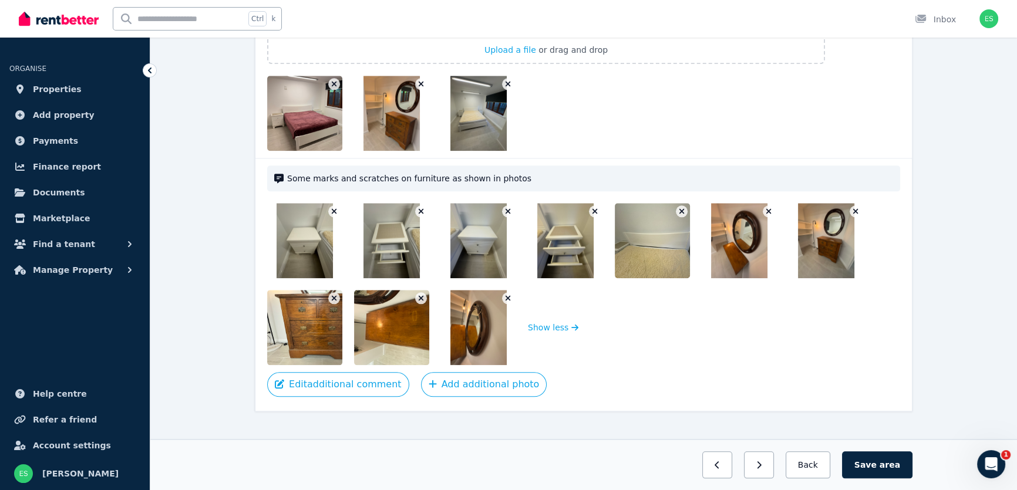
scroll to position [1626, 0]
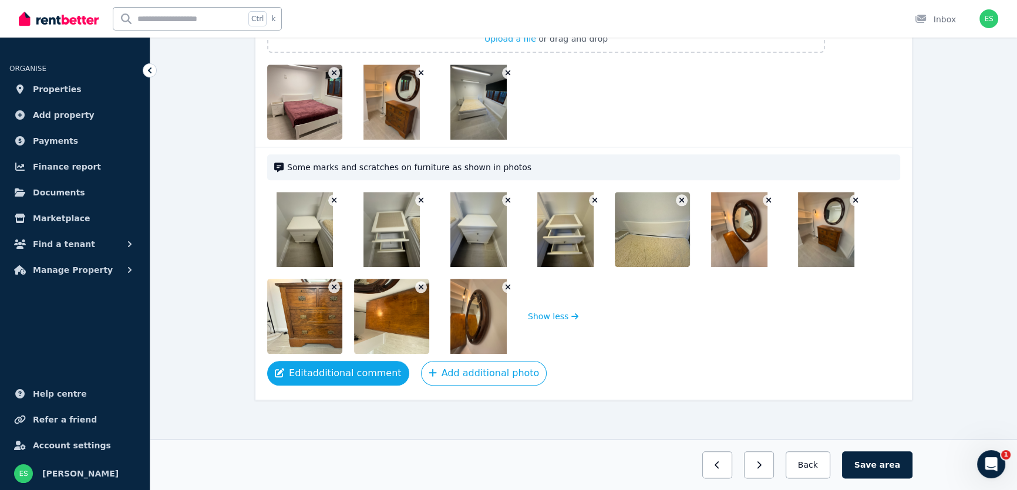
click at [349, 378] on button "Edit additional comment" at bounding box center [338, 373] width 142 height 25
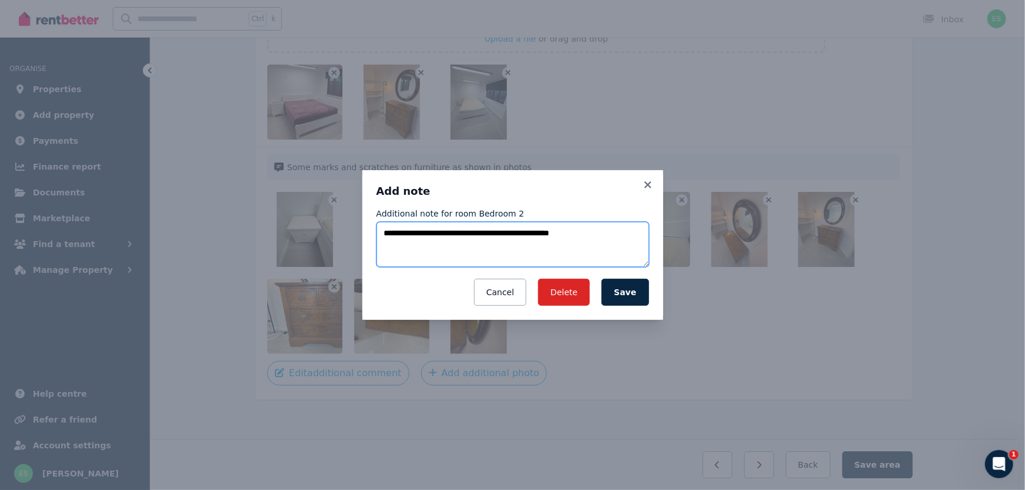
click at [385, 232] on textarea "**********" at bounding box center [513, 245] width 273 height 46
drag, startPoint x: 607, startPoint y: 235, endPoint x: 414, endPoint y: 248, distance: 194.3
click at [414, 248] on textarea "**********" at bounding box center [513, 245] width 273 height 46
type textarea "**********"
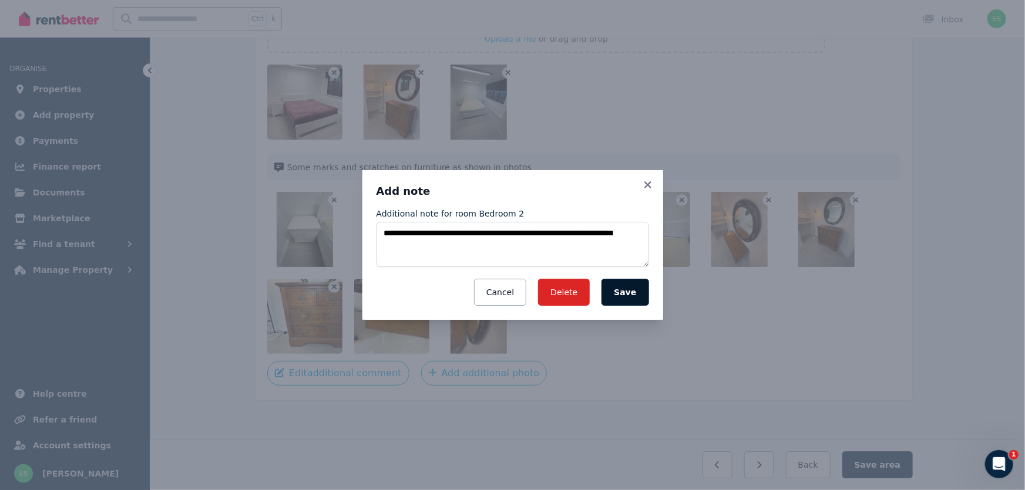
click at [645, 294] on button "Save" at bounding box center [624, 292] width 47 height 27
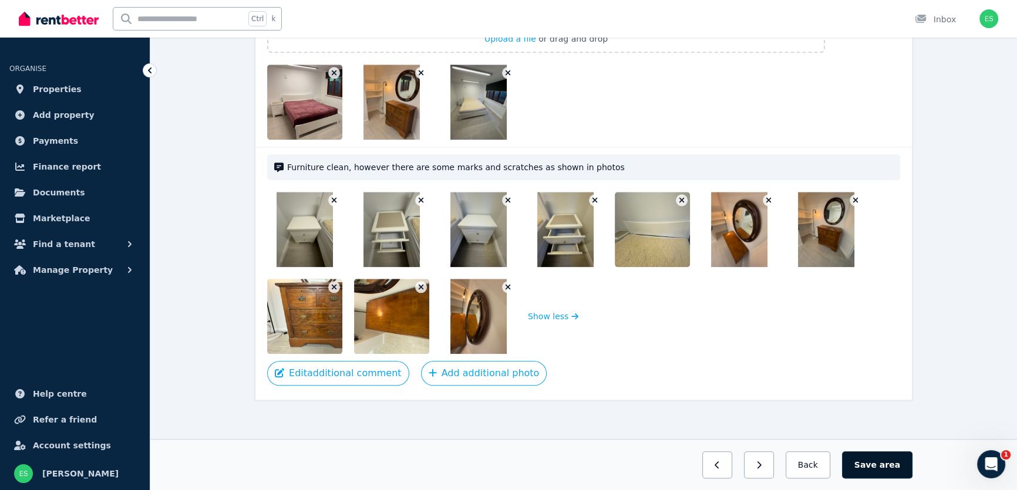
click at [878, 468] on button "Save area" at bounding box center [877, 465] width 70 height 27
click at [809, 464] on button "Back" at bounding box center [808, 465] width 55 height 27
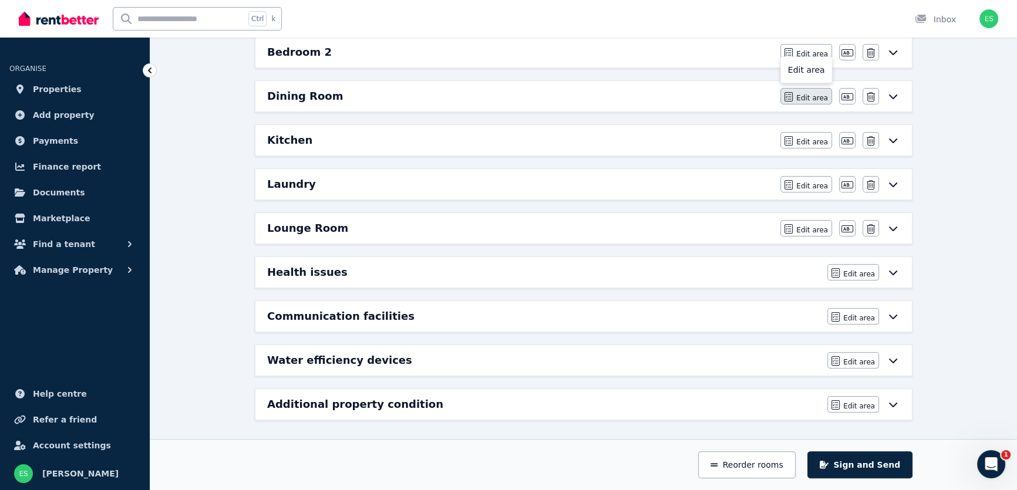
click at [798, 99] on button "Edit area" at bounding box center [807, 96] width 52 height 16
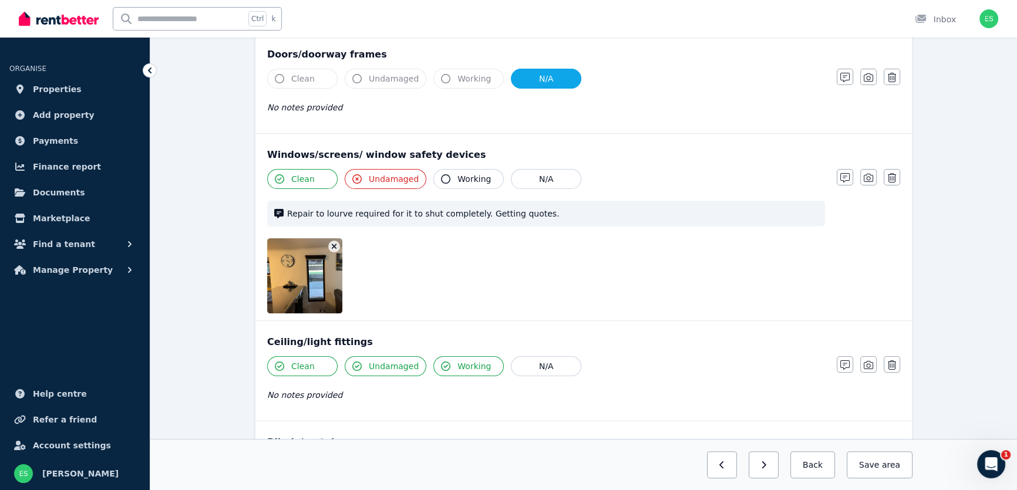
scroll to position [0, 0]
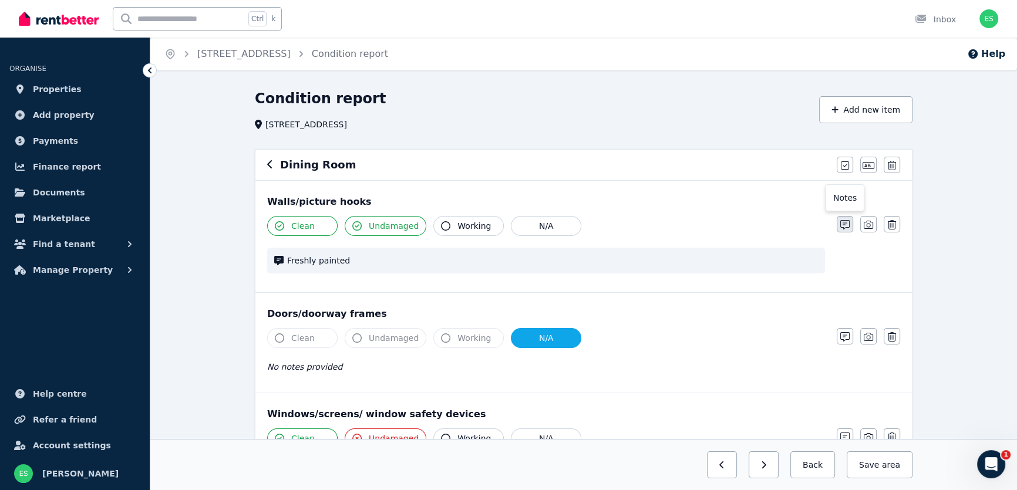
click at [843, 223] on icon "button" at bounding box center [845, 224] width 9 height 9
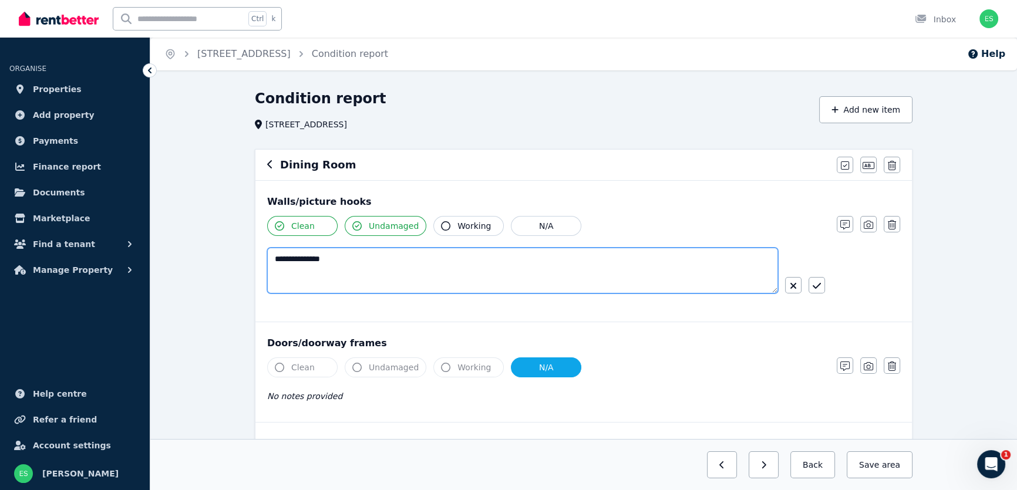
click at [274, 261] on textarea "**********" at bounding box center [522, 271] width 511 height 46
type textarea "**********"
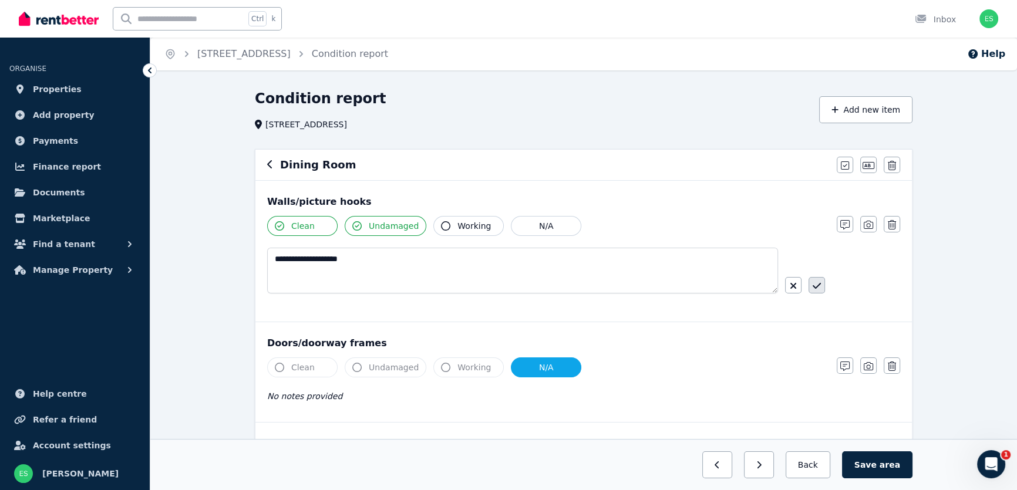
click at [816, 283] on icon "button" at bounding box center [817, 285] width 8 height 9
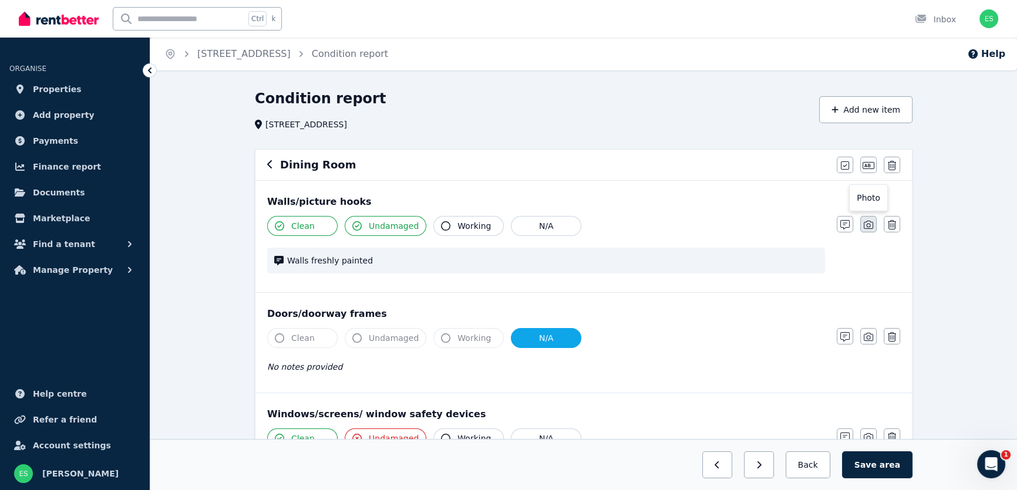
click at [868, 225] on icon "button" at bounding box center [868, 224] width 9 height 9
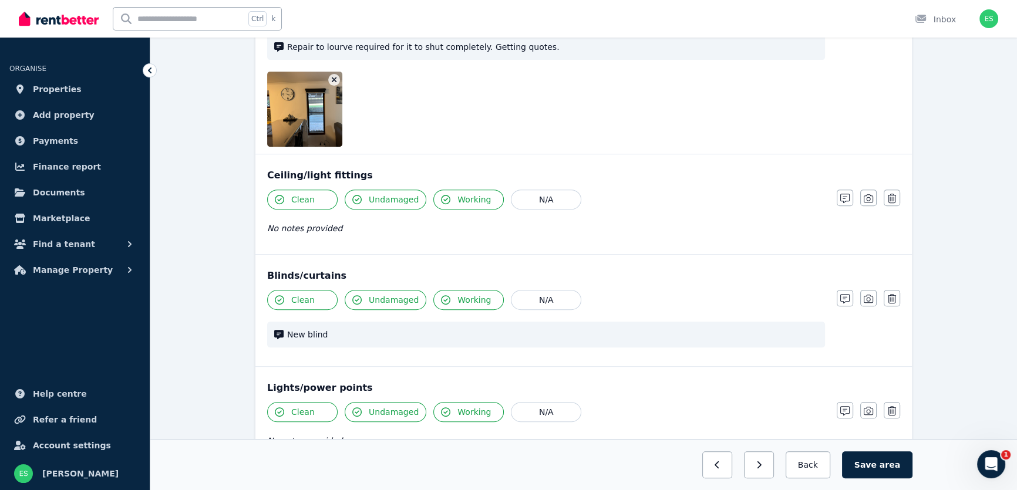
scroll to position [587, 0]
click at [872, 296] on icon "button" at bounding box center [868, 297] width 9 height 9
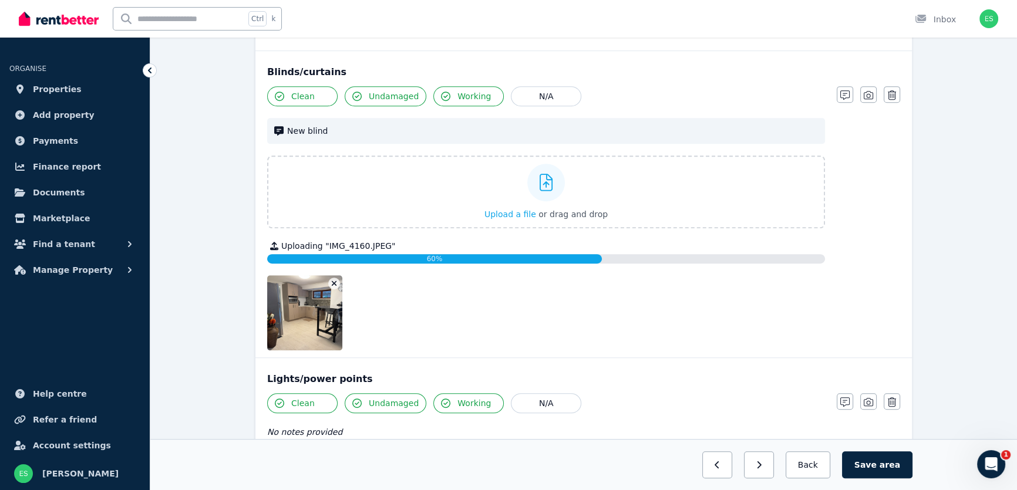
scroll to position [801, 0]
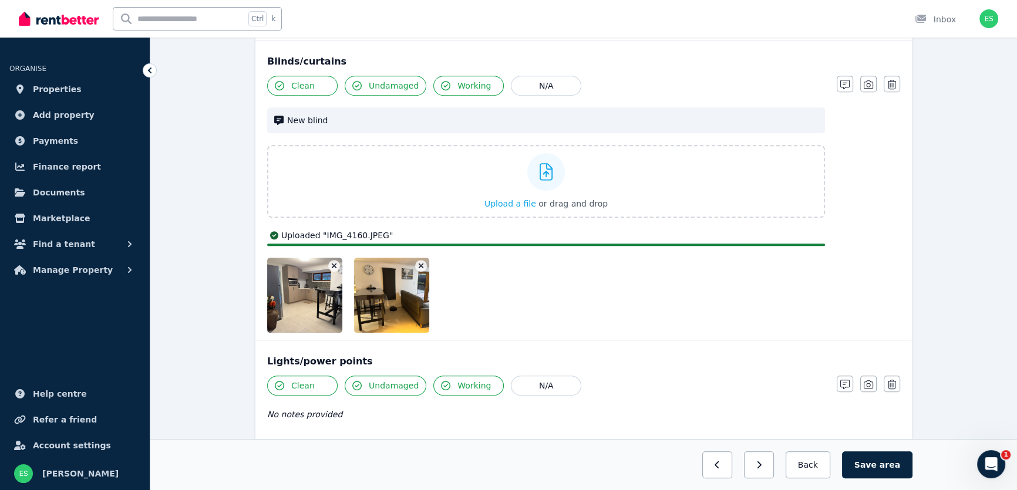
click at [332, 265] on icon "button" at bounding box center [334, 266] width 5 height 5
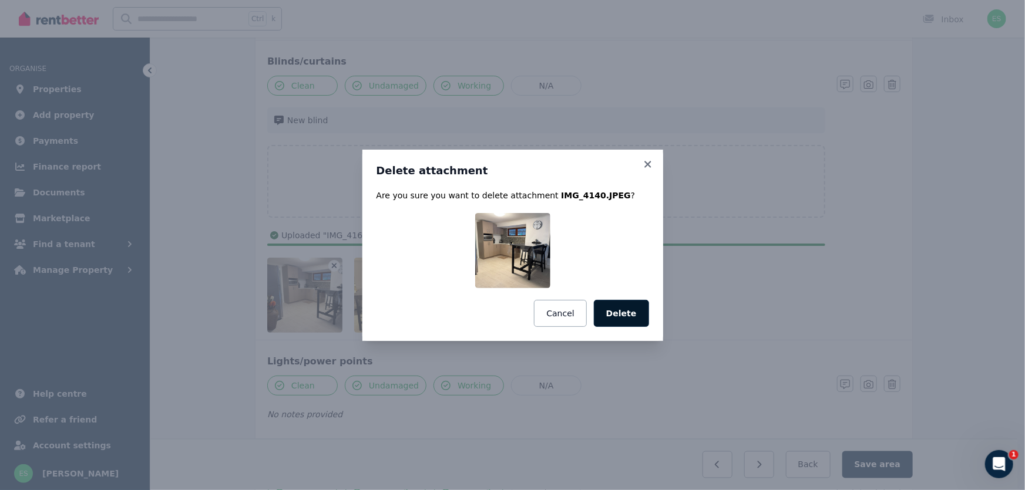
click at [624, 314] on button "Delete" at bounding box center [621, 313] width 55 height 27
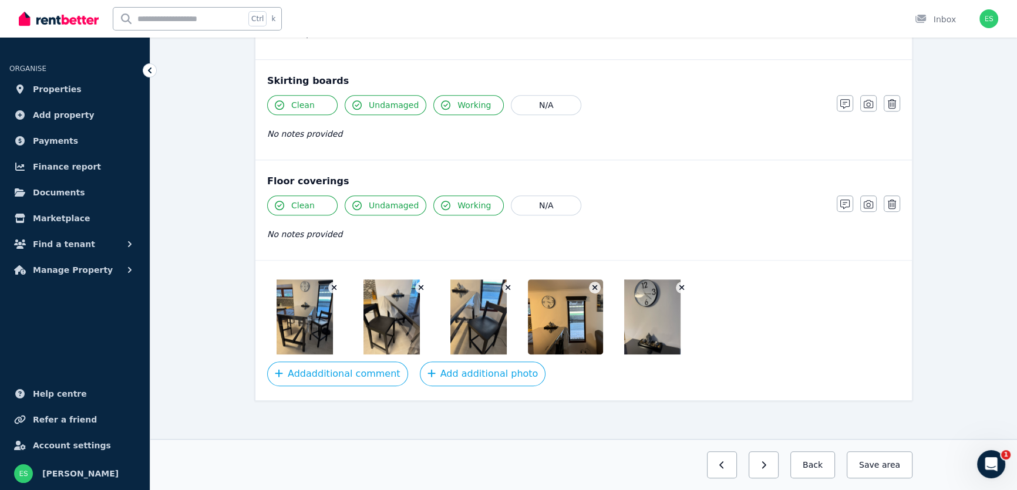
scroll to position [1155, 0]
click at [841, 205] on icon "button" at bounding box center [845, 203] width 9 height 9
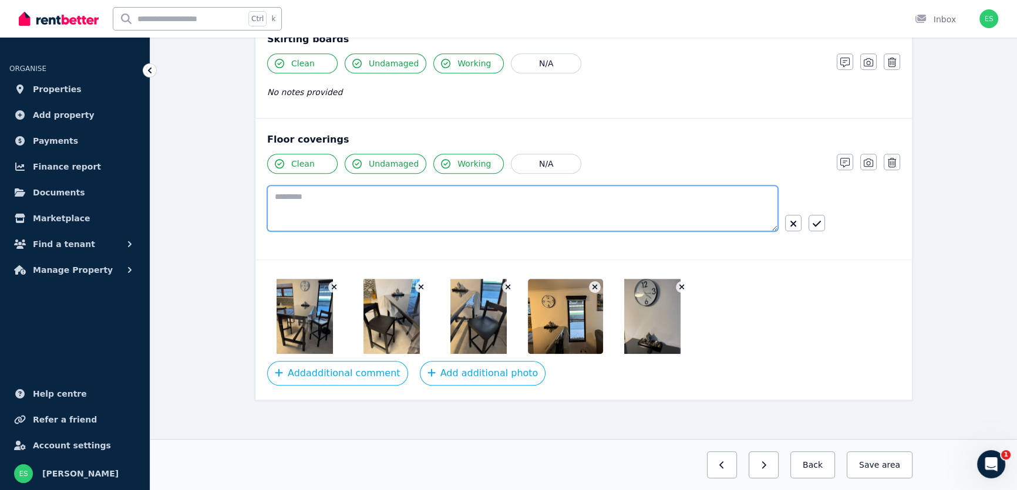
click at [369, 194] on textarea at bounding box center [522, 209] width 511 height 46
type textarea "*********"
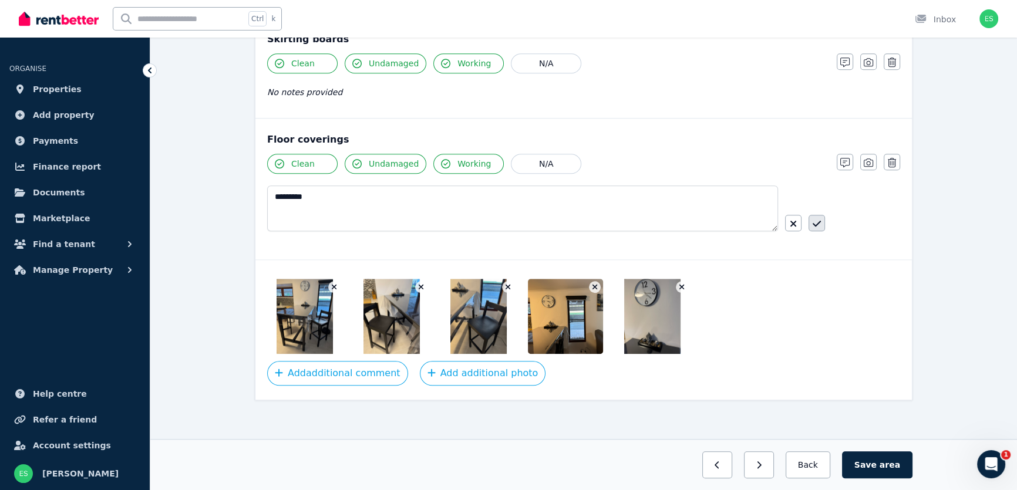
click at [820, 223] on icon "button" at bounding box center [817, 223] width 8 height 9
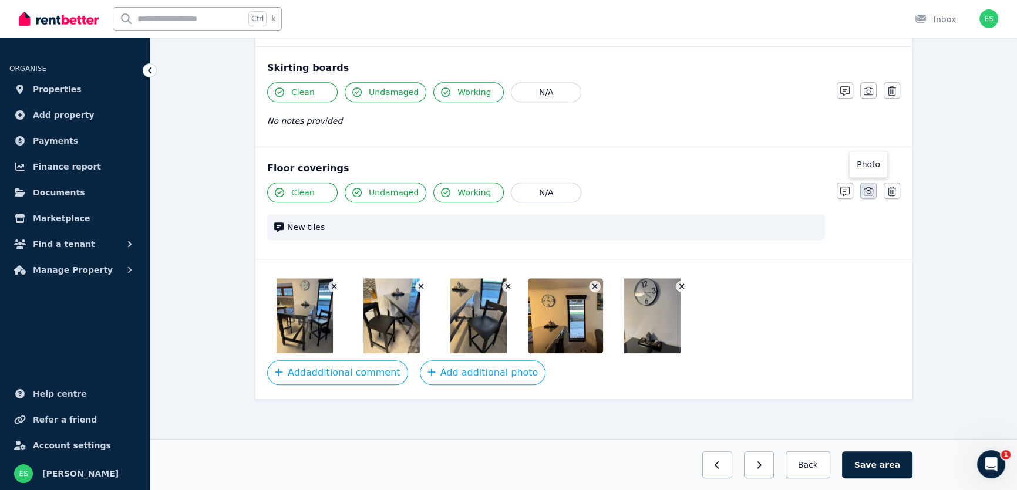
click at [869, 190] on icon "button" at bounding box center [868, 191] width 9 height 9
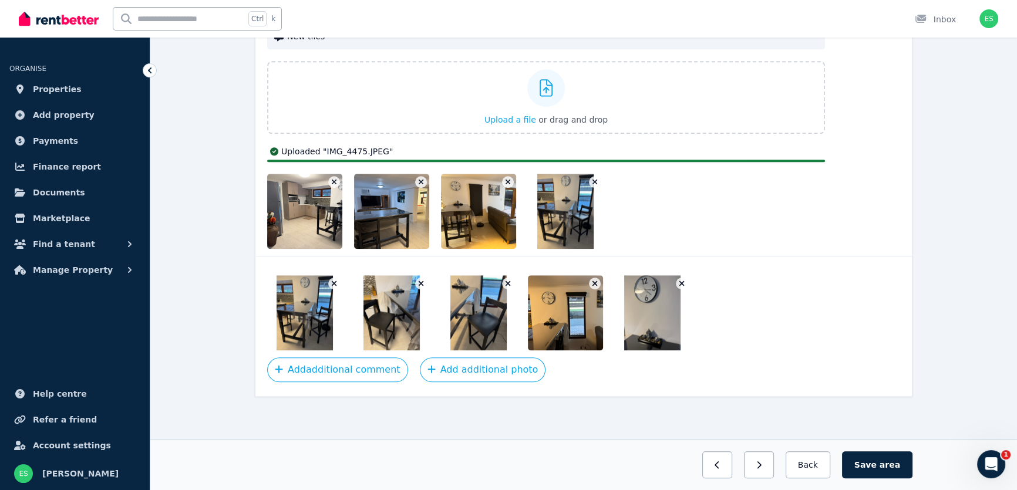
scroll to position [1354, 0]
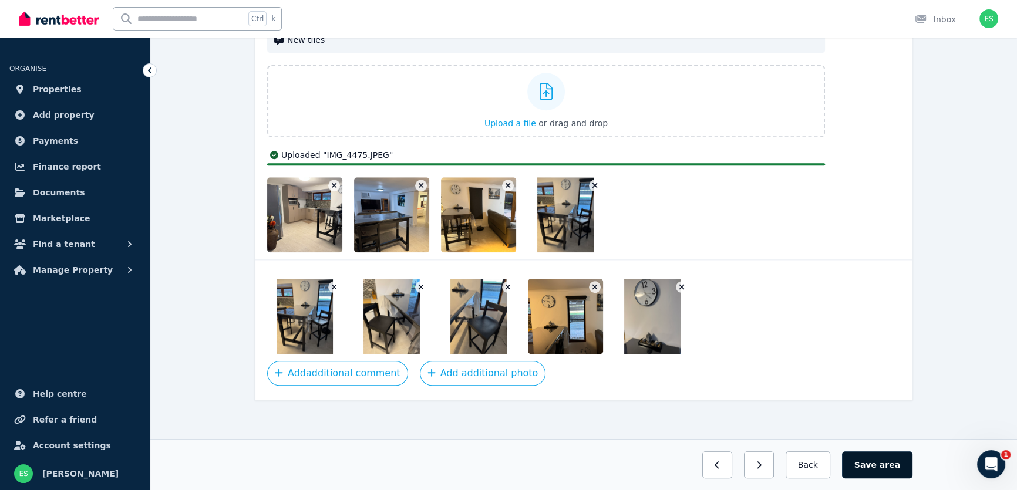
click at [895, 469] on span "area" at bounding box center [890, 465] width 21 height 12
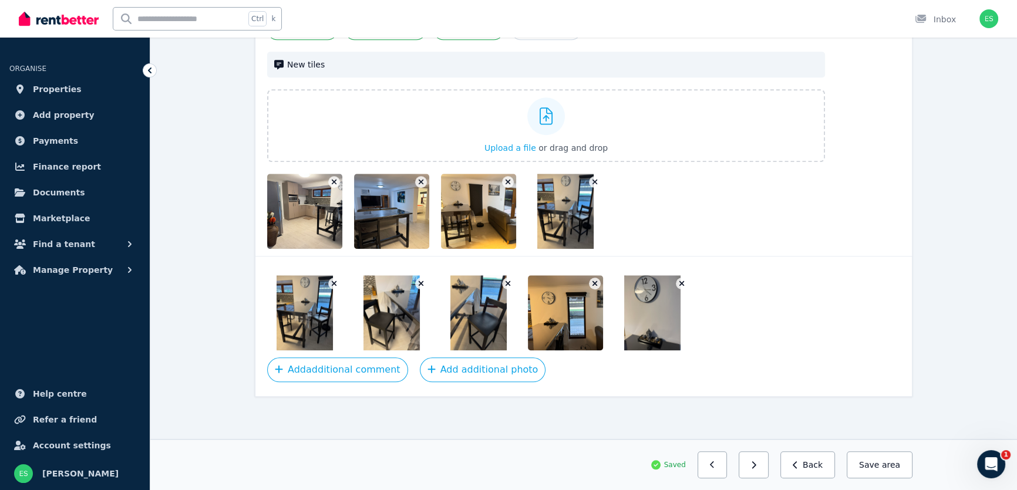
scroll to position [1326, 0]
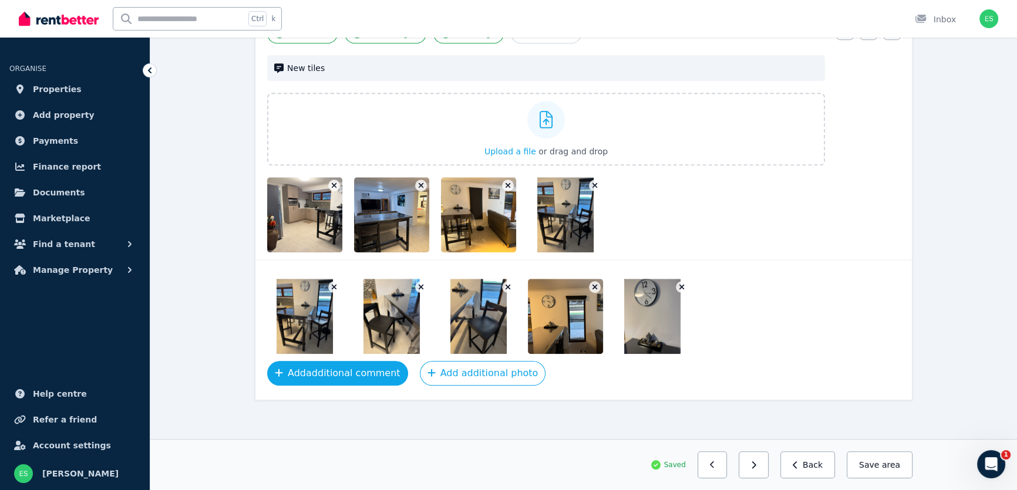
click at [351, 365] on button "Add additional comment" at bounding box center [337, 373] width 141 height 25
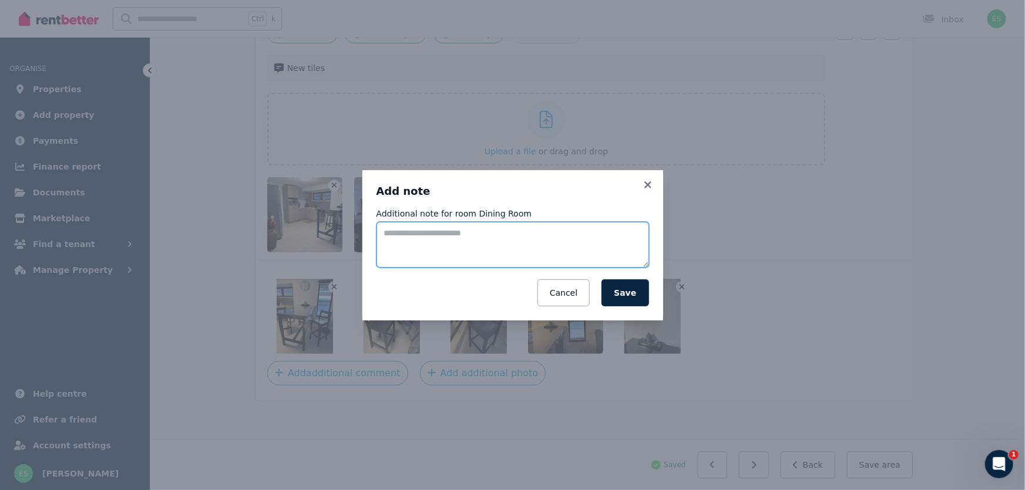
click at [446, 239] on textarea "Additional note for room Dining Room" at bounding box center [513, 245] width 273 height 46
type textarea "**********"
click at [634, 299] on button "Save" at bounding box center [624, 292] width 47 height 27
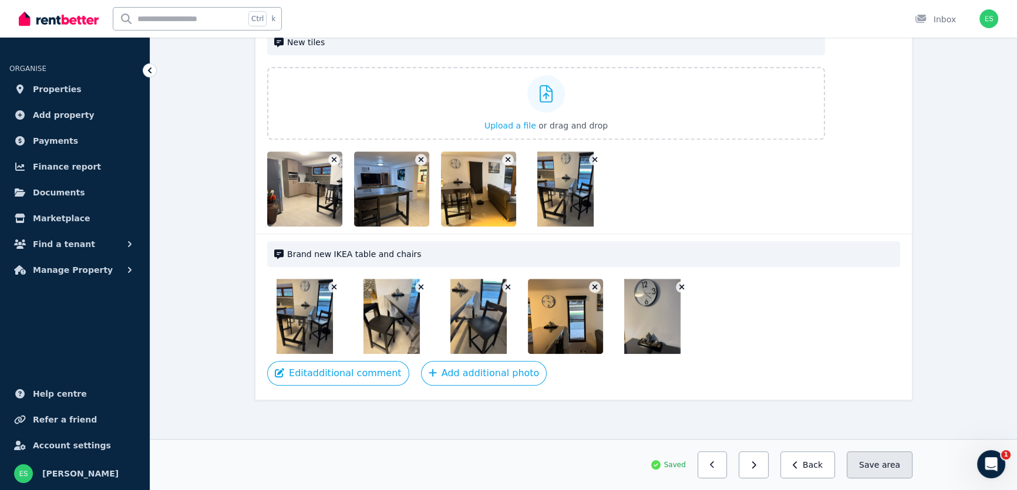
click at [870, 468] on button "Save area" at bounding box center [880, 465] width 66 height 27
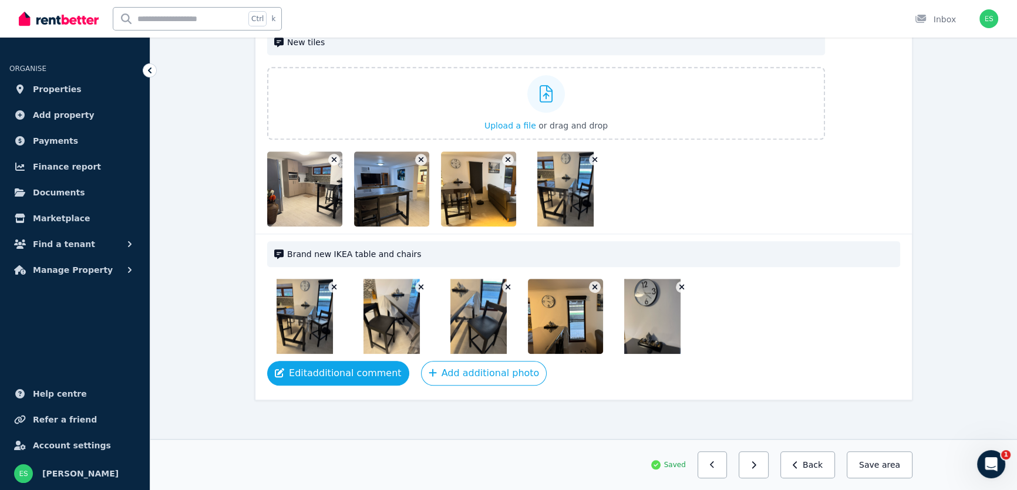
click at [330, 372] on button "Edit additional comment" at bounding box center [338, 373] width 142 height 25
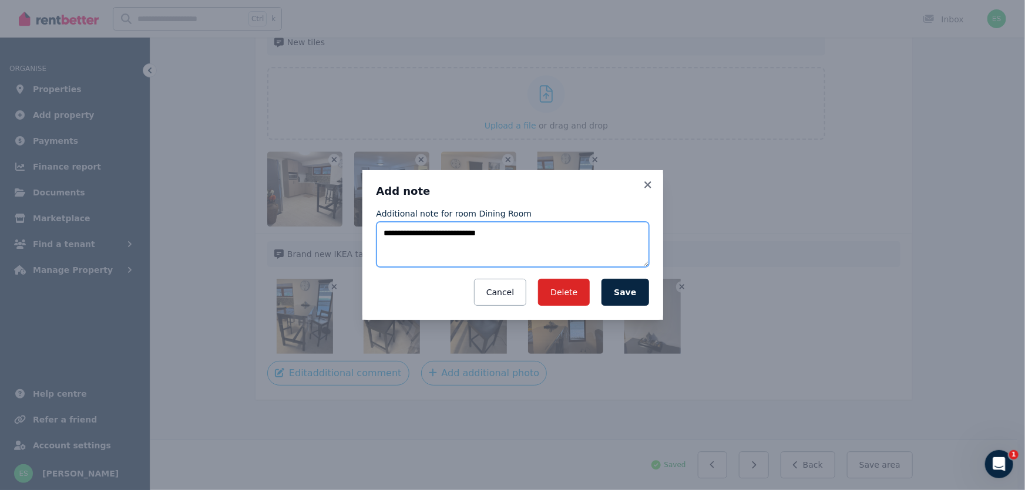
click at [519, 237] on textarea "**********" at bounding box center [513, 245] width 273 height 46
type textarea "**********"
click at [616, 294] on button "Save" at bounding box center [624, 292] width 47 height 27
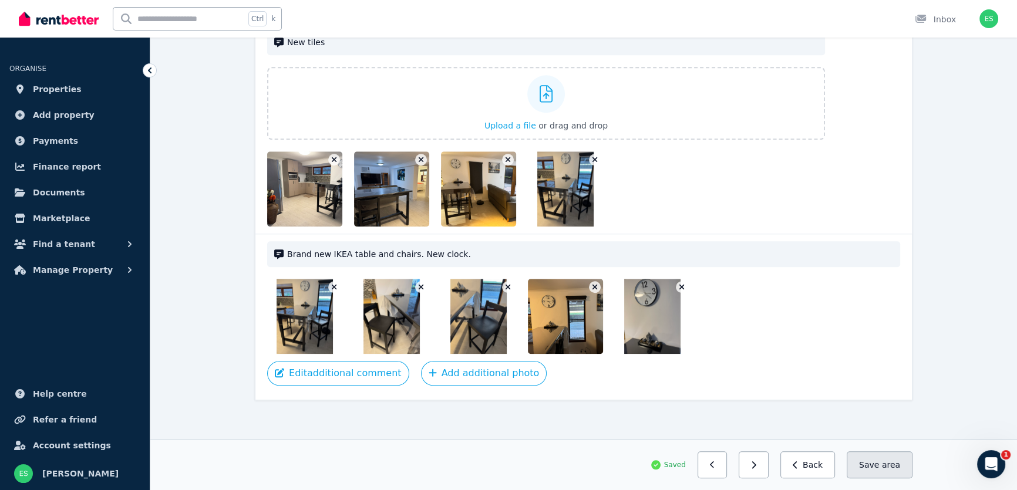
click at [872, 464] on button "Save area" at bounding box center [880, 465] width 66 height 27
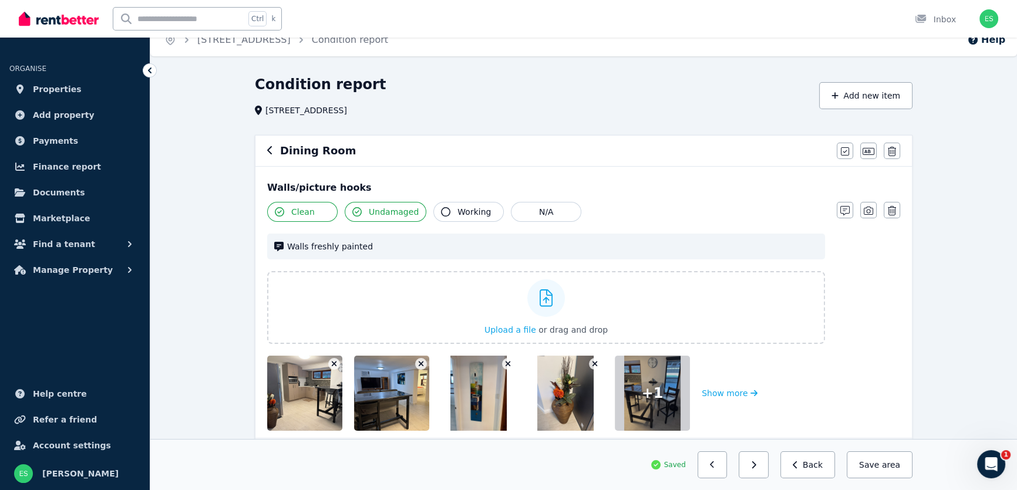
scroll to position [0, 0]
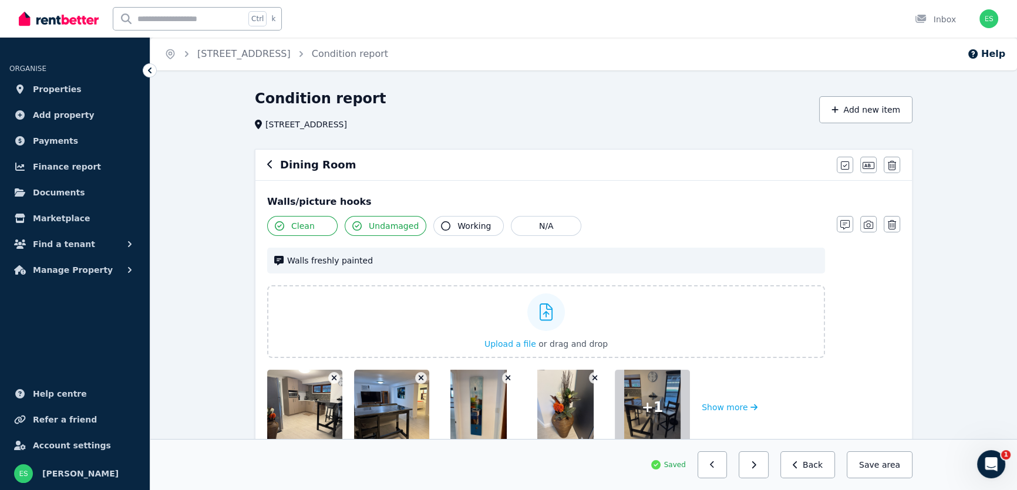
click at [275, 163] on div "Dining Room" at bounding box center [548, 165] width 563 height 16
click at [268, 164] on icon "button" at bounding box center [269, 164] width 5 height 8
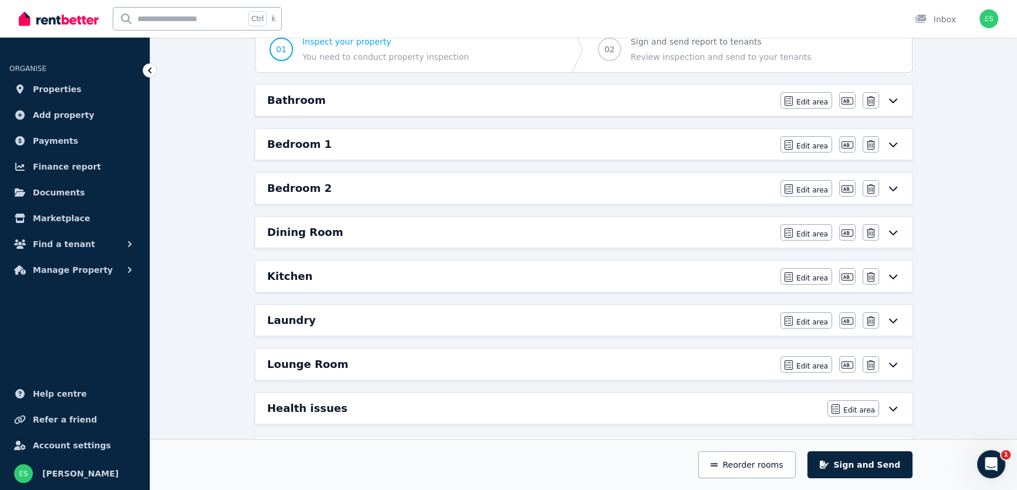
scroll to position [160, 0]
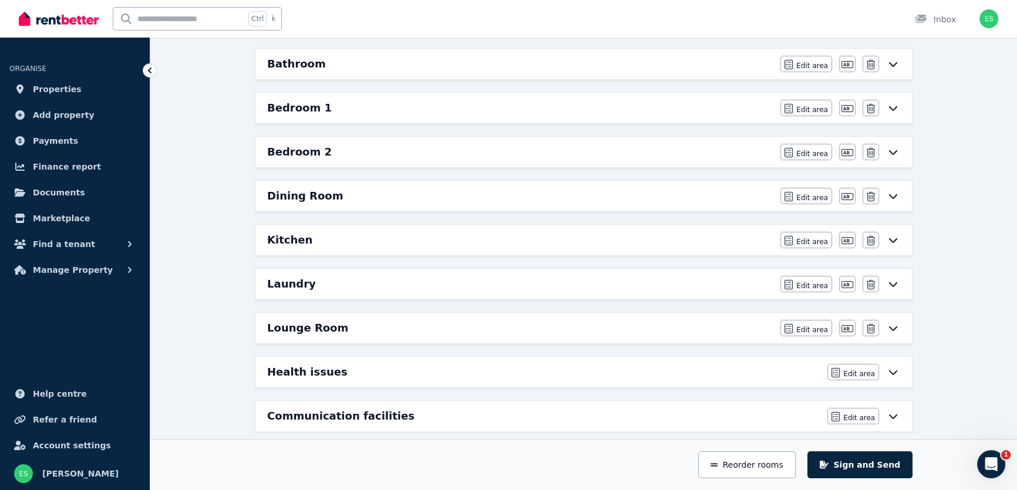
click at [346, 241] on div "Kitchen" at bounding box center [520, 240] width 506 height 16
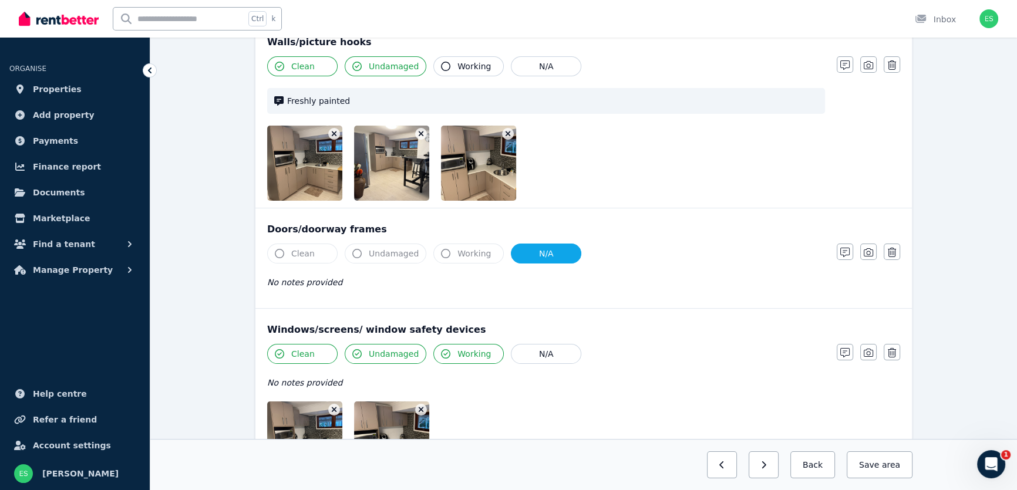
scroll to position [0, 0]
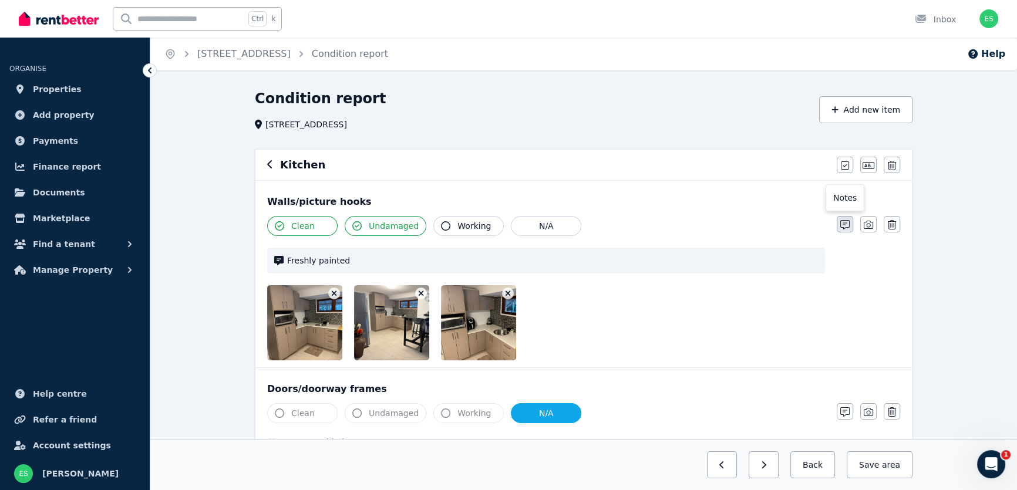
click at [846, 227] on icon "button" at bounding box center [845, 224] width 9 height 9
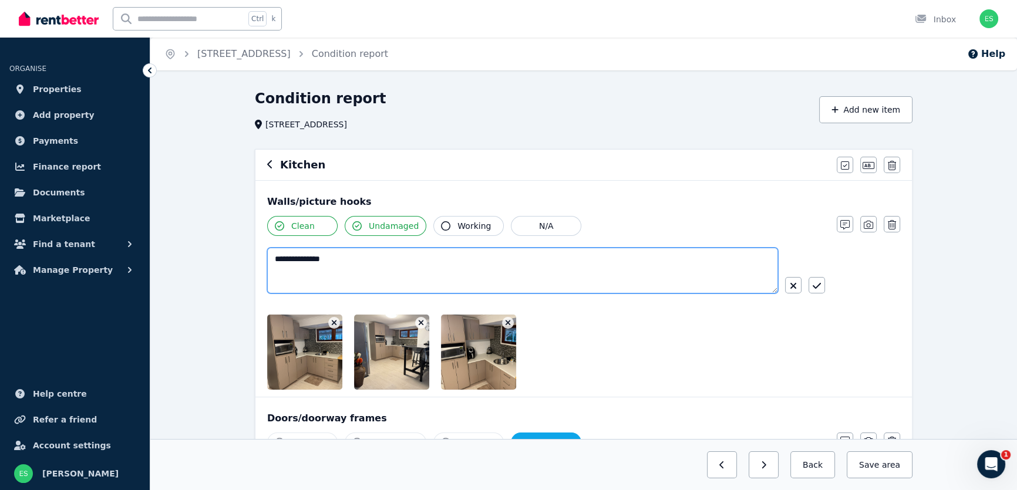
click at [272, 258] on textarea "**********" at bounding box center [522, 271] width 511 height 46
type textarea "**********"
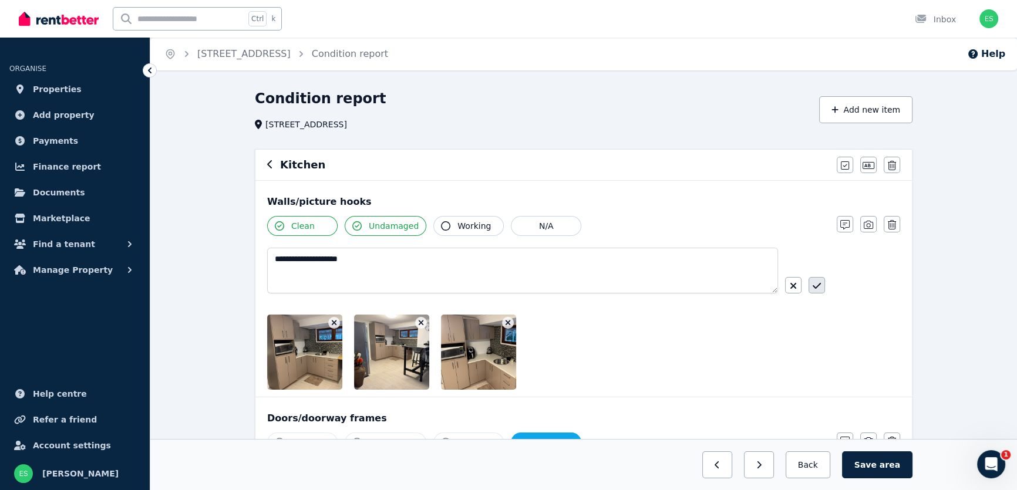
click at [815, 290] on icon "button" at bounding box center [817, 285] width 8 height 9
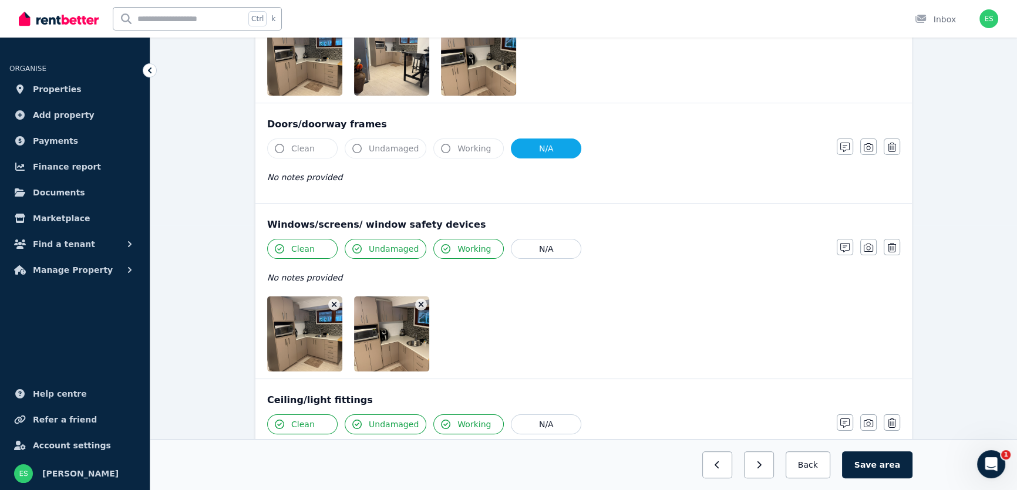
scroll to position [267, 0]
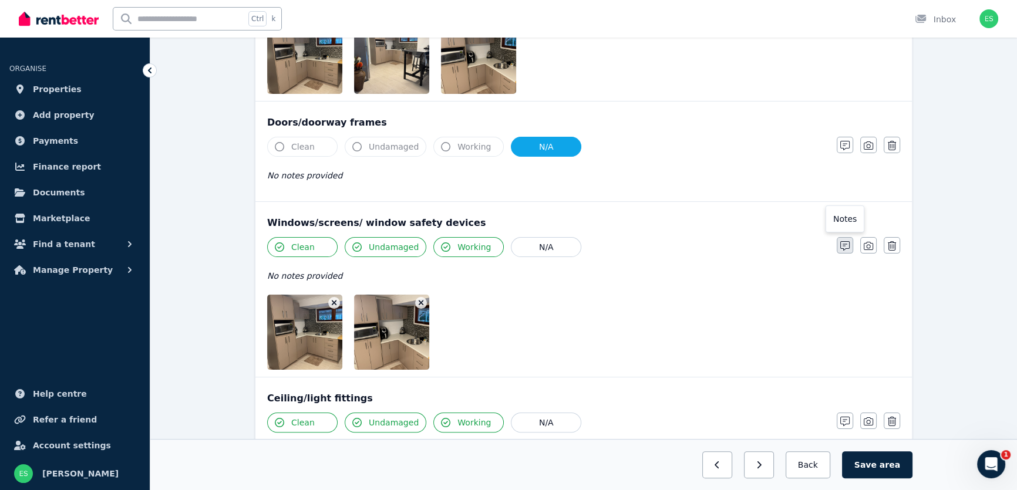
click at [842, 247] on icon "button" at bounding box center [845, 245] width 9 height 9
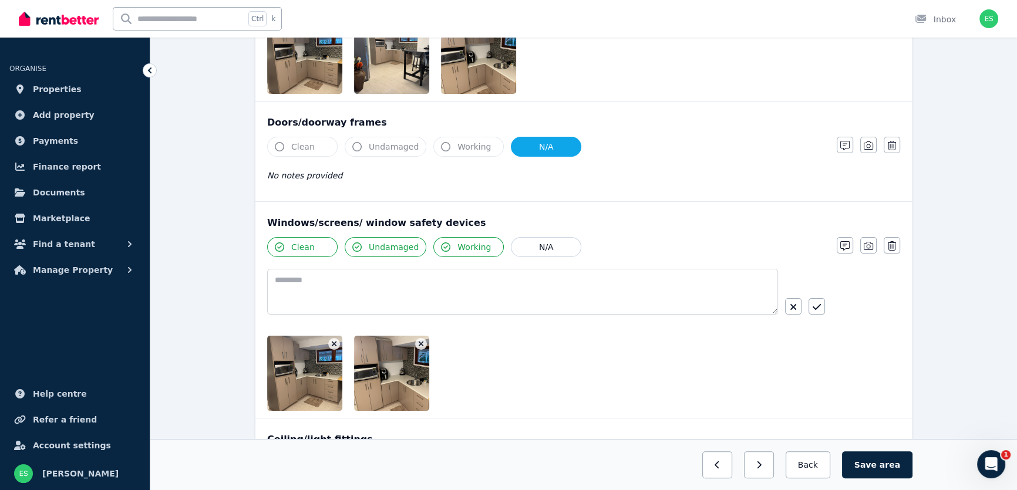
click at [386, 267] on div "Clean Undamaged Working N/A" at bounding box center [546, 324] width 558 height 174
click at [382, 281] on textarea at bounding box center [522, 292] width 511 height 46
type textarea "*"
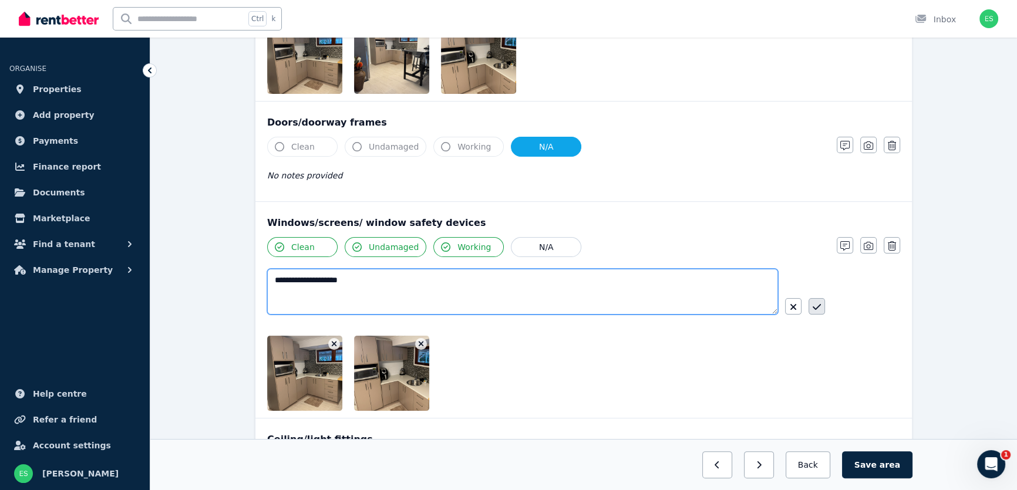
type textarea "**********"
click at [819, 303] on icon "button" at bounding box center [817, 306] width 8 height 9
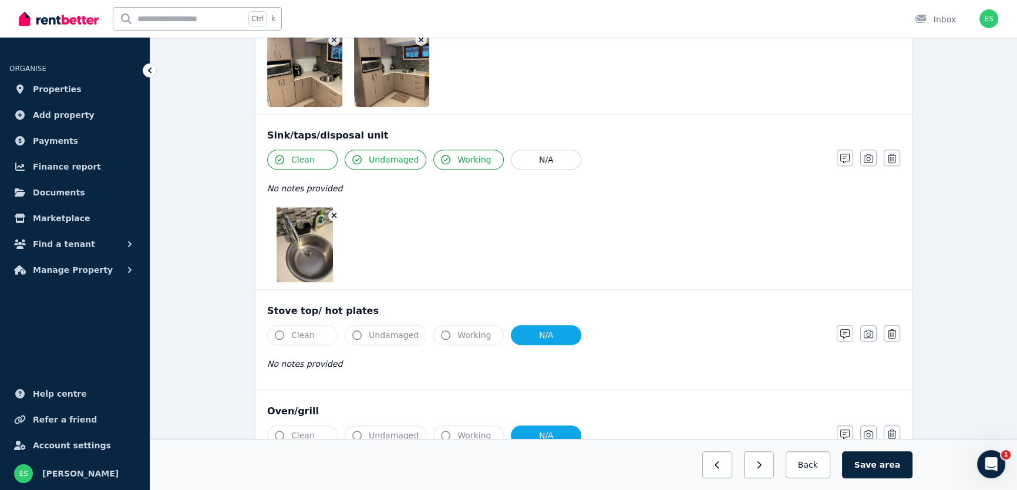
scroll to position [1495, 0]
click at [319, 256] on img at bounding box center [305, 243] width 56 height 75
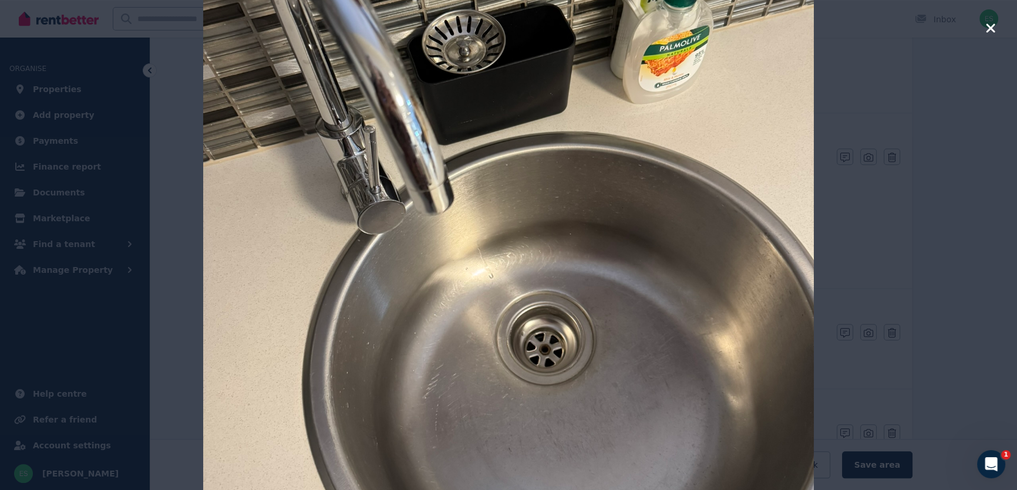
click at [991, 27] on icon "button" at bounding box center [990, 27] width 9 height 9
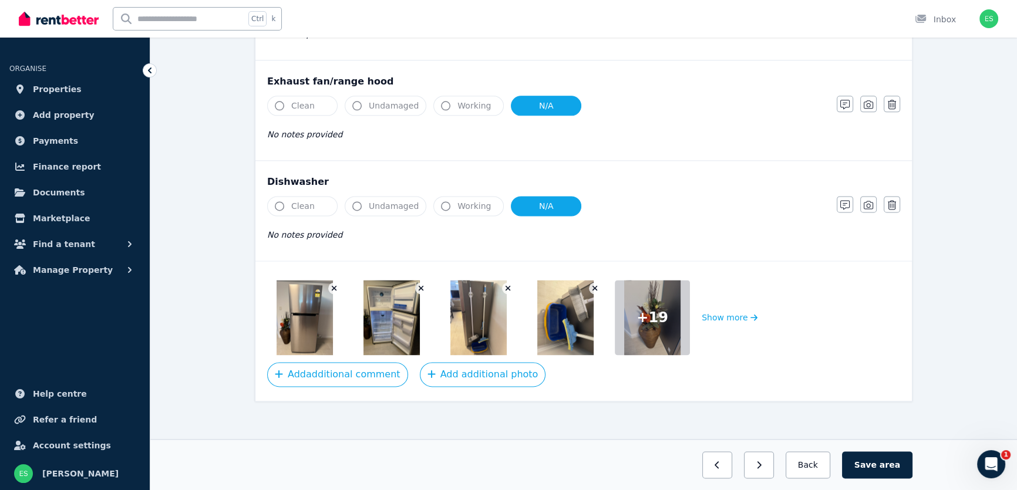
scroll to position [1925, 0]
click at [732, 316] on button "Show more" at bounding box center [730, 317] width 56 height 75
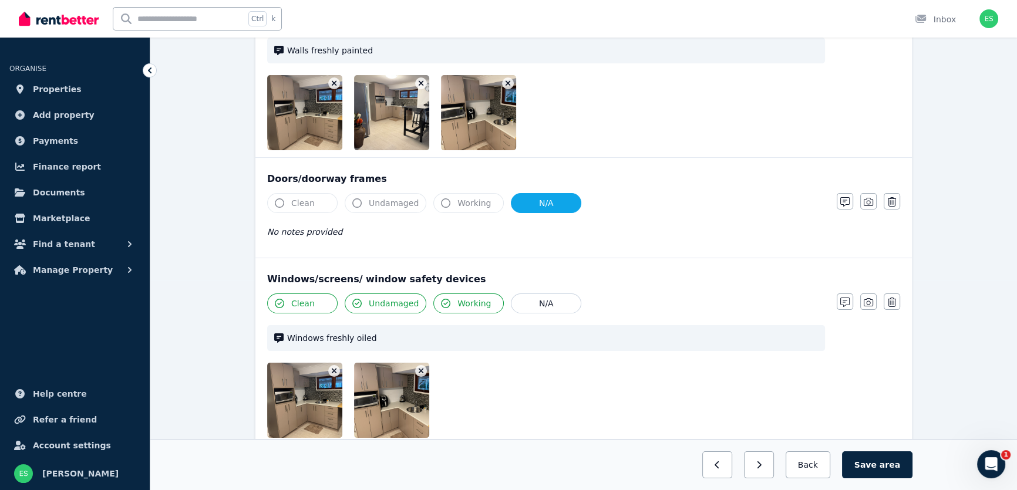
scroll to position [0, 0]
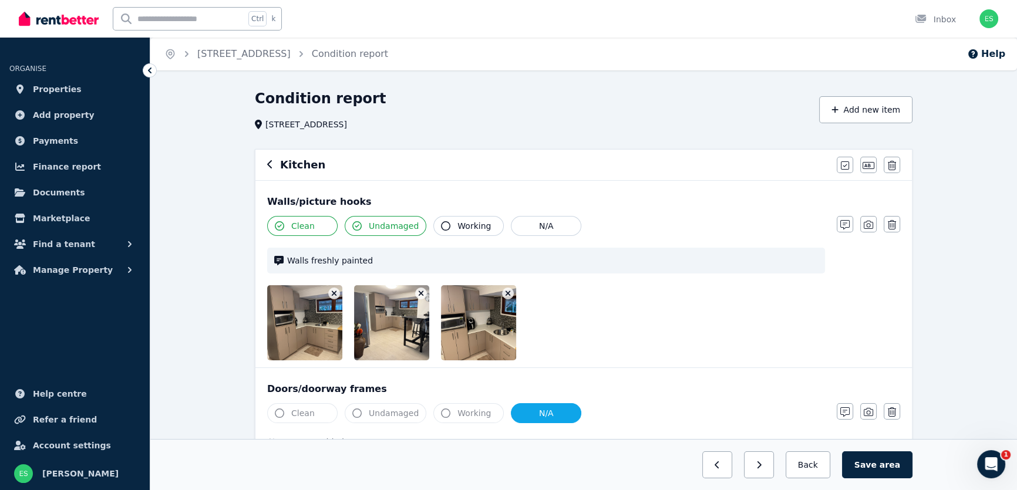
click at [268, 167] on icon "button" at bounding box center [270, 164] width 6 height 9
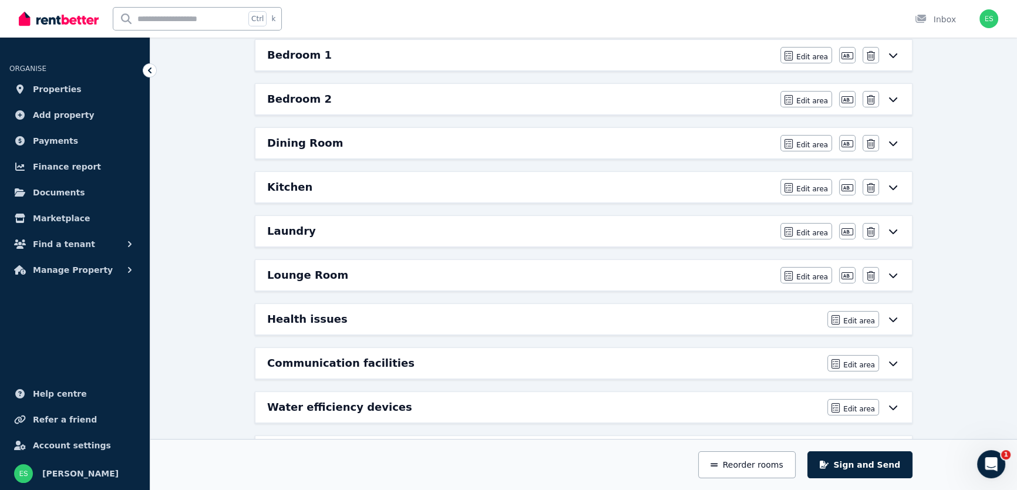
scroll to position [213, 0]
click at [793, 233] on icon "button" at bounding box center [789, 231] width 8 height 9
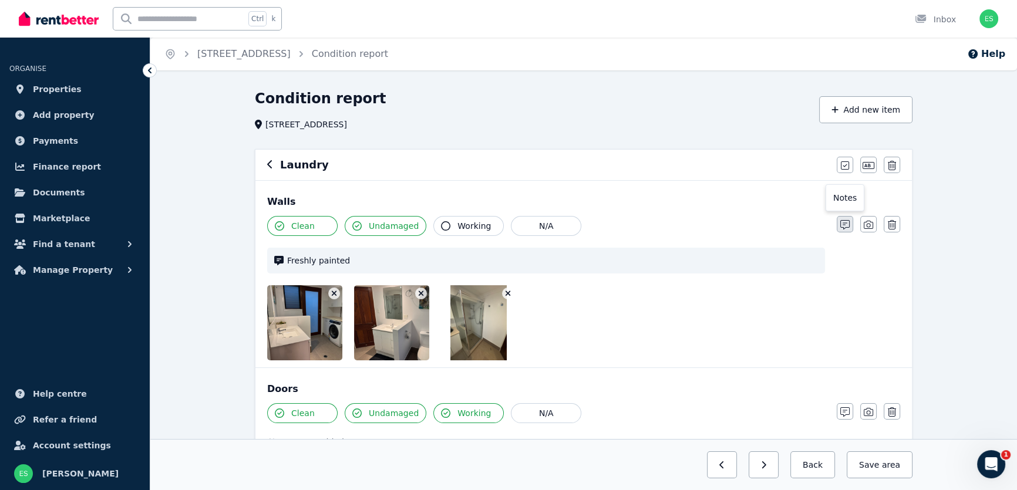
click at [839, 227] on button "button" at bounding box center [845, 224] width 16 height 16
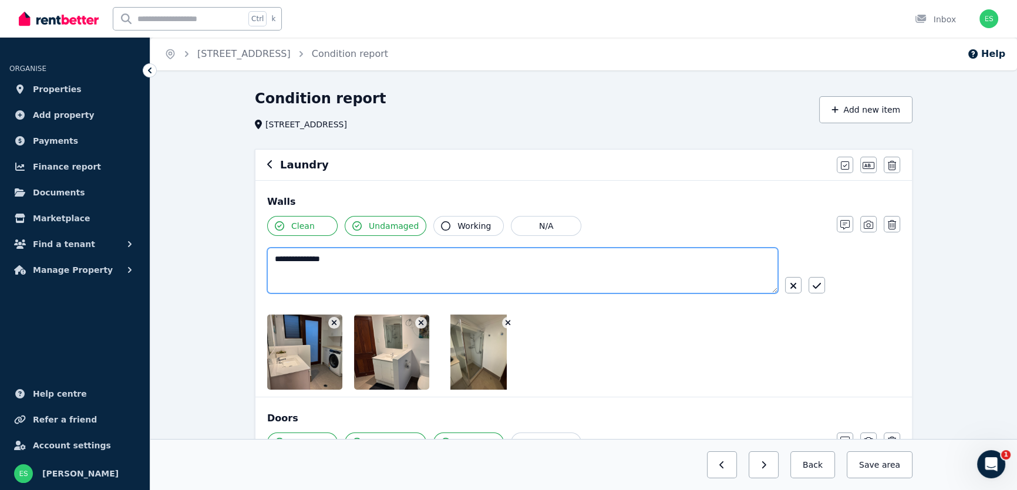
click at [278, 257] on textarea "**********" at bounding box center [522, 271] width 511 height 46
type textarea "**********"
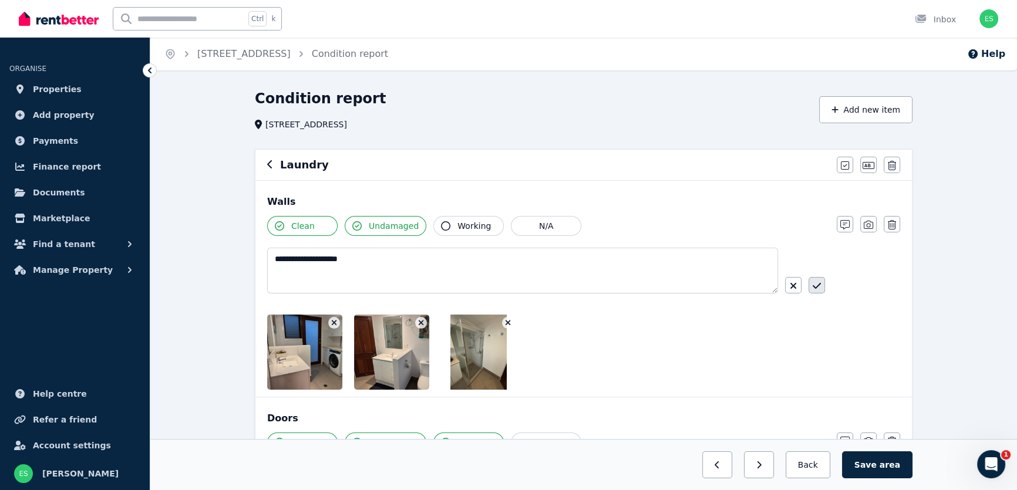
click at [819, 285] on icon "button" at bounding box center [817, 285] width 8 height 9
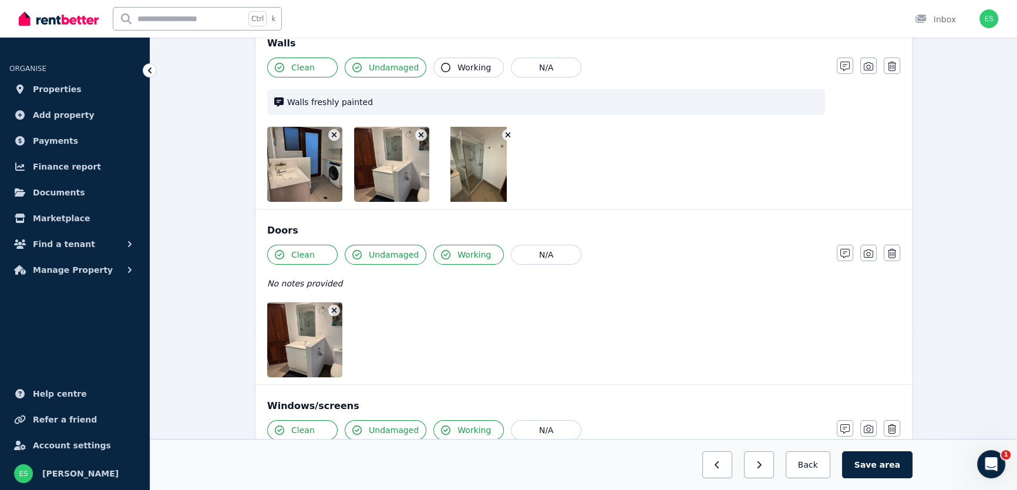
scroll to position [160, 0]
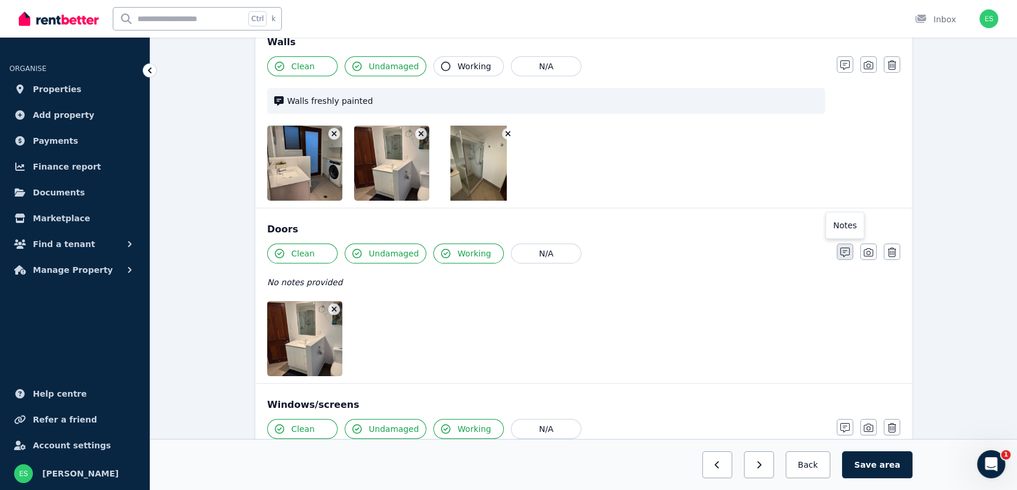
click at [837, 254] on button "button" at bounding box center [845, 252] width 16 height 16
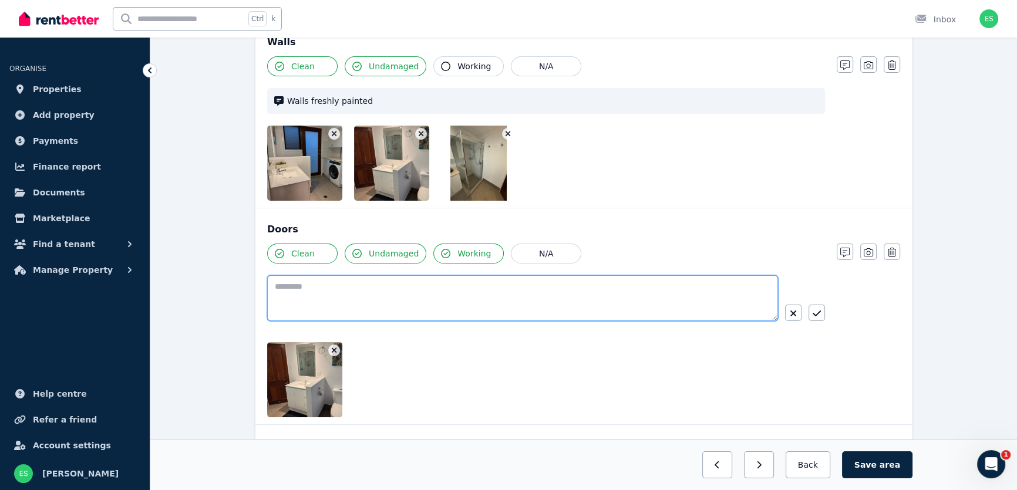
click at [494, 293] on textarea at bounding box center [522, 298] width 511 height 46
type textarea "*"
type textarea "**********"
click at [816, 317] on icon "button" at bounding box center [817, 313] width 8 height 9
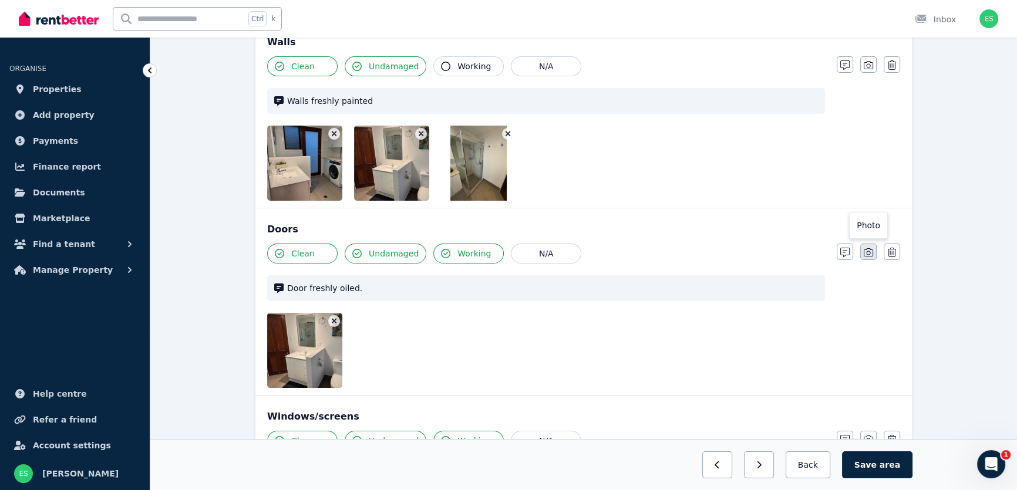
click at [866, 253] on icon "button" at bounding box center [868, 252] width 9 height 9
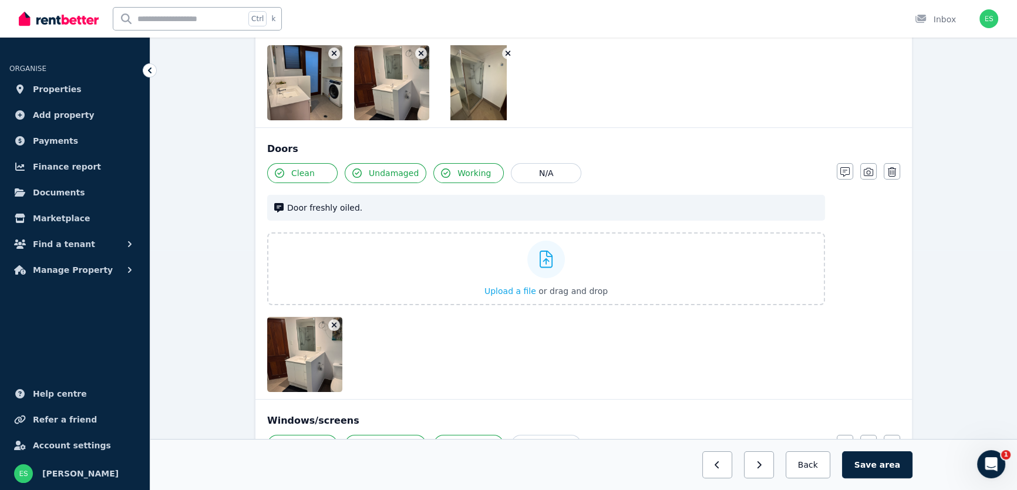
scroll to position [267, 0]
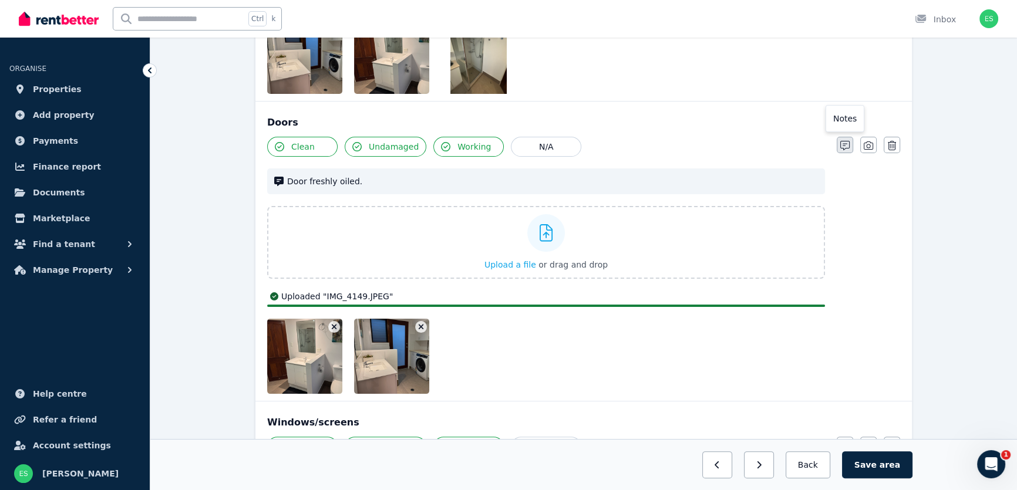
click at [844, 145] on icon "button" at bounding box center [845, 145] width 9 height 9
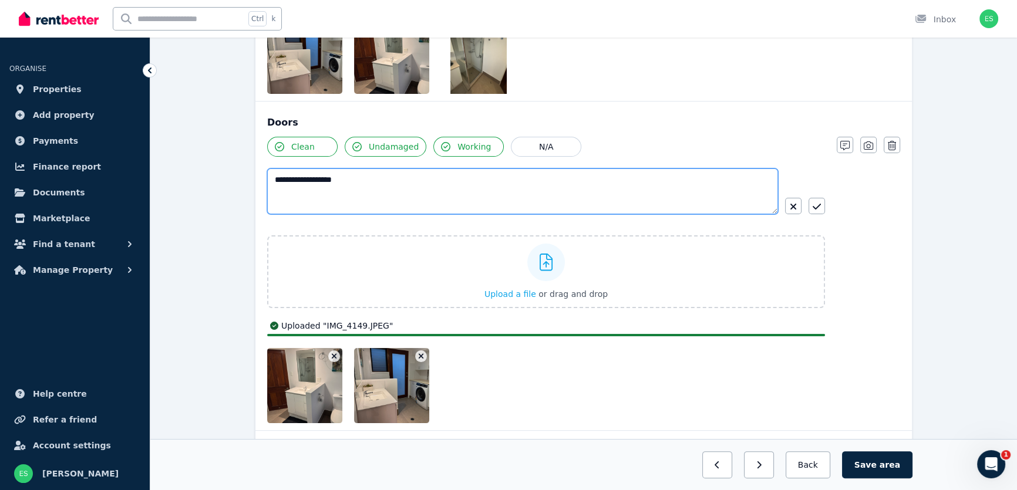
click at [293, 179] on textarea "**********" at bounding box center [522, 192] width 511 height 46
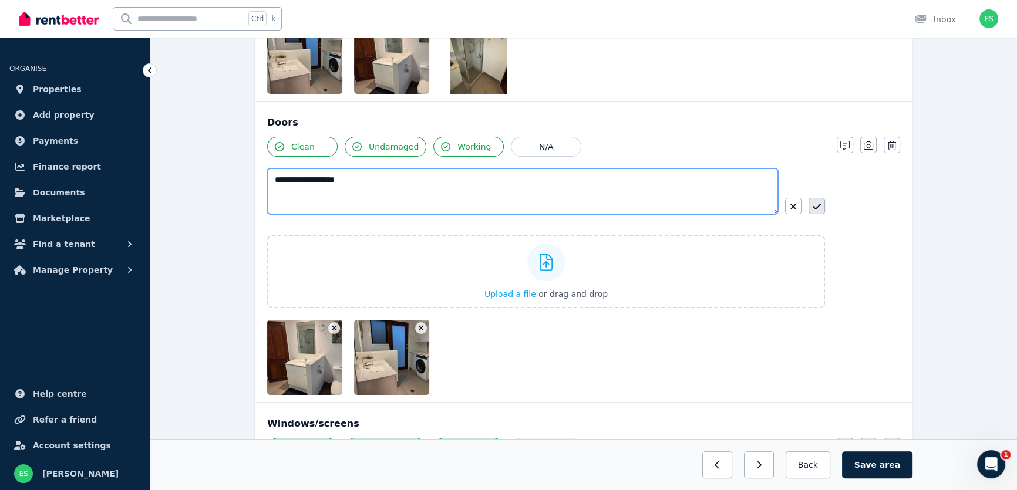
type textarea "**********"
click at [814, 210] on icon "button" at bounding box center [817, 206] width 8 height 9
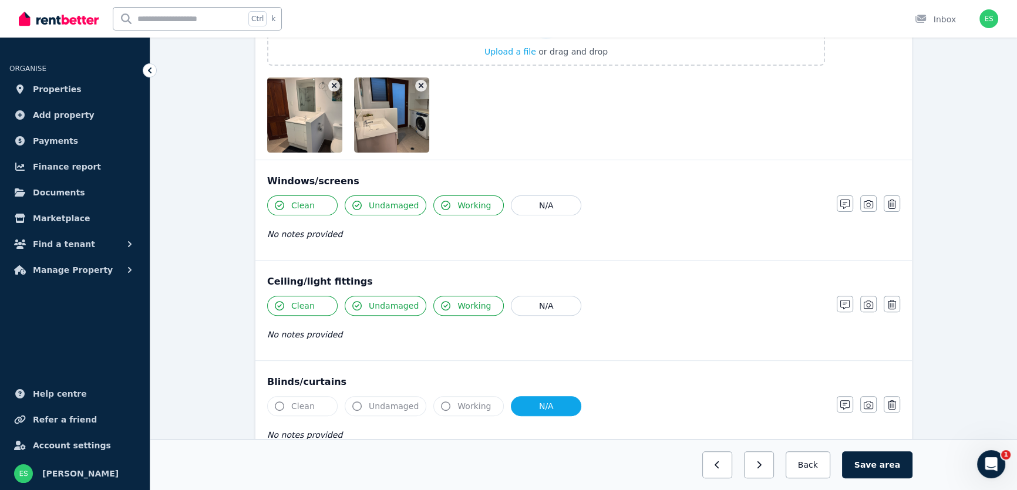
scroll to position [480, 0]
click at [846, 207] on icon "button" at bounding box center [845, 203] width 9 height 9
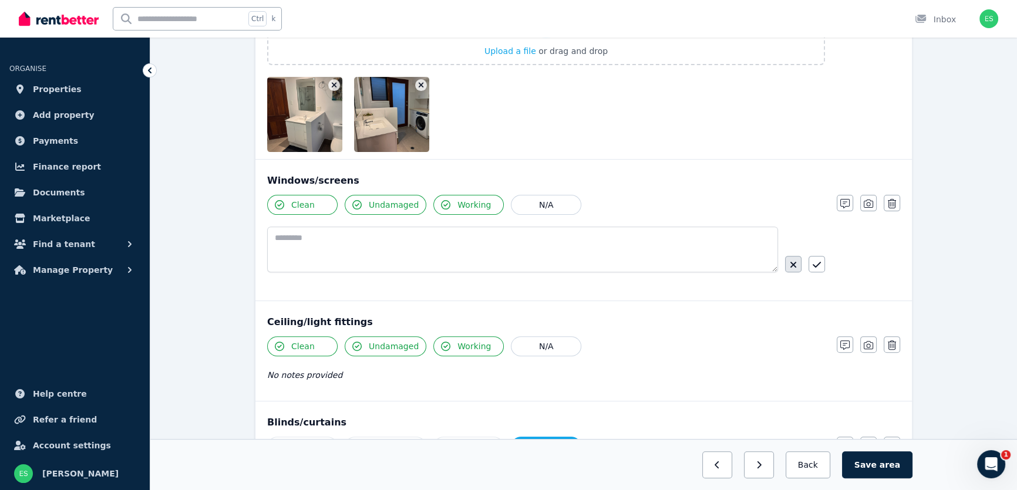
click at [788, 264] on button "button" at bounding box center [793, 264] width 16 height 16
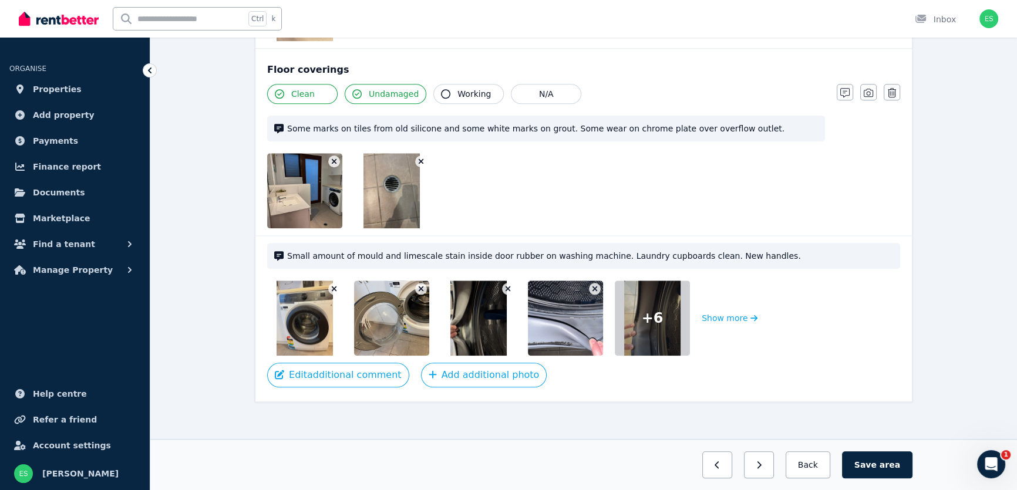
scroll to position [1447, 0]
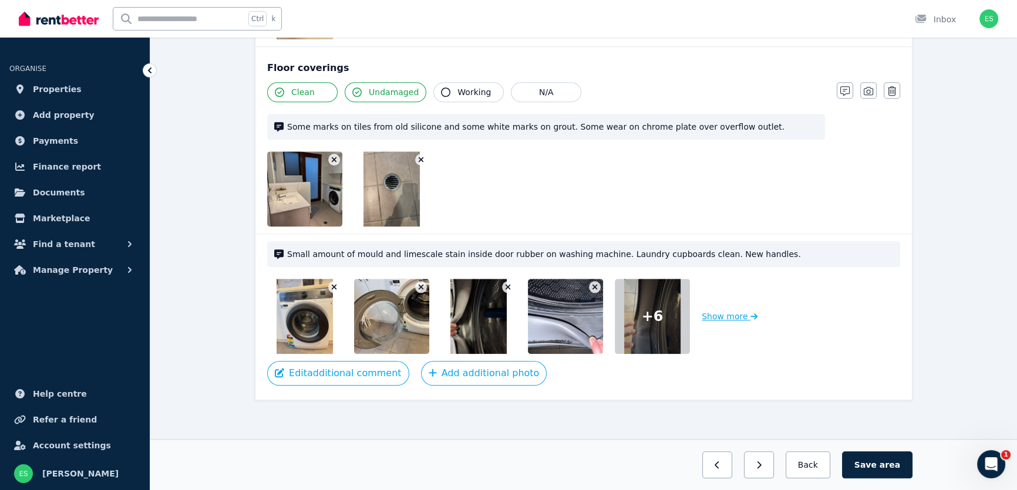
click at [728, 314] on button "Show more" at bounding box center [730, 316] width 56 height 75
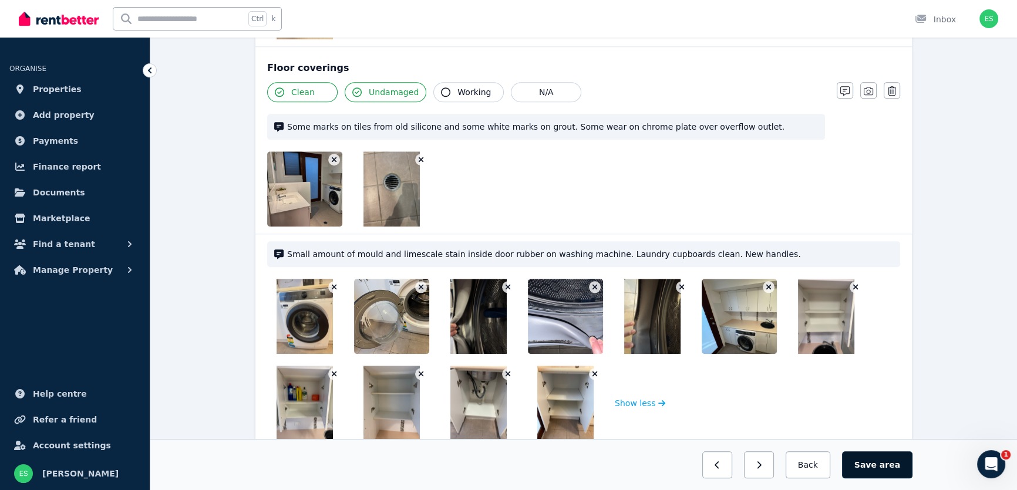
click at [869, 467] on button "Save area" at bounding box center [877, 465] width 70 height 27
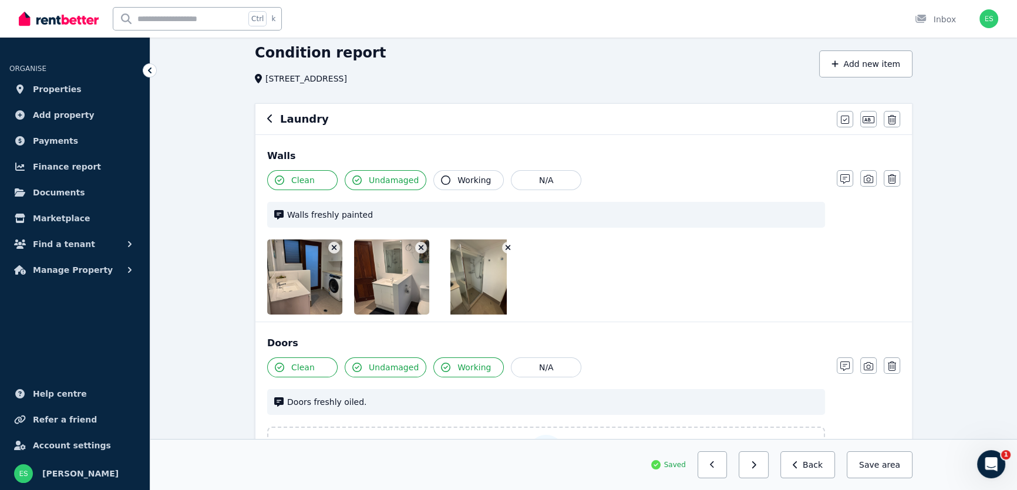
scroll to position [21, 0]
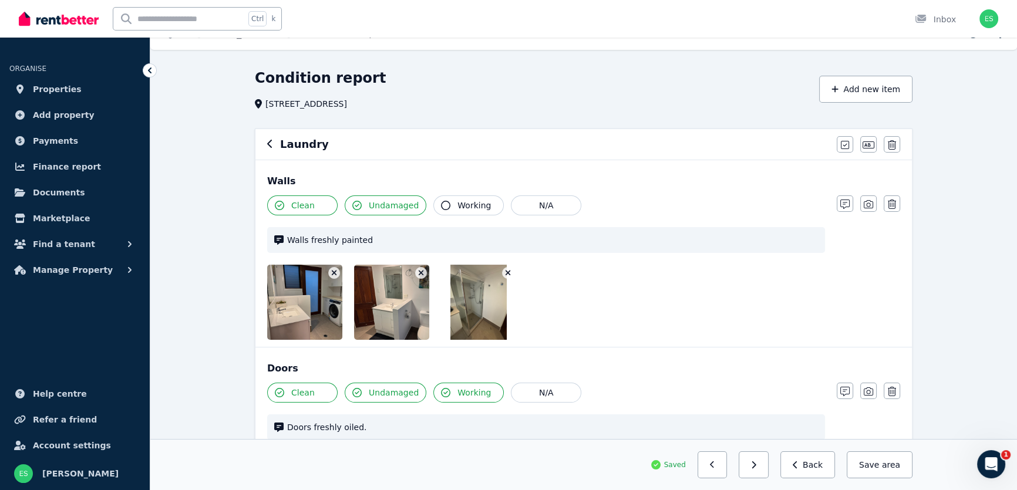
click at [268, 140] on icon "button" at bounding box center [270, 143] width 6 height 9
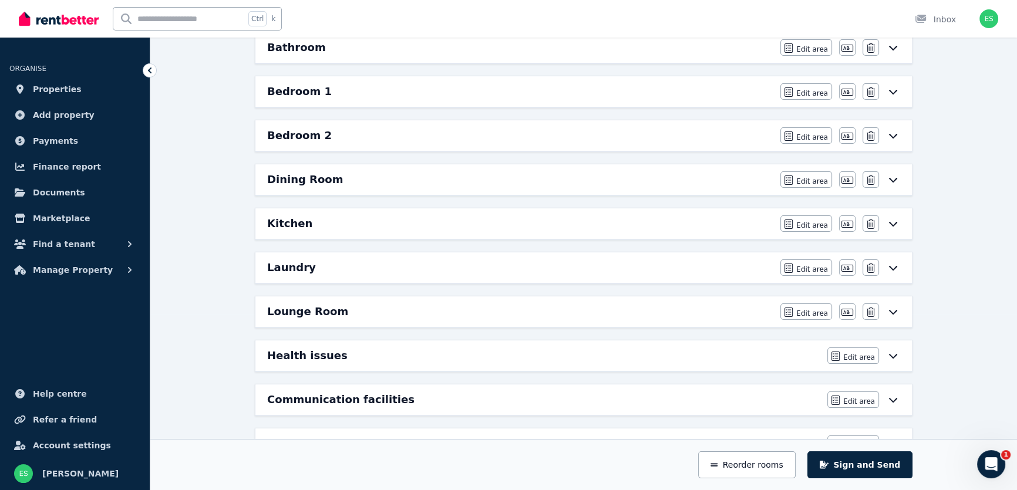
scroll to position [181, 0]
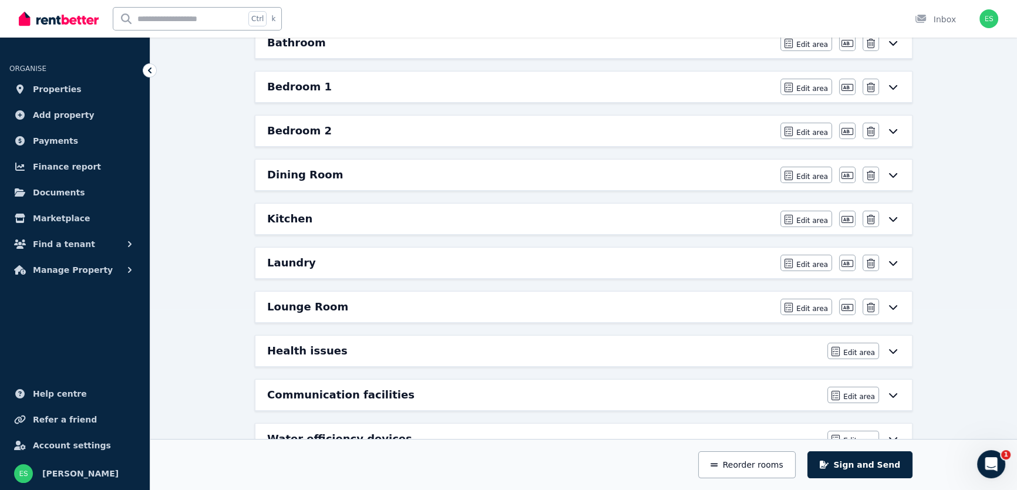
click at [304, 305] on h6 "Lounge Room" at bounding box center [307, 307] width 81 height 16
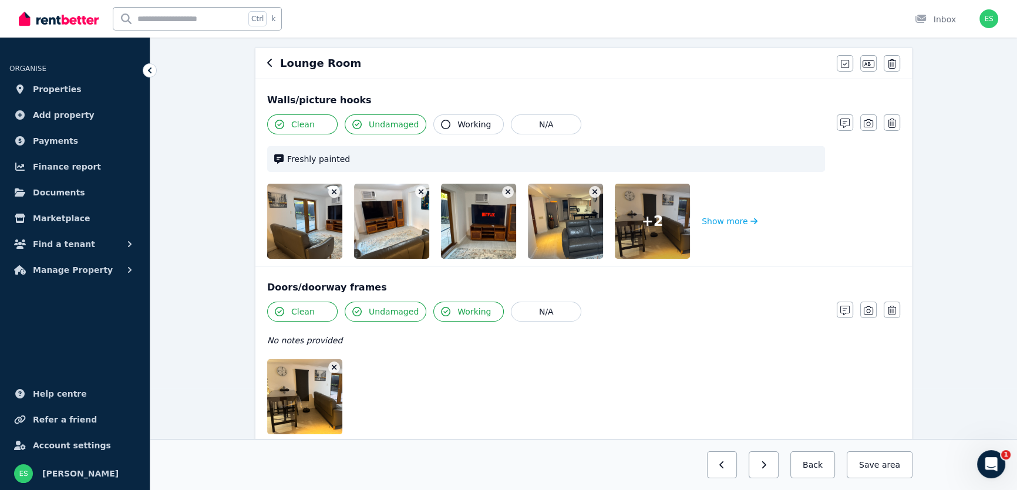
scroll to position [106, 0]
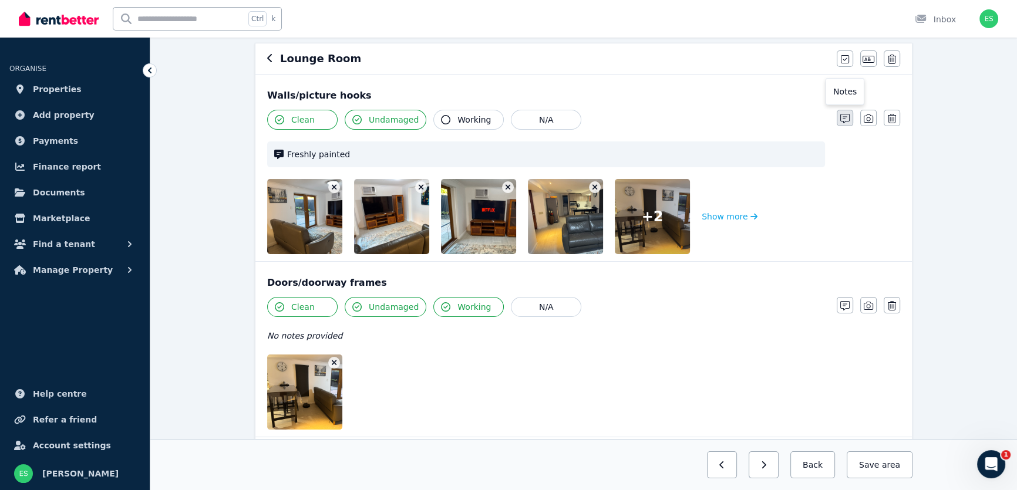
click at [842, 123] on icon "button" at bounding box center [845, 118] width 9 height 9
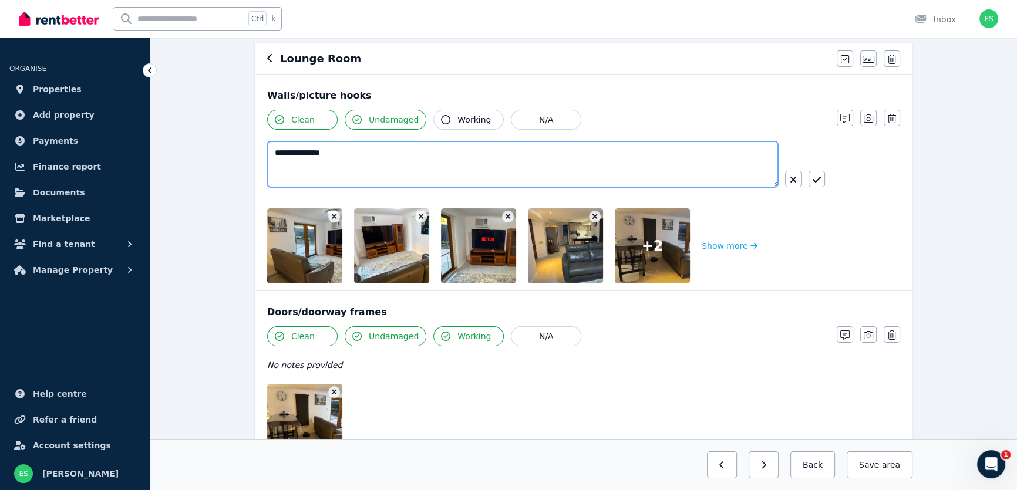
click at [270, 153] on textarea "**********" at bounding box center [522, 165] width 511 height 46
type textarea "**********"
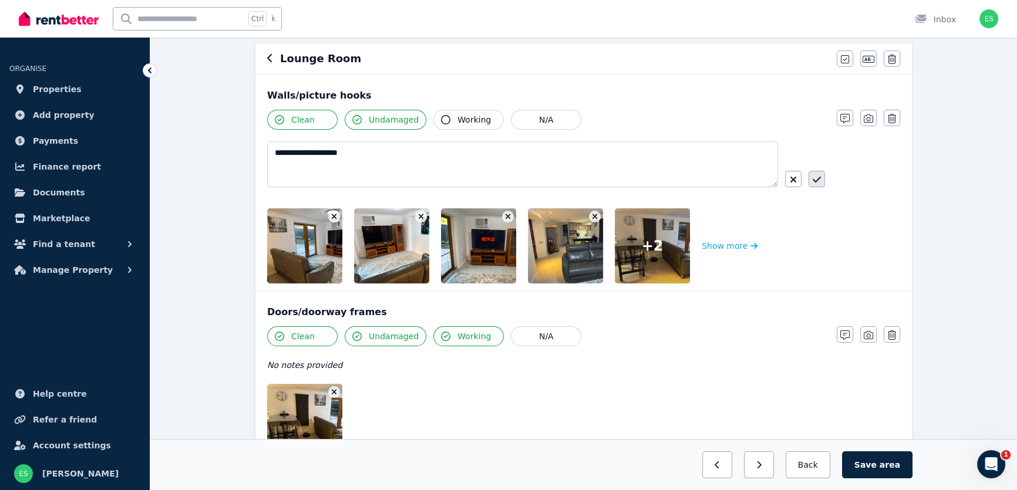
click at [820, 179] on icon "button" at bounding box center [817, 179] width 8 height 9
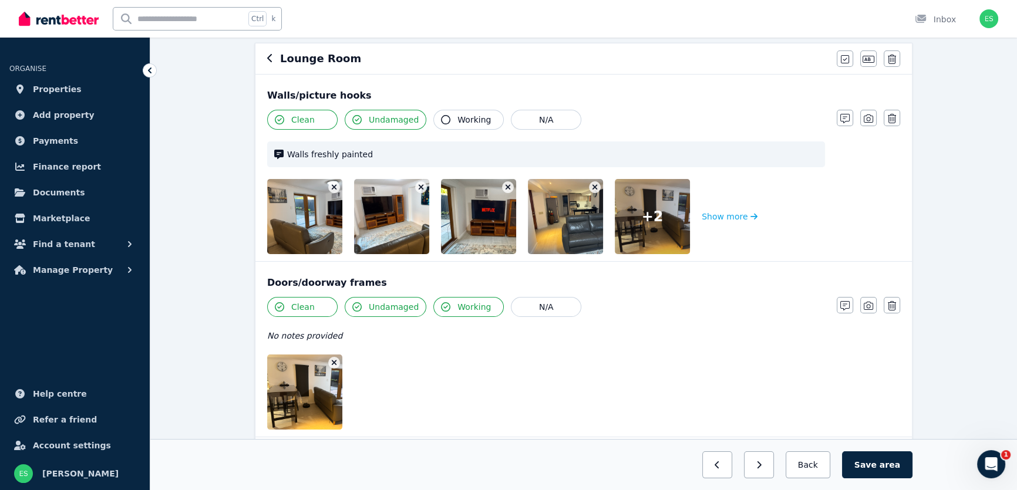
click at [318, 234] on img at bounding box center [317, 216] width 100 height 75
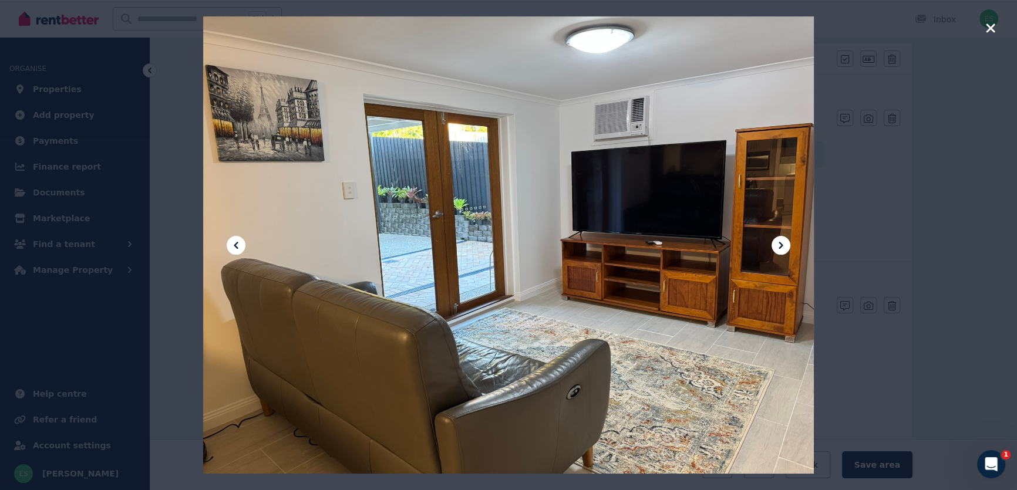
click at [783, 244] on icon at bounding box center [781, 245] width 14 height 14
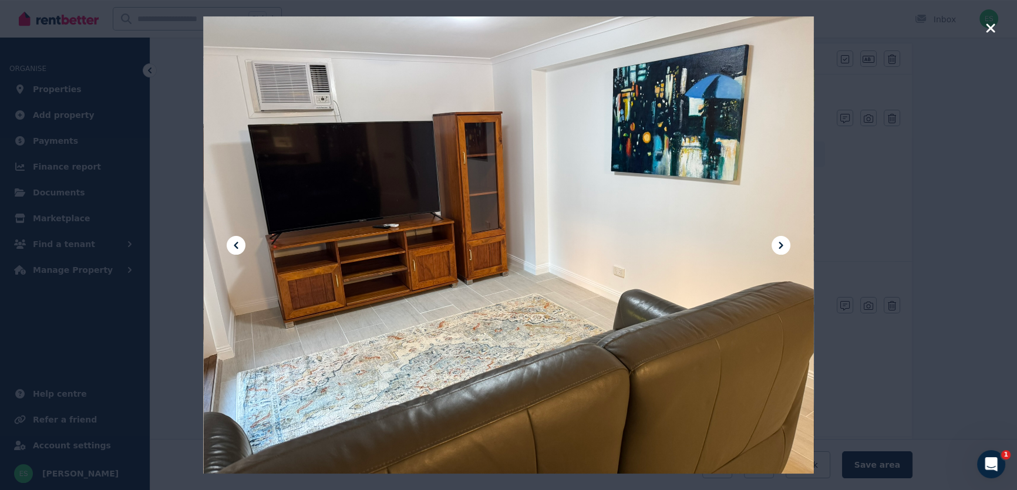
click at [783, 244] on icon at bounding box center [781, 245] width 14 height 14
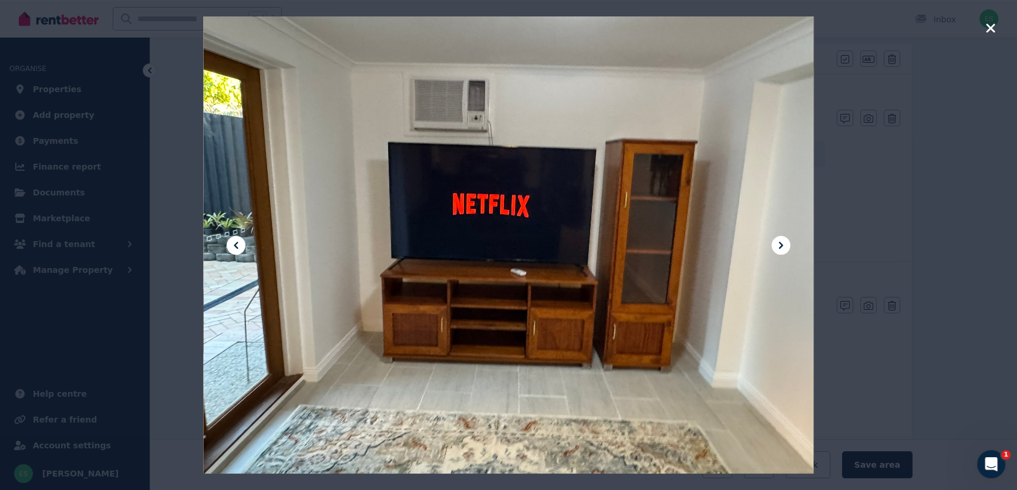
click at [783, 245] on icon at bounding box center [781, 245] width 14 height 14
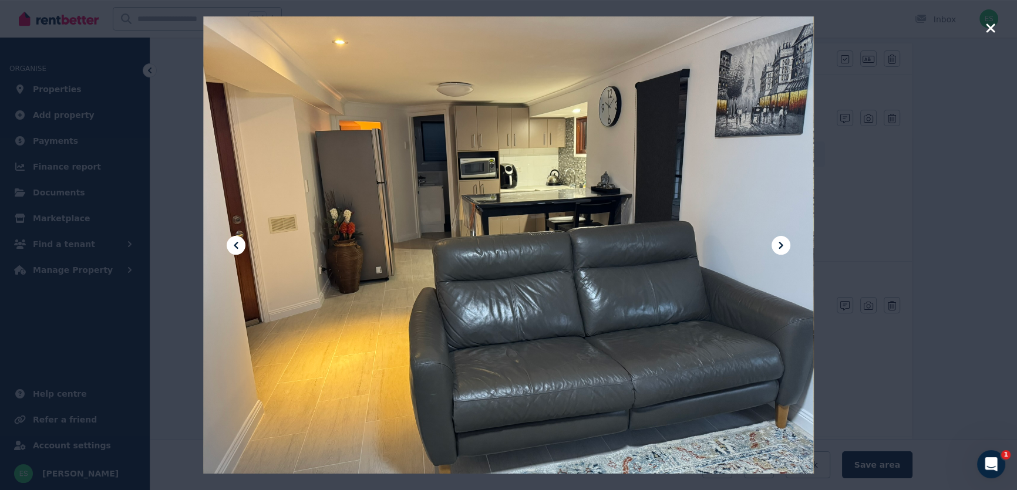
click at [783, 245] on icon at bounding box center [781, 245] width 14 height 14
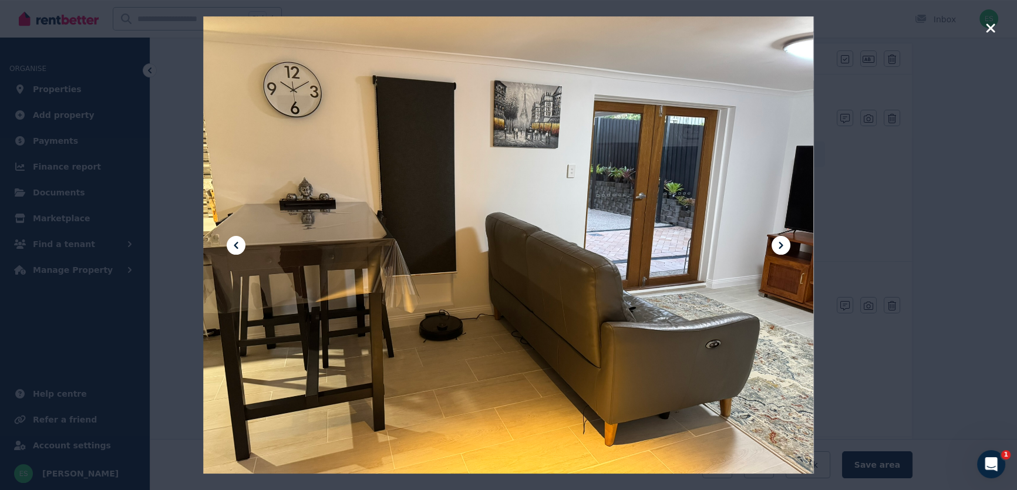
click at [783, 245] on icon at bounding box center [781, 245] width 14 height 14
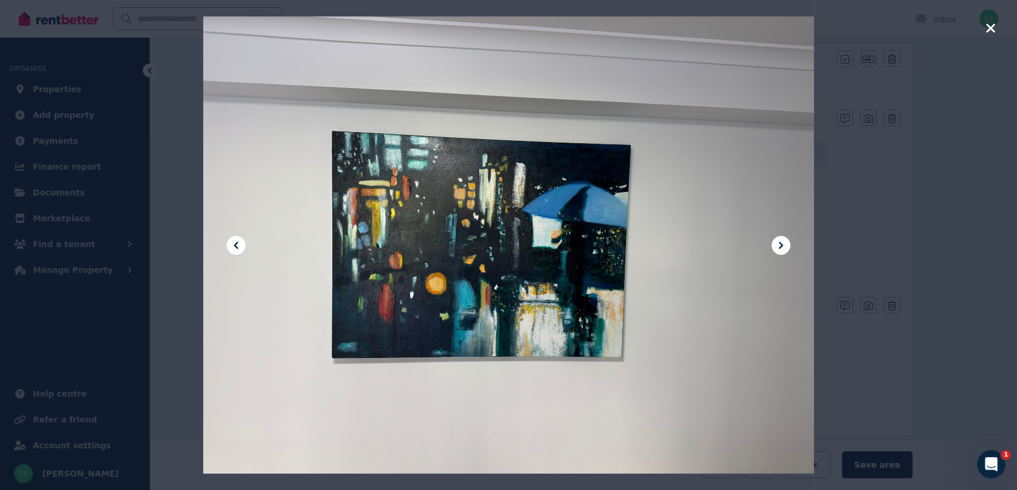
click at [783, 245] on icon at bounding box center [781, 245] width 14 height 14
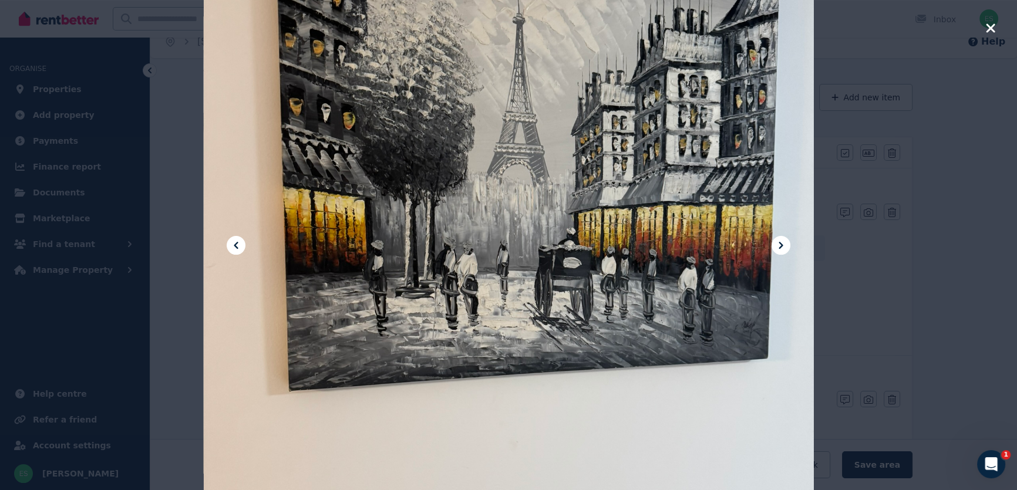
scroll to position [53, 0]
click at [785, 248] on icon at bounding box center [781, 245] width 14 height 14
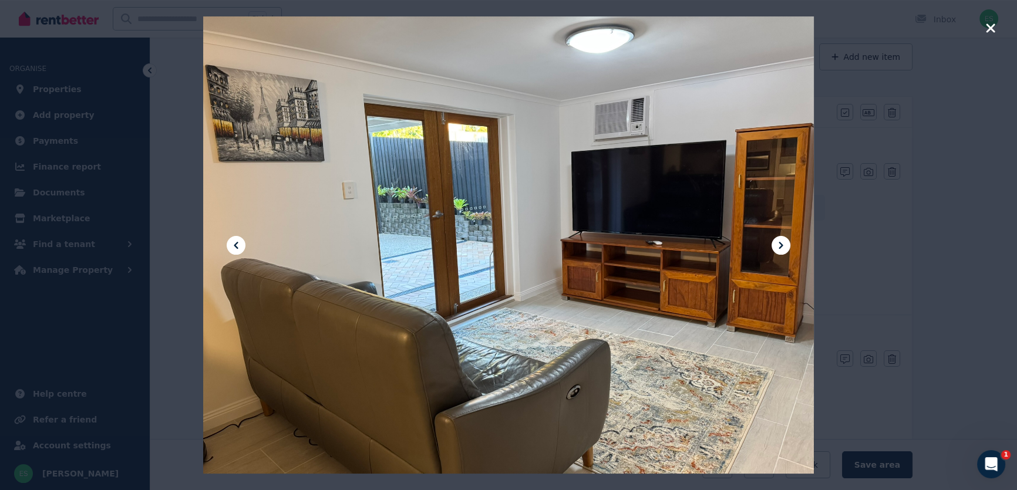
click at [990, 28] on icon "button" at bounding box center [990, 27] width 9 height 9
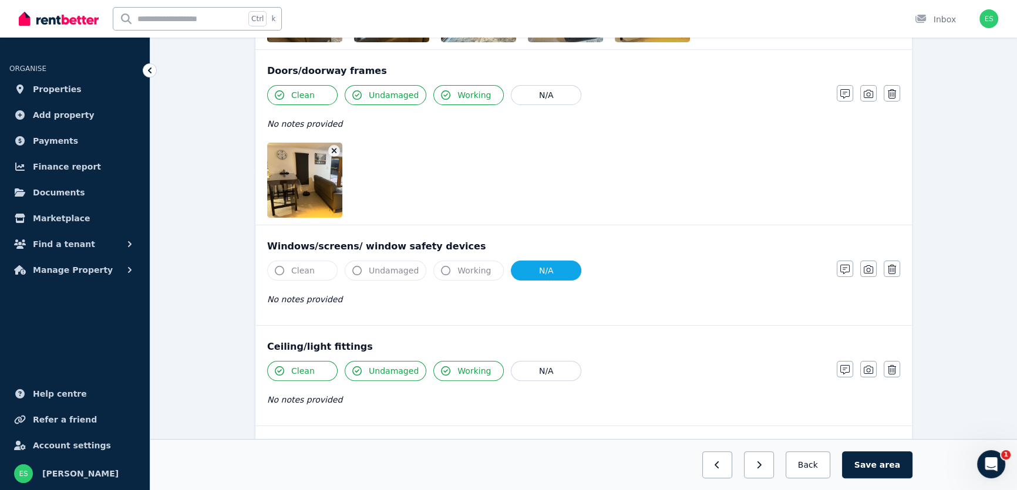
scroll to position [320, 0]
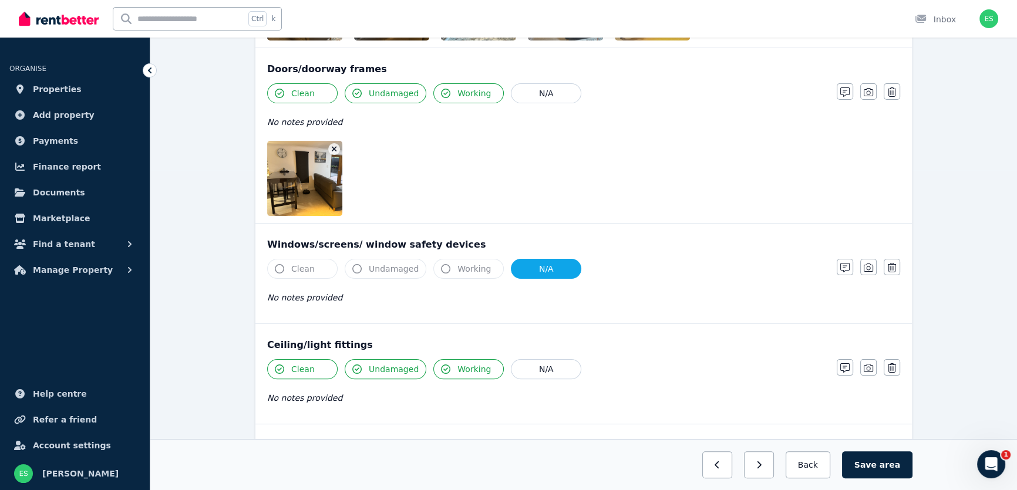
click at [320, 202] on img at bounding box center [317, 178] width 100 height 75
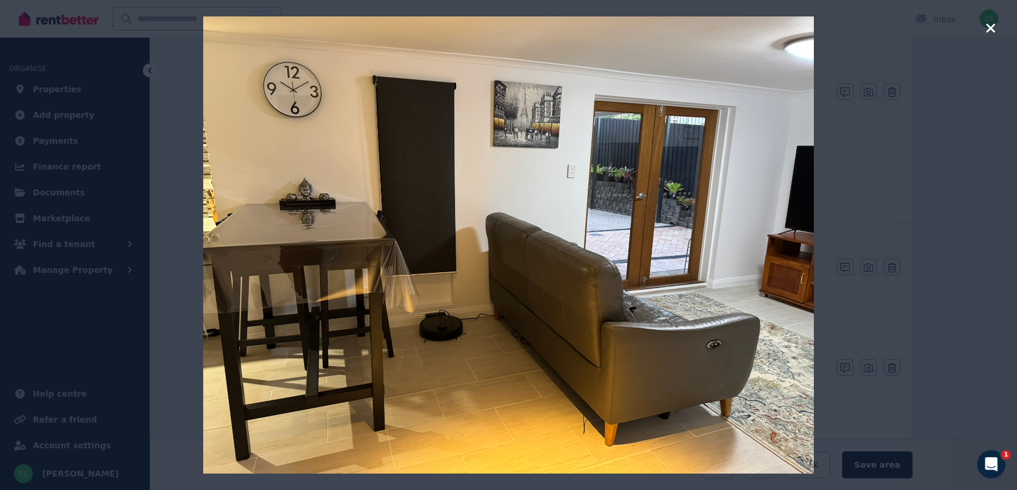
click at [989, 26] on icon "button" at bounding box center [990, 27] width 9 height 9
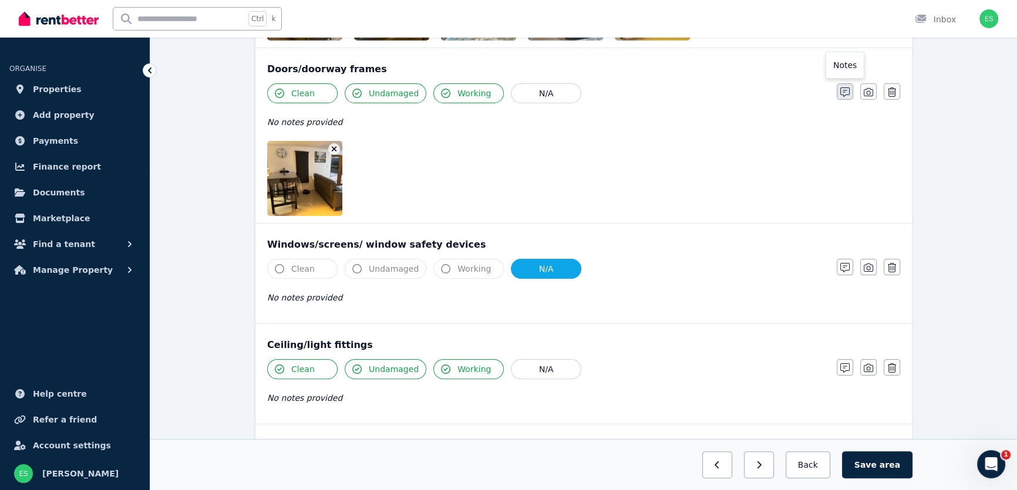
click at [846, 96] on icon "button" at bounding box center [845, 92] width 9 height 9
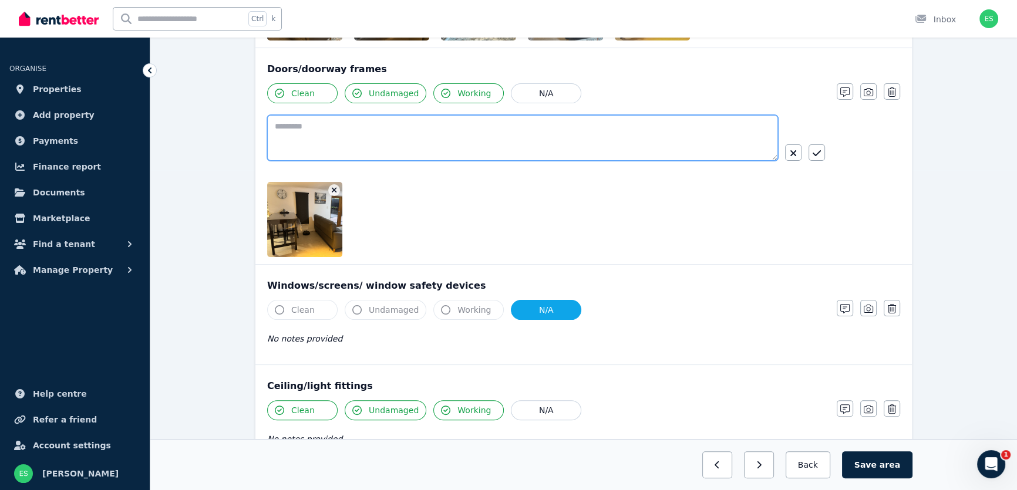
click at [514, 149] on textarea at bounding box center [522, 138] width 511 height 46
type textarea "**********"
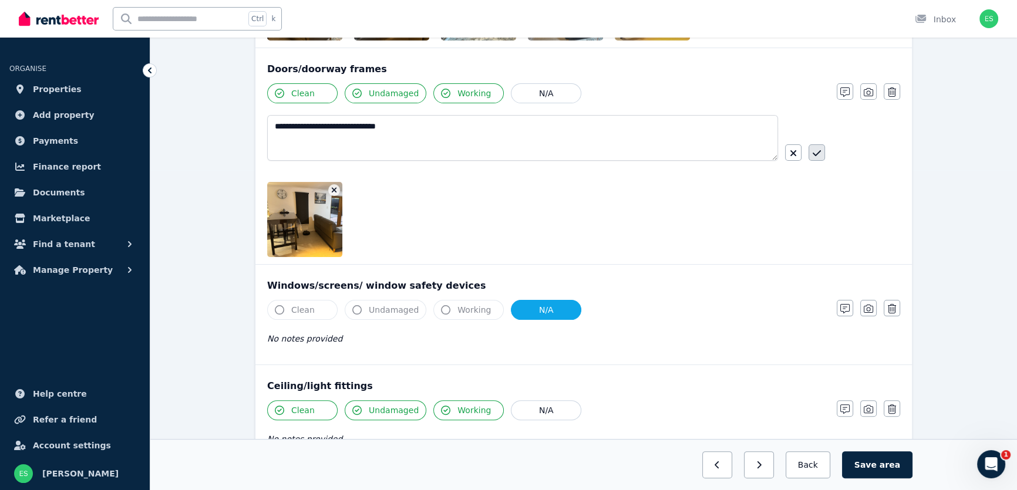
click at [822, 152] on button "button" at bounding box center [817, 152] width 16 height 16
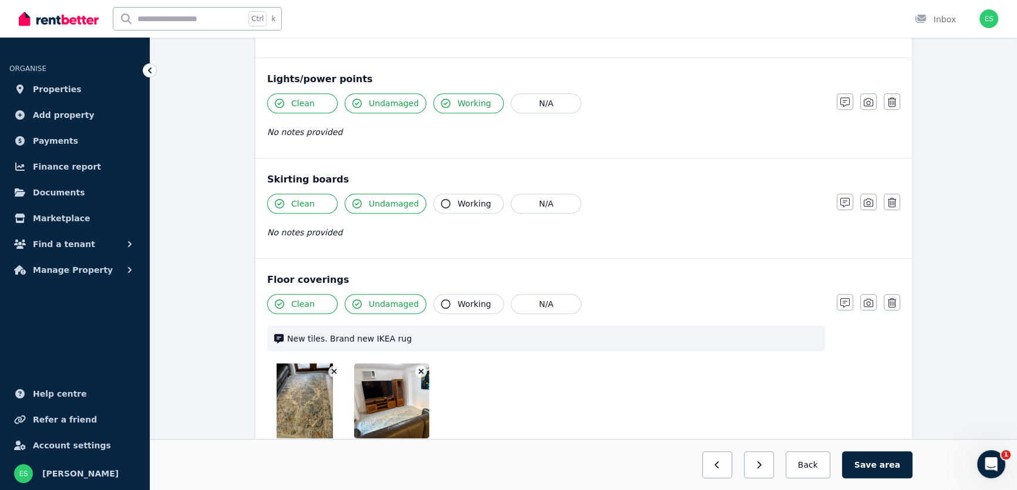
scroll to position [801, 0]
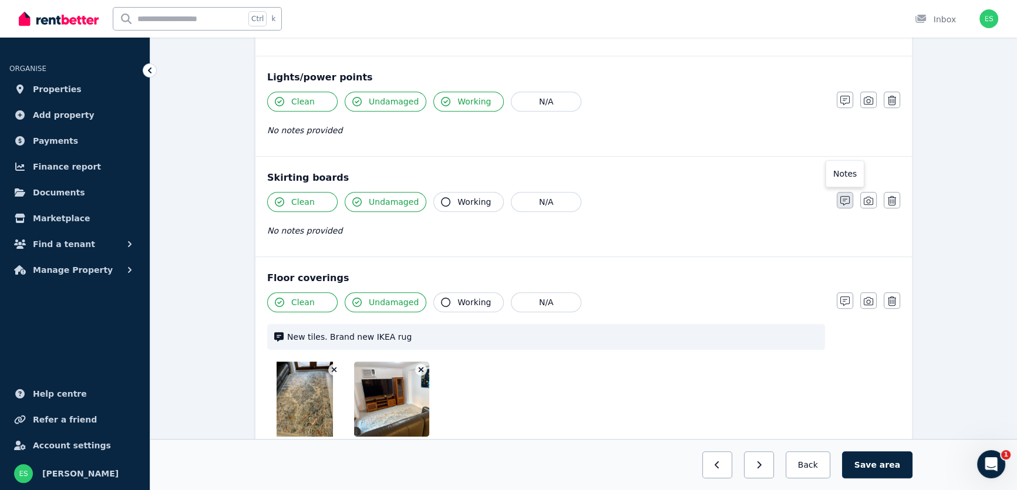
click at [839, 200] on button "button" at bounding box center [845, 200] width 16 height 16
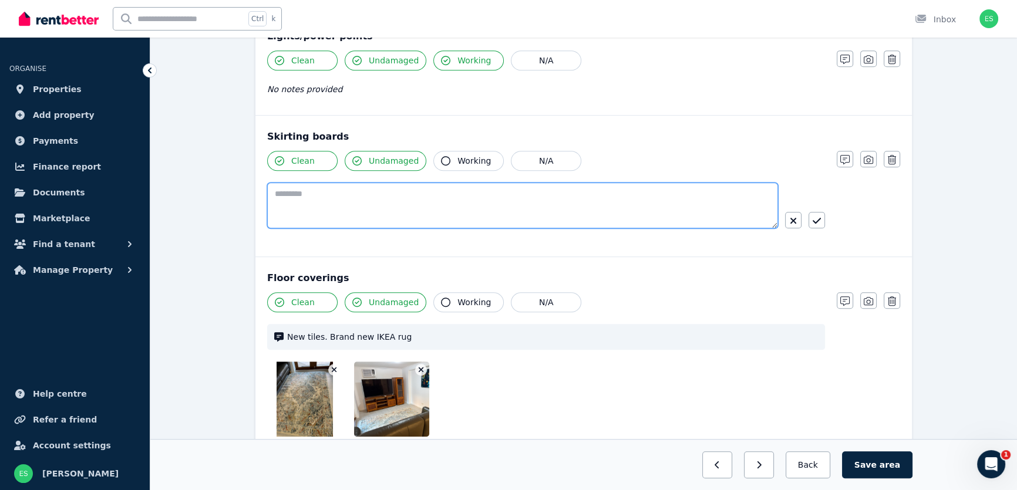
click at [464, 209] on textarea at bounding box center [522, 206] width 511 height 46
drag, startPoint x: 432, startPoint y: 193, endPoint x: 261, endPoint y: 189, distance: 170.4
click at [261, 189] on div "**********" at bounding box center [584, 186] width 657 height 141
type textarea "**********"
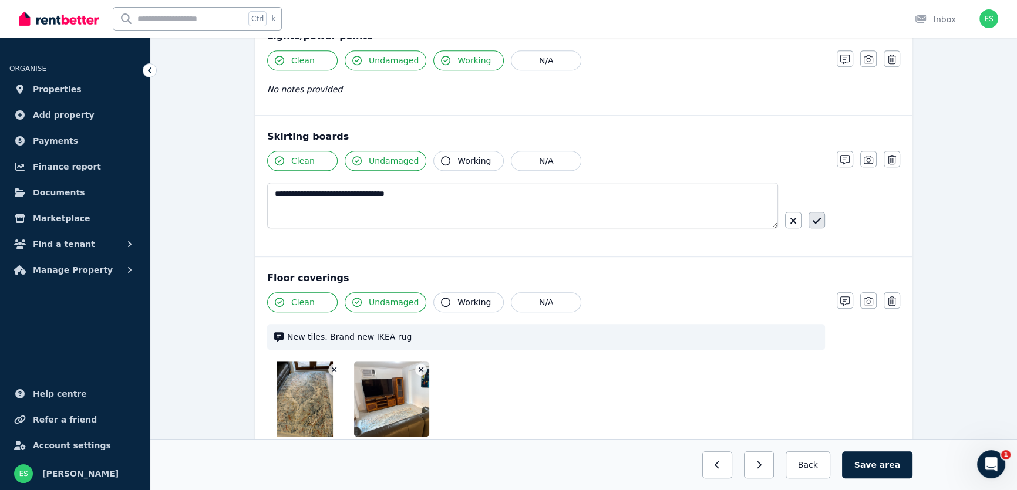
click at [816, 216] on icon "button" at bounding box center [817, 220] width 8 height 9
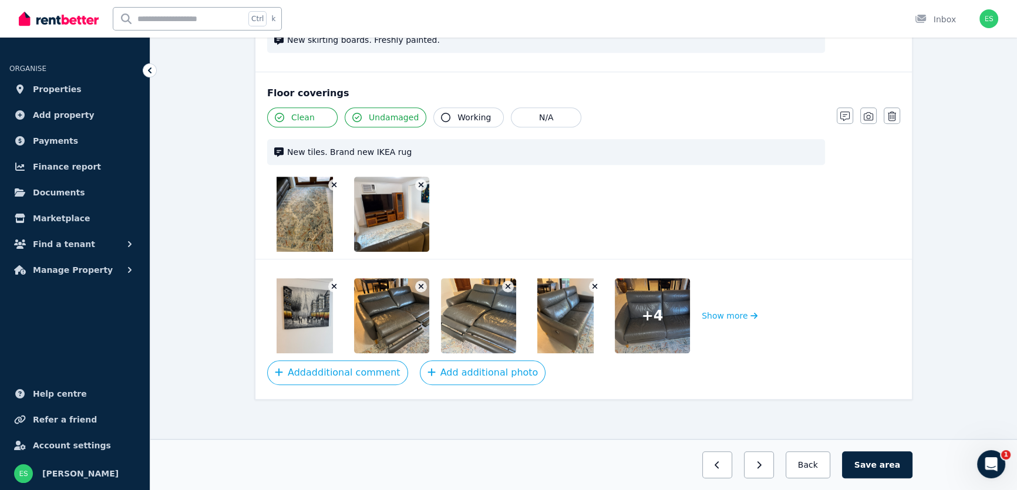
scroll to position [998, 0]
click at [724, 315] on button "Show more" at bounding box center [730, 315] width 56 height 75
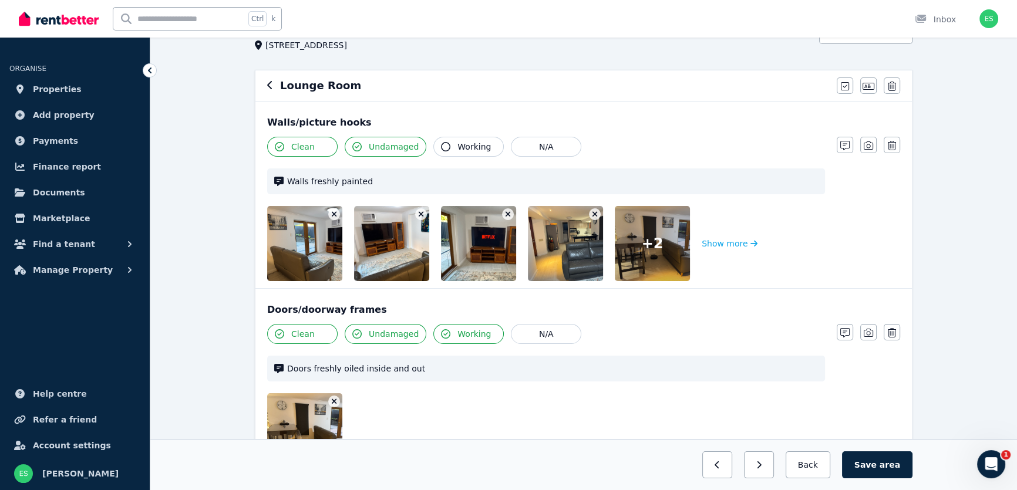
scroll to position [106, 0]
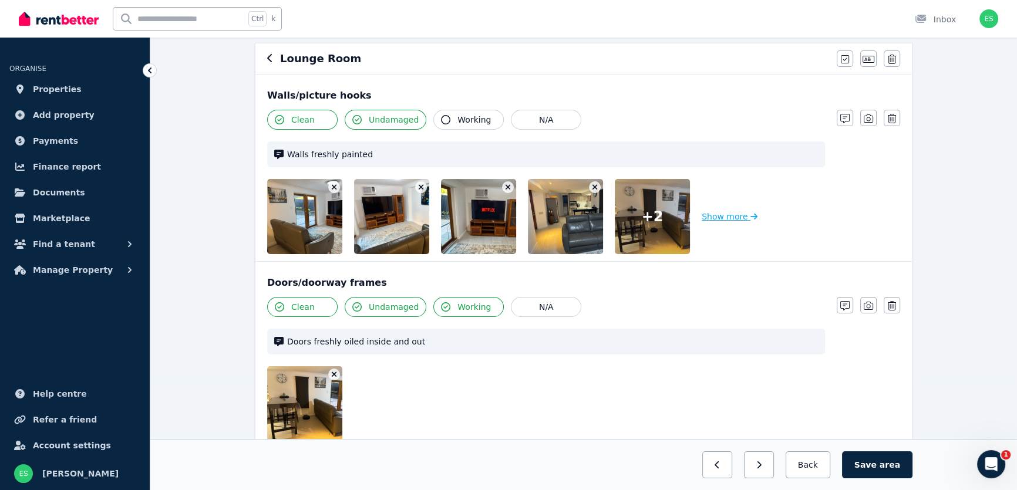
click at [722, 217] on button "Show more" at bounding box center [730, 216] width 56 height 75
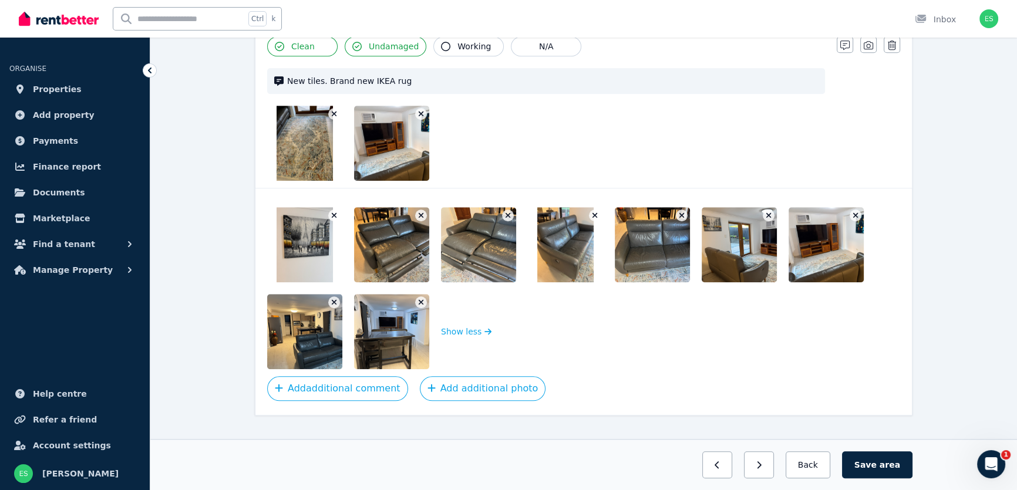
scroll to position [1171, 0]
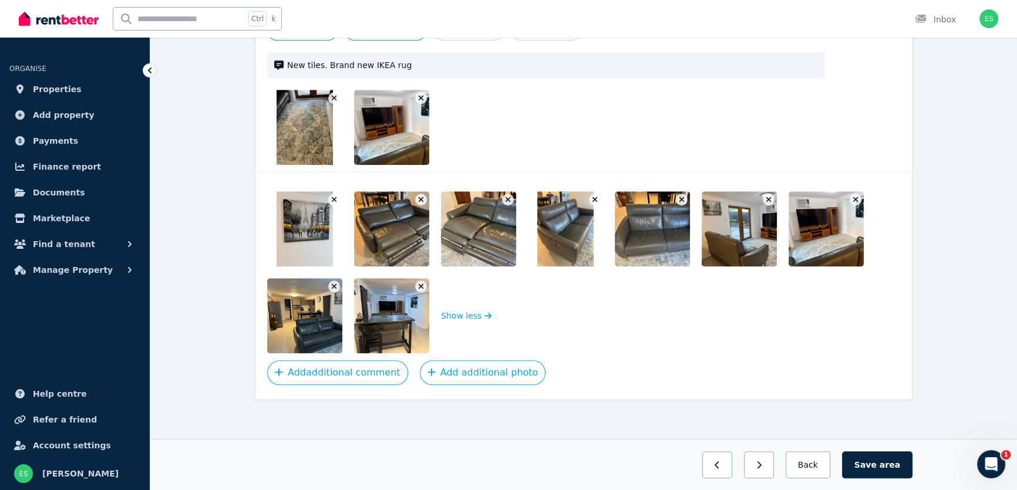
click at [334, 200] on icon "button" at bounding box center [334, 200] width 6 height 8
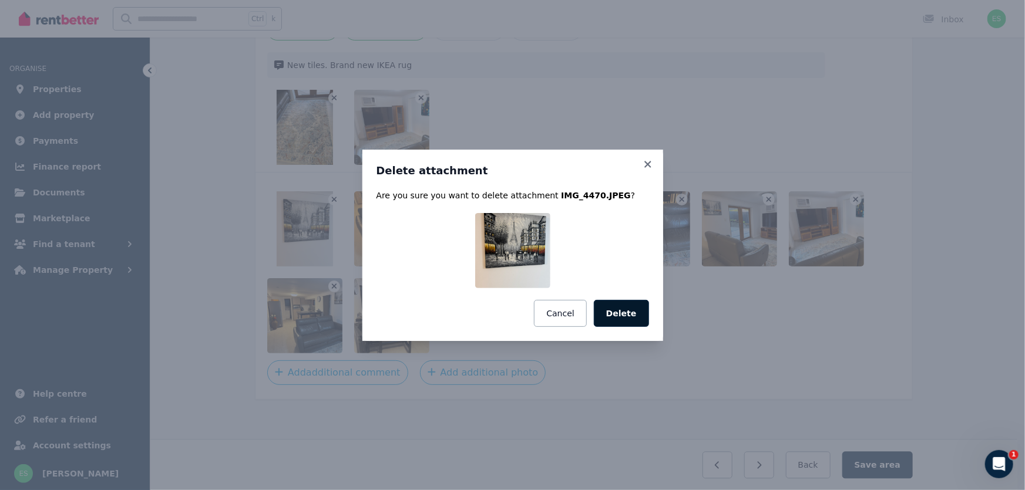
click at [634, 311] on button "Delete" at bounding box center [621, 313] width 55 height 27
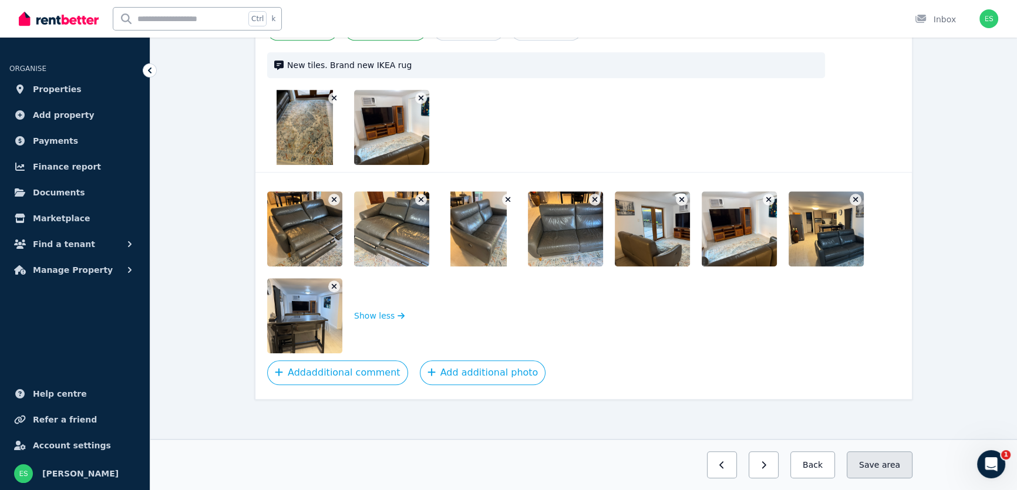
click at [875, 464] on button "Save area" at bounding box center [880, 465] width 66 height 27
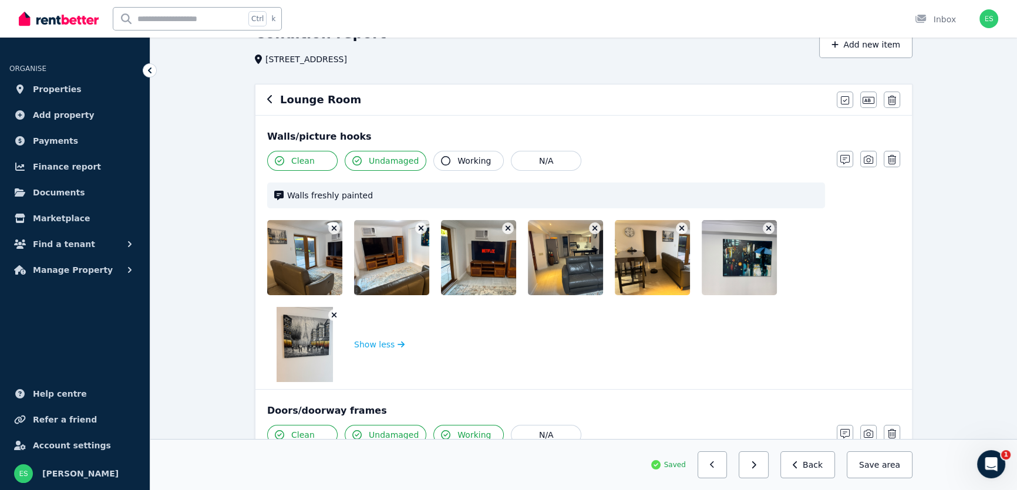
scroll to position [0, 0]
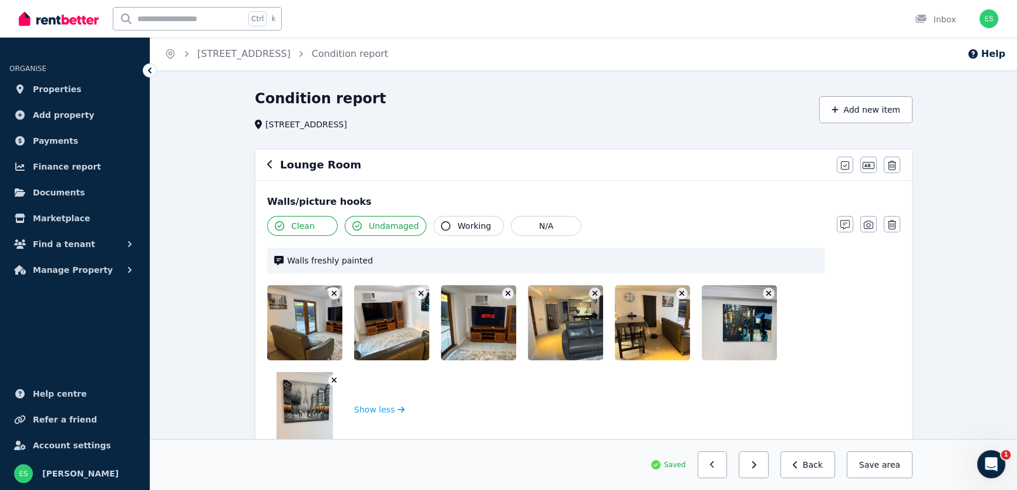
click at [269, 167] on icon "button" at bounding box center [269, 164] width 5 height 8
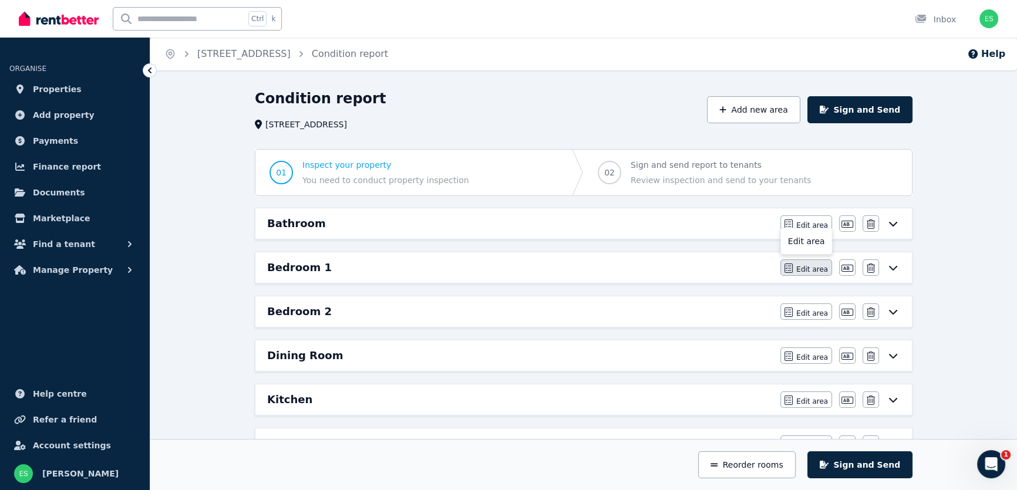
click at [800, 267] on button "Edit area" at bounding box center [807, 268] width 52 height 16
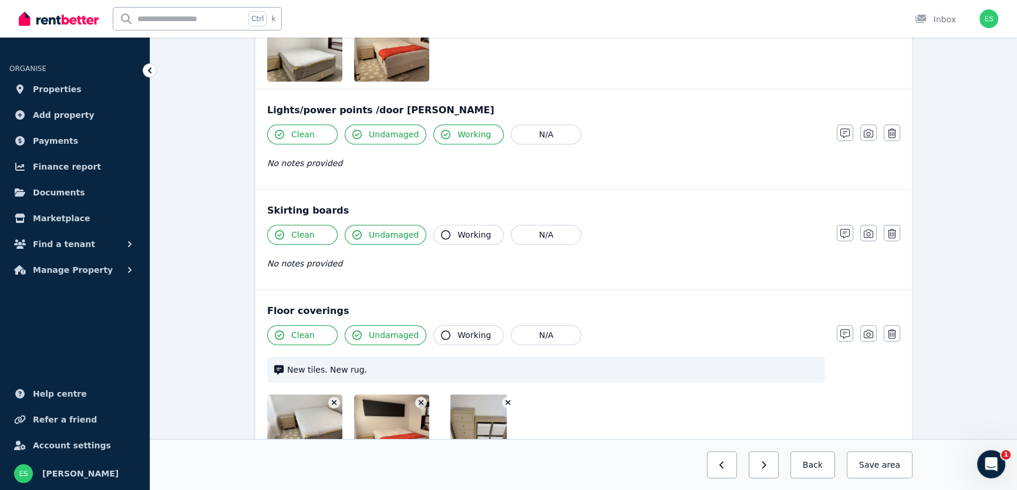
scroll to position [1068, 0]
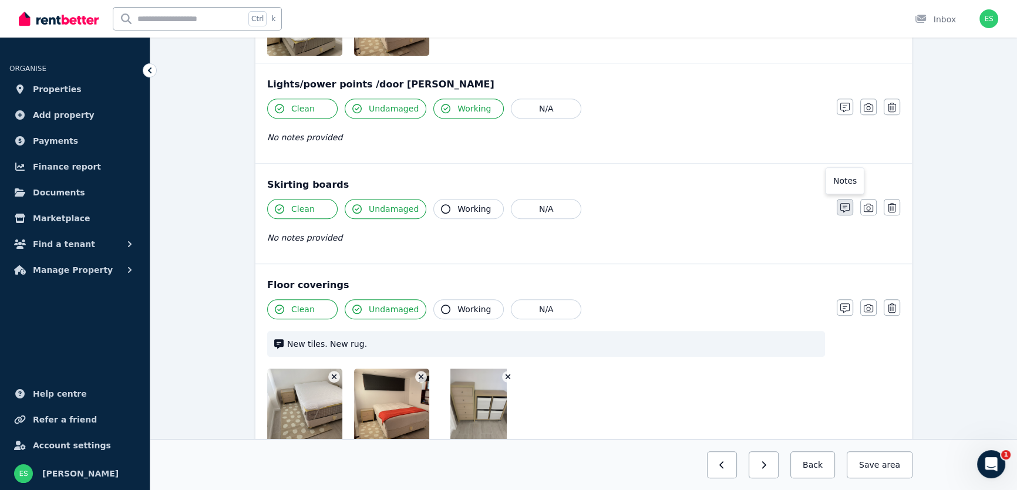
click at [841, 204] on icon "button" at bounding box center [845, 207] width 9 height 9
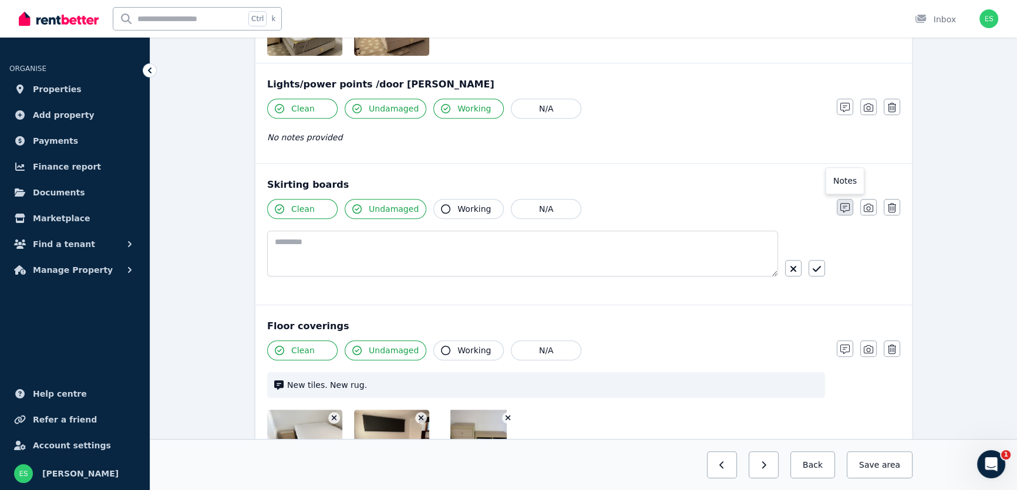
scroll to position [1109, 0]
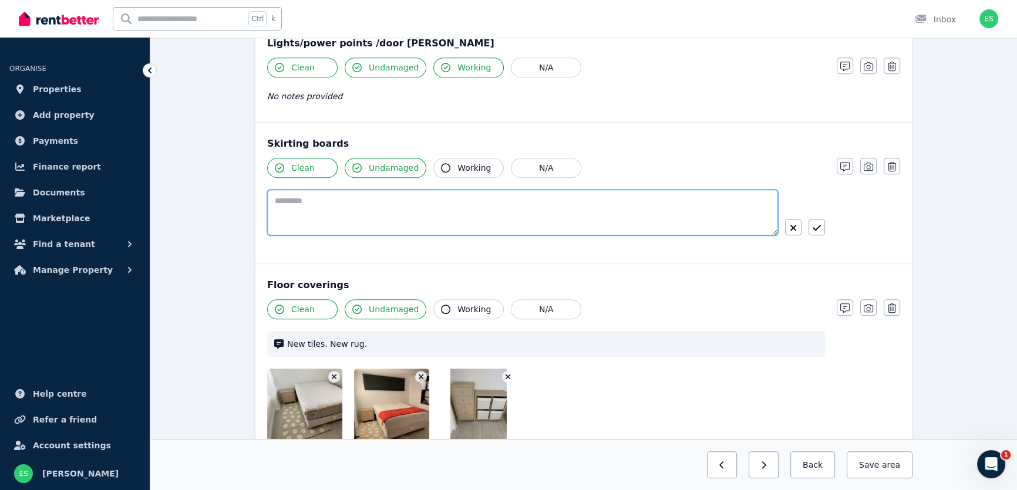
click at [495, 217] on textarea at bounding box center [522, 213] width 511 height 46
paste textarea "**********"
type textarea "**********"
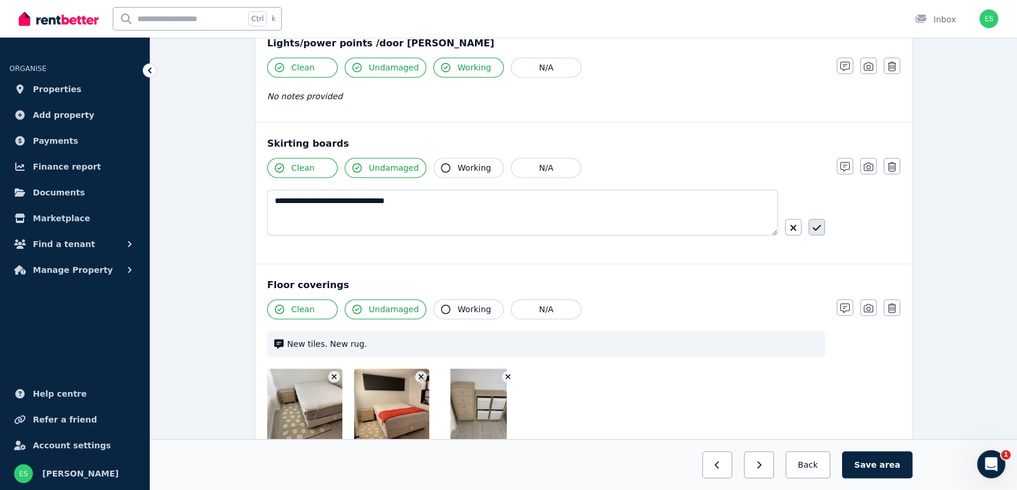
click at [816, 228] on icon "button" at bounding box center [817, 228] width 8 height 6
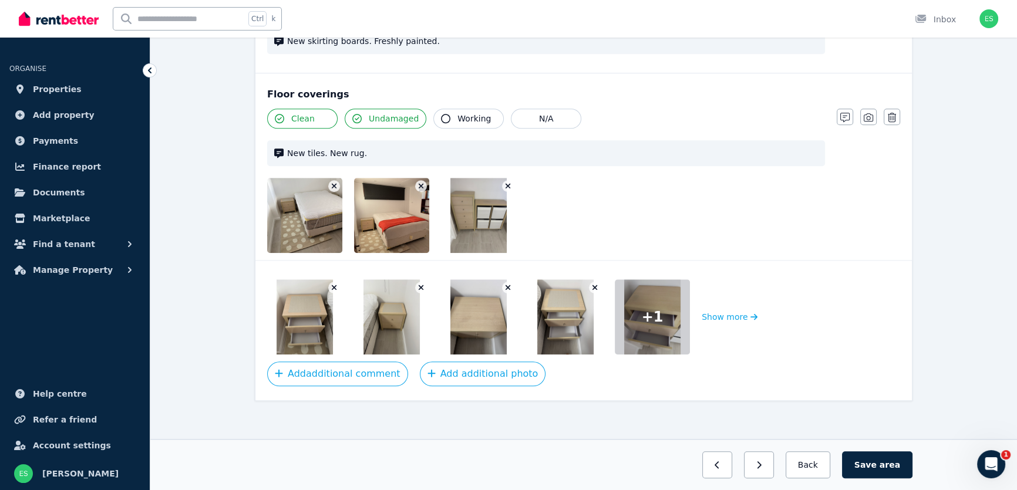
scroll to position [1272, 0]
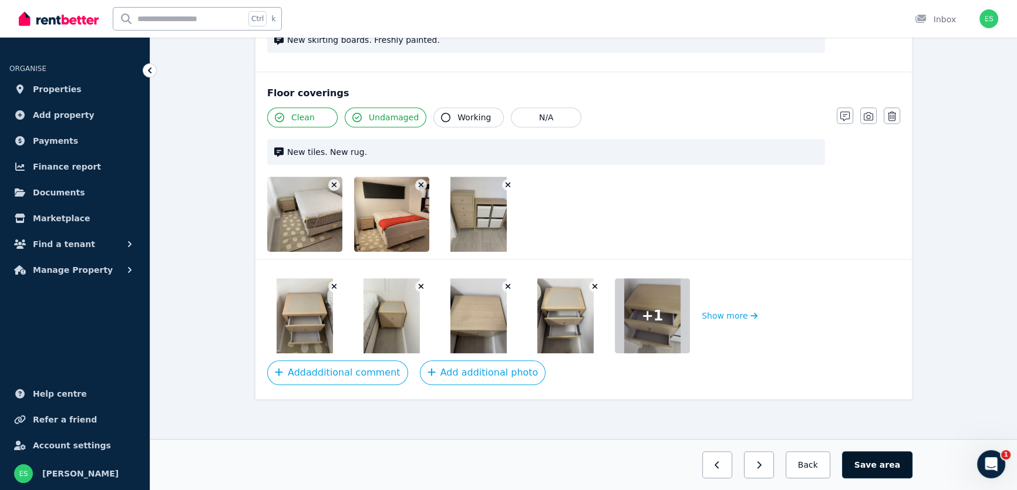
click at [873, 469] on button "Save area" at bounding box center [877, 465] width 70 height 27
click at [798, 465] on icon "button" at bounding box center [795, 465] width 5 height 8
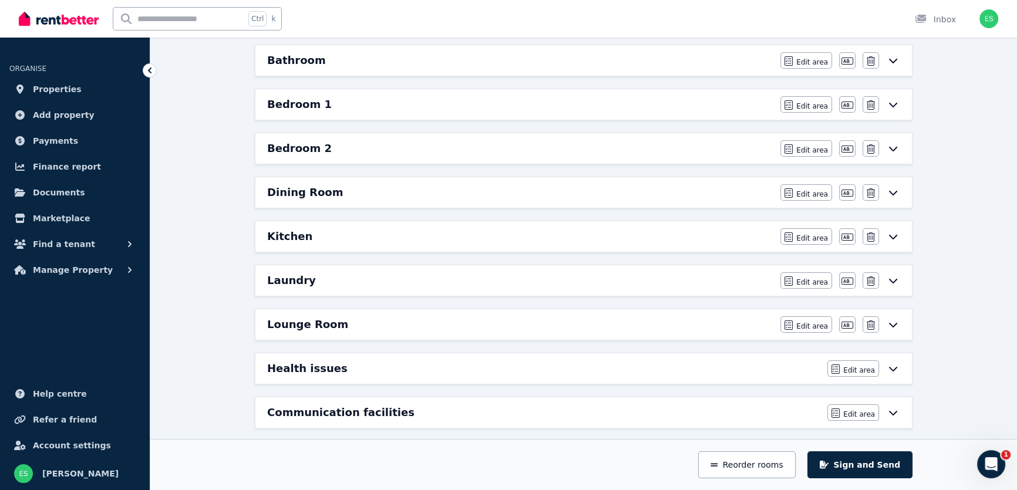
scroll to position [153, 0]
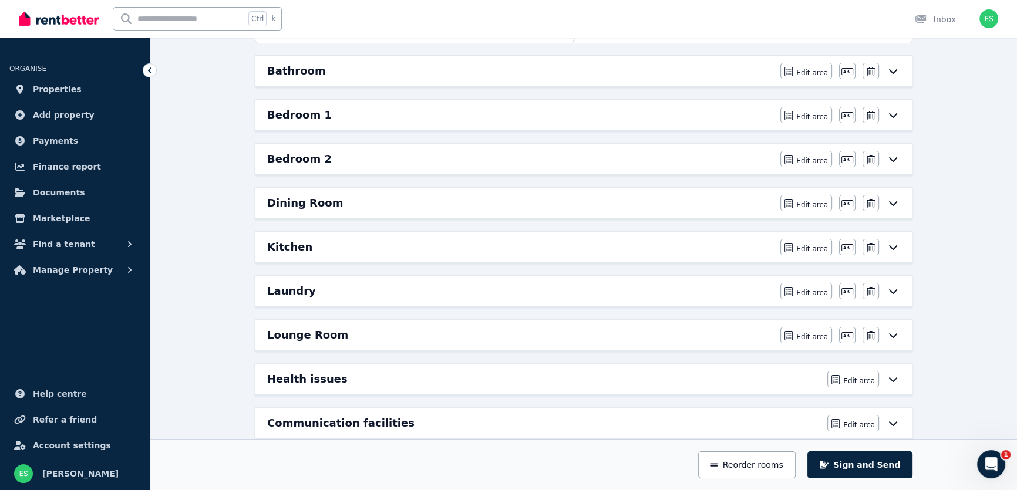
click at [294, 160] on h6 "Bedroom 2" at bounding box center [299, 159] width 65 height 16
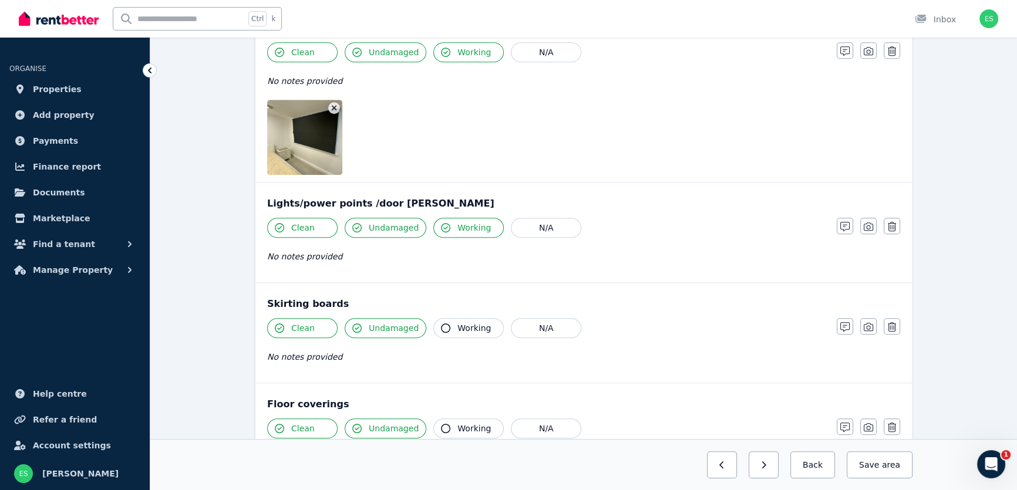
scroll to position [961, 0]
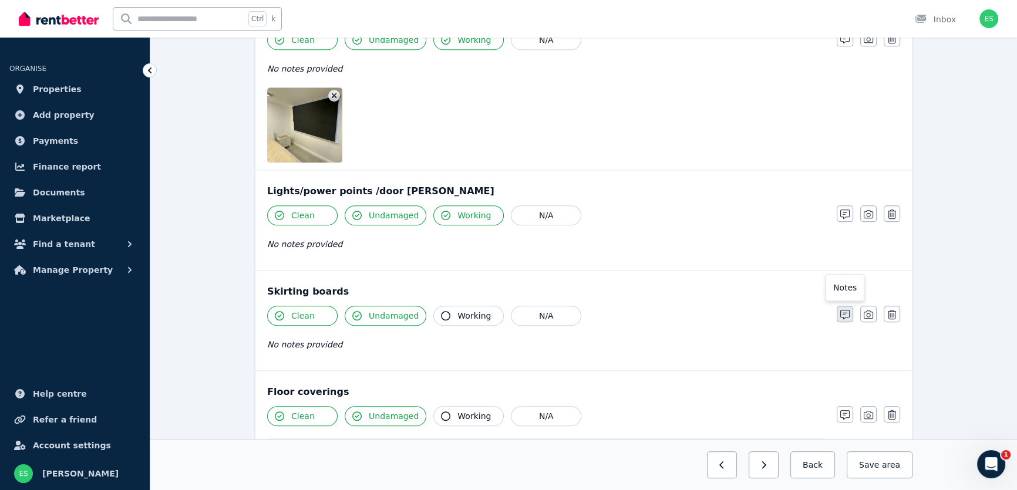
click at [850, 311] on button "button" at bounding box center [845, 314] width 16 height 16
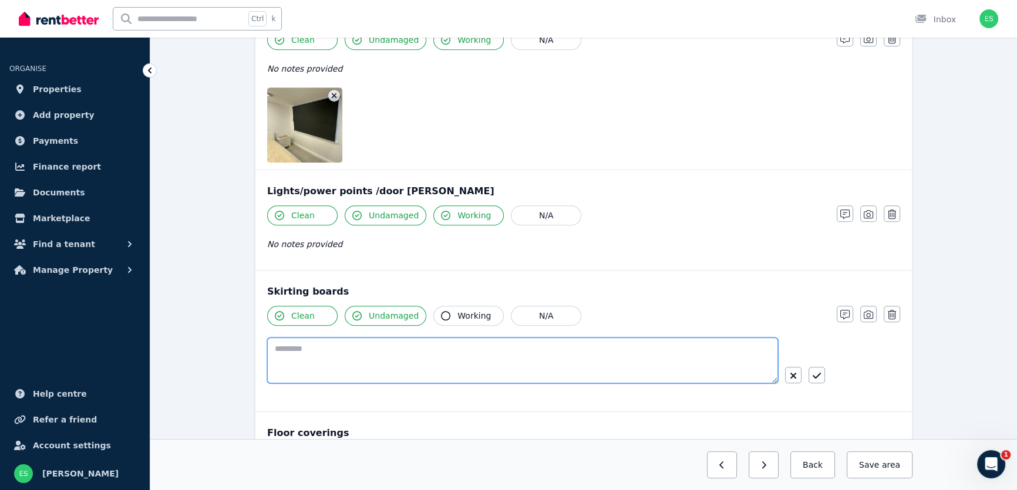
click at [507, 362] on textarea at bounding box center [522, 361] width 511 height 46
paste textarea "**********"
type textarea "**********"
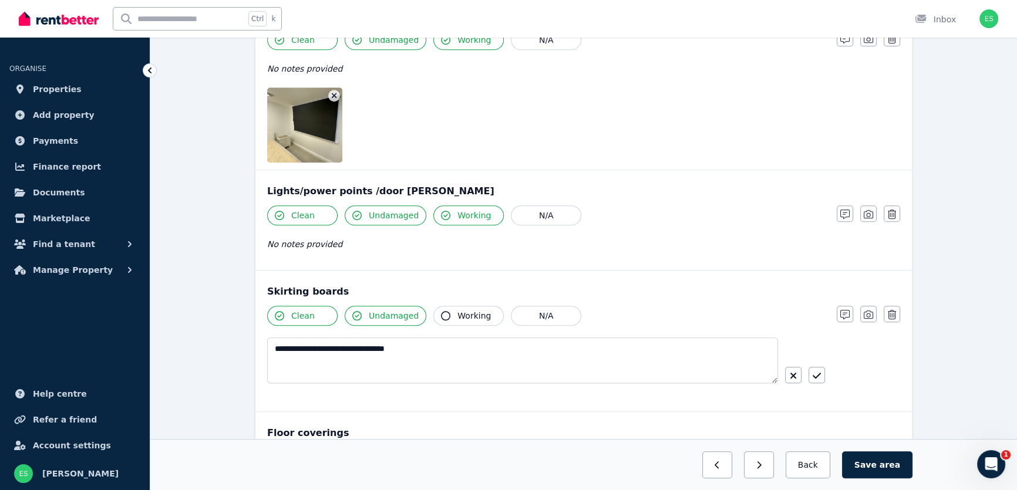
click at [802, 380] on div at bounding box center [805, 375] width 40 height 16
click at [818, 372] on icon "button" at bounding box center [817, 375] width 8 height 9
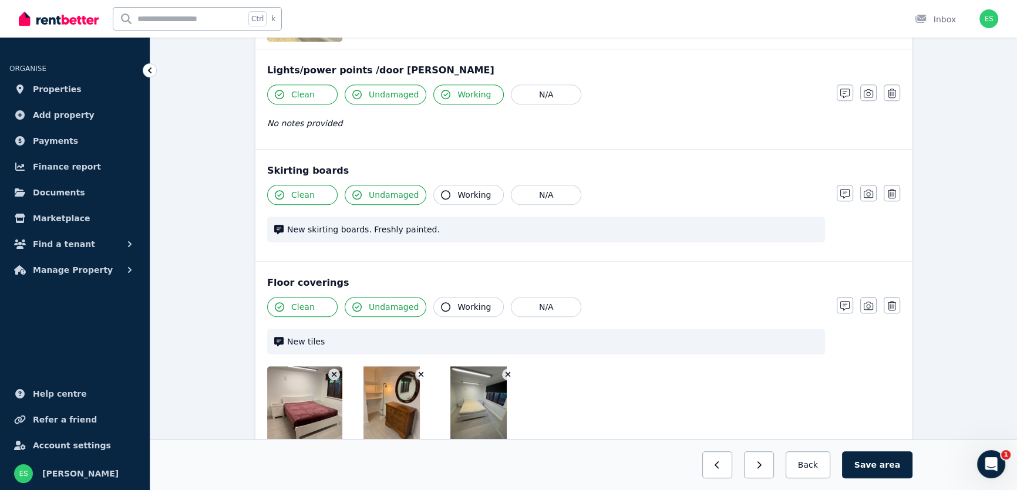
scroll to position [1121, 0]
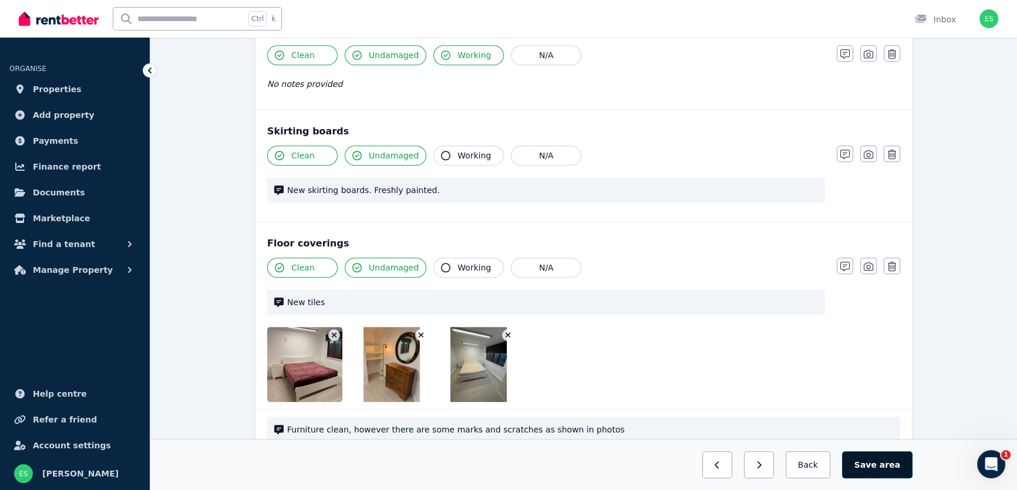
click at [863, 467] on button "Save area" at bounding box center [877, 465] width 70 height 27
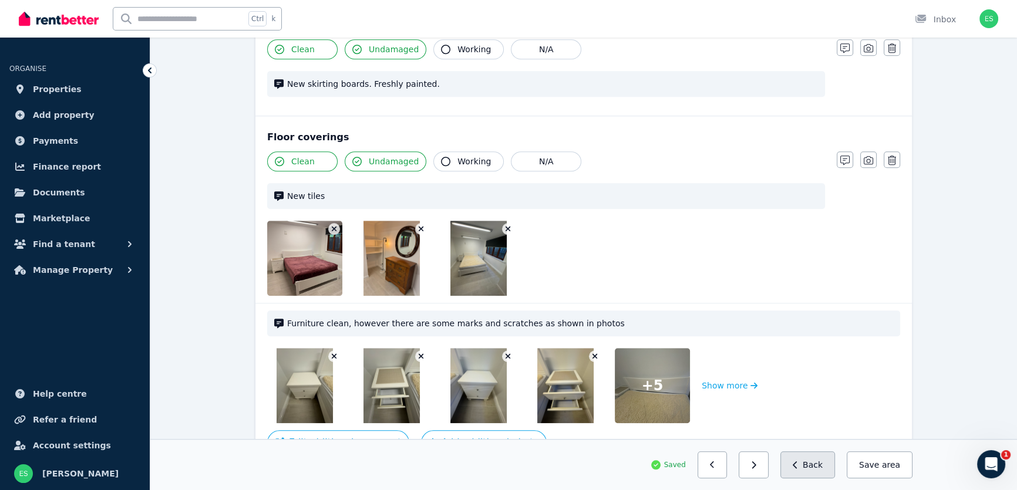
click at [798, 469] on icon "button" at bounding box center [795, 465] width 5 height 8
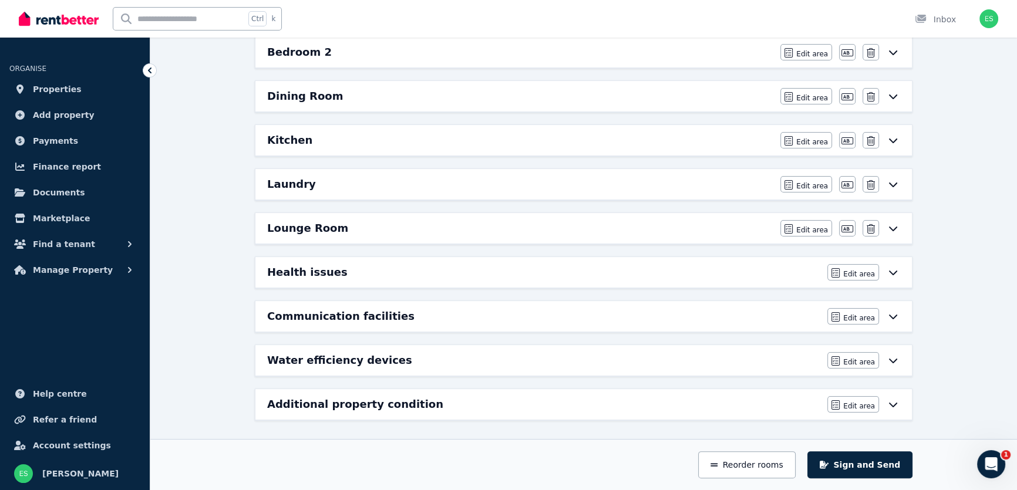
click at [307, 97] on h6 "Dining Room" at bounding box center [305, 96] width 76 height 16
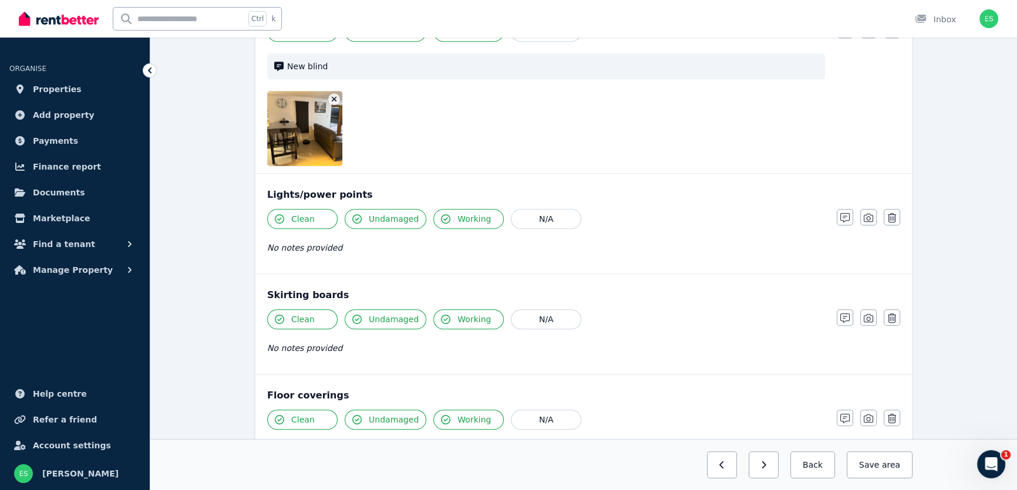
scroll to position [801, 0]
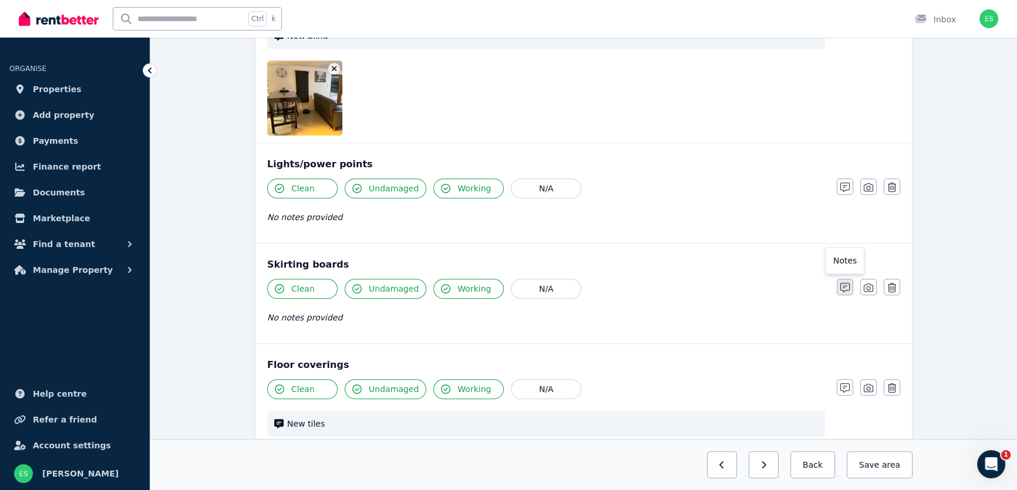
click at [846, 287] on icon "button" at bounding box center [845, 287] width 9 height 9
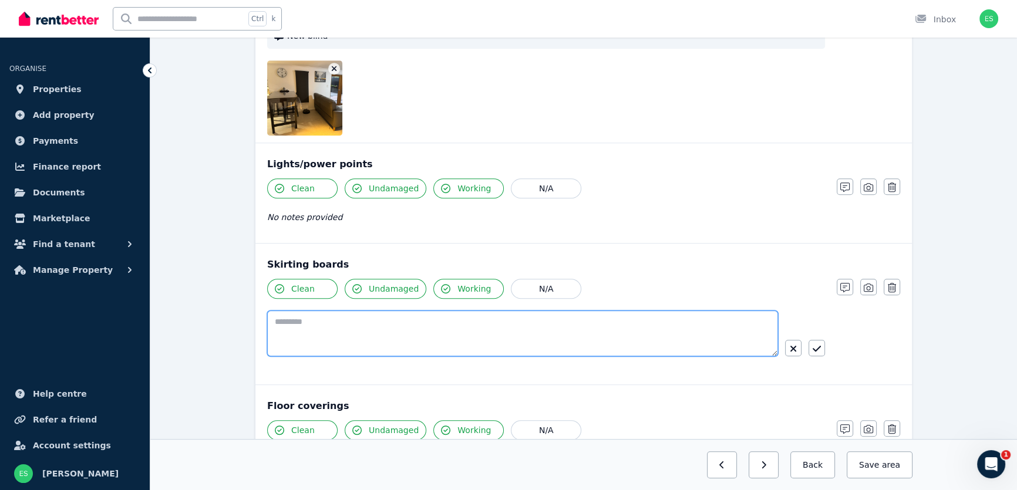
click at [591, 328] on textarea at bounding box center [522, 334] width 511 height 46
paste textarea "**********"
type textarea "**********"
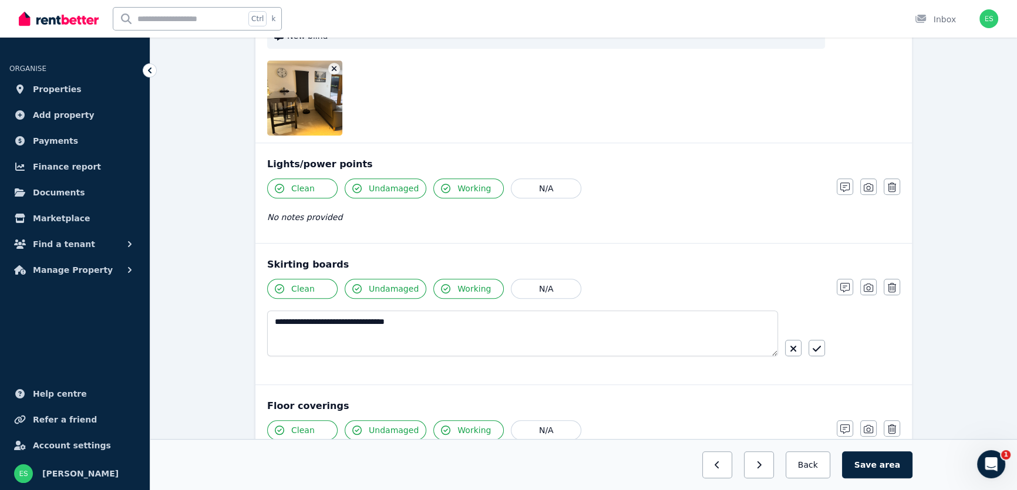
click at [826, 348] on div "**********" at bounding box center [583, 328] width 633 height 99
click at [812, 346] on button "button" at bounding box center [817, 348] width 16 height 16
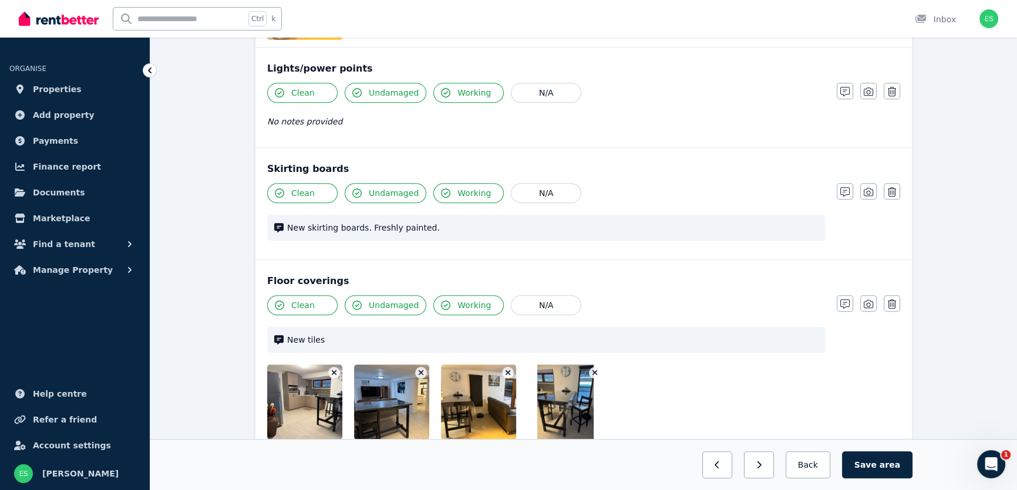
scroll to position [907, 0]
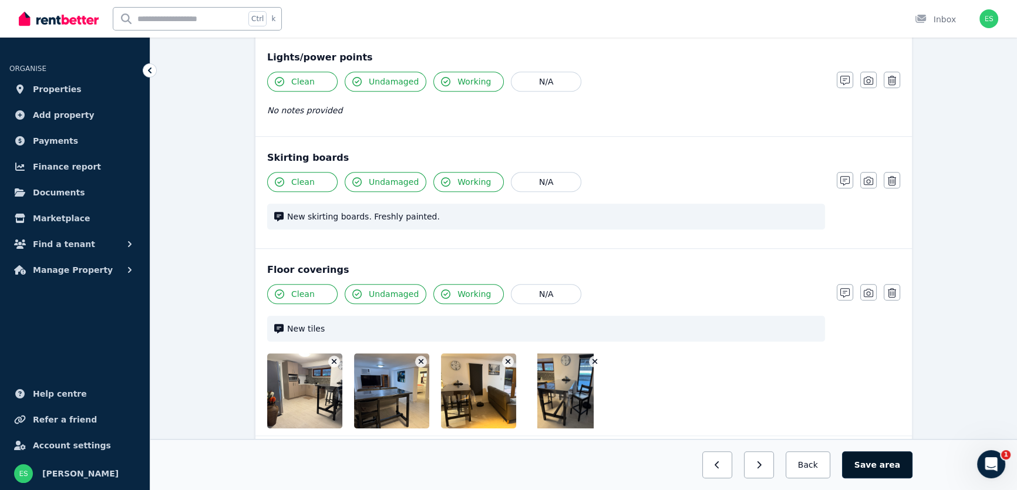
click at [861, 459] on button "Save area" at bounding box center [877, 465] width 70 height 27
click at [812, 468] on button "Back" at bounding box center [808, 465] width 55 height 27
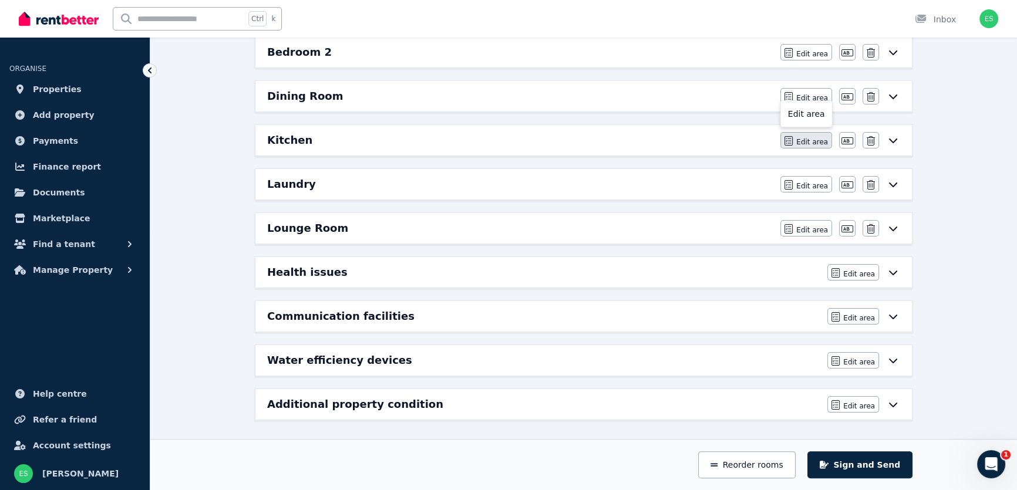
click at [799, 140] on button "Edit area" at bounding box center [807, 140] width 52 height 16
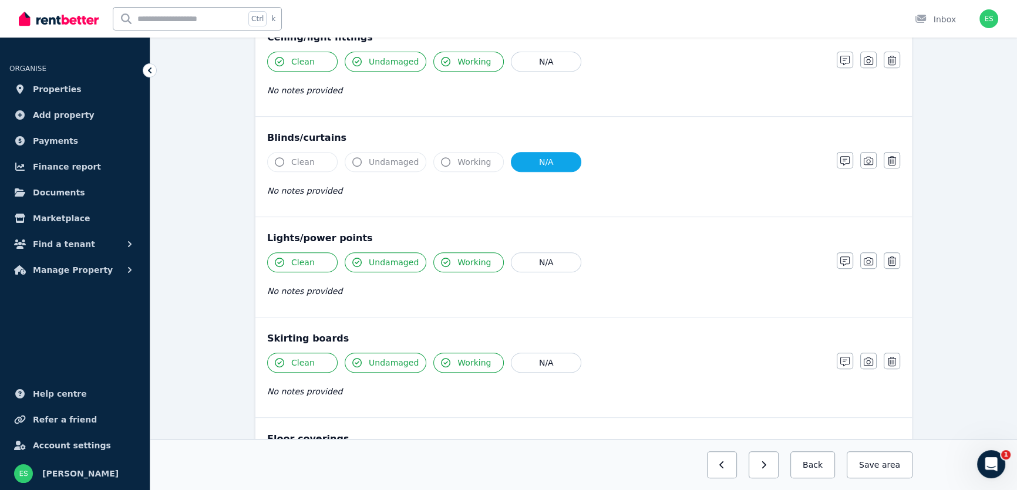
scroll to position [640, 0]
click at [847, 359] on icon "button" at bounding box center [845, 361] width 9 height 9
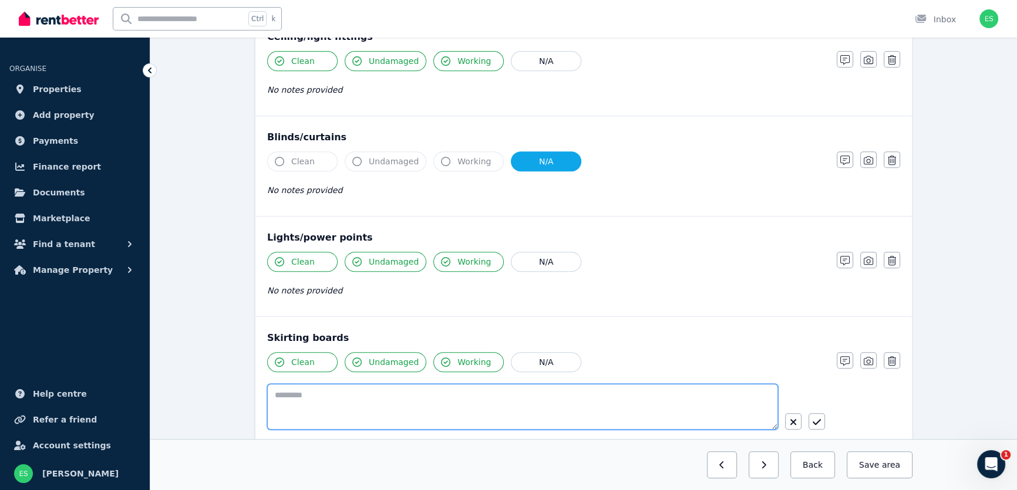
click at [566, 391] on textarea at bounding box center [522, 407] width 511 height 46
paste textarea "**********"
type textarea "**********"
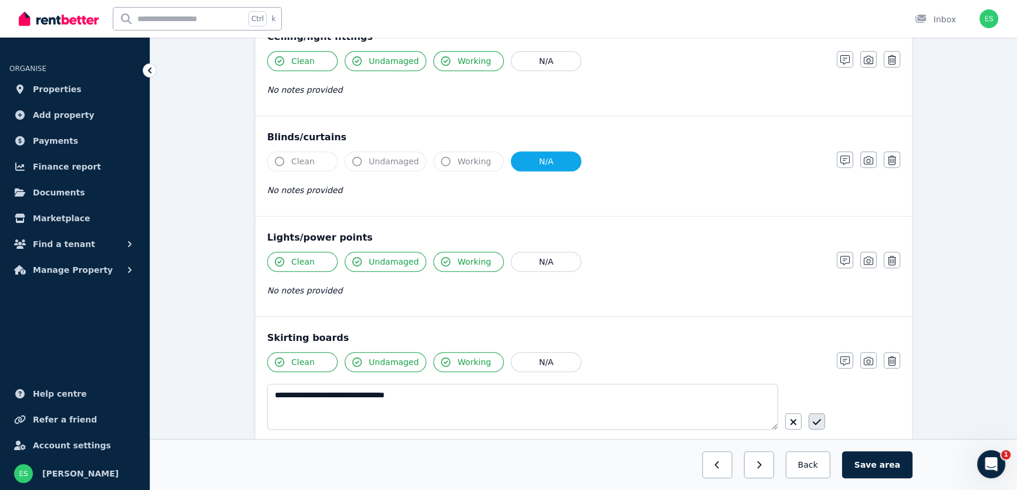
click at [818, 418] on icon "button" at bounding box center [817, 422] width 8 height 9
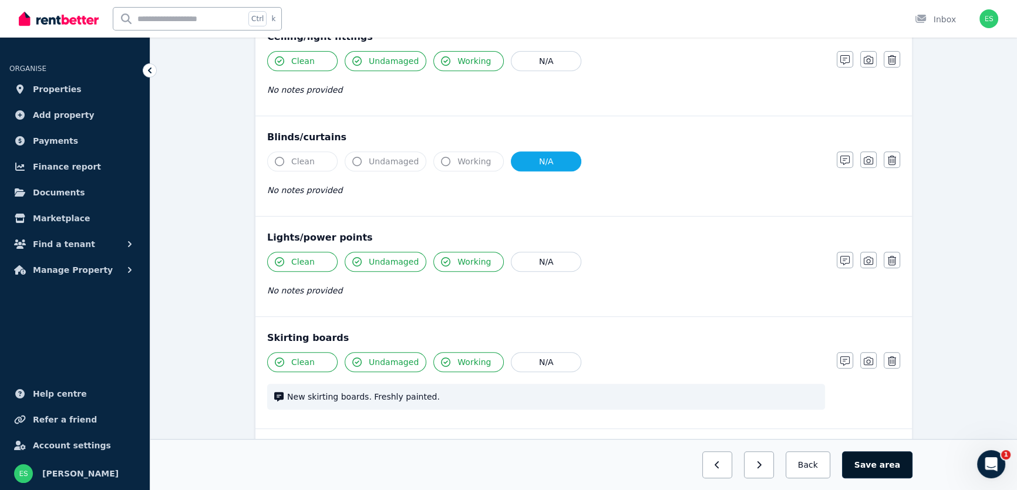
click at [876, 466] on button "Save area" at bounding box center [877, 465] width 70 height 27
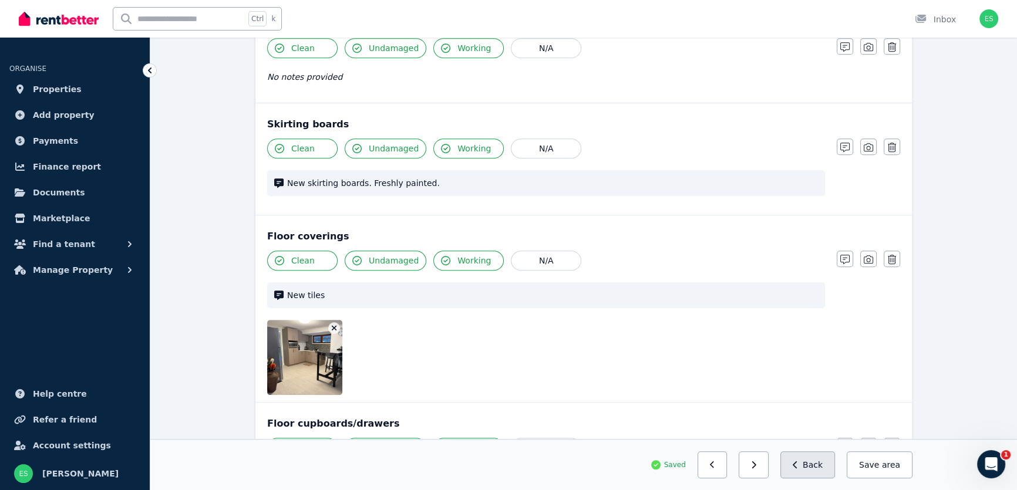
click at [817, 468] on button "Back" at bounding box center [808, 465] width 55 height 27
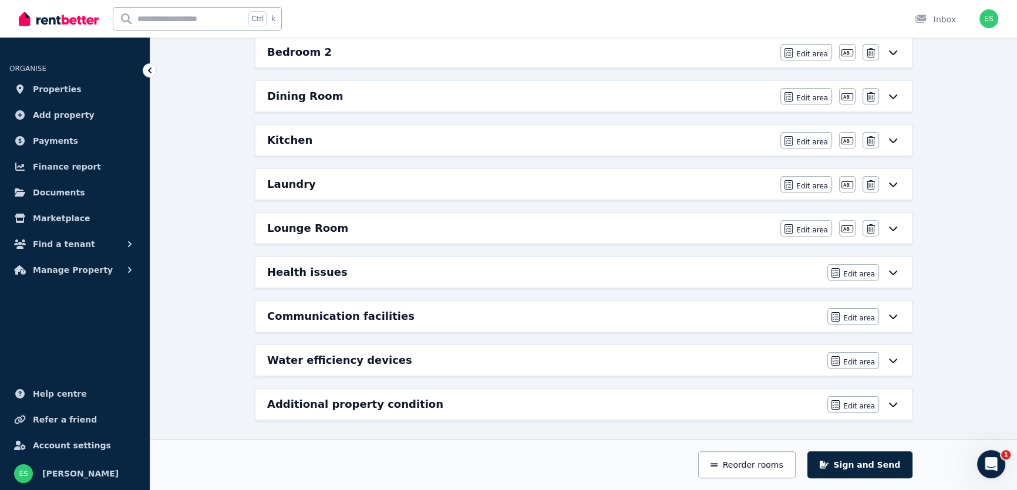
click at [320, 230] on h6 "Lounge Room" at bounding box center [307, 228] width 81 height 16
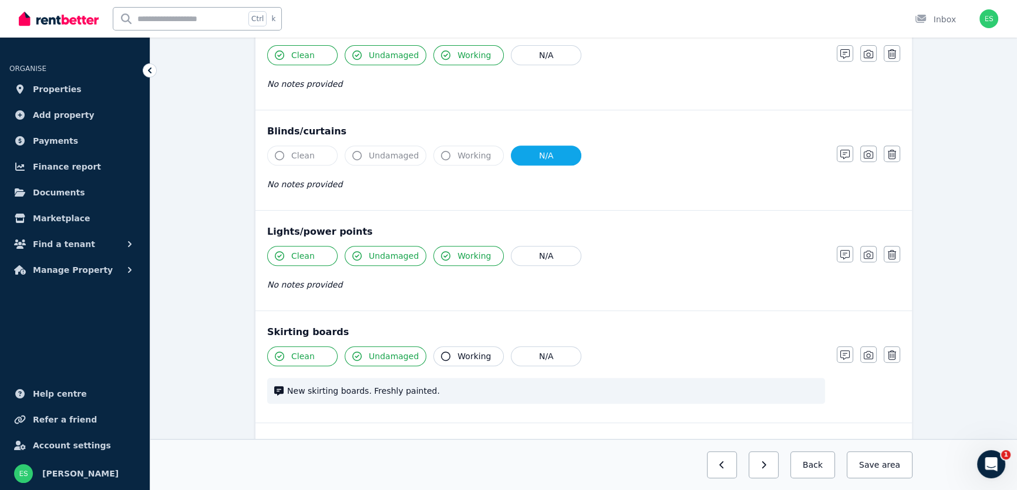
scroll to position [694, 0]
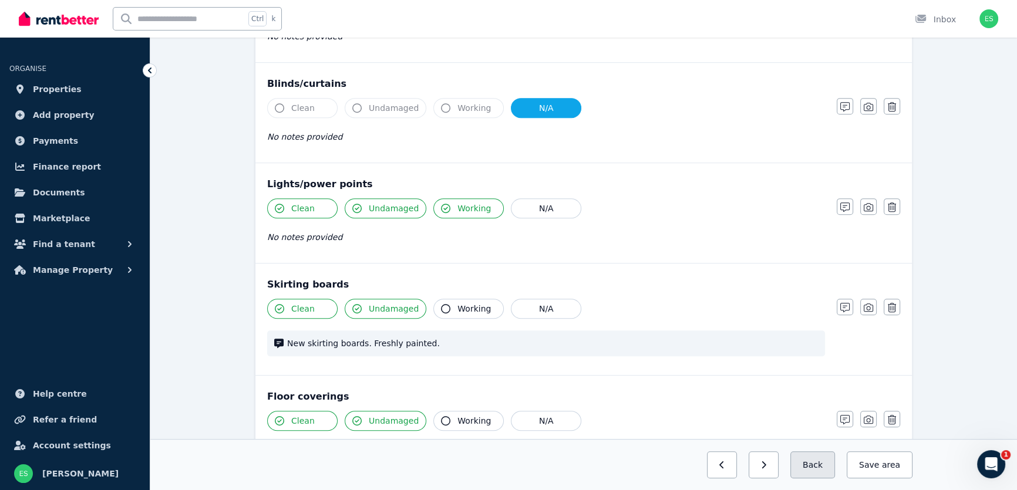
click at [818, 466] on button "Back" at bounding box center [813, 465] width 45 height 27
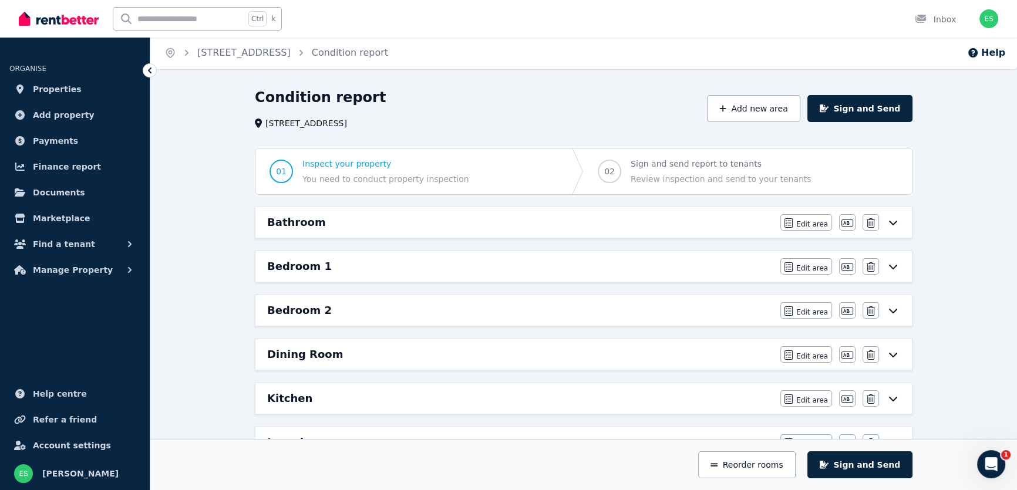
scroll to position [0, 0]
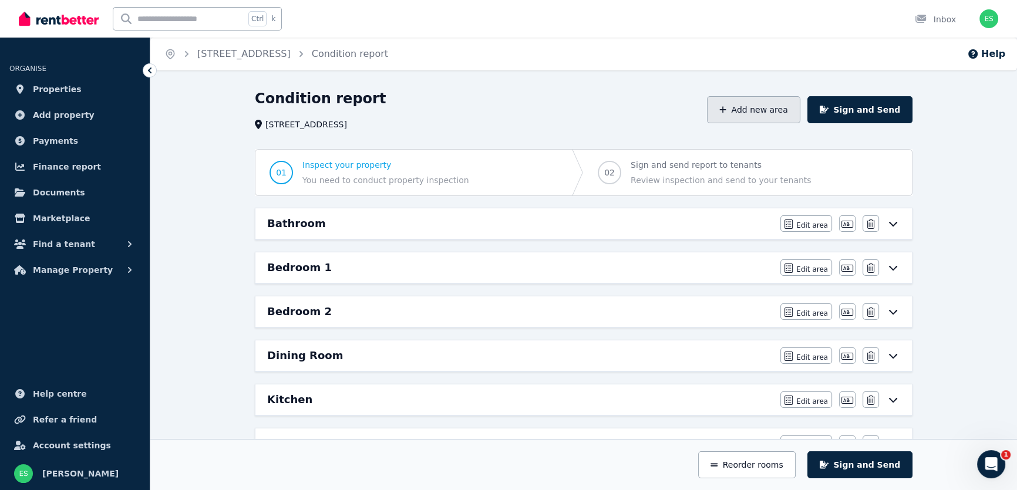
click at [727, 111] on icon "button" at bounding box center [723, 110] width 7 height 8
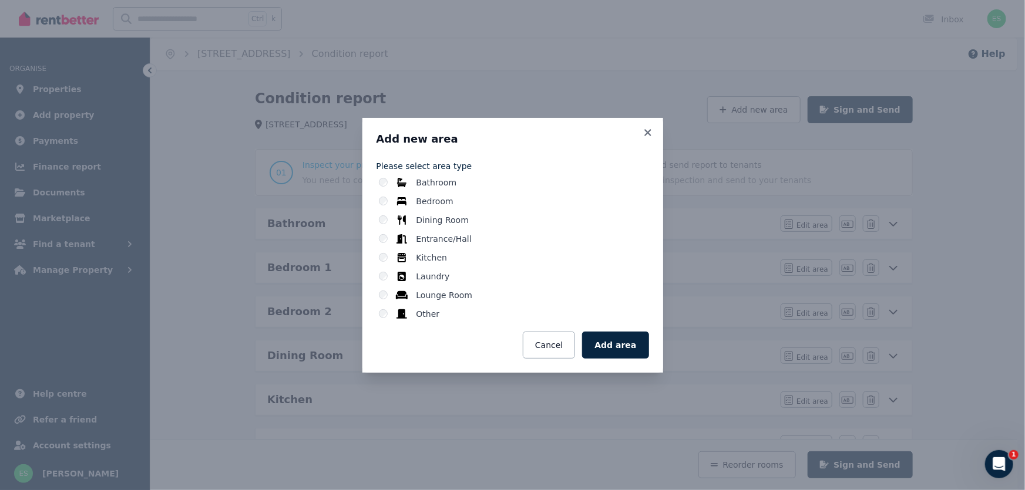
click at [433, 241] on label "Entrance/Hall" at bounding box center [443, 239] width 55 height 12
click at [377, 238] on div "Bathroom Bedroom Dining Room Entrance/Hall Kitchen Laundry Lounge Room Other" at bounding box center [513, 248] width 273 height 143
click at [623, 344] on button "Add area" at bounding box center [615, 345] width 66 height 27
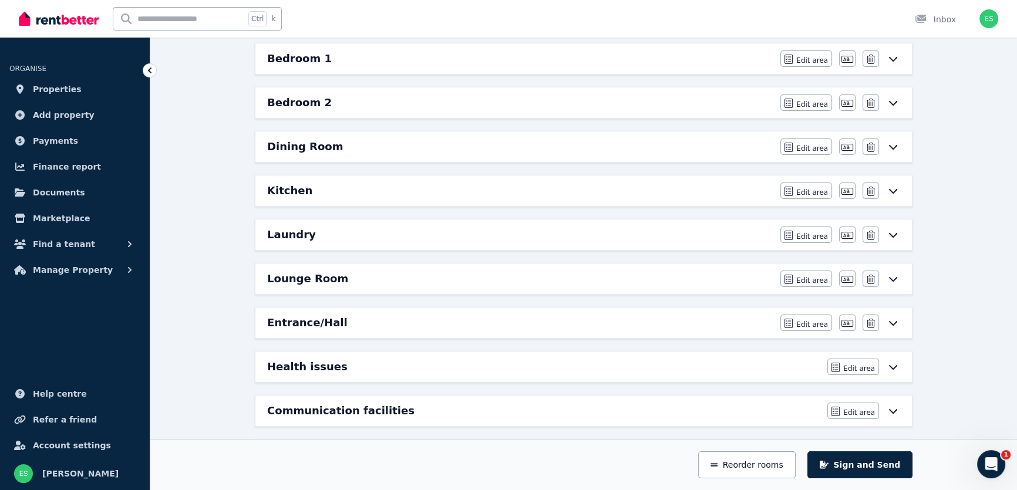
scroll to position [267, 0]
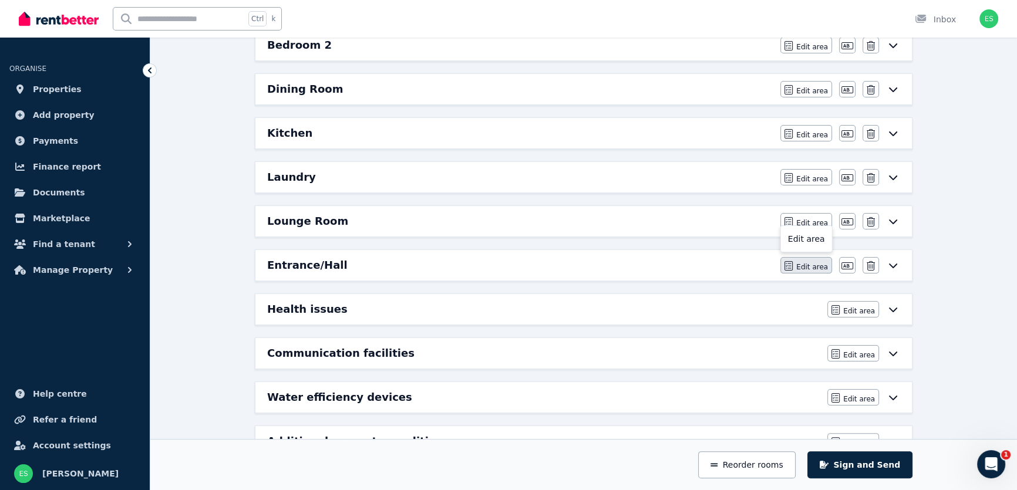
click at [792, 265] on icon "button" at bounding box center [789, 265] width 8 height 9
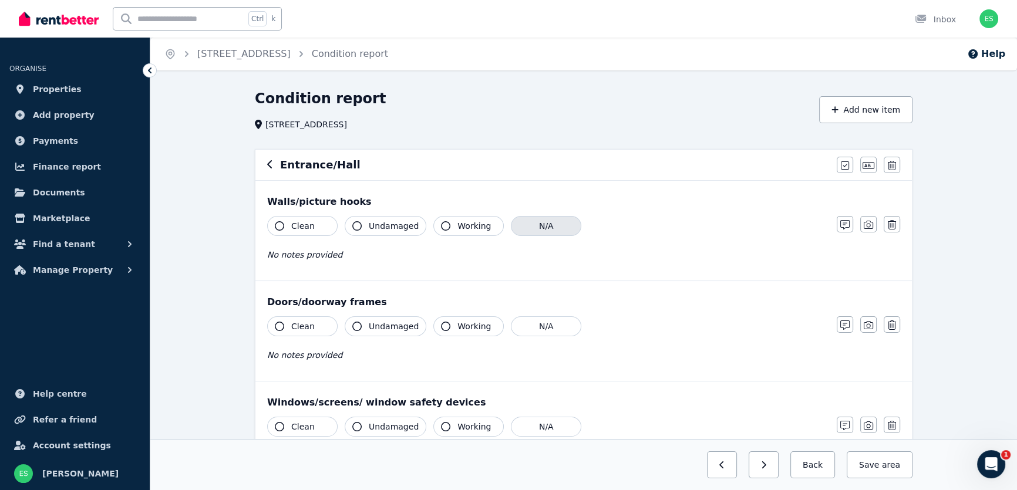
click at [553, 227] on button "N/A" at bounding box center [546, 226] width 70 height 20
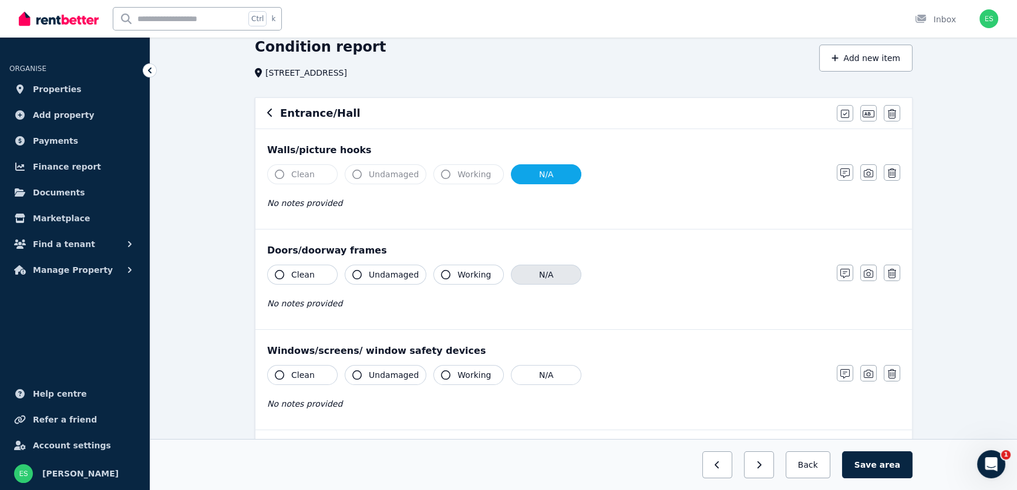
scroll to position [53, 0]
click at [303, 273] on span "Clean" at bounding box center [302, 274] width 23 height 12
click at [371, 275] on span "Undamaged" at bounding box center [394, 274] width 50 height 12
click at [445, 274] on button "Working" at bounding box center [468, 274] width 70 height 20
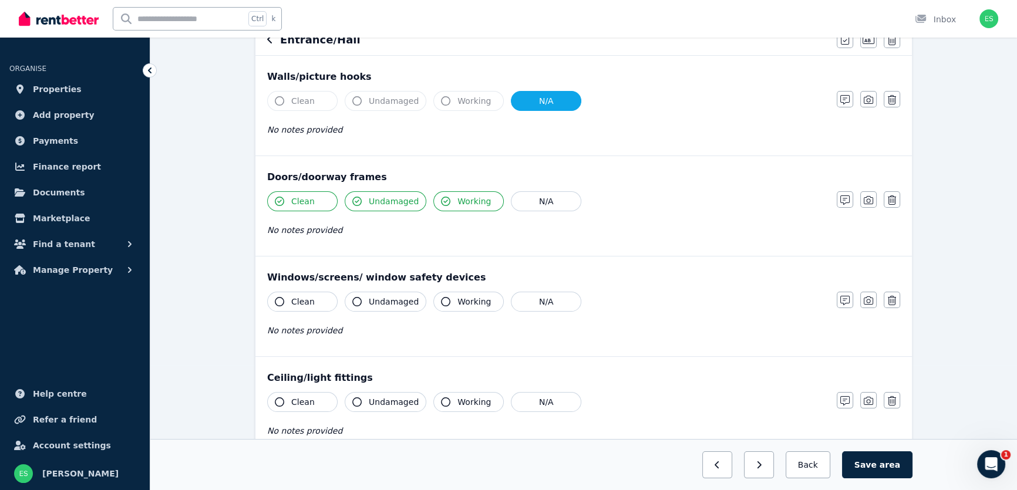
scroll to position [160, 0]
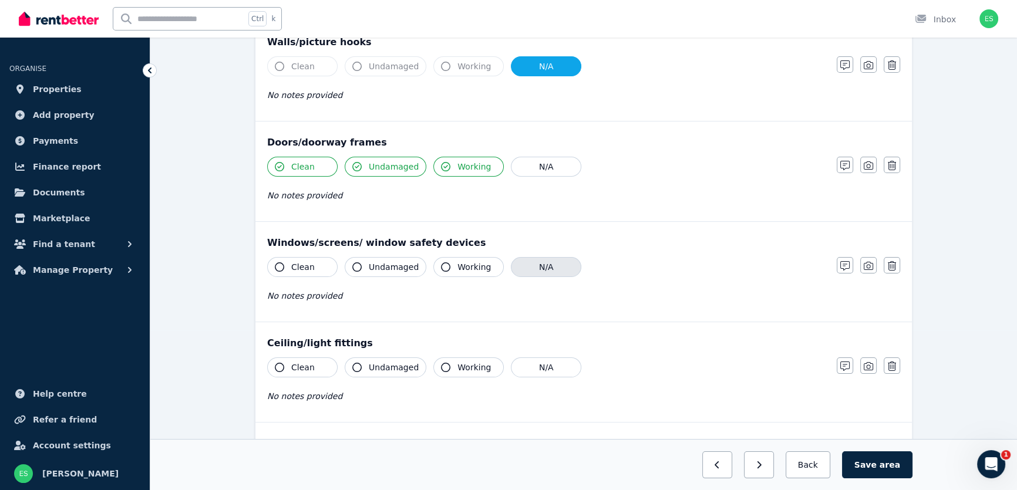
click at [544, 270] on button "N/A" at bounding box center [546, 267] width 70 height 20
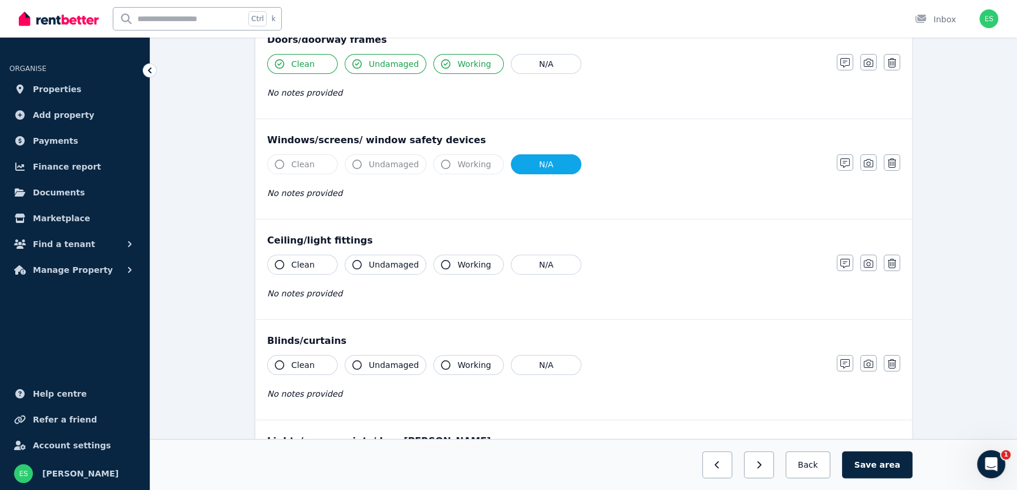
scroll to position [267, 0]
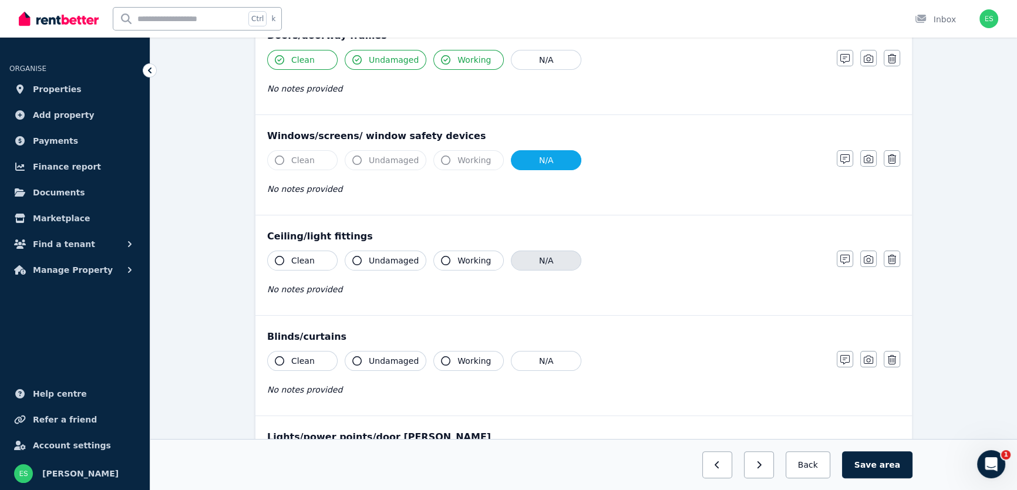
click at [536, 261] on button "N/A" at bounding box center [546, 261] width 70 height 20
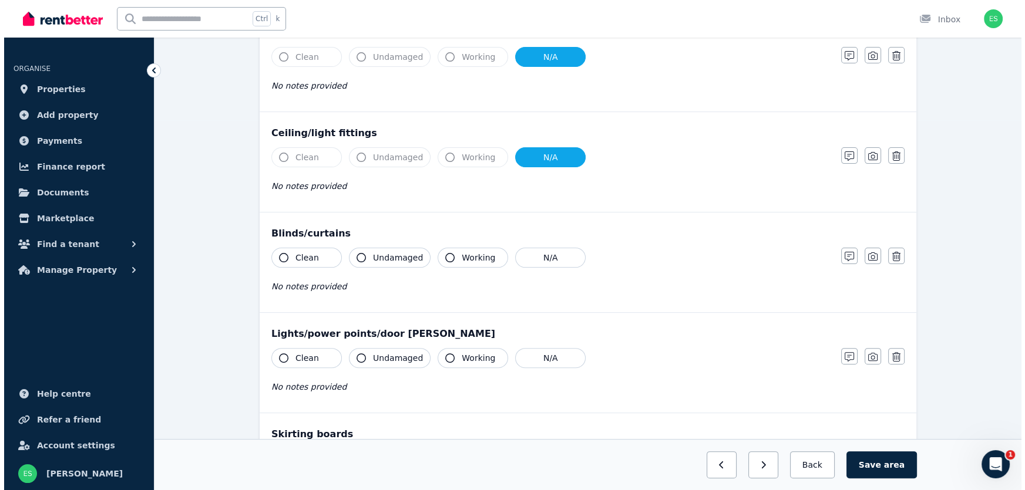
scroll to position [374, 0]
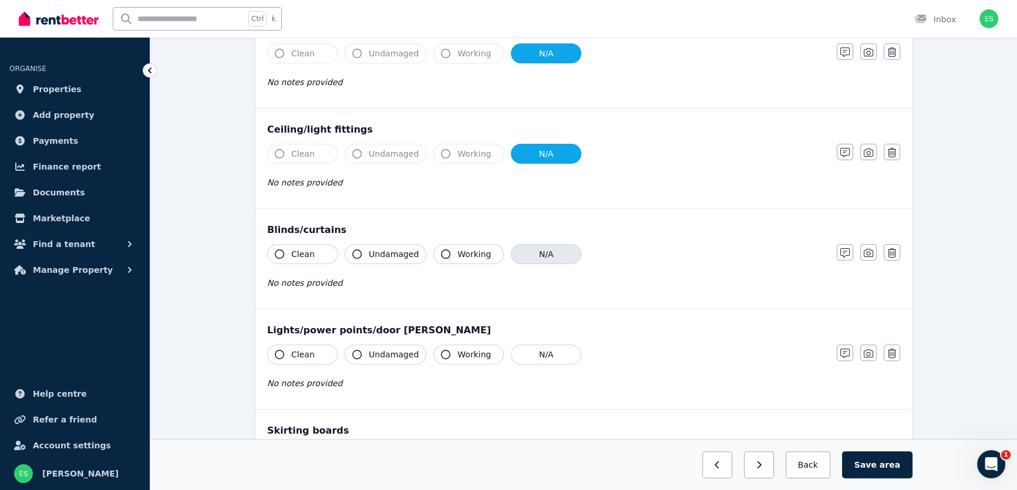
click at [542, 258] on button "N/A" at bounding box center [546, 254] width 70 height 20
click at [890, 252] on icon "button" at bounding box center [892, 252] width 8 height 9
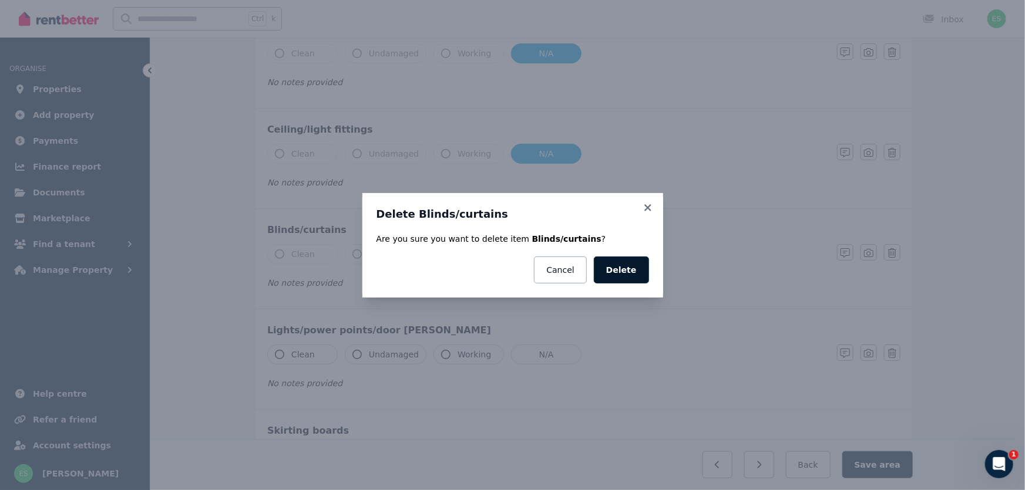
click at [627, 268] on button "Delete" at bounding box center [621, 270] width 55 height 27
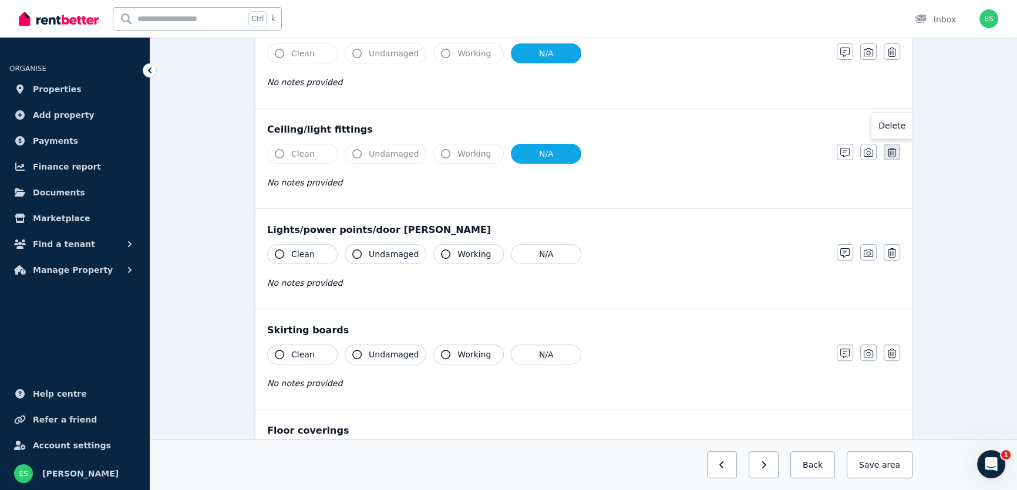
click at [893, 153] on icon "button" at bounding box center [892, 152] width 8 height 9
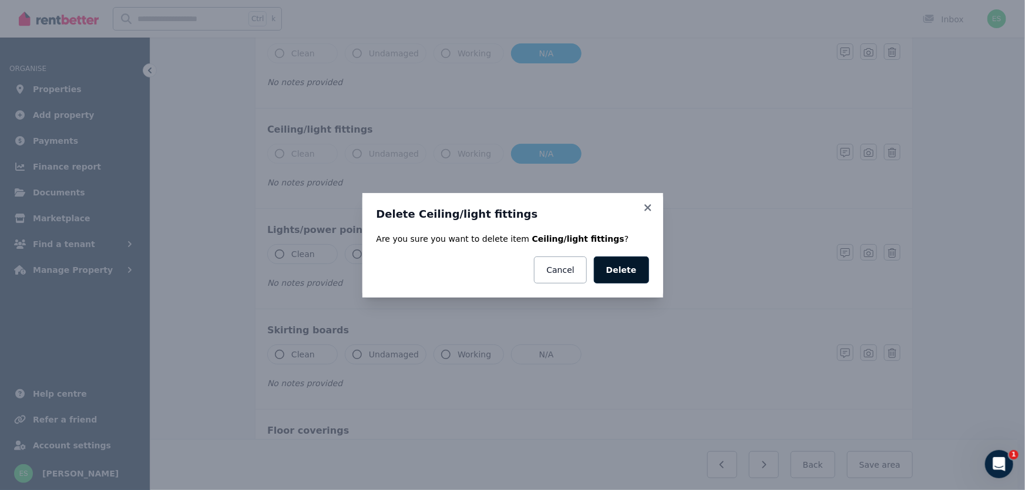
click at [619, 268] on button "Delete" at bounding box center [621, 270] width 55 height 27
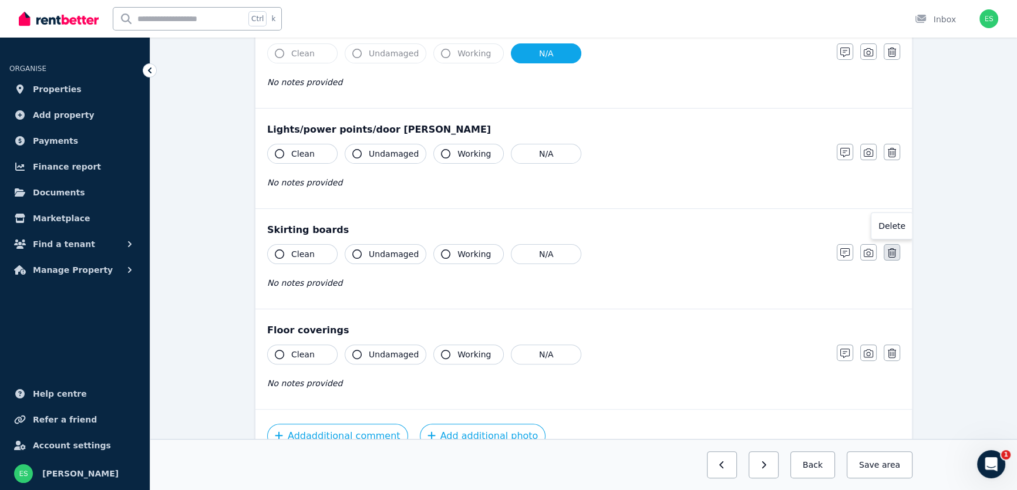
click at [895, 253] on icon "button" at bounding box center [892, 252] width 8 height 9
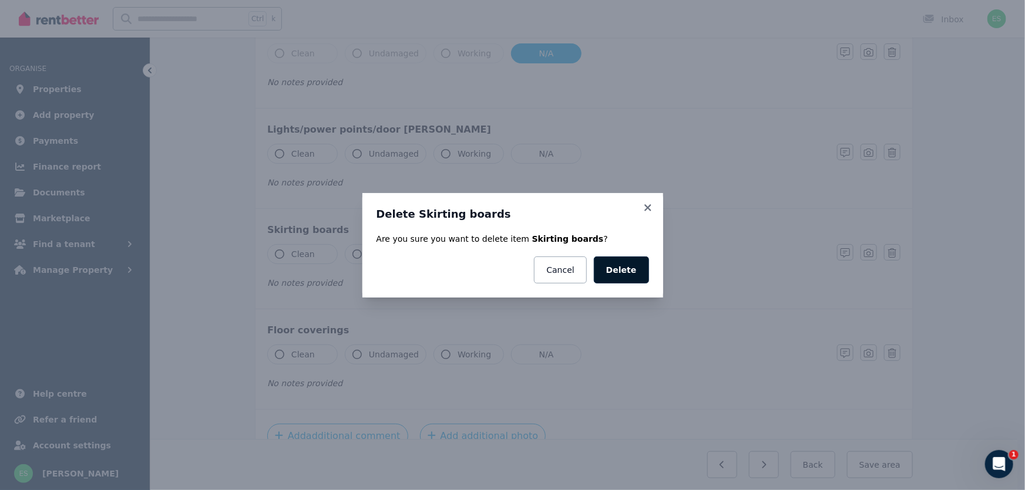
click at [633, 276] on button "Delete" at bounding box center [621, 270] width 55 height 27
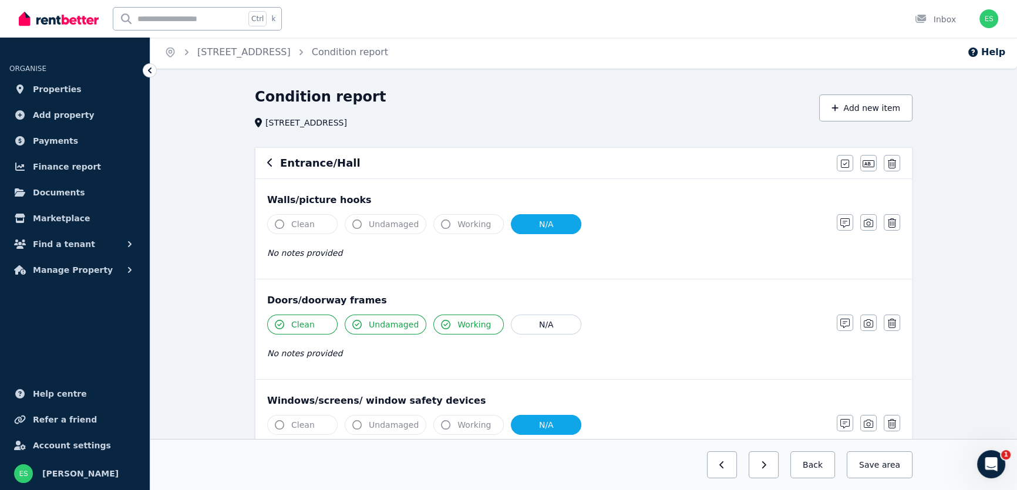
scroll to position [0, 0]
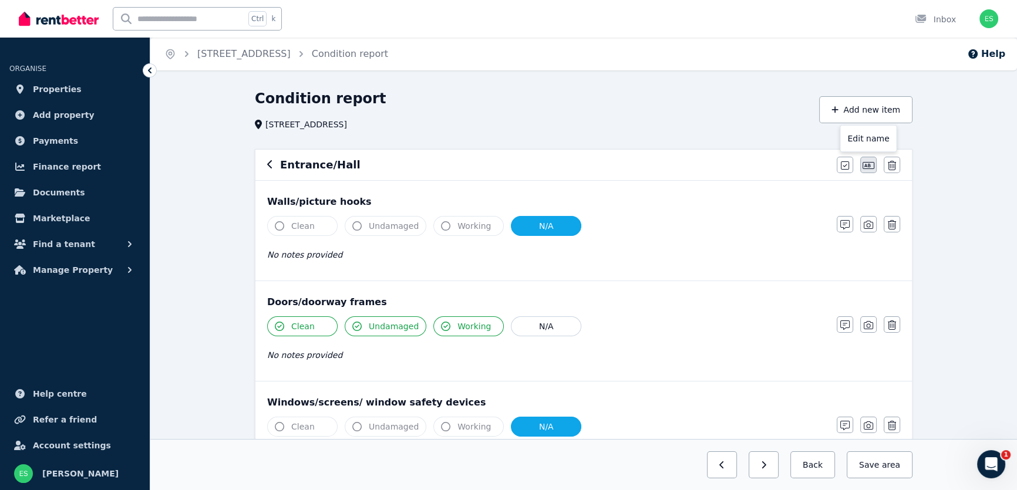
click at [865, 166] on icon "button" at bounding box center [869, 165] width 12 height 7
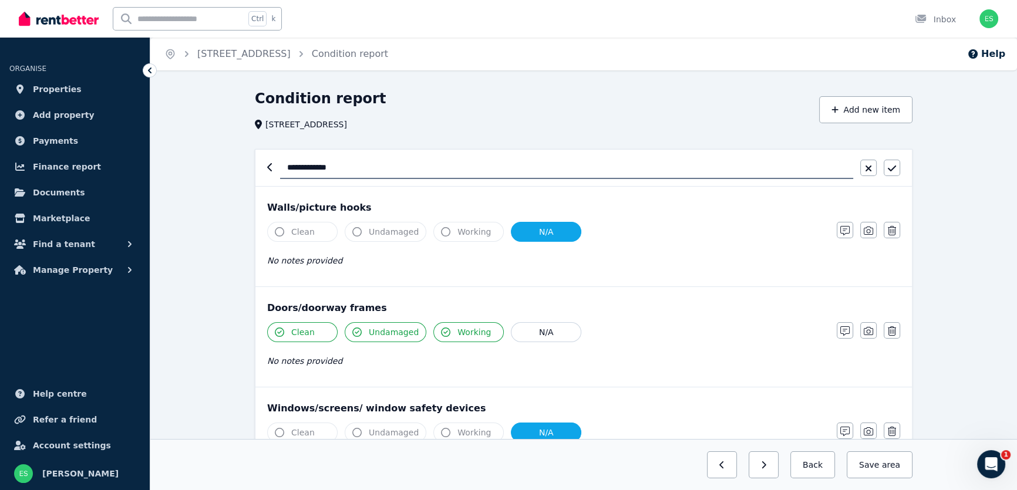
click at [287, 168] on input "**********" at bounding box center [566, 168] width 573 height 22
click at [388, 170] on input "**********" at bounding box center [566, 168] width 573 height 22
type input "**********"
click at [893, 167] on icon "button" at bounding box center [892, 168] width 8 height 9
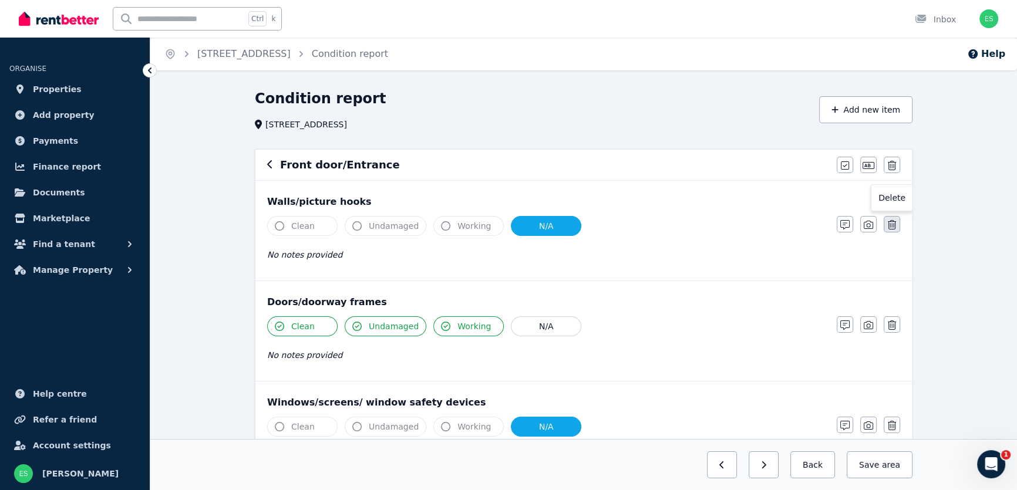
click at [890, 228] on icon "button" at bounding box center [892, 224] width 8 height 9
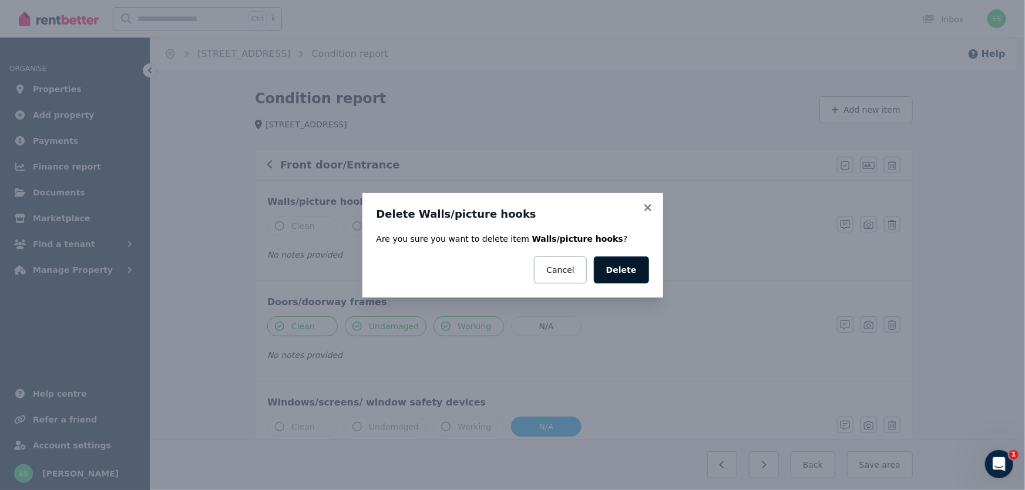
click at [612, 270] on button "Delete" at bounding box center [621, 270] width 55 height 27
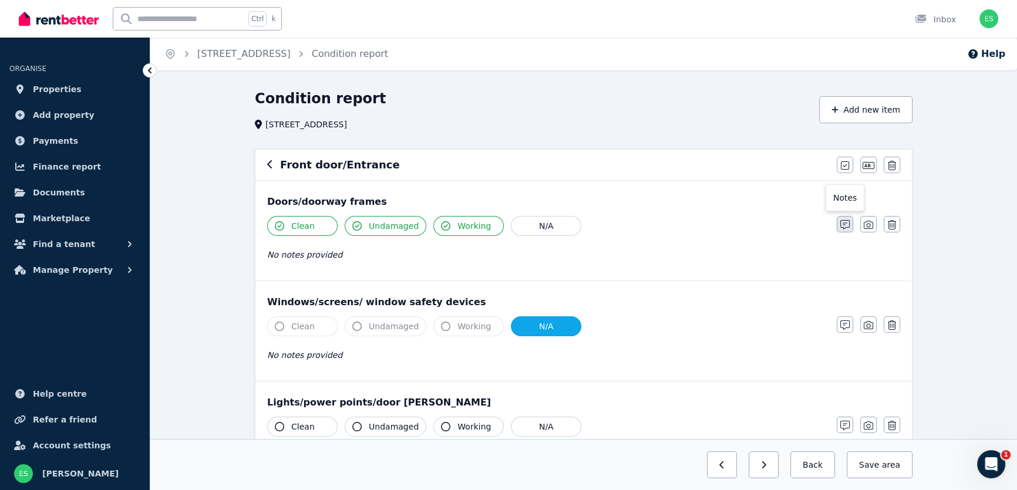
click at [843, 226] on icon "button" at bounding box center [845, 224] width 9 height 9
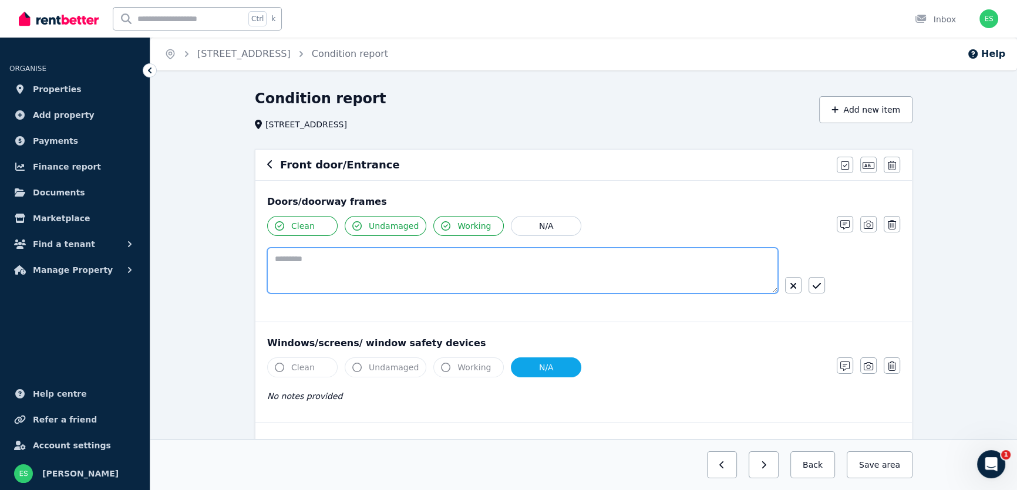
click at [453, 257] on textarea at bounding box center [522, 271] width 511 height 46
type textarea "**********"
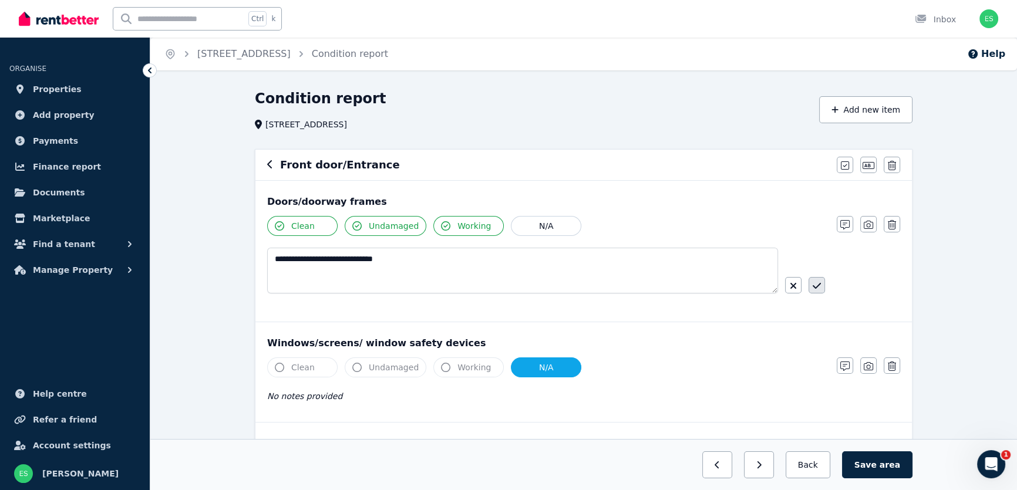
click at [823, 285] on button "button" at bounding box center [817, 285] width 16 height 16
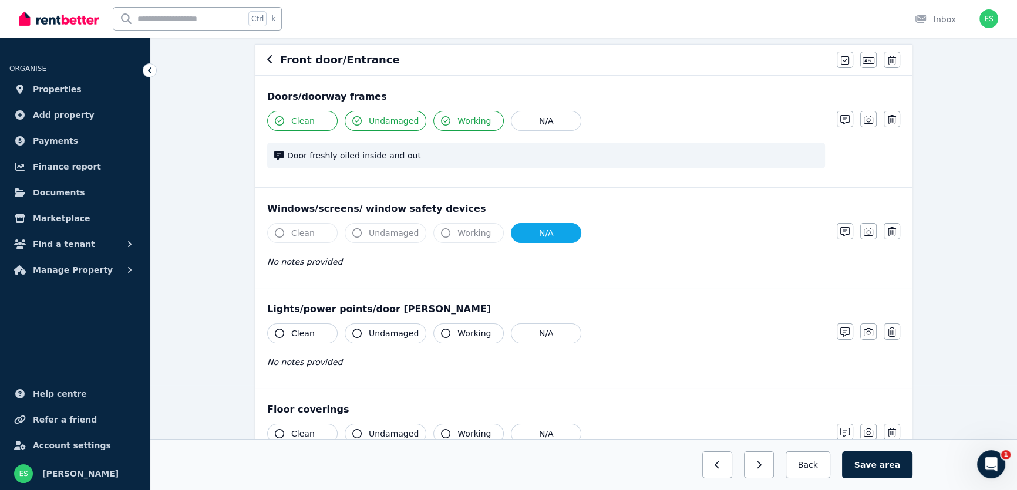
scroll to position [106, 0]
click at [890, 230] on icon "button" at bounding box center [892, 230] width 8 height 9
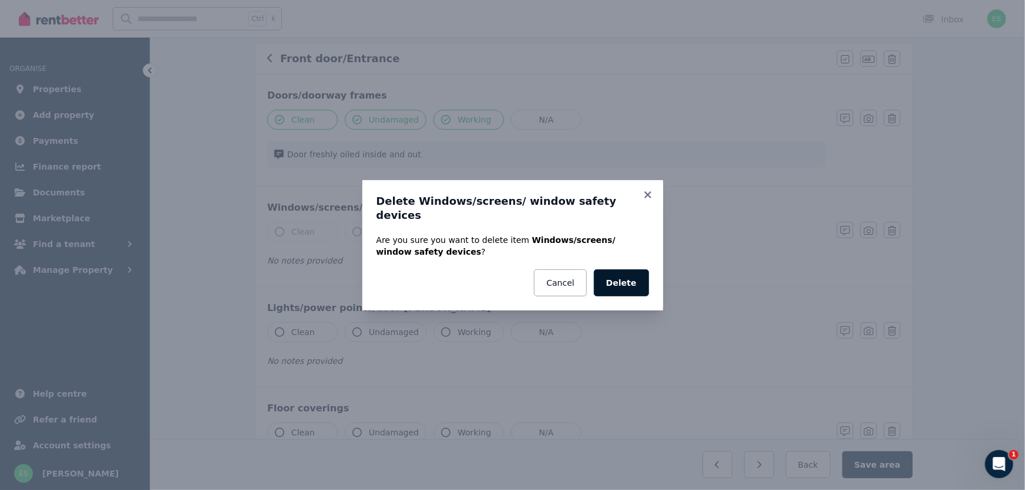
click at [630, 280] on button "Delete" at bounding box center [621, 283] width 55 height 27
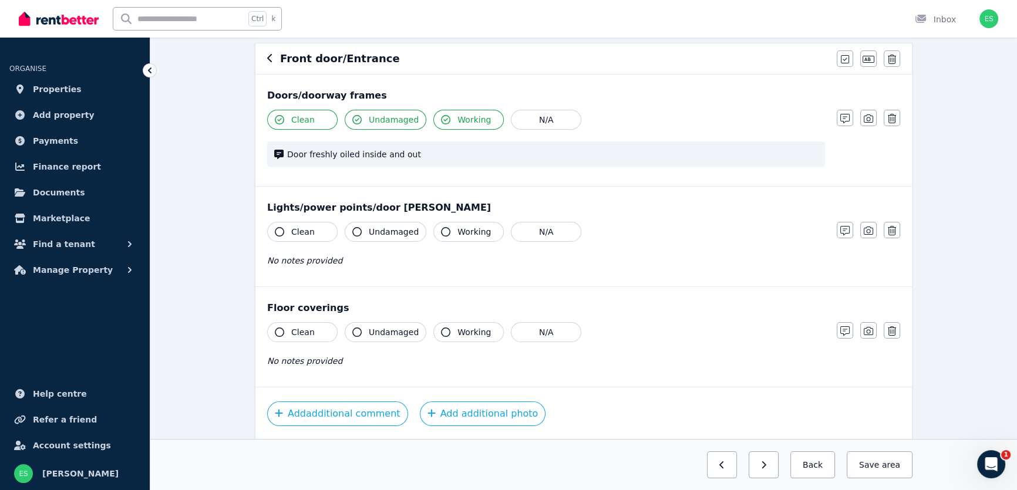
click at [294, 232] on span "Clean" at bounding box center [302, 232] width 23 height 12
click at [369, 234] on span "Undamaged" at bounding box center [394, 232] width 50 height 12
click at [462, 229] on span "Working" at bounding box center [474, 232] width 33 height 12
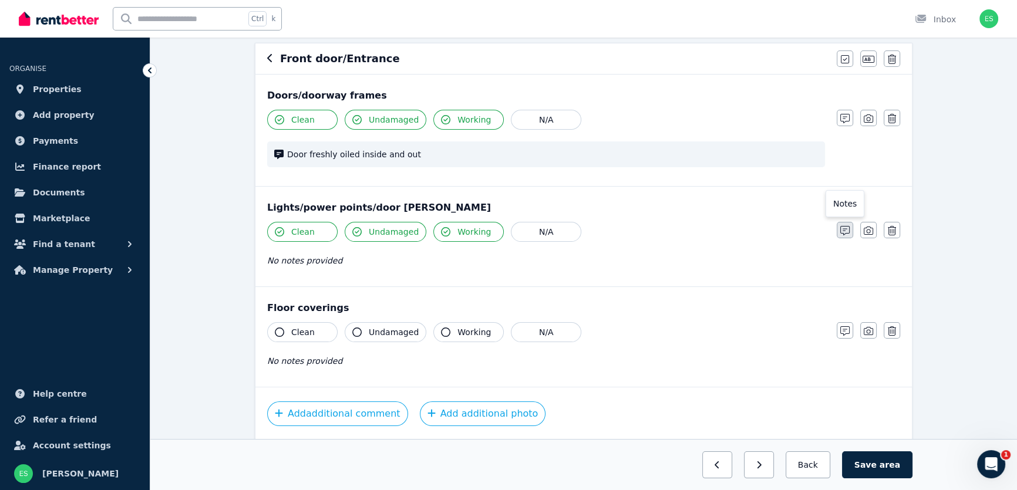
click at [846, 230] on icon "button" at bounding box center [845, 230] width 9 height 9
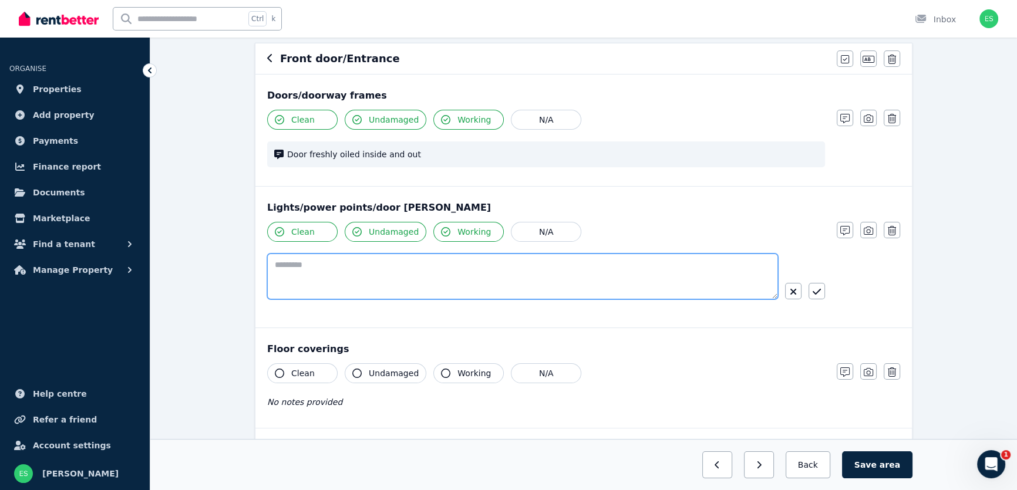
click at [483, 274] on textarea at bounding box center [522, 277] width 511 height 46
type textarea "**********"
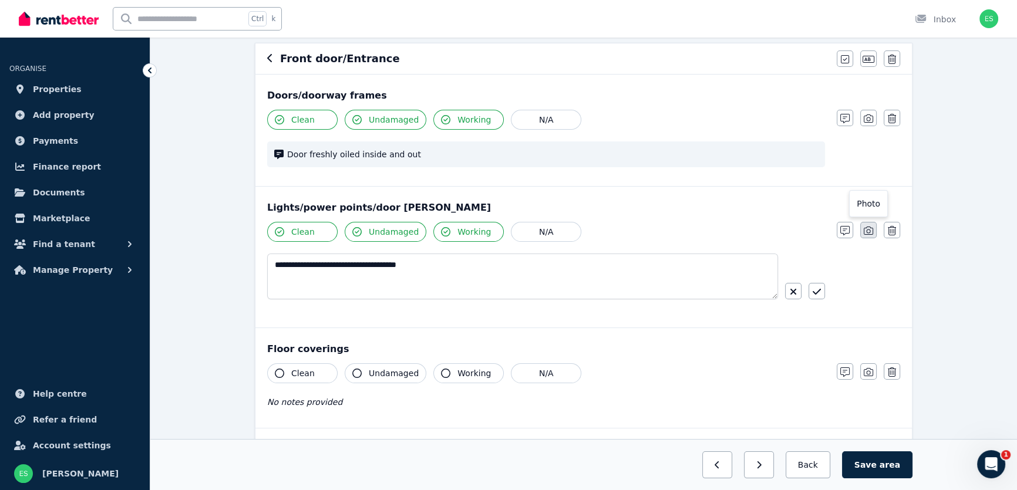
click at [870, 230] on icon "button" at bounding box center [868, 230] width 9 height 9
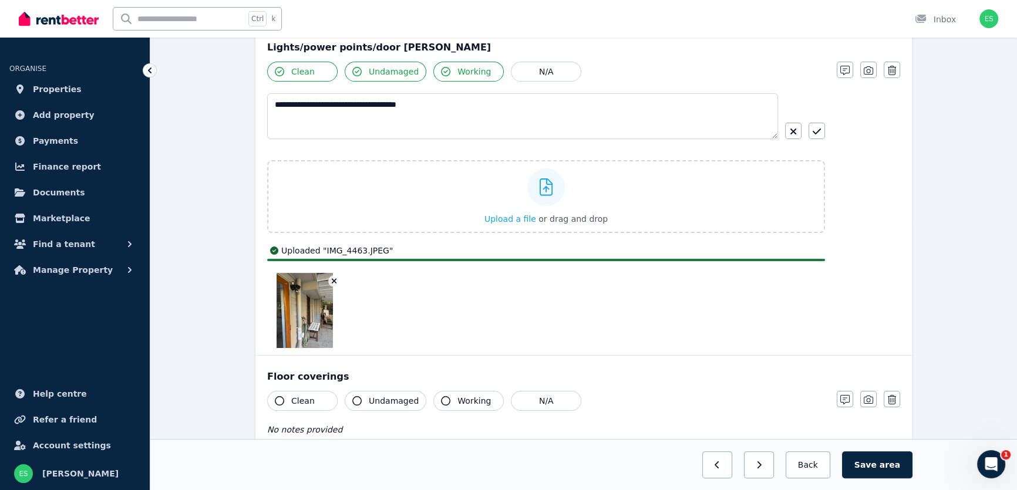
scroll to position [238, 0]
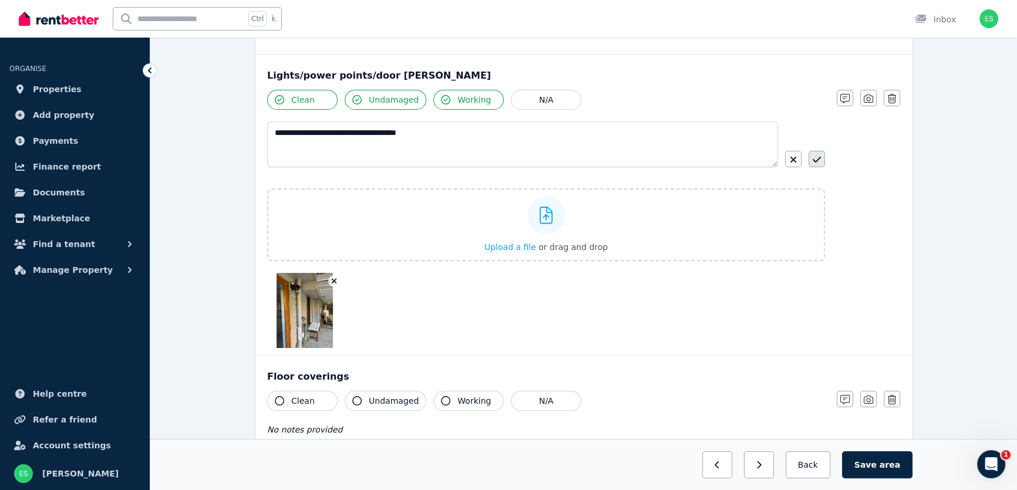
click at [819, 162] on icon "button" at bounding box center [817, 159] width 8 height 9
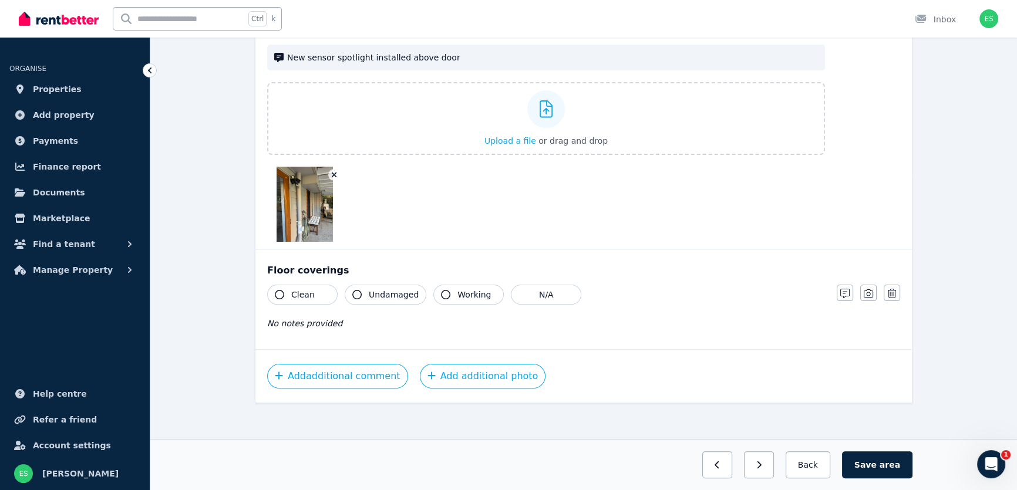
scroll to position [316, 0]
click at [307, 293] on span "Clean" at bounding box center [302, 294] width 23 height 12
click at [379, 298] on span "Undamaged" at bounding box center [394, 294] width 50 height 12
click at [849, 291] on icon "button" at bounding box center [845, 292] width 9 height 9
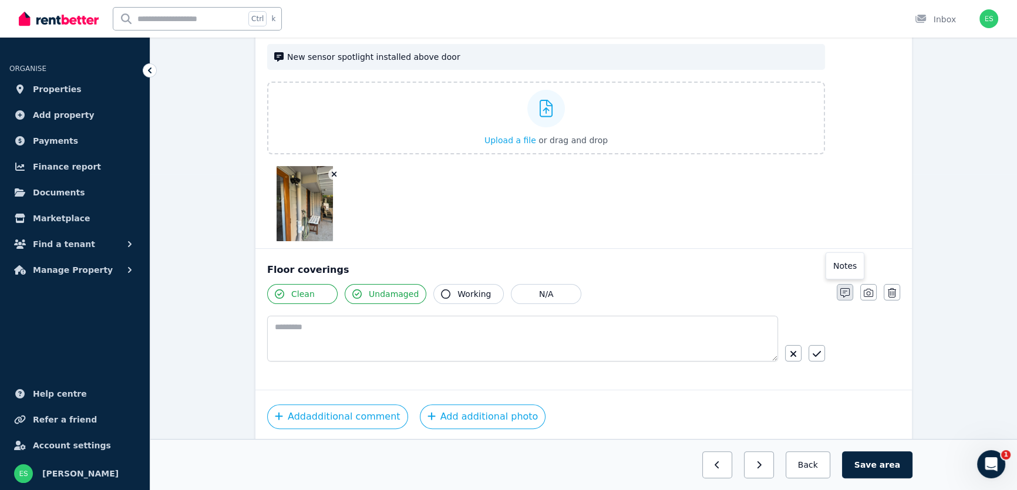
scroll to position [357, 0]
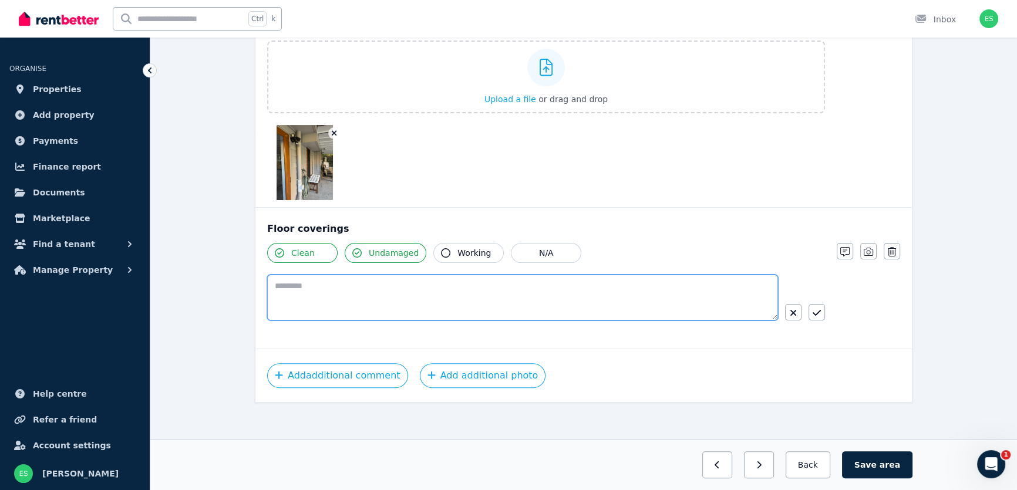
click at [477, 297] on textarea at bounding box center [522, 298] width 511 height 46
type textarea "*"
type textarea "********"
click at [821, 311] on icon "button" at bounding box center [817, 312] width 8 height 9
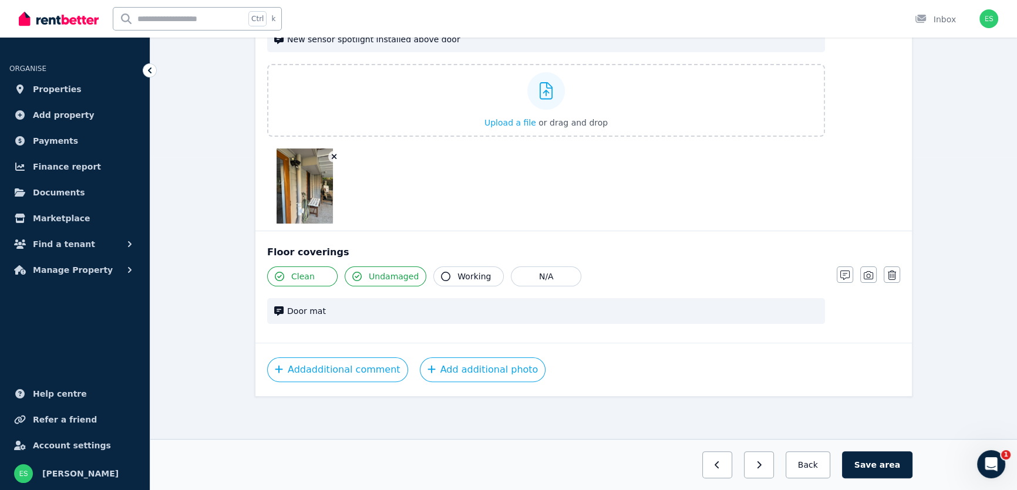
scroll to position [328, 0]
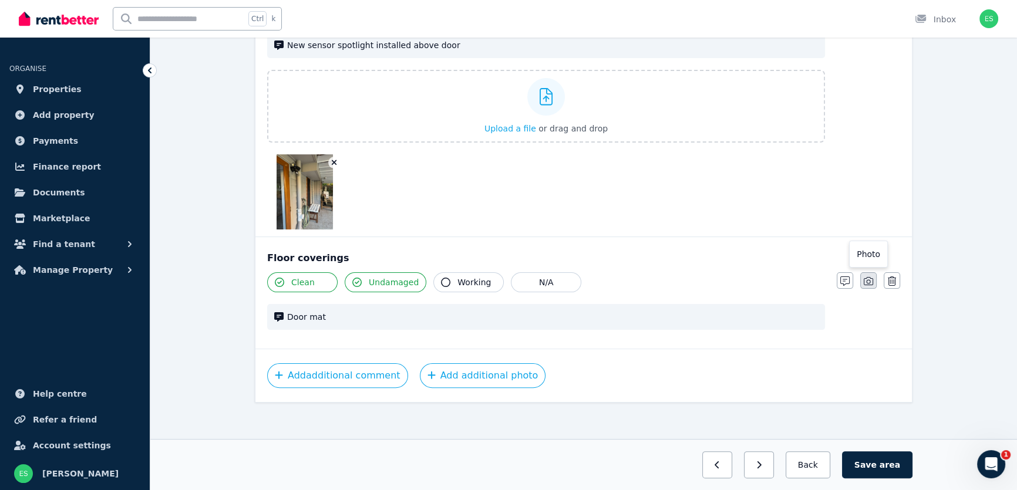
click at [866, 280] on icon "button" at bounding box center [868, 281] width 9 height 9
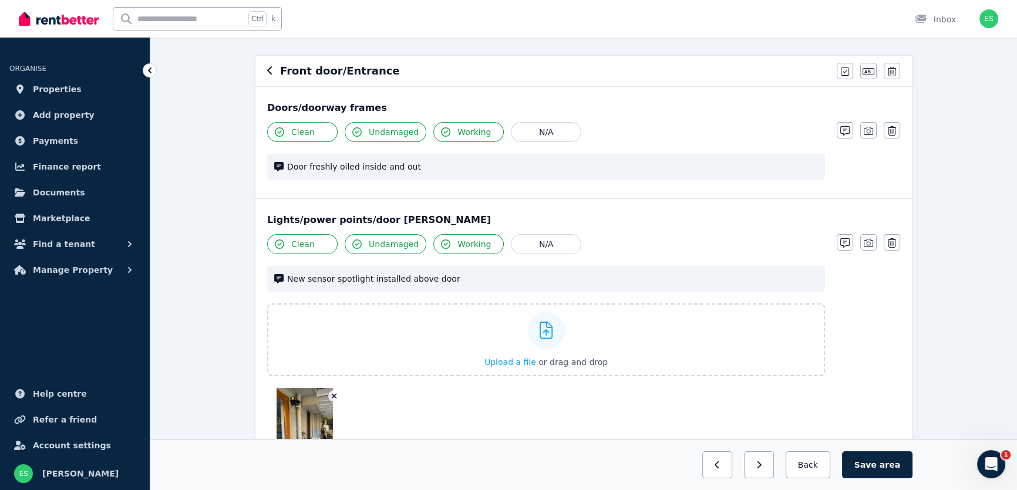
scroll to position [64, 0]
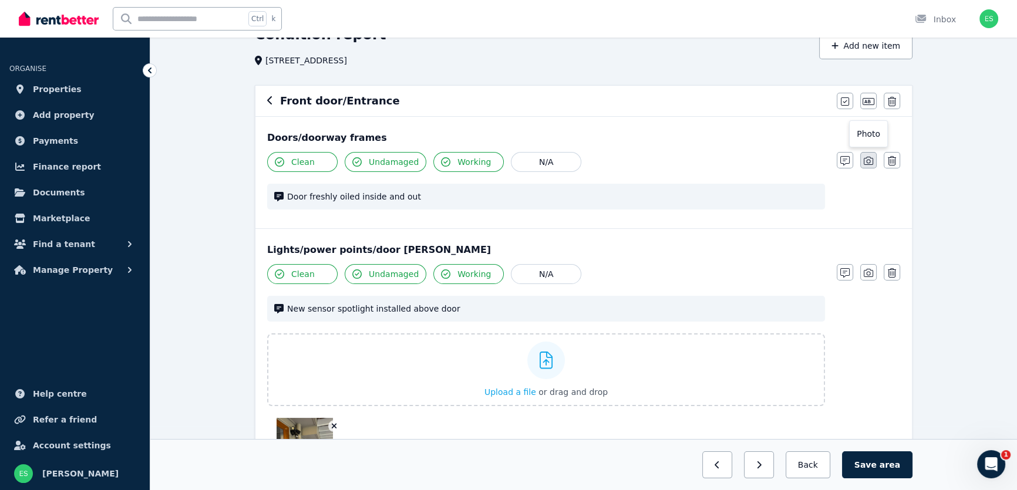
click at [867, 162] on icon "button" at bounding box center [868, 161] width 9 height 8
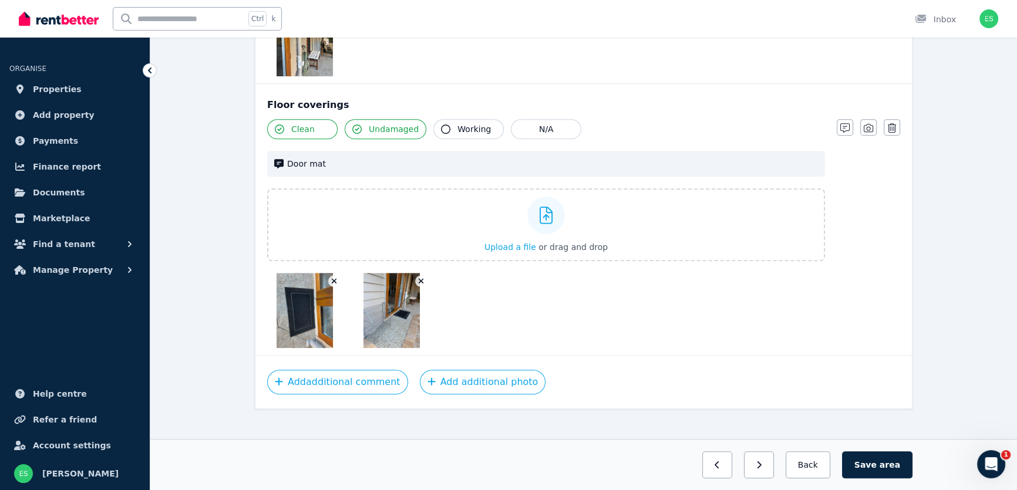
scroll to position [651, 0]
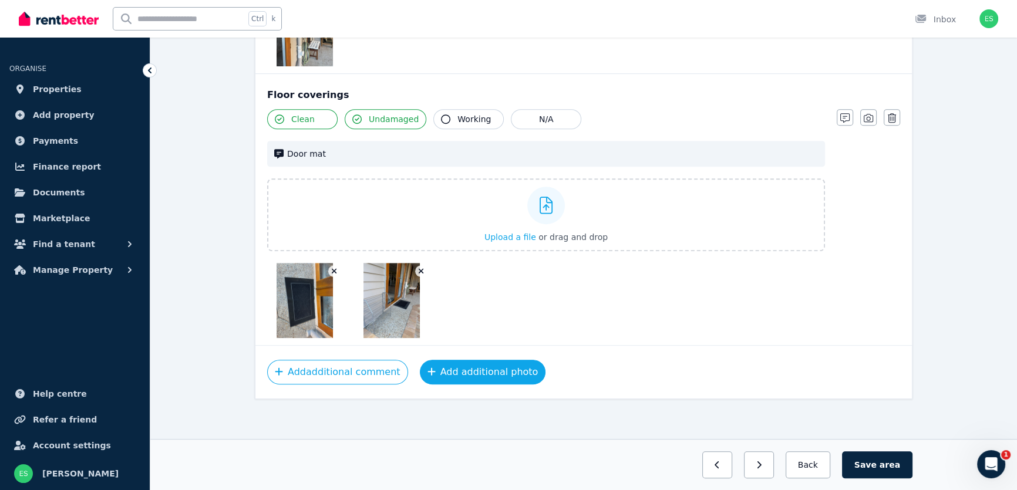
click at [494, 371] on button "Add additional photo" at bounding box center [483, 372] width 126 height 25
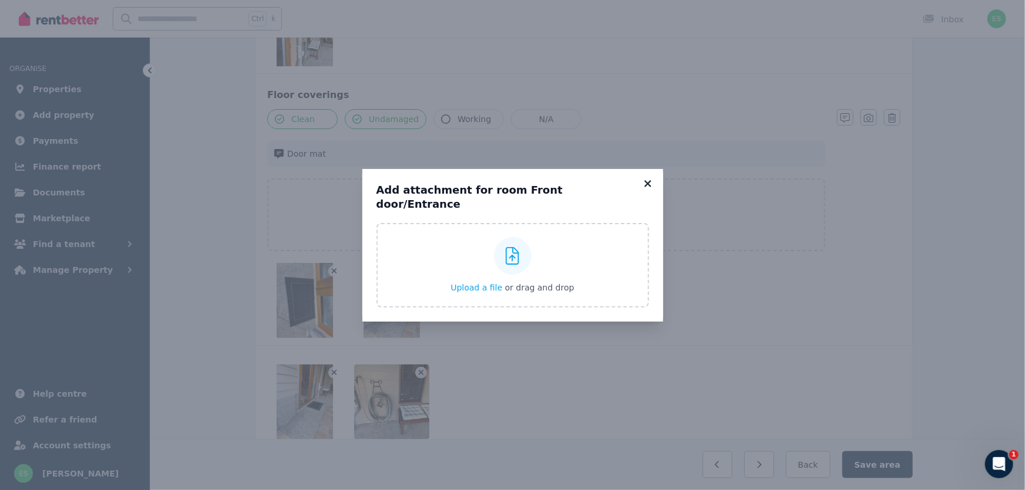
click at [650, 189] on icon at bounding box center [648, 184] width 12 height 11
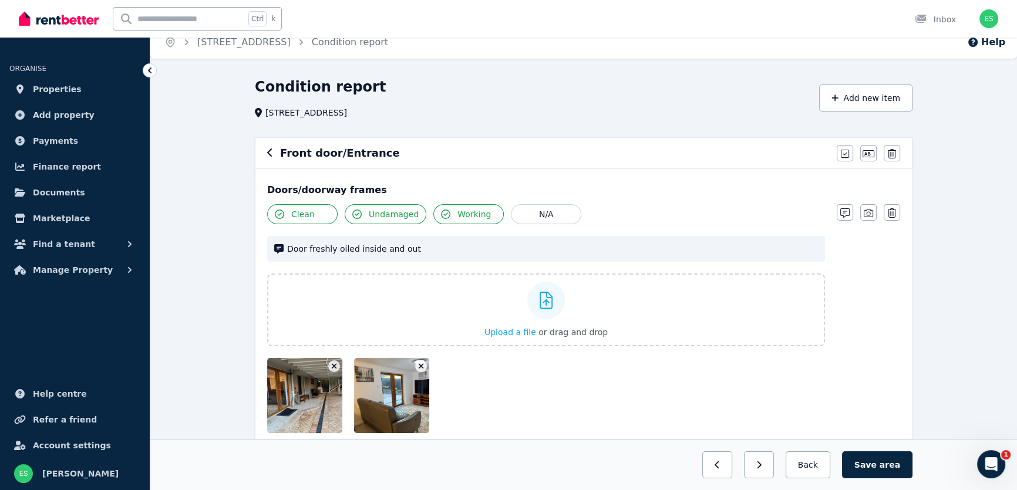
scroll to position [0, 0]
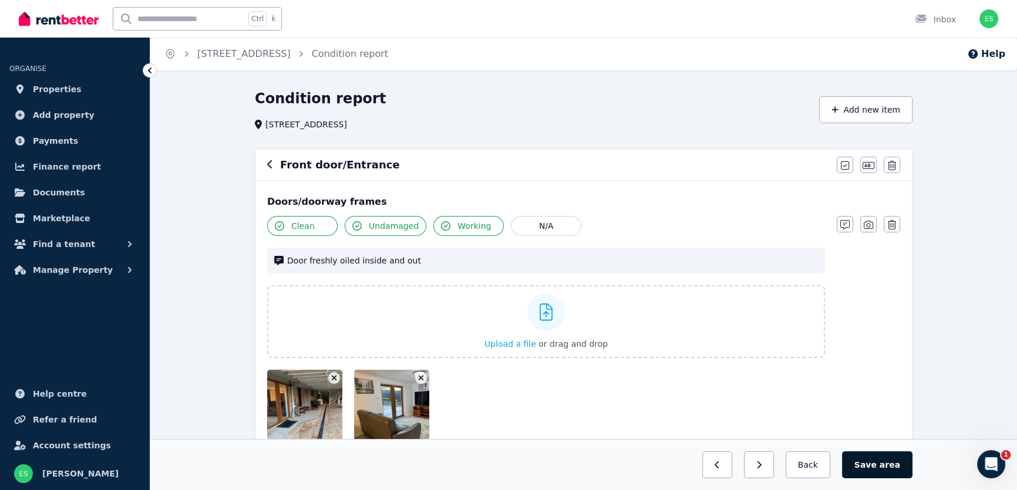
click at [868, 466] on button "Save area" at bounding box center [877, 465] width 70 height 27
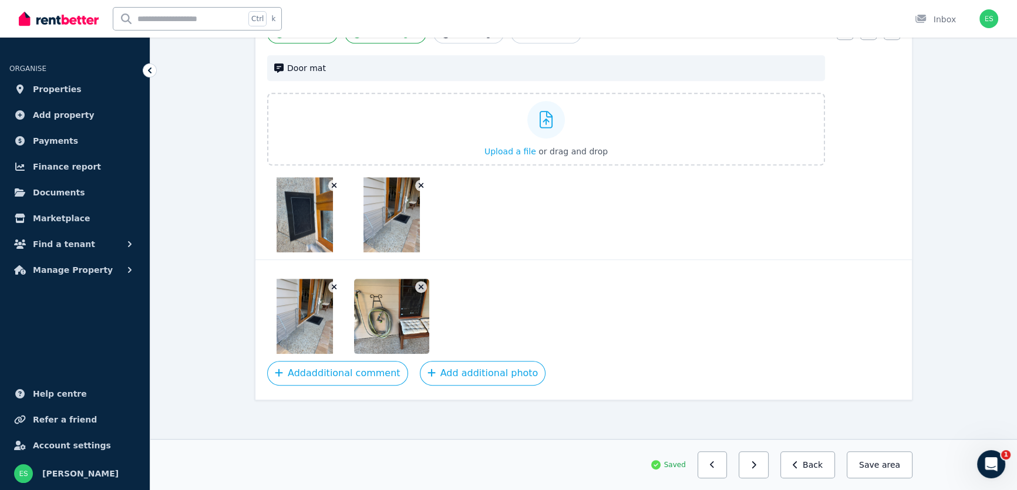
scroll to position [738, 0]
click at [394, 339] on img at bounding box center [404, 315] width 100 height 75
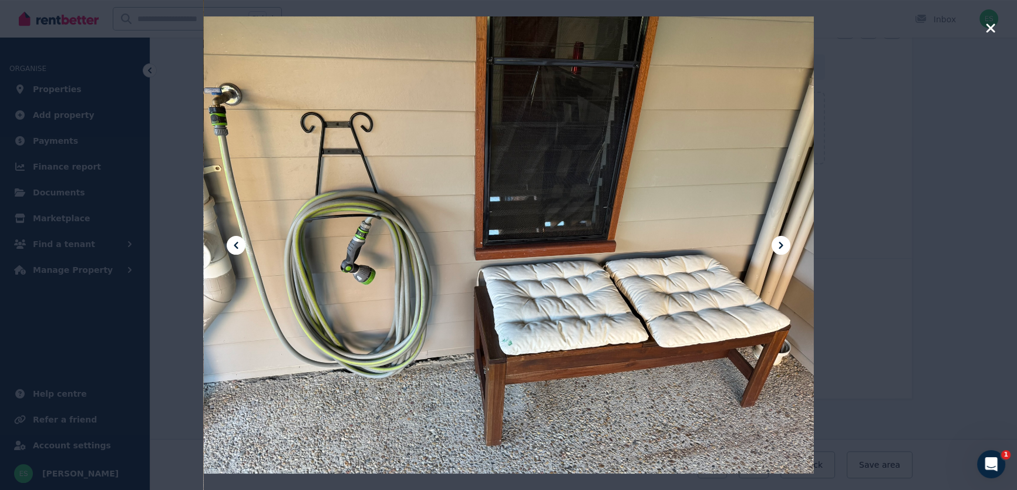
click at [987, 31] on icon "button" at bounding box center [990, 27] width 9 height 9
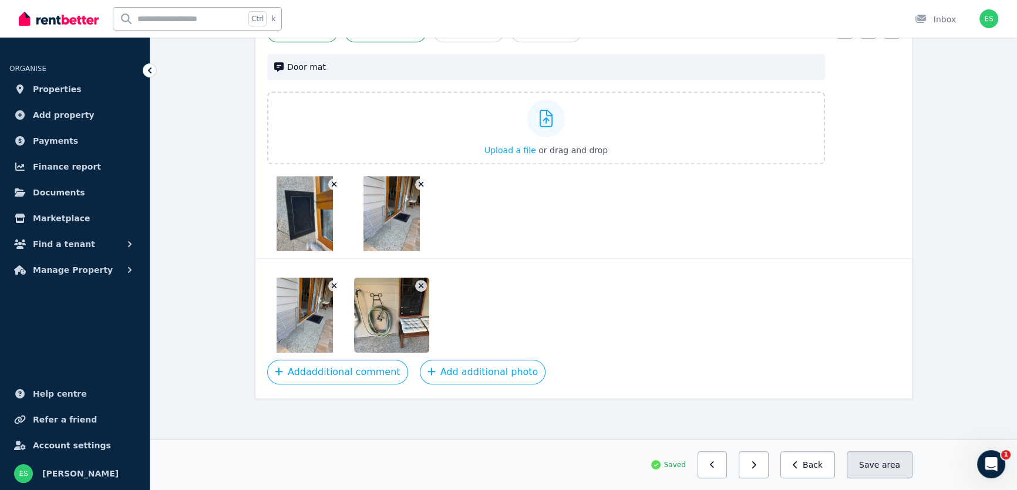
click at [880, 474] on button "Save area" at bounding box center [880, 465] width 66 height 27
click at [811, 462] on button "Back" at bounding box center [808, 465] width 55 height 27
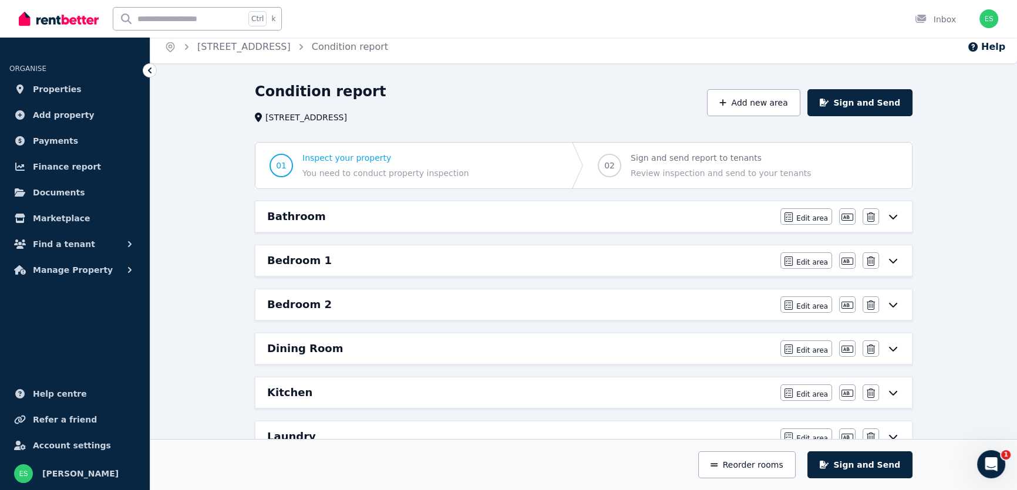
scroll to position [0, 0]
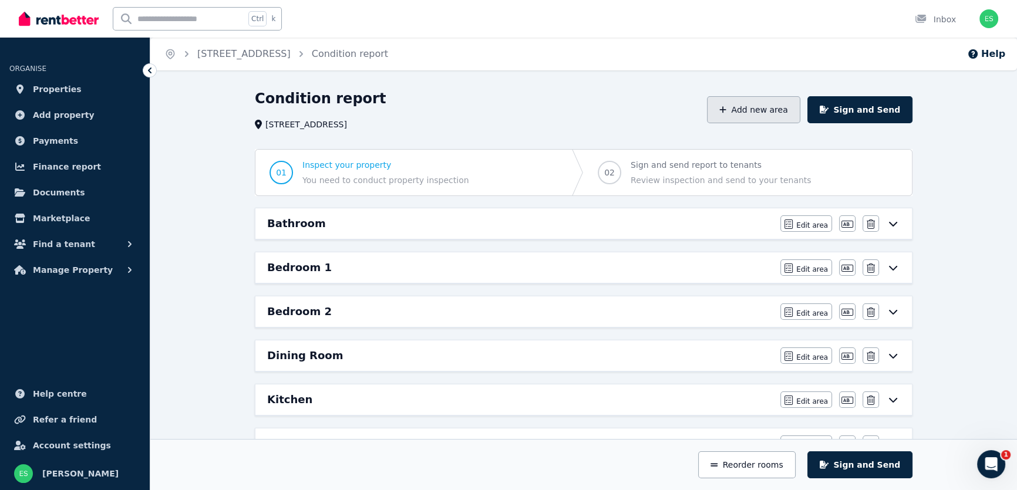
click at [727, 111] on icon "button" at bounding box center [723, 110] width 7 height 8
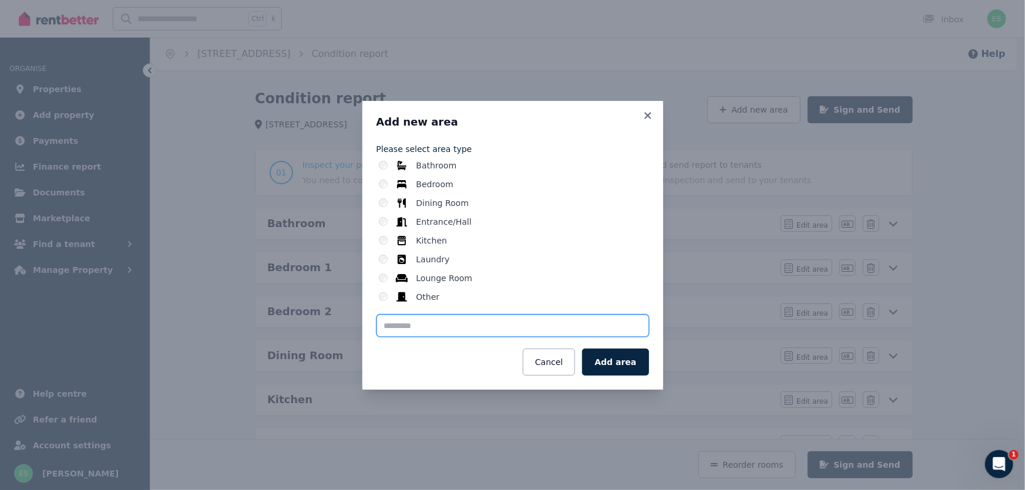
click at [510, 322] on input "text" at bounding box center [513, 326] width 273 height 22
type input "*"
type input "*******"
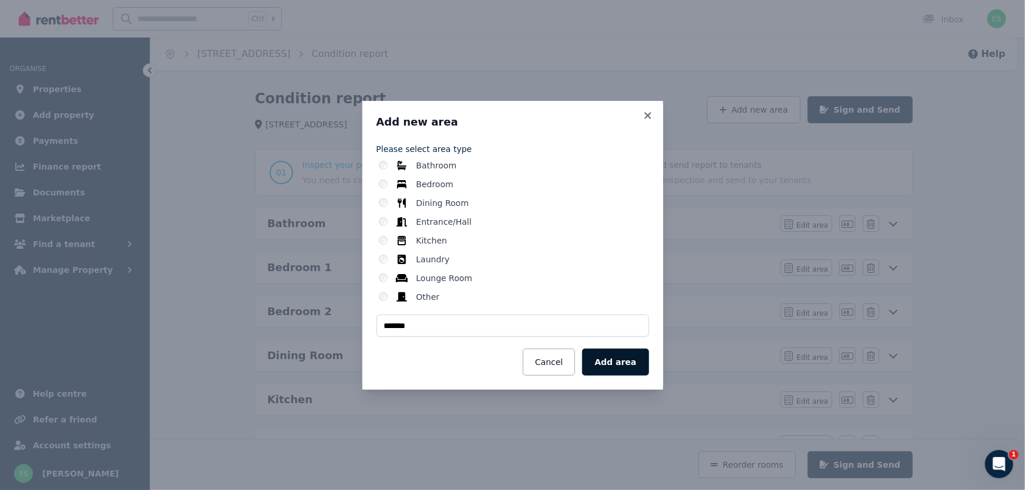
click at [616, 360] on button "Add area" at bounding box center [615, 362] width 66 height 27
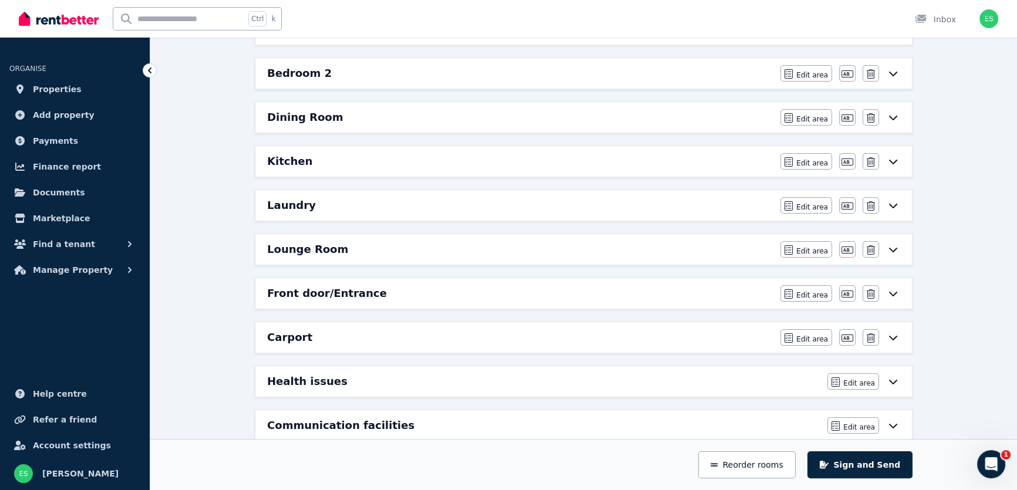
scroll to position [267, 0]
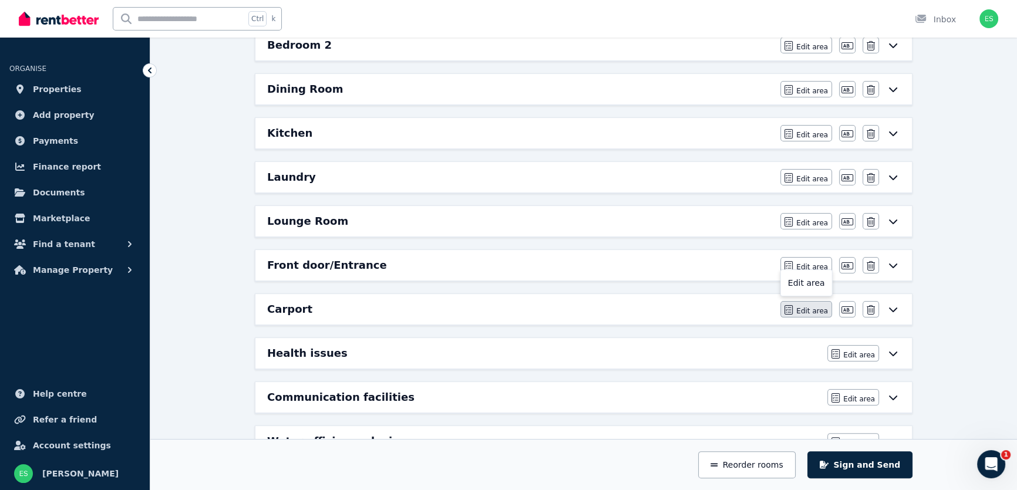
click at [798, 310] on button "Edit area" at bounding box center [807, 309] width 52 height 16
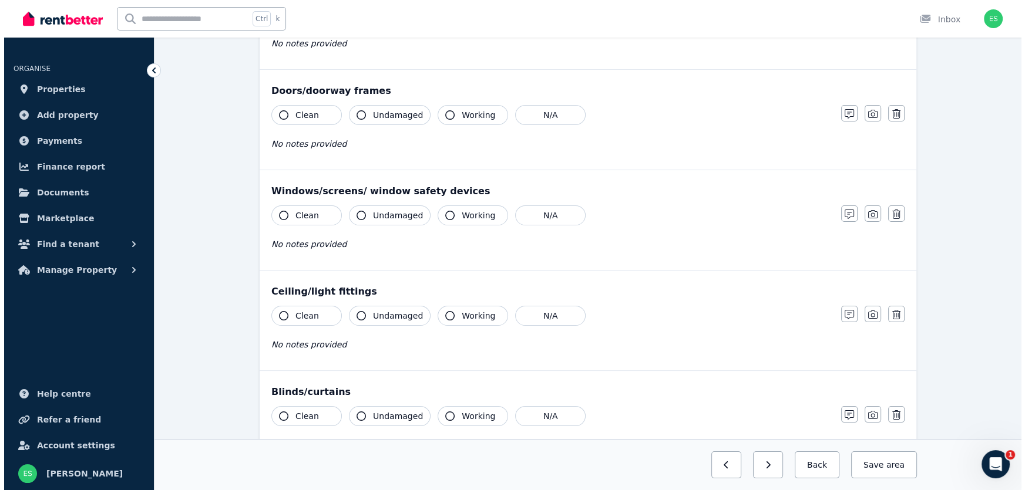
scroll to position [213, 0]
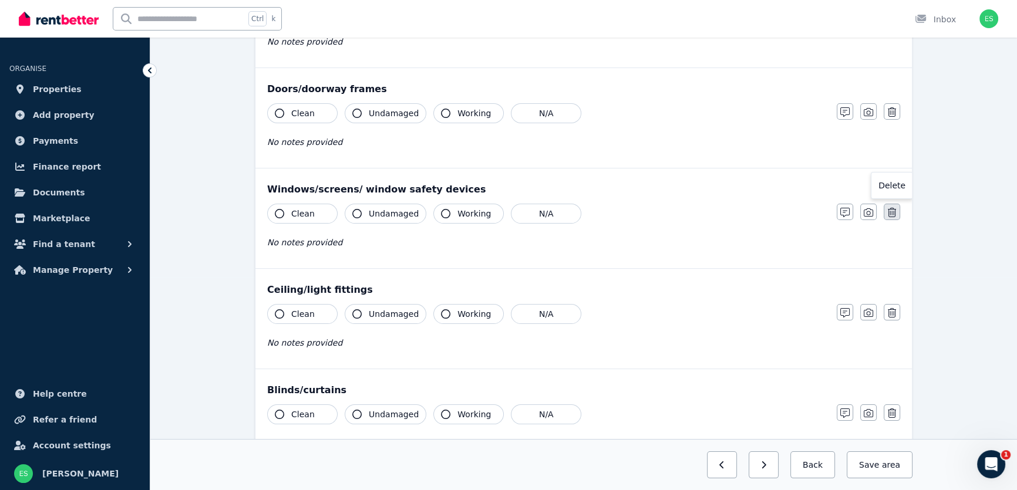
click at [890, 214] on icon "button" at bounding box center [892, 212] width 8 height 9
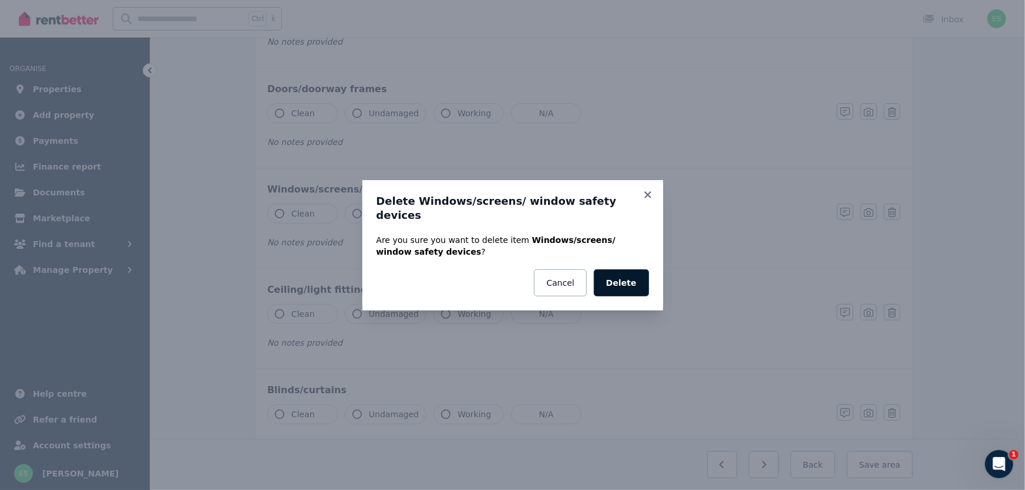
click at [623, 276] on button "Delete" at bounding box center [621, 283] width 55 height 27
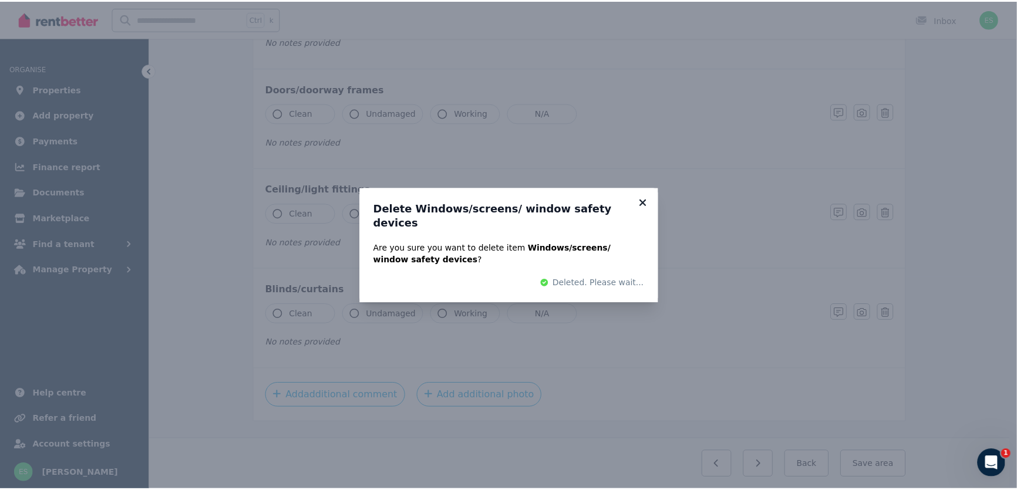
scroll to position [113, 0]
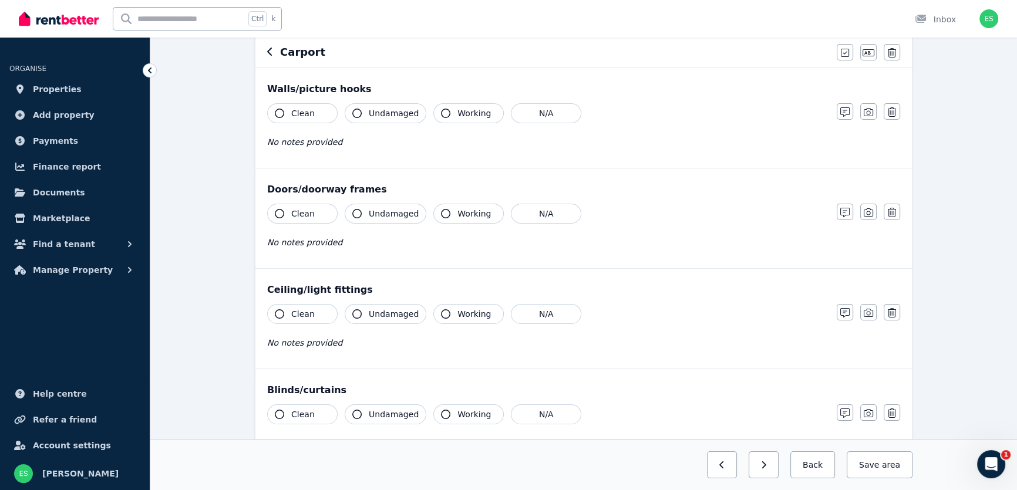
click at [304, 318] on span "Clean" at bounding box center [302, 314] width 23 height 12
click at [376, 315] on span "Undamaged" at bounding box center [394, 314] width 50 height 12
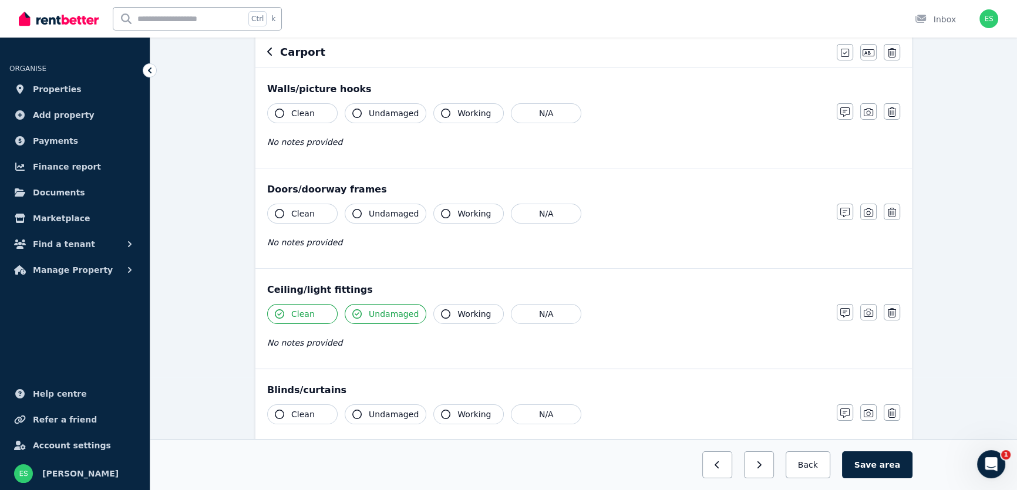
click at [445, 313] on icon "button" at bounding box center [445, 314] width 9 height 9
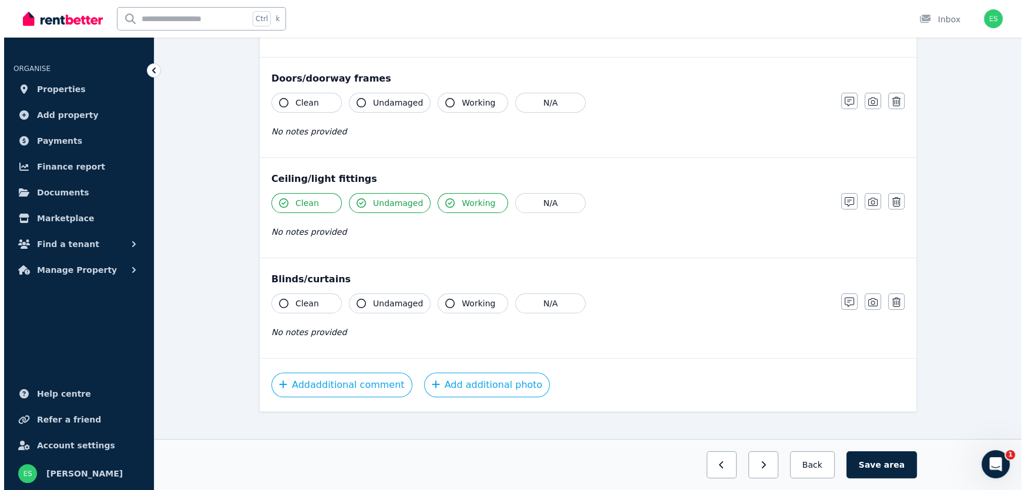
scroll to position [237, 0]
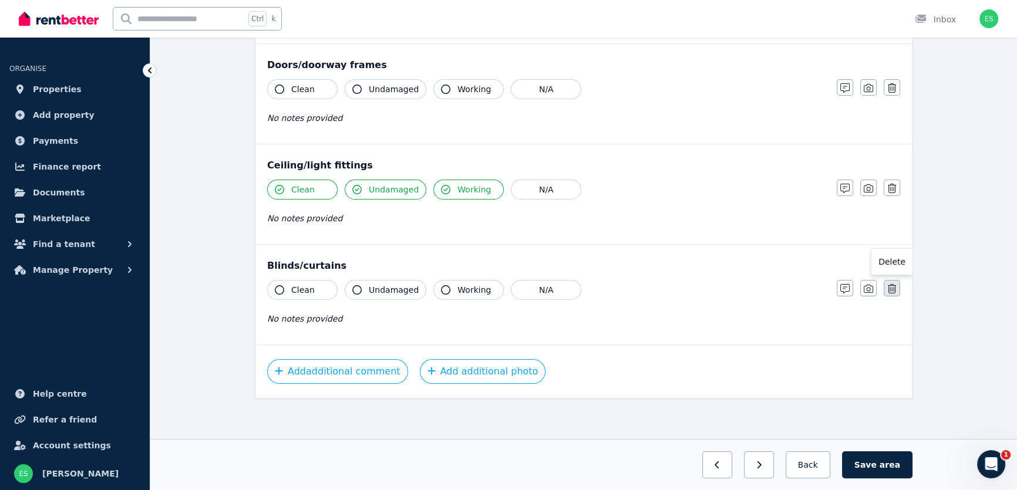
click at [895, 288] on icon "button" at bounding box center [892, 288] width 8 height 9
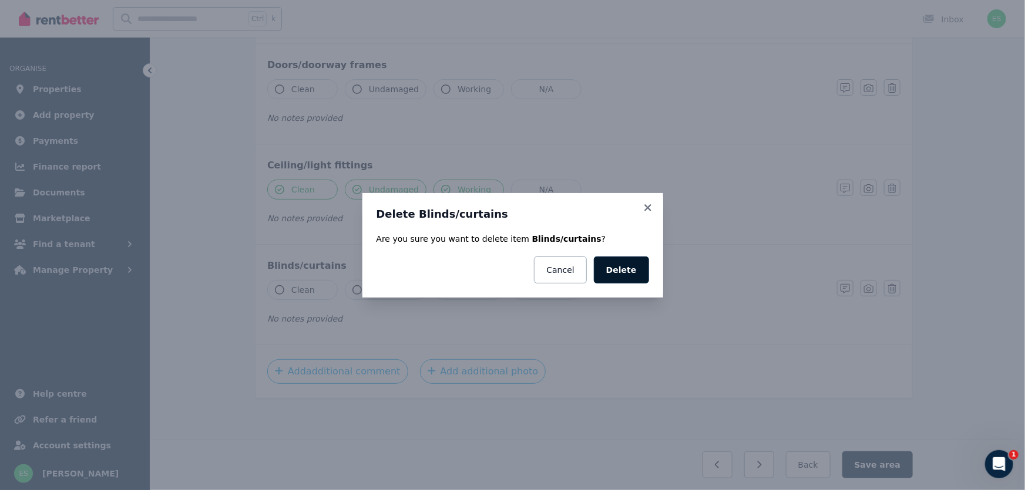
click at [627, 276] on button "Delete" at bounding box center [621, 270] width 55 height 27
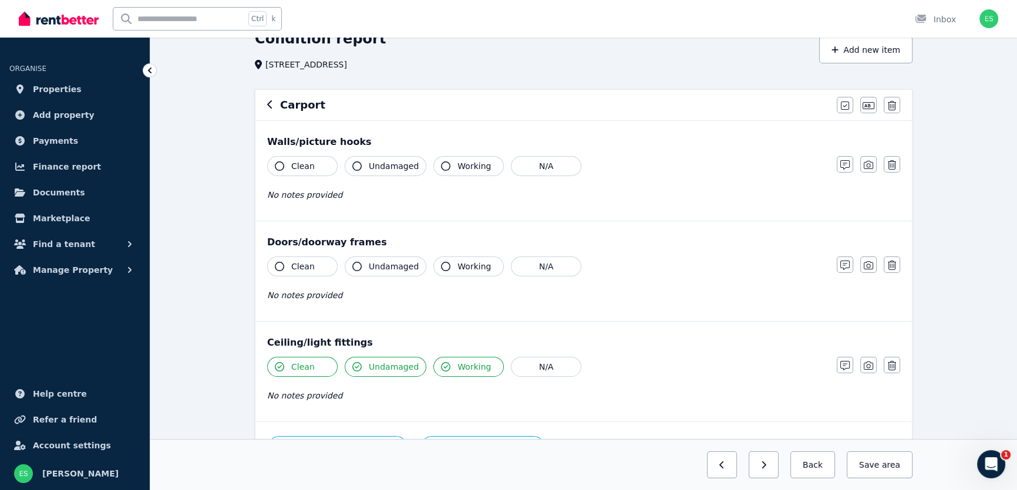
scroll to position [30, 0]
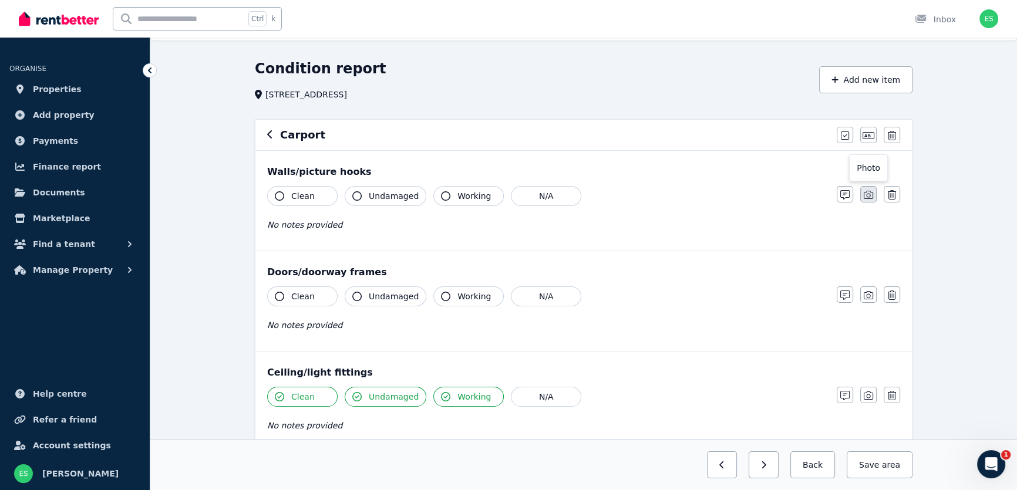
click at [866, 190] on icon "button" at bounding box center [868, 194] width 9 height 9
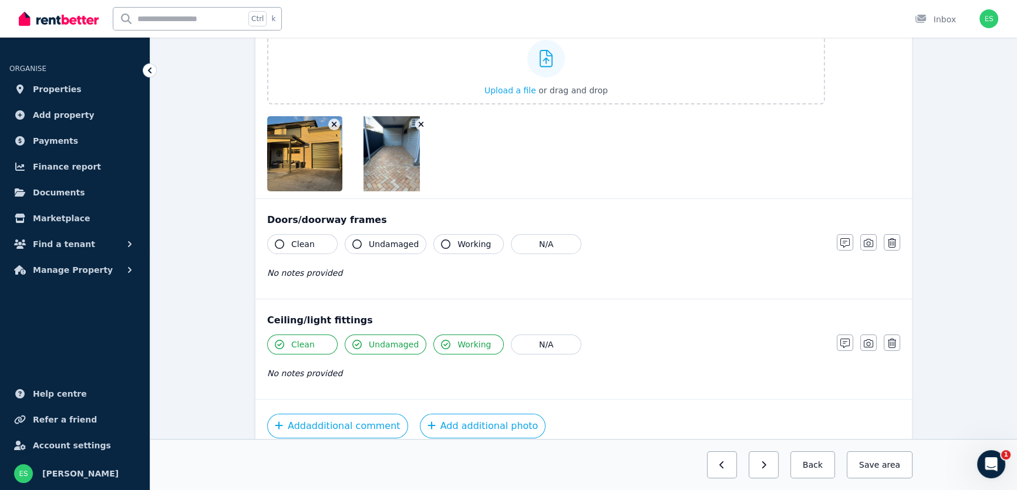
scroll to position [244, 0]
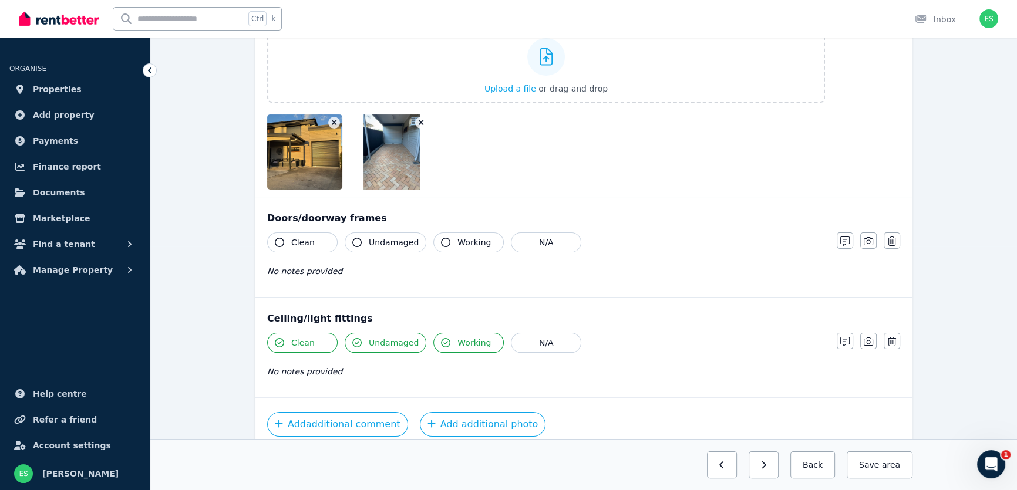
click at [284, 241] on button "Clean" at bounding box center [302, 243] width 70 height 20
click at [386, 242] on span "Undamaged" at bounding box center [394, 243] width 50 height 12
click at [458, 239] on span "Working" at bounding box center [474, 243] width 33 height 12
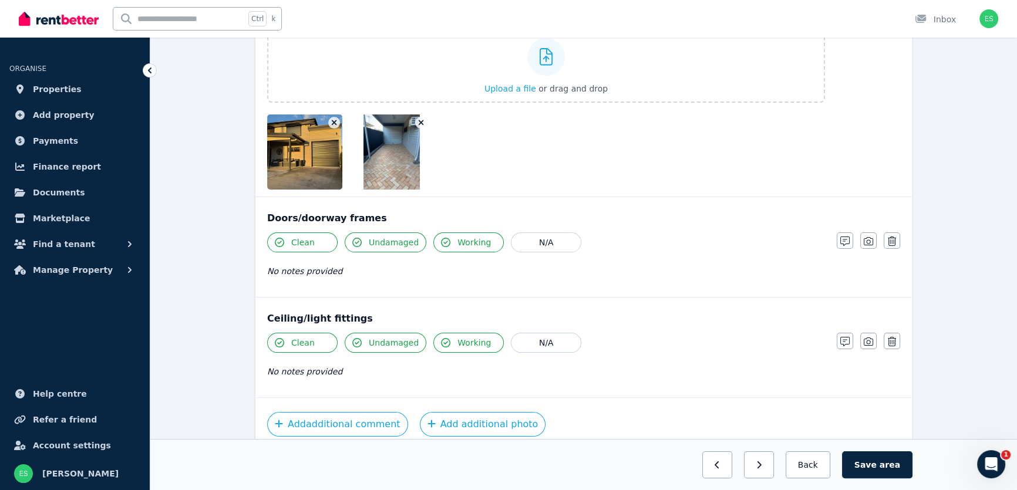
click at [336, 121] on icon "button" at bounding box center [334, 123] width 6 height 8
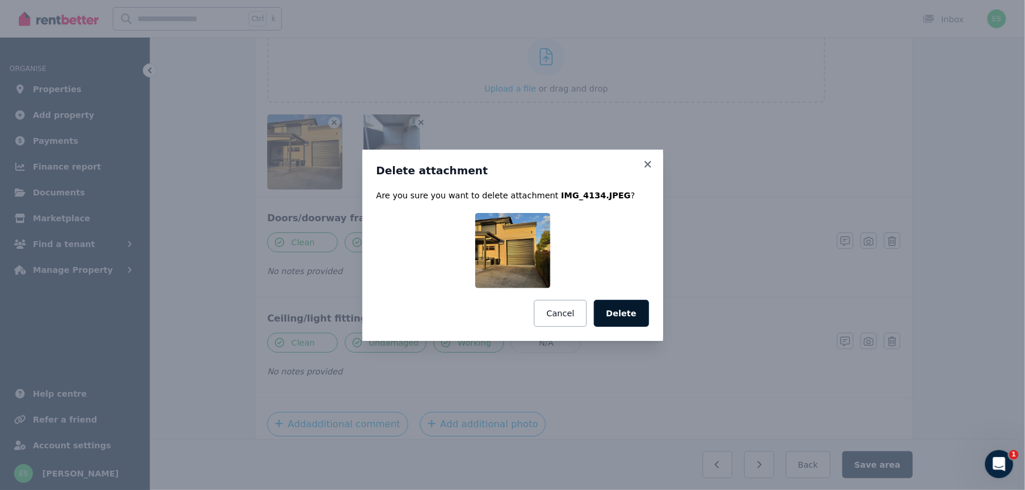
click at [621, 315] on button "Delete" at bounding box center [621, 313] width 55 height 27
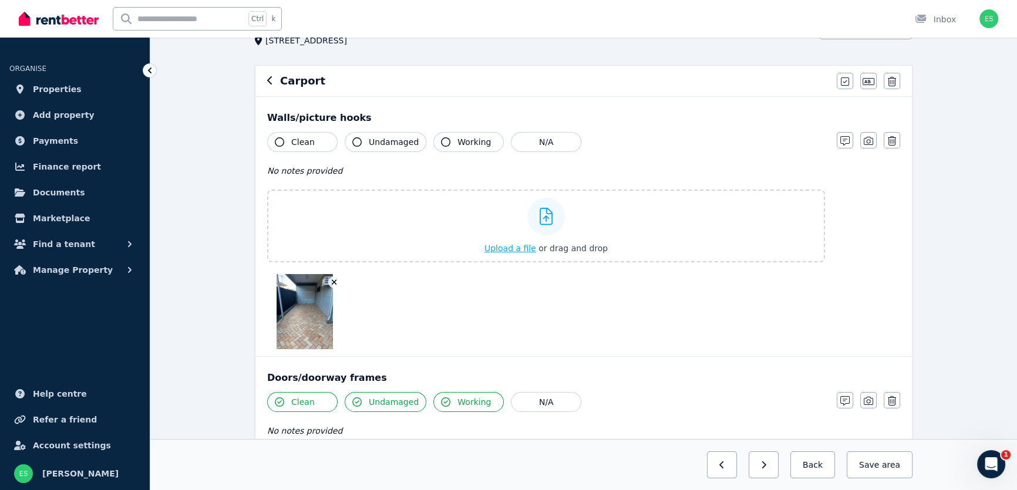
scroll to position [83, 0]
click at [334, 119] on div "Walls/picture hooks" at bounding box center [583, 119] width 633 height 14
click at [318, 141] on button "Clean" at bounding box center [302, 143] width 70 height 20
click at [370, 144] on span "Undamaged" at bounding box center [394, 143] width 50 height 12
click at [846, 138] on icon "button" at bounding box center [845, 141] width 9 height 9
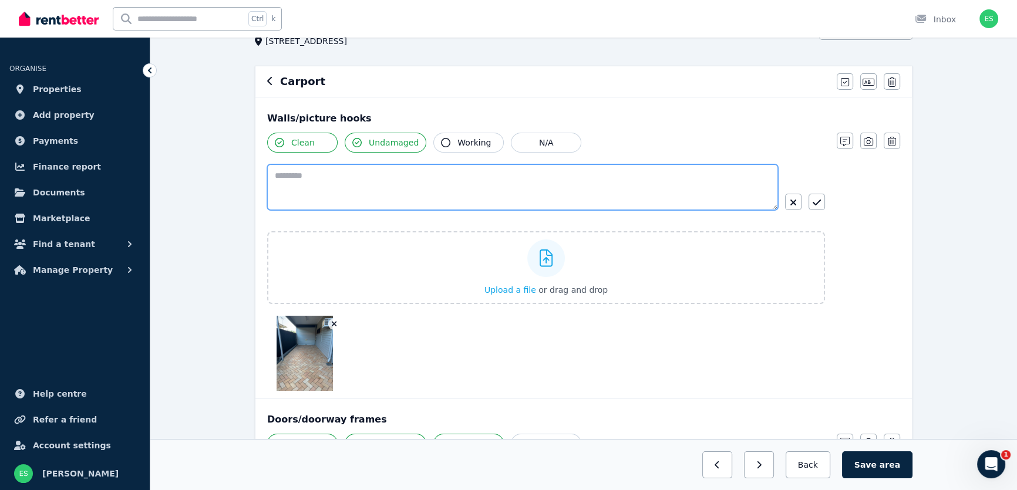
click at [480, 183] on textarea at bounding box center [522, 187] width 511 height 46
type textarea "**********"
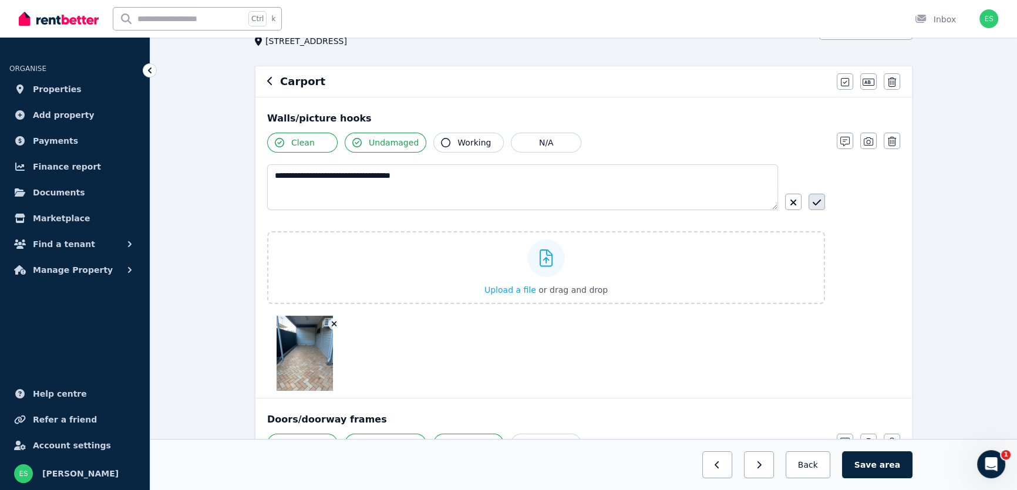
click at [814, 204] on icon "button" at bounding box center [817, 202] width 8 height 9
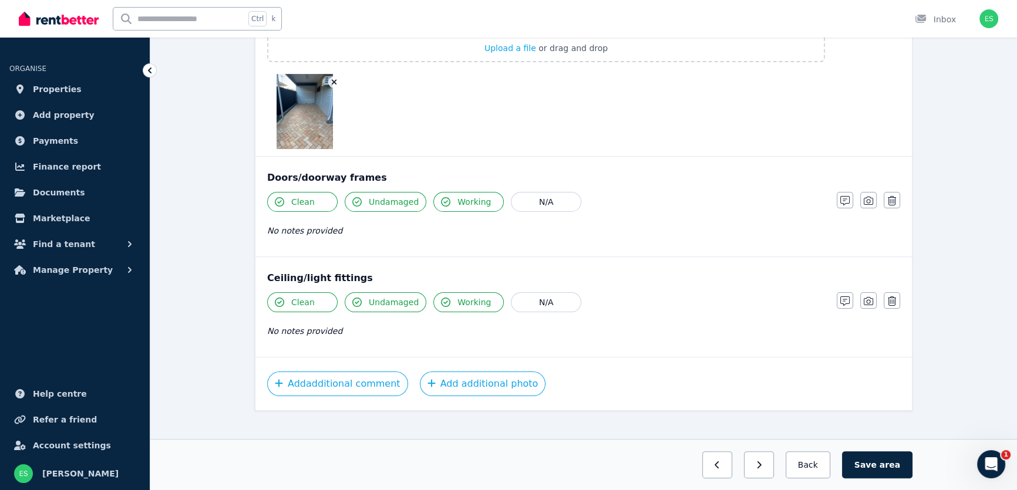
scroll to position [297, 0]
click at [869, 204] on icon "button" at bounding box center [868, 199] width 9 height 9
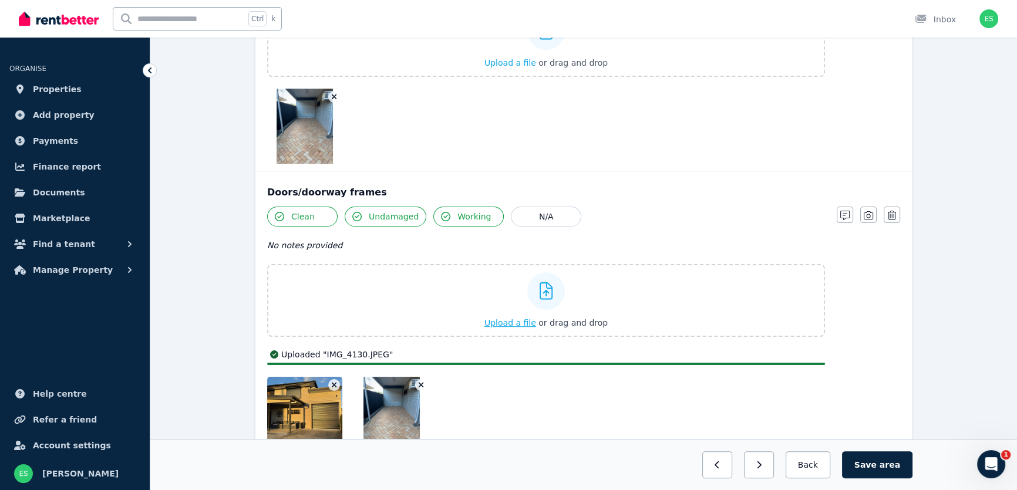
scroll to position [278, 0]
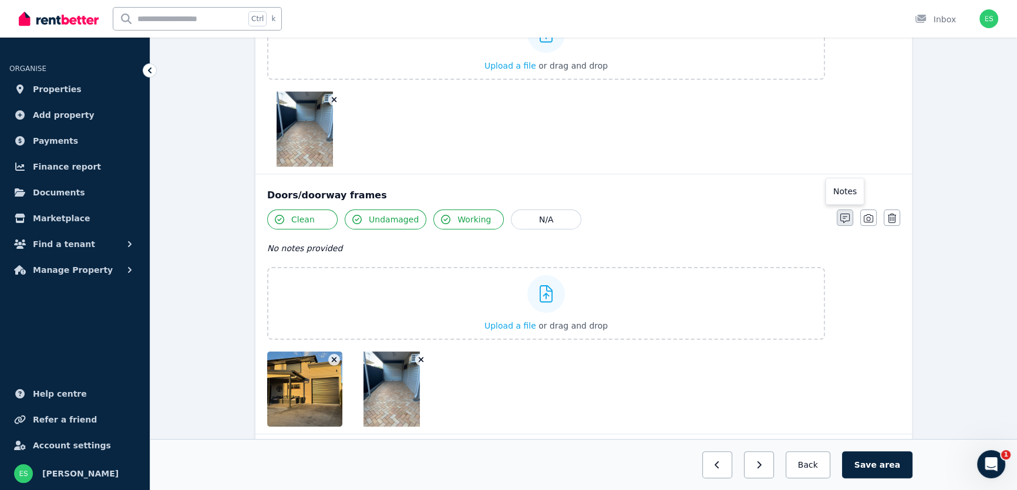
click at [849, 217] on icon "button" at bounding box center [845, 218] width 9 height 9
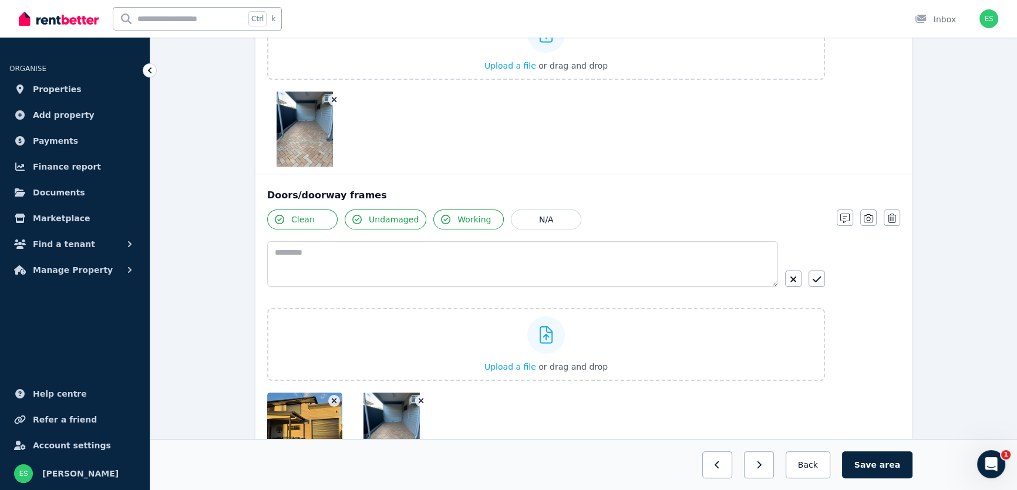
click at [529, 289] on div at bounding box center [522, 268] width 511 height 55
click at [534, 259] on textarea at bounding box center [522, 264] width 511 height 46
type textarea "*"
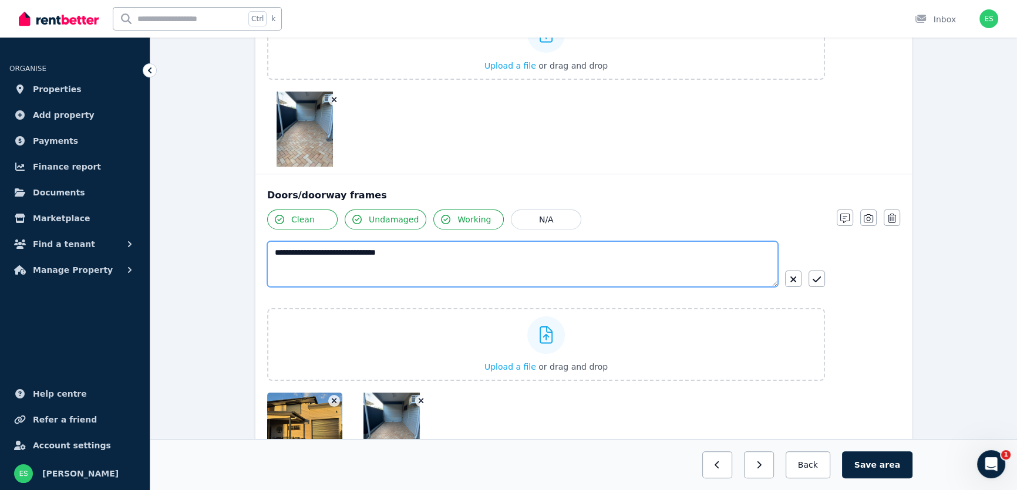
click at [341, 250] on textarea "**********" at bounding box center [522, 264] width 511 height 46
type textarea "**********"
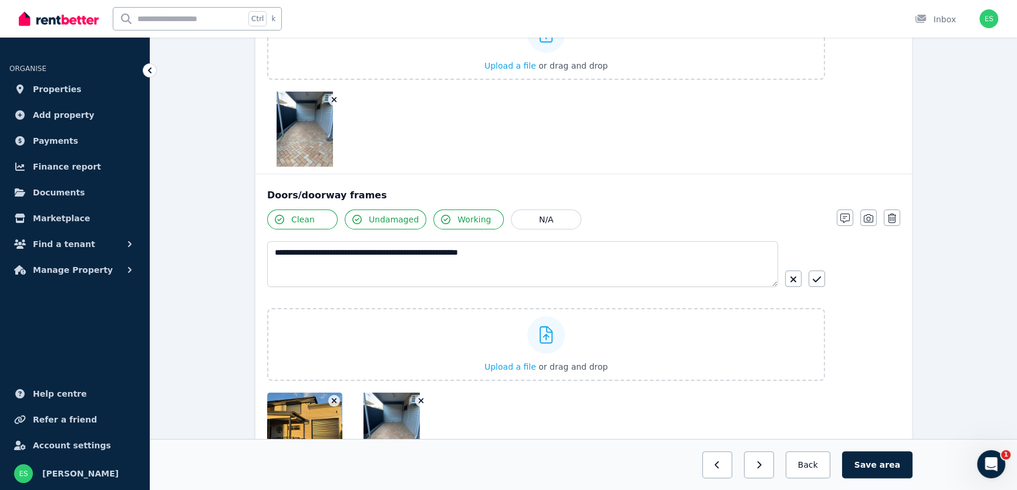
click at [818, 288] on div "**********" at bounding box center [546, 268] width 558 height 55
click at [817, 278] on icon "button" at bounding box center [817, 279] width 8 height 9
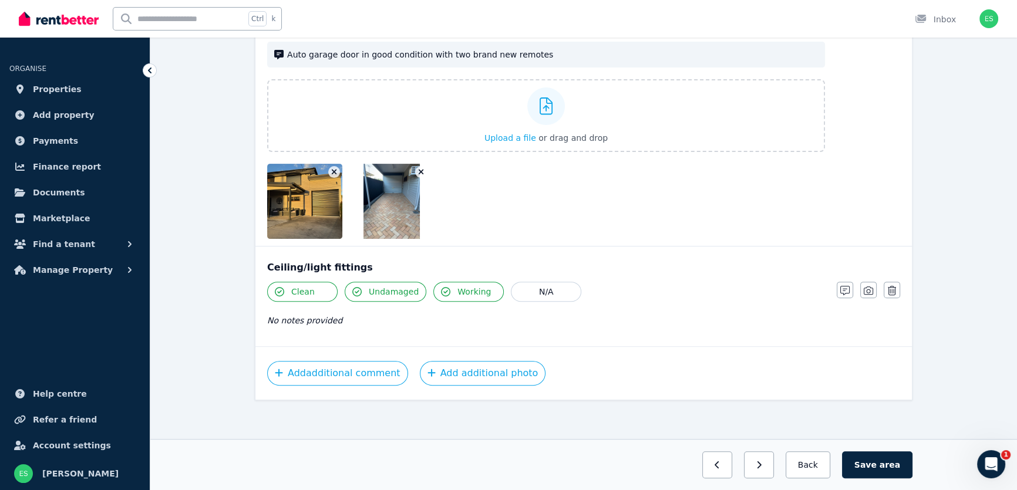
scroll to position [479, 0]
click at [843, 287] on icon "button" at bounding box center [845, 289] width 9 height 9
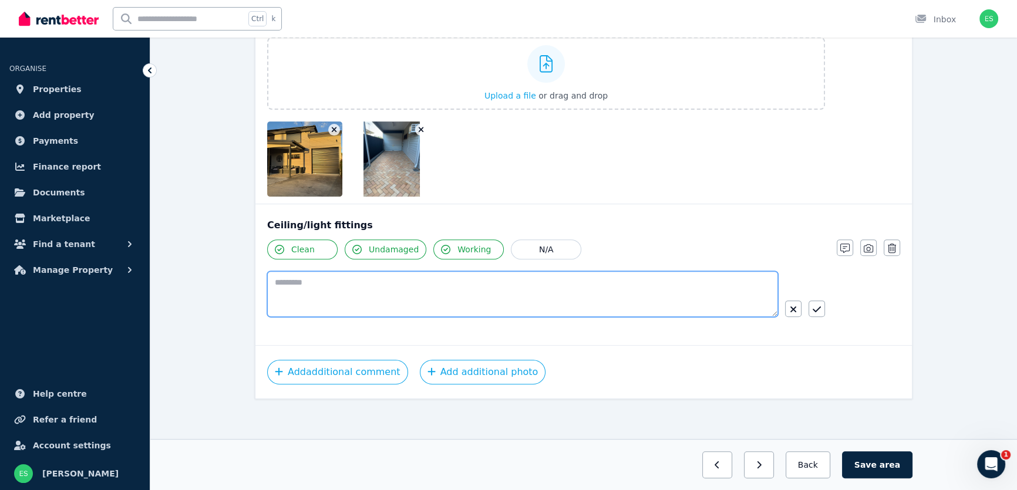
click at [520, 293] on textarea at bounding box center [522, 294] width 511 height 46
type textarea "**********"
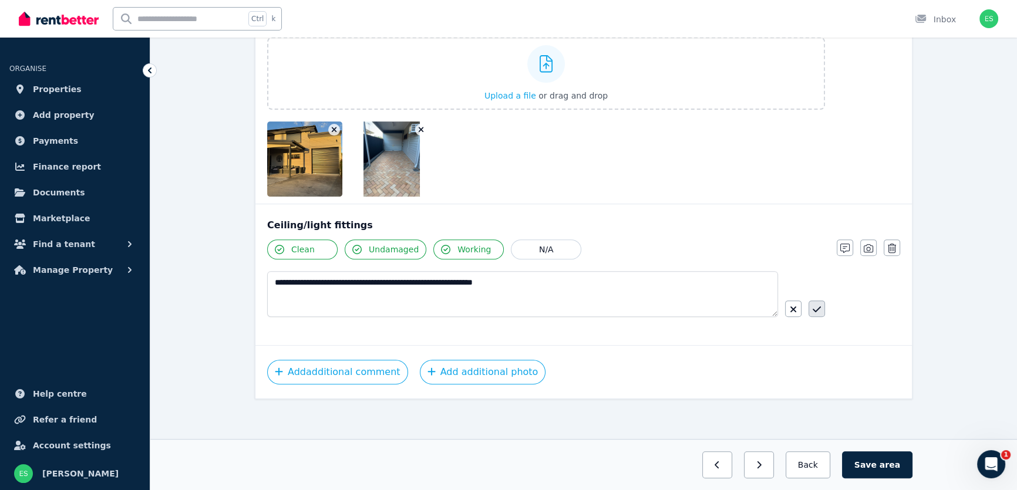
click at [816, 309] on icon "button" at bounding box center [817, 309] width 8 height 9
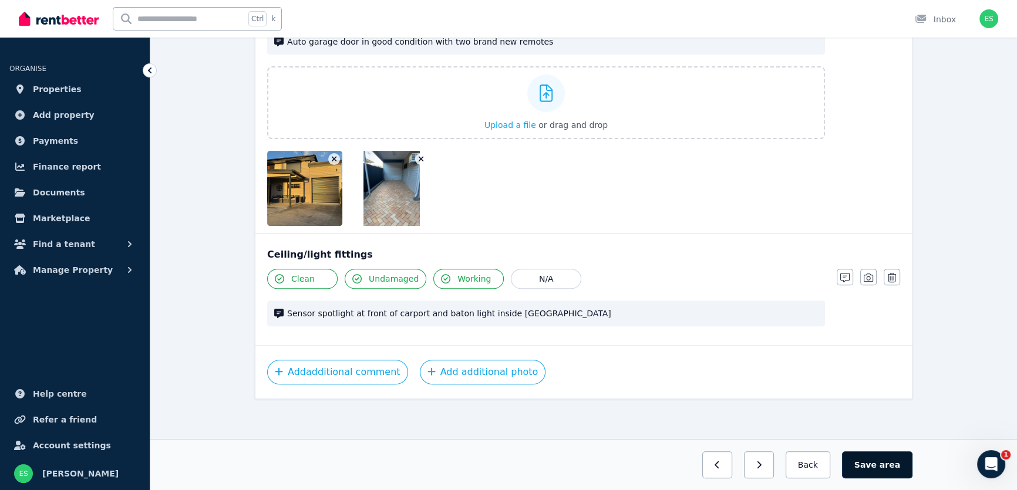
click at [879, 460] on button "Save area" at bounding box center [877, 465] width 70 height 27
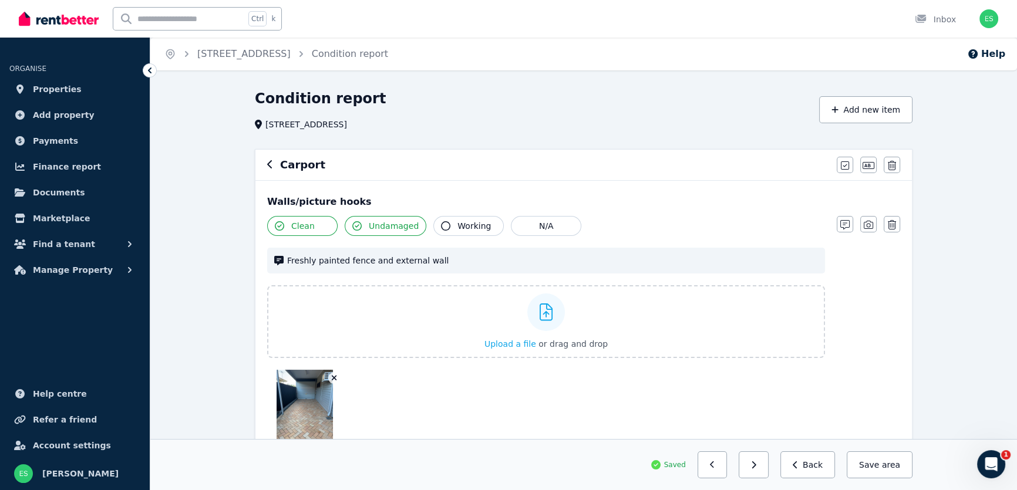
scroll to position [0, 0]
click at [268, 164] on icon "button" at bounding box center [269, 164] width 5 height 8
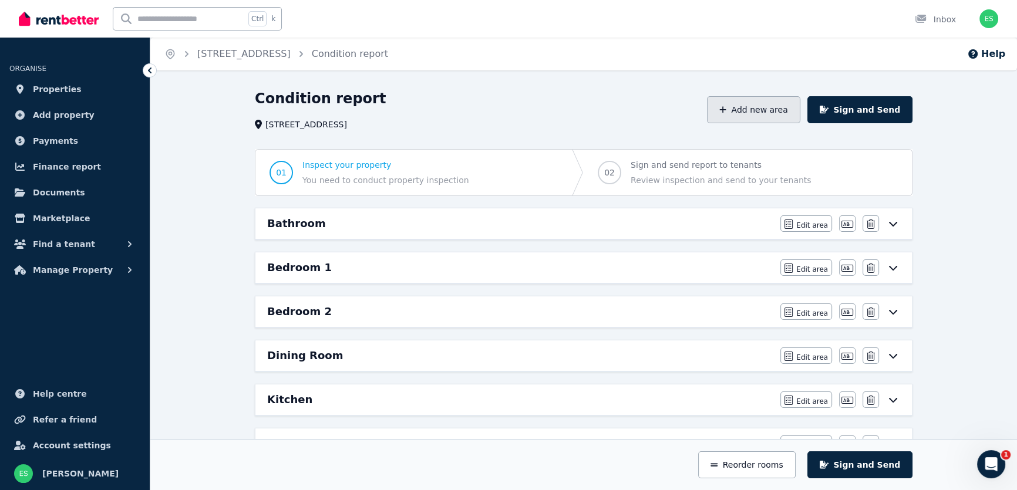
click at [756, 112] on button "Add new area" at bounding box center [753, 109] width 93 height 27
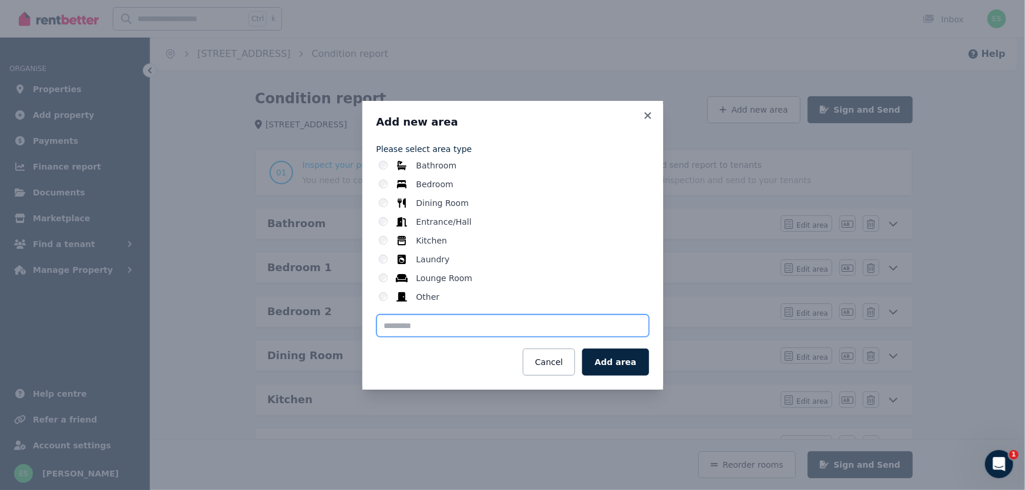
click at [488, 329] on input "text" at bounding box center [513, 326] width 273 height 22
click at [464, 327] on input "**********" at bounding box center [513, 326] width 273 height 22
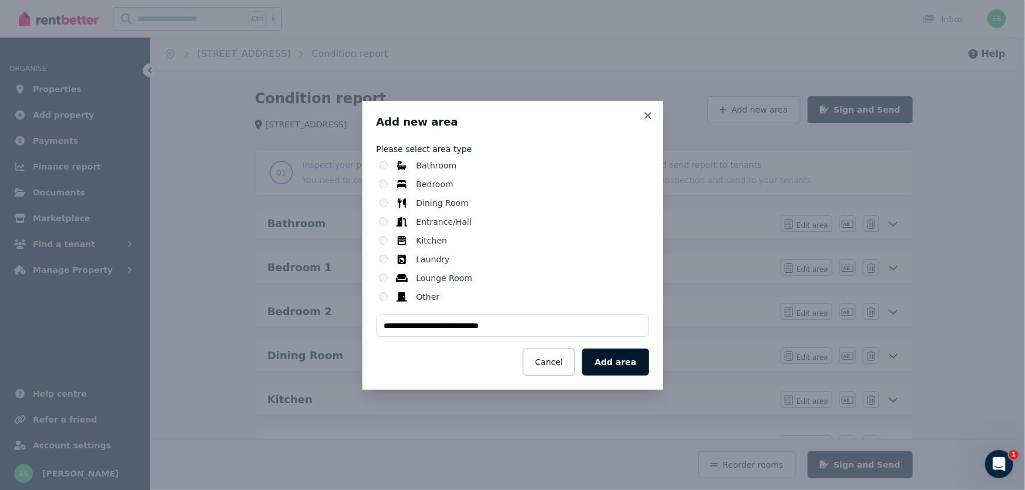
click at [623, 359] on button "Add area" at bounding box center [615, 362] width 66 height 27
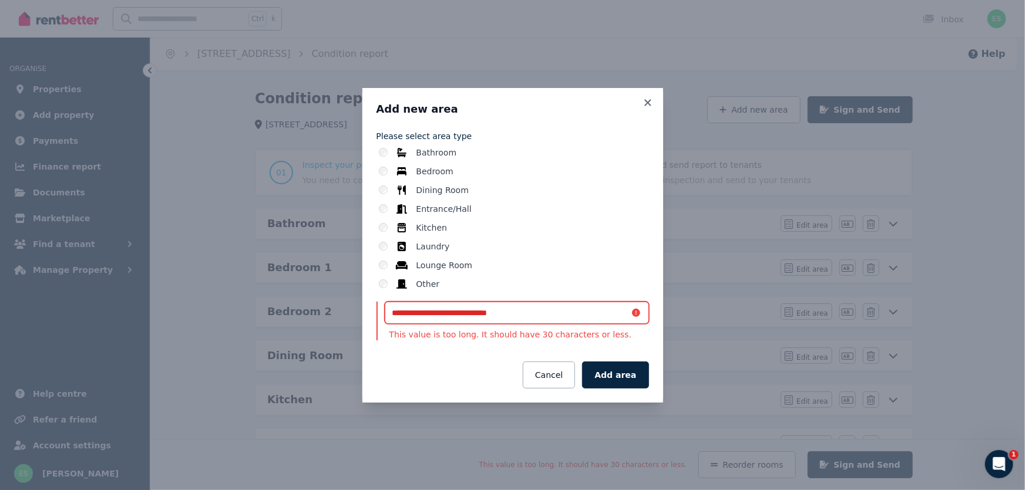
click at [469, 314] on input "**********" at bounding box center [517, 313] width 264 height 22
drag, startPoint x: 428, startPoint y: 314, endPoint x: 388, endPoint y: 314, distance: 39.9
click at [388, 314] on input "**********" at bounding box center [517, 313] width 264 height 22
click at [428, 312] on input "**********" at bounding box center [517, 313] width 264 height 22
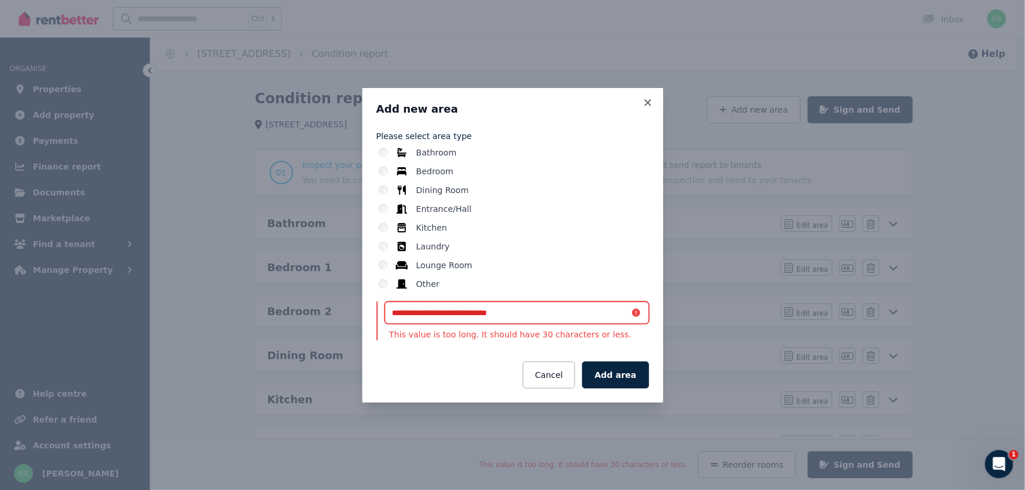
click at [466, 314] on input "**********" at bounding box center [517, 313] width 264 height 22
drag, startPoint x: 468, startPoint y: 312, endPoint x: 425, endPoint y: 317, distance: 43.7
click at [425, 317] on input "**********" at bounding box center [517, 313] width 264 height 22
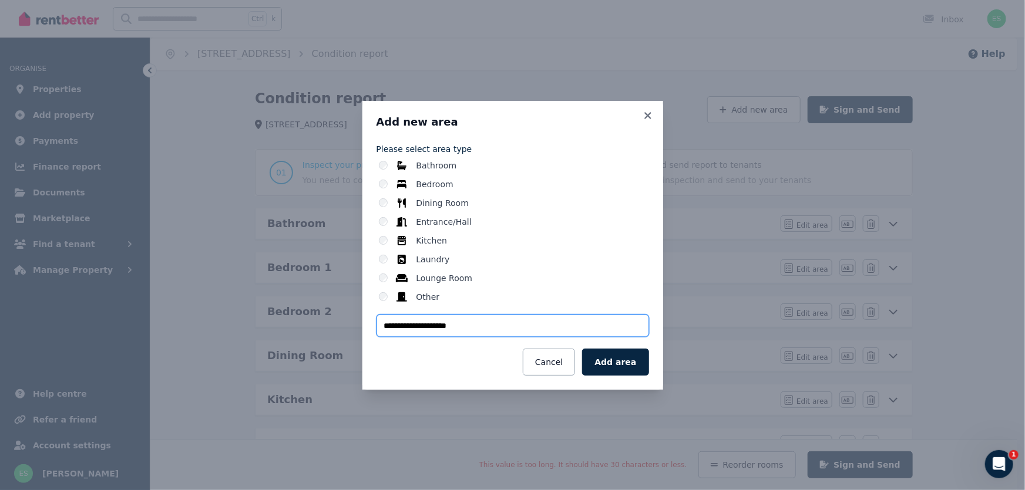
click at [452, 324] on input "**********" at bounding box center [513, 326] width 273 height 22
click at [416, 328] on input "**********" at bounding box center [513, 326] width 273 height 22
type input "**********"
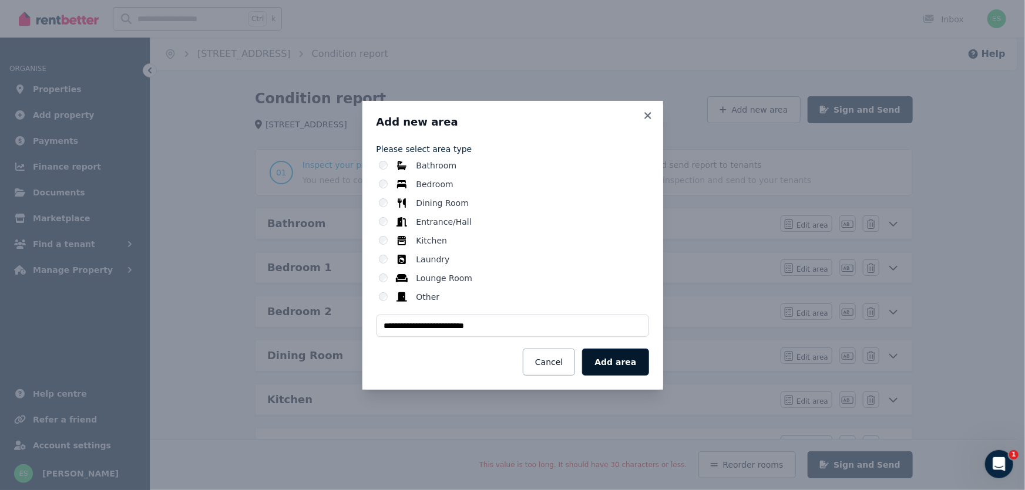
click at [609, 358] on button "Add area" at bounding box center [615, 362] width 66 height 27
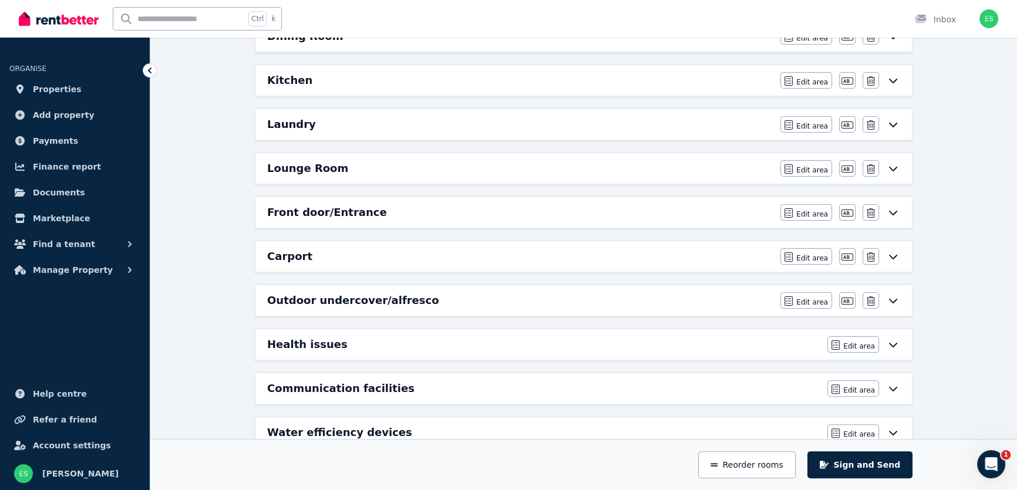
scroll to position [320, 0]
click at [793, 299] on icon "button" at bounding box center [789, 300] width 8 height 9
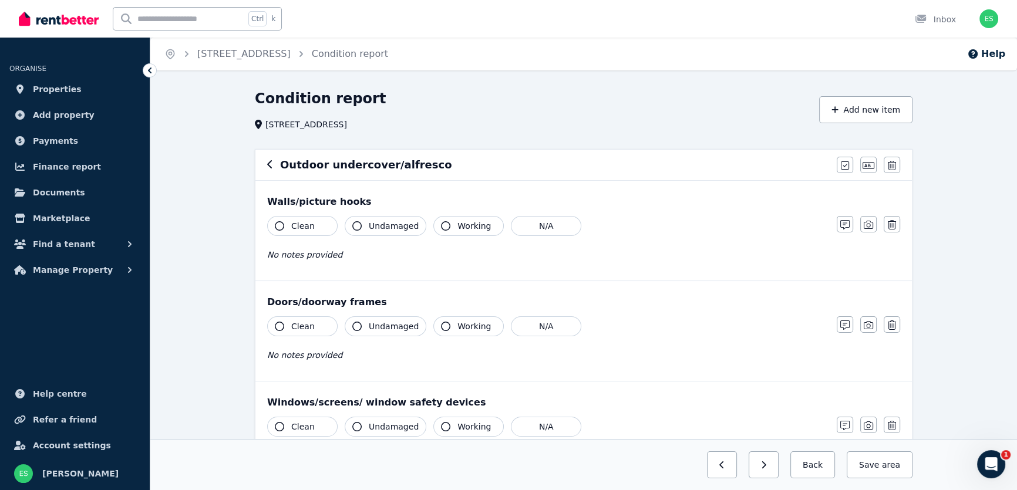
click at [307, 229] on span "Clean" at bounding box center [302, 226] width 23 height 12
click at [379, 230] on span "Undamaged" at bounding box center [394, 226] width 50 height 12
click at [892, 330] on icon "button" at bounding box center [892, 325] width 8 height 9
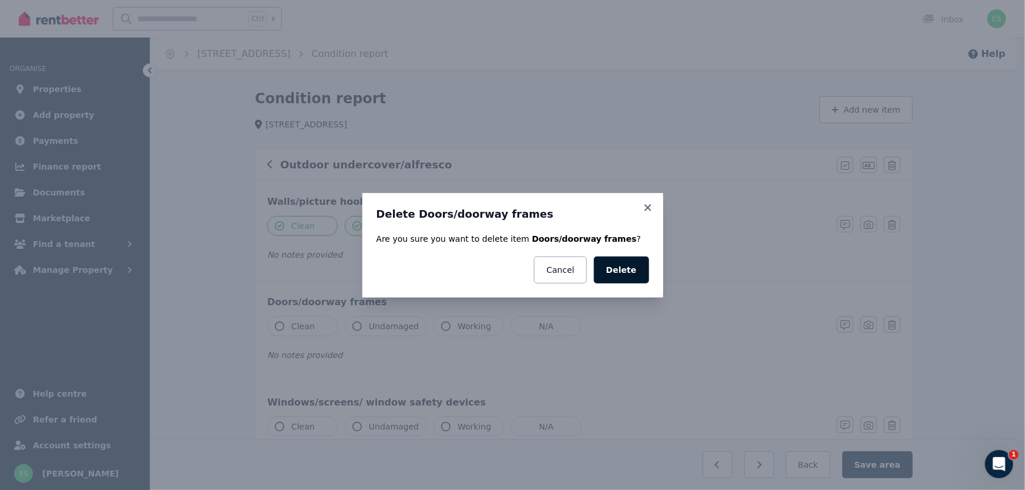
click at [628, 272] on button "Delete" at bounding box center [621, 270] width 55 height 27
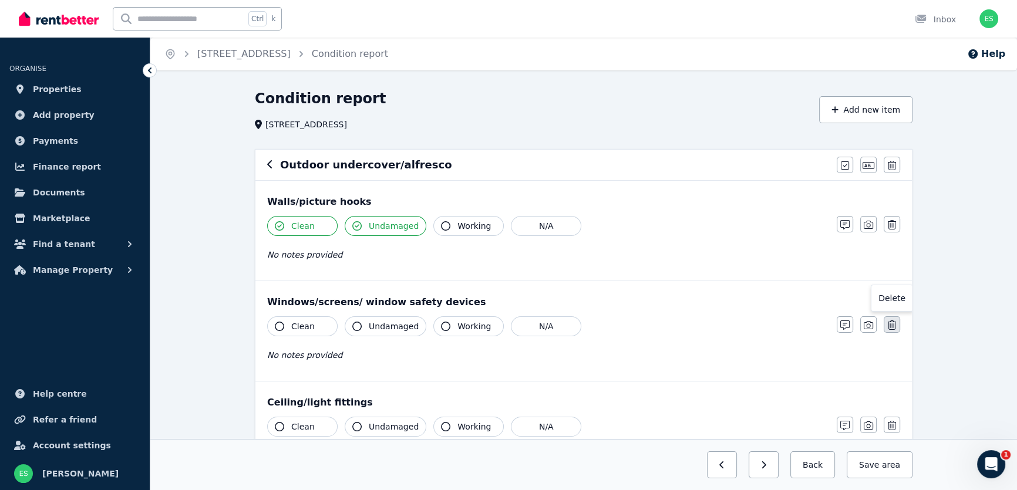
click at [893, 323] on icon "button" at bounding box center [892, 325] width 8 height 9
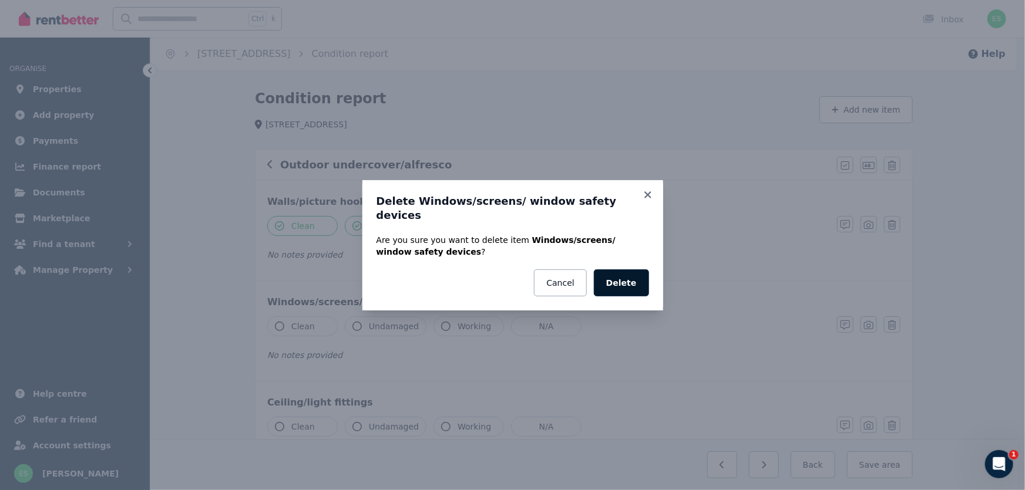
click at [628, 277] on button "Delete" at bounding box center [621, 283] width 55 height 27
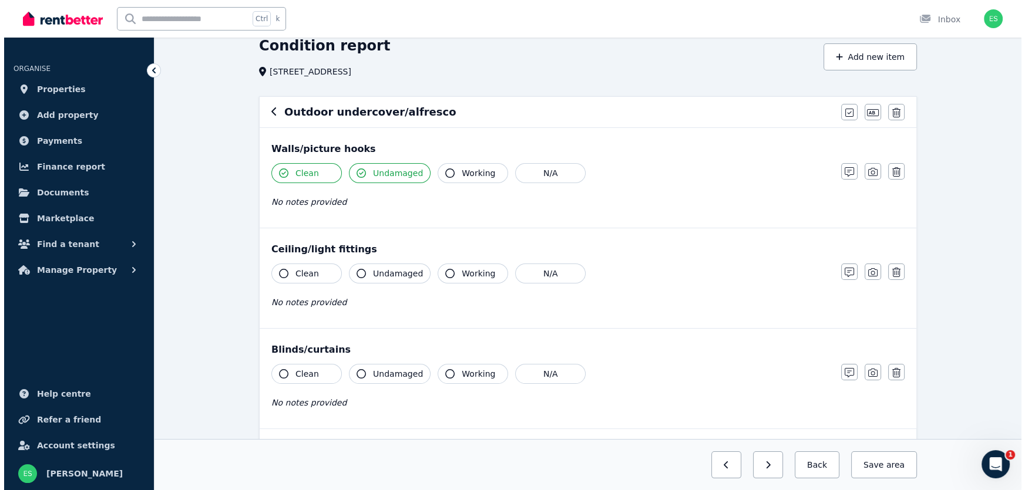
scroll to position [106, 0]
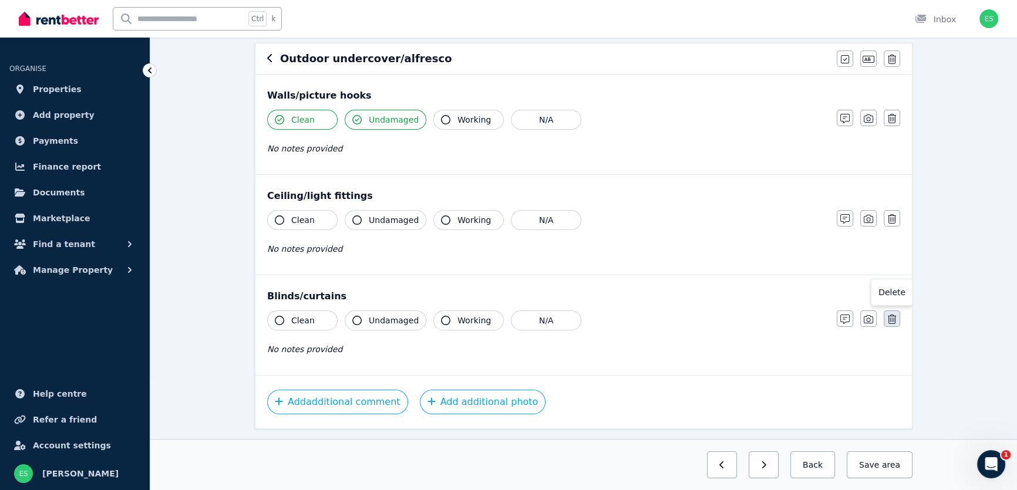
click at [893, 319] on icon "button" at bounding box center [892, 319] width 8 height 9
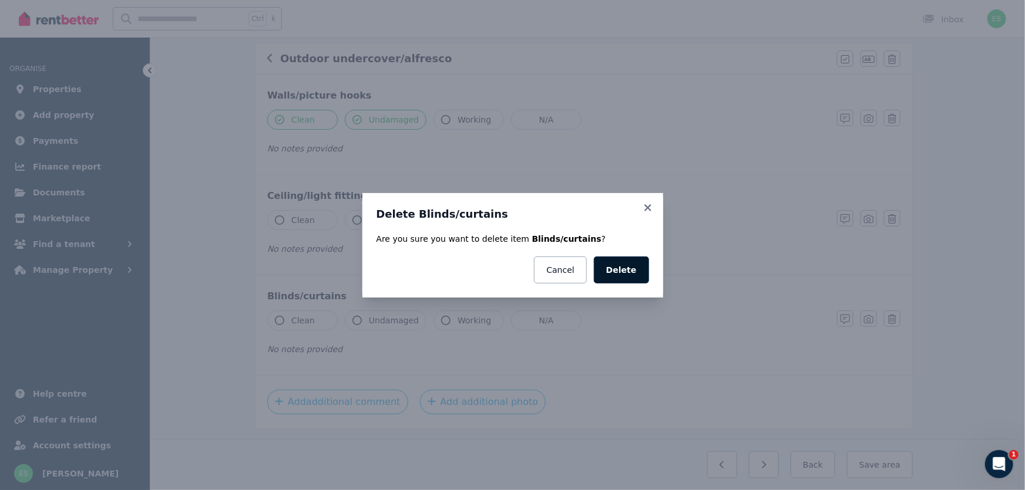
click at [632, 275] on button "Delete" at bounding box center [621, 270] width 55 height 27
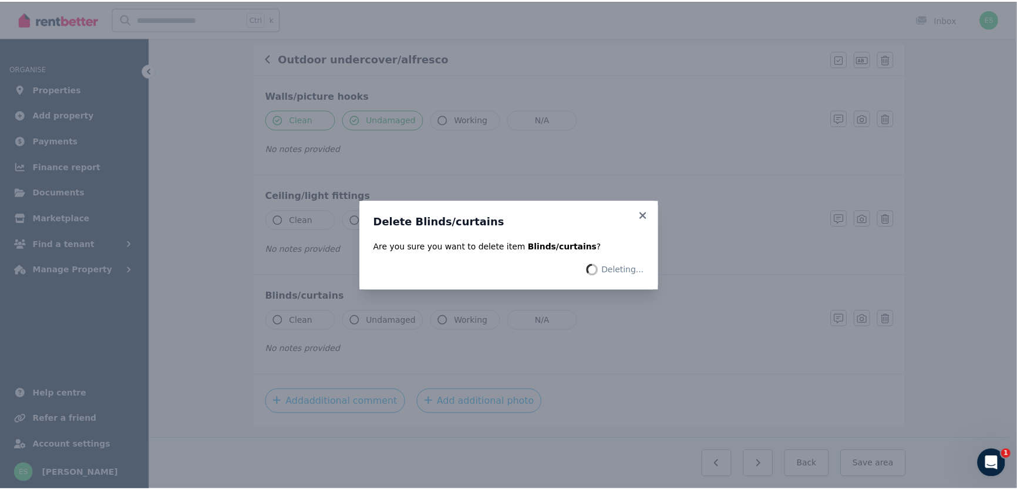
scroll to position [36, 0]
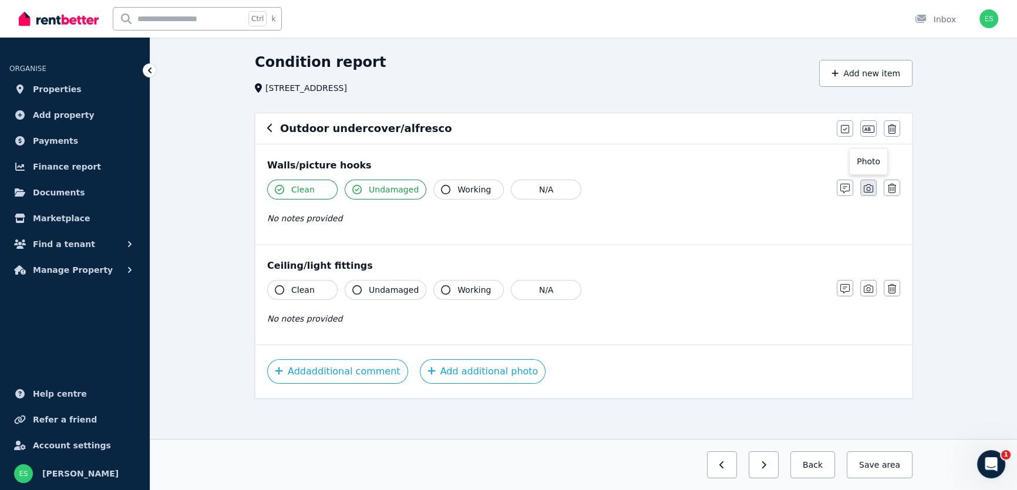
click at [865, 190] on icon "button" at bounding box center [868, 188] width 9 height 9
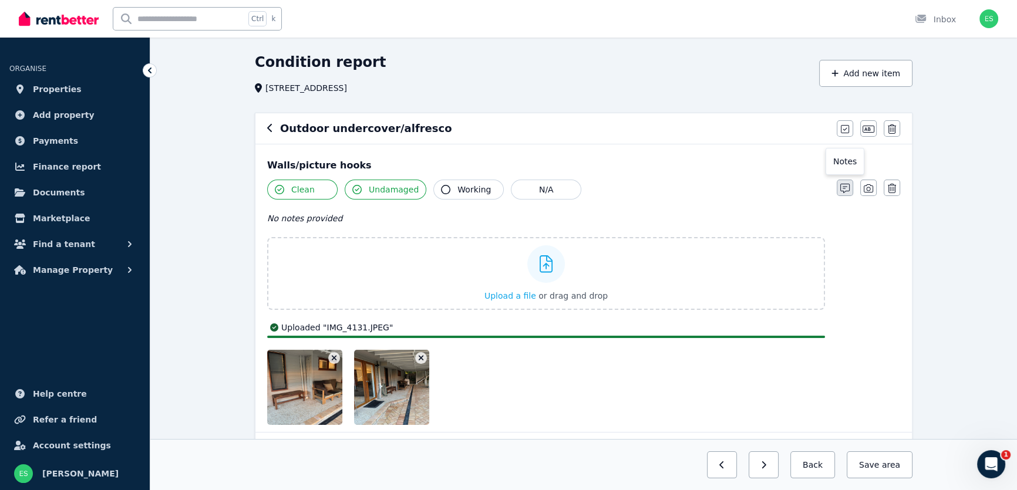
click at [846, 189] on icon "button" at bounding box center [845, 188] width 9 height 9
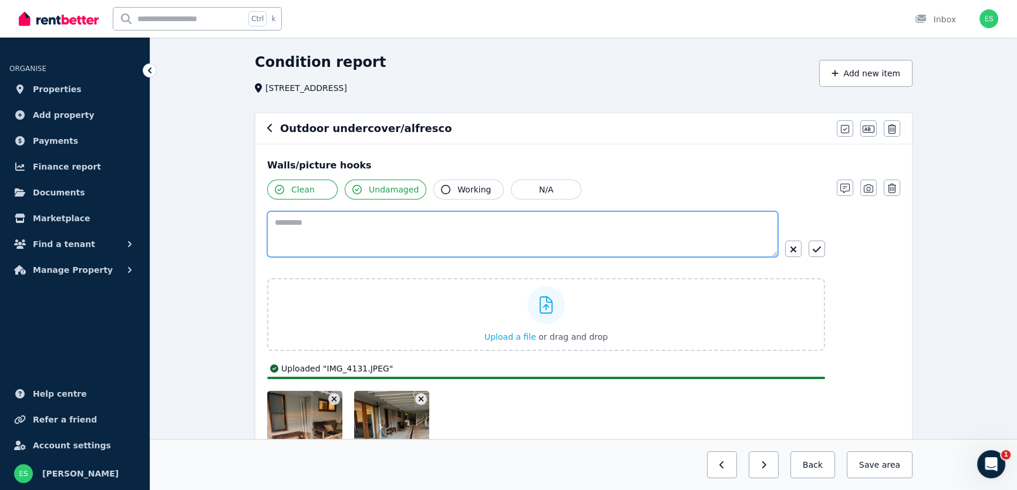
click at [620, 231] on textarea at bounding box center [522, 234] width 511 height 46
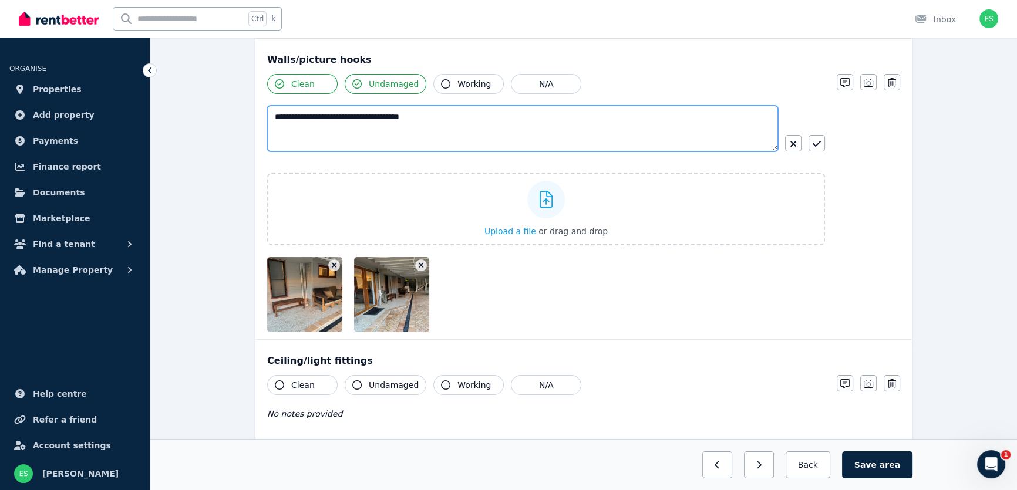
scroll to position [130, 0]
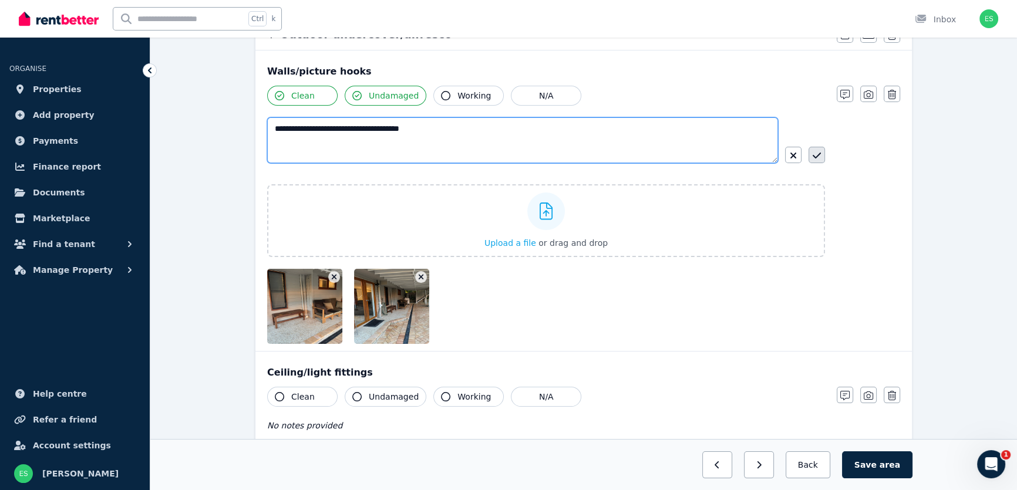
type textarea "**********"
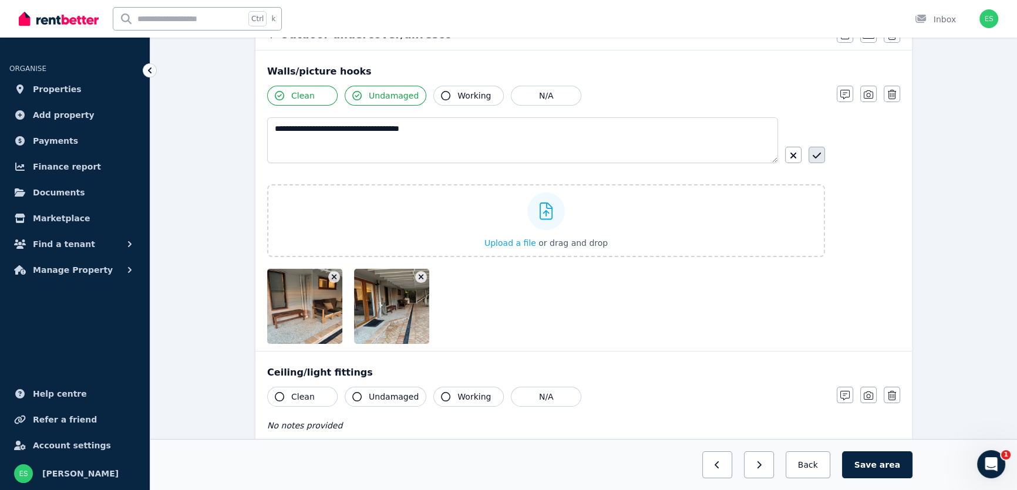
click at [821, 156] on icon "button" at bounding box center [817, 155] width 8 height 9
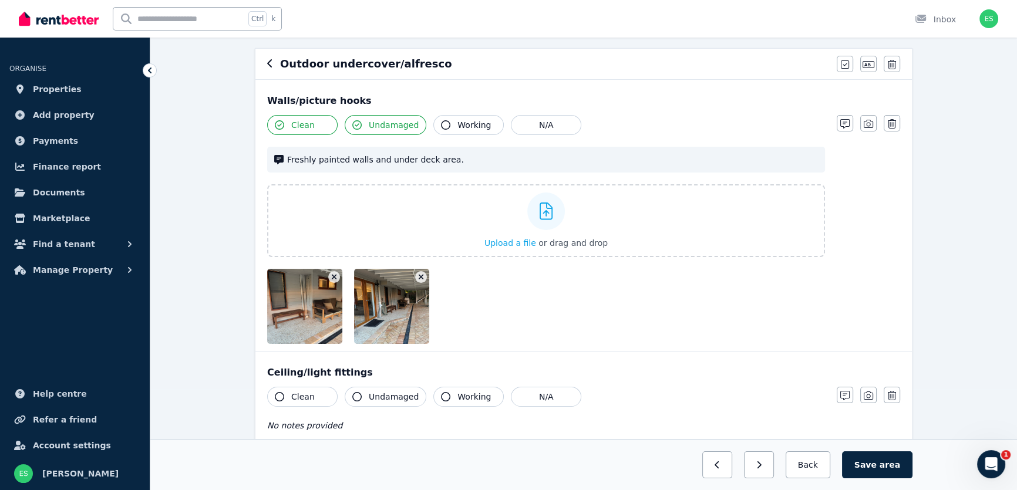
scroll to position [48, 0]
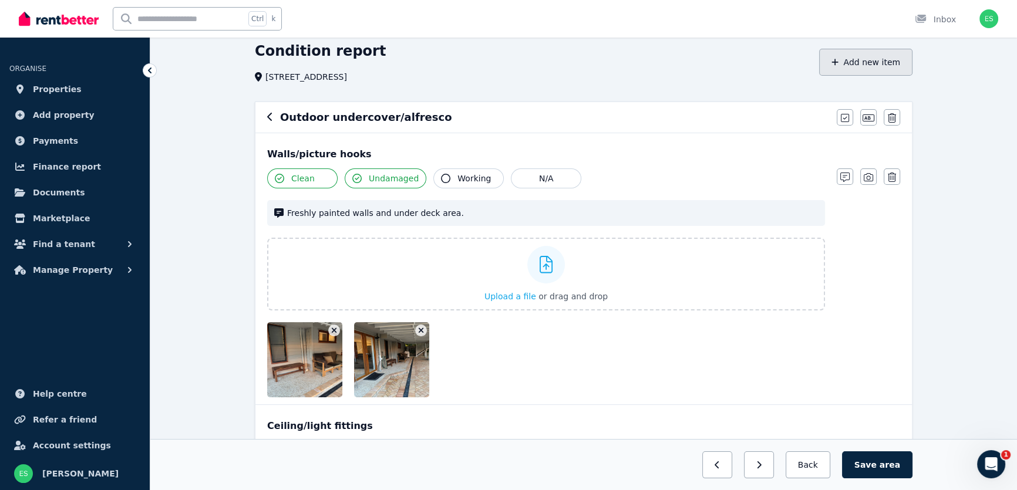
click at [854, 66] on button "Add new item" at bounding box center [865, 62] width 93 height 27
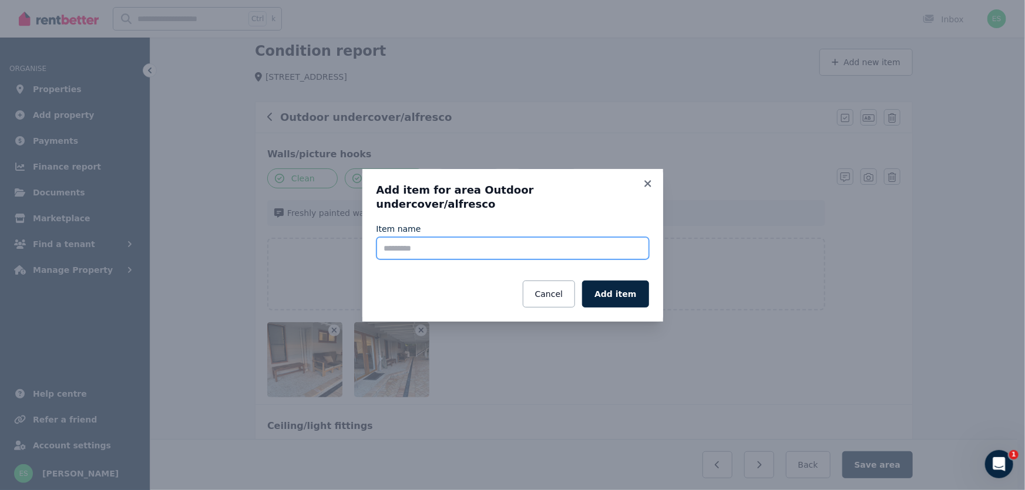
click at [490, 241] on input "Item name" at bounding box center [513, 248] width 273 height 22
type input "********"
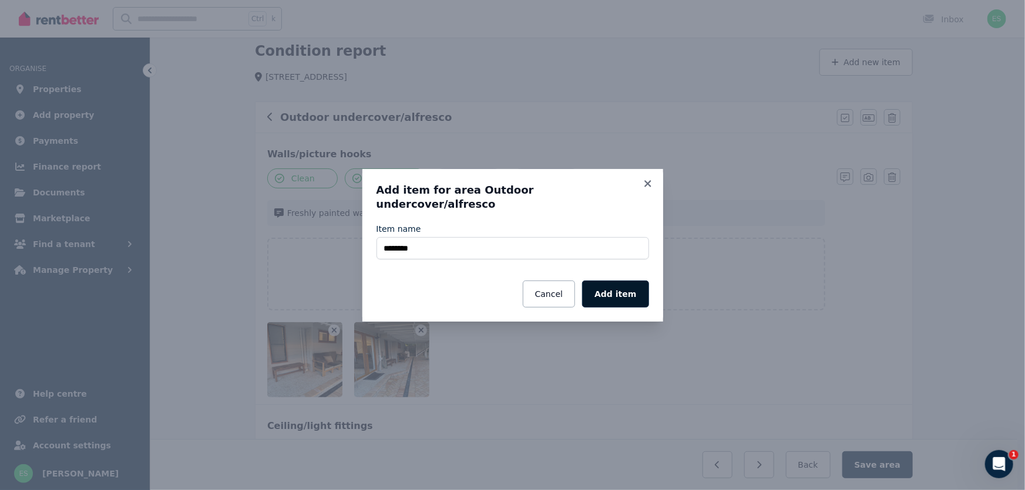
click at [633, 293] on button "Add item" at bounding box center [615, 294] width 66 height 27
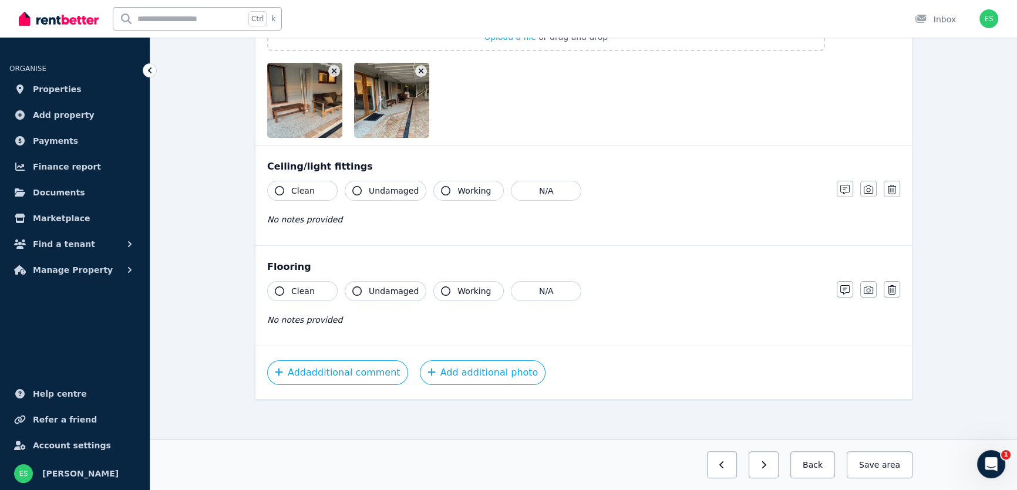
scroll to position [297, 0]
click at [867, 290] on icon "button" at bounding box center [868, 288] width 9 height 9
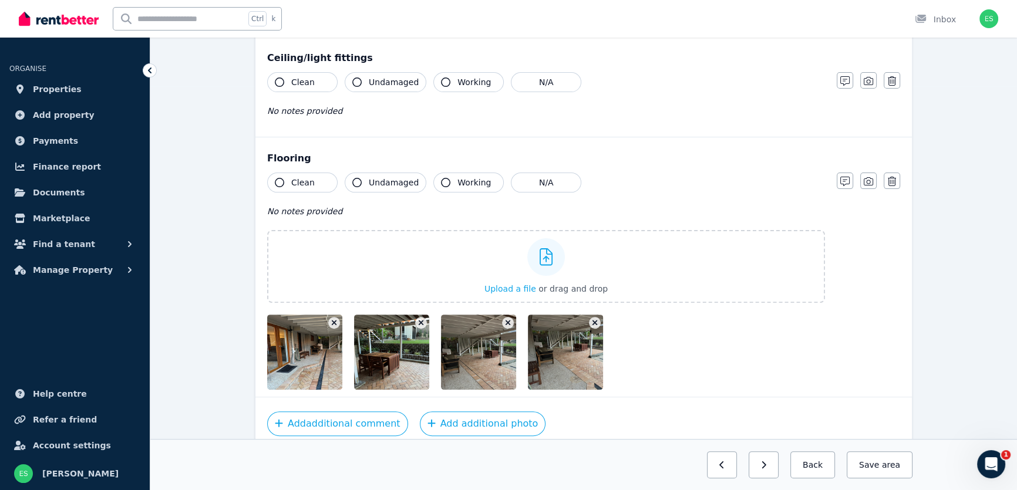
scroll to position [403, 0]
click at [302, 179] on span "Clean" at bounding box center [302, 184] width 23 height 12
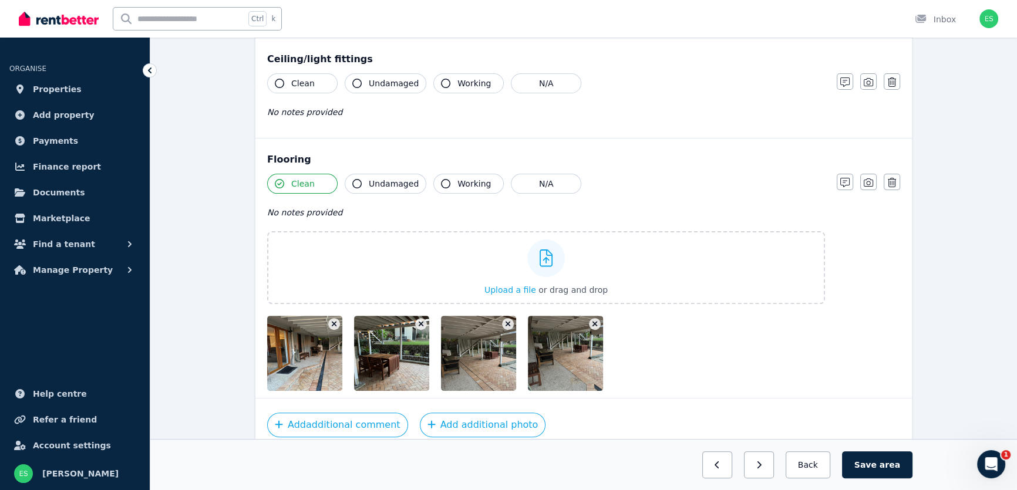
click at [380, 182] on span "Undamaged" at bounding box center [394, 184] width 50 height 12
click at [846, 184] on icon "button" at bounding box center [845, 182] width 9 height 9
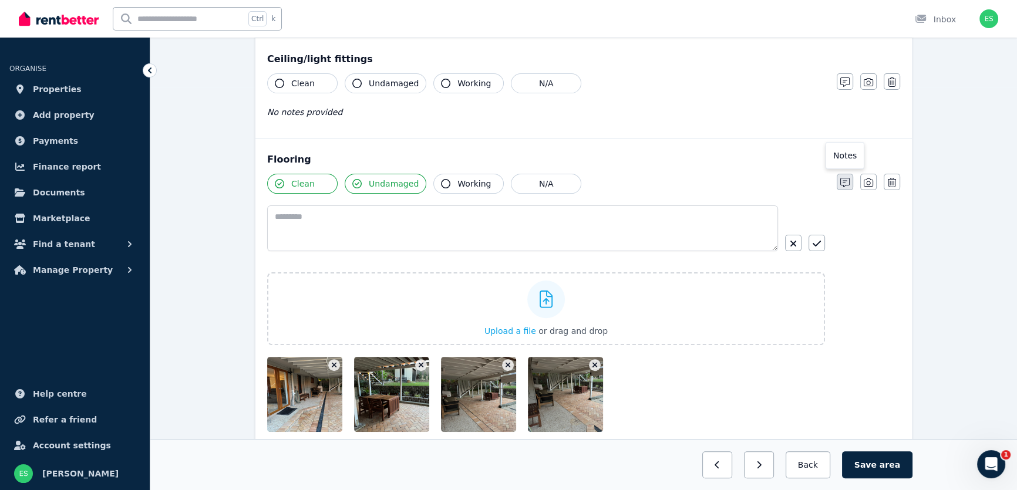
scroll to position [444, 0]
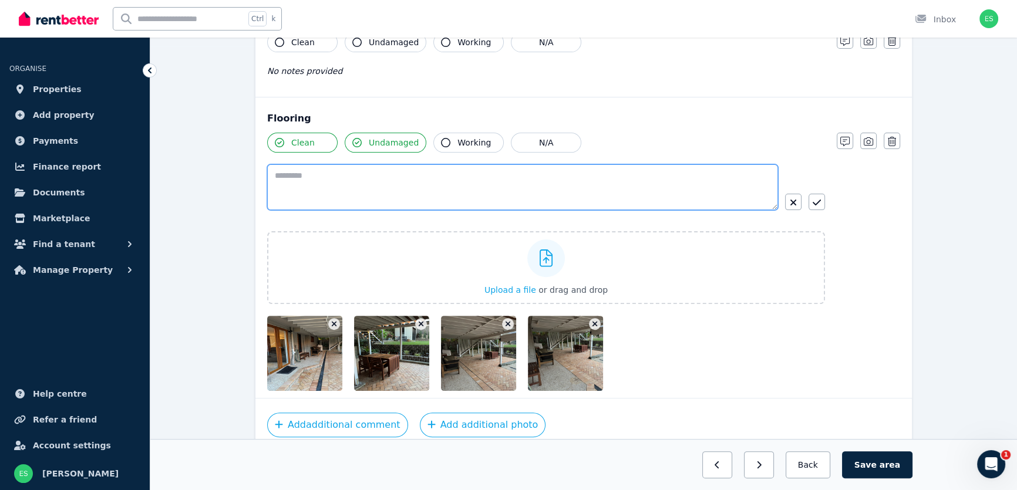
click at [524, 181] on textarea at bounding box center [522, 187] width 511 height 46
click at [401, 178] on textarea "**********" at bounding box center [522, 187] width 511 height 46
click at [513, 177] on textarea "**********" at bounding box center [522, 187] width 511 height 46
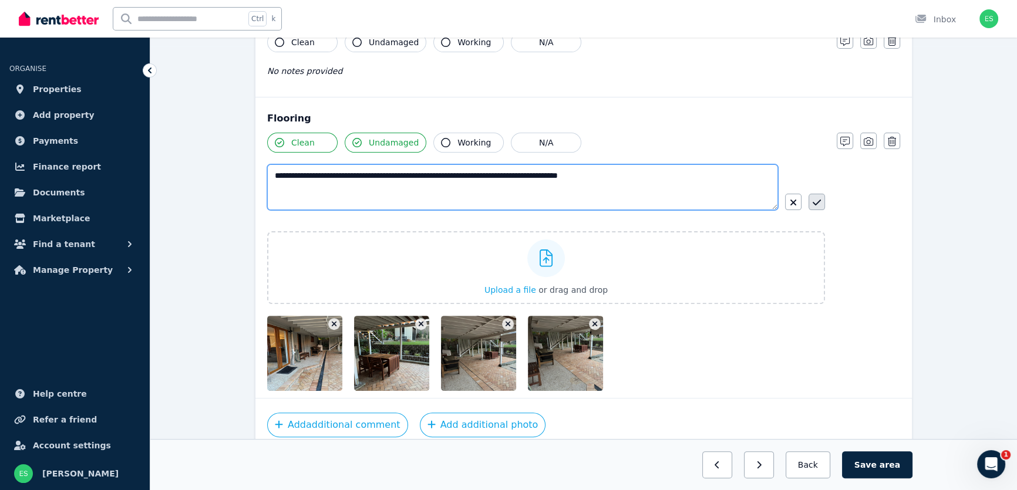
type textarea "**********"
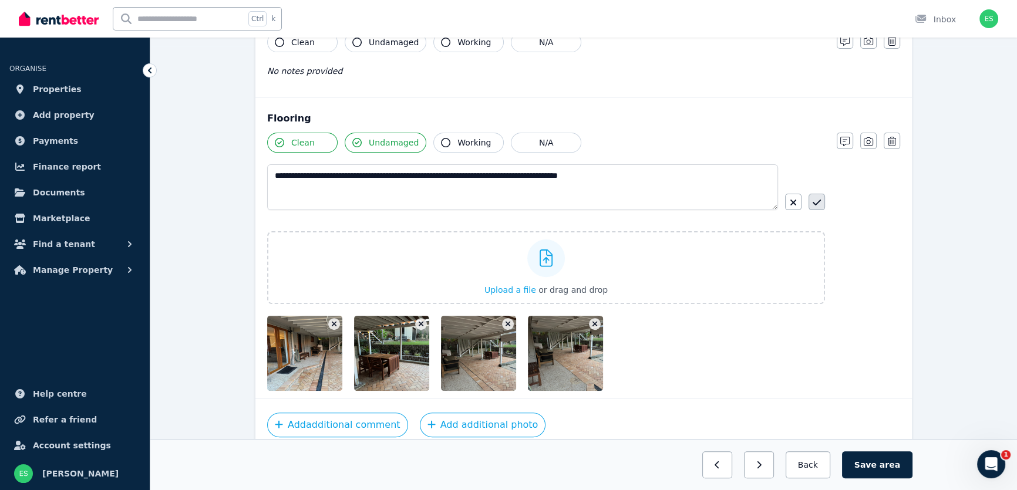
click at [816, 199] on icon "button" at bounding box center [817, 202] width 8 height 9
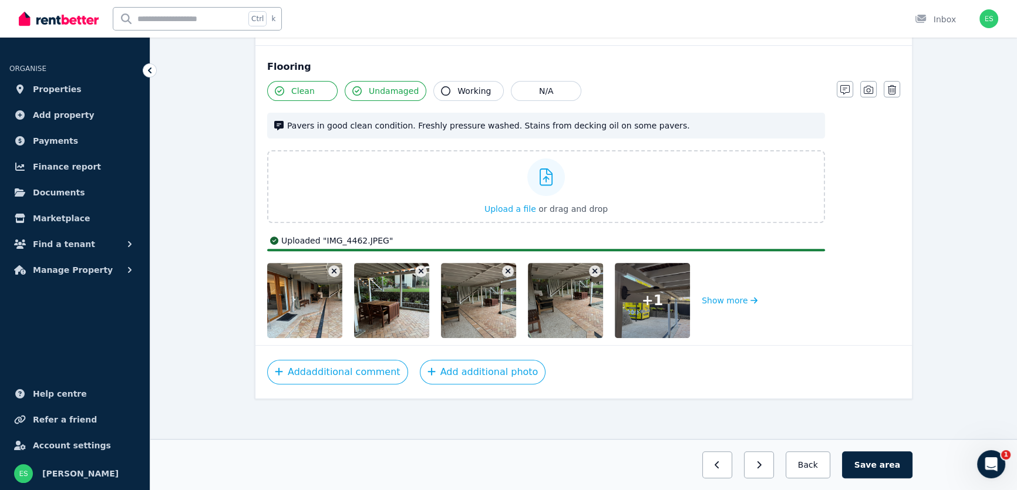
scroll to position [468, 0]
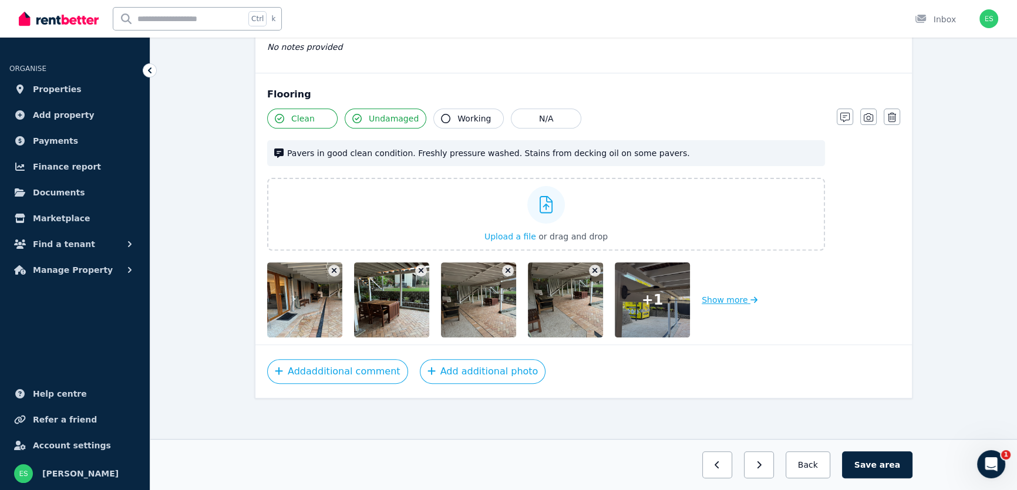
click at [708, 296] on button "Show more" at bounding box center [730, 300] width 56 height 75
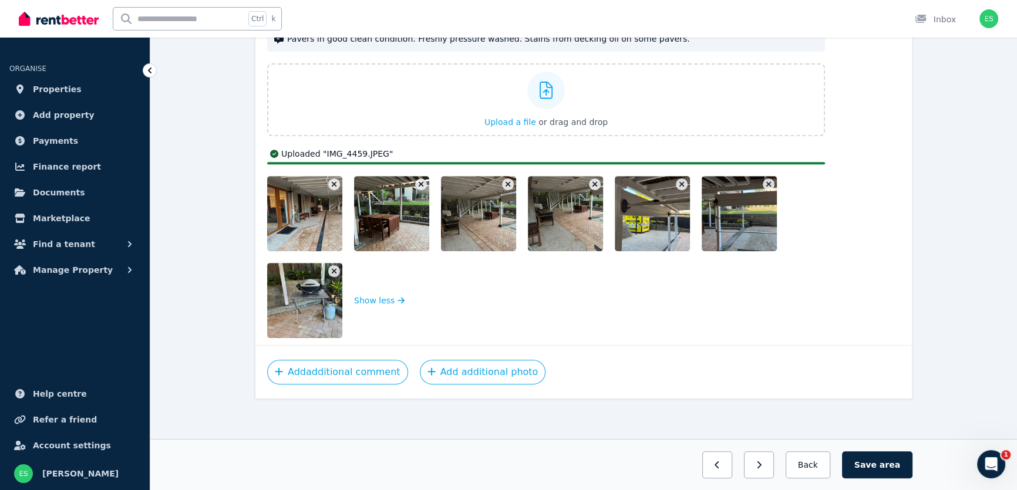
scroll to position [554, 0]
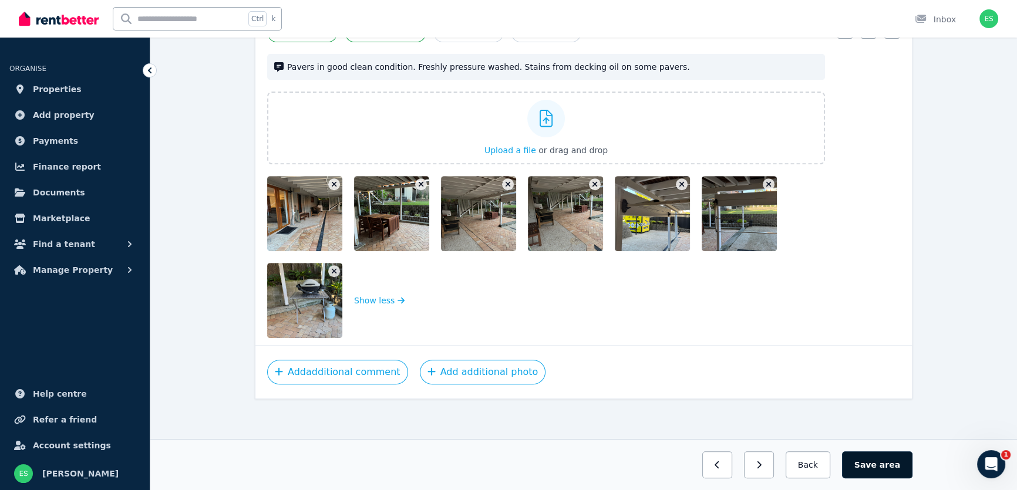
click at [882, 468] on button "Save area" at bounding box center [877, 465] width 70 height 27
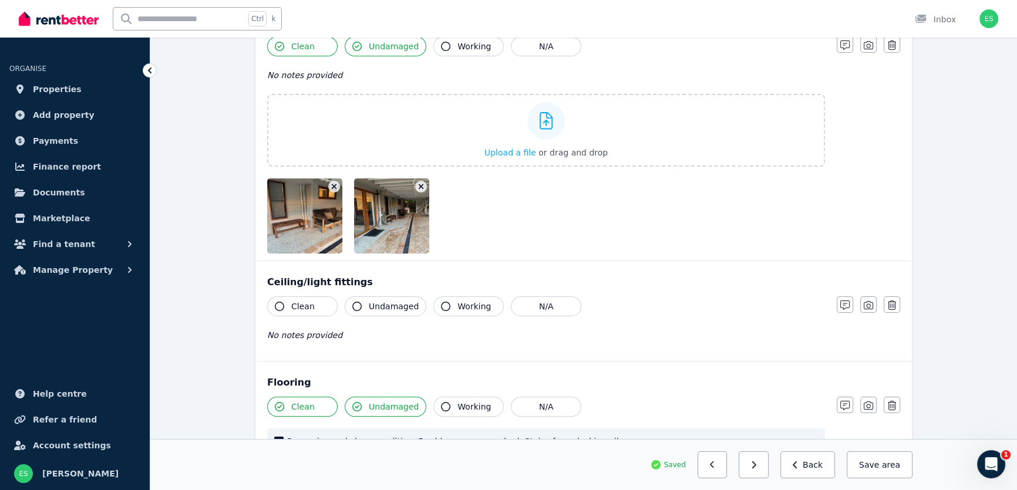
scroll to position [181, 0]
click at [293, 304] on span "Clean" at bounding box center [302, 306] width 23 height 12
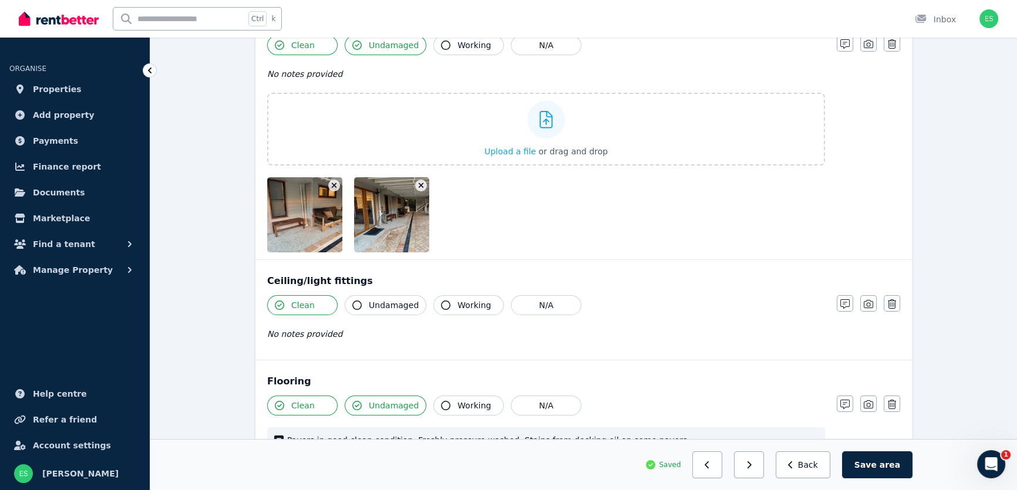
click at [377, 307] on span "Undamaged" at bounding box center [394, 306] width 50 height 12
click at [458, 307] on span "Working" at bounding box center [474, 306] width 33 height 12
click at [846, 300] on icon "button" at bounding box center [845, 304] width 9 height 9
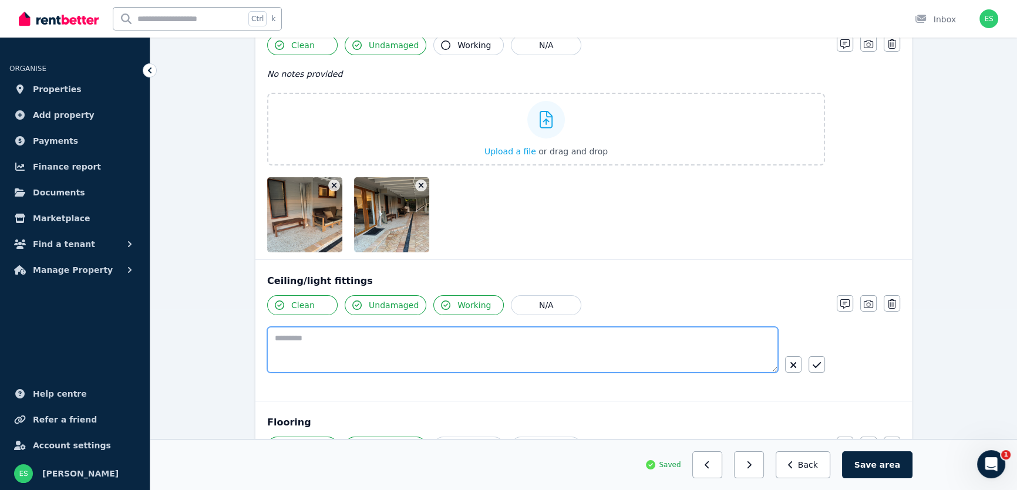
click at [534, 346] on textarea at bounding box center [522, 350] width 511 height 46
type textarea "*"
type textarea "**********"
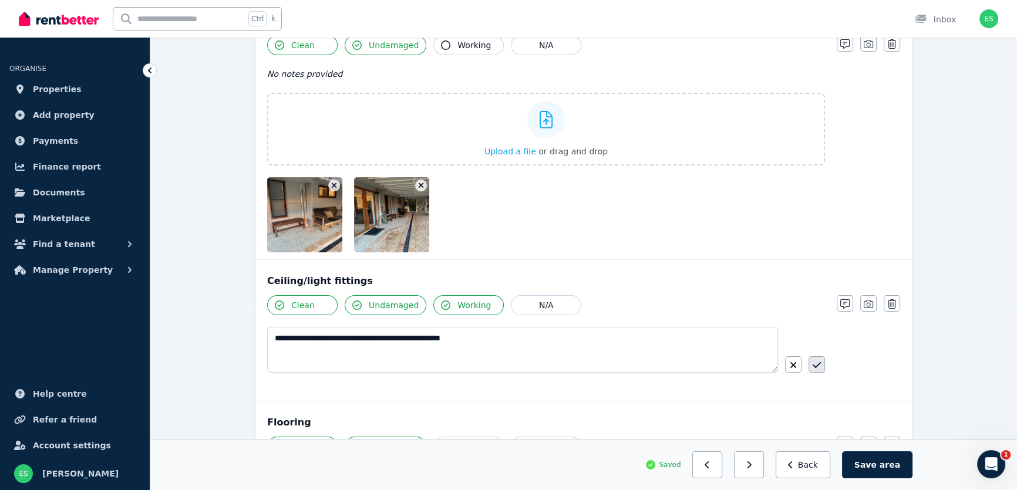
click at [822, 365] on button "button" at bounding box center [817, 365] width 16 height 16
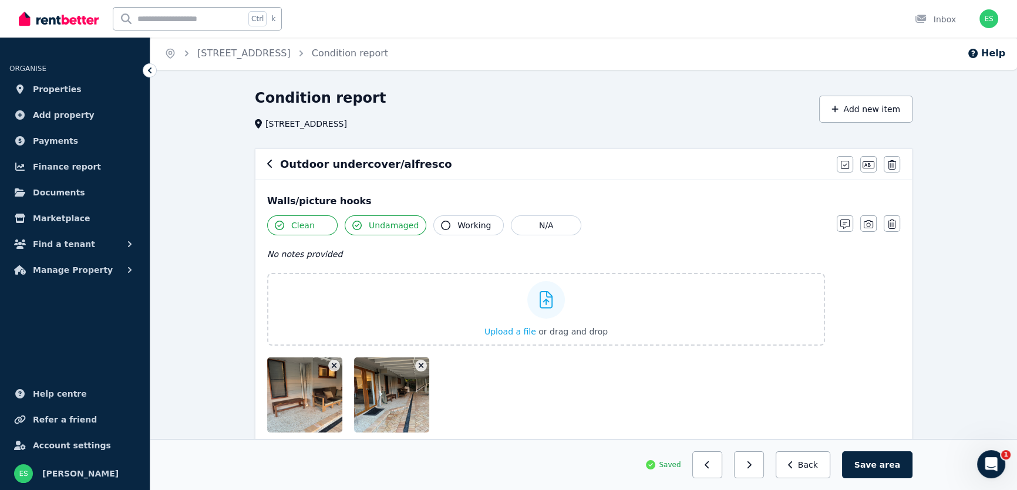
scroll to position [0, 0]
click at [839, 113] on icon "button" at bounding box center [835, 110] width 7 height 8
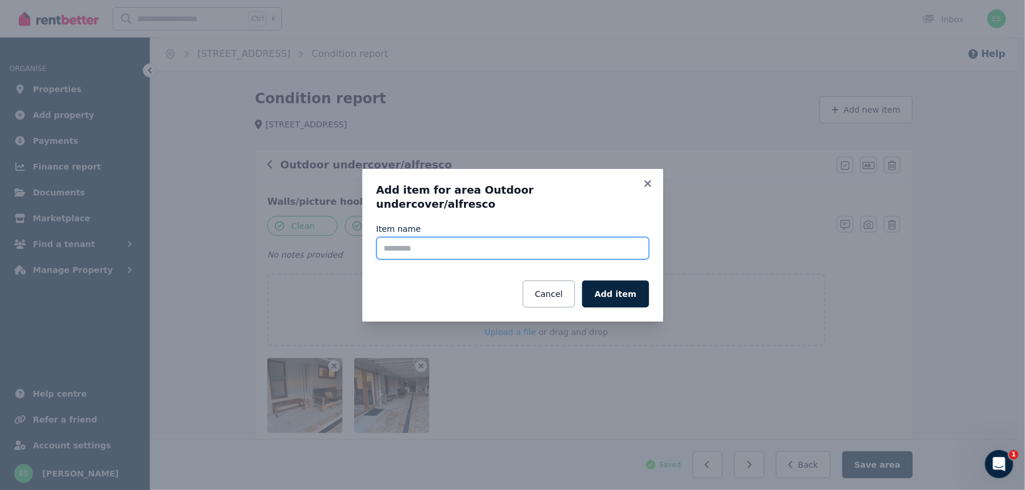
click at [436, 244] on input "Item name" at bounding box center [513, 248] width 273 height 22
type input "*"
click at [429, 240] on input "**********" at bounding box center [513, 248] width 273 height 22
click at [436, 242] on input "**********" at bounding box center [513, 248] width 273 height 22
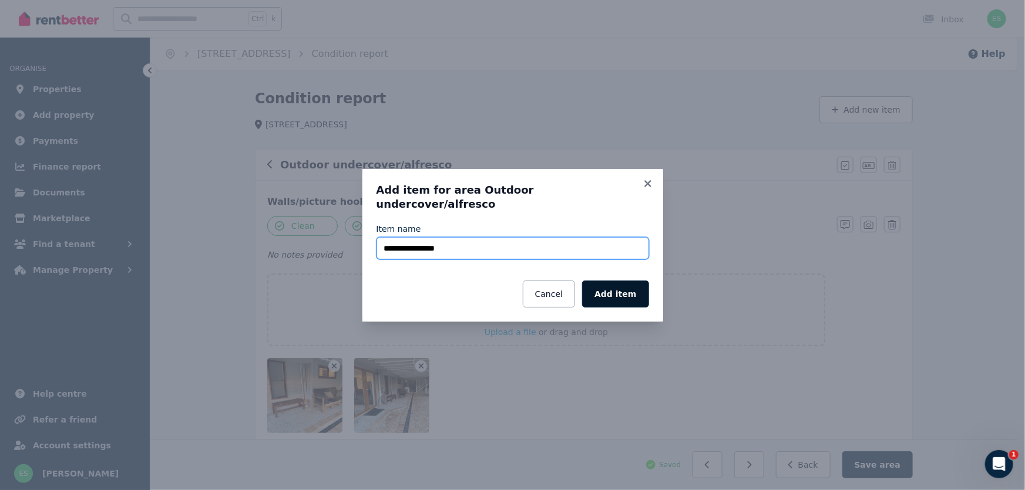
type input "**********"
click at [610, 290] on button "Add item" at bounding box center [615, 294] width 66 height 27
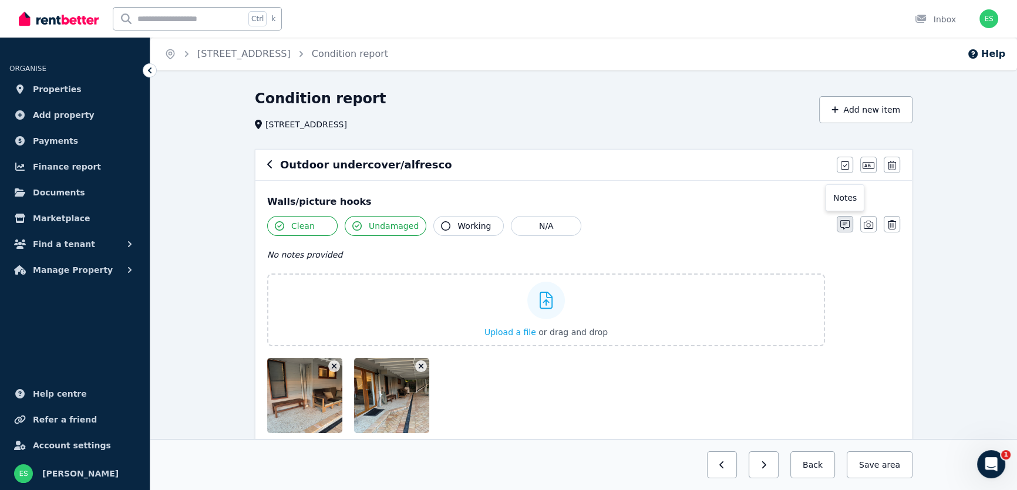
click at [846, 223] on icon "button" at bounding box center [845, 224] width 9 height 9
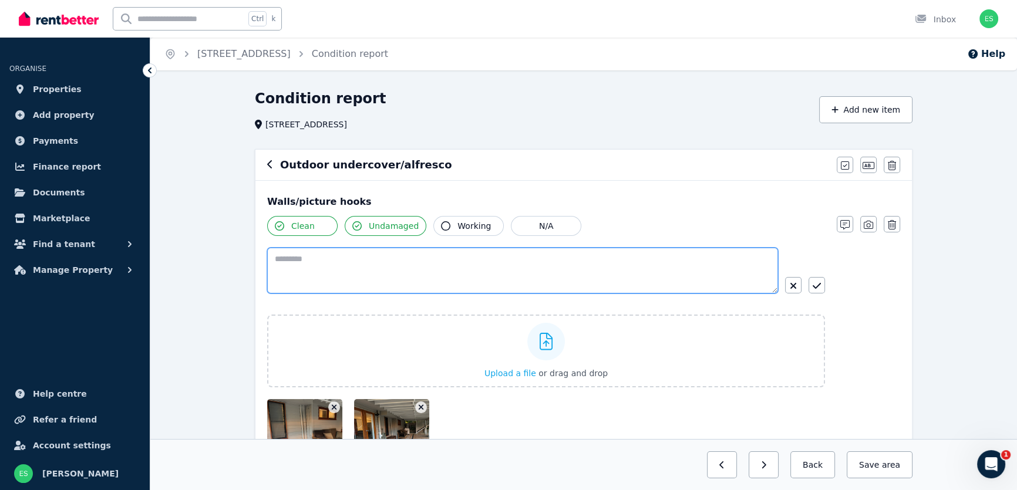
click at [496, 267] on textarea at bounding box center [522, 271] width 511 height 46
type textarea "**********"
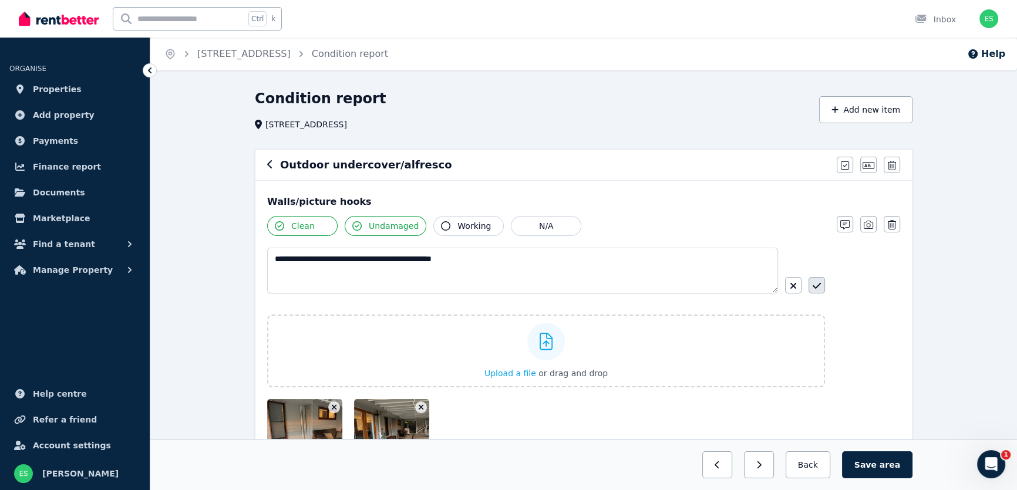
click at [818, 283] on icon "button" at bounding box center [817, 285] width 8 height 9
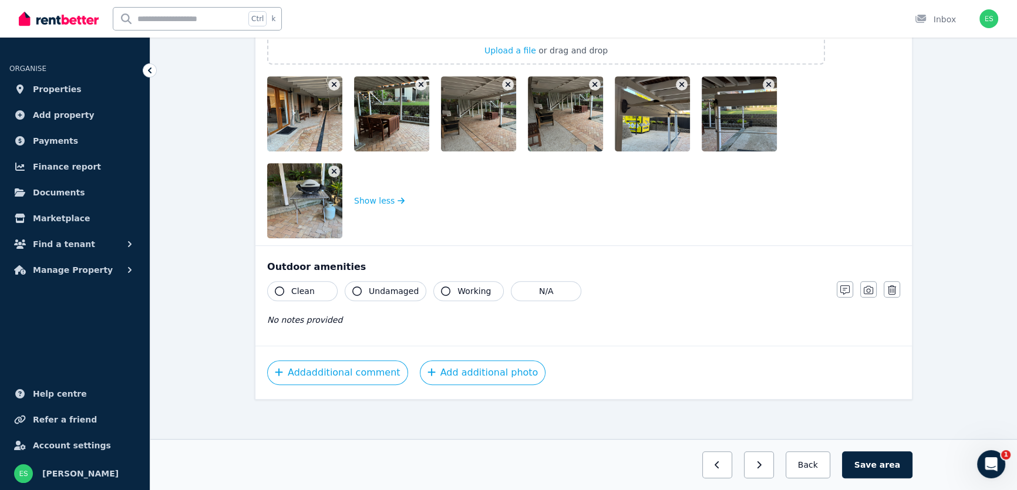
scroll to position [667, 0]
click at [302, 292] on span "Clean" at bounding box center [302, 291] width 23 height 12
click at [382, 291] on span "Undamaged" at bounding box center [394, 291] width 50 height 12
click at [458, 290] on span "Working" at bounding box center [474, 291] width 33 height 12
click at [869, 293] on icon "button" at bounding box center [868, 289] width 9 height 8
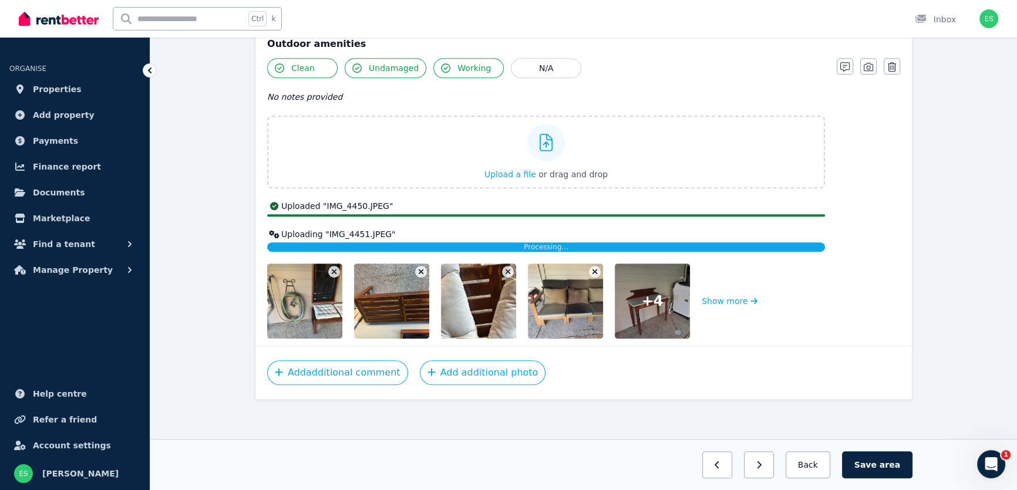
scroll to position [882, 0]
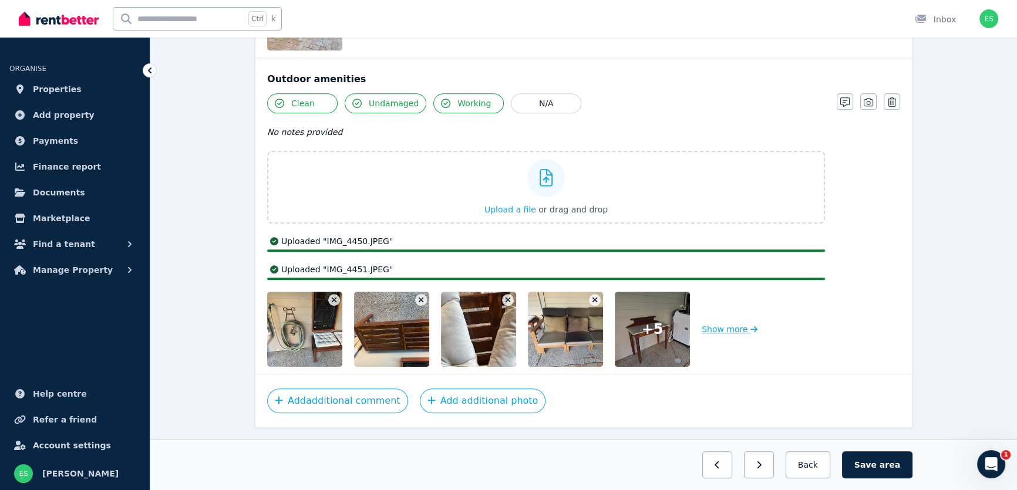
click at [731, 298] on button "Show more" at bounding box center [730, 329] width 56 height 75
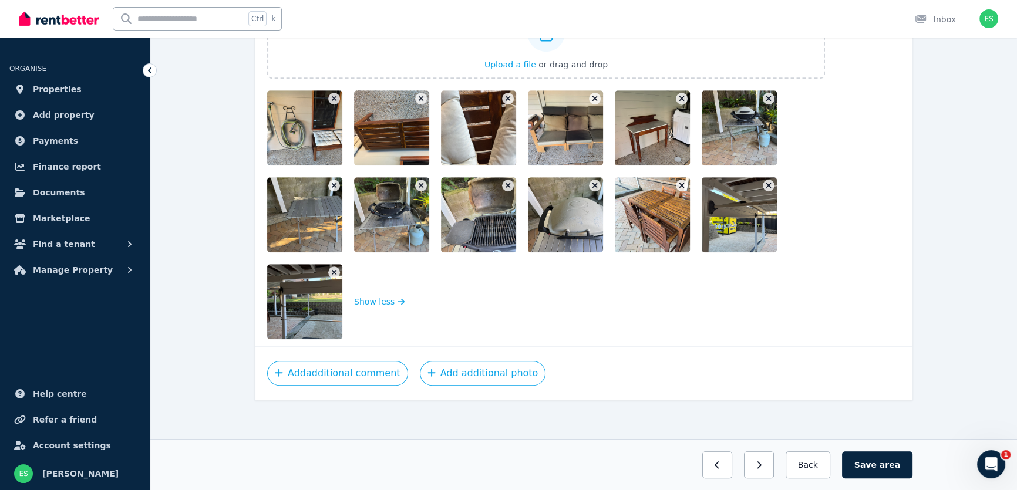
scroll to position [1000, 0]
click at [758, 244] on img at bounding box center [752, 214] width 100 height 75
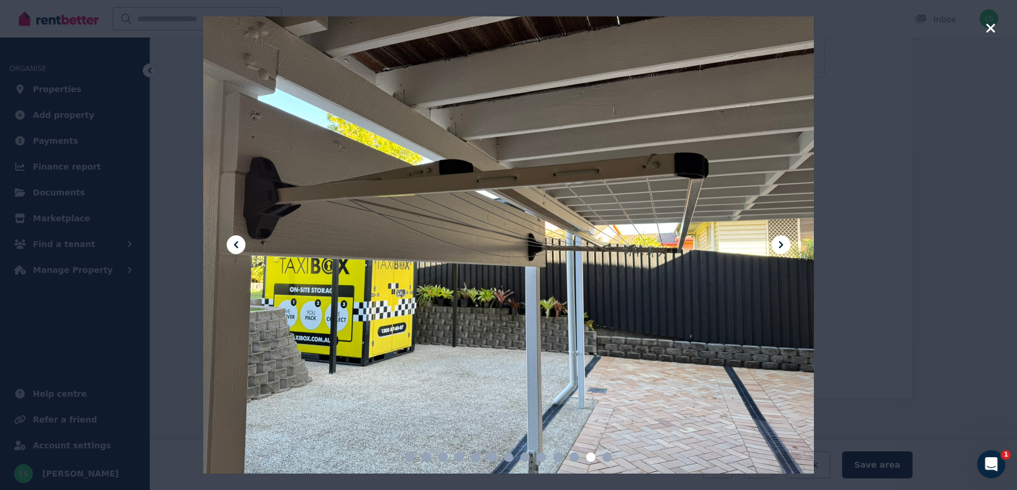
click at [986, 26] on icon "button" at bounding box center [991, 28] width 11 height 14
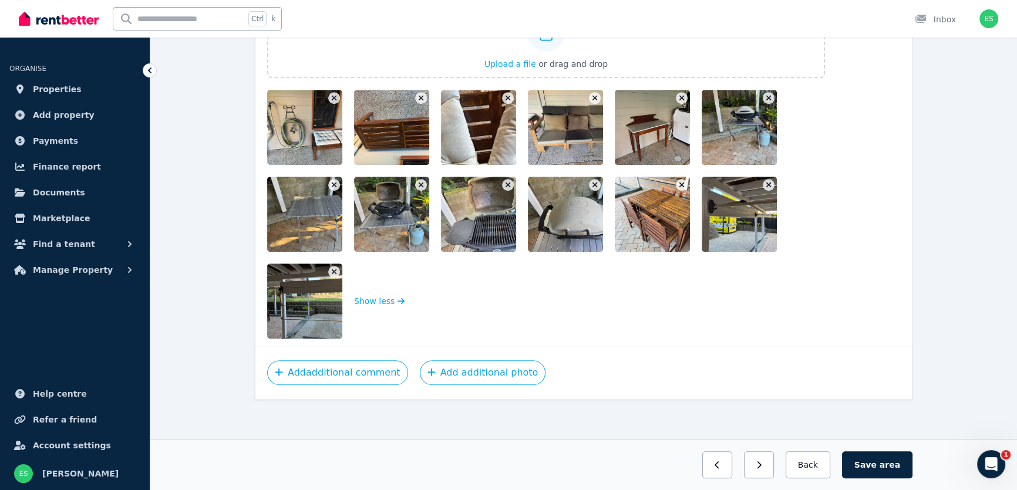
click at [312, 307] on img at bounding box center [317, 301] width 100 height 75
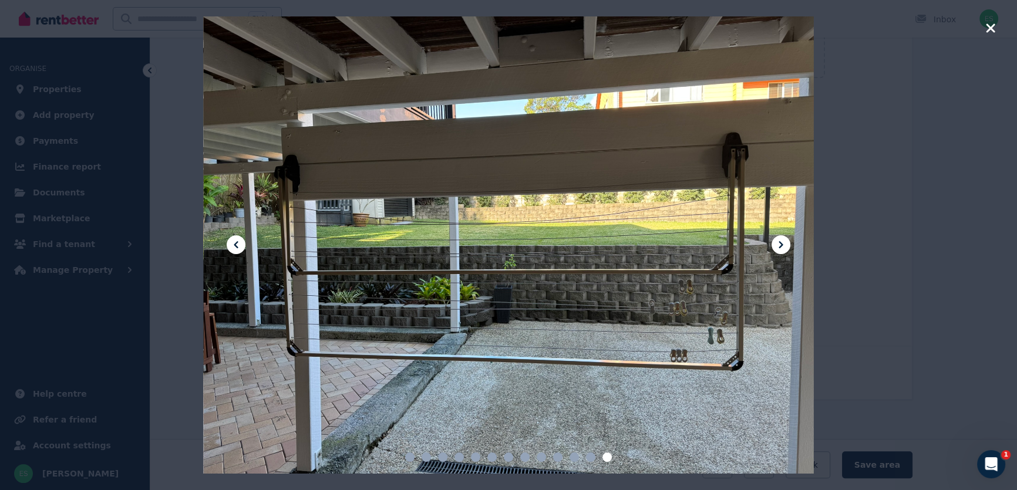
click at [989, 28] on icon "button" at bounding box center [990, 27] width 9 height 9
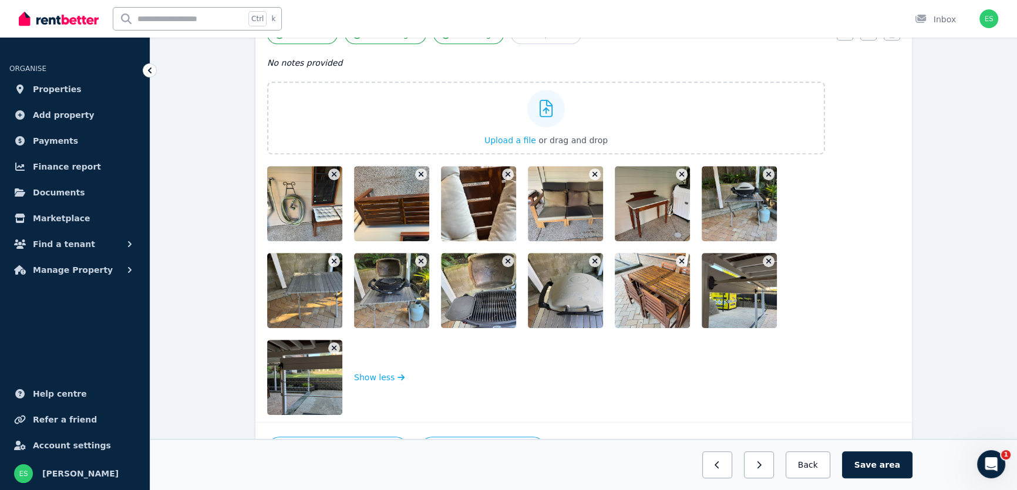
scroll to position [893, 0]
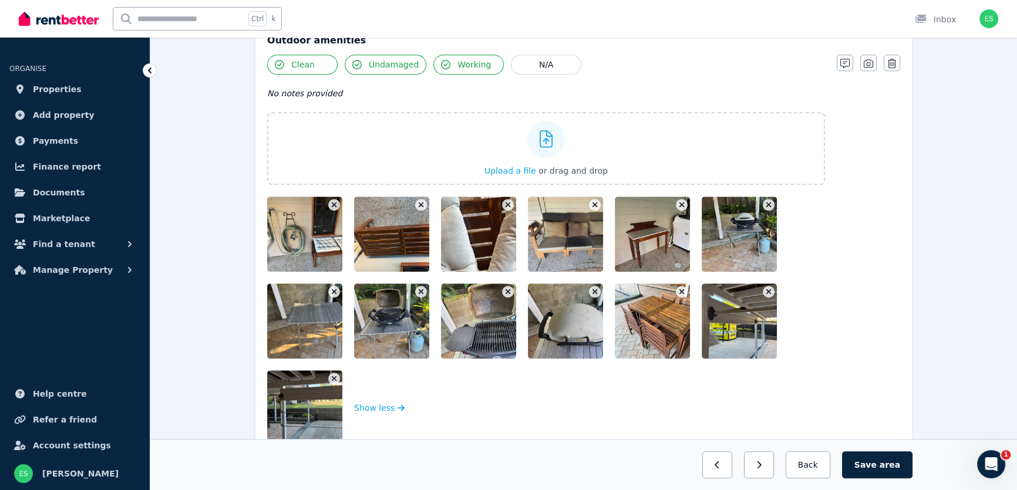
click at [301, 239] on img at bounding box center [317, 234] width 100 height 75
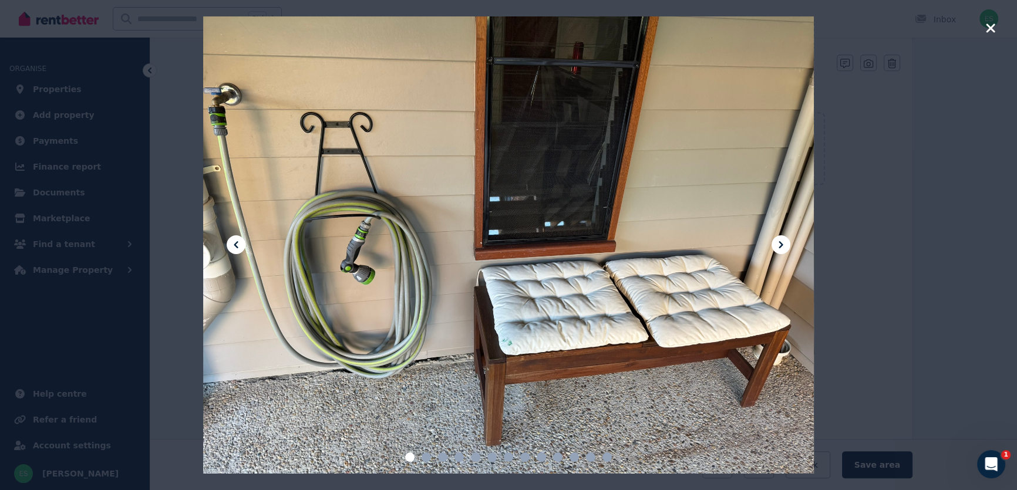
click at [781, 246] on icon at bounding box center [781, 244] width 4 height 7
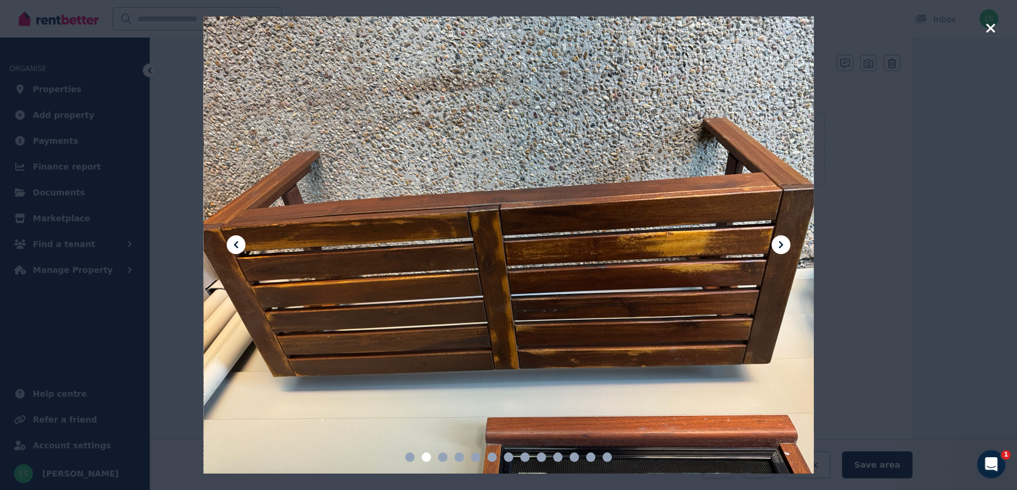
click at [781, 246] on icon at bounding box center [781, 244] width 4 height 7
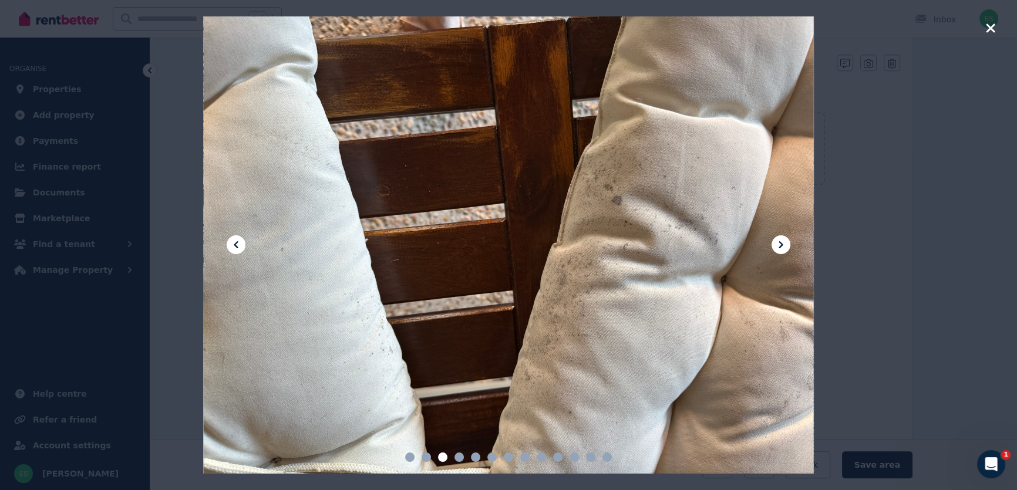
click at [781, 246] on icon at bounding box center [781, 244] width 4 height 7
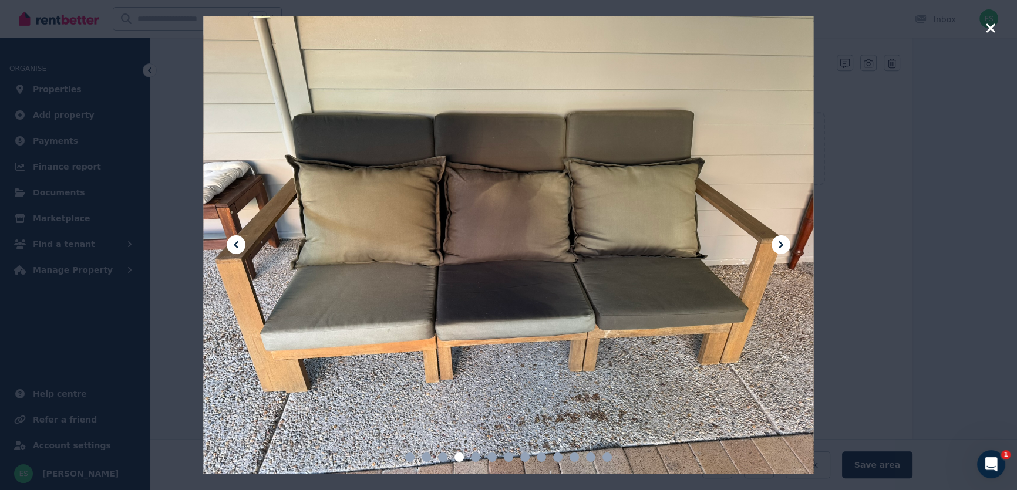
click at [781, 246] on icon at bounding box center [781, 244] width 4 height 7
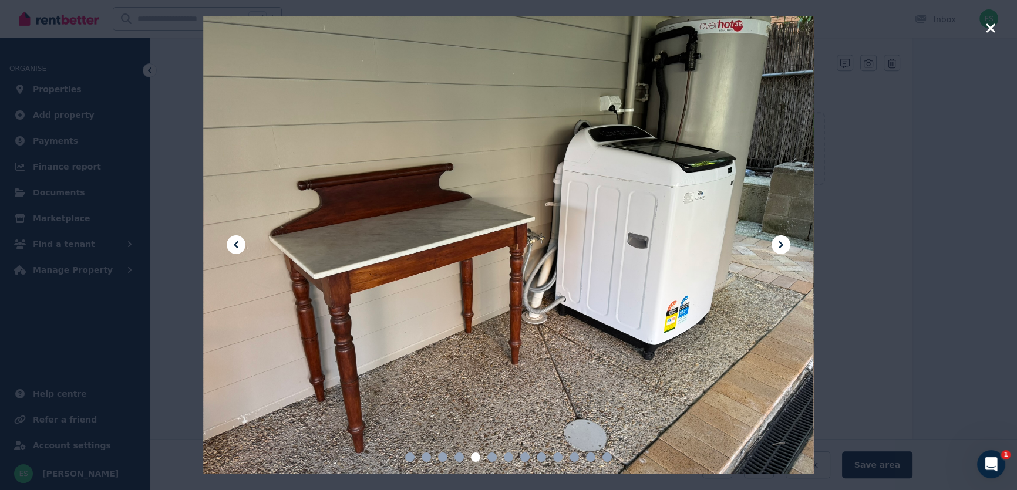
click at [781, 246] on icon at bounding box center [781, 244] width 4 height 7
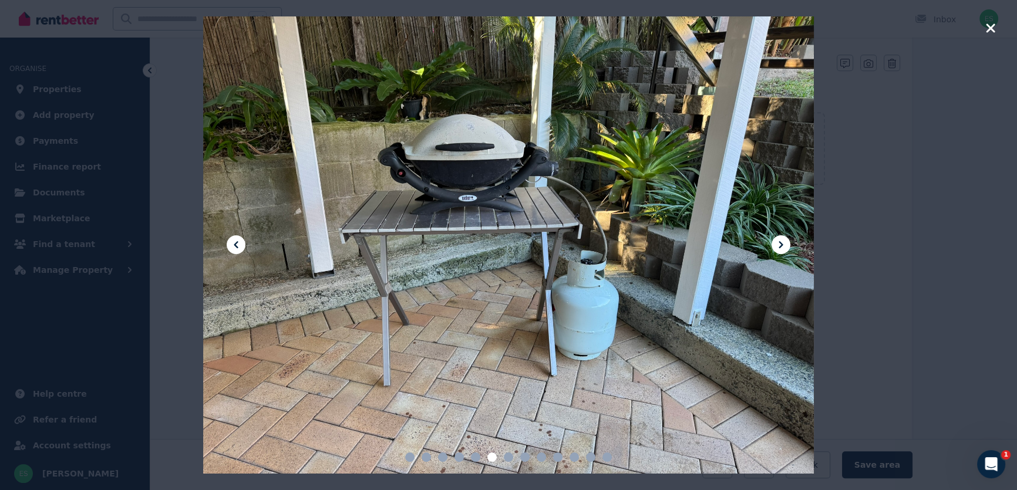
click at [781, 246] on icon at bounding box center [781, 244] width 4 height 7
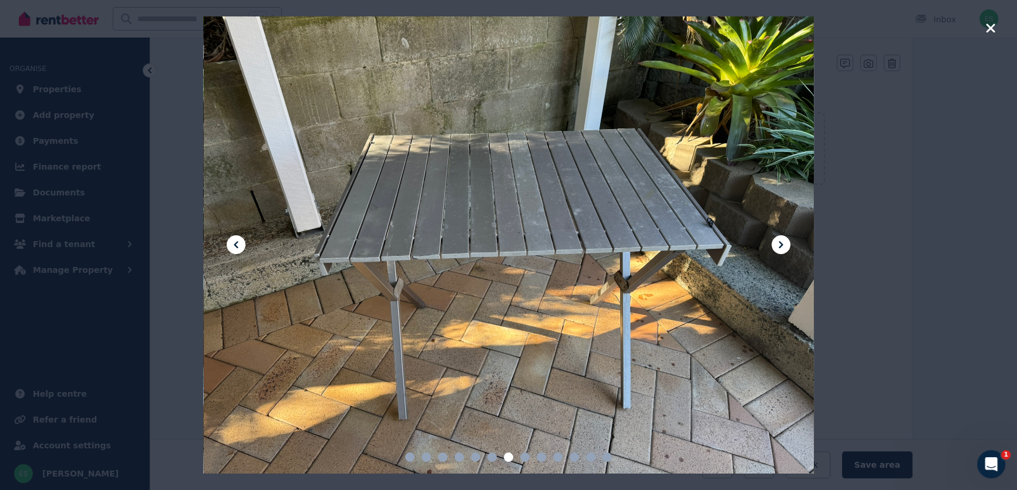
click at [781, 246] on icon at bounding box center [781, 244] width 4 height 7
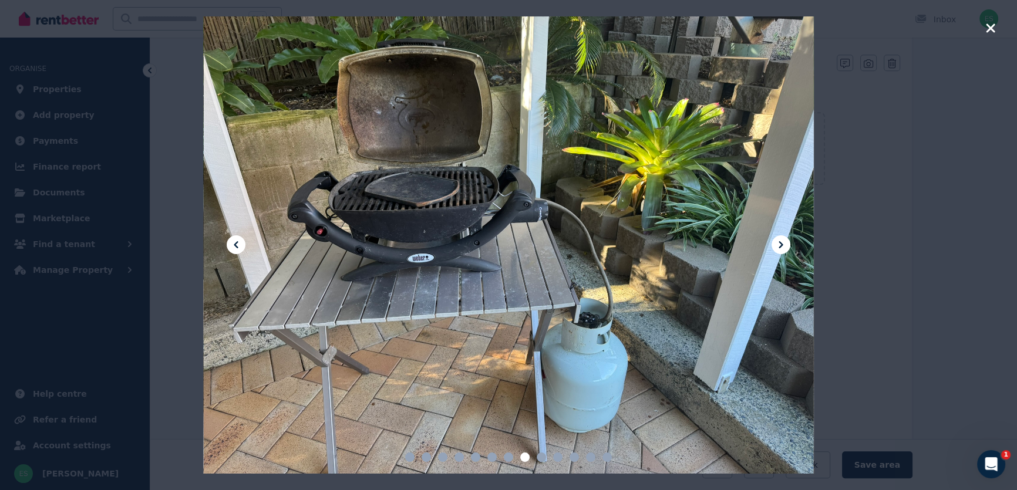
click at [781, 246] on icon at bounding box center [781, 244] width 4 height 7
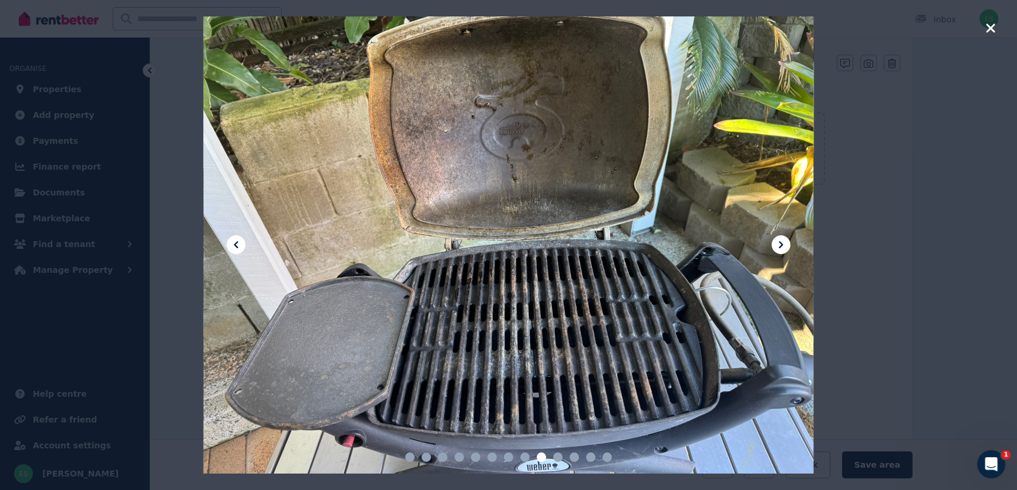
click at [781, 246] on icon at bounding box center [781, 244] width 4 height 7
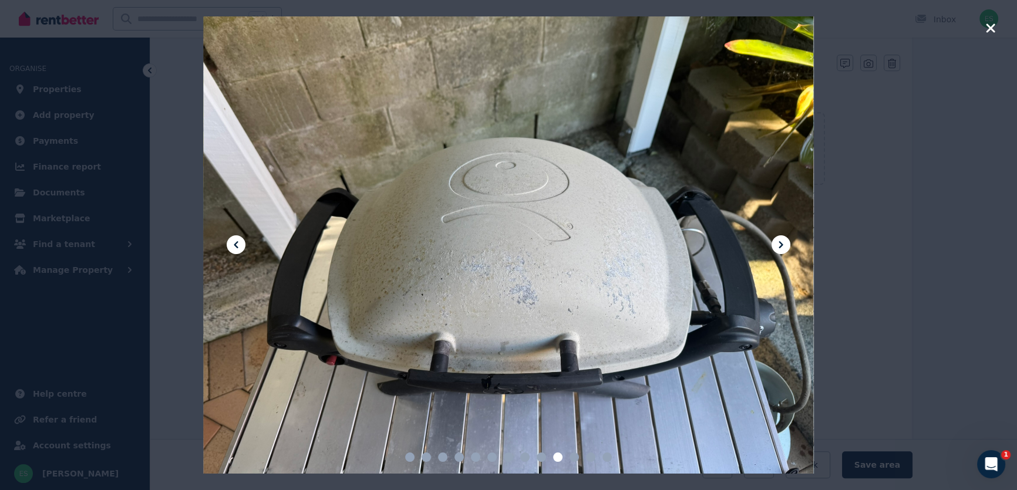
click at [781, 246] on icon at bounding box center [781, 244] width 4 height 7
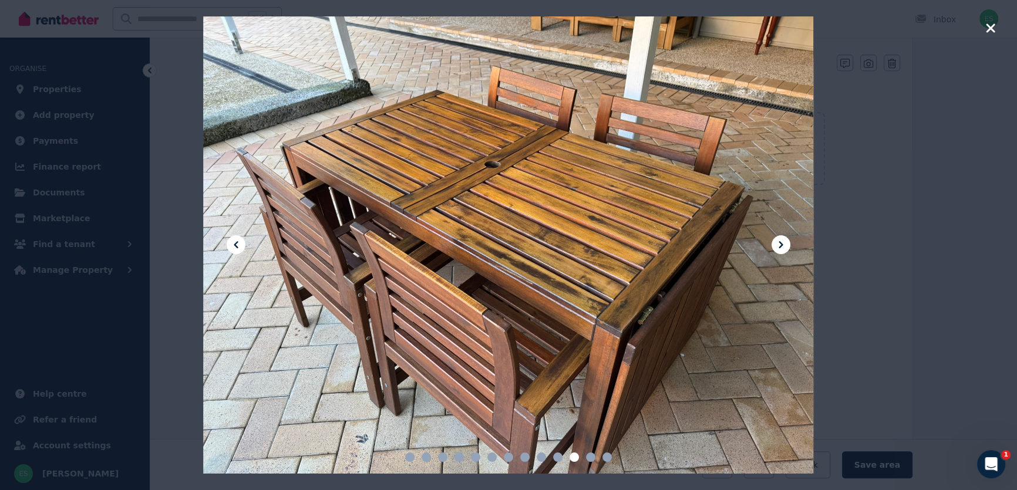
click at [781, 246] on icon at bounding box center [781, 244] width 4 height 7
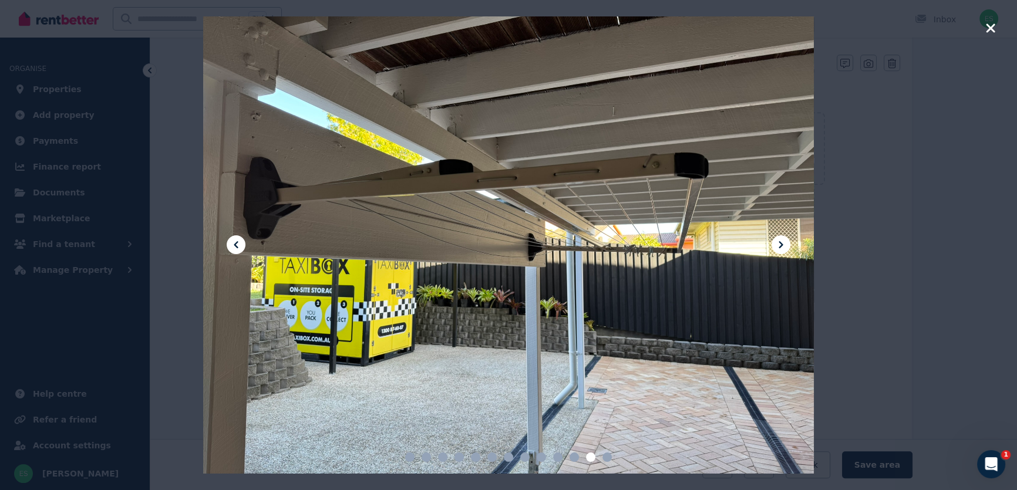
click at [781, 246] on icon at bounding box center [781, 244] width 4 height 7
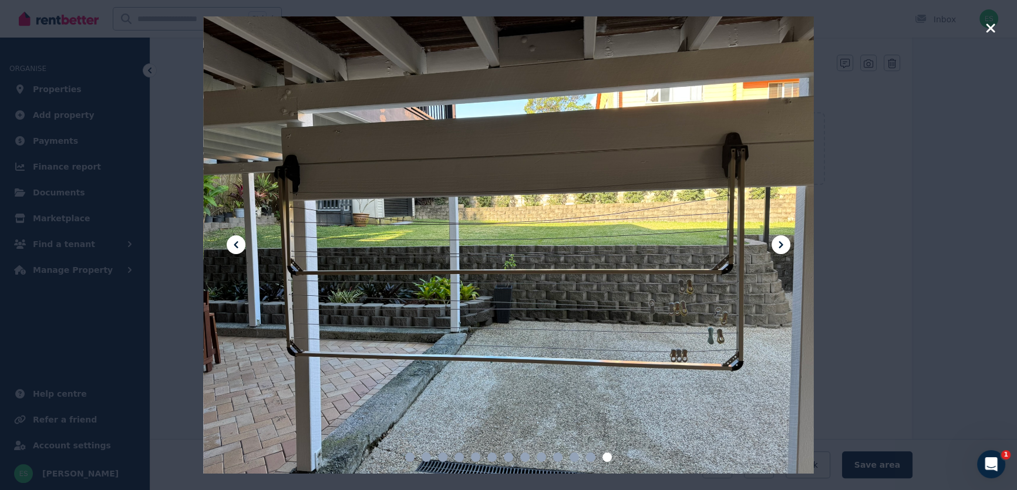
click at [781, 246] on icon at bounding box center [781, 244] width 4 height 7
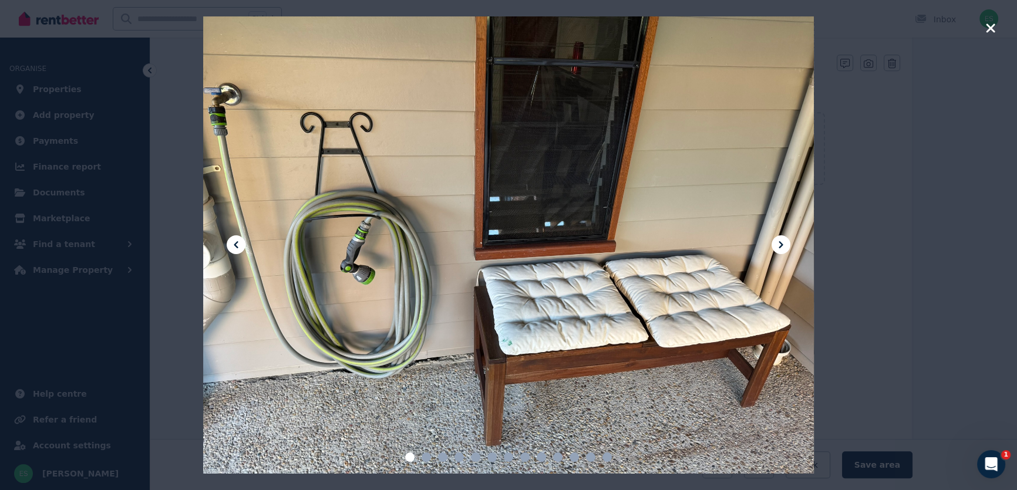
click at [781, 246] on icon at bounding box center [781, 244] width 4 height 7
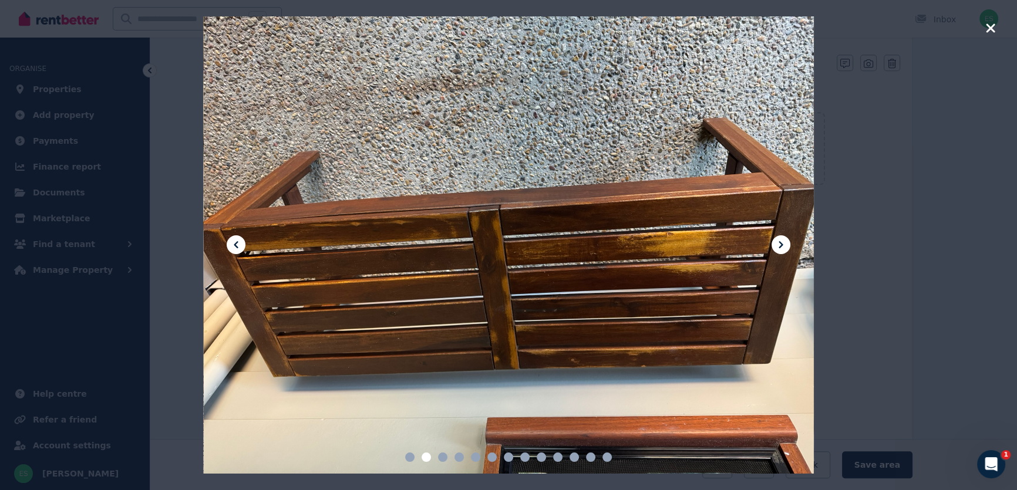
click at [781, 246] on icon at bounding box center [781, 244] width 4 height 7
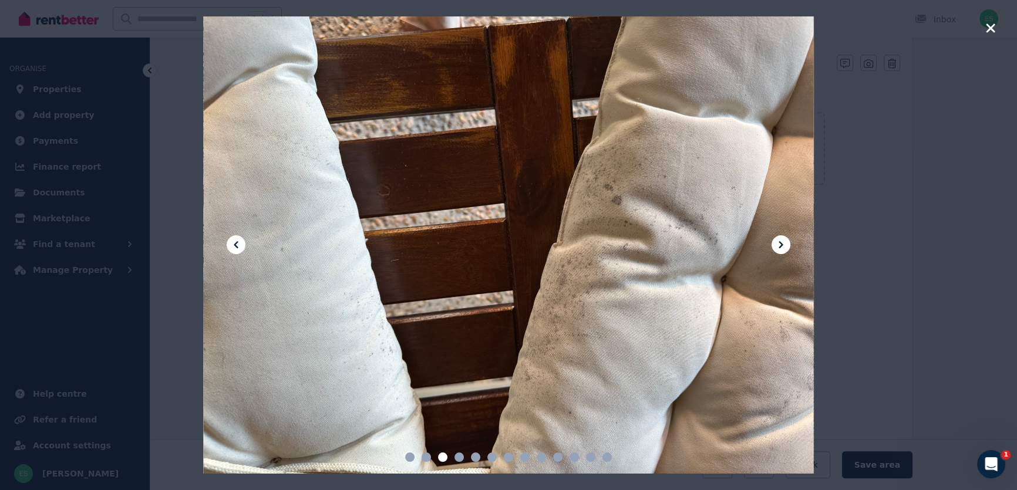
click at [781, 246] on icon at bounding box center [781, 244] width 4 height 7
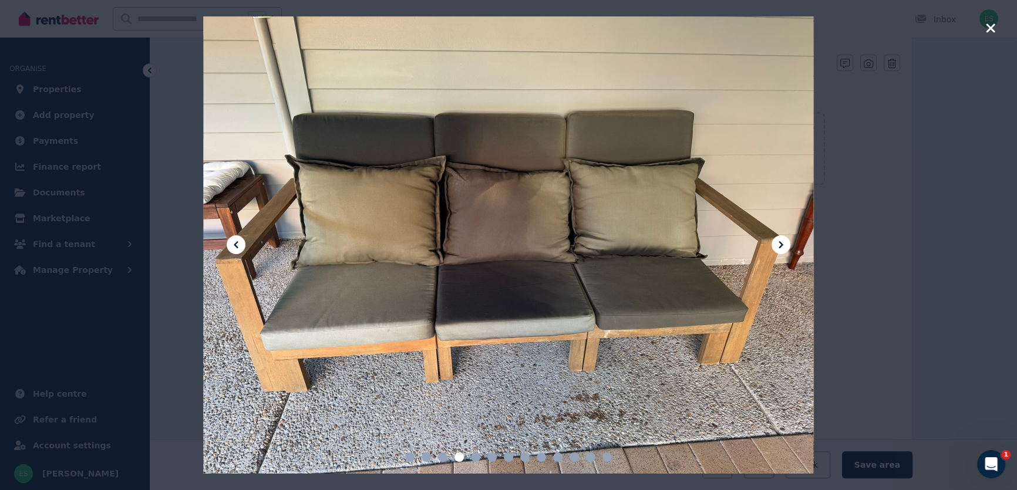
click at [990, 28] on icon "button" at bounding box center [990, 27] width 9 height 9
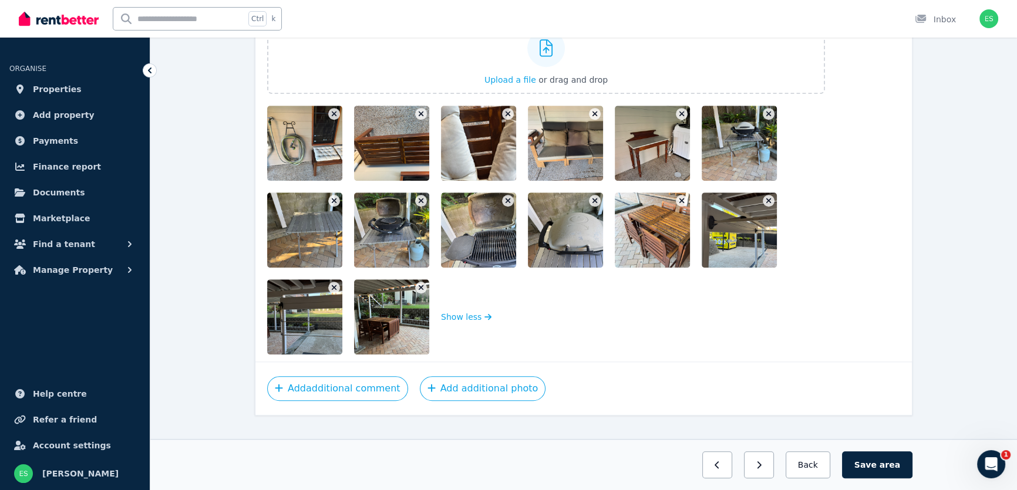
scroll to position [1000, 0]
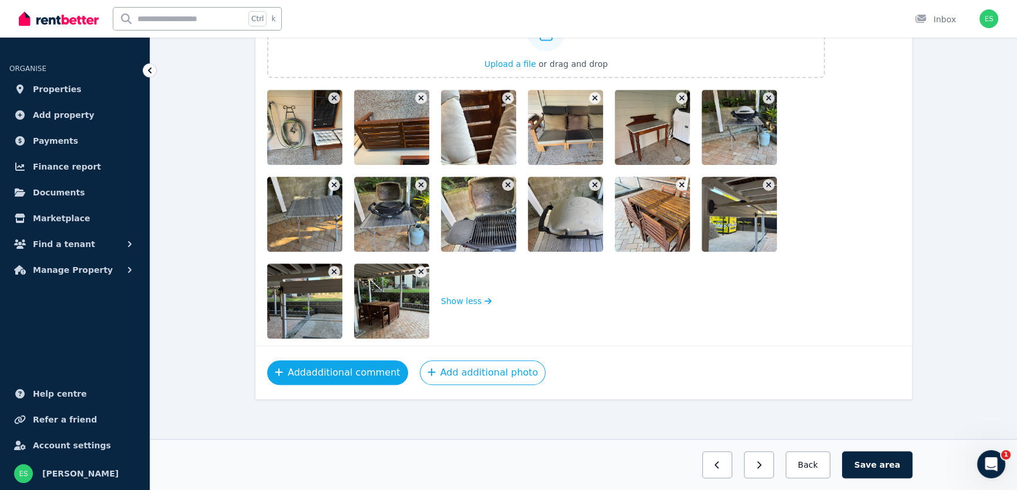
click at [311, 374] on button "Add additional comment" at bounding box center [337, 373] width 141 height 25
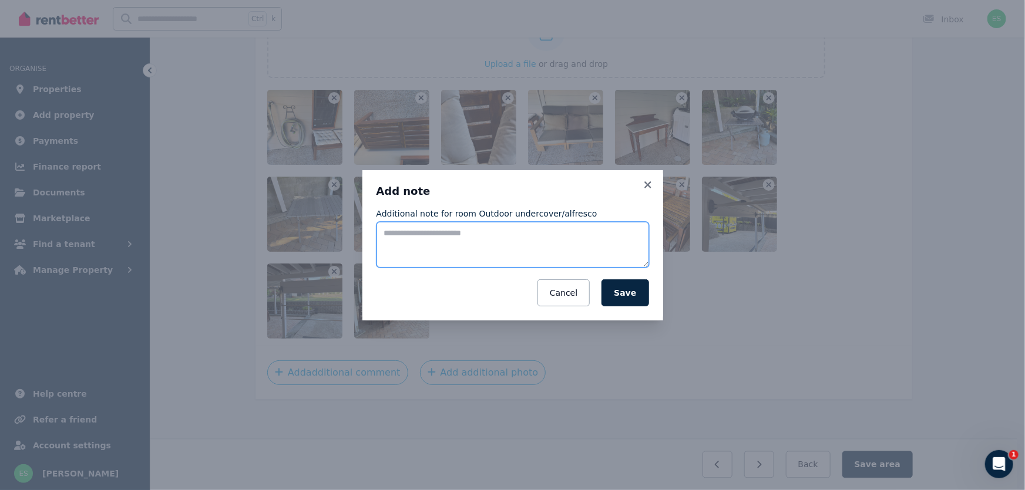
click at [439, 236] on textarea "Additional note for room Outdoor undercover/alfresco" at bounding box center [513, 245] width 273 height 46
type textarea "*"
type textarea "**********"
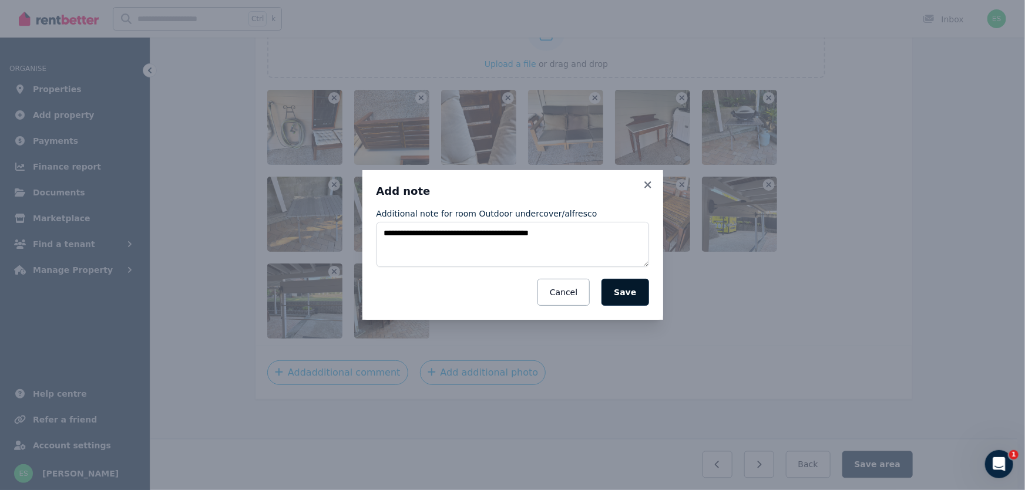
click at [637, 295] on button "Save" at bounding box center [624, 292] width 47 height 27
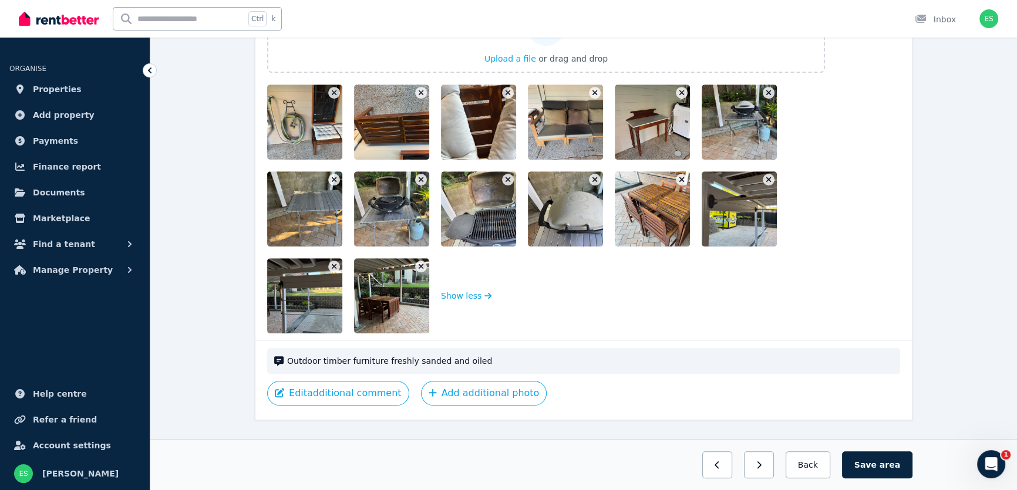
scroll to position [1026, 0]
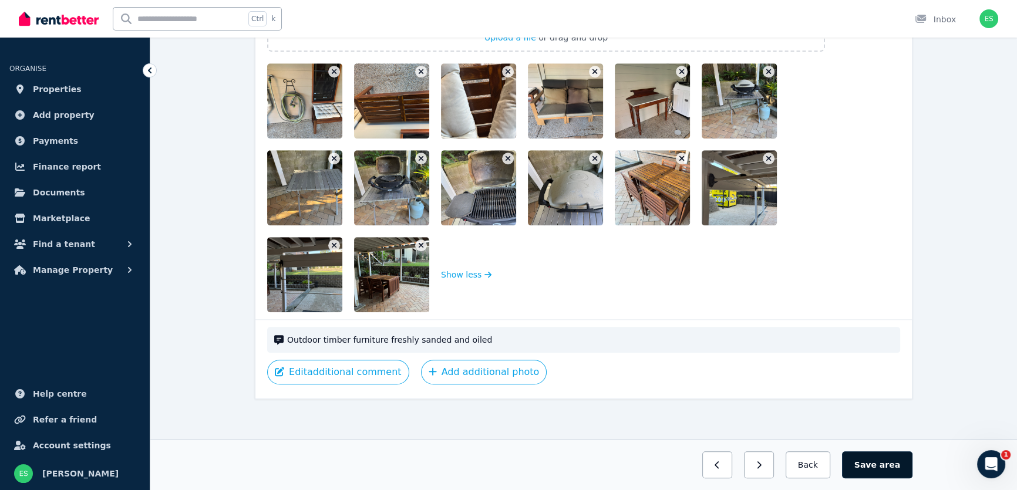
click at [872, 458] on button "Save area" at bounding box center [877, 465] width 70 height 27
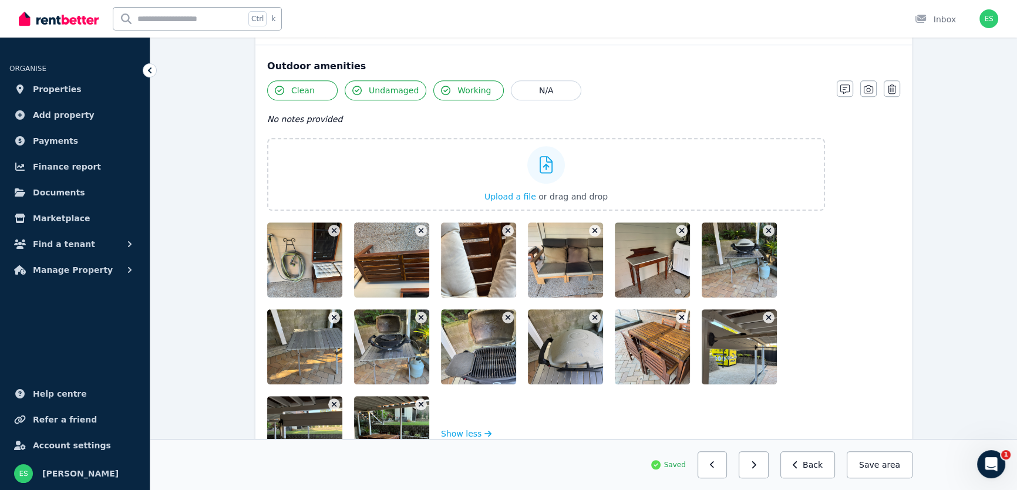
scroll to position [866, 0]
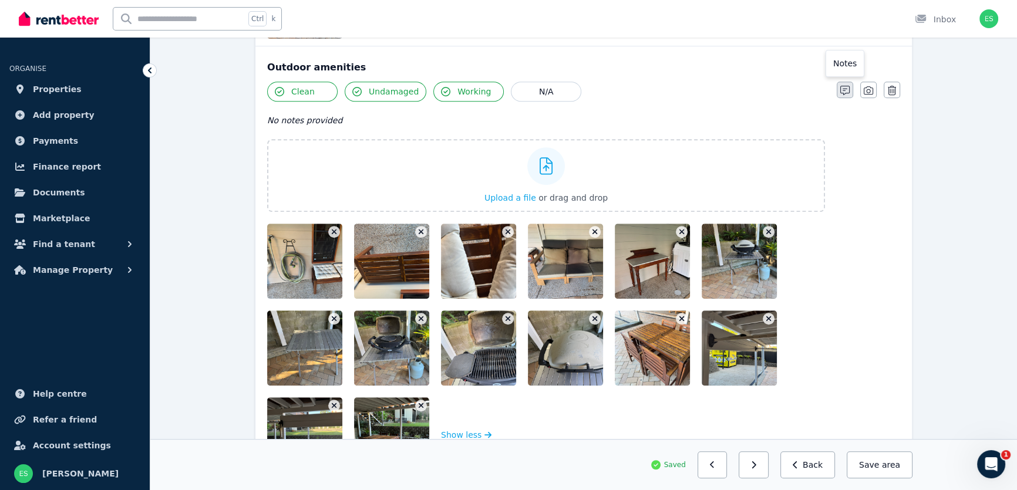
click at [841, 90] on icon "button" at bounding box center [845, 90] width 9 height 9
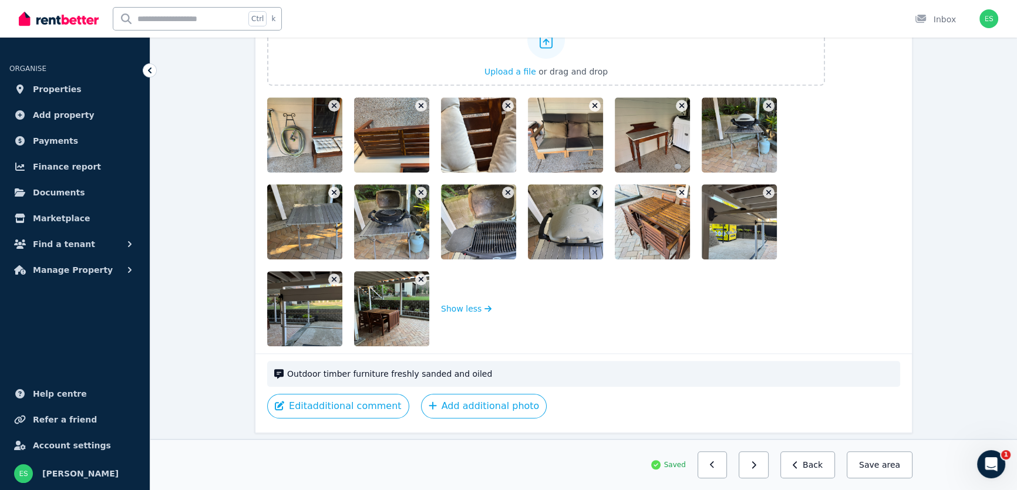
scroll to position [1067, 0]
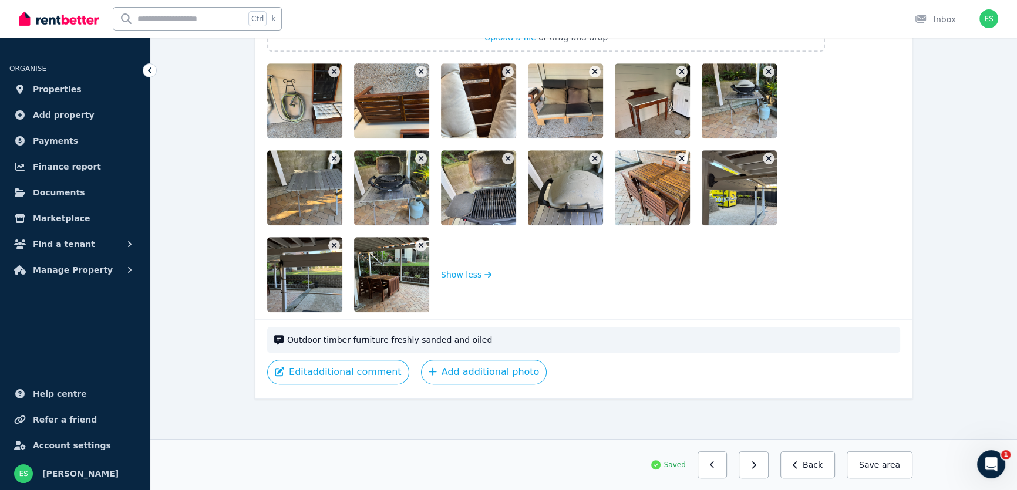
click at [505, 334] on span "Outdoor timber furniture freshly sanded and oiled" at bounding box center [590, 340] width 606 height 12
click at [557, 343] on span "Outdoor timber furniture freshly sanded and oiled" at bounding box center [590, 340] width 606 height 12
click at [341, 370] on button "Edit additional comment" at bounding box center [338, 372] width 142 height 25
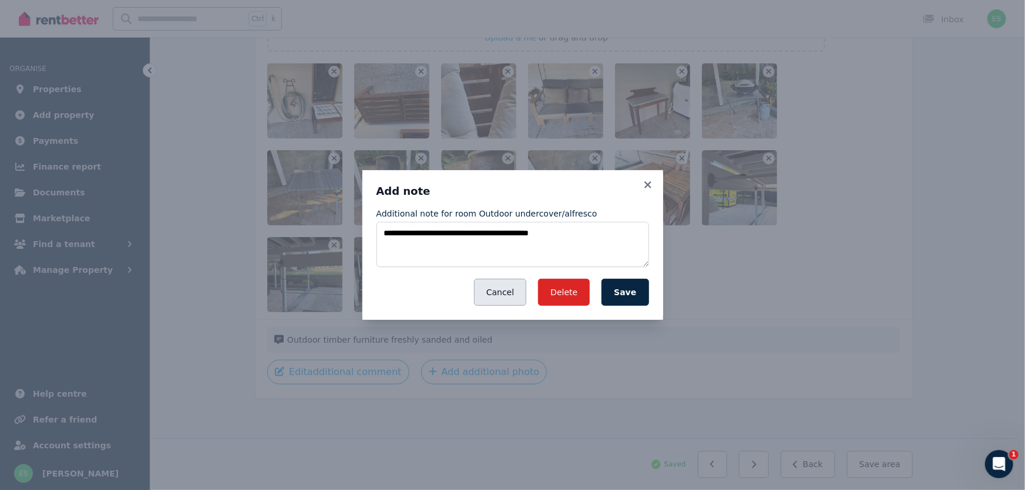
click at [521, 297] on button "Cancel" at bounding box center [500, 292] width 52 height 27
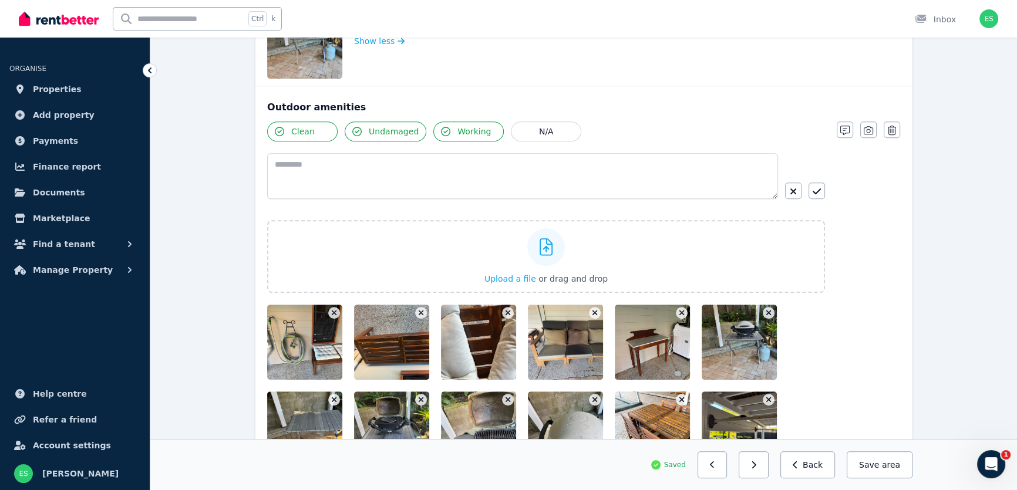
scroll to position [800, 0]
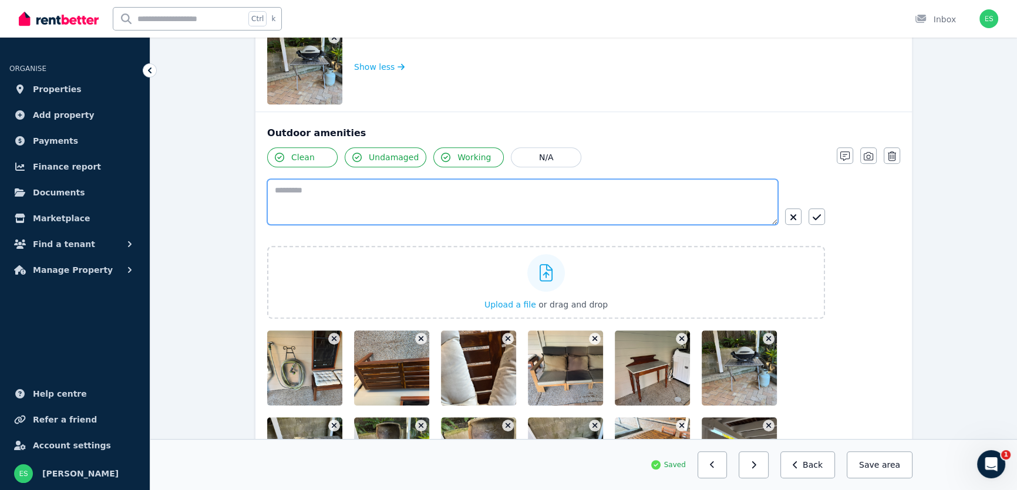
click at [653, 195] on textarea at bounding box center [522, 202] width 511 height 46
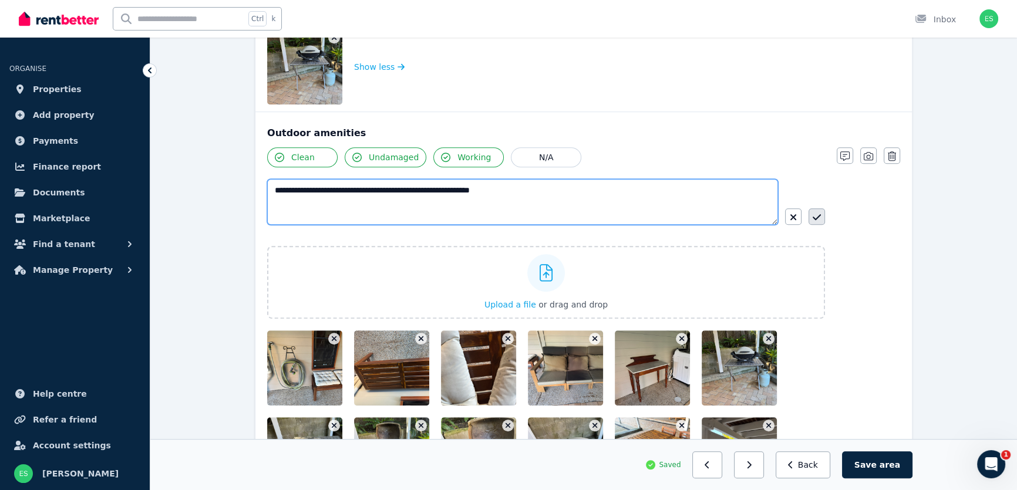
type textarea "**********"
click at [814, 217] on icon "button" at bounding box center [817, 217] width 8 height 9
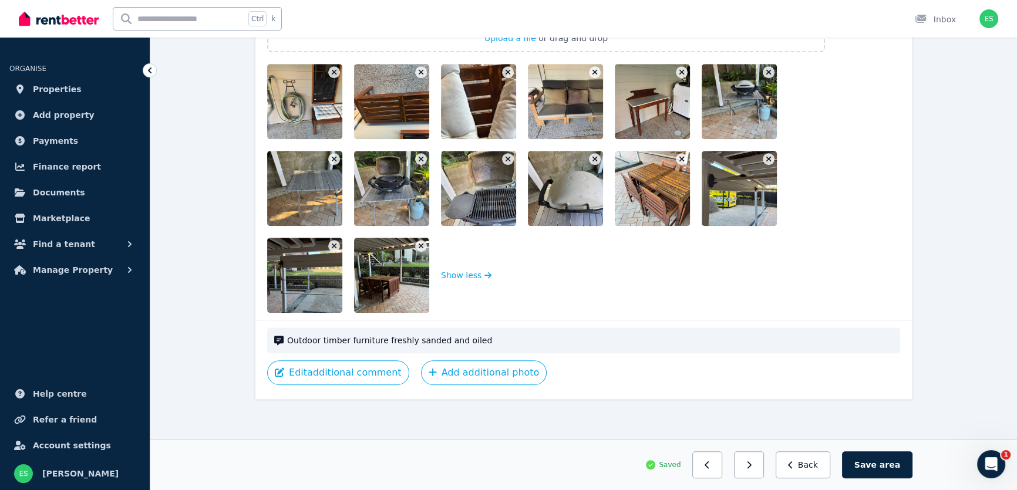
scroll to position [1038, 0]
click at [876, 467] on button "Save area" at bounding box center [877, 465] width 70 height 27
click at [878, 465] on button "Save area" at bounding box center [880, 465] width 66 height 27
click at [811, 470] on button "Back" at bounding box center [808, 465] width 55 height 27
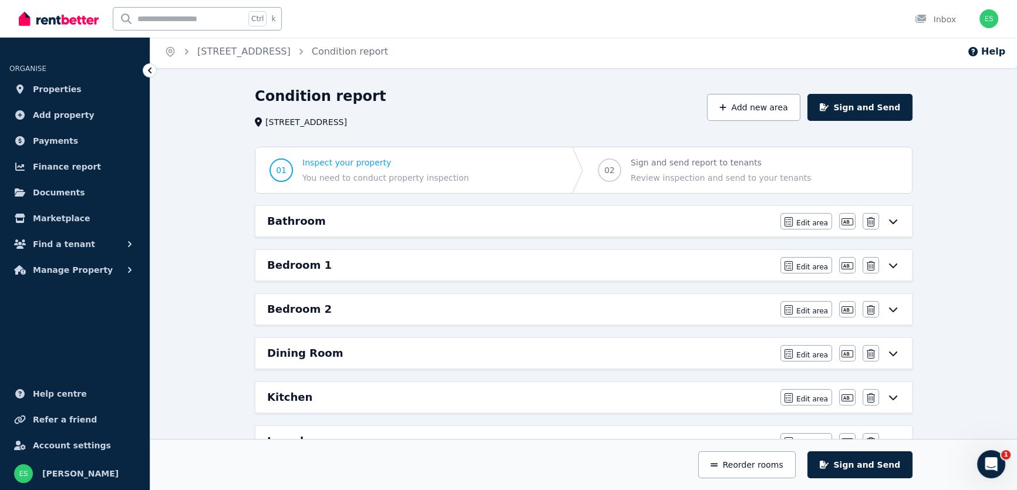
scroll to position [0, 0]
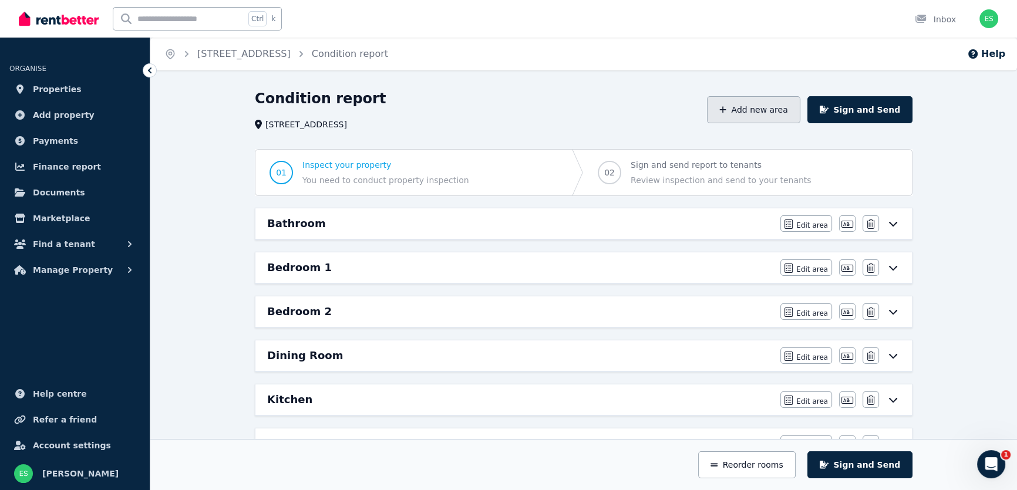
click at [763, 113] on button "Add new area" at bounding box center [753, 109] width 93 height 27
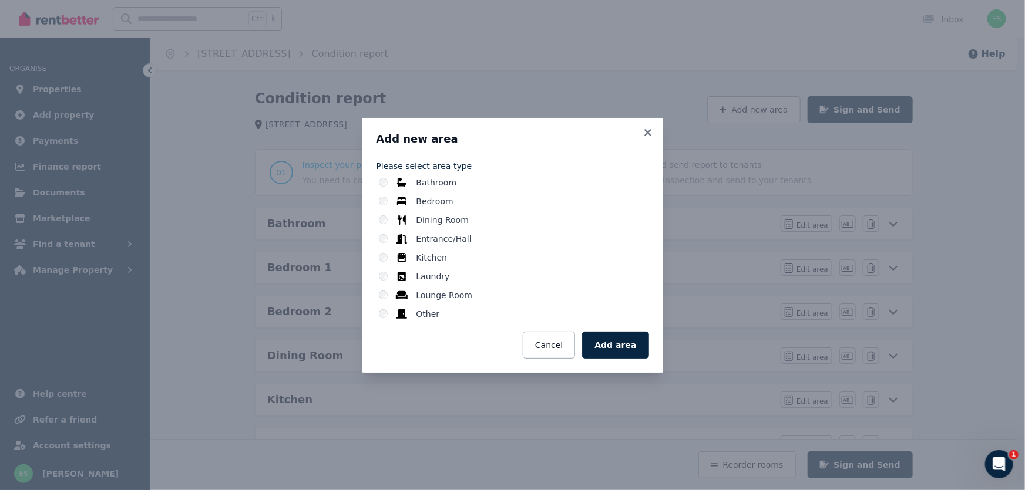
click at [416, 314] on label "Other" at bounding box center [427, 314] width 23 height 12
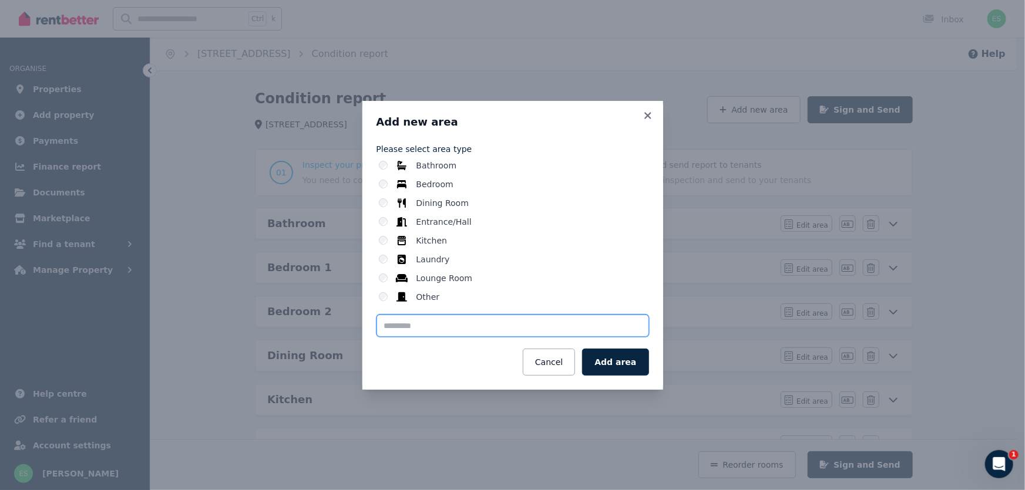
click at [528, 328] on input "text" at bounding box center [513, 326] width 273 height 22
type input "**********"
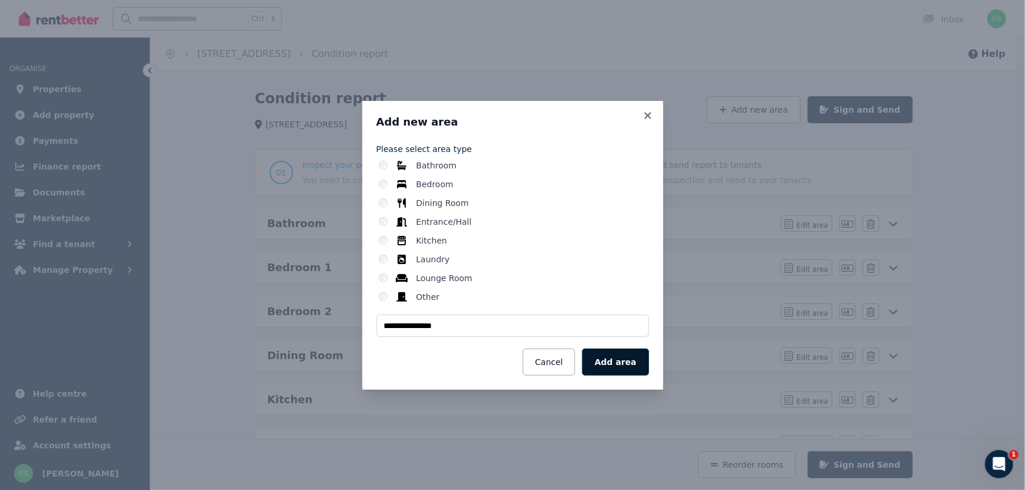
click at [616, 371] on button "Add area" at bounding box center [615, 362] width 66 height 27
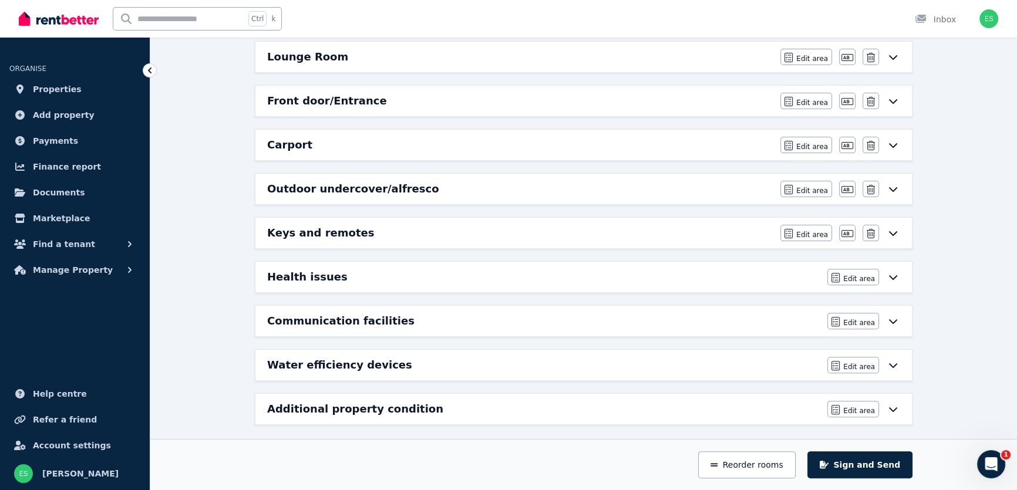
scroll to position [435, 0]
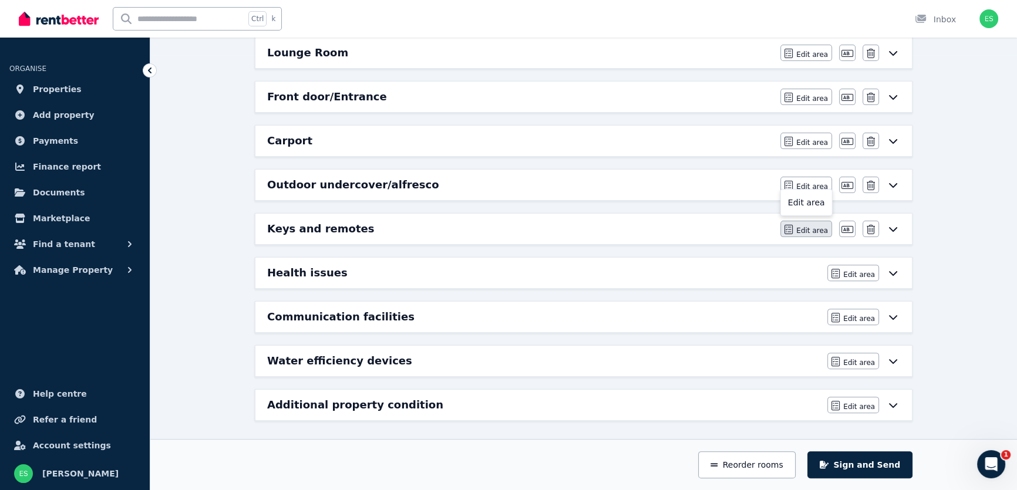
click at [804, 229] on span "Edit area" at bounding box center [812, 230] width 32 height 9
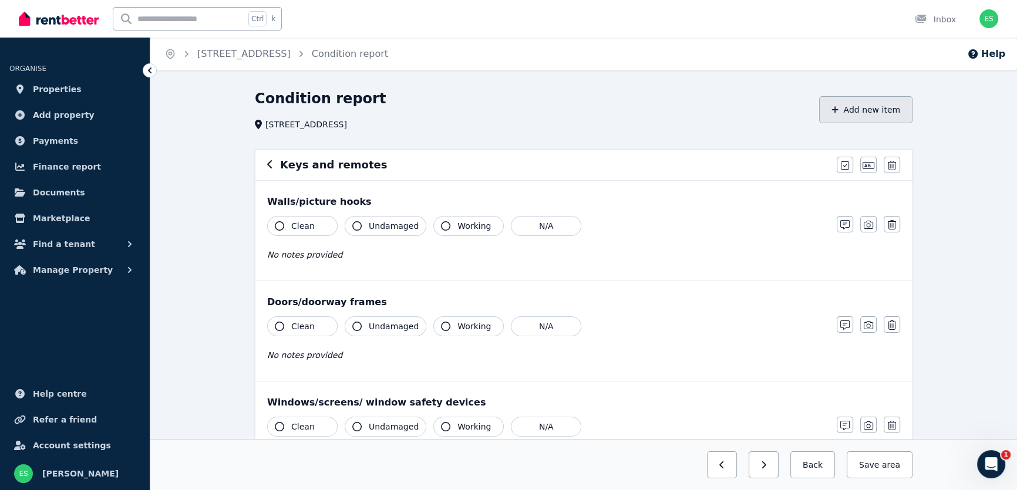
click at [854, 120] on button "Add new item" at bounding box center [865, 109] width 93 height 27
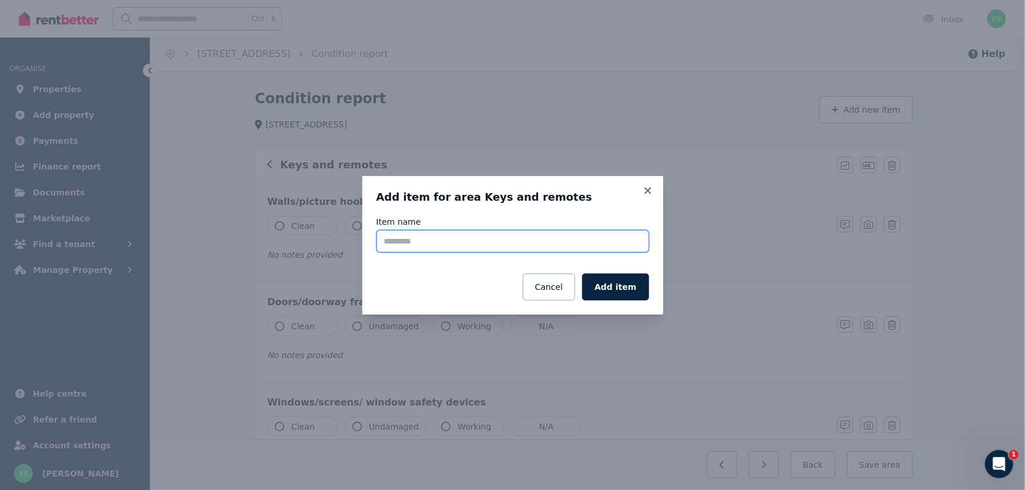
click at [459, 244] on input "Item name" at bounding box center [513, 241] width 273 height 22
type input "**********"
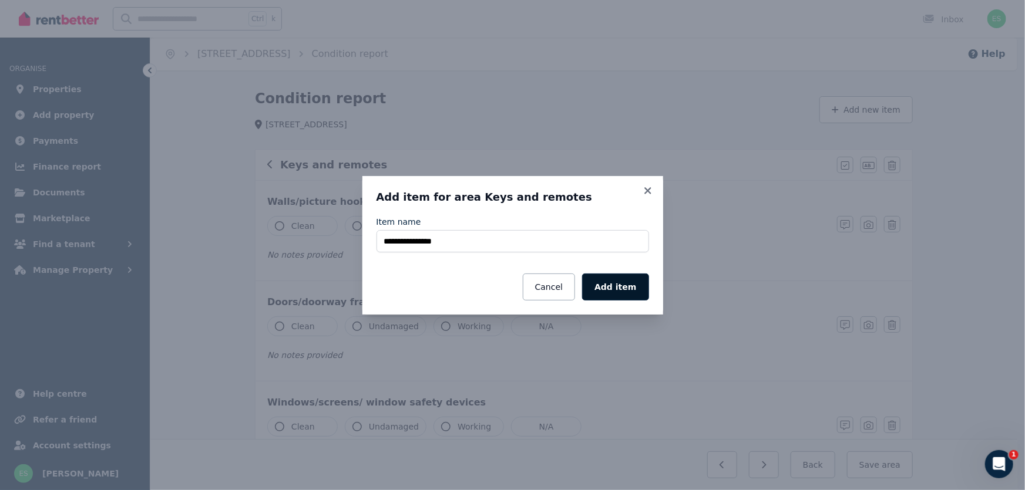
click at [634, 283] on button "Add item" at bounding box center [615, 287] width 66 height 27
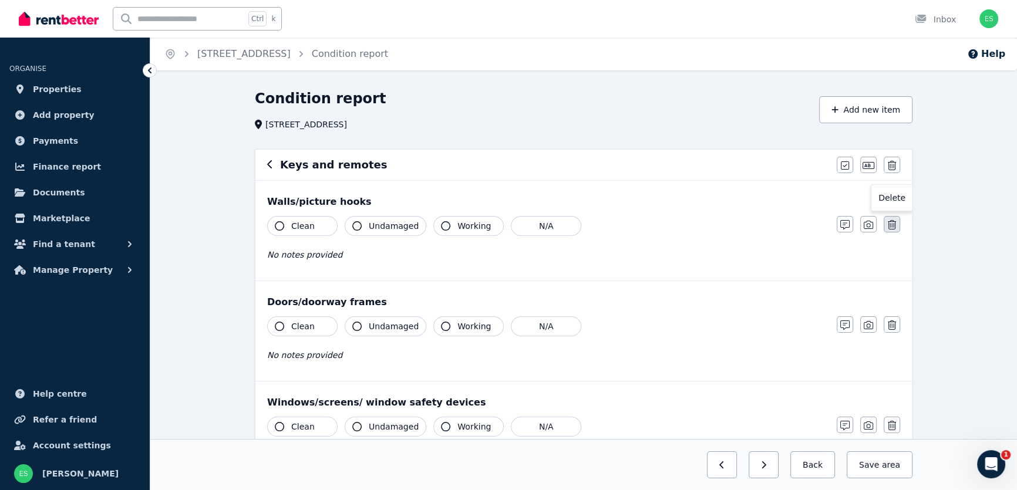
click at [893, 221] on icon "button" at bounding box center [892, 224] width 8 height 9
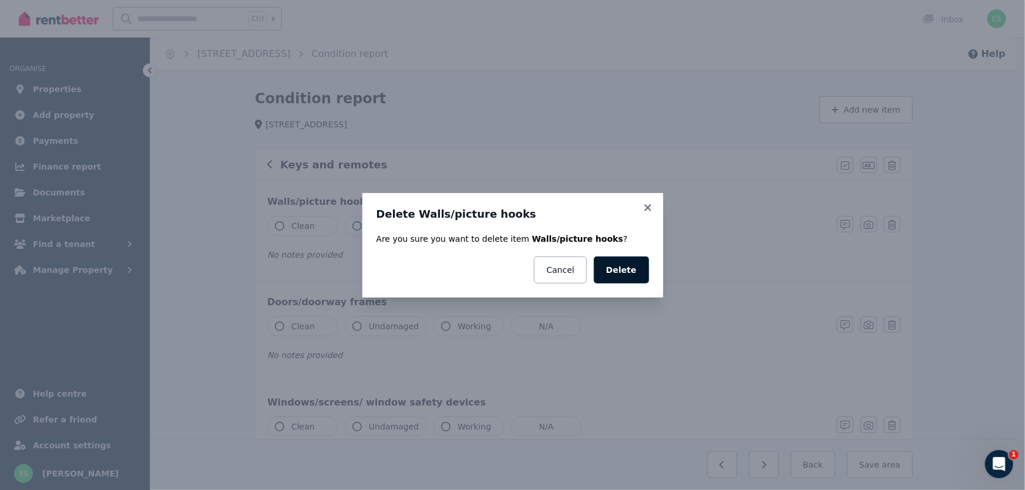
click at [640, 265] on button "Delete" at bounding box center [621, 270] width 55 height 27
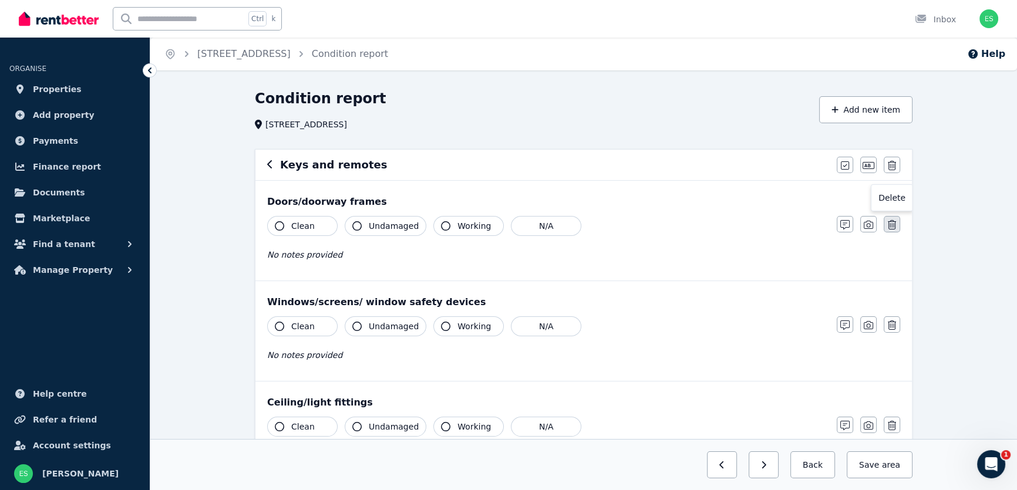
click at [889, 224] on icon "button" at bounding box center [892, 224] width 8 height 9
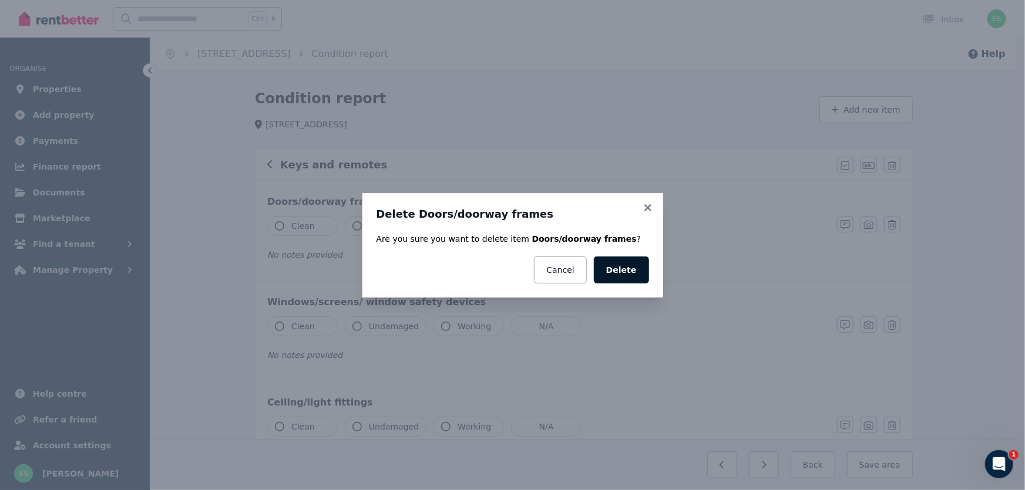
click at [617, 277] on button "Delete" at bounding box center [621, 270] width 55 height 27
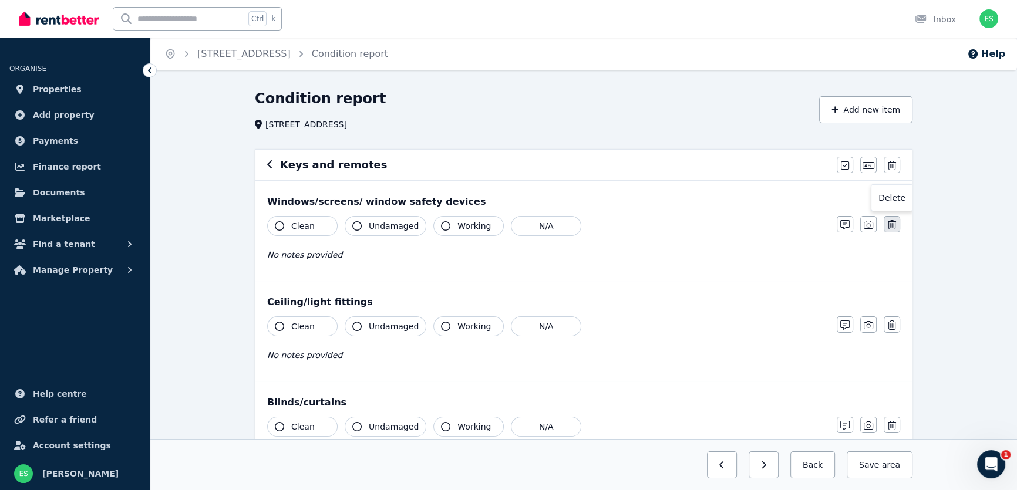
click at [889, 223] on icon "button" at bounding box center [892, 224] width 8 height 9
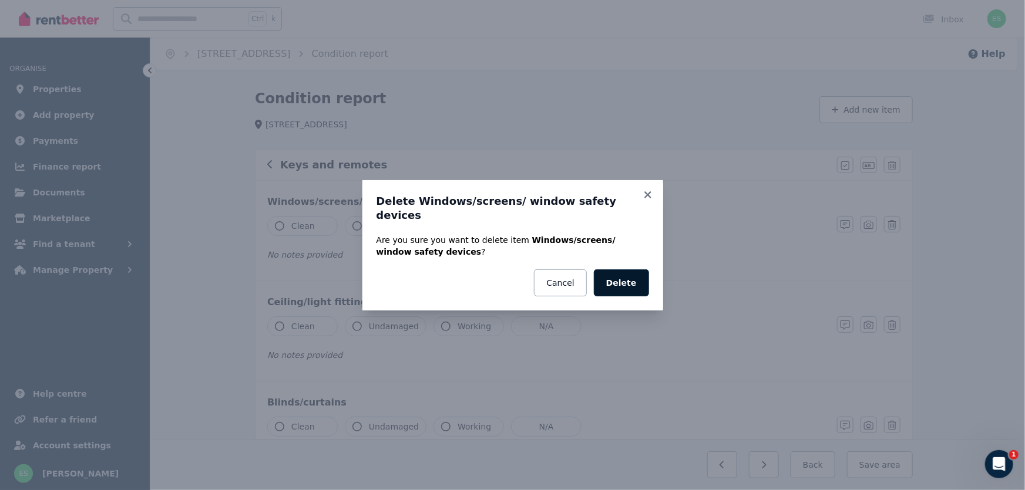
click at [640, 280] on button "Delete" at bounding box center [621, 283] width 55 height 27
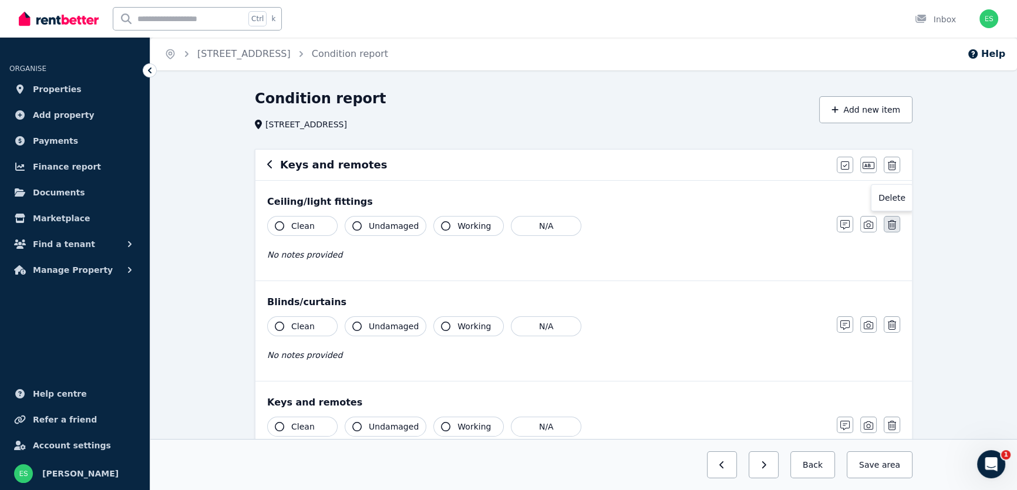
click at [888, 220] on icon "button" at bounding box center [892, 224] width 8 height 9
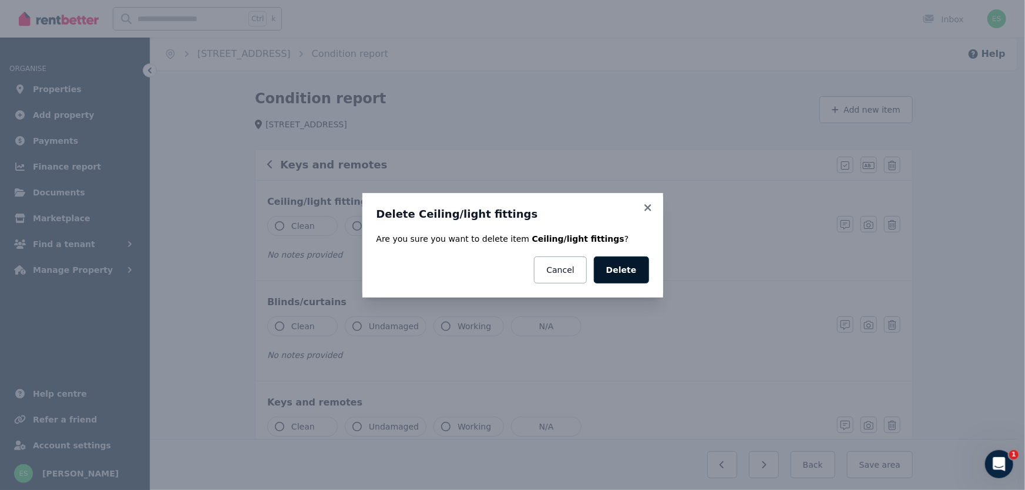
click at [634, 265] on button "Delete" at bounding box center [621, 270] width 55 height 27
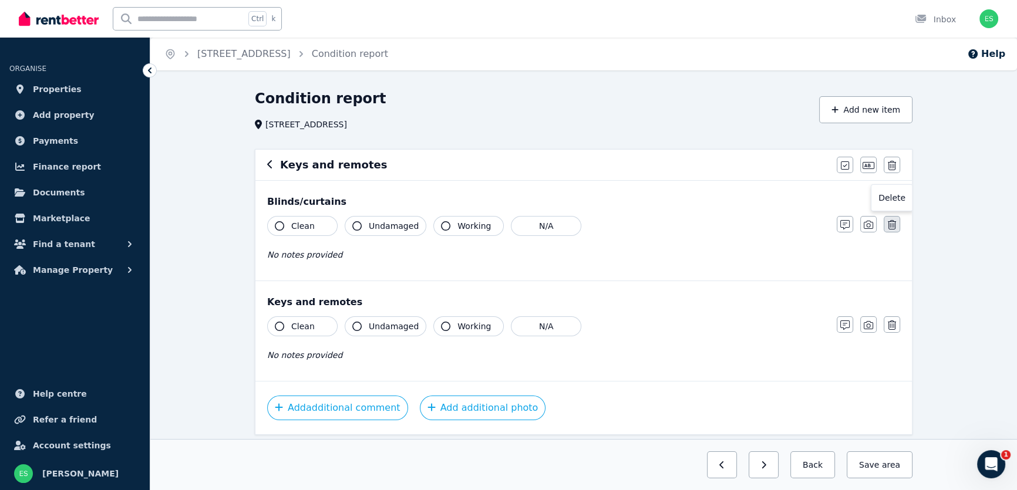
click at [892, 226] on icon "button" at bounding box center [892, 224] width 8 height 9
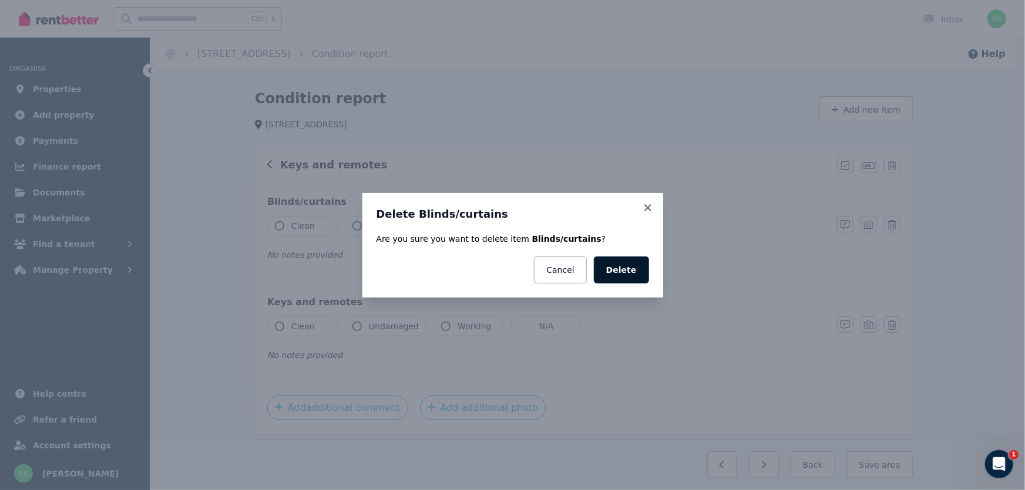
click at [623, 264] on button "Delete" at bounding box center [621, 270] width 55 height 27
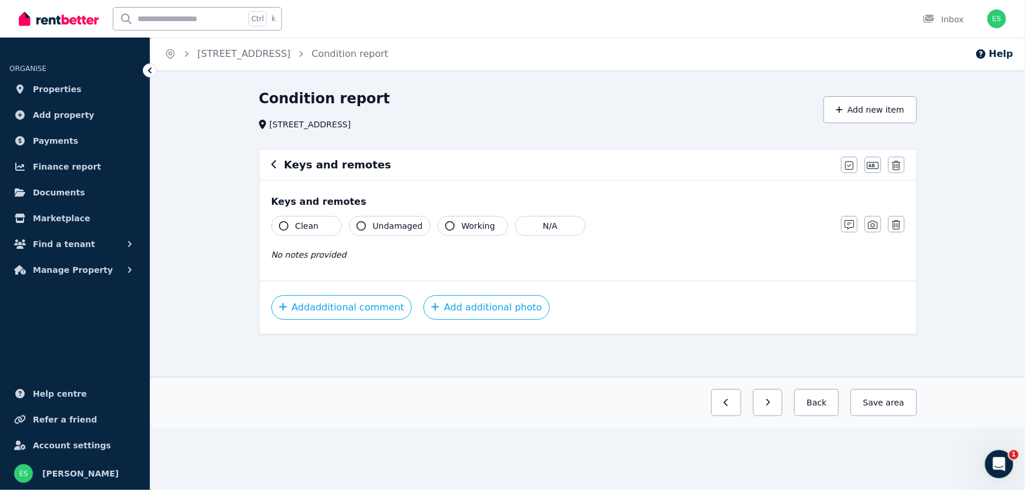
click at [307, 226] on span "Clean" at bounding box center [306, 226] width 23 height 12
click at [378, 228] on span "Undamaged" at bounding box center [398, 226] width 50 height 12
click at [451, 228] on button "Working" at bounding box center [473, 226] width 70 height 20
click at [845, 227] on icon "button" at bounding box center [849, 224] width 9 height 9
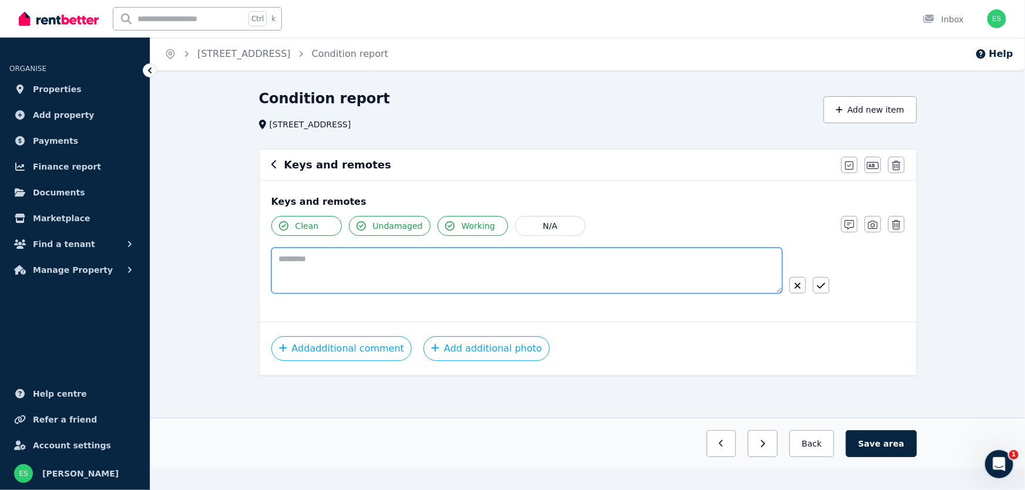
click at [547, 250] on textarea at bounding box center [526, 271] width 511 height 46
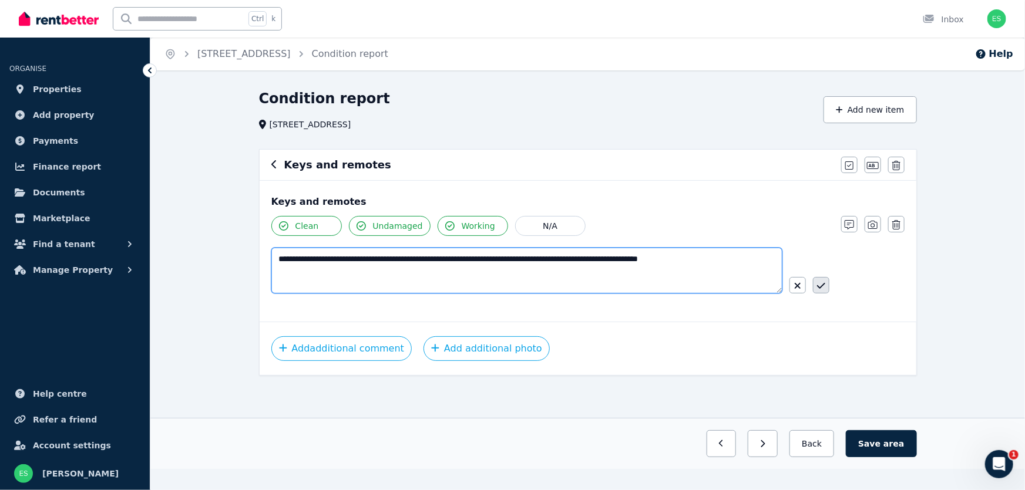
type textarea "**********"
click at [818, 290] on icon "button" at bounding box center [821, 285] width 8 height 9
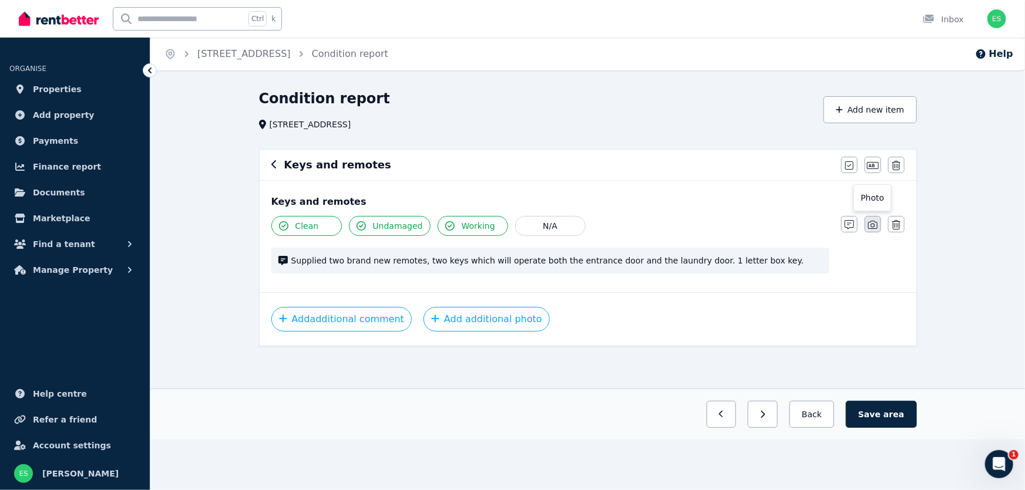
click at [873, 229] on icon "button" at bounding box center [872, 224] width 9 height 9
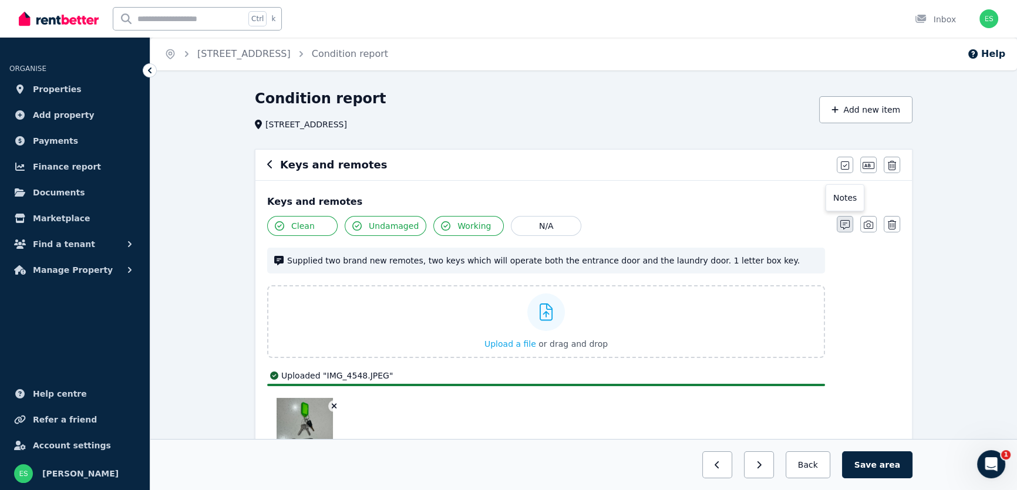
click at [841, 226] on icon "button" at bounding box center [845, 224] width 9 height 9
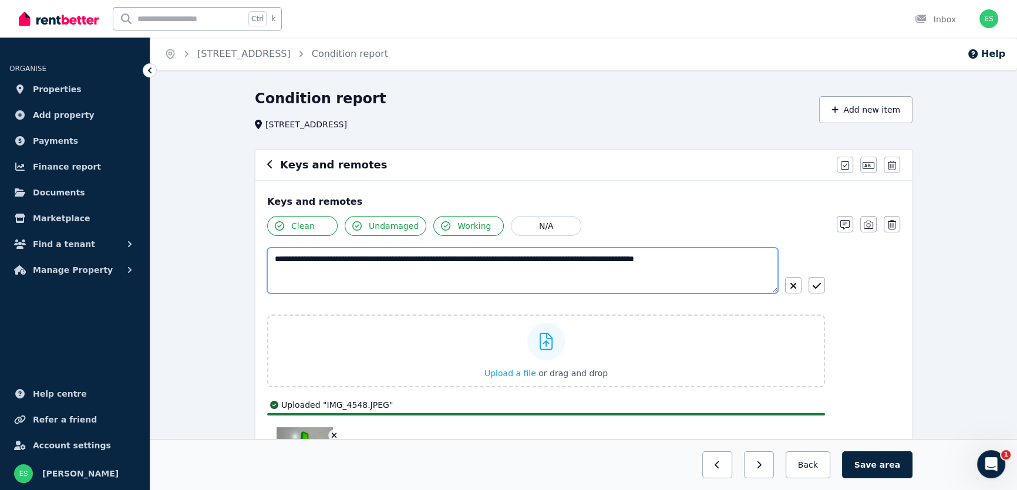
click at [392, 259] on textarea "**********" at bounding box center [522, 271] width 511 height 46
click at [393, 259] on textarea "**********" at bounding box center [522, 271] width 511 height 46
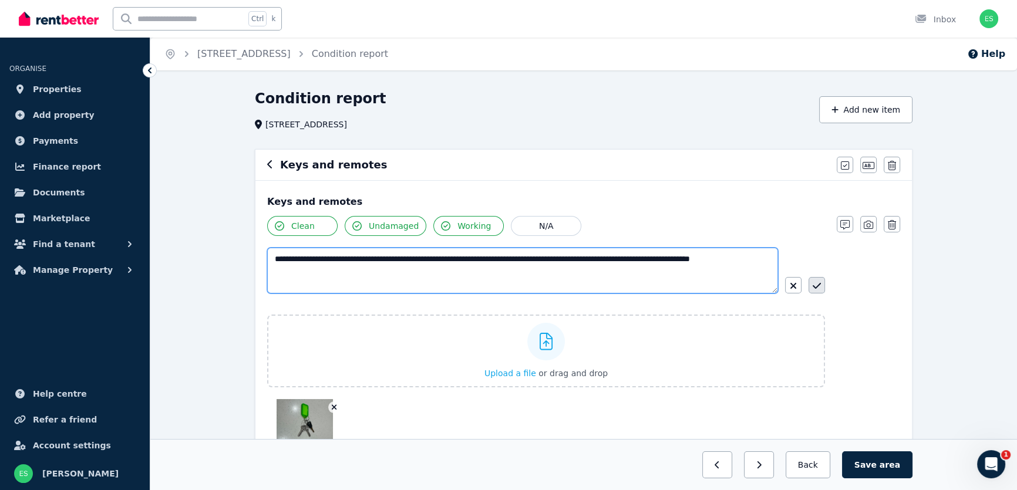
type textarea "**********"
click at [814, 284] on icon "button" at bounding box center [817, 285] width 8 height 9
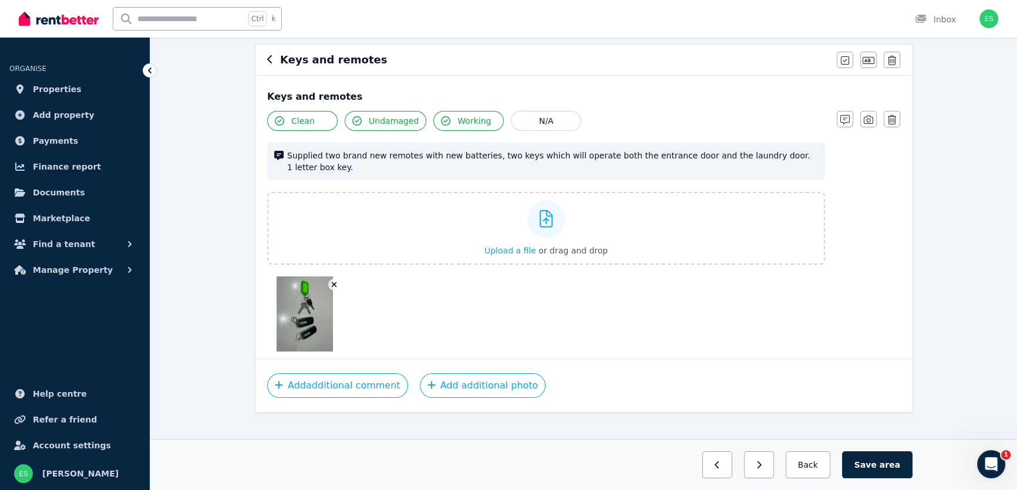
scroll to position [106, 0]
click at [865, 458] on button "Save area" at bounding box center [877, 465] width 70 height 27
click at [270, 59] on icon "button" at bounding box center [269, 58] width 5 height 8
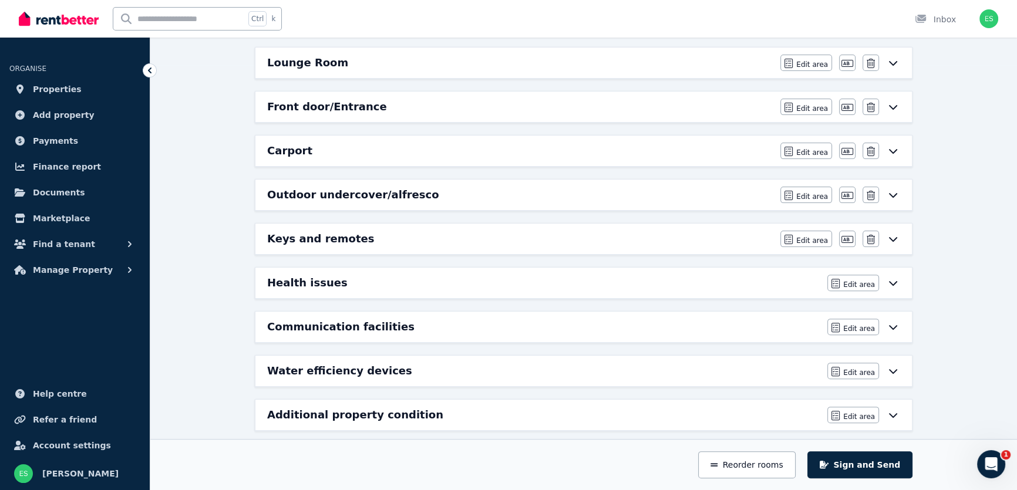
scroll to position [435, 0]
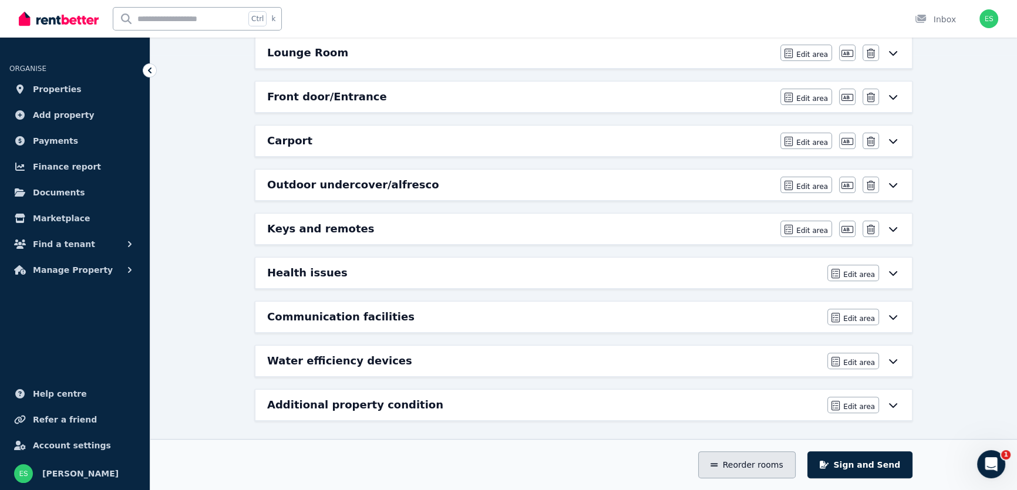
click at [743, 470] on button "Reorder rooms" at bounding box center [746, 465] width 97 height 27
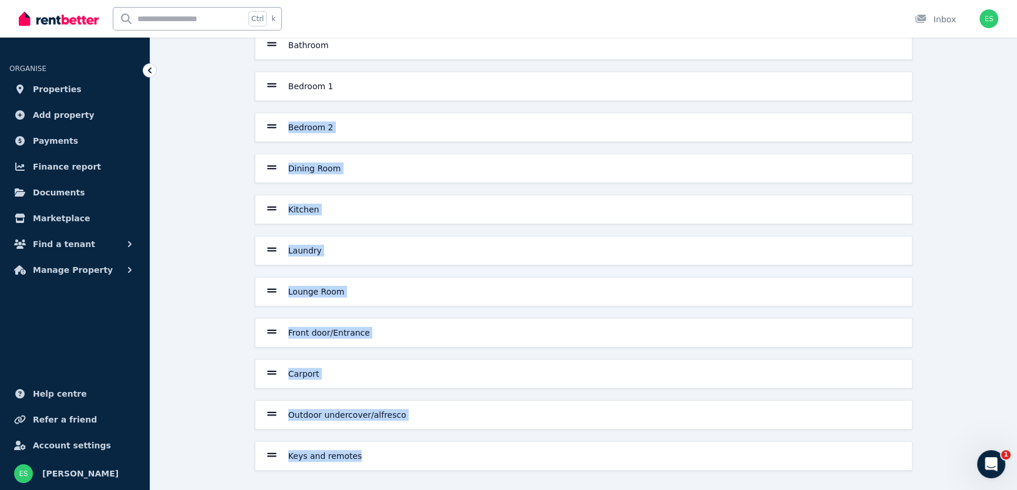
drag, startPoint x: 398, startPoint y: 453, endPoint x: 419, endPoint y: 88, distance: 365.4
click at [419, 88] on div "Bathroom Bedroom 1 Bedroom 2 Dining Room Kitchen Laundry Lounge Room Front door…" at bounding box center [583, 251] width 667 height 441
click at [274, 455] on icon at bounding box center [271, 455] width 9 height 11
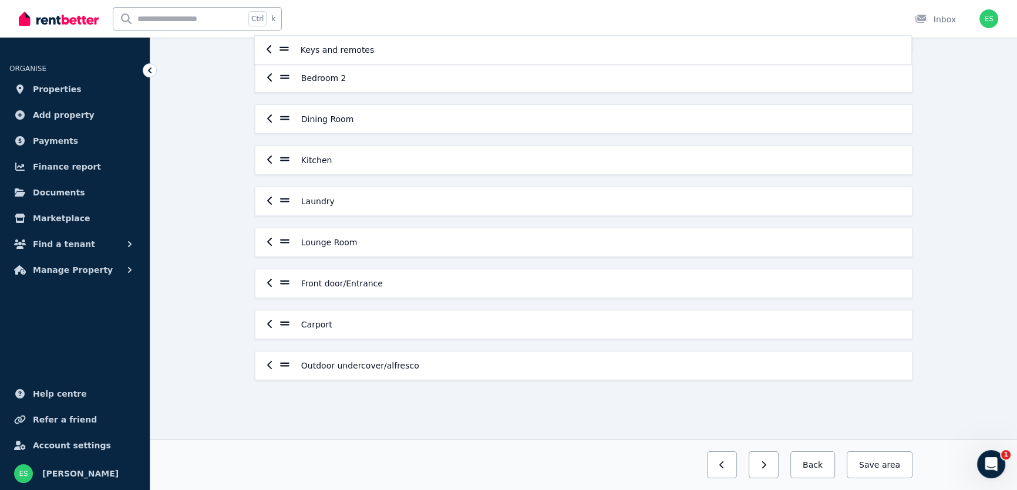
scroll to position [0, 0]
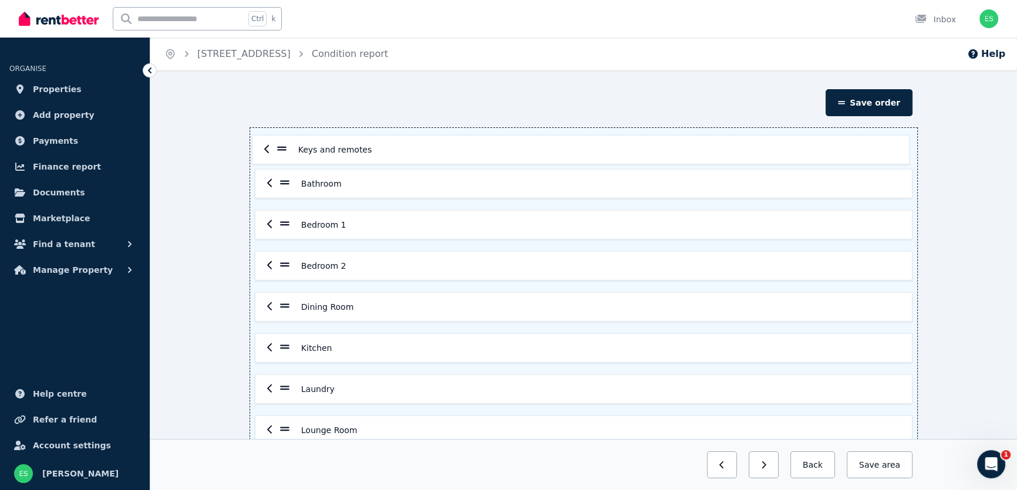
drag, startPoint x: 281, startPoint y: 405, endPoint x: 279, endPoint y: 147, distance: 258.5
click at [279, 147] on div "Bathroom Bedroom 1 Bedroom 2 Dining Room Kitchen Laundry Lounge Room Front door…" at bounding box center [583, 348] width 667 height 441
drag, startPoint x: 282, startPoint y: 362, endPoint x: 285, endPoint y: 179, distance: 183.9
click at [285, 179] on div "Keys and remotes Bathroom Bedroom 1 Bedroom 2 Dining Room Kitchen Laundry Loung…" at bounding box center [583, 348] width 667 height 441
drag, startPoint x: 288, startPoint y: 363, endPoint x: 284, endPoint y: 179, distance: 183.9
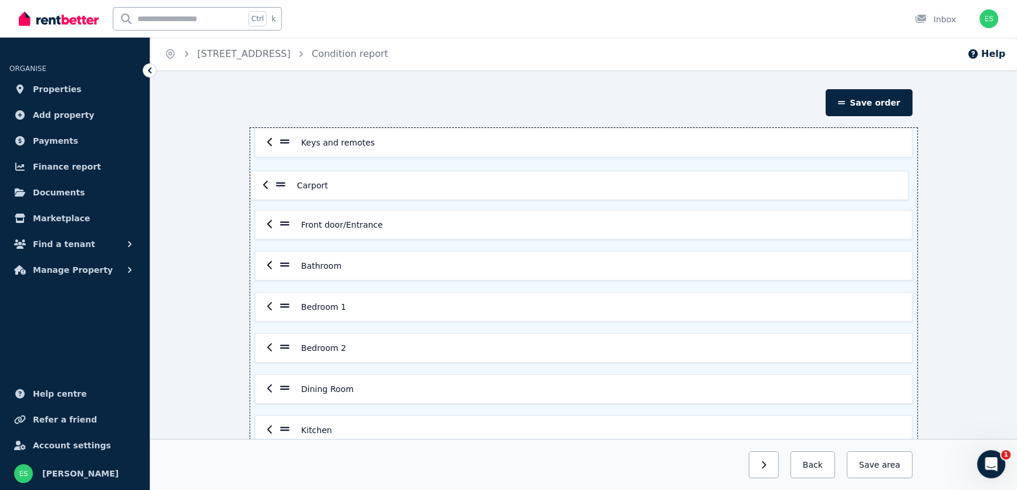
click at [284, 179] on div "Keys and remotes Front door/Entrance Bathroom Bedroom 1 Bedroom 2 Dining Room K…" at bounding box center [583, 348] width 667 height 441
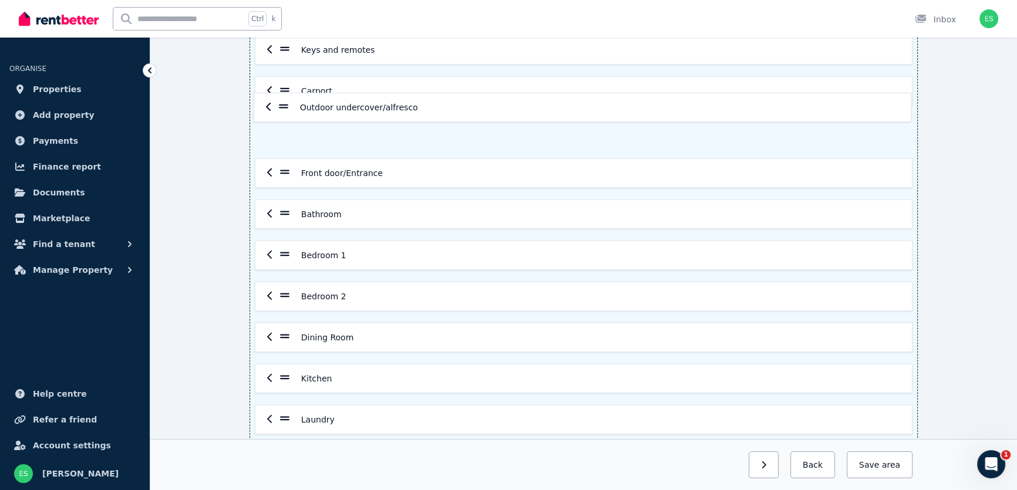
scroll to position [87, 0]
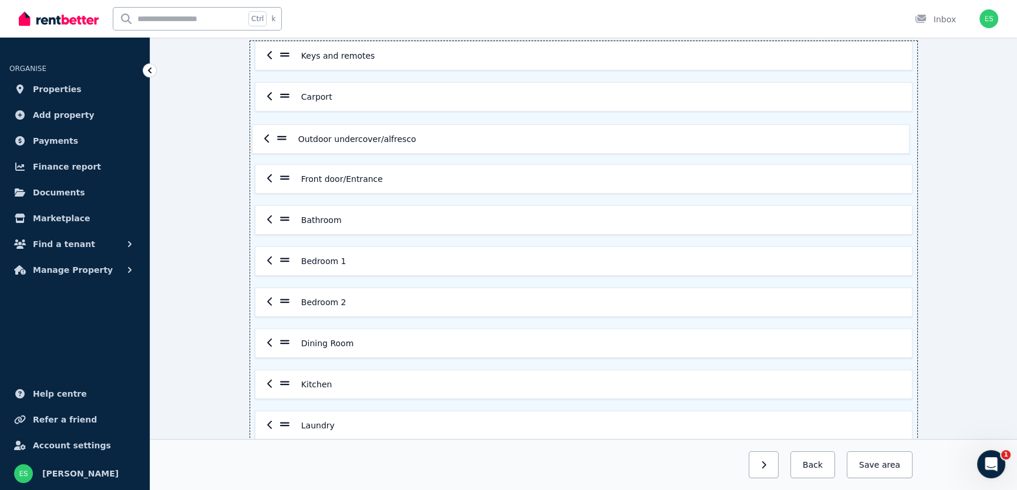
drag, startPoint x: 281, startPoint y: 405, endPoint x: 278, endPoint y: 136, distance: 269.0
click at [278, 136] on div "Keys and remotes Carport Front door/Entrance Bathroom Bedroom 1 Bedroom 2 Dinin…" at bounding box center [583, 261] width 667 height 441
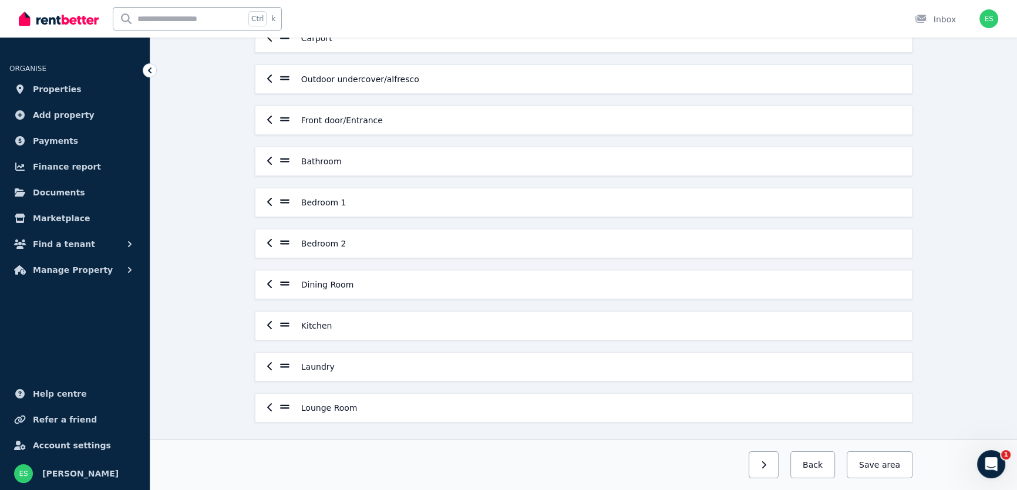
scroll to position [147, 0]
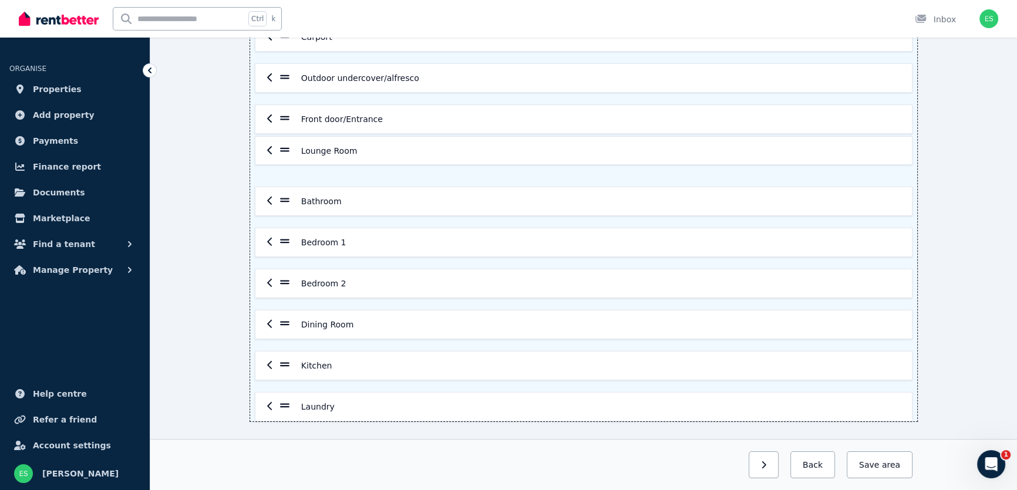
drag, startPoint x: 281, startPoint y: 411, endPoint x: 281, endPoint y: 149, distance: 262.0
click at [281, 147] on div "Keys and remotes Carport Outdoor undercover/alfresco Front door/Entrance Bathro…" at bounding box center [583, 201] width 667 height 441
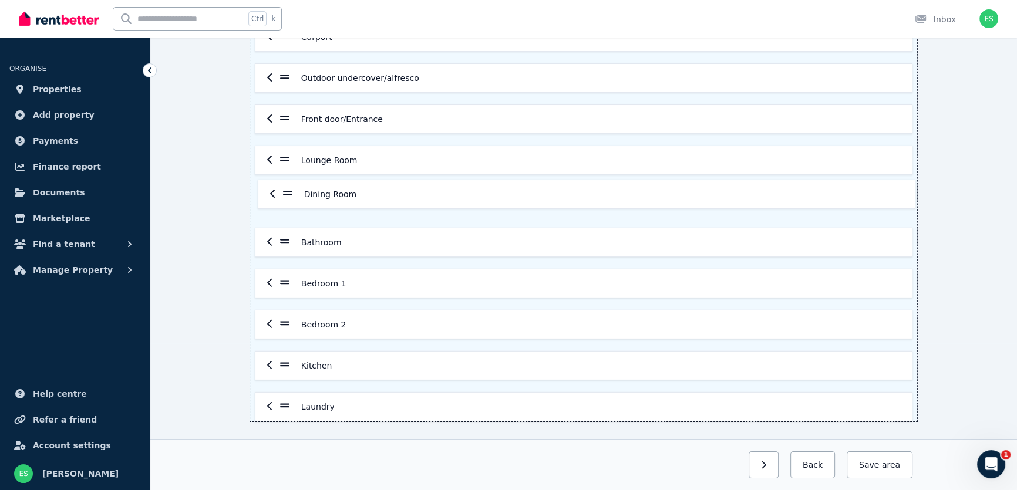
drag, startPoint x: 281, startPoint y: 324, endPoint x: 284, endPoint y: 188, distance: 135.7
click at [284, 188] on div "Keys and remotes Carport Outdoor undercover/alfresco Front door/Entrance Lounge…" at bounding box center [583, 201] width 667 height 441
drag, startPoint x: 281, startPoint y: 366, endPoint x: 283, endPoint y: 240, distance: 125.7
click at [283, 240] on div "Keys and remotes Carport Outdoor undercover/alfresco Front door/Entrance Lounge…" at bounding box center [583, 201] width 667 height 441
drag, startPoint x: 283, startPoint y: 323, endPoint x: 285, endPoint y: 270, distance: 52.9
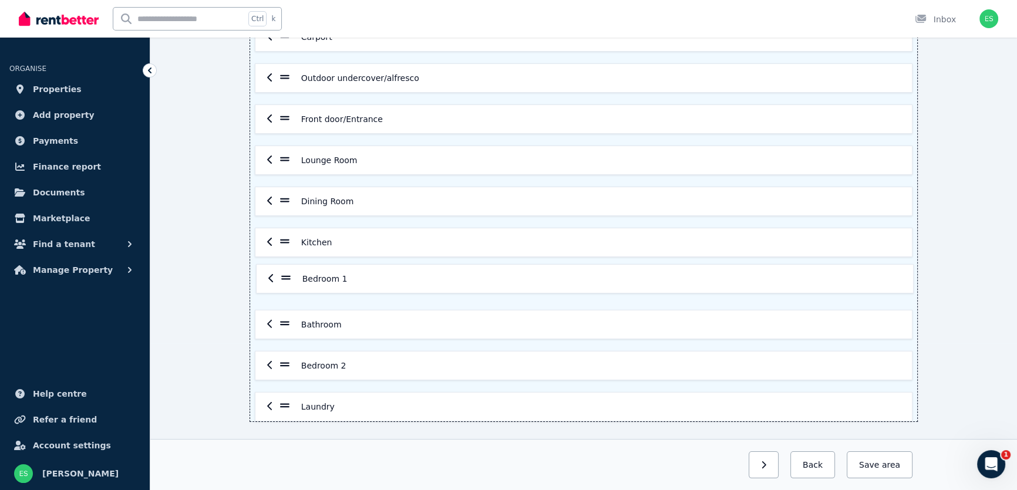
click at [285, 270] on div "Keys and remotes Carport Outdoor undercover/alfresco Front door/Entrance Lounge…" at bounding box center [583, 201] width 667 height 441
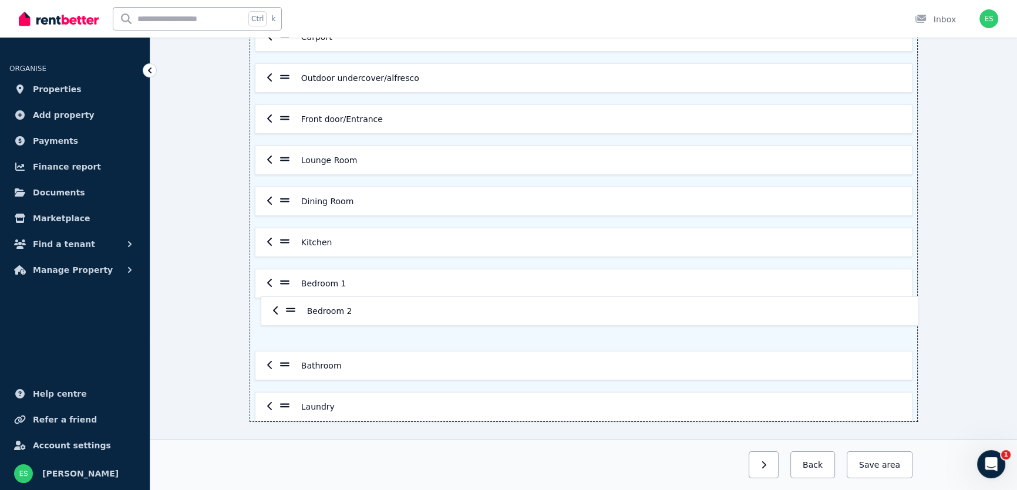
drag, startPoint x: 281, startPoint y: 366, endPoint x: 287, endPoint y: 309, distance: 57.3
click at [287, 309] on div "Keys and remotes Carport Outdoor undercover/alfresco Front door/Entrance Lounge…" at bounding box center [583, 201] width 667 height 441
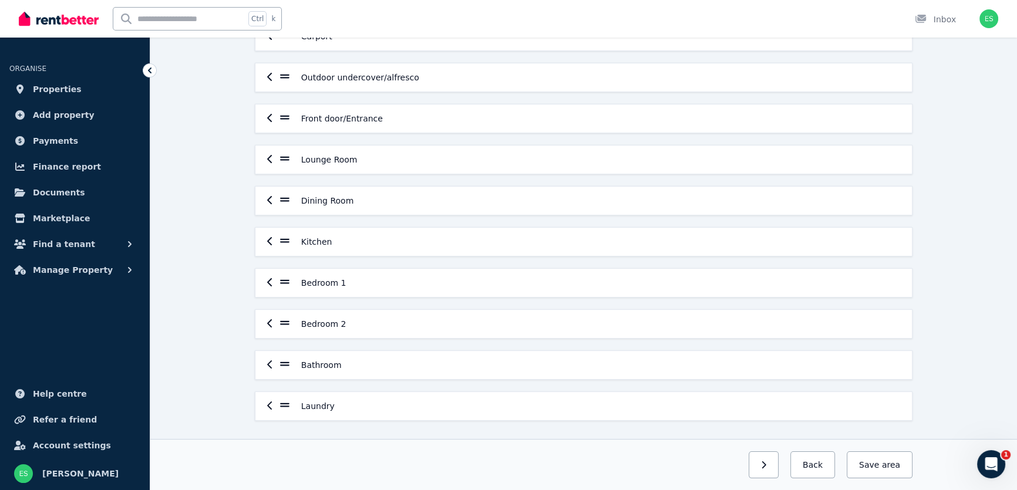
scroll to position [148, 0]
click at [878, 464] on button "Save area" at bounding box center [880, 465] width 66 height 27
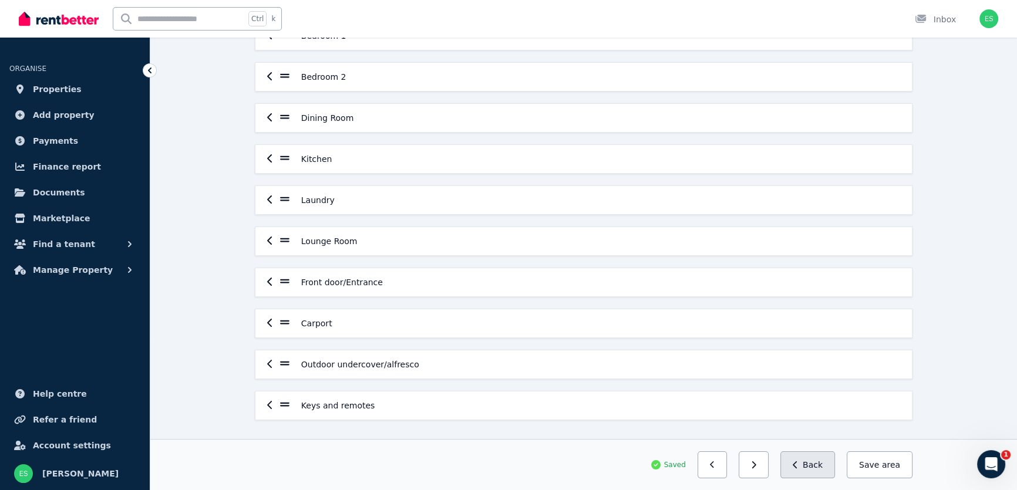
click at [821, 470] on button "Back" at bounding box center [808, 465] width 55 height 27
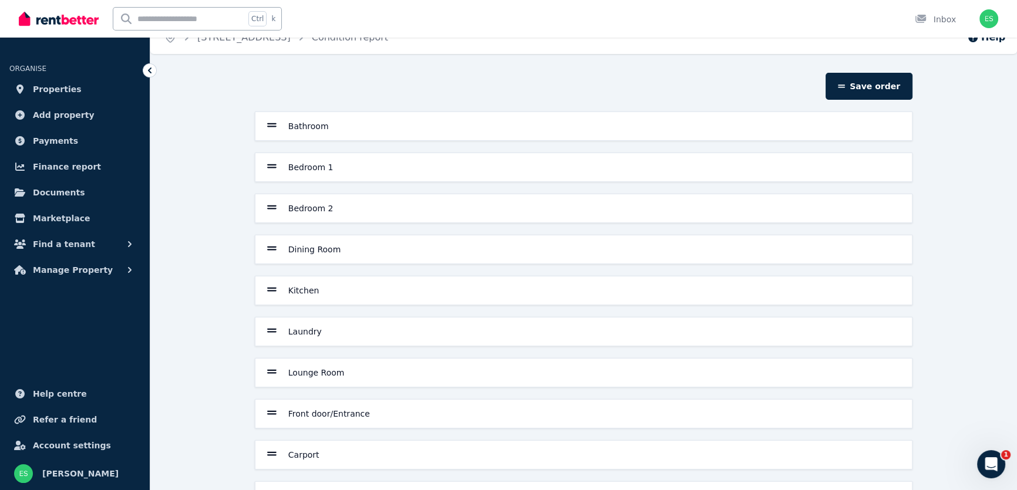
scroll to position [0, 0]
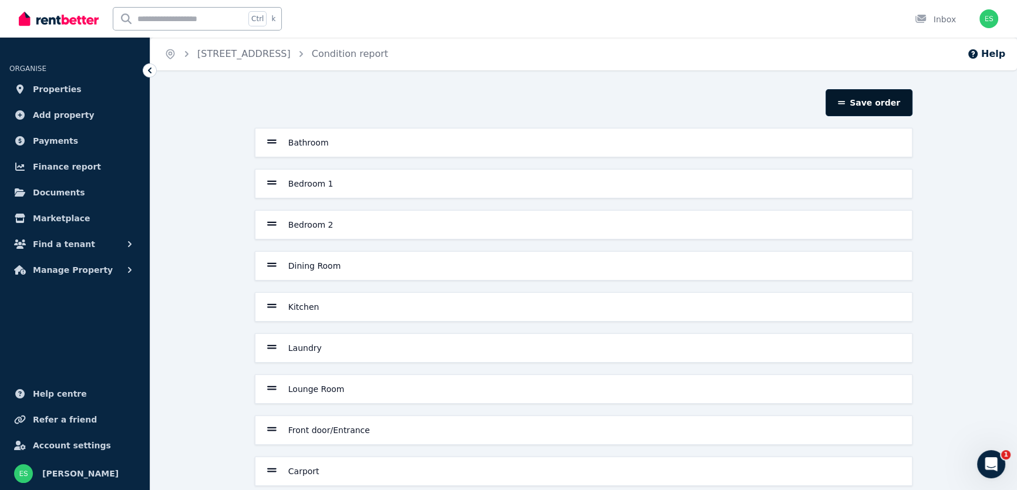
click at [868, 109] on button "Save order" at bounding box center [869, 102] width 87 height 27
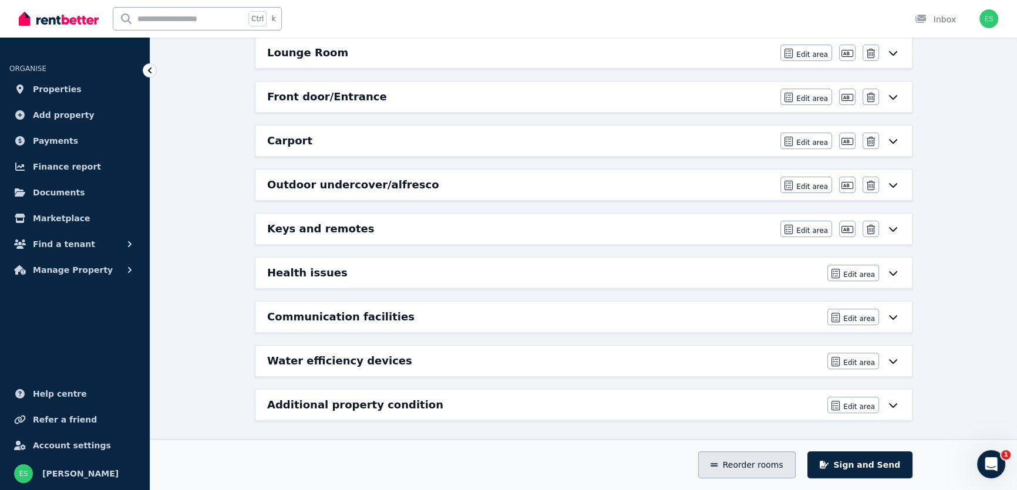
click at [758, 463] on button "Reorder rooms" at bounding box center [746, 465] width 97 height 27
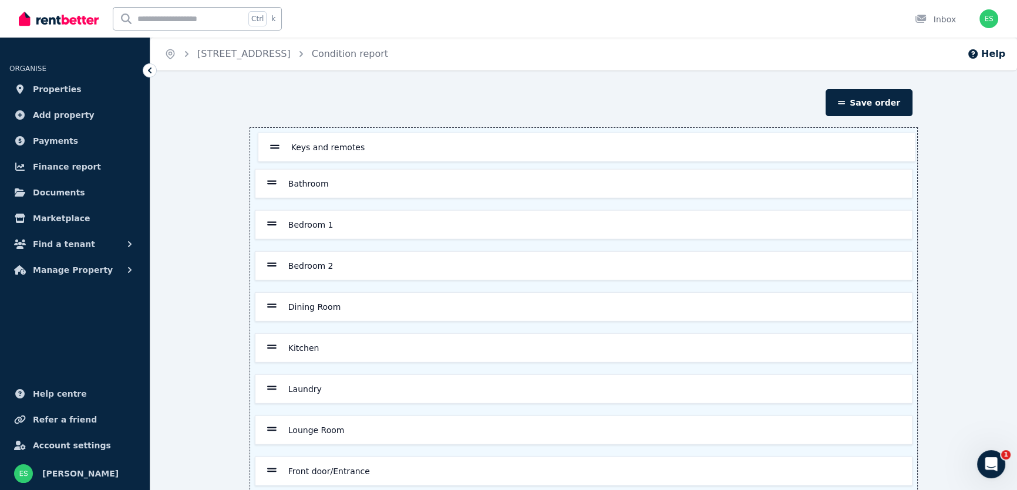
drag, startPoint x: 272, startPoint y: 452, endPoint x: 275, endPoint y: 142, distance: 310.2
click at [275, 142] on div "Bathroom Bedroom 1 Bedroom 2 Dining Room Kitchen Laundry Lounge Room Front door…" at bounding box center [583, 348] width 667 height 441
drag, startPoint x: 270, startPoint y: 412, endPoint x: 276, endPoint y: 175, distance: 237.4
click at [276, 175] on div "Keys and remotes Bathroom Bedroom 1 Bedroom 2 Dining Room Kitchen Laundry Loung…" at bounding box center [583, 348] width 667 height 441
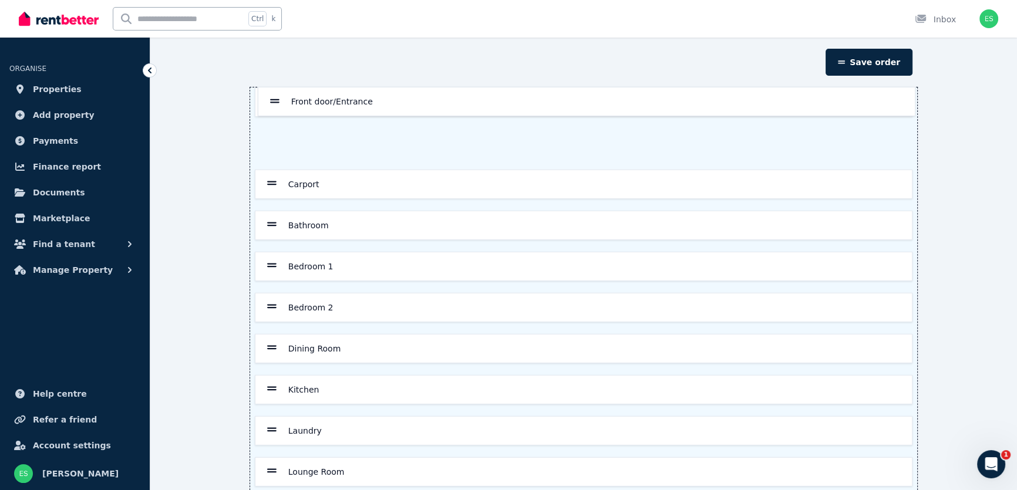
scroll to position [38, 0]
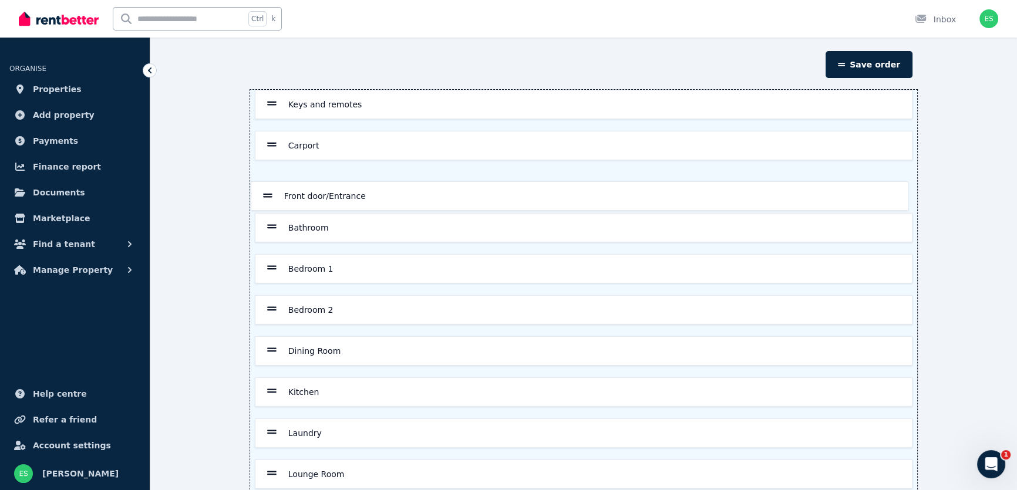
drag, startPoint x: 271, startPoint y: 414, endPoint x: 267, endPoint y: 194, distance: 220.3
click at [267, 194] on div "Keys and remotes Carport Bathroom Bedroom 1 Bedroom 2 Dining Room Kitchen Laund…" at bounding box center [583, 310] width 667 height 441
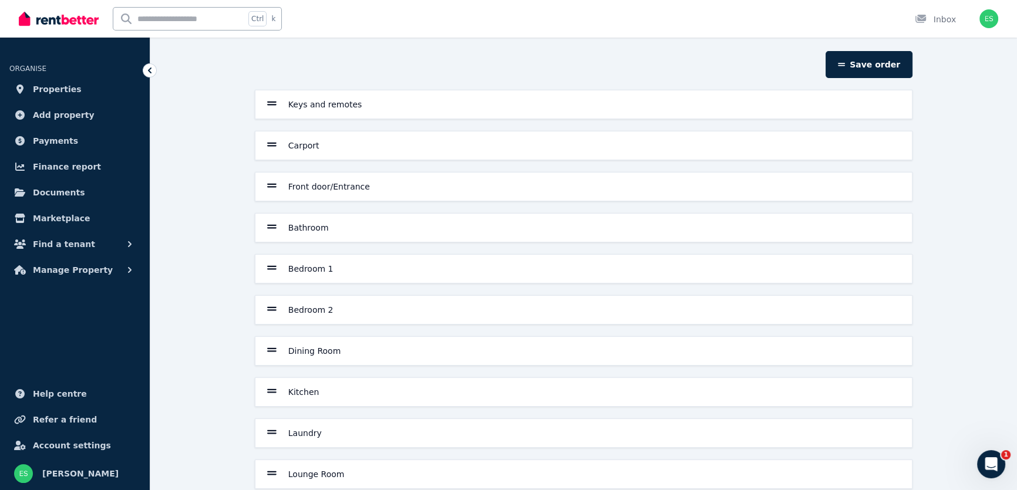
scroll to position [98, 0]
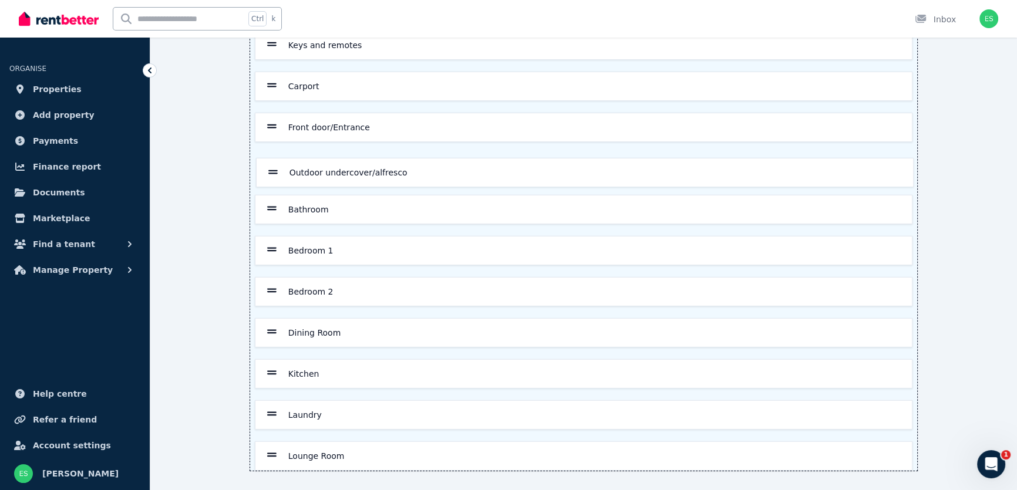
drag, startPoint x: 270, startPoint y: 452, endPoint x: 271, endPoint y: 167, distance: 284.9
click at [271, 167] on div "Keys and remotes Carport Front door/Entrance Bathroom Bedroom 1 Bedroom 2 Dinin…" at bounding box center [583, 251] width 667 height 441
drag, startPoint x: 274, startPoint y: 452, endPoint x: 274, endPoint y: 199, distance: 252.6
click at [274, 199] on div "Keys and remotes Carport Front door/Entrance Outdoor undercover/alfresco Bathro…" at bounding box center [583, 251] width 667 height 441
drag, startPoint x: 271, startPoint y: 126, endPoint x: 270, endPoint y: 174, distance: 48.8
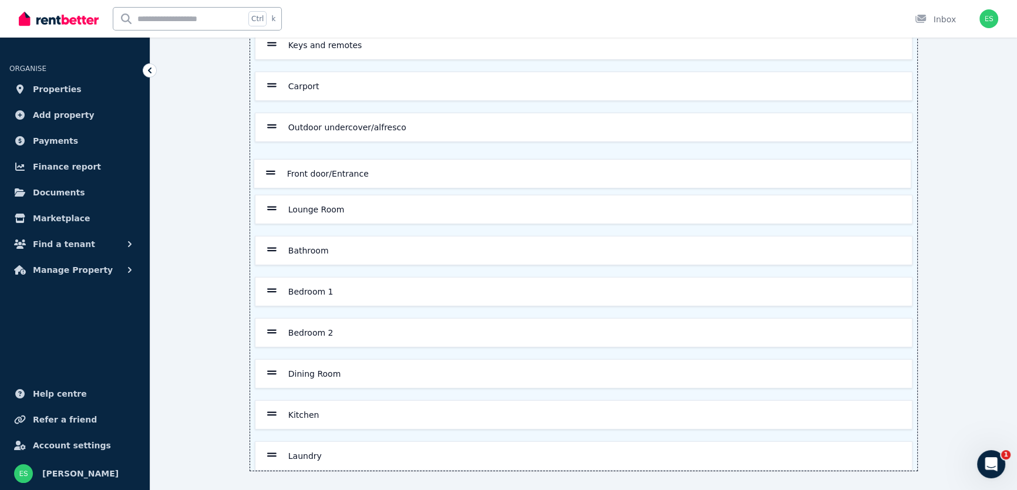
click at [270, 174] on div "Keys and remotes Carport Front door/Entrance Outdoor undercover/alfresco Lounge…" at bounding box center [583, 251] width 667 height 441
drag, startPoint x: 269, startPoint y: 372, endPoint x: 273, endPoint y: 250, distance: 122.2
click at [273, 250] on div "Keys and remotes Carport Outdoor undercover/alfresco Front door/Entrance Lounge…" at bounding box center [583, 251] width 667 height 441
drag, startPoint x: 273, startPoint y: 413, endPoint x: 273, endPoint y: 283, distance: 130.4
click at [273, 283] on div "Keys and remotes Carport Outdoor undercover/alfresco Front door/Entrance Lounge…" at bounding box center [583, 251] width 667 height 441
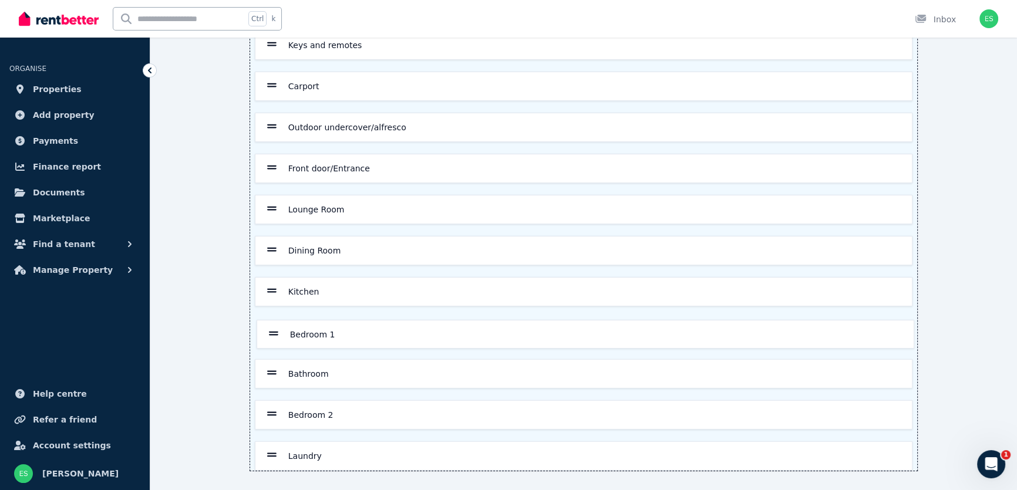
drag, startPoint x: 273, startPoint y: 374, endPoint x: 274, endPoint y: 331, distance: 42.9
click at [274, 331] on div "Keys and remotes Carport Outdoor undercover/alfresco Front door/Entrance Lounge…" at bounding box center [583, 251] width 667 height 441
drag, startPoint x: 270, startPoint y: 415, endPoint x: 270, endPoint y: 377, distance: 37.6
click at [270, 377] on div "Keys and remotes Carport Outdoor undercover/alfresco Front door/Entrance Lounge…" at bounding box center [583, 251] width 667 height 441
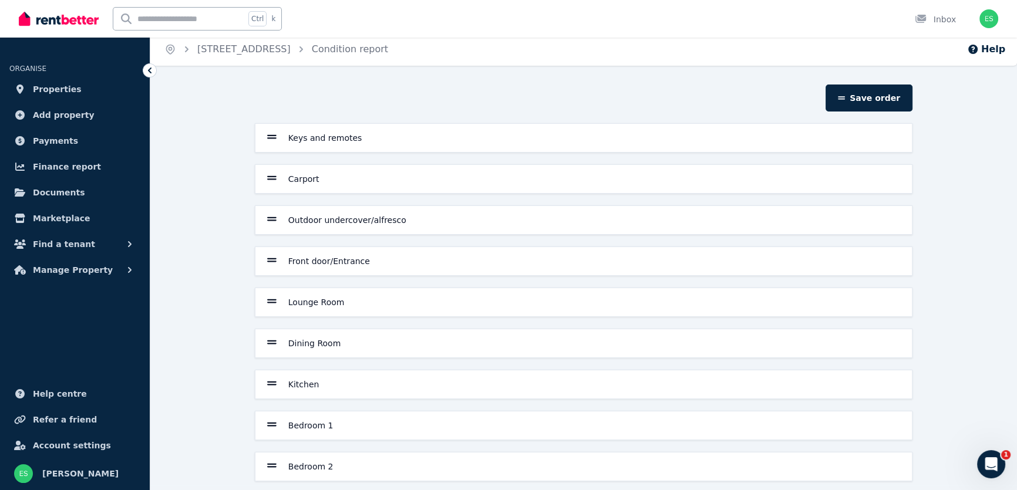
scroll to position [0, 0]
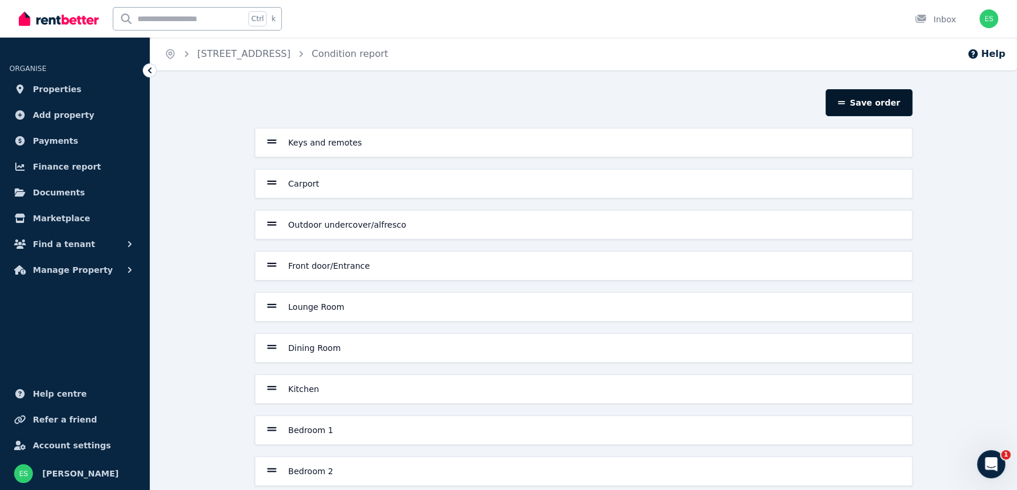
click at [872, 106] on button "Save order" at bounding box center [869, 102] width 87 height 27
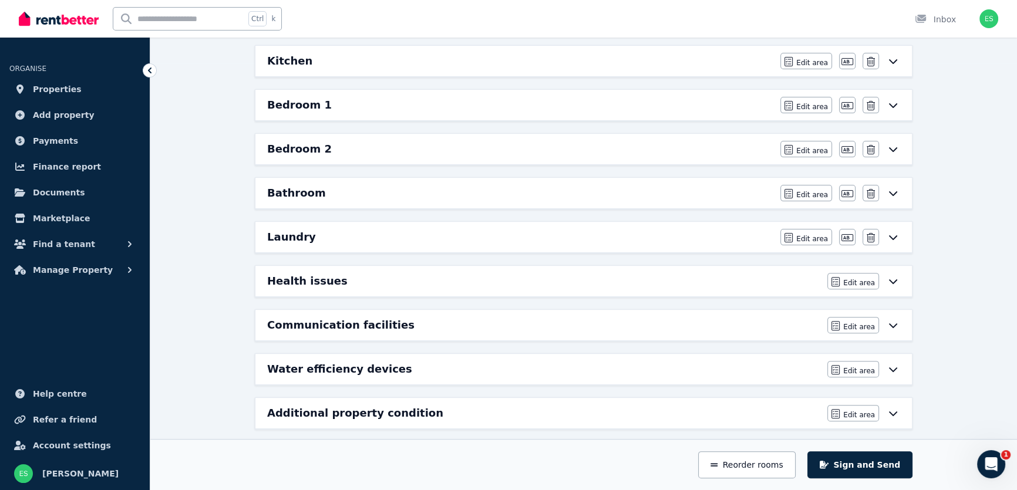
scroll to position [435, 0]
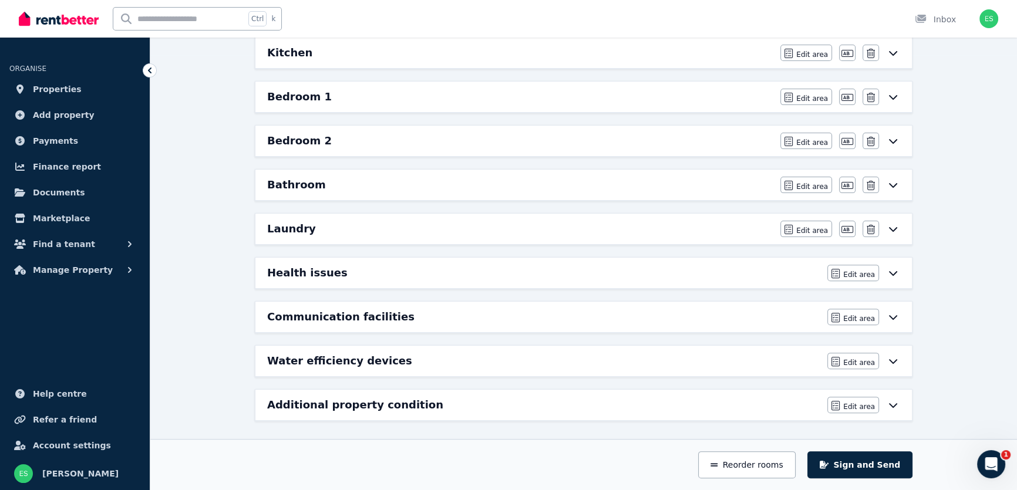
click at [993, 462] on icon "Open Intercom Messenger" at bounding box center [991, 464] width 19 height 19
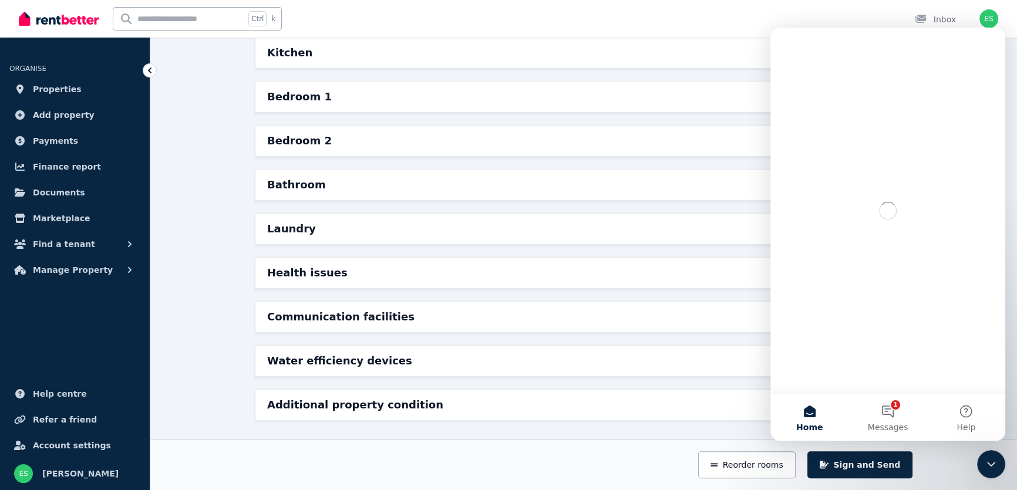
scroll to position [0, 0]
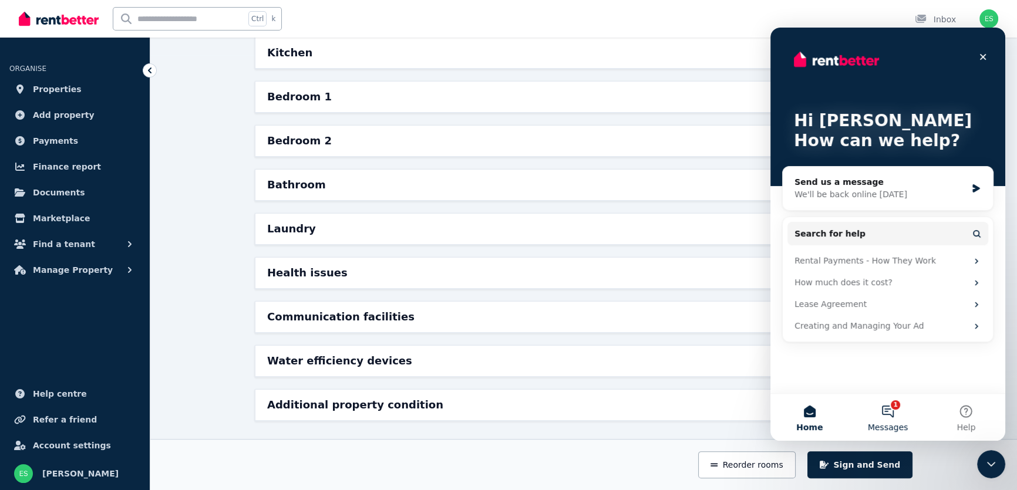
click at [890, 409] on button "1 Messages" at bounding box center [888, 417] width 78 height 47
click at [888, 411] on button "1 Messages" at bounding box center [888, 417] width 78 height 47
click at [889, 411] on button "1 Messages" at bounding box center [888, 417] width 78 height 47
click at [982, 57] on icon "Close" at bounding box center [983, 57] width 6 height 6
